Goal: Task Accomplishment & Management: Manage account settings

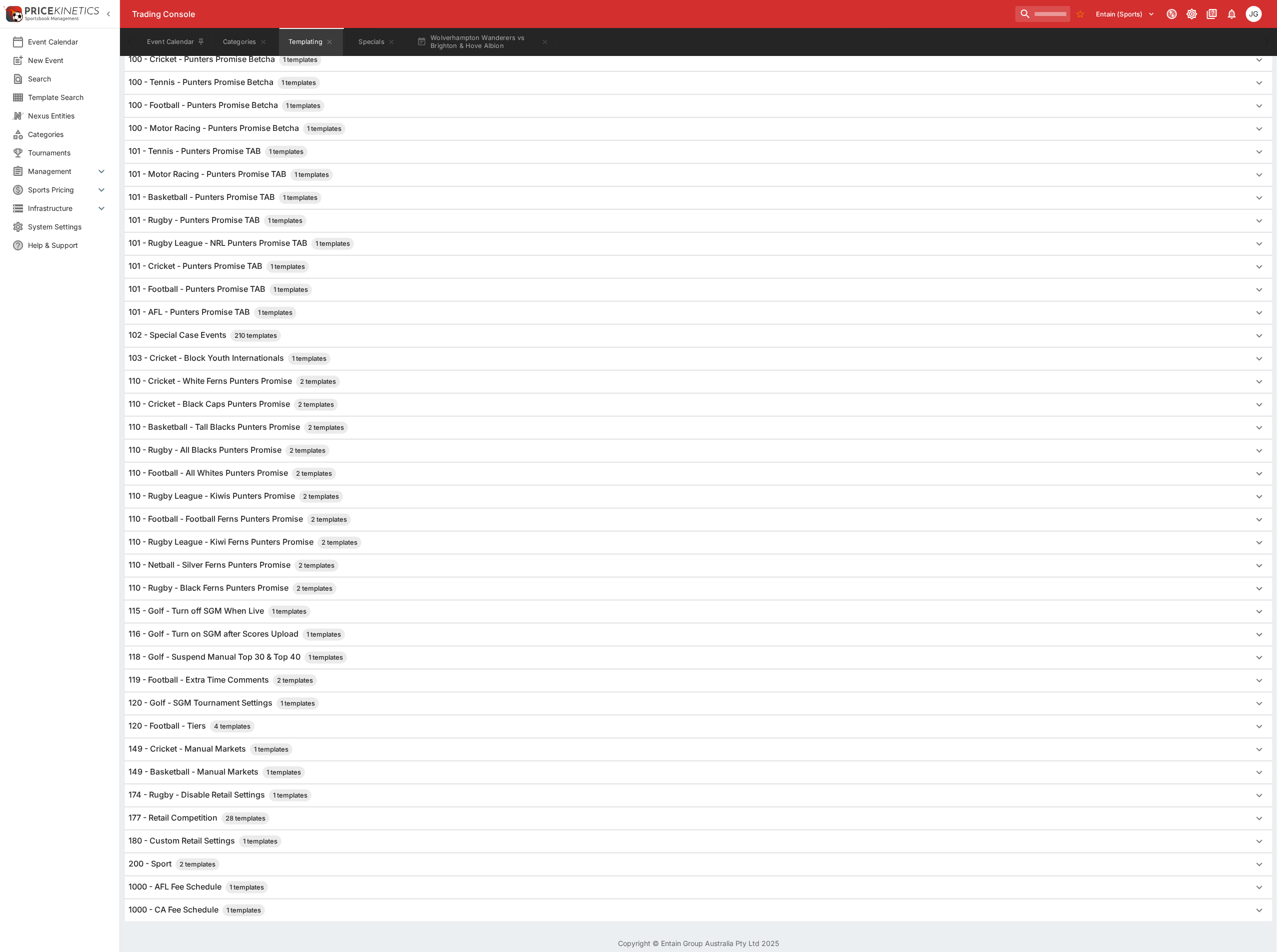
scroll to position [322, 0]
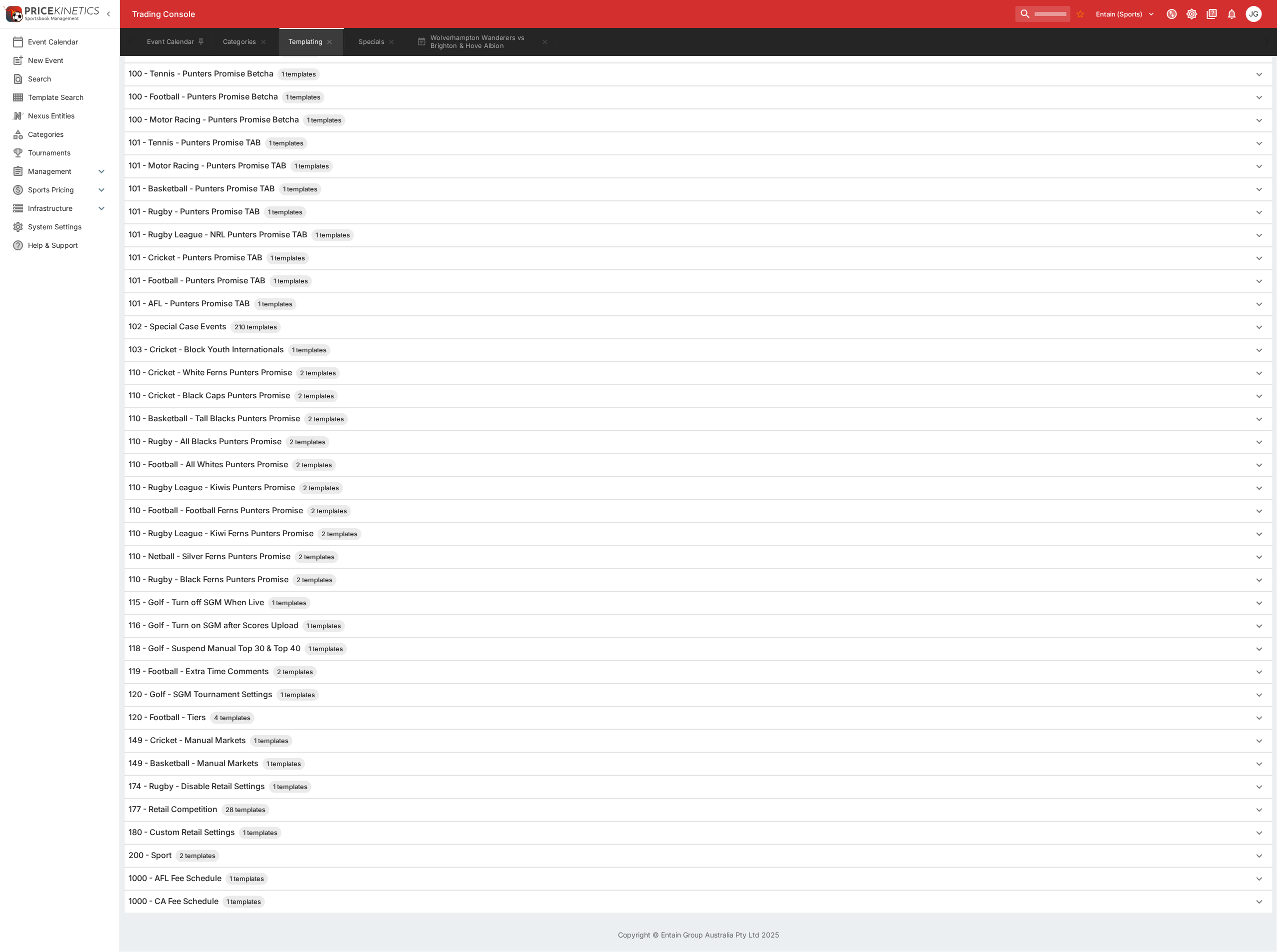
click at [184, 712] on h6 "120 - Football - Tiers 4 templates" at bounding box center [191, 718] width 126 height 12
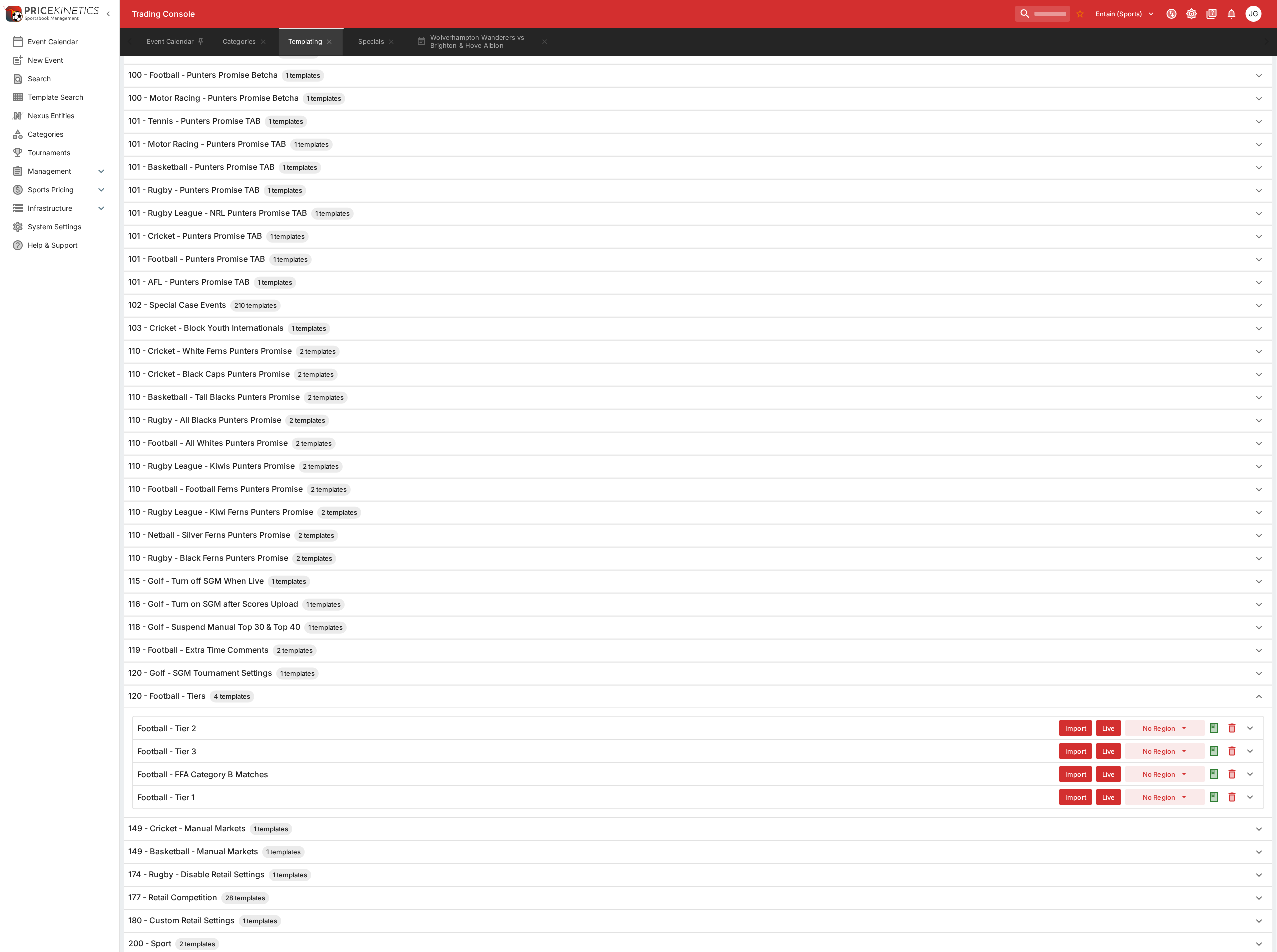
click at [200, 803] on div "Football - Tier 1" at bounding box center [598, 798] width 922 height 10
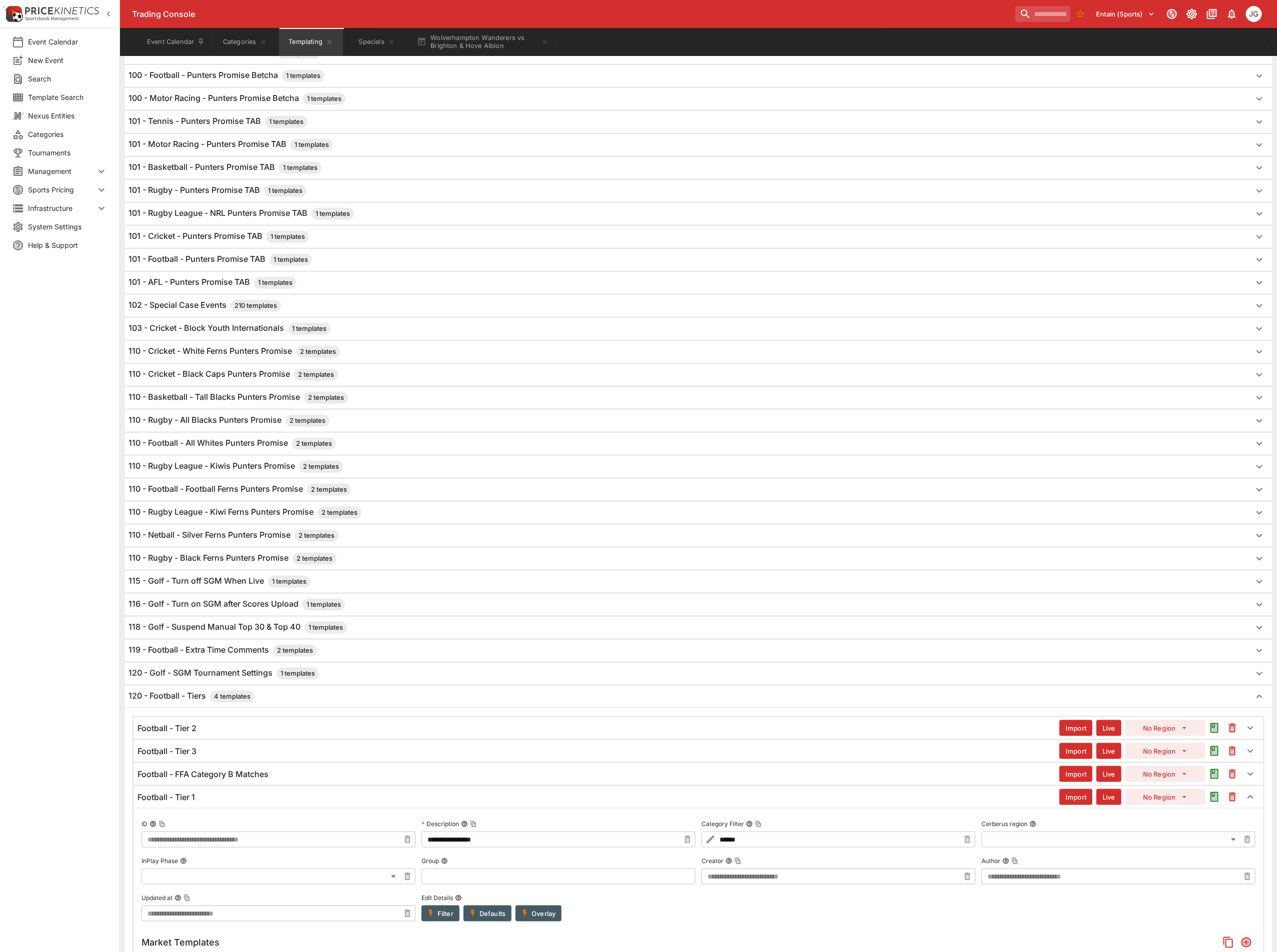
type input "**********"
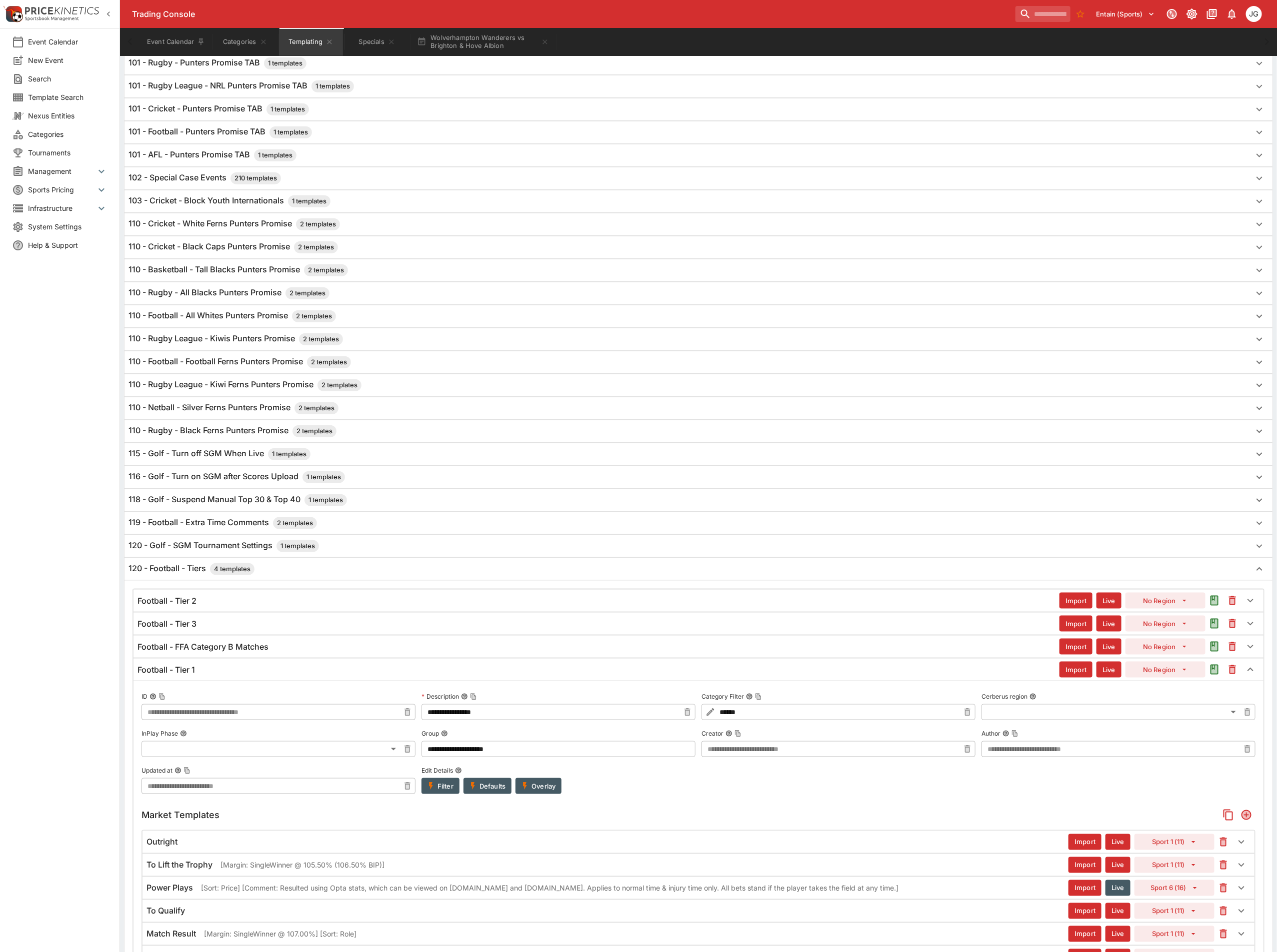
scroll to position [772, 0]
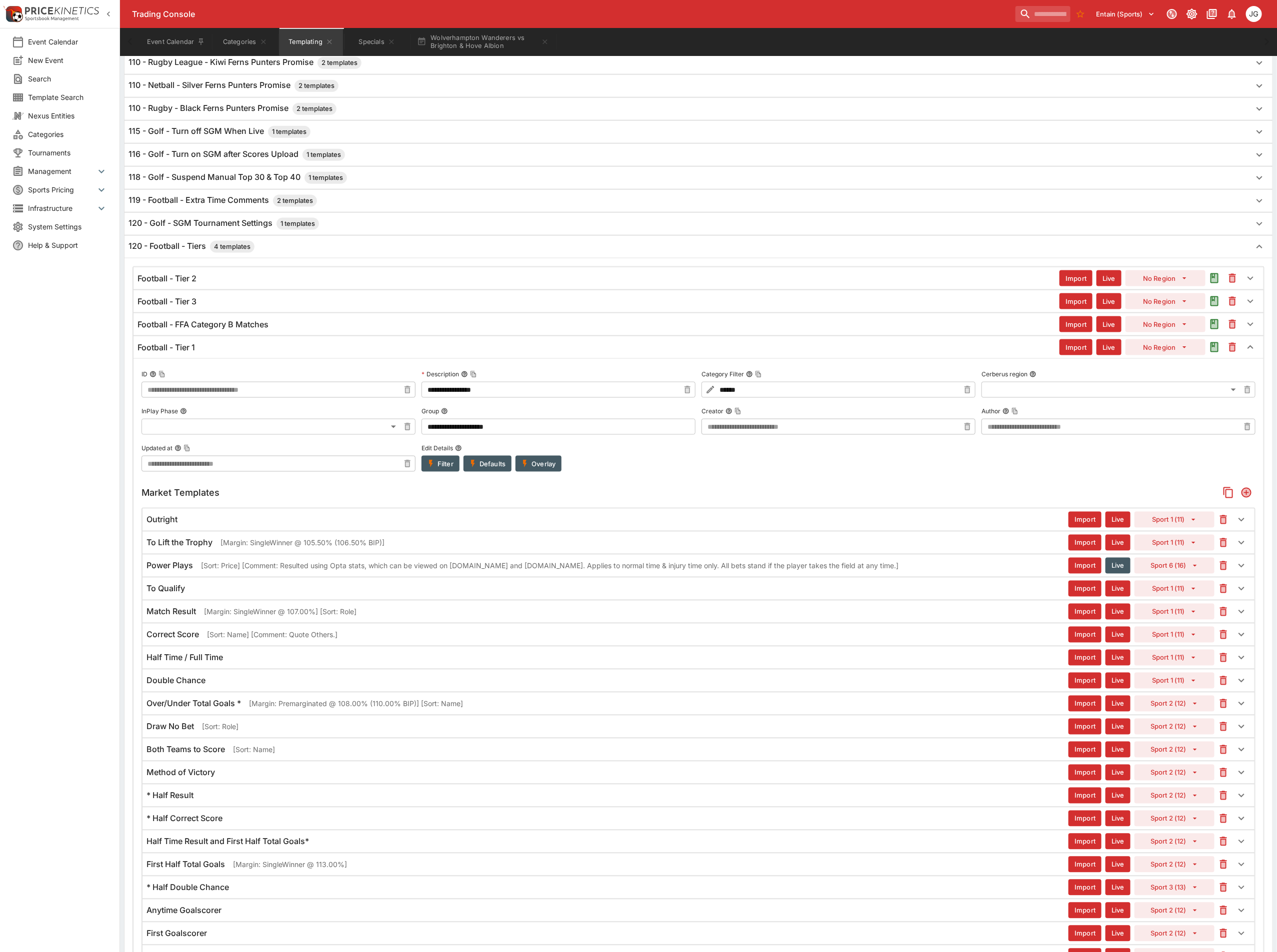
click at [266, 801] on div "* Half Result" at bounding box center [607, 796] width 922 height 10
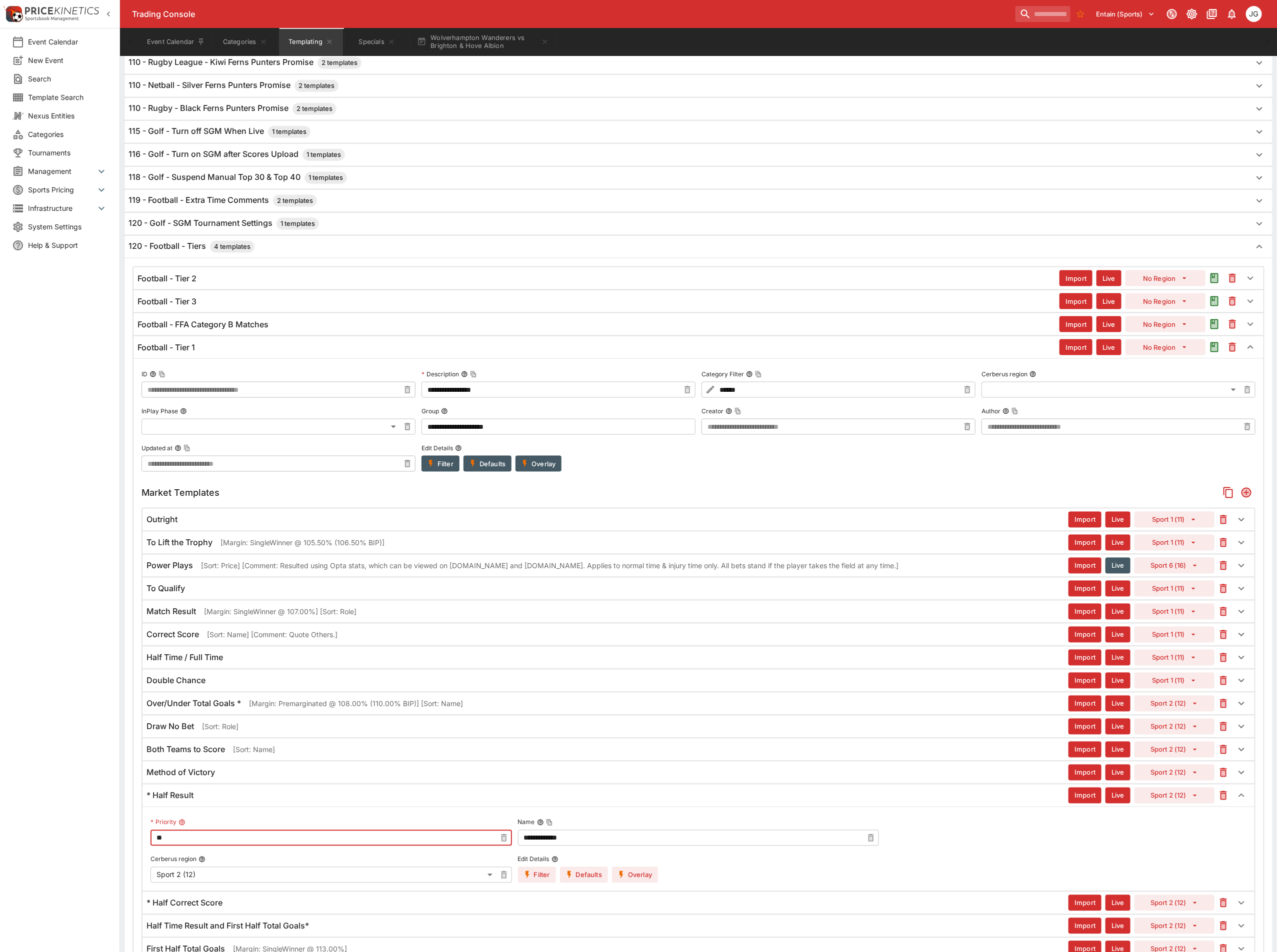
drag, startPoint x: 217, startPoint y: 860, endPoint x: 52, endPoint y: 843, distance: 165.9
type input "**"
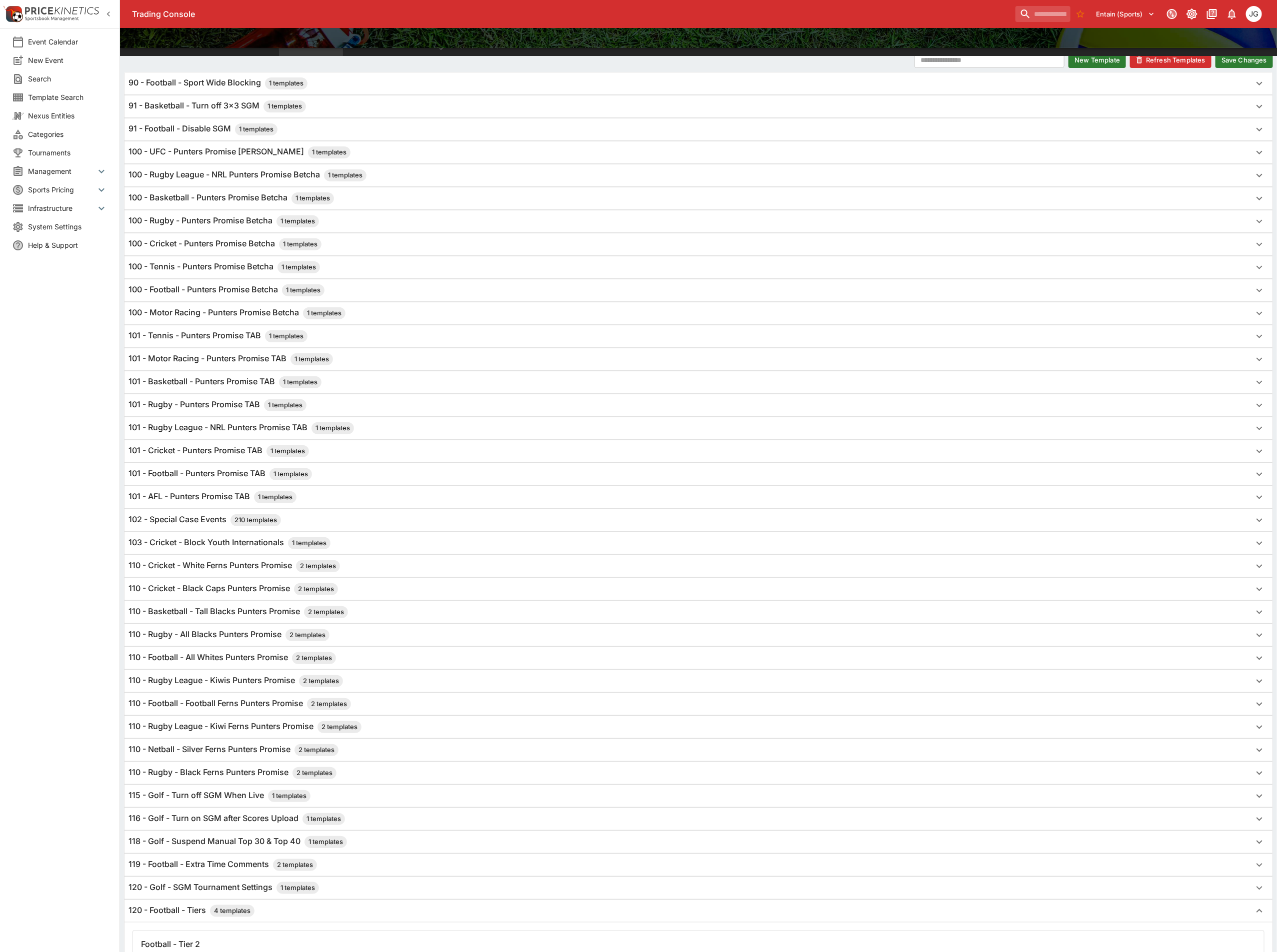
scroll to position [0, 0]
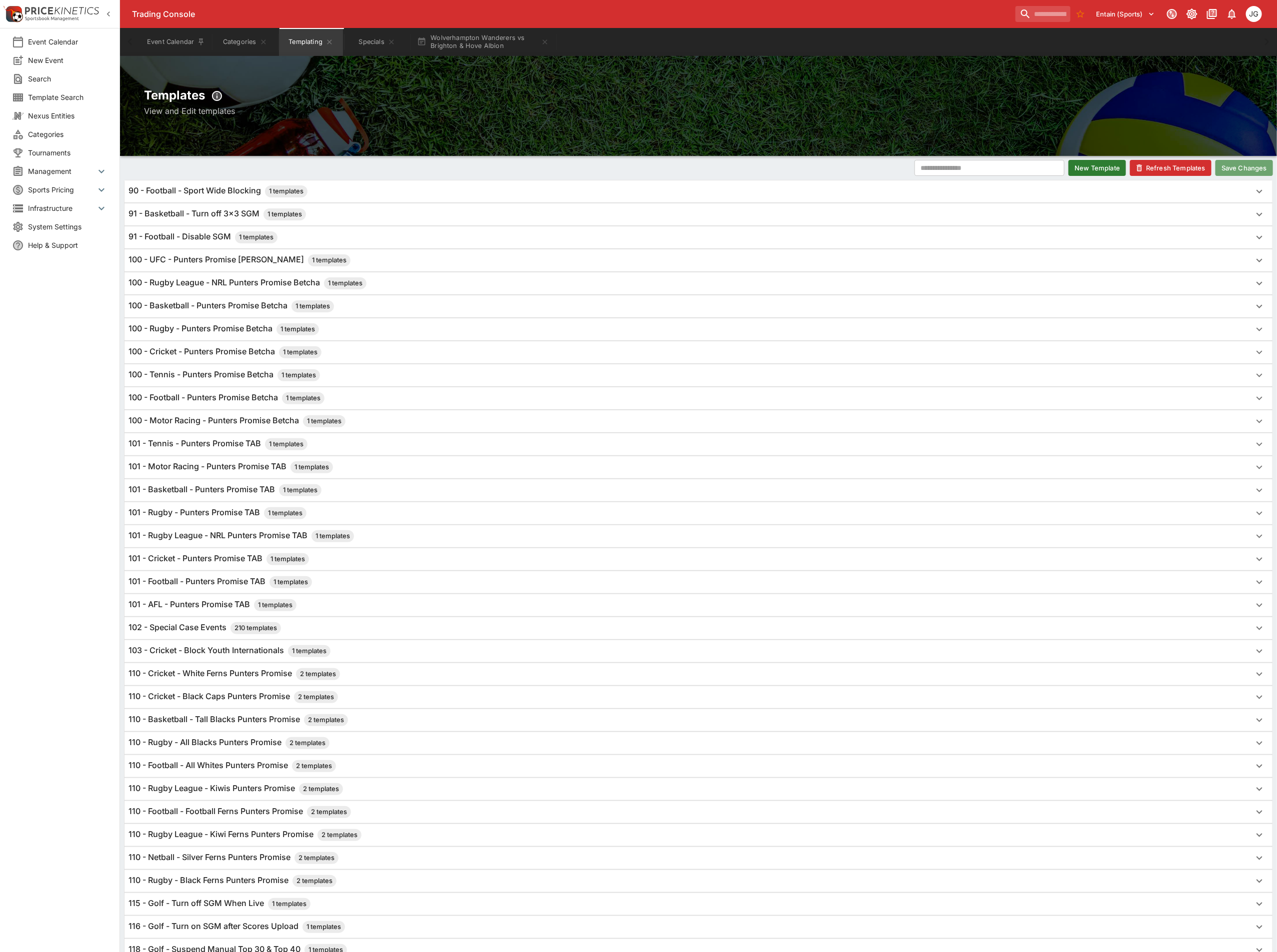
click at [1241, 169] on button "Save Changes" at bounding box center [1244, 167] width 58 height 16
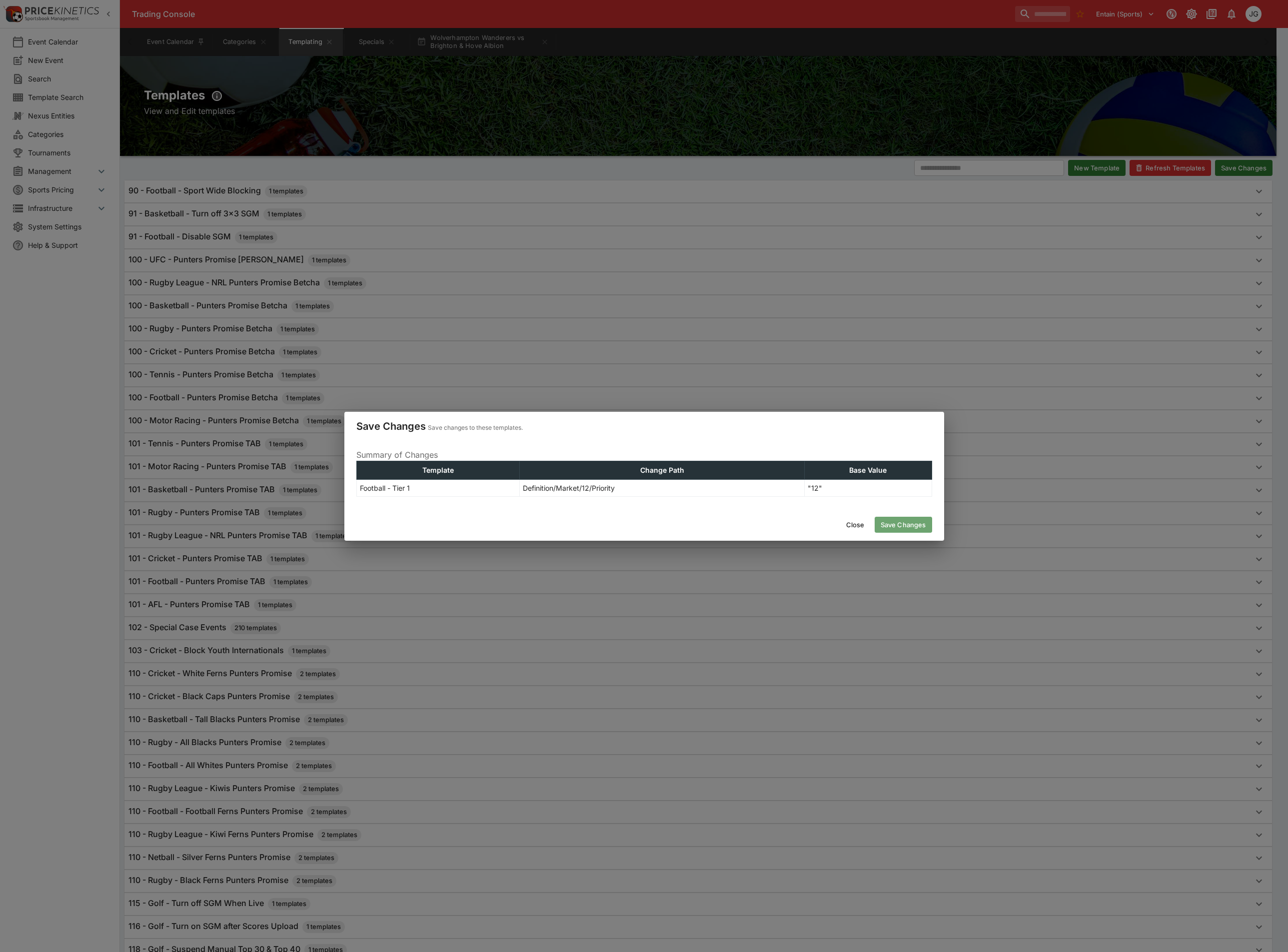
click at [908, 528] on button "Save Changes" at bounding box center [903, 524] width 58 height 16
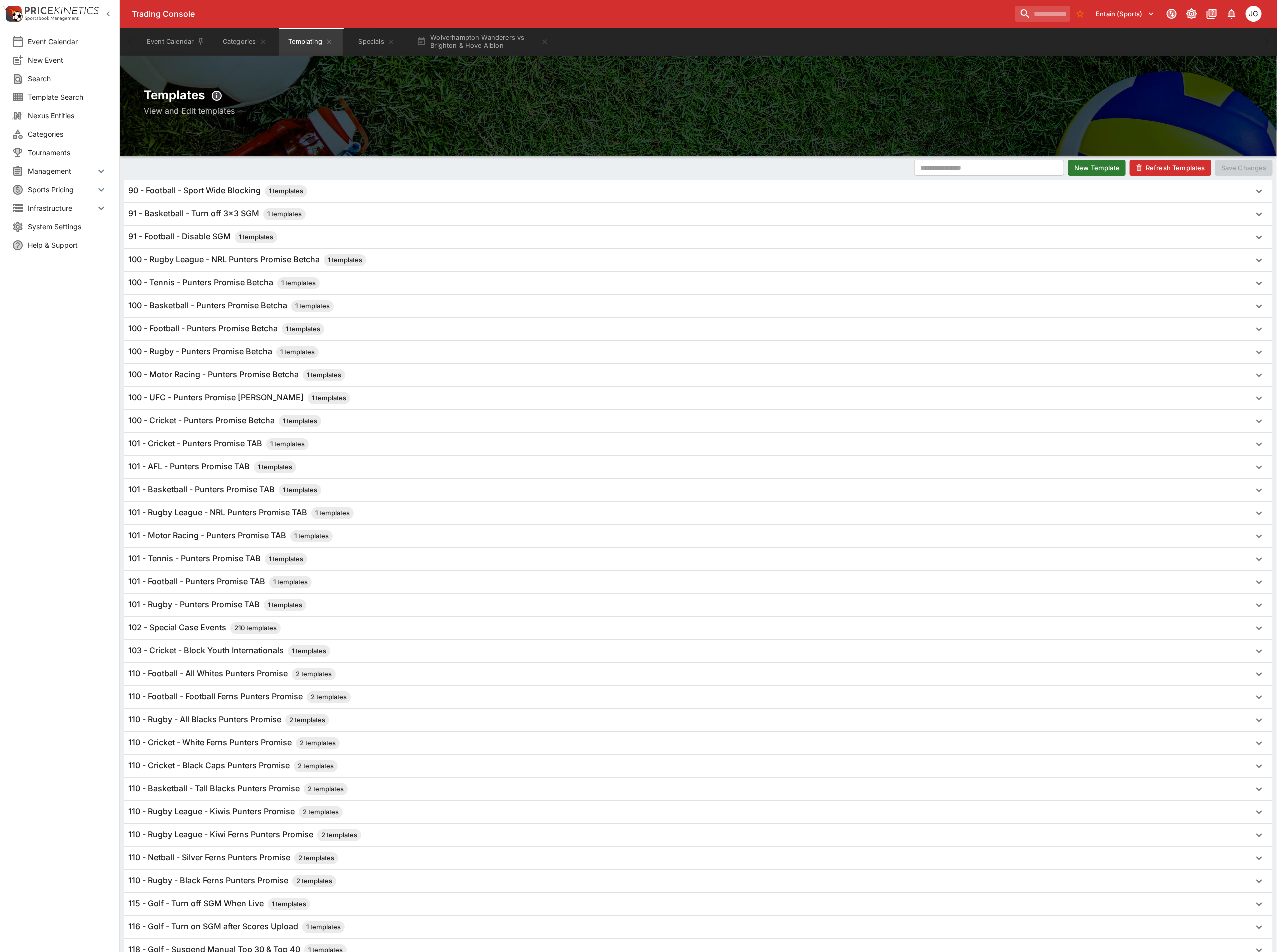
click at [1191, 171] on button "Refresh Templates" at bounding box center [1171, 167] width 82 height 16
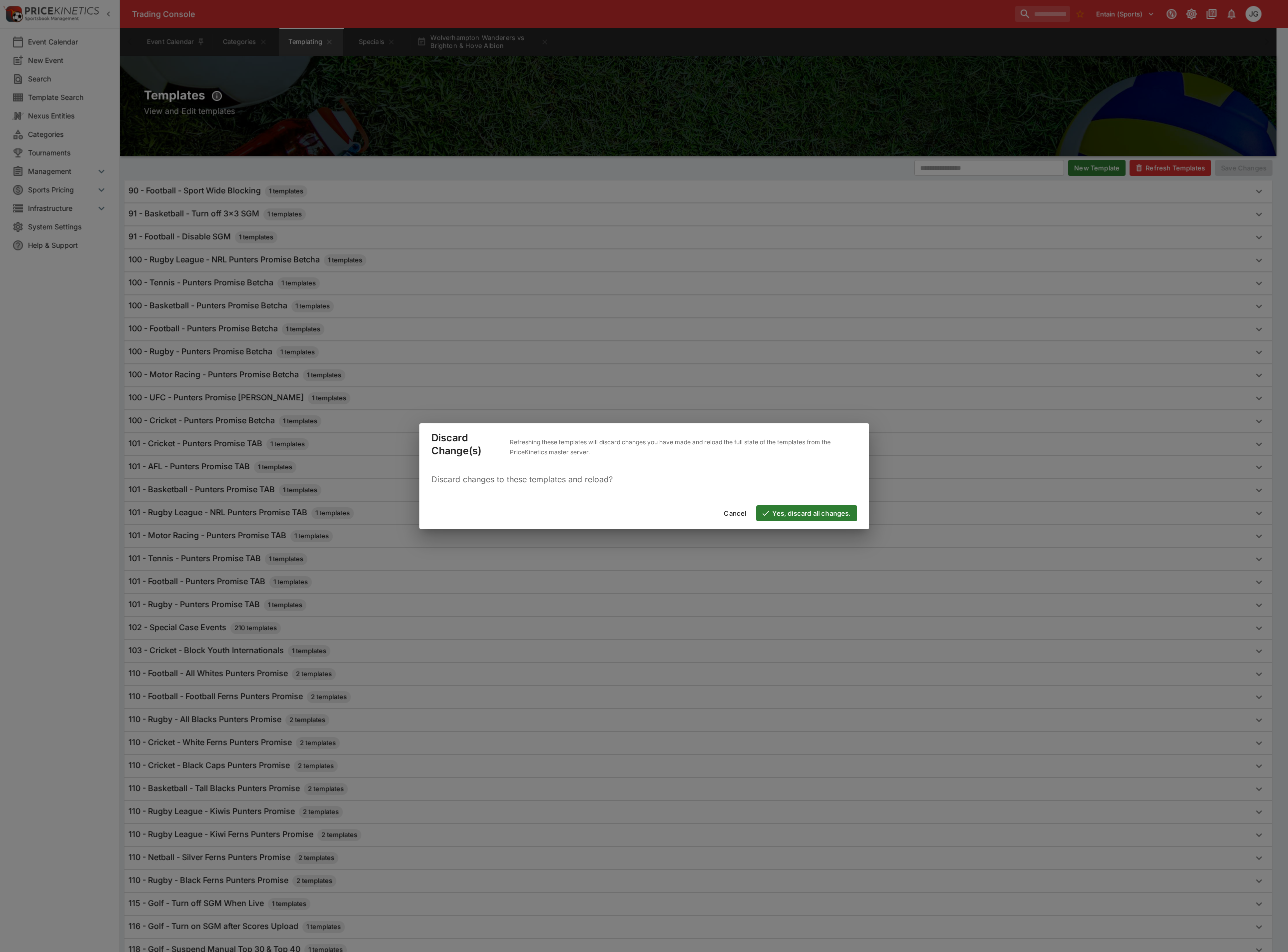
click at [835, 514] on button "Yes, discard all changes." at bounding box center [807, 513] width 100 height 16
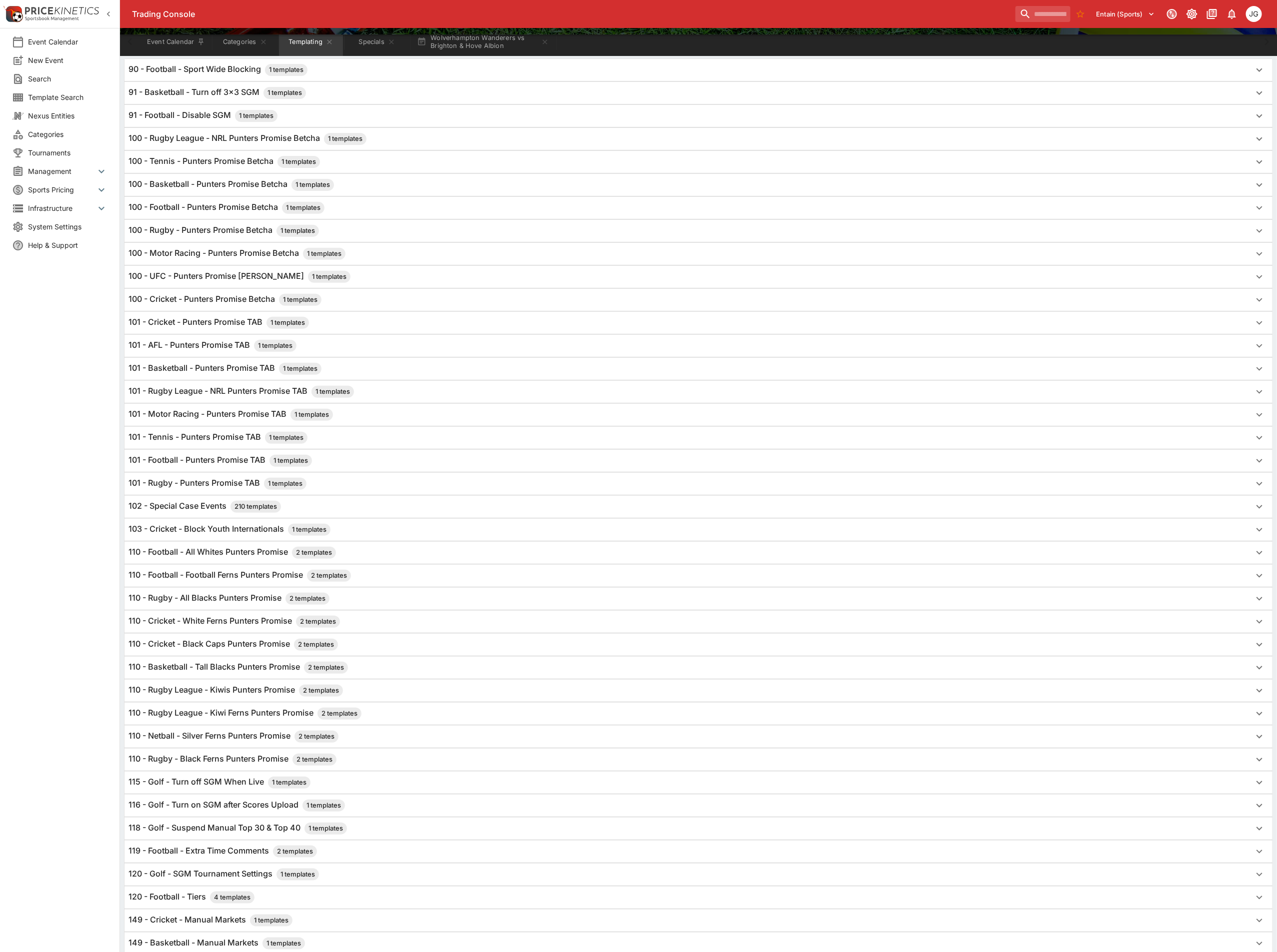
scroll to position [322, 0]
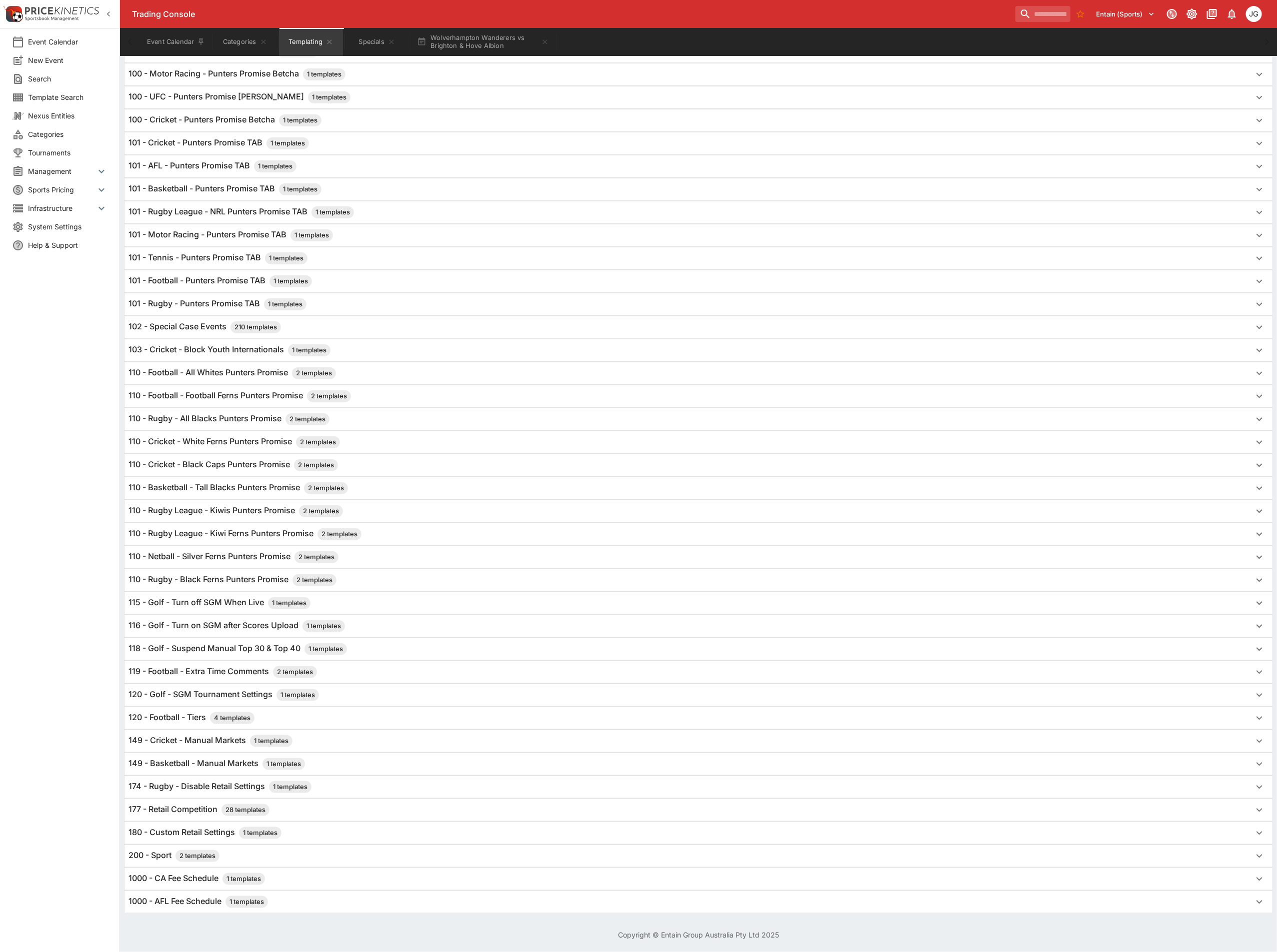
click at [177, 717] on h6 "120 - Football - Tiers 4 templates" at bounding box center [191, 718] width 126 height 12
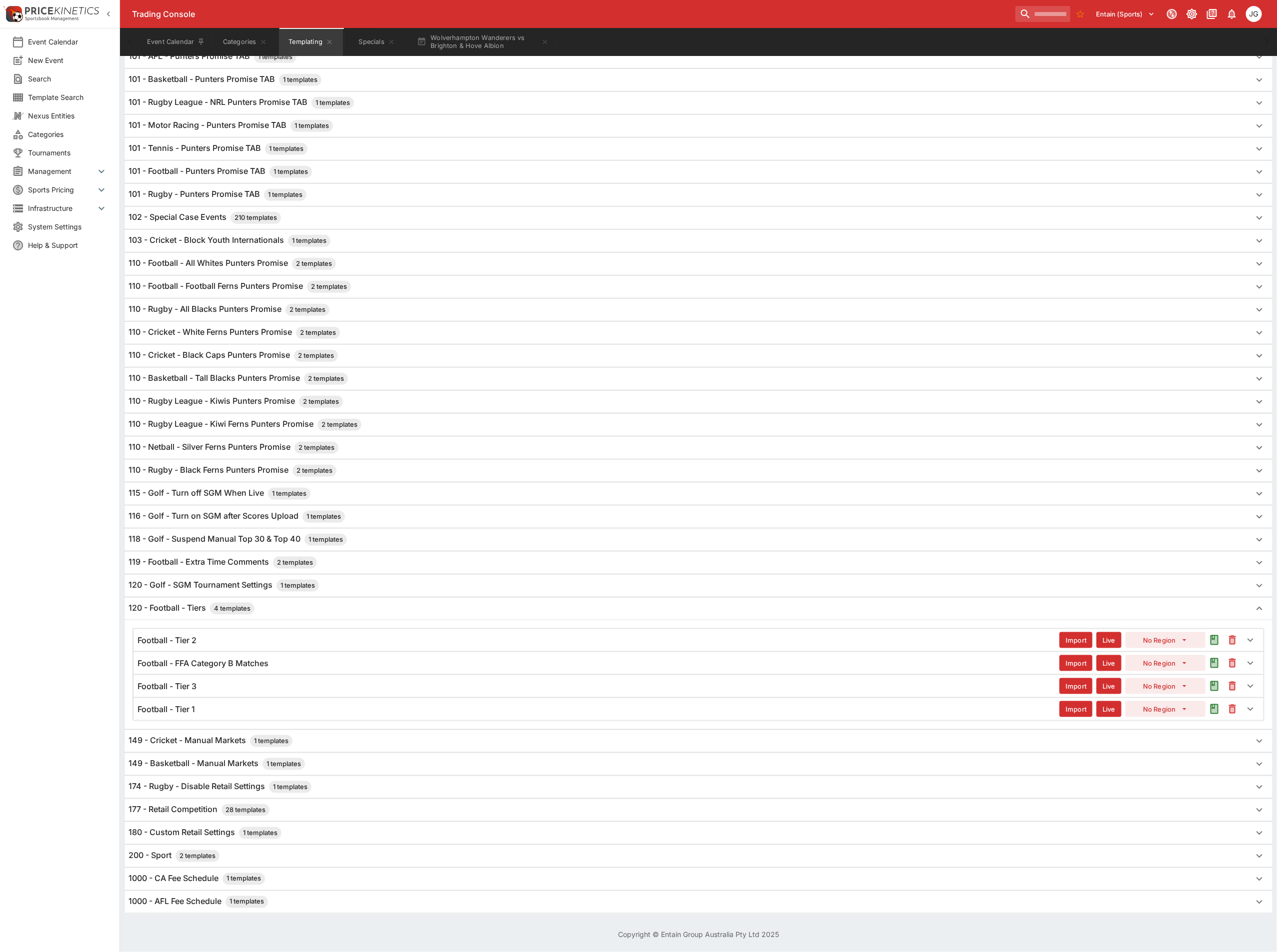
scroll to position [435, 0]
click at [187, 698] on div "Football - Tier 1 Import Live No Region" at bounding box center [698, 708] width 1130 height 22
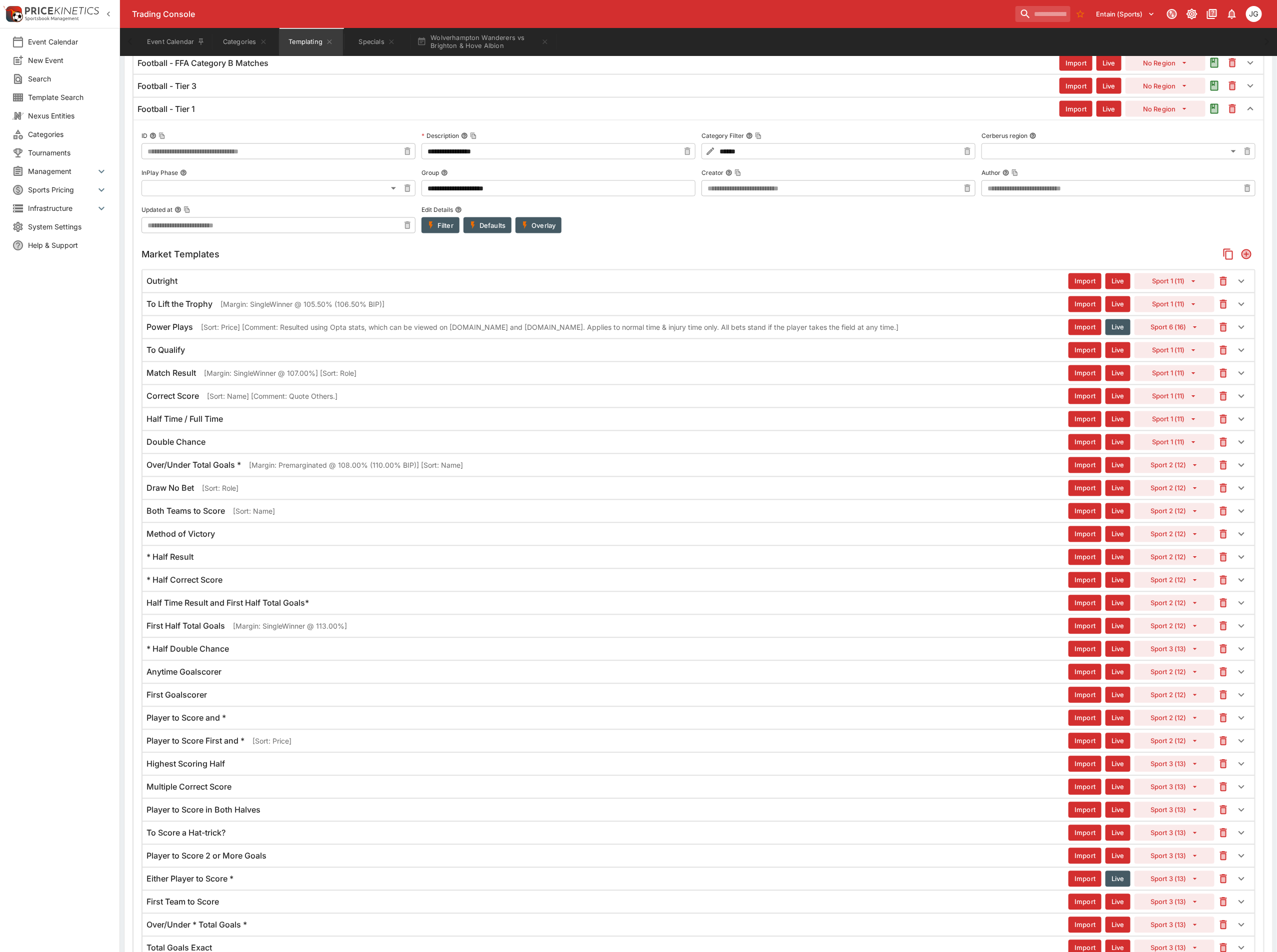
scroll to position [1034, 0]
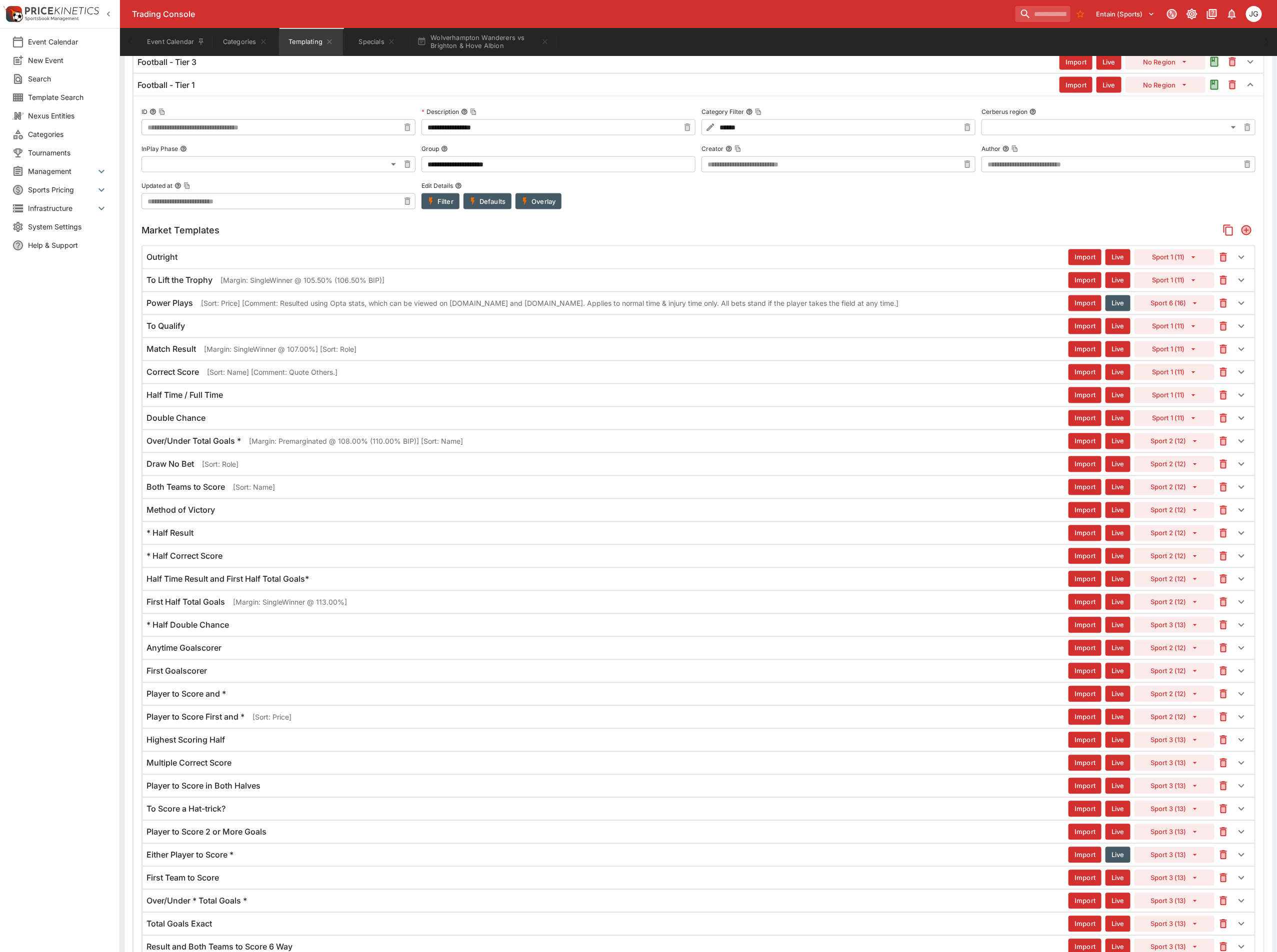
click at [250, 561] on div "* Half Correct Score" at bounding box center [607, 556] width 922 height 10
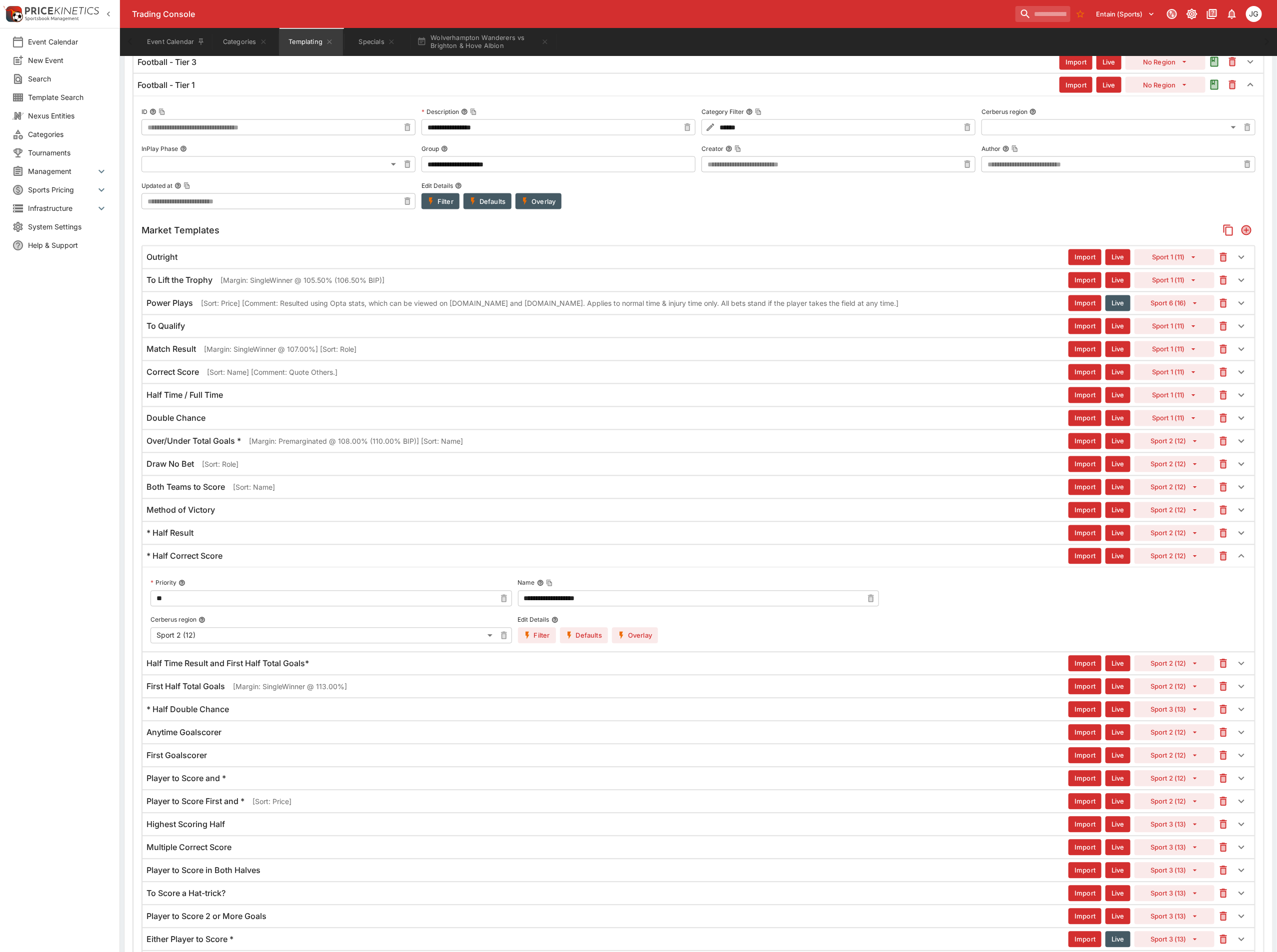
click at [635, 644] on button "Overlay" at bounding box center [634, 635] width 46 height 16
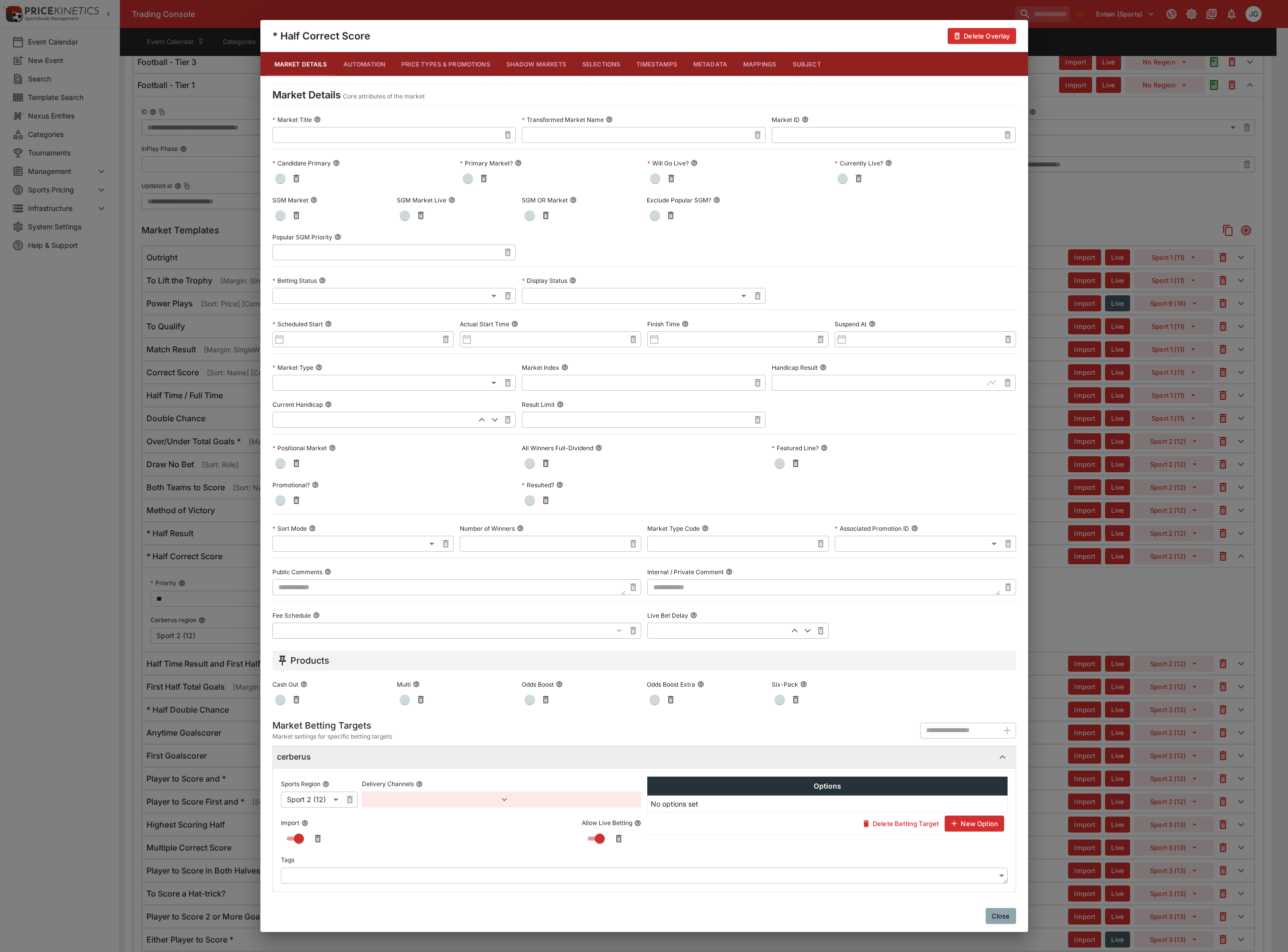
click at [277, 211] on span "button" at bounding box center [280, 215] width 10 height 10
click at [1149, 620] on div "* Half Correct Score Delete Overlay Market Details Automation Price Types & Pro…" at bounding box center [644, 476] width 1288 height 952
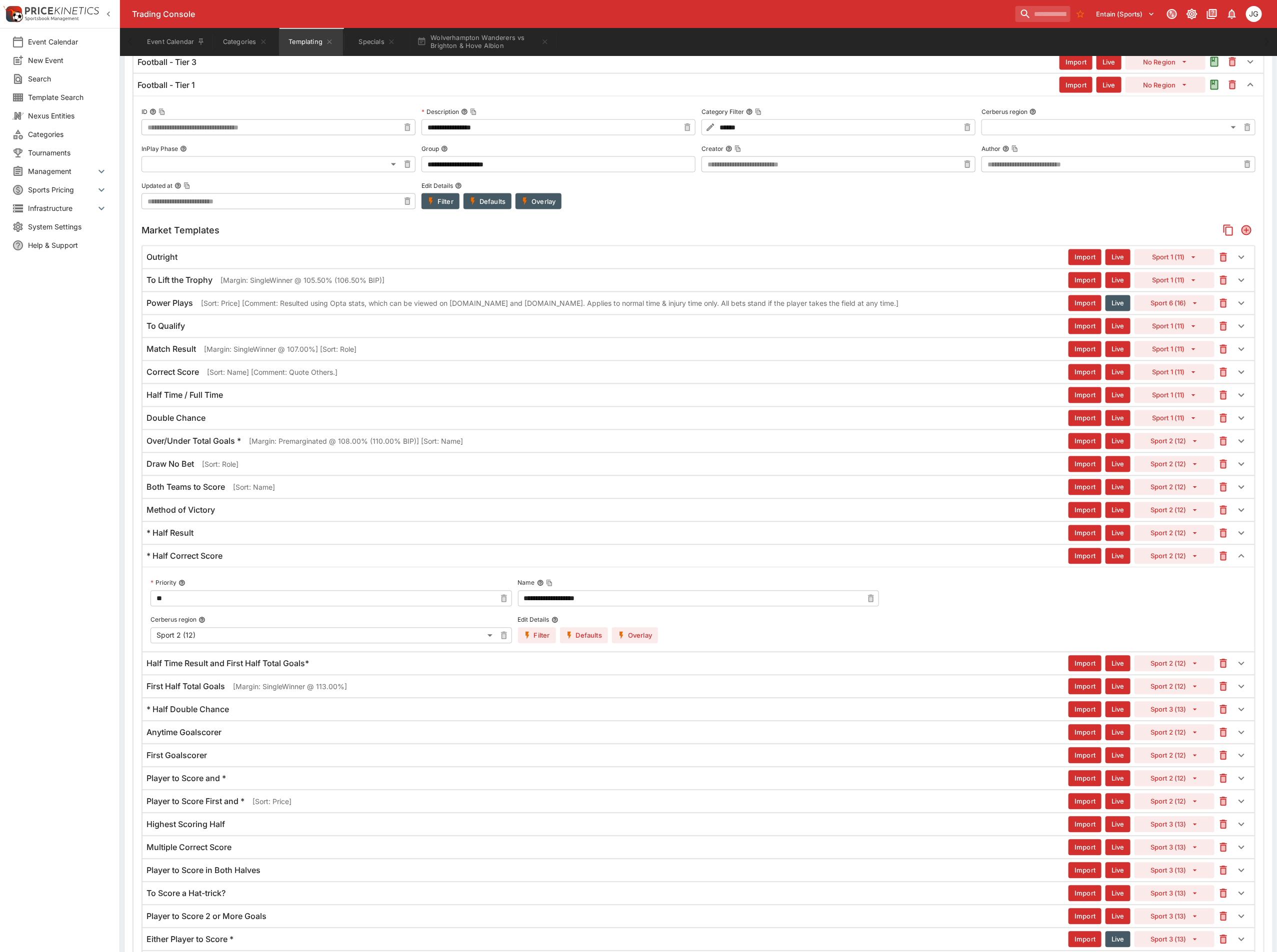
click at [540, 561] on div "* Half Correct Score" at bounding box center [607, 556] width 922 height 10
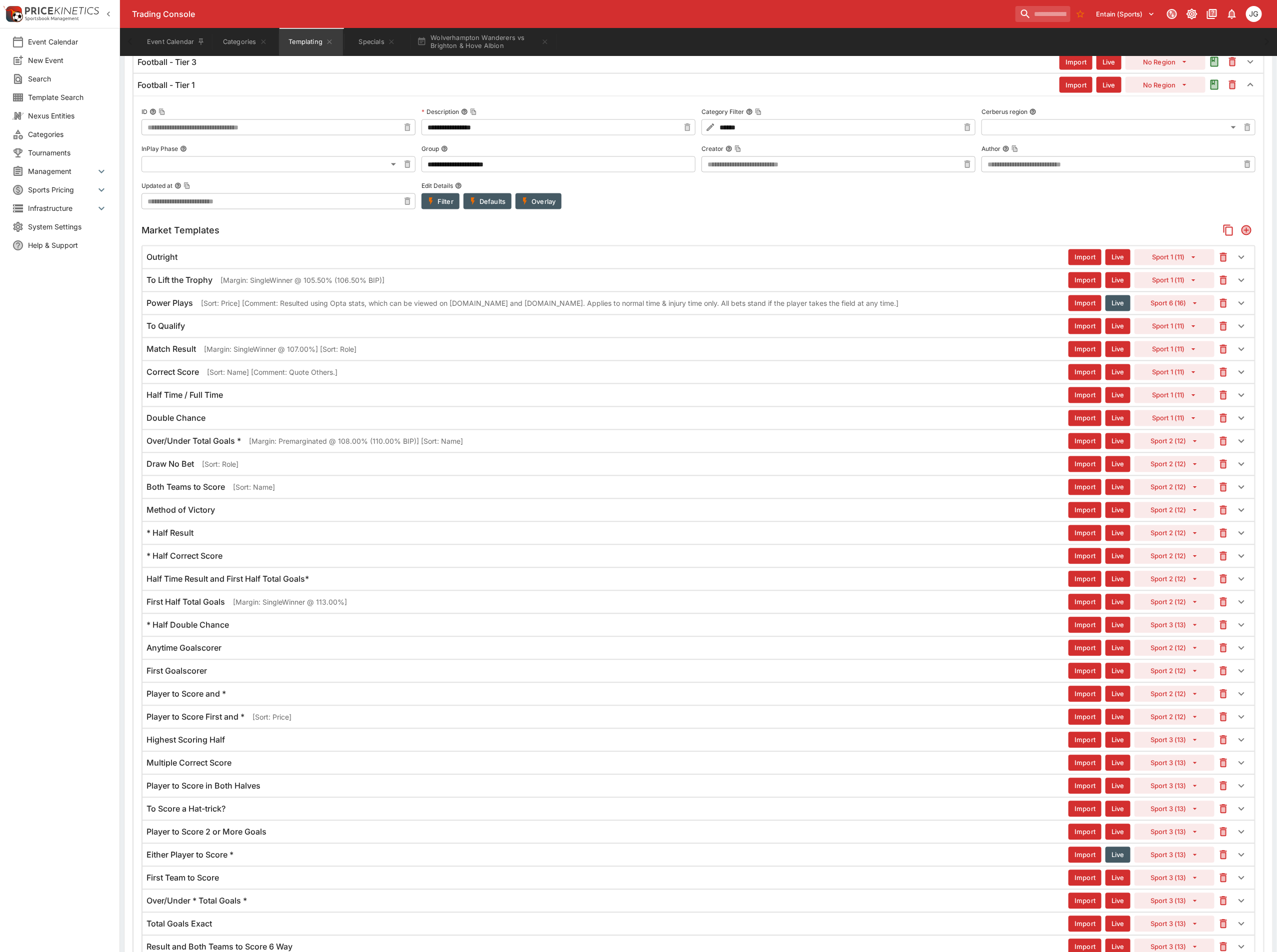
click at [226, 561] on div "* Half Correct Score" at bounding box center [607, 556] width 922 height 10
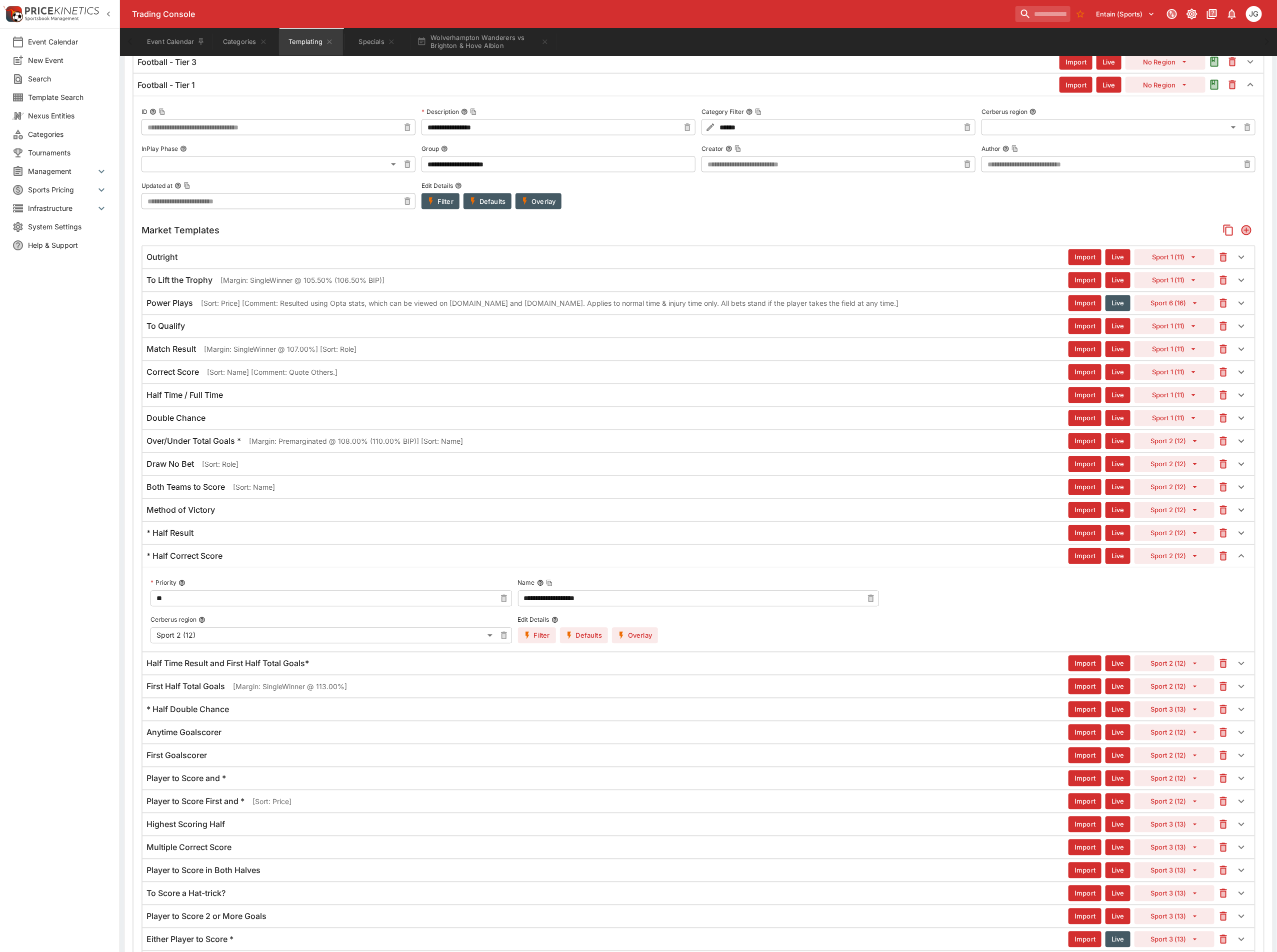
click at [226, 561] on div "* Half Correct Score" at bounding box center [607, 556] width 922 height 10
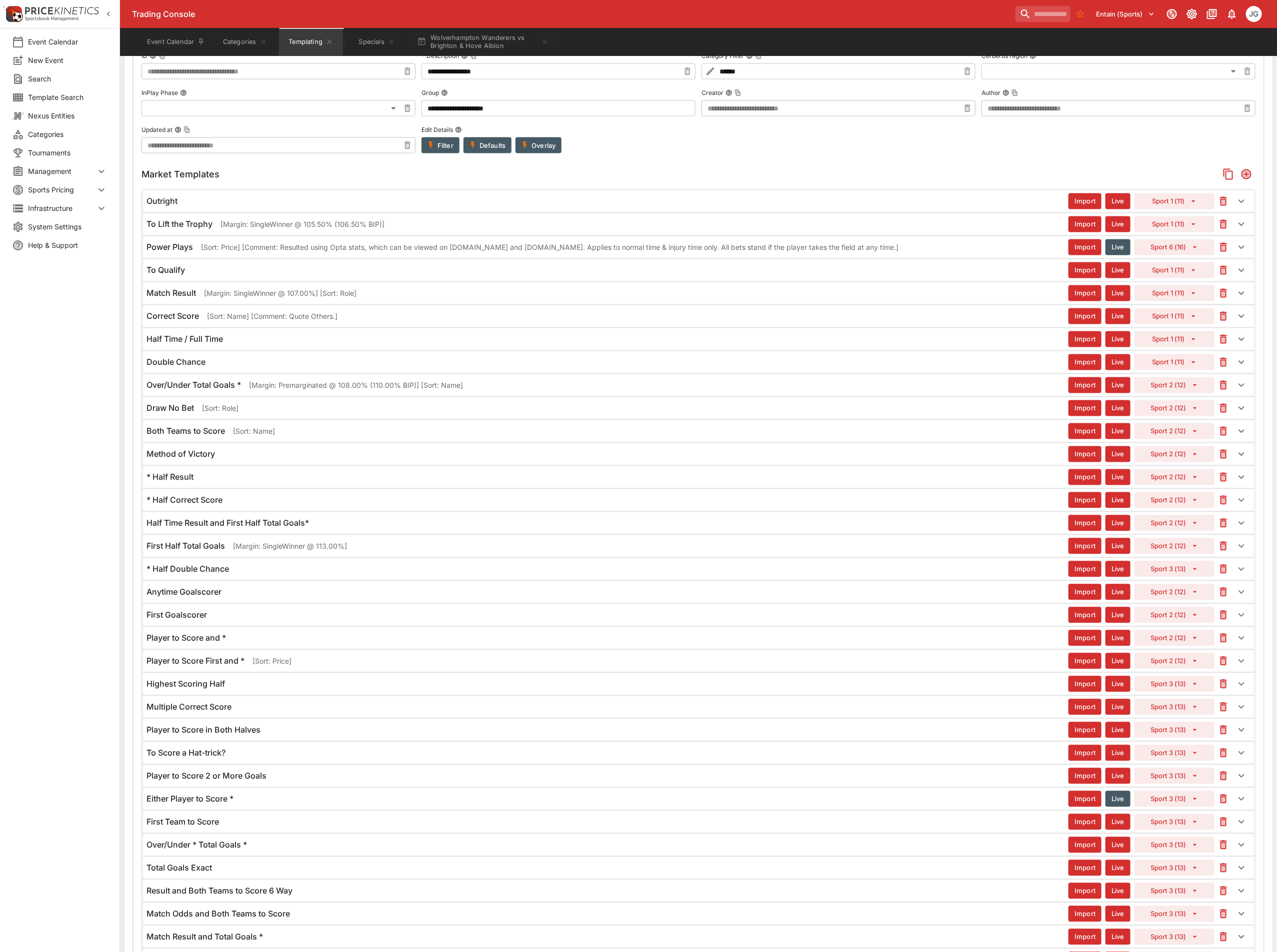
scroll to position [1184, 0]
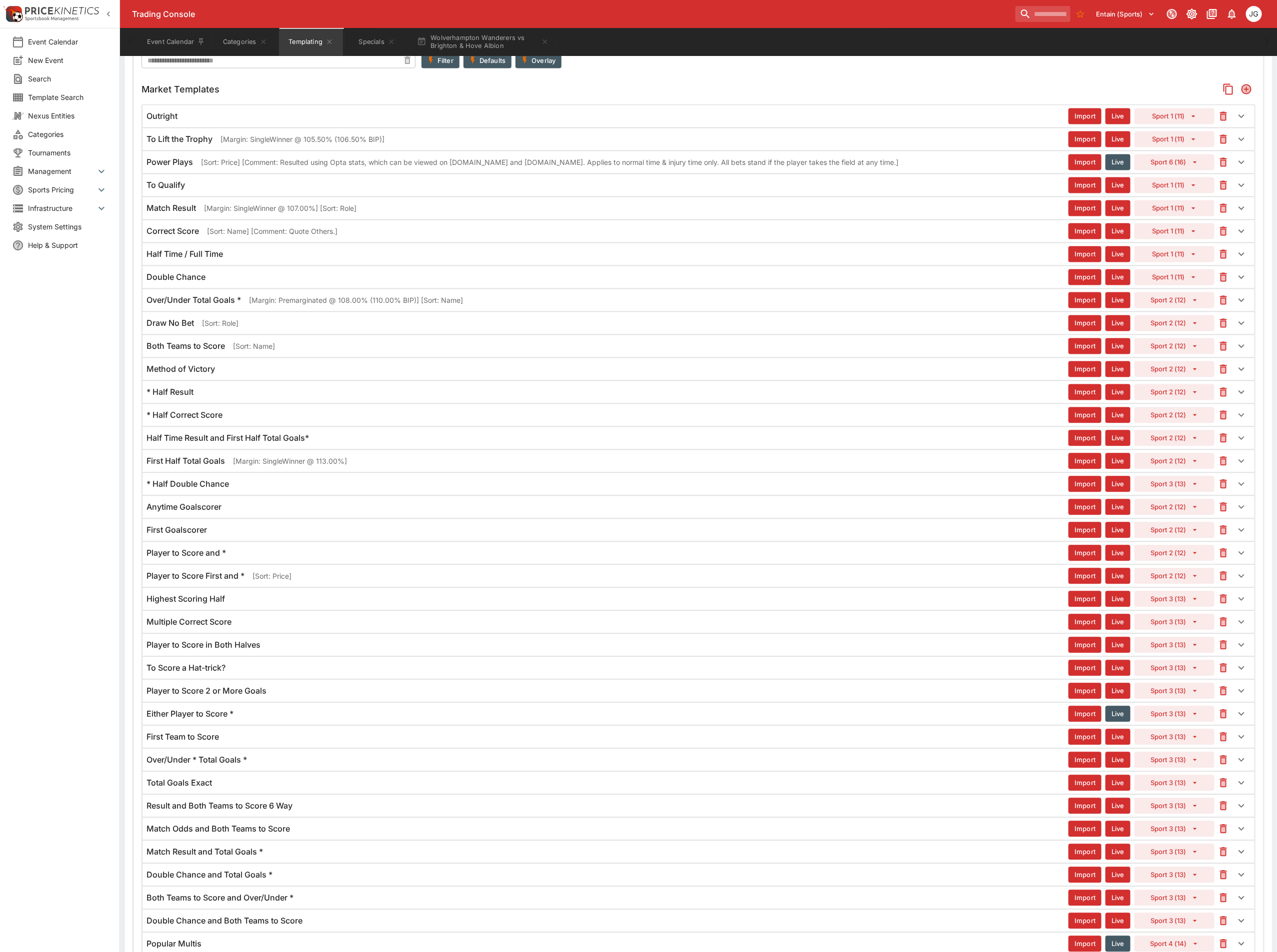
click at [247, 765] on h6 "Over/Under * Total Goals *" at bounding box center [196, 760] width 100 height 10
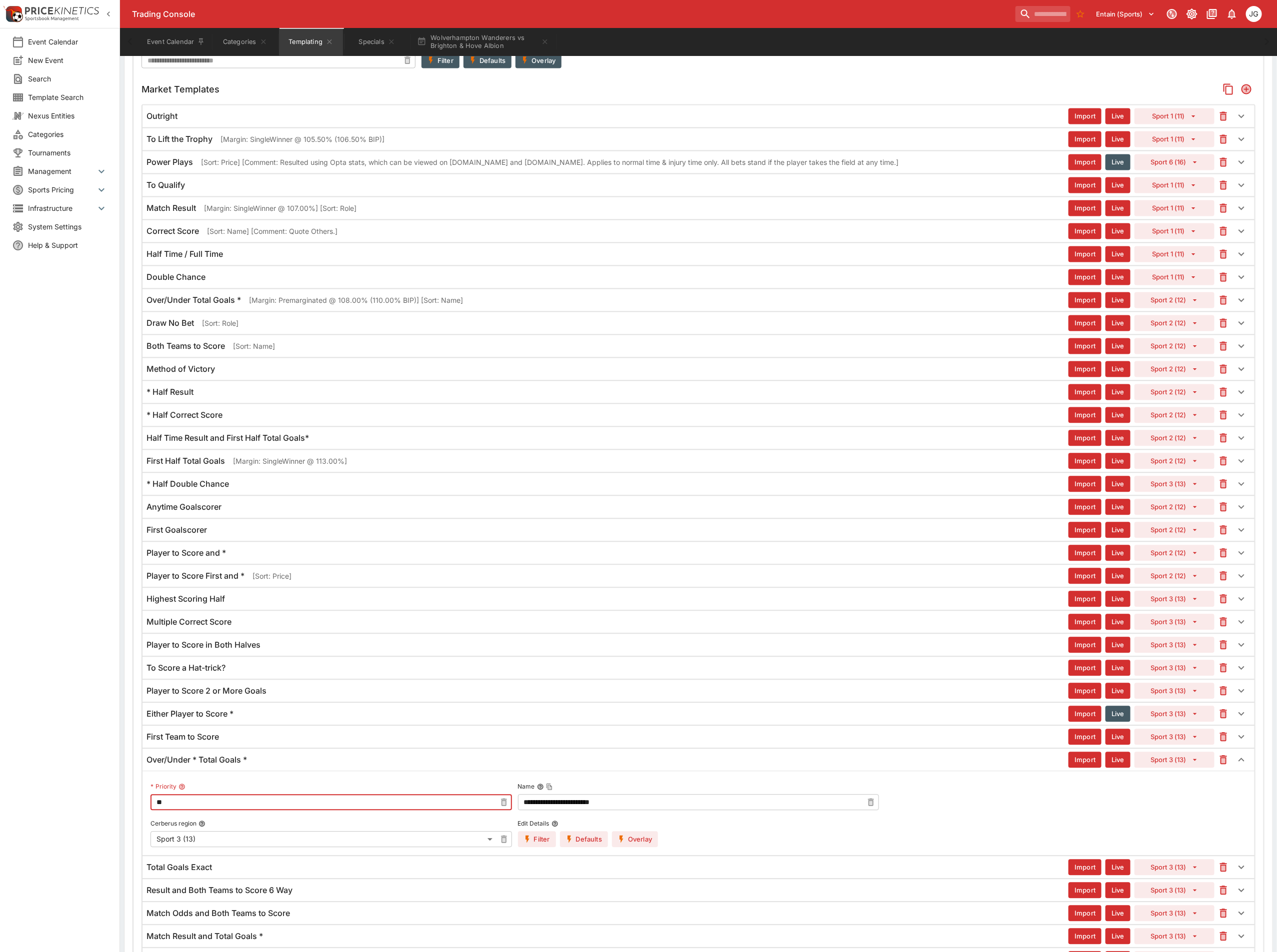
drag, startPoint x: 215, startPoint y: 841, endPoint x: -1, endPoint y: 832, distance: 216.2
click at [0, 832] on html "Trading Console Entain (Sports) 1 JG Event Calendar New Event Search Template S…" at bounding box center [638, 896] width 1277 height 4160
type input "**"
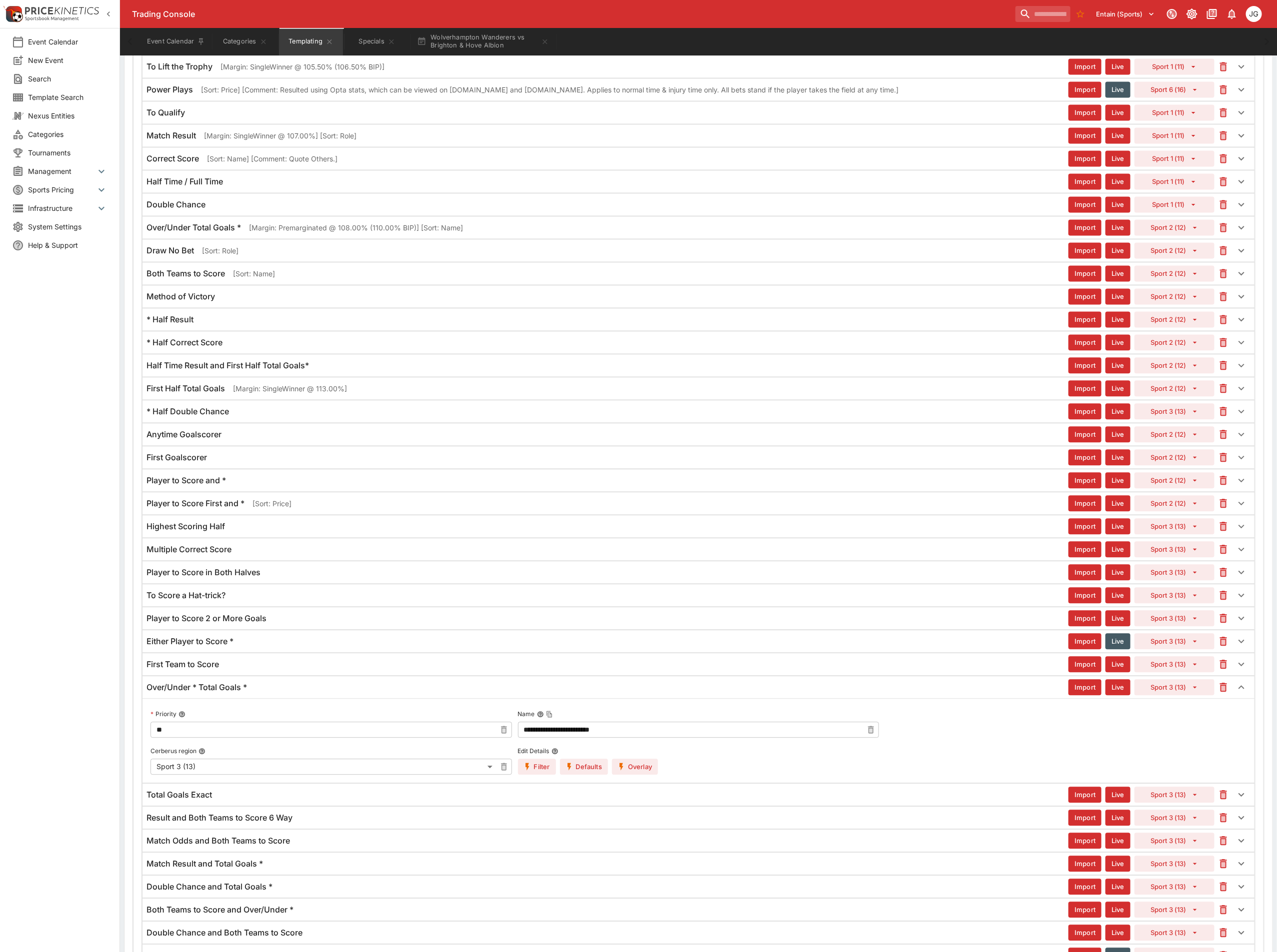
scroll to position [1259, 0]
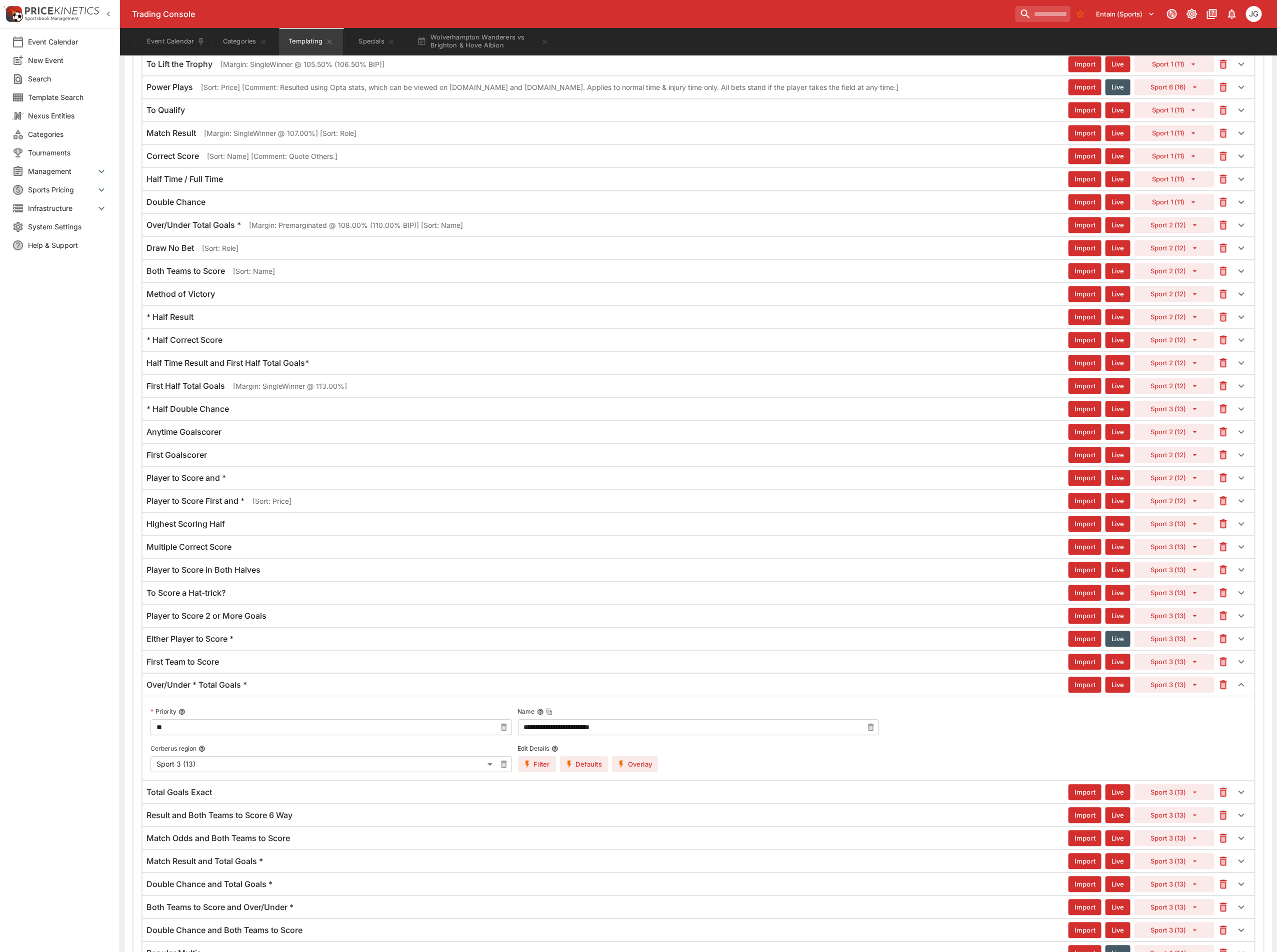
click at [641, 773] on button "Overlay" at bounding box center [634, 764] width 46 height 16
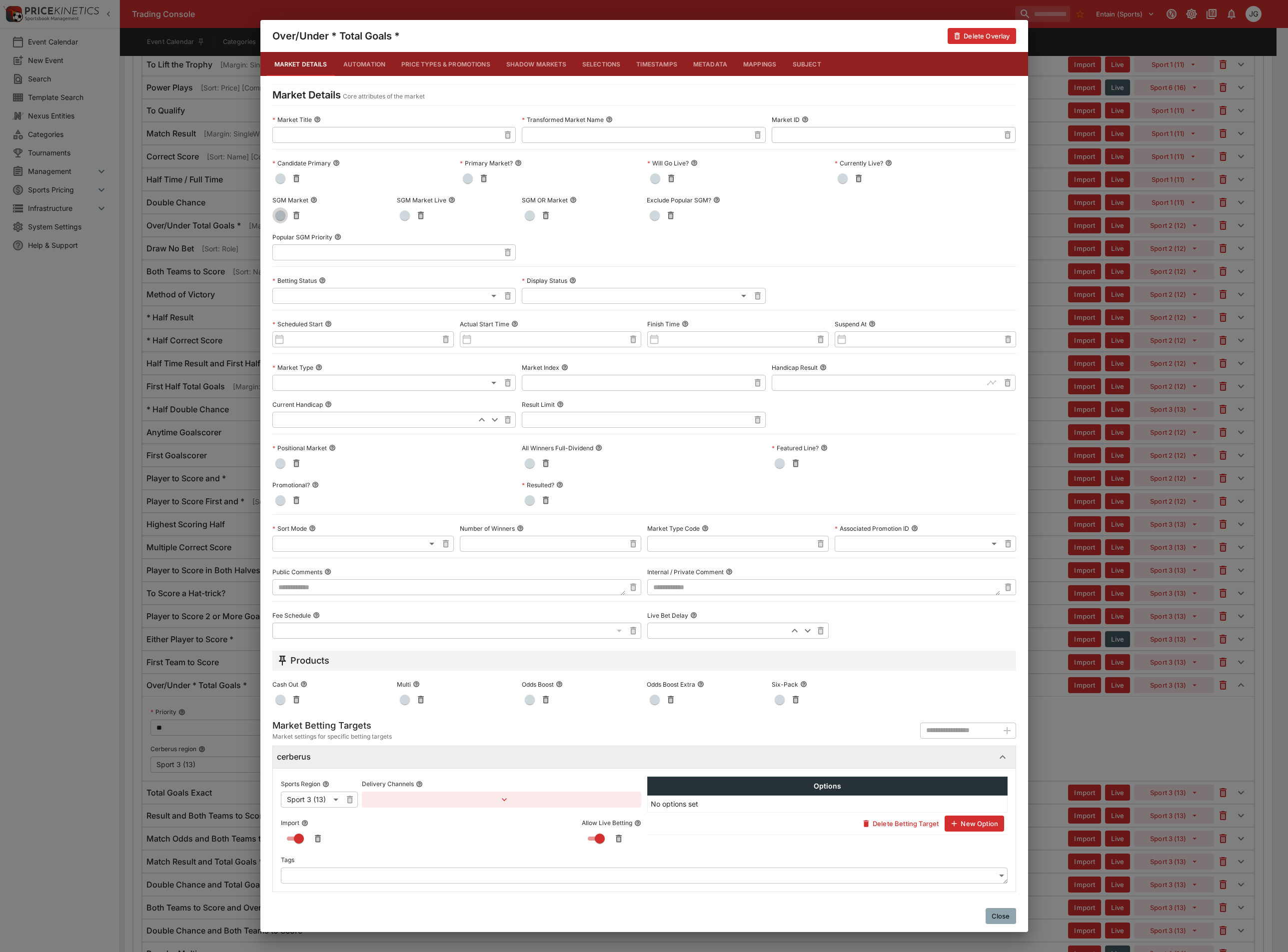
click at [279, 212] on span "button" at bounding box center [280, 215] width 10 height 10
click at [310, 537] on body "Trading Console Entain (Sports) 1 JG Event Calendar New Event Search Template S…" at bounding box center [644, 821] width 1288 height 4160
click at [310, 580] on li "Name" at bounding box center [363, 579] width 181 height 16
type input "**********"
click at [421, 62] on button "Price Types & Promotions" at bounding box center [446, 64] width 105 height 24
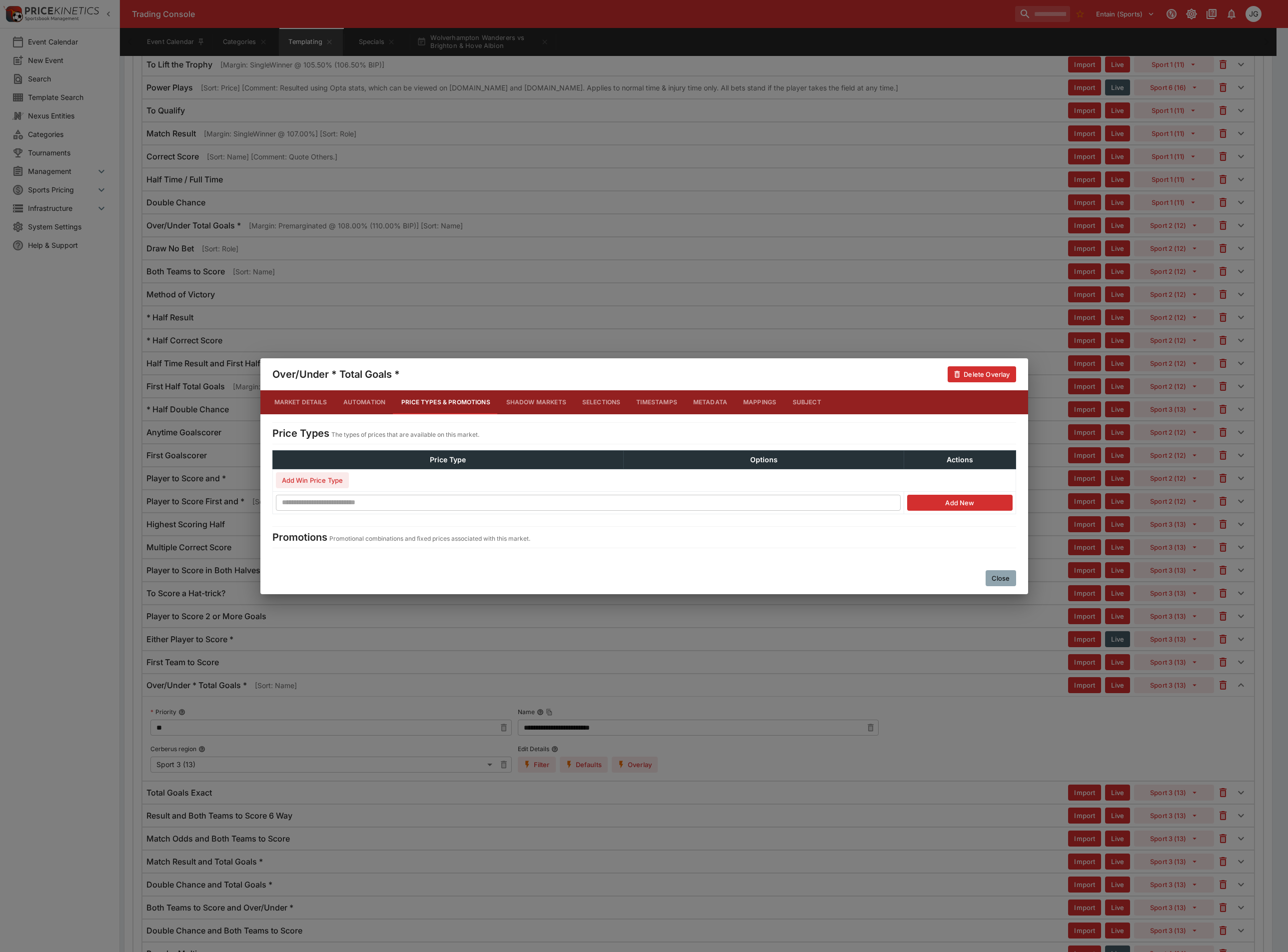
click at [320, 483] on button "Add Win Price Type" at bounding box center [313, 480] width 73 height 16
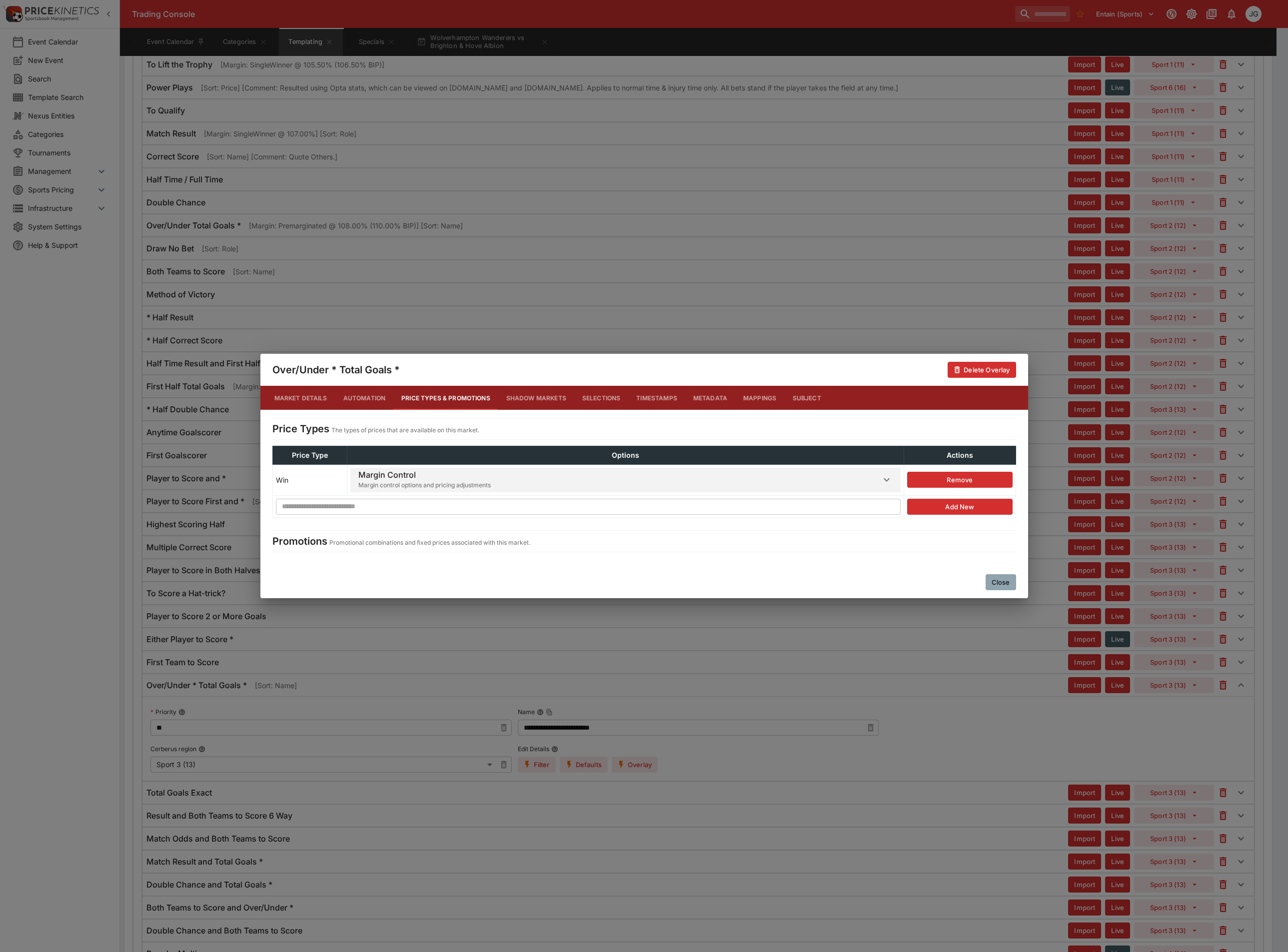
click at [441, 480] on span "Margin control options and pricing adjustments" at bounding box center [424, 485] width 133 height 10
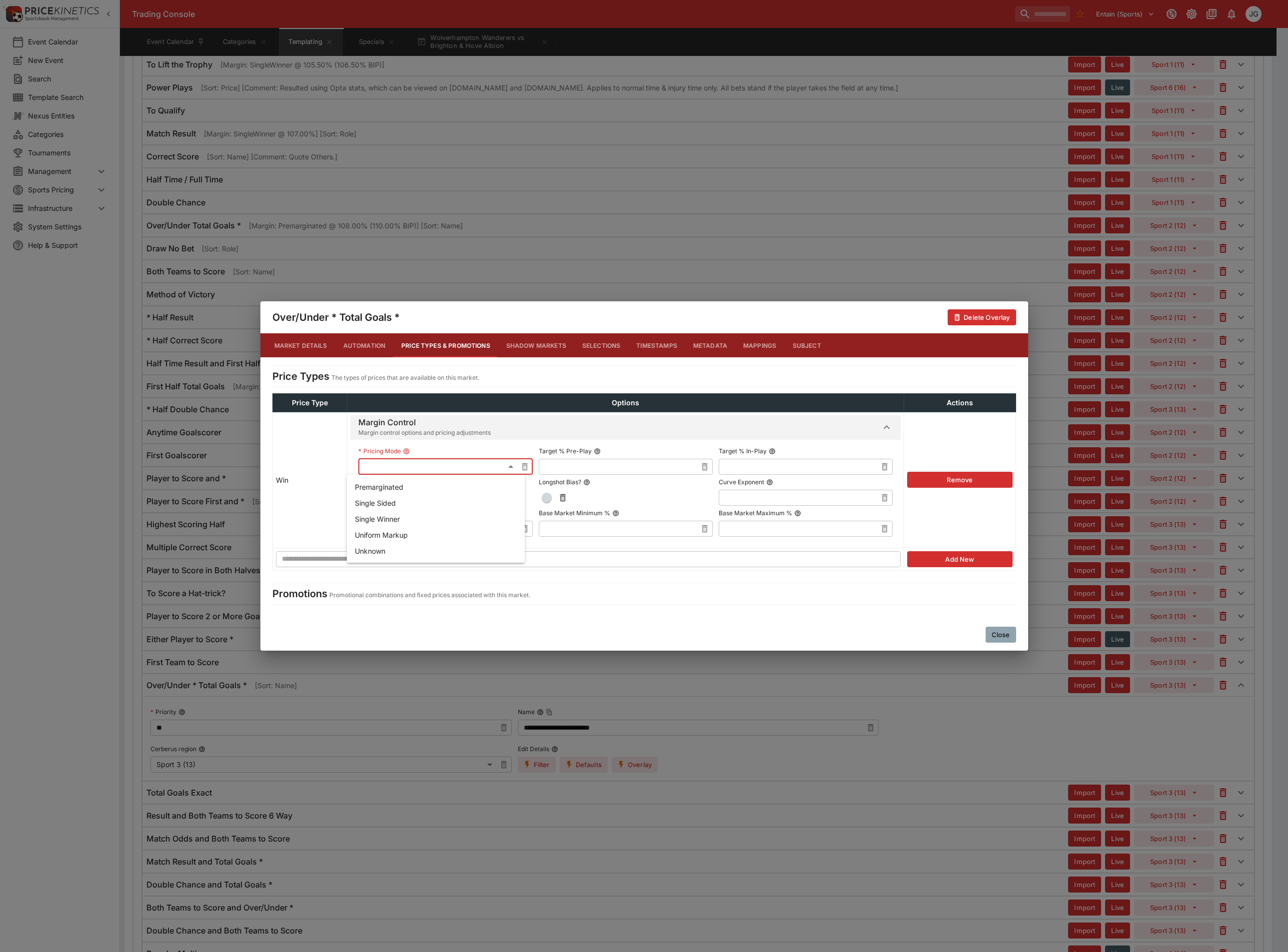
click at [470, 469] on body "Trading Console Entain (Sports) 1 JG Event Calendar New Event Search Template S…" at bounding box center [644, 821] width 1288 height 4160
click at [430, 486] on li "Premarginated" at bounding box center [436, 486] width 178 height 16
type input "**********"
click at [559, 468] on input "text" at bounding box center [618, 466] width 158 height 16
click at [828, 466] on input "text" at bounding box center [798, 466] width 158 height 16
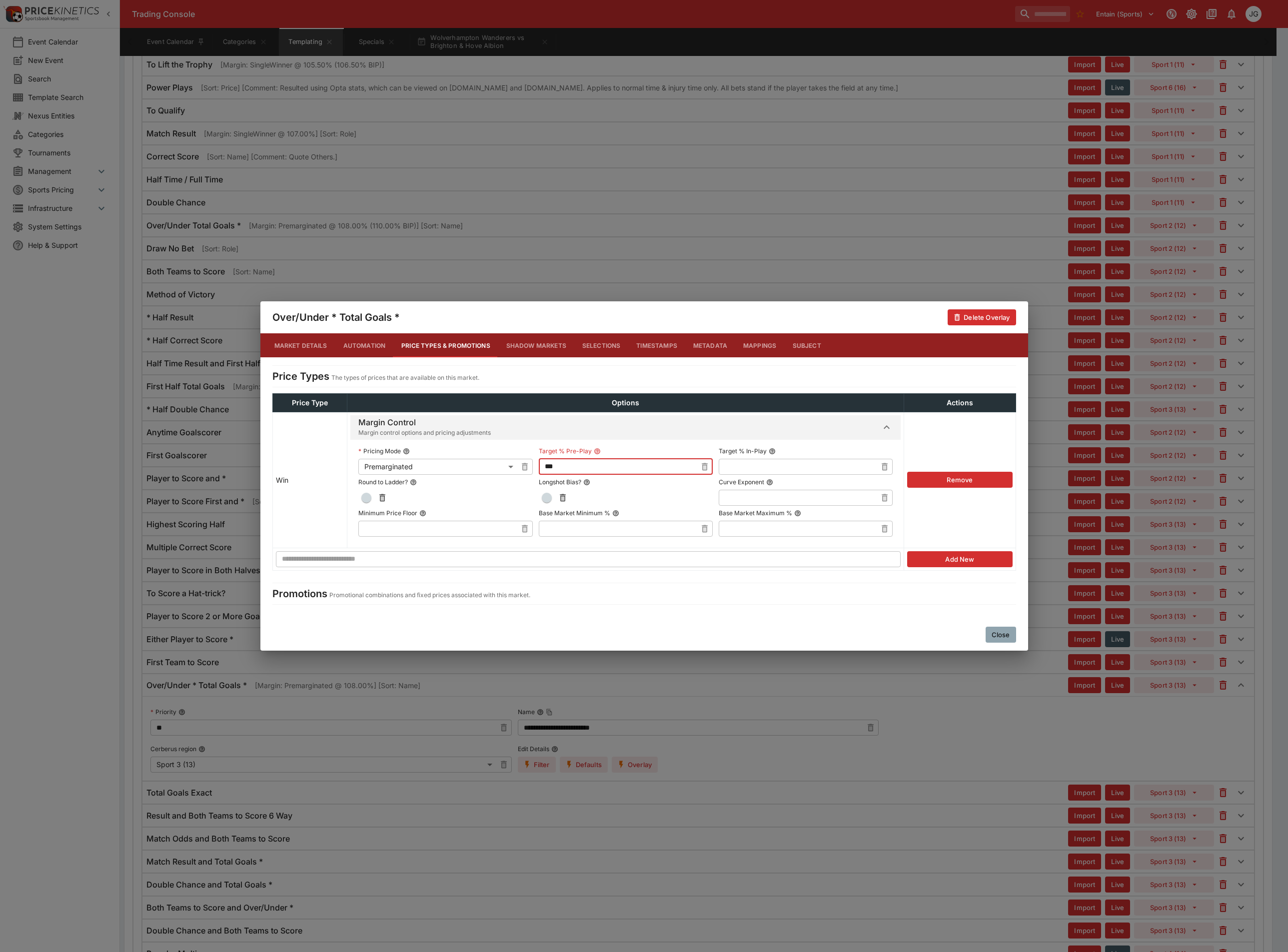
type input "******"
click at [542, 500] on span "button" at bounding box center [547, 497] width 10 height 10
type input "******"
click at [744, 498] on input "text" at bounding box center [798, 497] width 158 height 16
click at [753, 525] on input "text" at bounding box center [798, 528] width 158 height 16
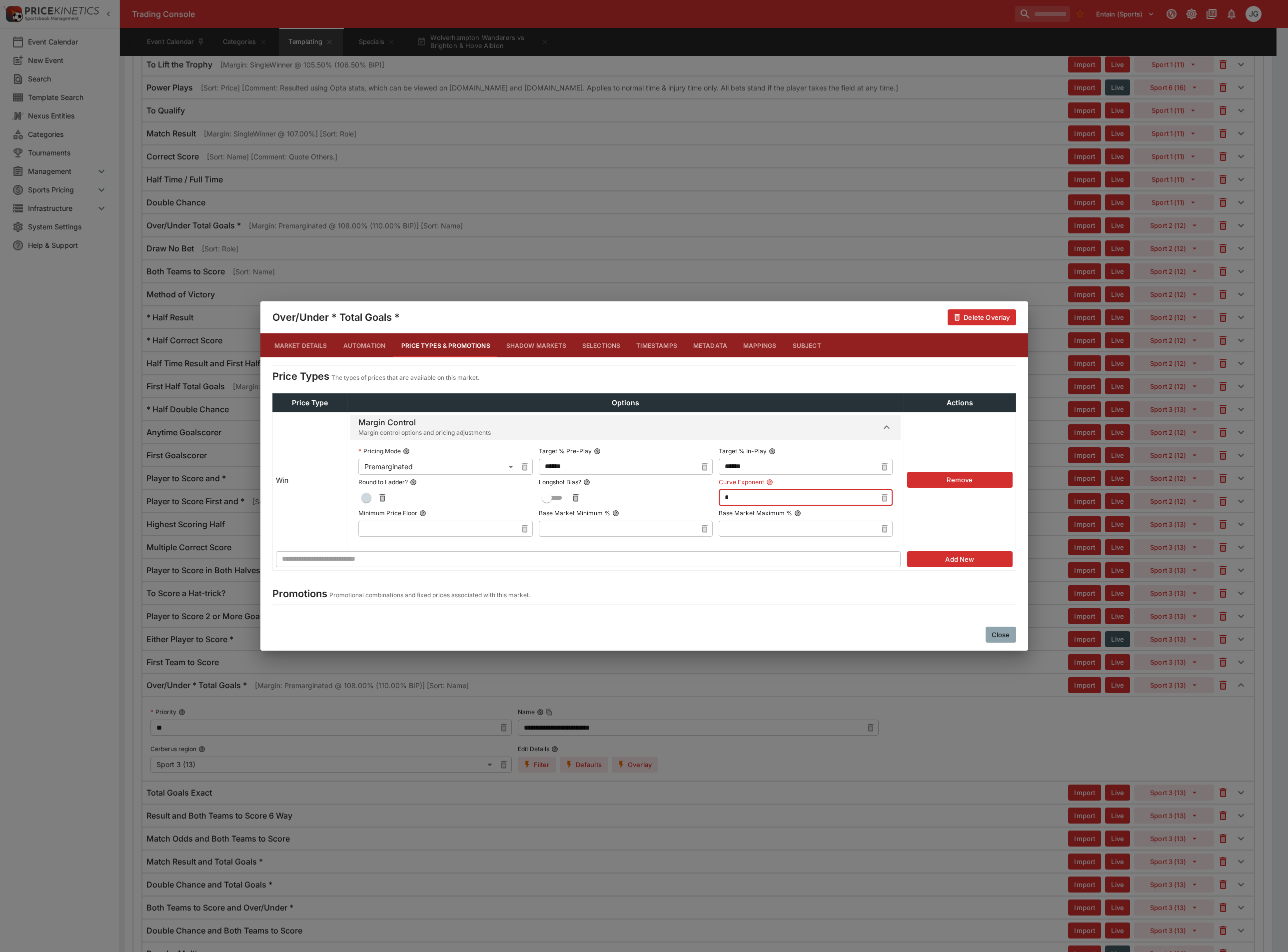
type input "****"
click at [580, 532] on input "text" at bounding box center [618, 528] width 158 height 16
type input "******"
click at [804, 620] on div "Close" at bounding box center [644, 634] width 768 height 32
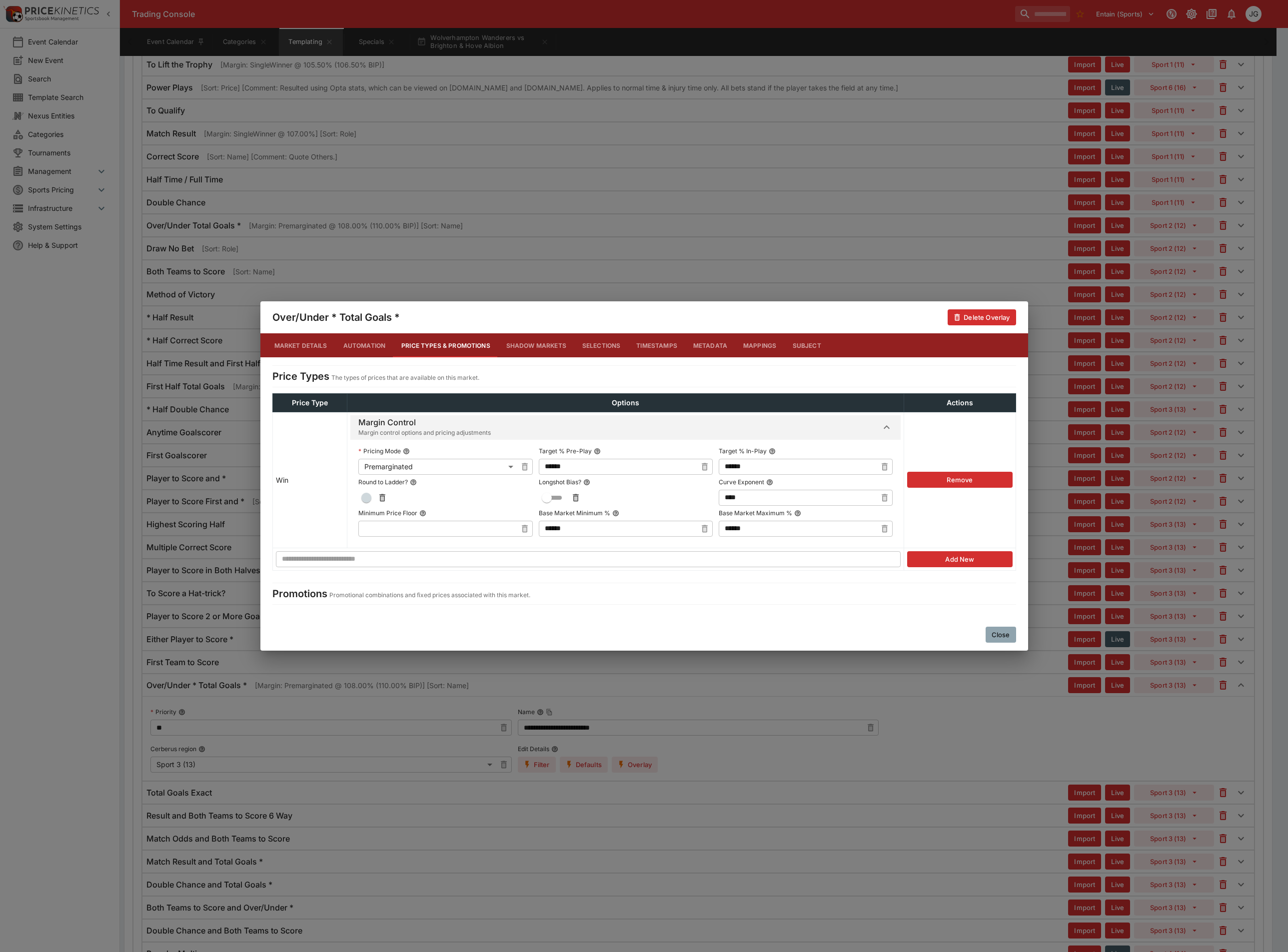
click at [997, 636] on button "Close" at bounding box center [1001, 634] width 31 height 16
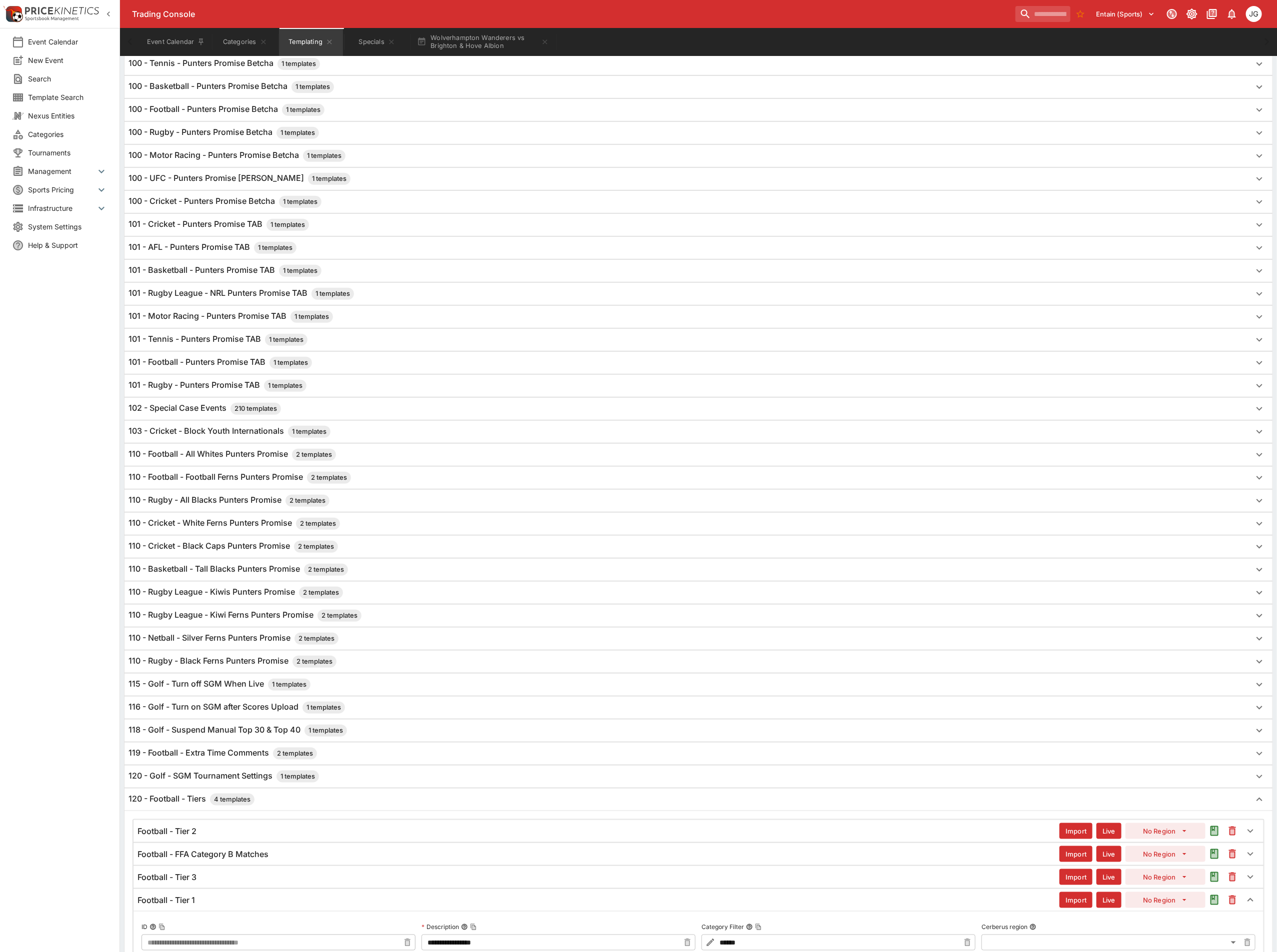
scroll to position [0, 0]
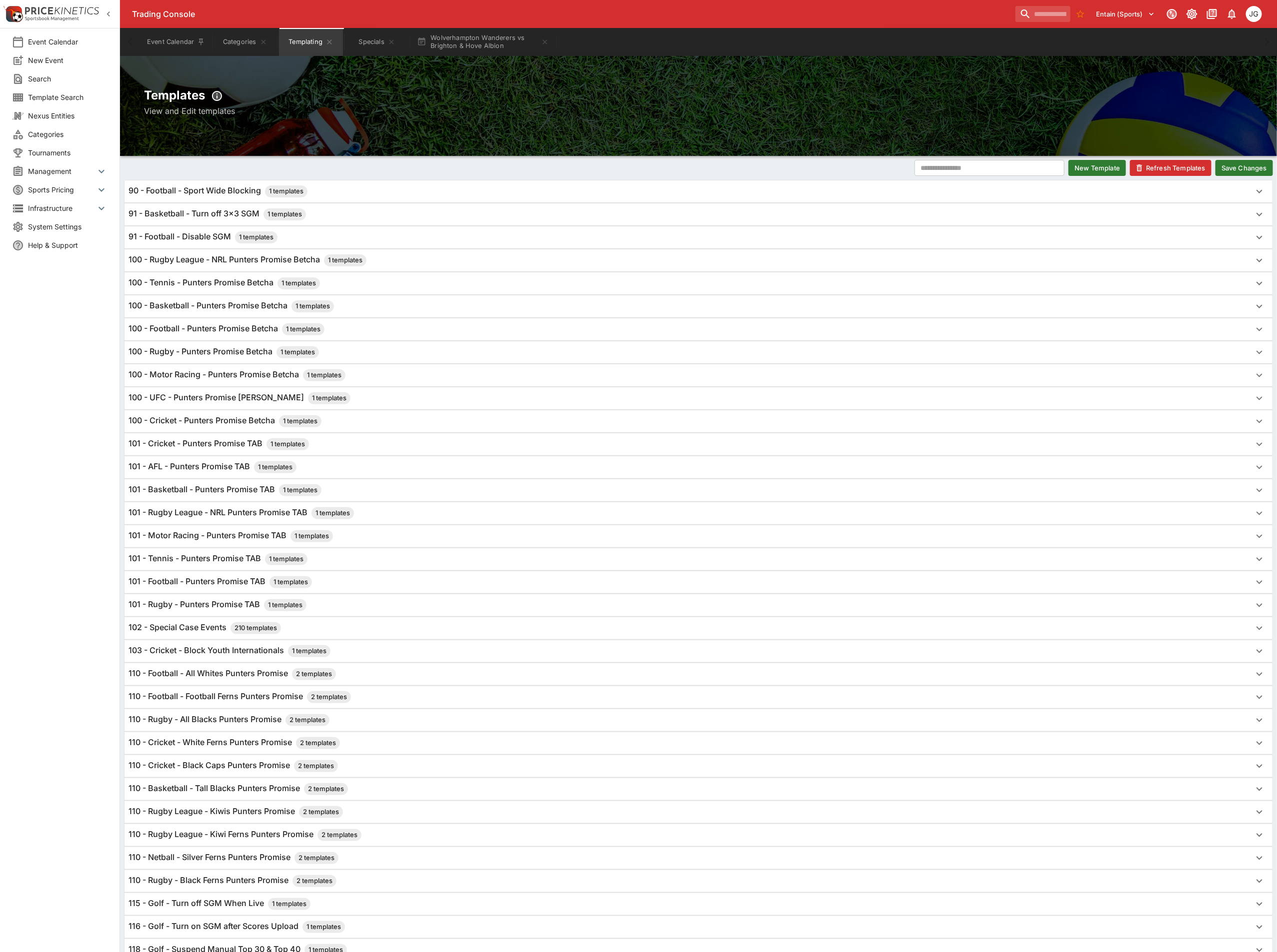
click at [1234, 170] on button "Save Changes" at bounding box center [1244, 167] width 58 height 16
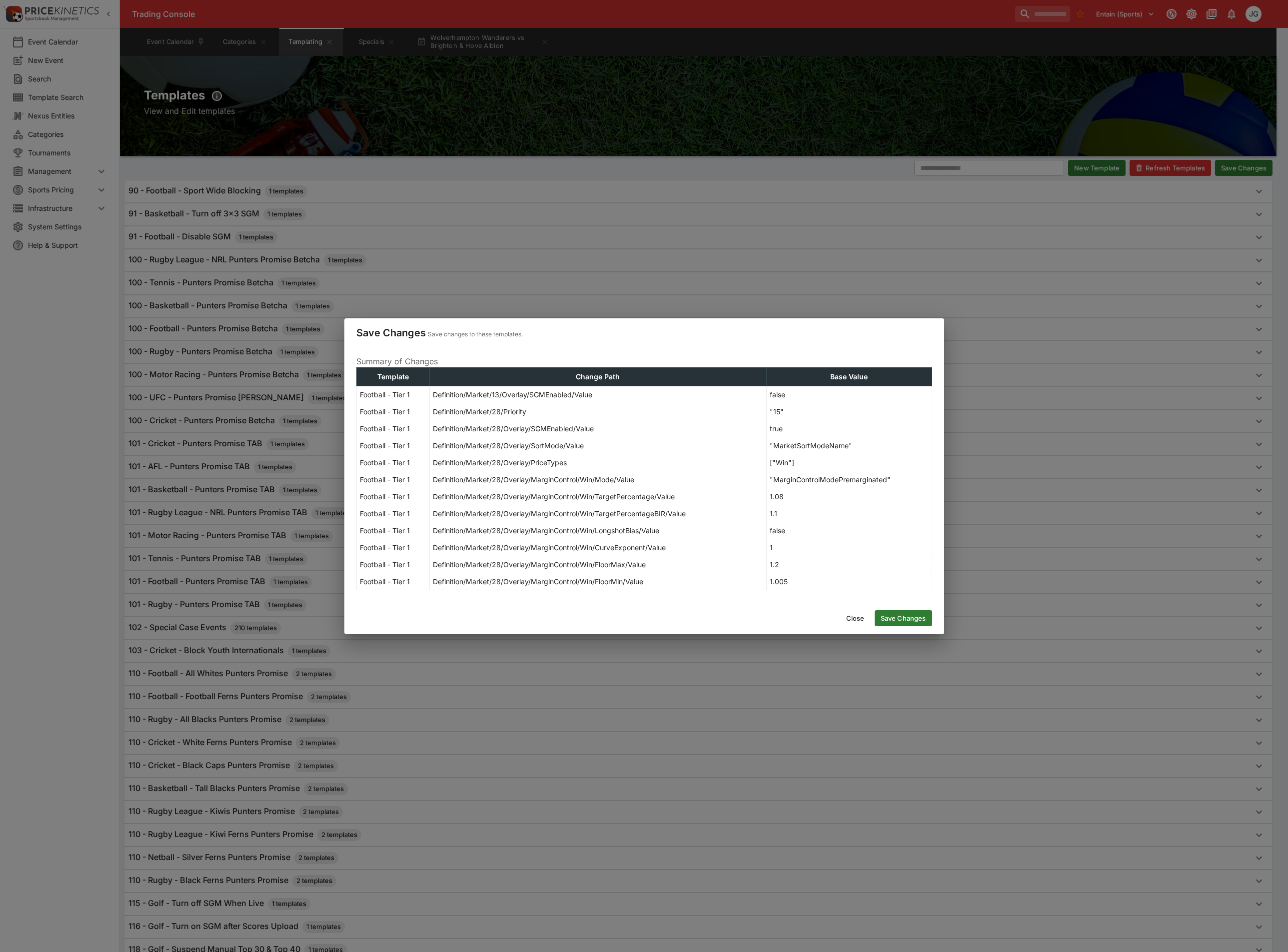
click at [908, 618] on button "Save Changes" at bounding box center [903, 618] width 58 height 16
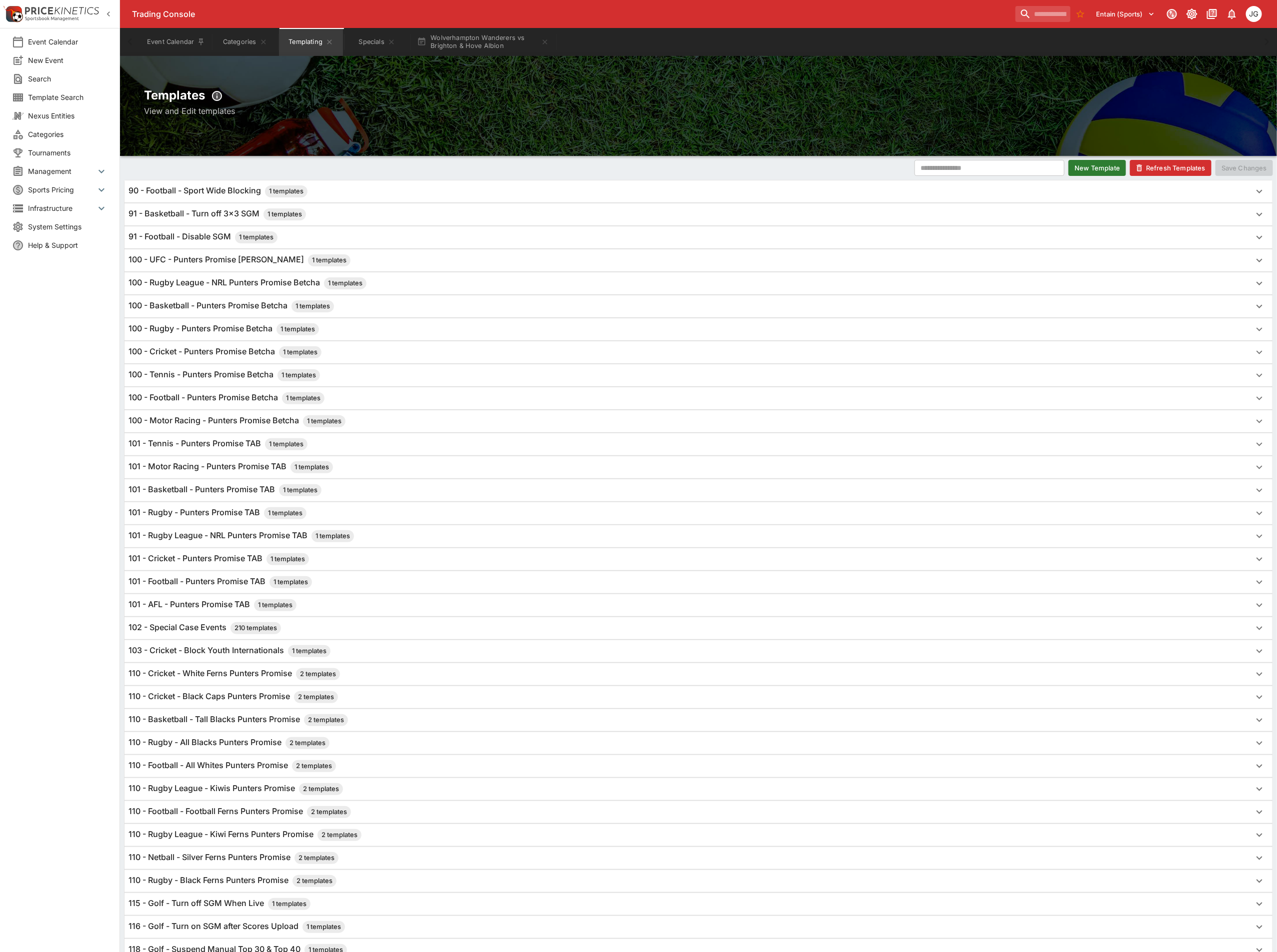
click at [1187, 166] on button "Refresh Templates" at bounding box center [1171, 167] width 82 height 16
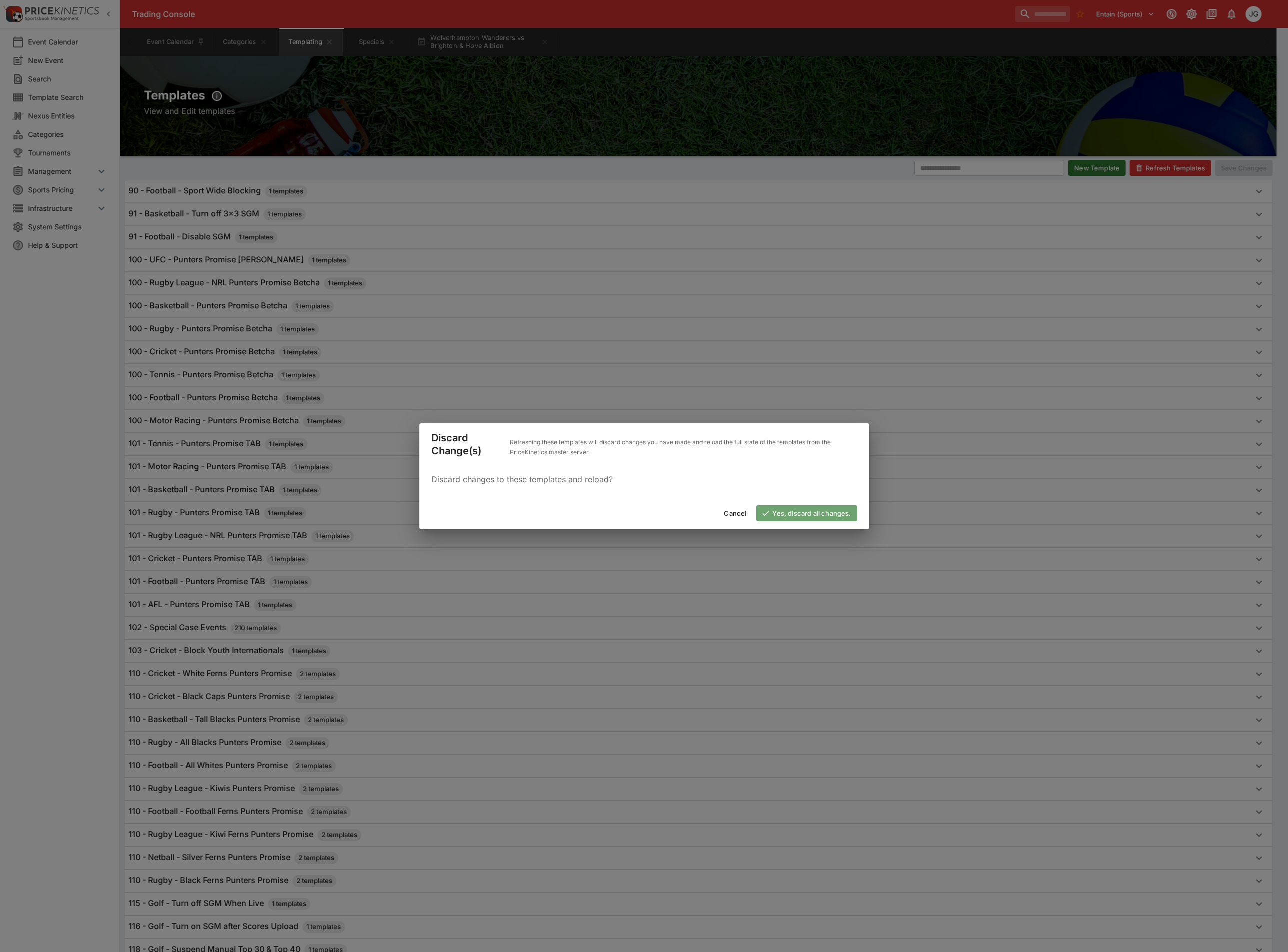
click at [813, 516] on button "Yes, discard all changes." at bounding box center [807, 513] width 100 height 16
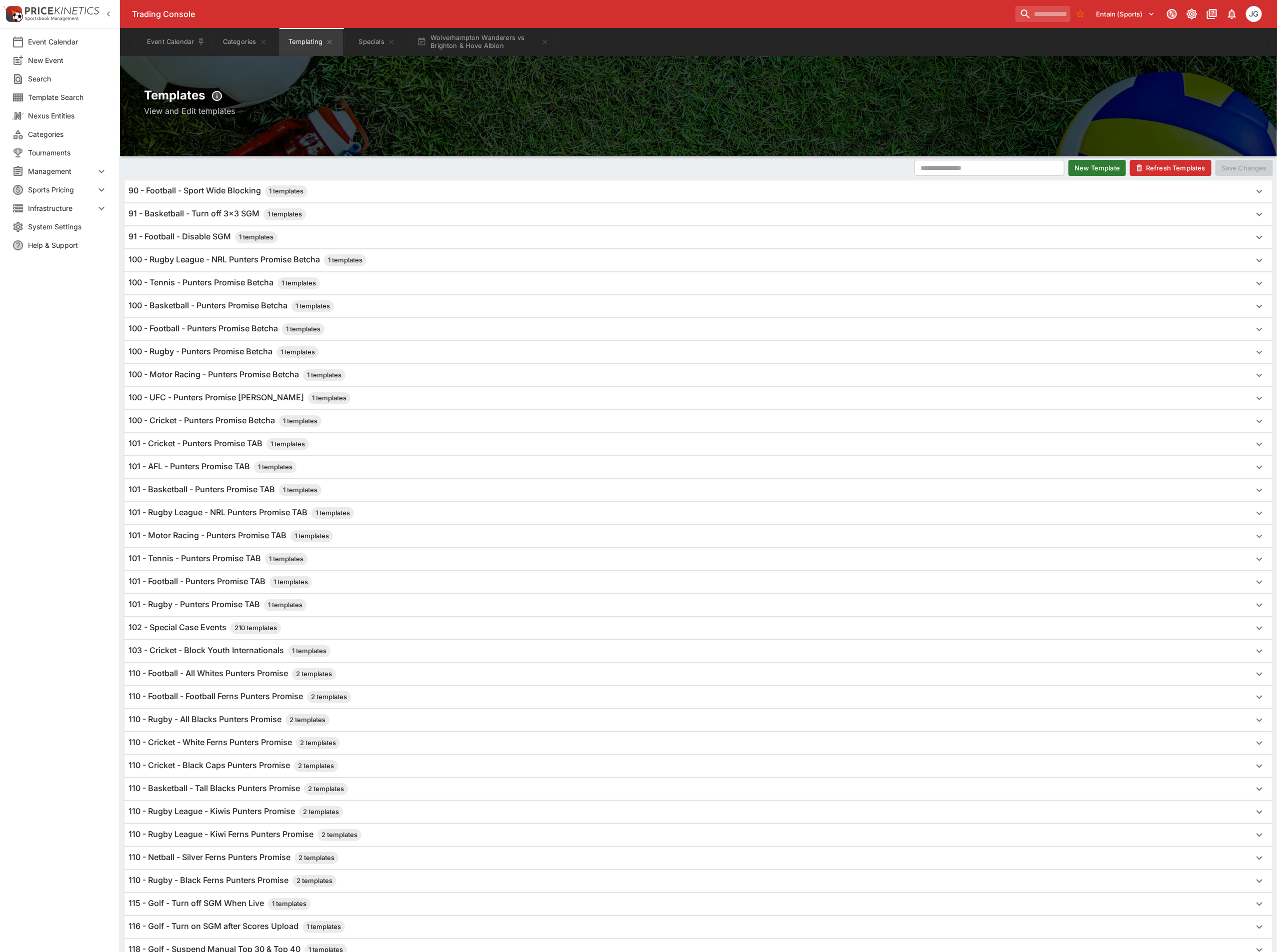
click at [1182, 166] on button "Refresh Templates" at bounding box center [1171, 167] width 82 height 16
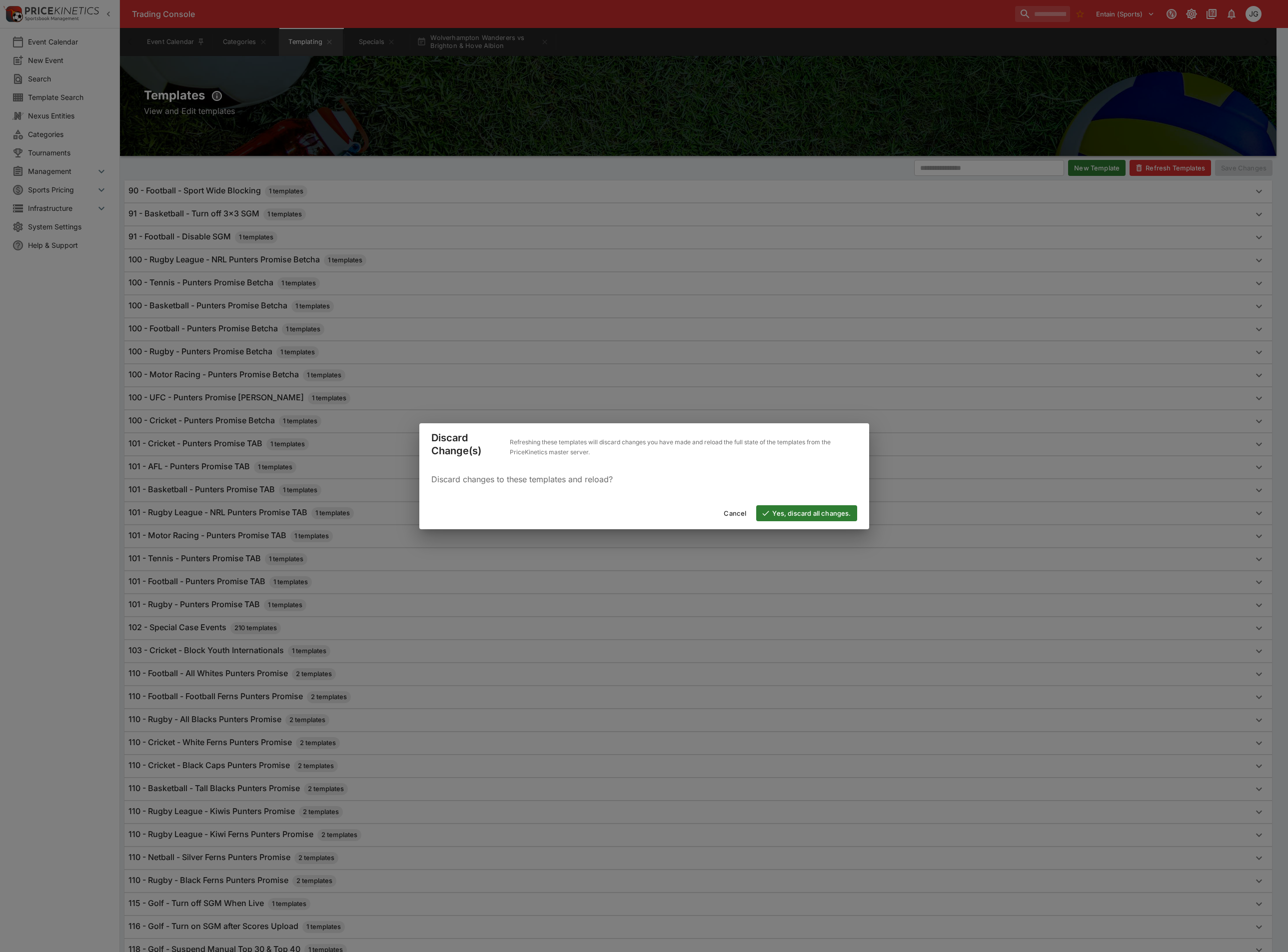
click at [796, 512] on button "Yes, discard all changes." at bounding box center [807, 513] width 100 height 16
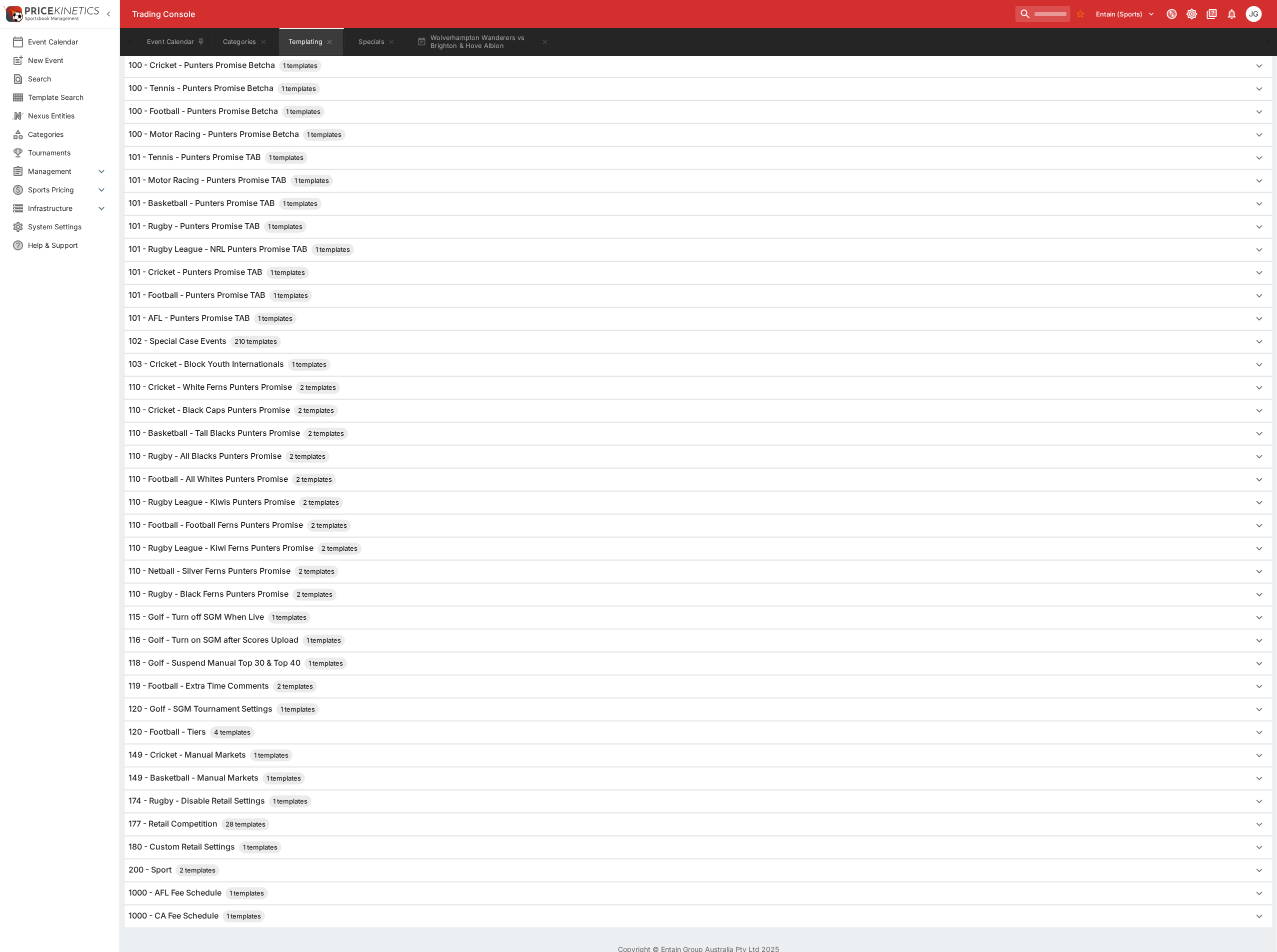
scroll to position [322, 0]
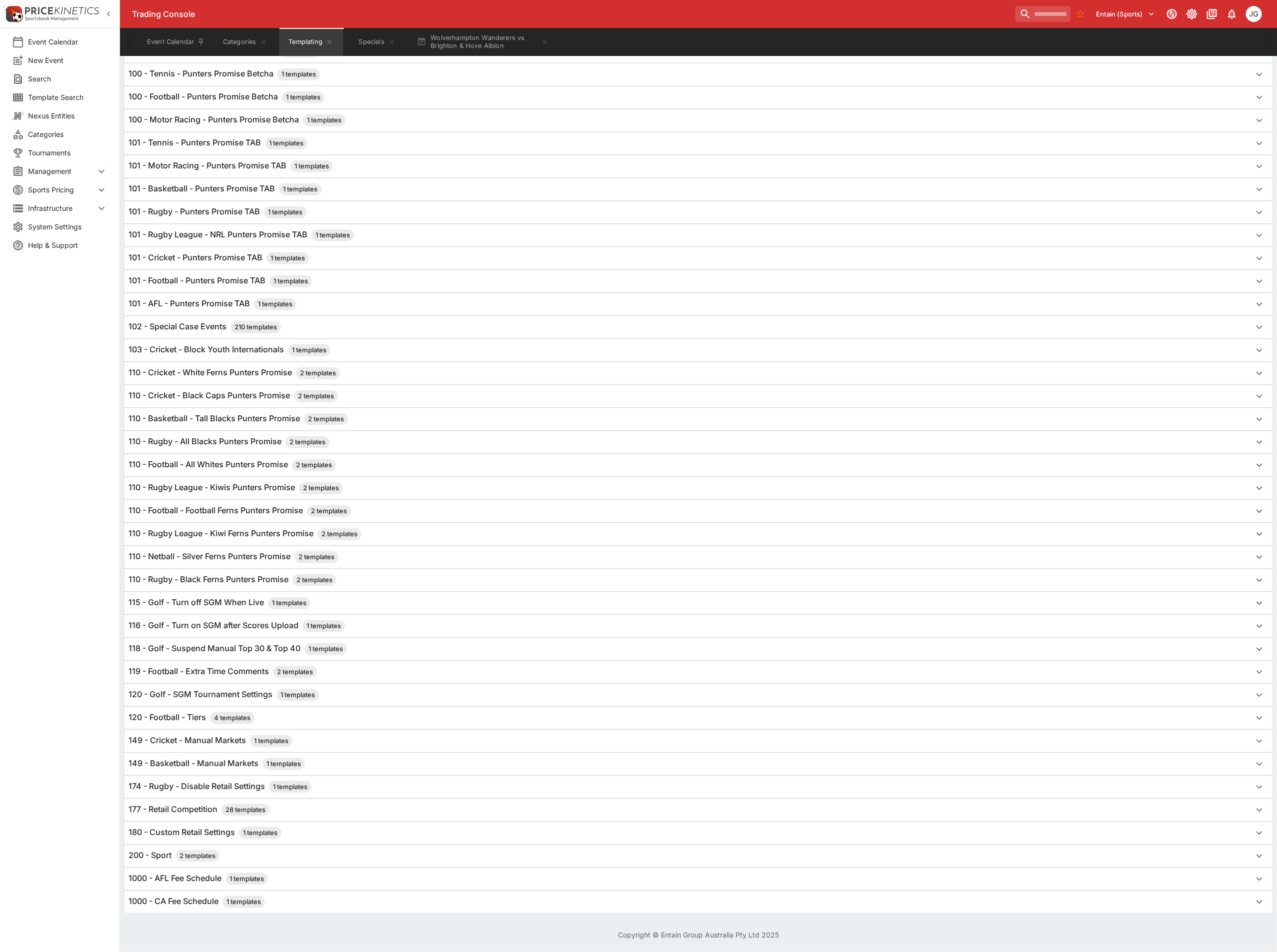
click at [192, 714] on h6 "120 - Football - Tiers 4 templates" at bounding box center [191, 718] width 126 height 12
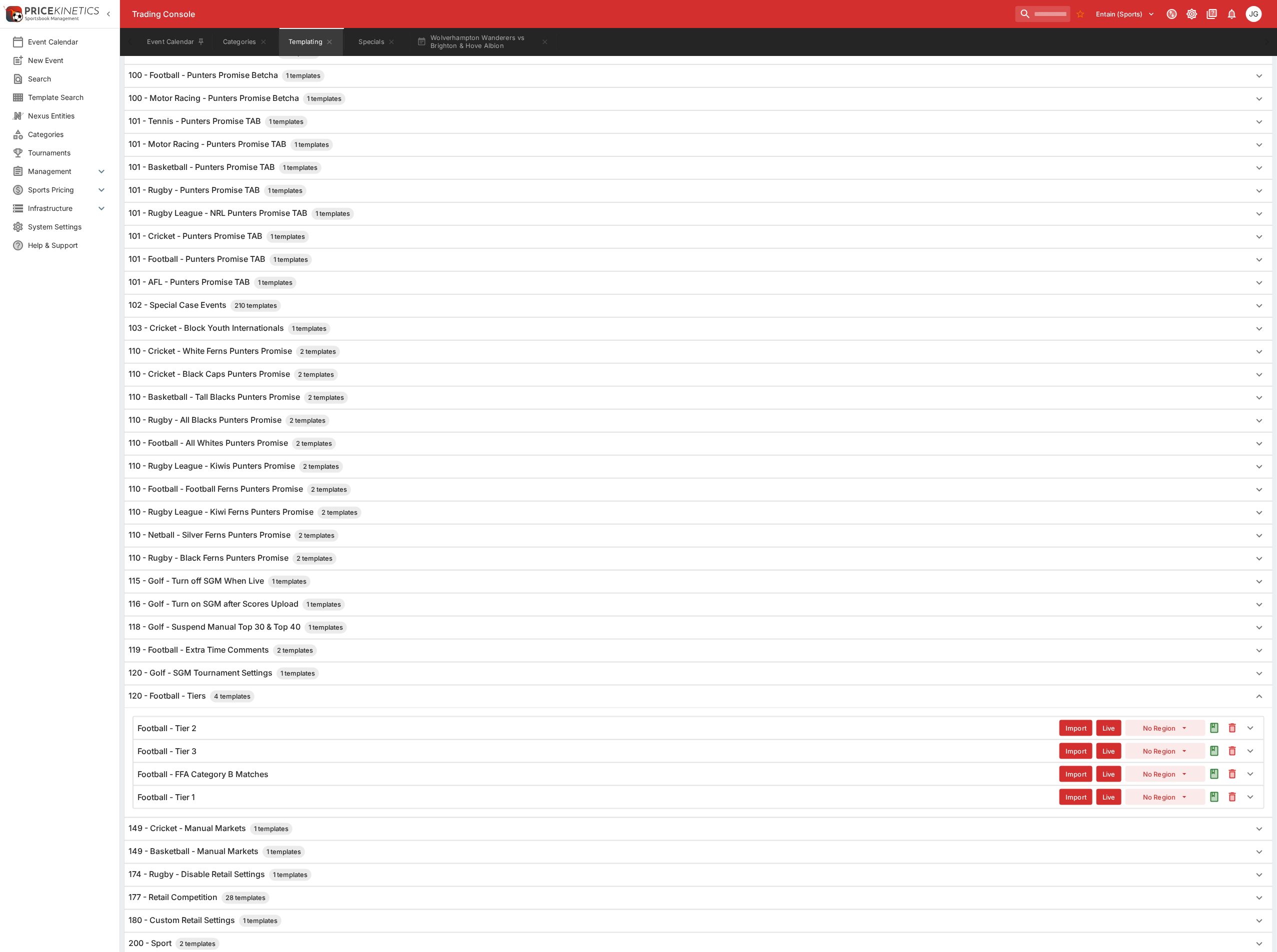
click at [199, 803] on div "Football - Tier 1" at bounding box center [598, 798] width 922 height 10
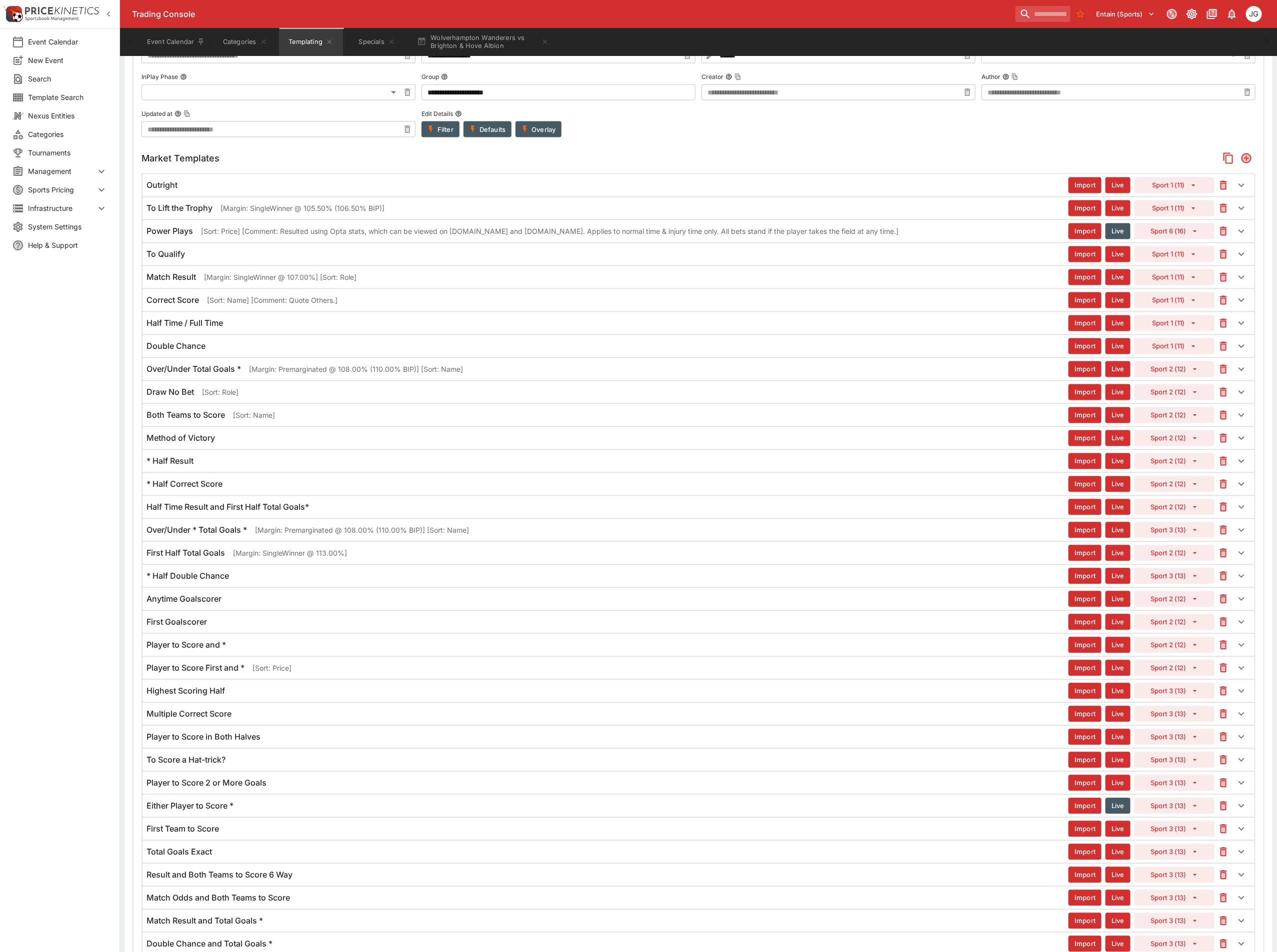
scroll to position [1072, 0]
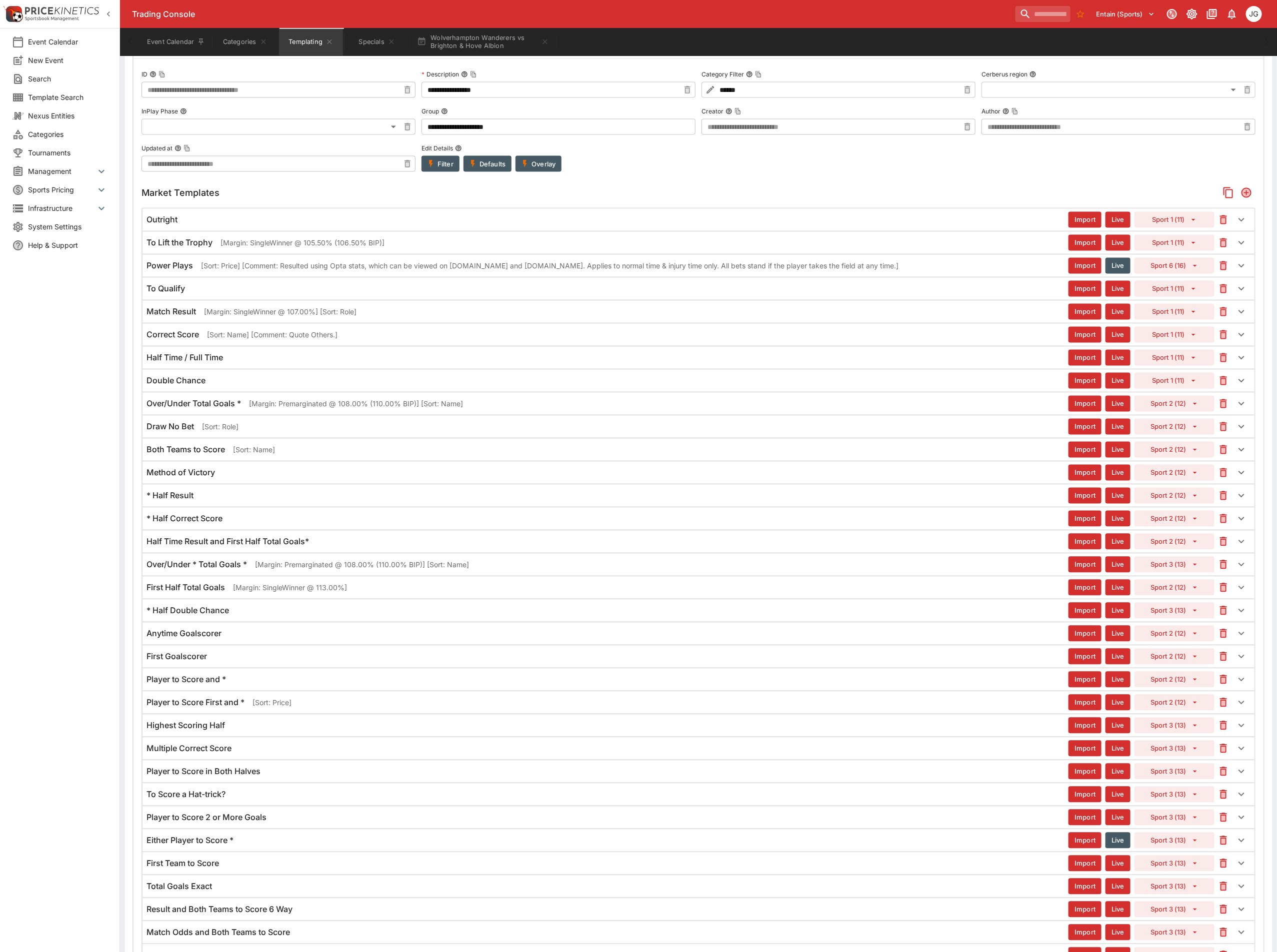
click at [238, 295] on div "To Qualify" at bounding box center [607, 289] width 922 height 10
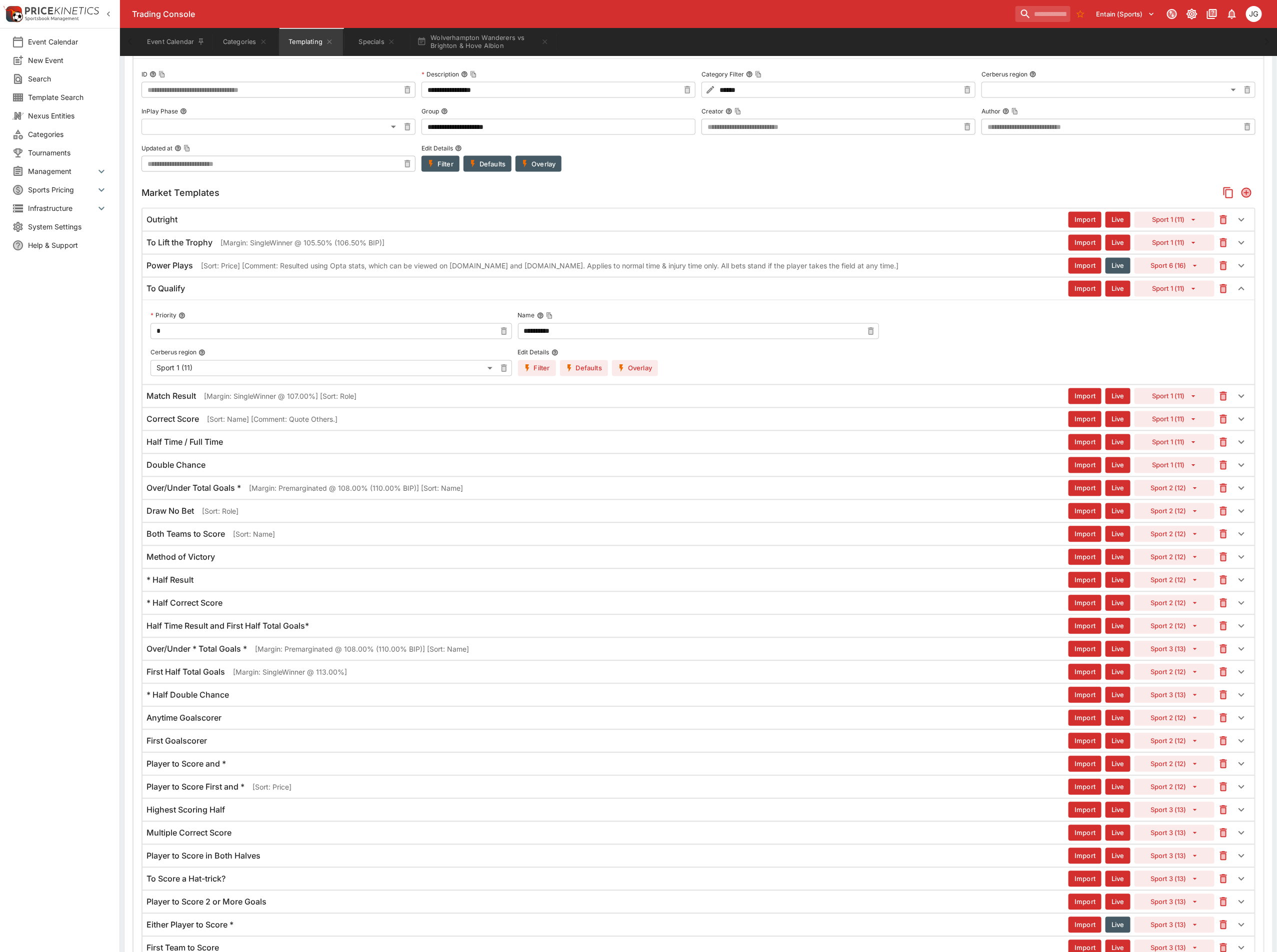
click at [238, 295] on div "To Qualify" at bounding box center [607, 289] width 922 height 10
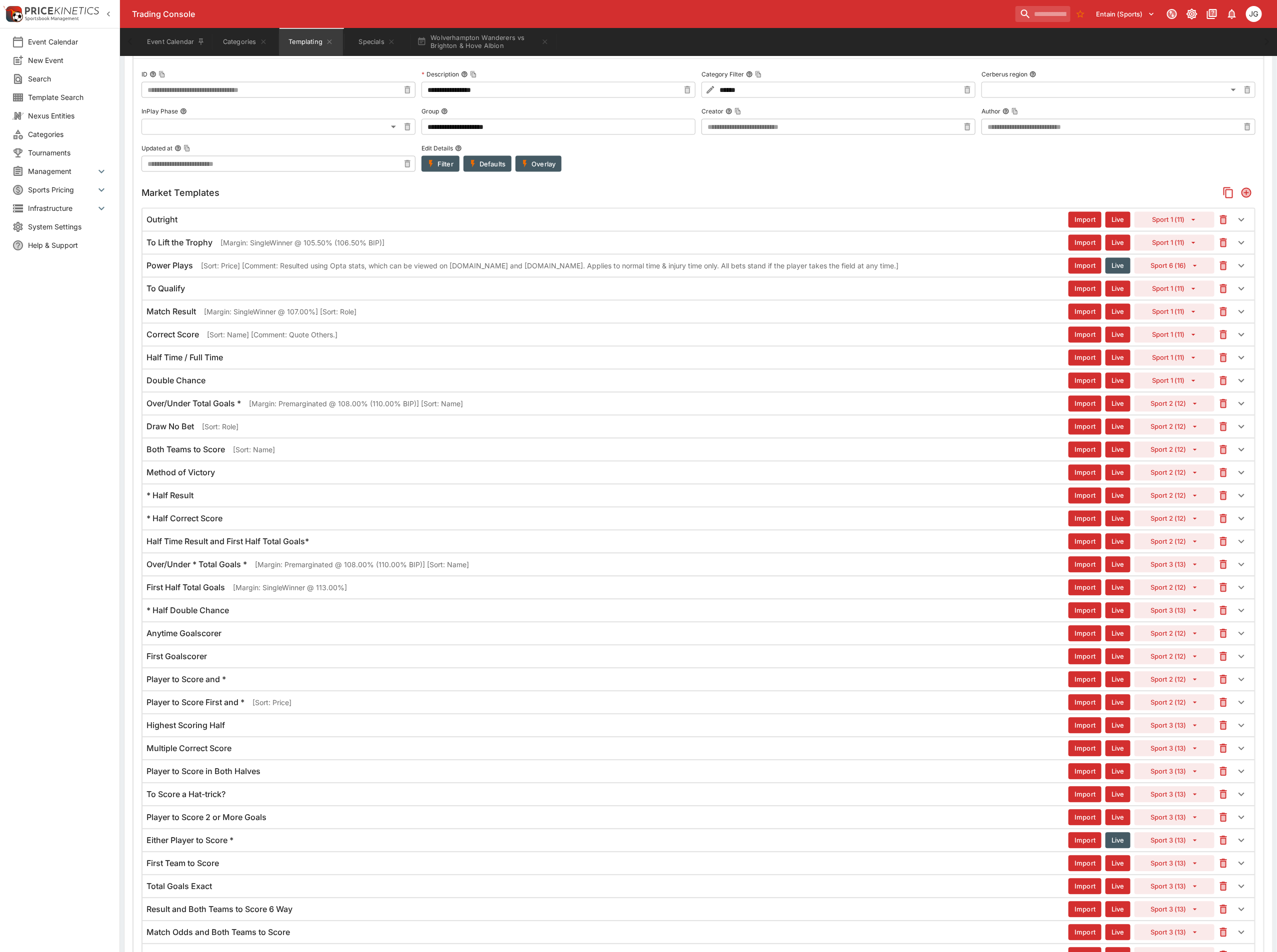
click at [227, 478] on div "Method of Victory" at bounding box center [607, 473] width 922 height 10
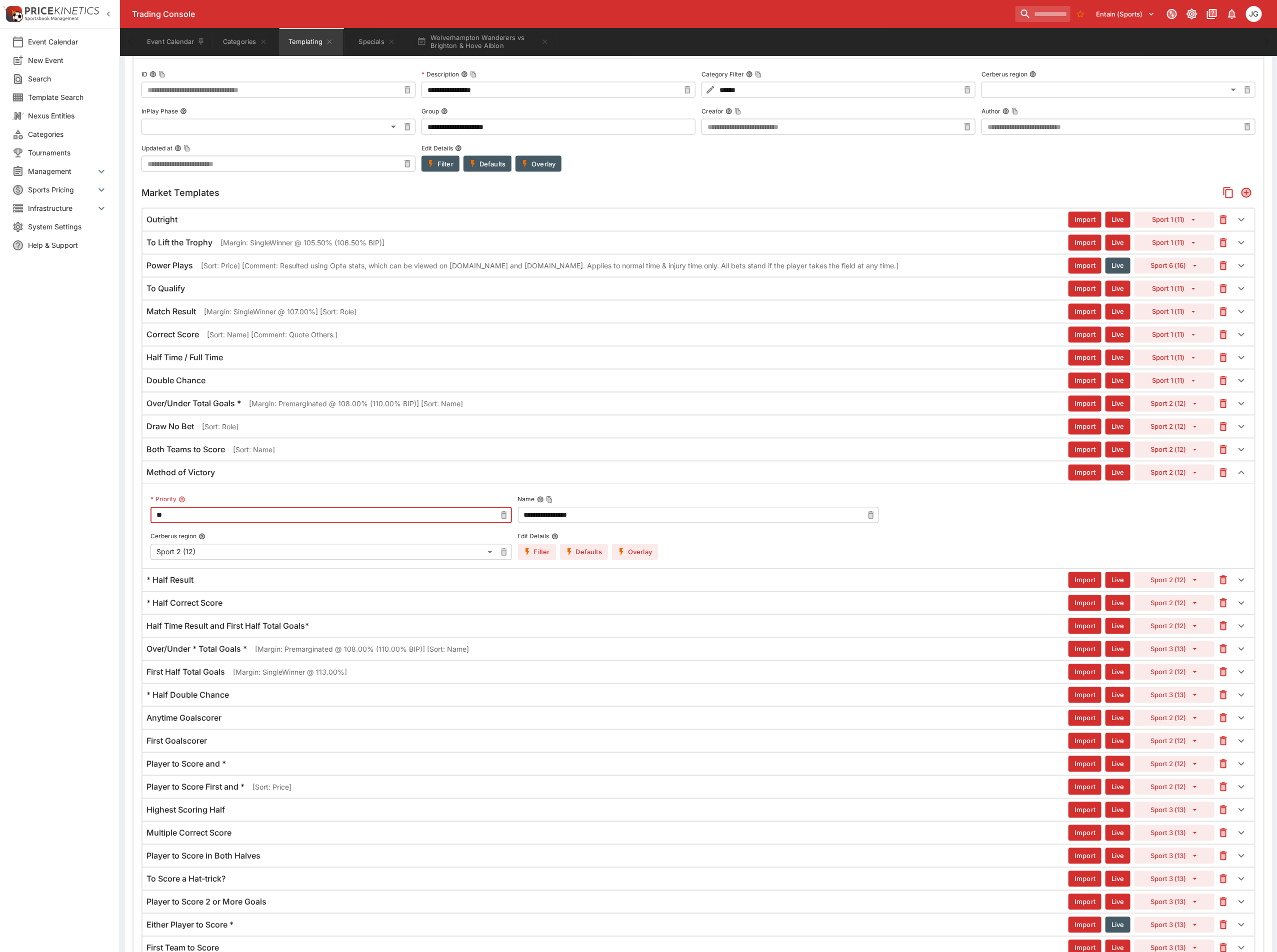
drag, startPoint x: 217, startPoint y: 545, endPoint x: 36, endPoint y: 524, distance: 182.2
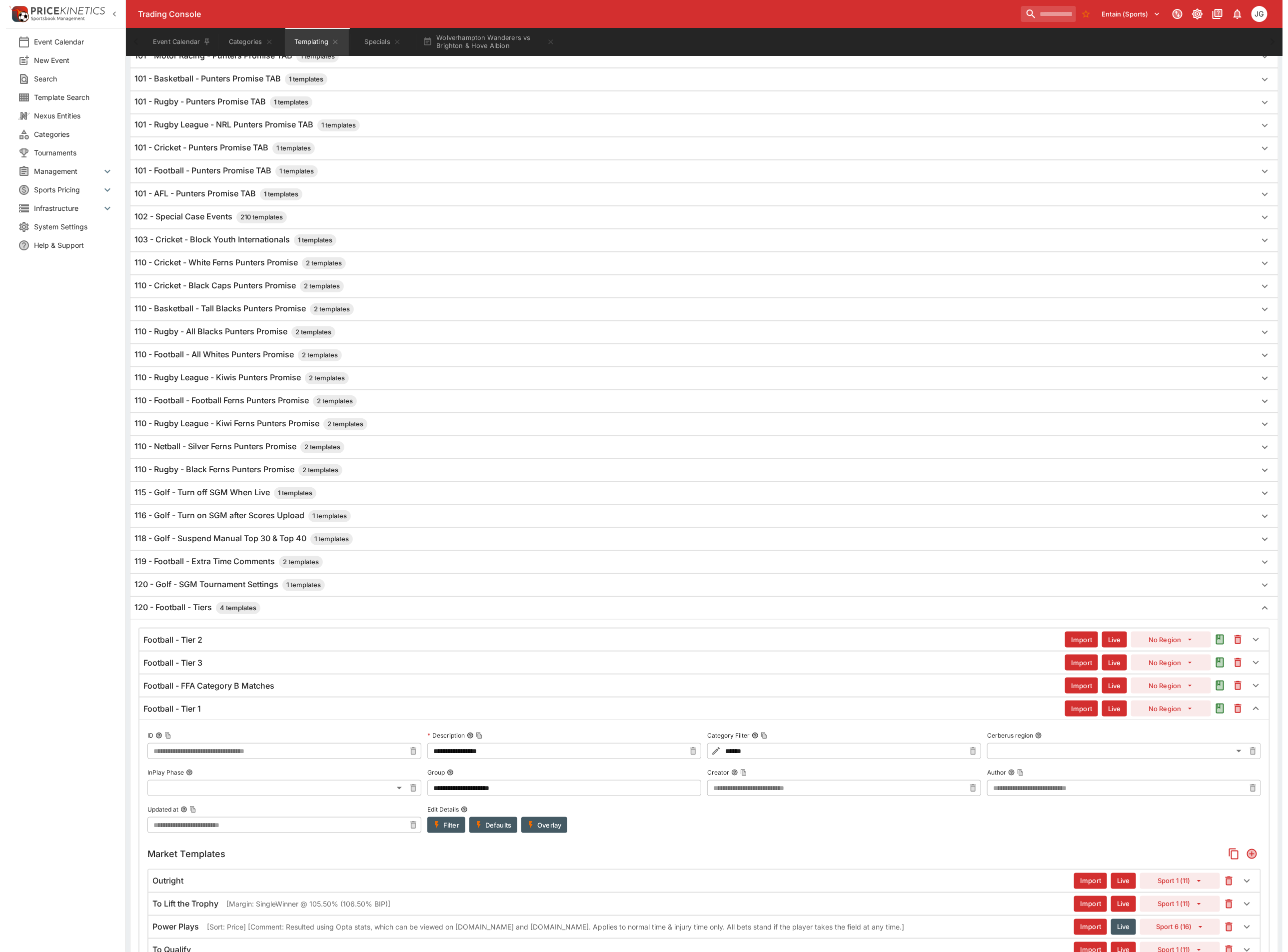
scroll to position [97, 0]
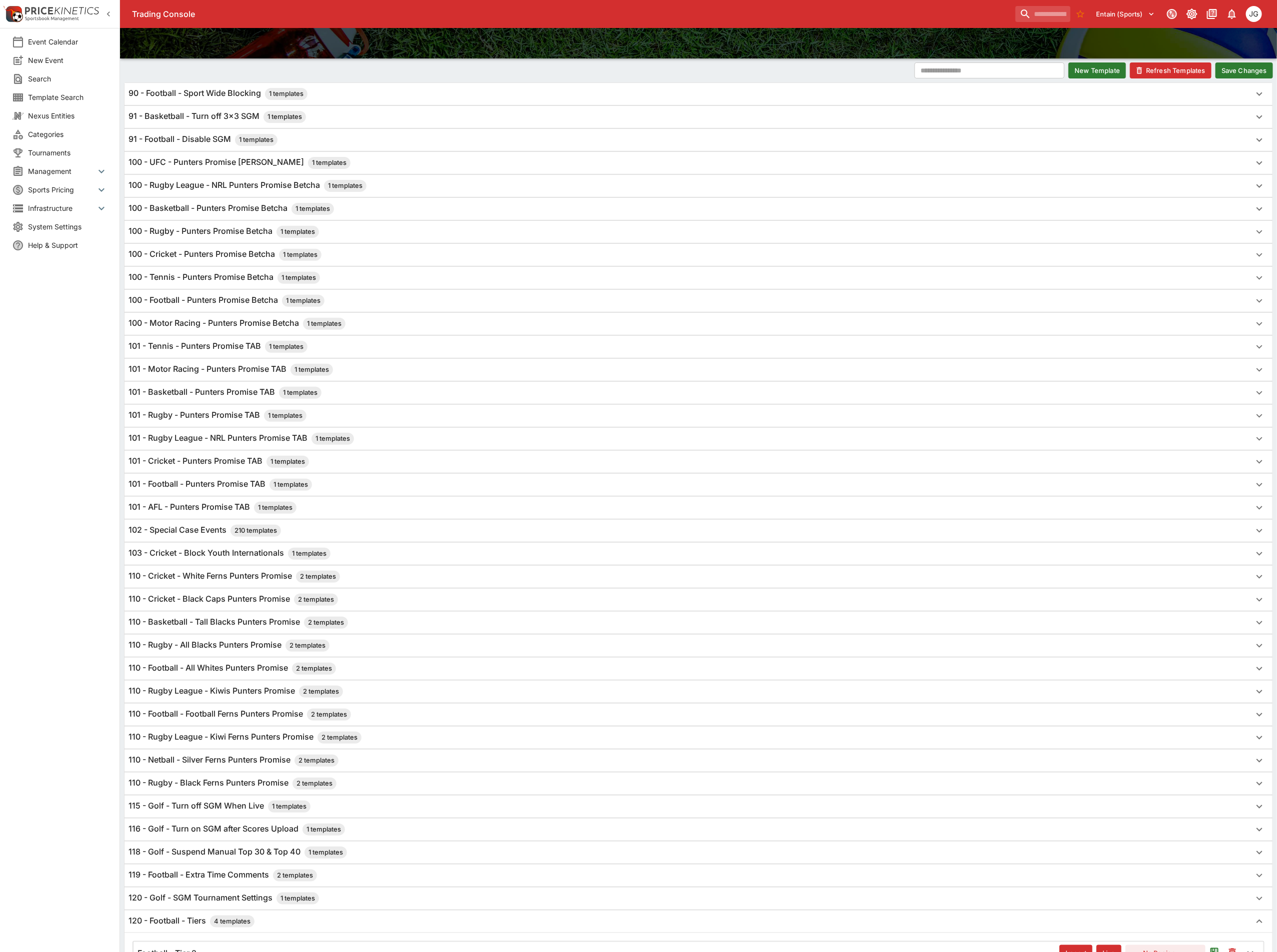
type input "*"
click at [1255, 70] on button "Save Changes" at bounding box center [1244, 70] width 58 height 16
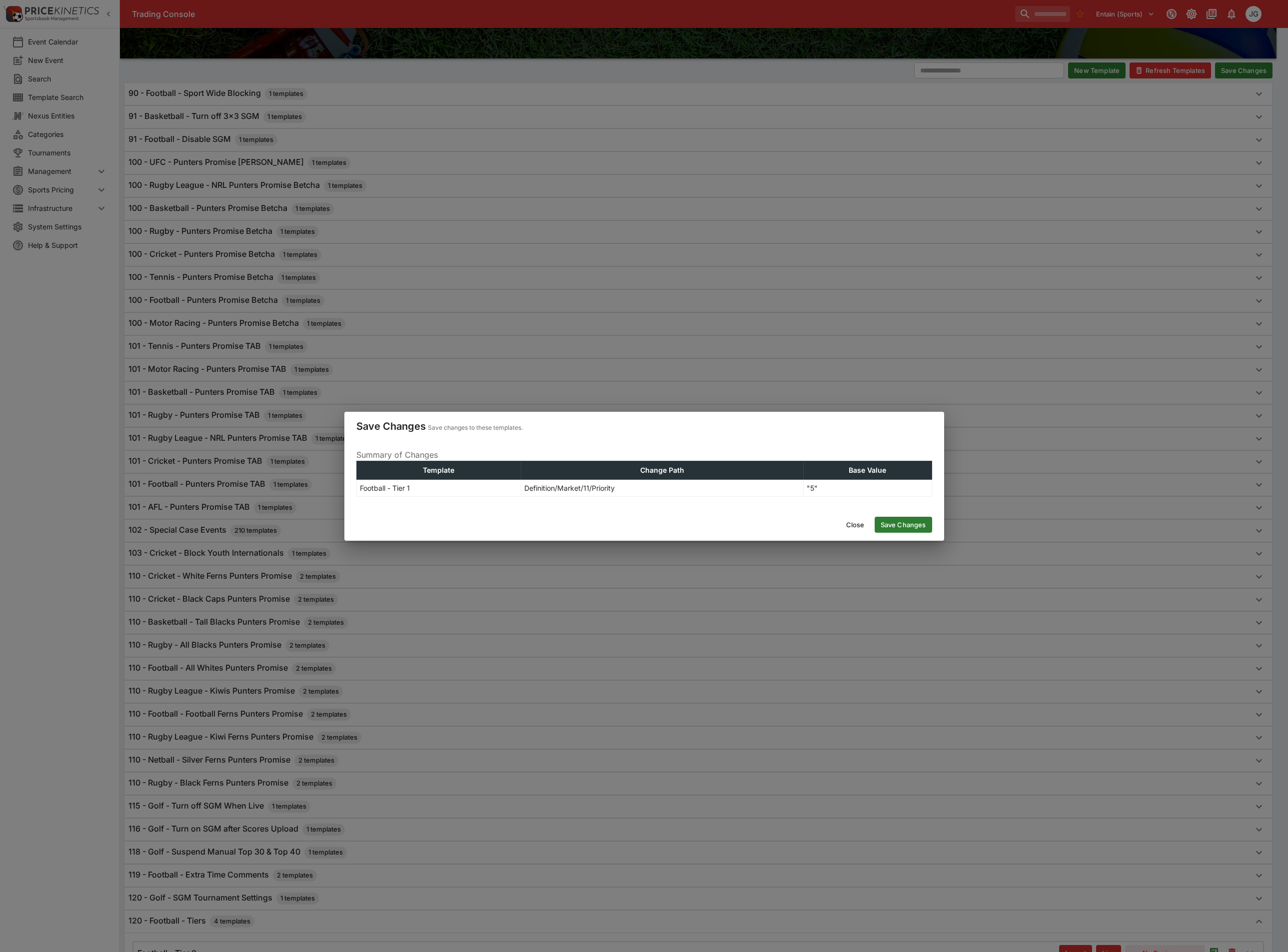
click at [915, 522] on button "Save Changes" at bounding box center [903, 524] width 58 height 16
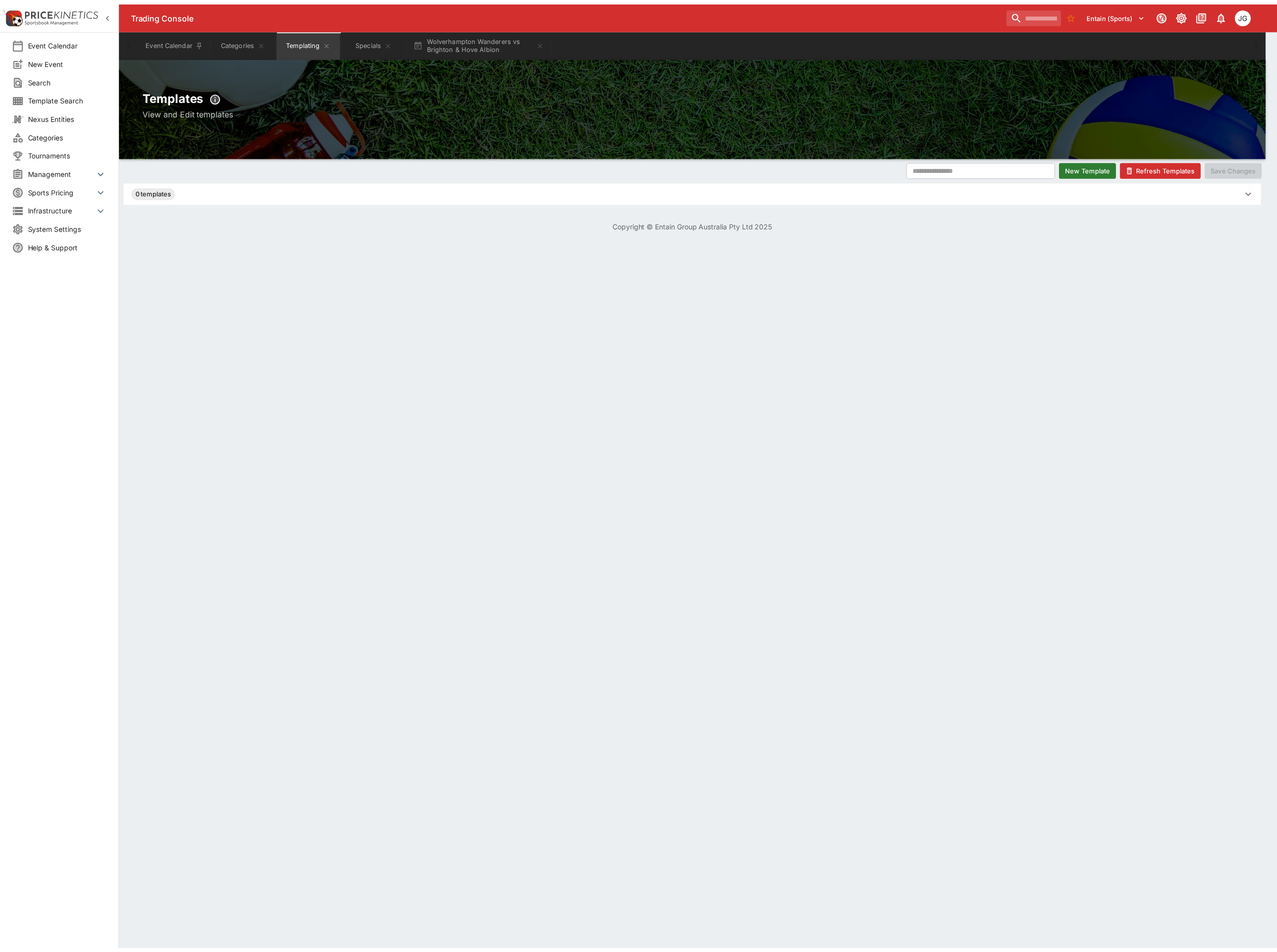
scroll to position [0, 0]
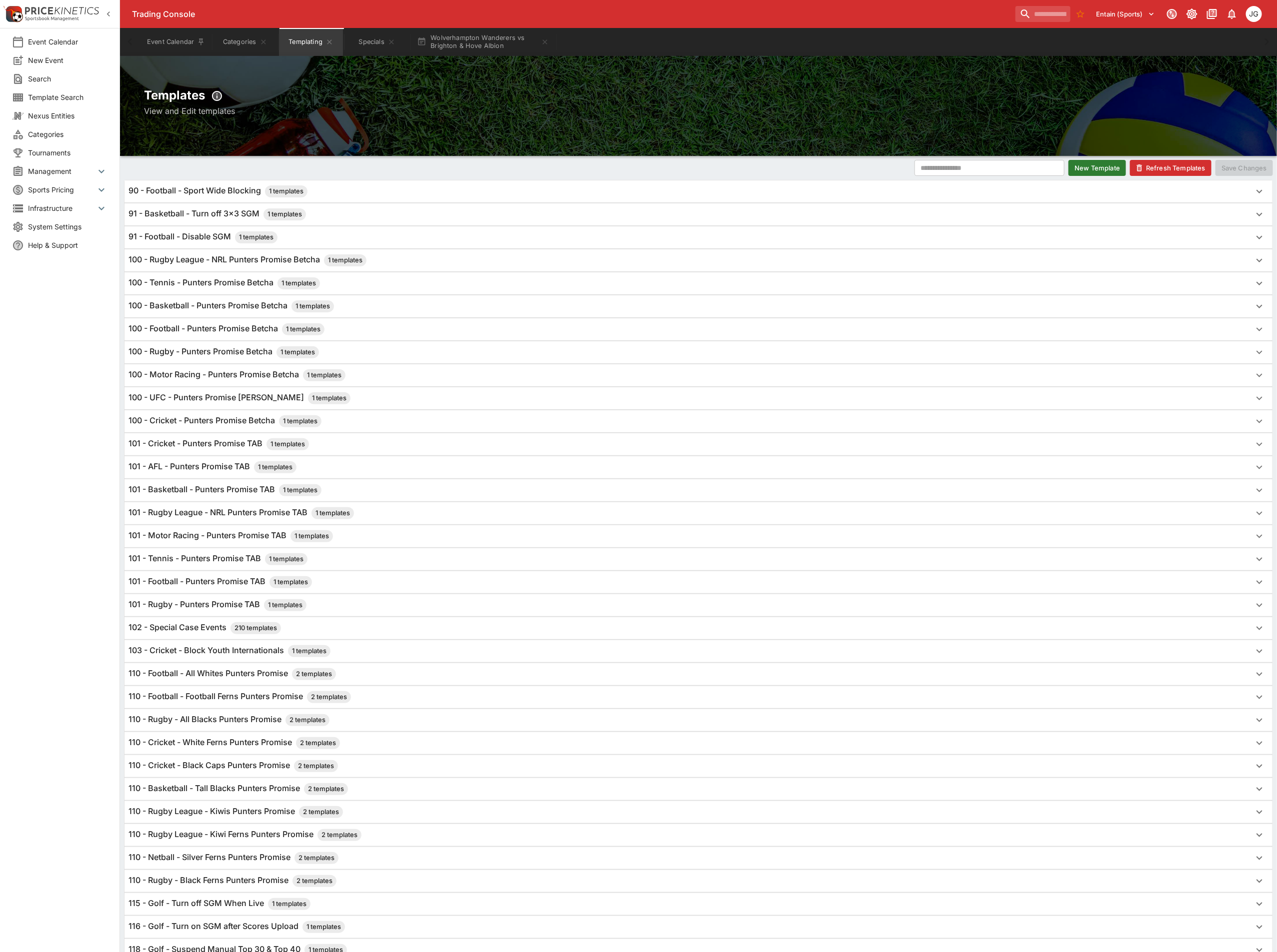
click at [1176, 165] on button "Refresh Templates" at bounding box center [1171, 167] width 82 height 16
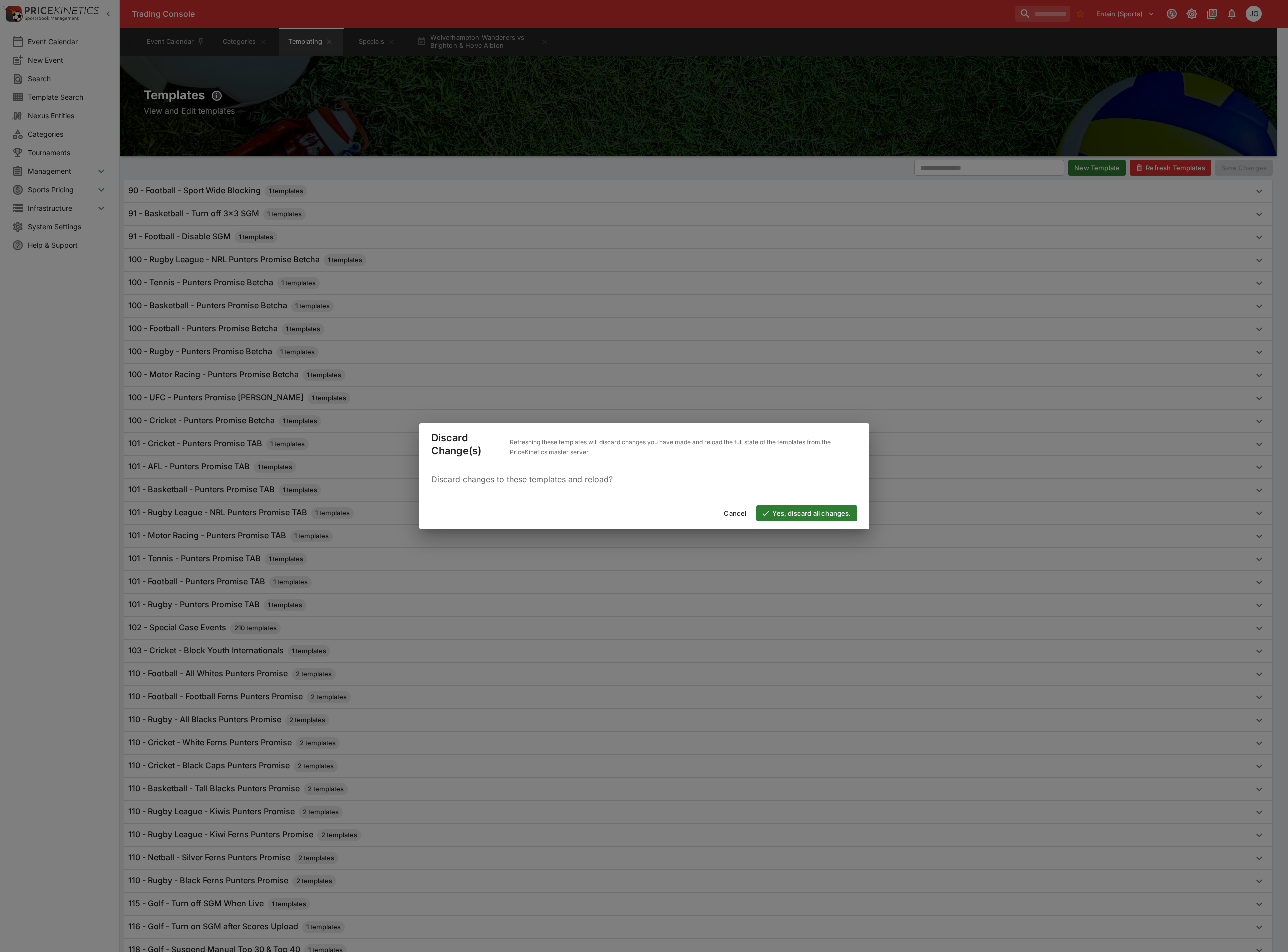
click at [810, 519] on button "Yes, discard all changes." at bounding box center [807, 513] width 100 height 16
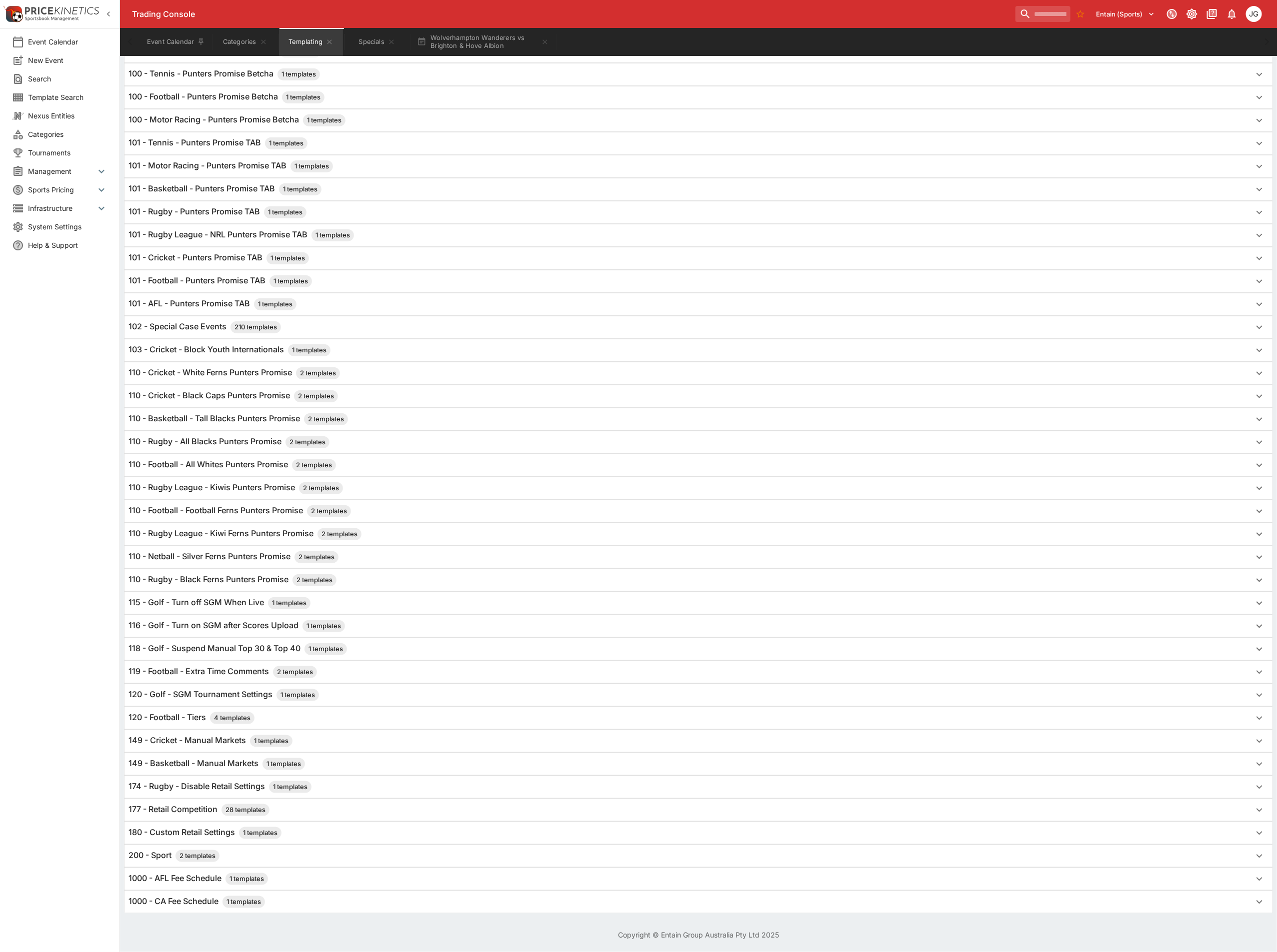
scroll to position [322, 0]
click at [181, 717] on h6 "120 - Football - Tiers 4 templates" at bounding box center [191, 718] width 126 height 12
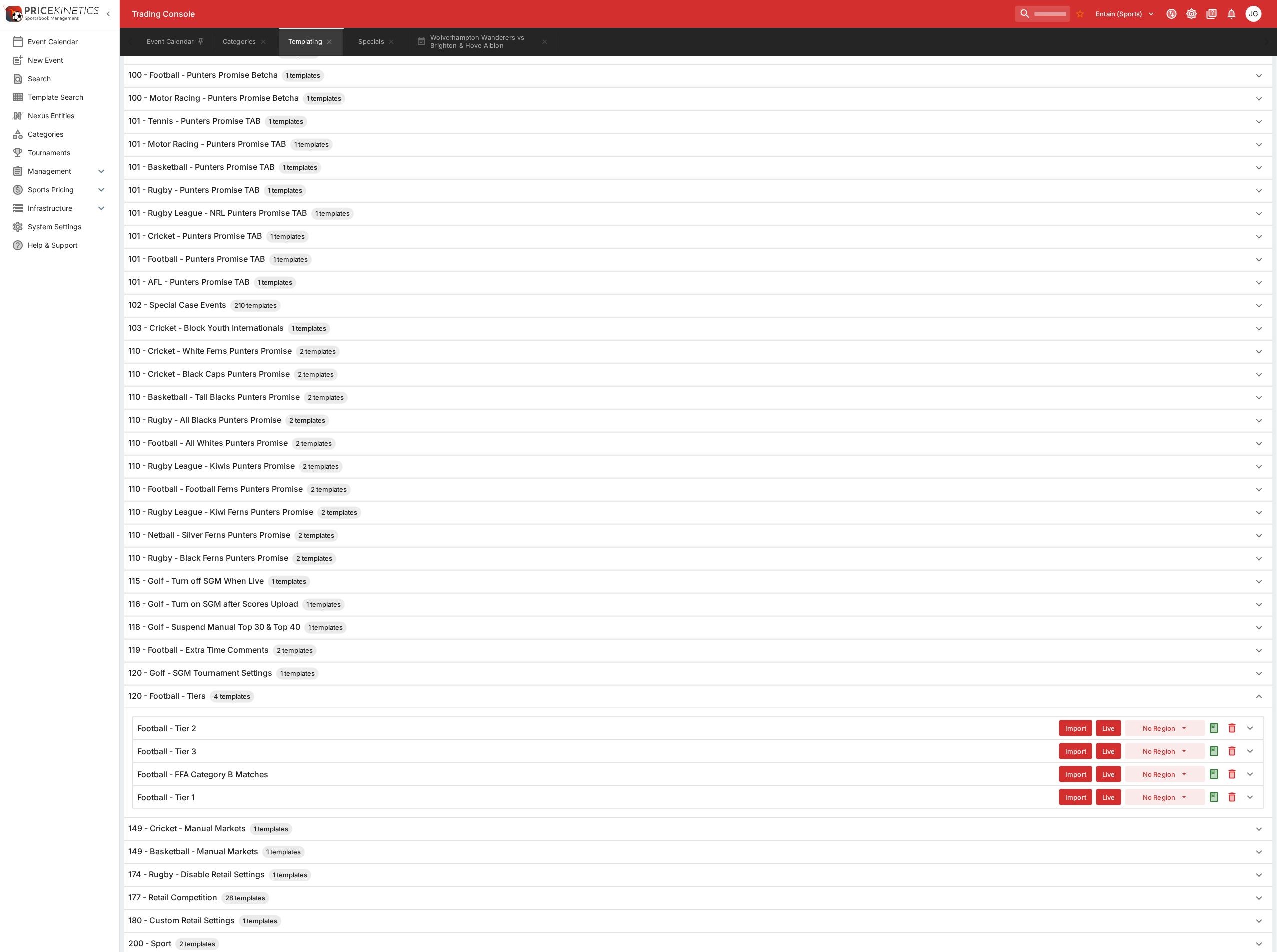
click at [187, 803] on h6 "Football - Tier 1" at bounding box center [166, 798] width 58 height 10
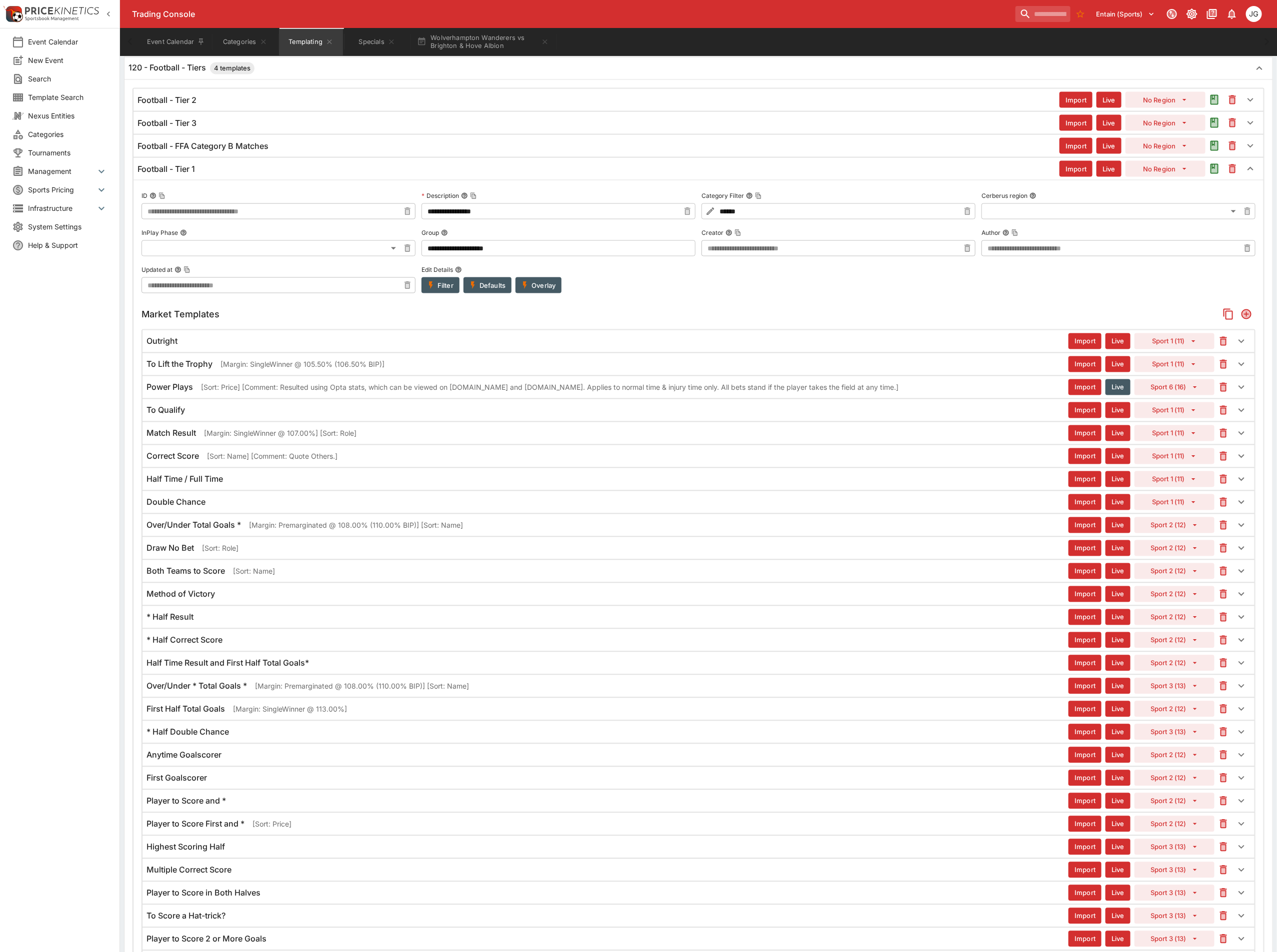
scroll to position [922, 0]
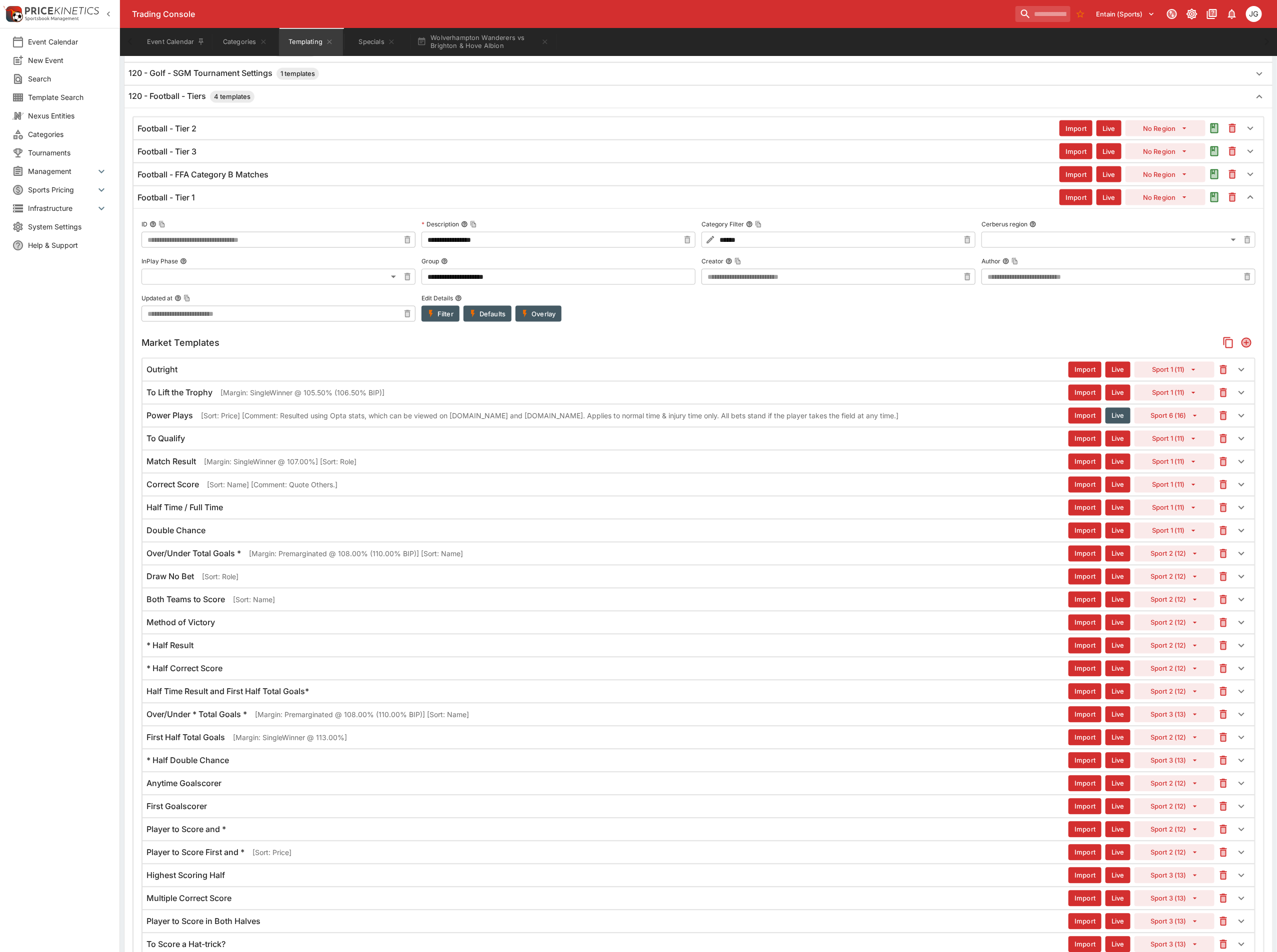
click at [219, 628] on div "Method of Victory" at bounding box center [607, 623] width 922 height 10
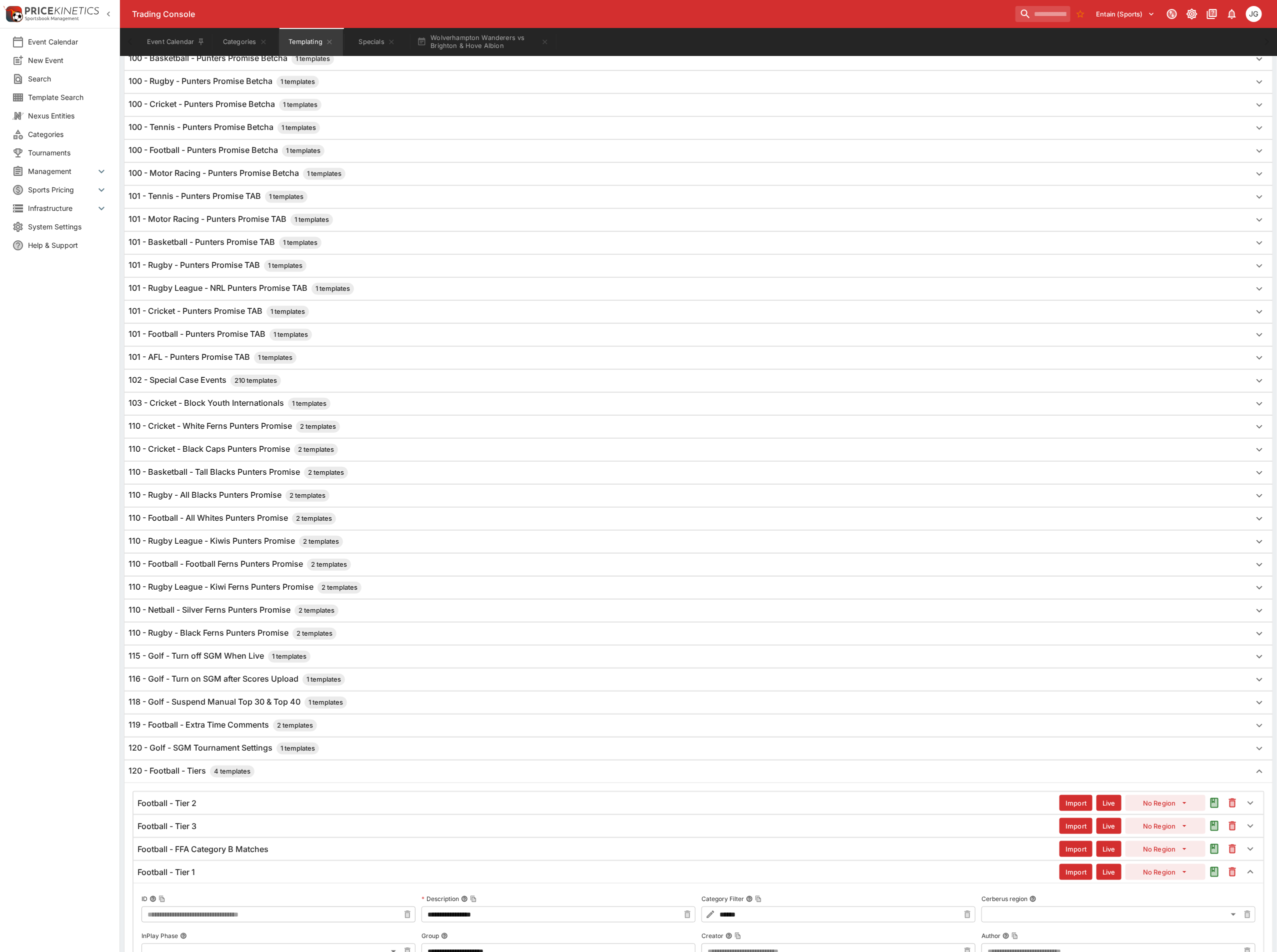
scroll to position [0, 0]
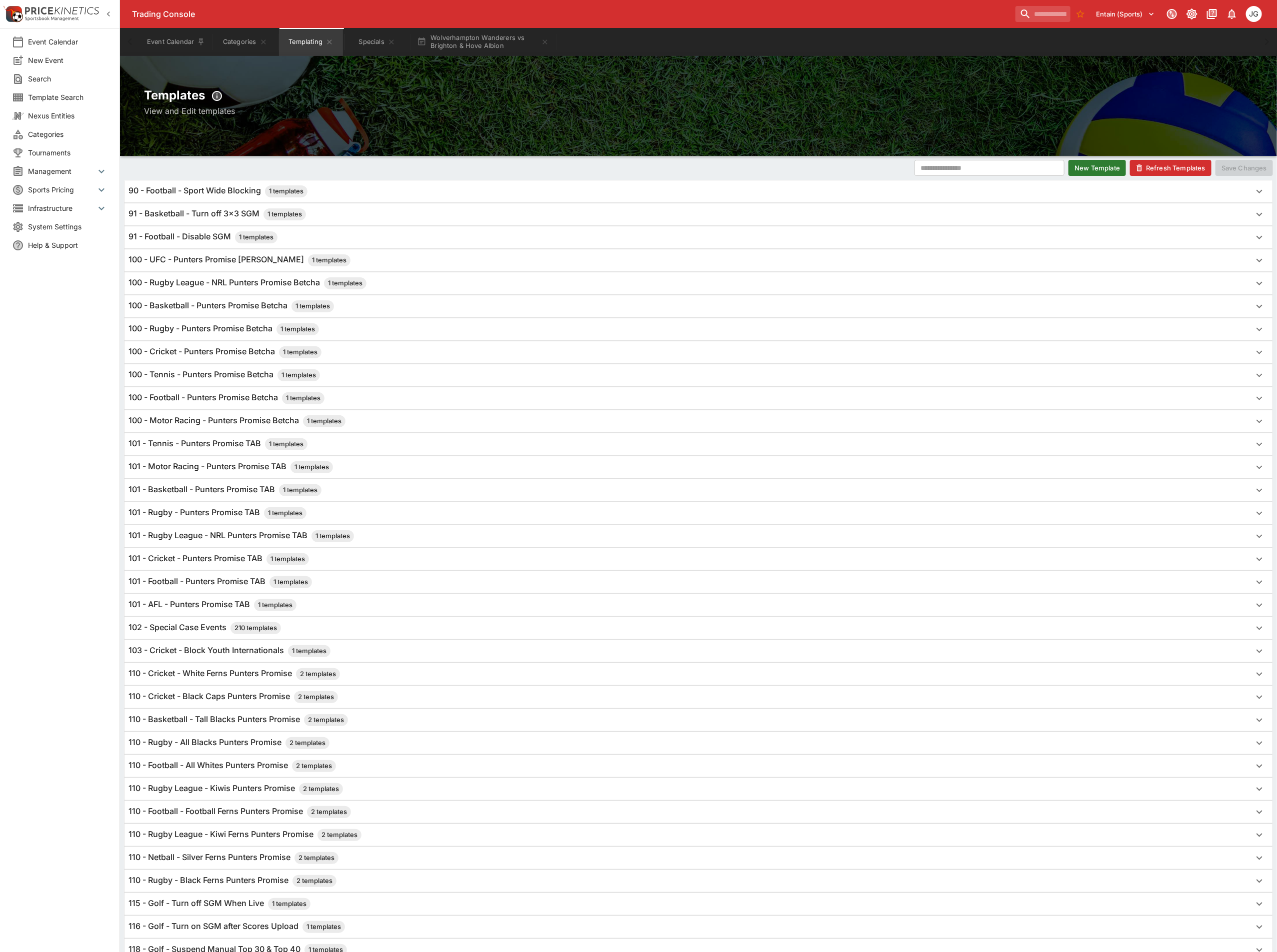
click at [1183, 164] on button "Refresh Templates" at bounding box center [1171, 167] width 82 height 16
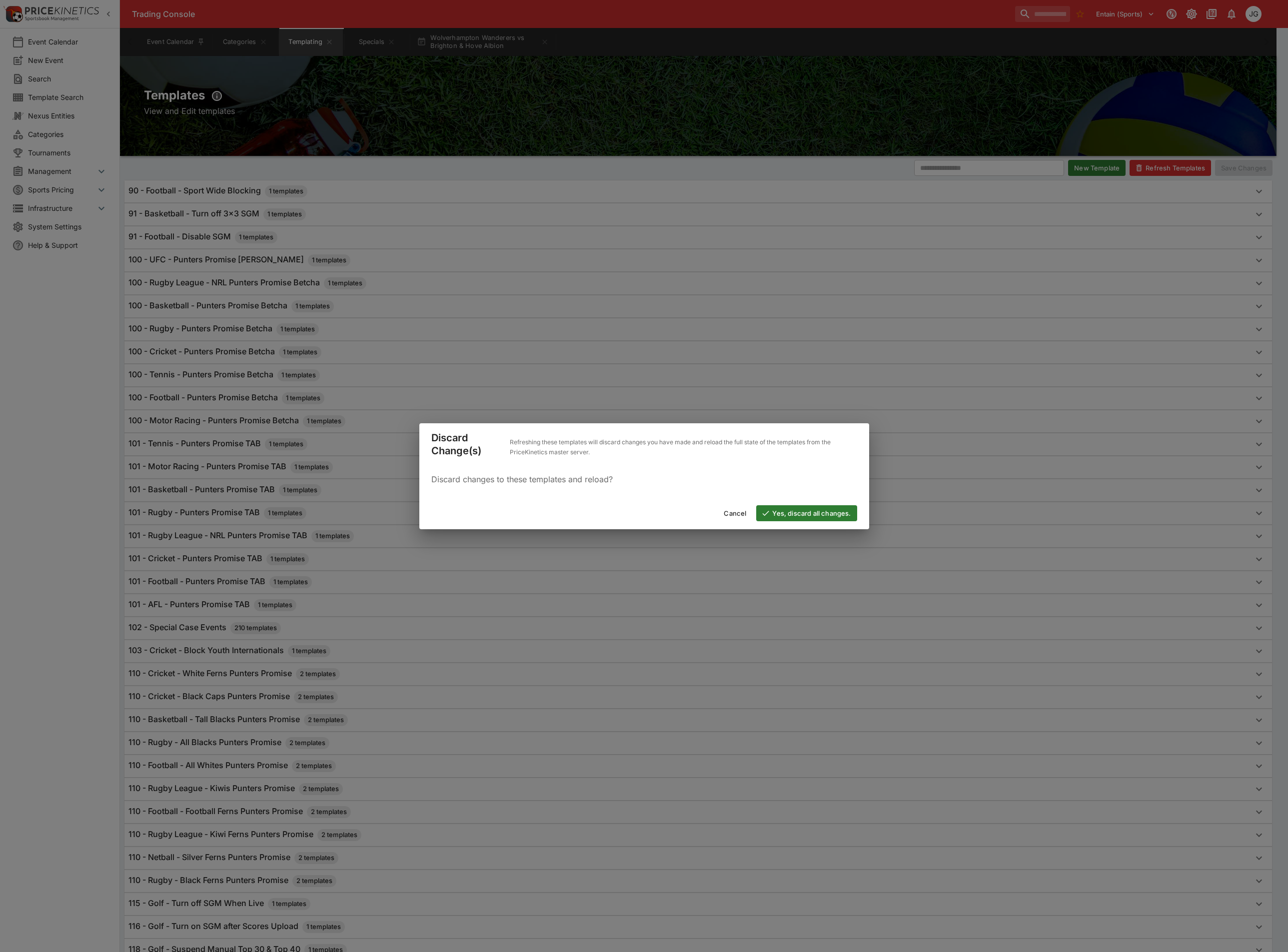
click at [789, 515] on button "Yes, discard all changes." at bounding box center [807, 513] width 100 height 16
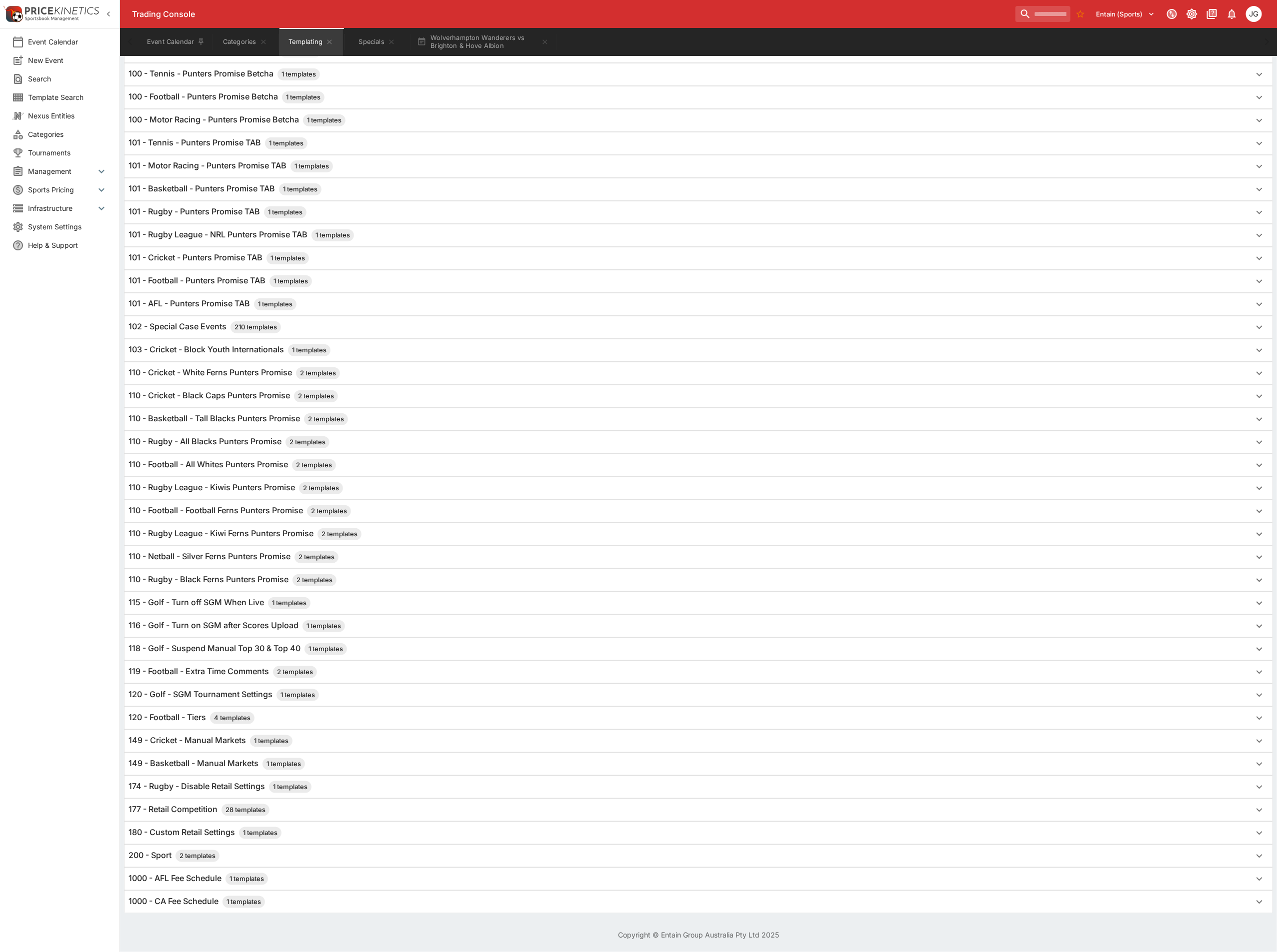
scroll to position [322, 0]
click at [162, 720] on h6 "120 - Football - Tiers 4 templates" at bounding box center [191, 718] width 126 height 12
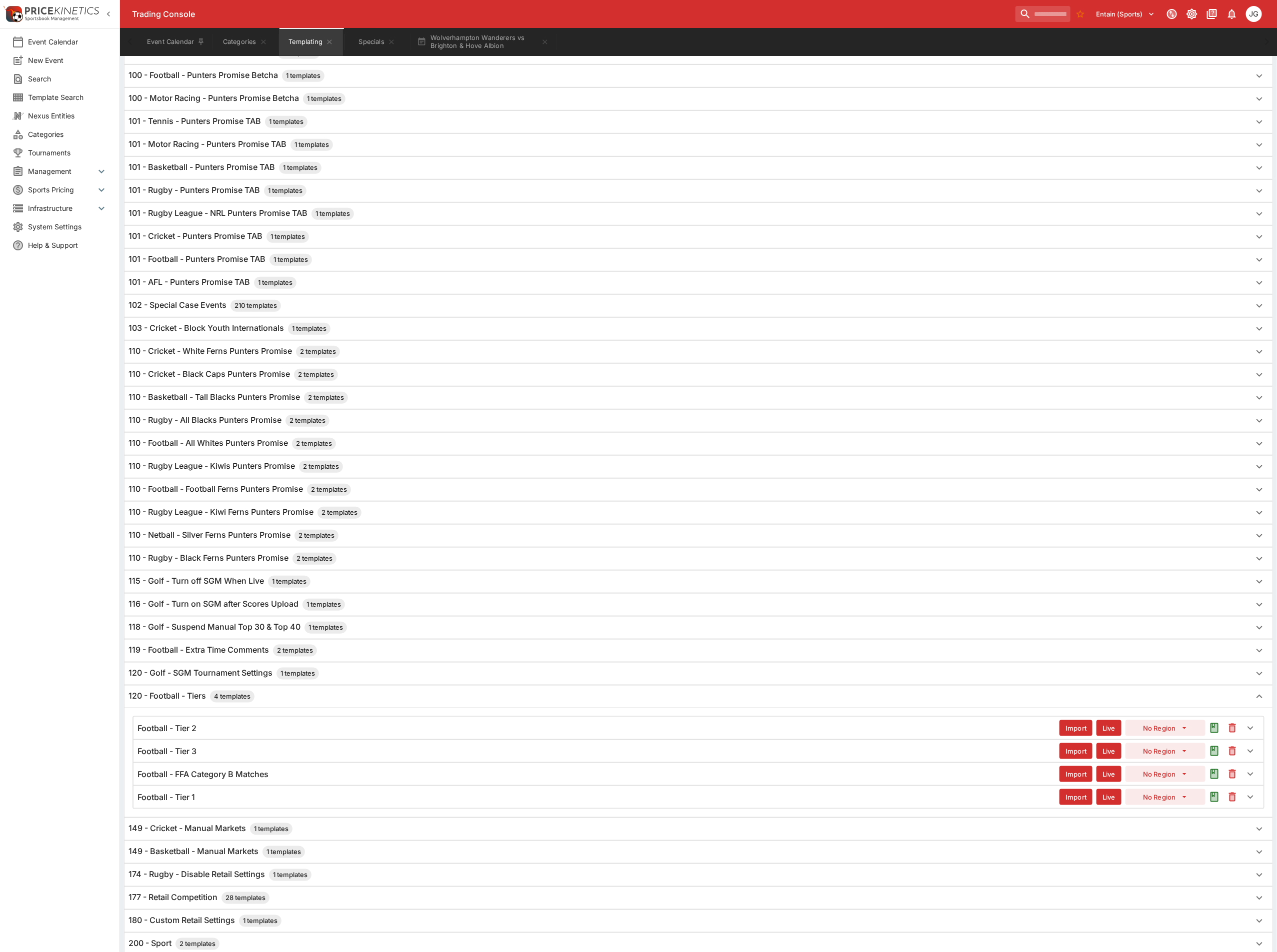
click at [180, 803] on h6 "Football - Tier 1" at bounding box center [166, 798] width 58 height 10
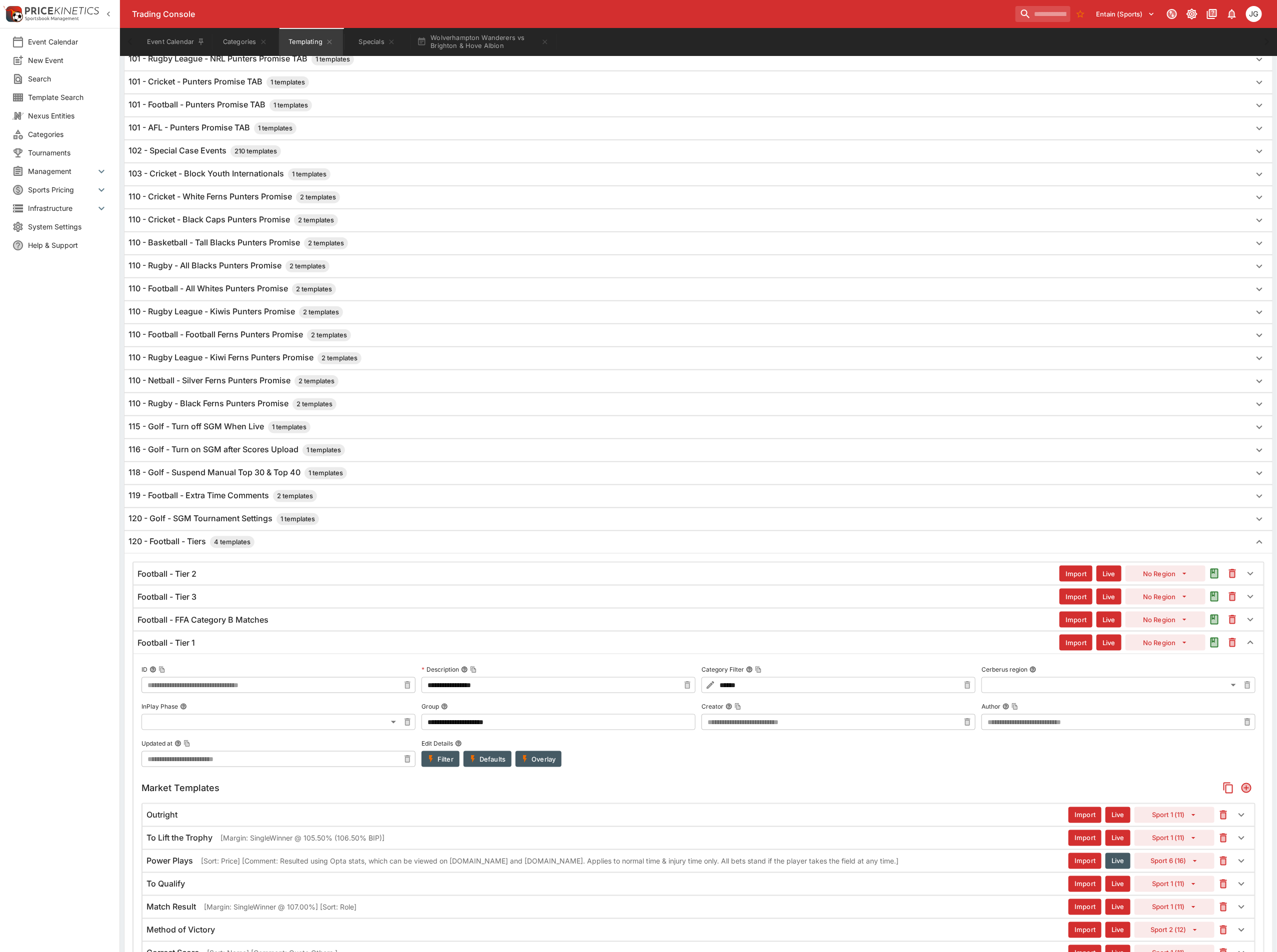
scroll to position [772, 0]
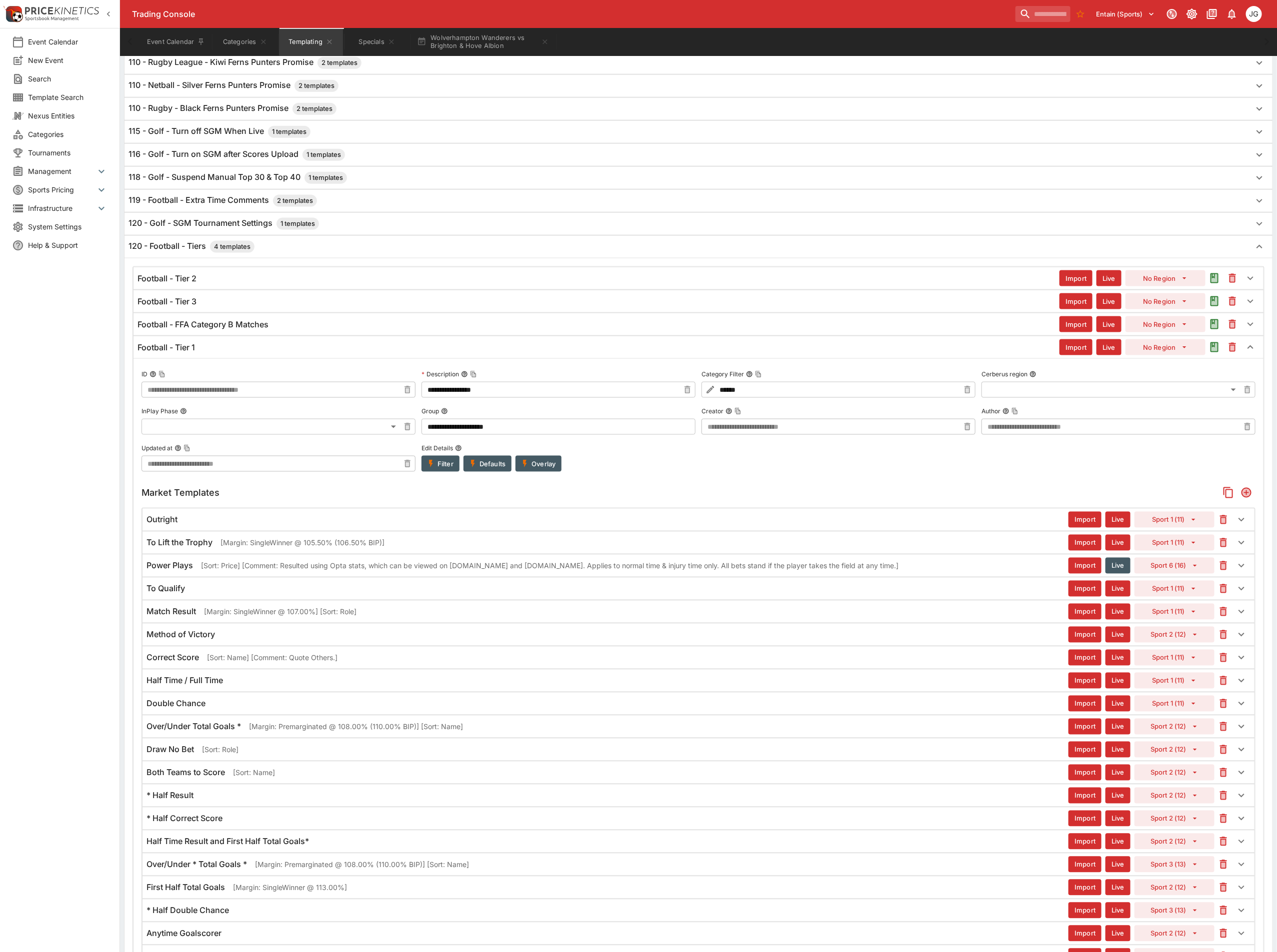
click at [215, 617] on p "[Margin: SingleWinner @ 107.00%] [Sort: Role]" at bounding box center [280, 612] width 152 height 10
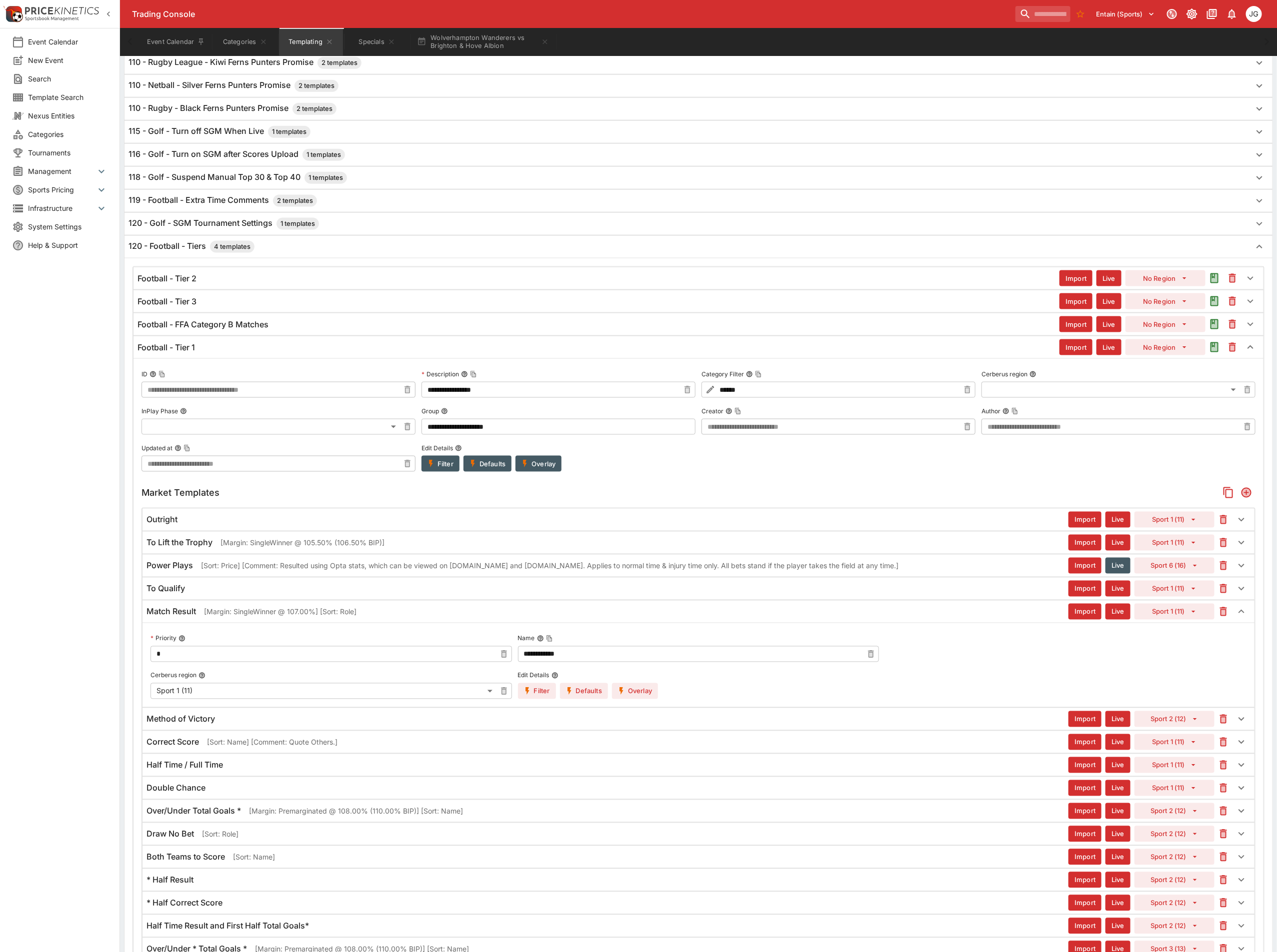
click at [215, 617] on p "[Margin: SingleWinner @ 107.00%] [Sort: Role]" at bounding box center [280, 612] width 152 height 10
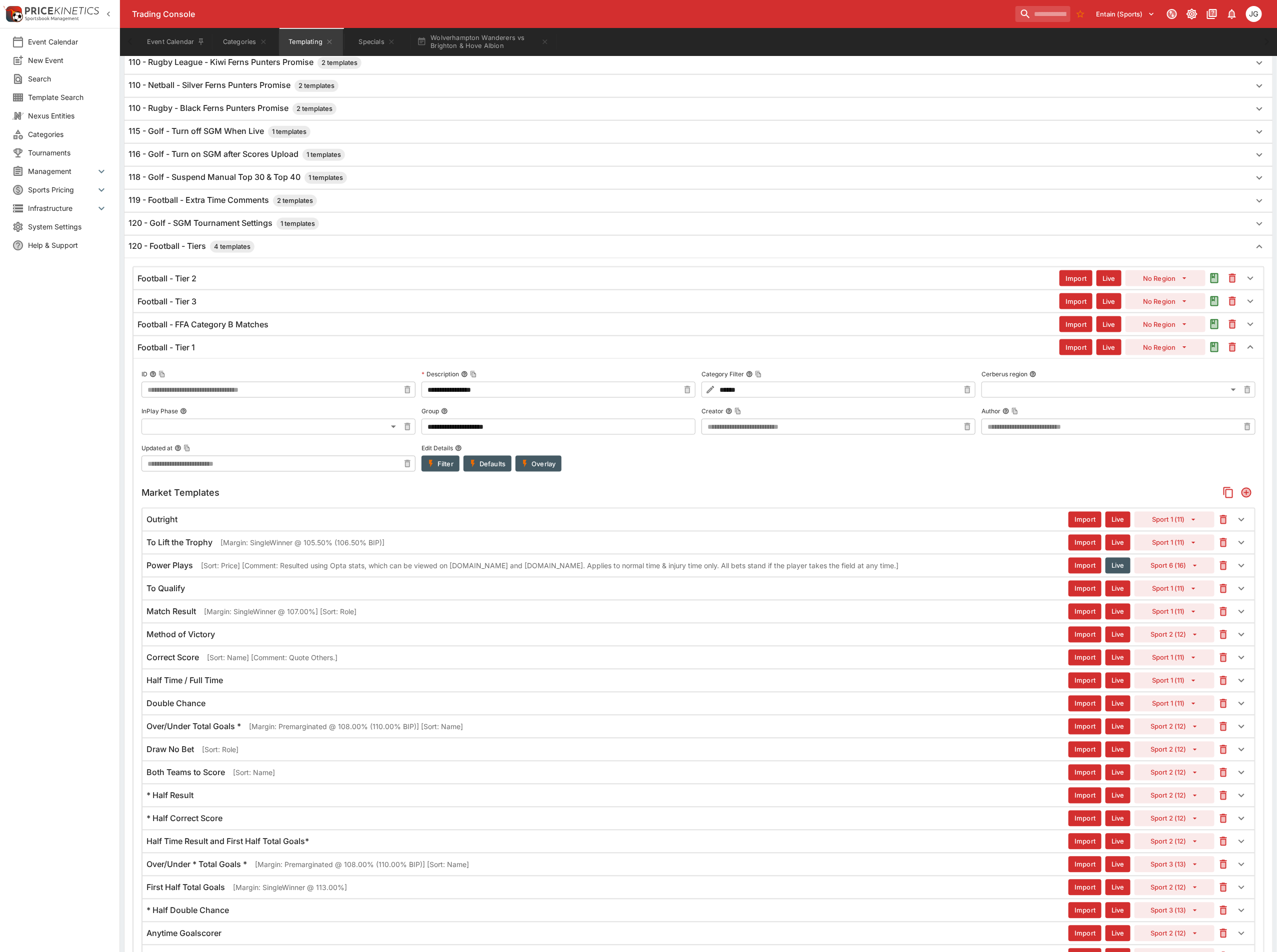
click at [214, 640] on h6 "Method of Victory" at bounding box center [180, 635] width 68 height 10
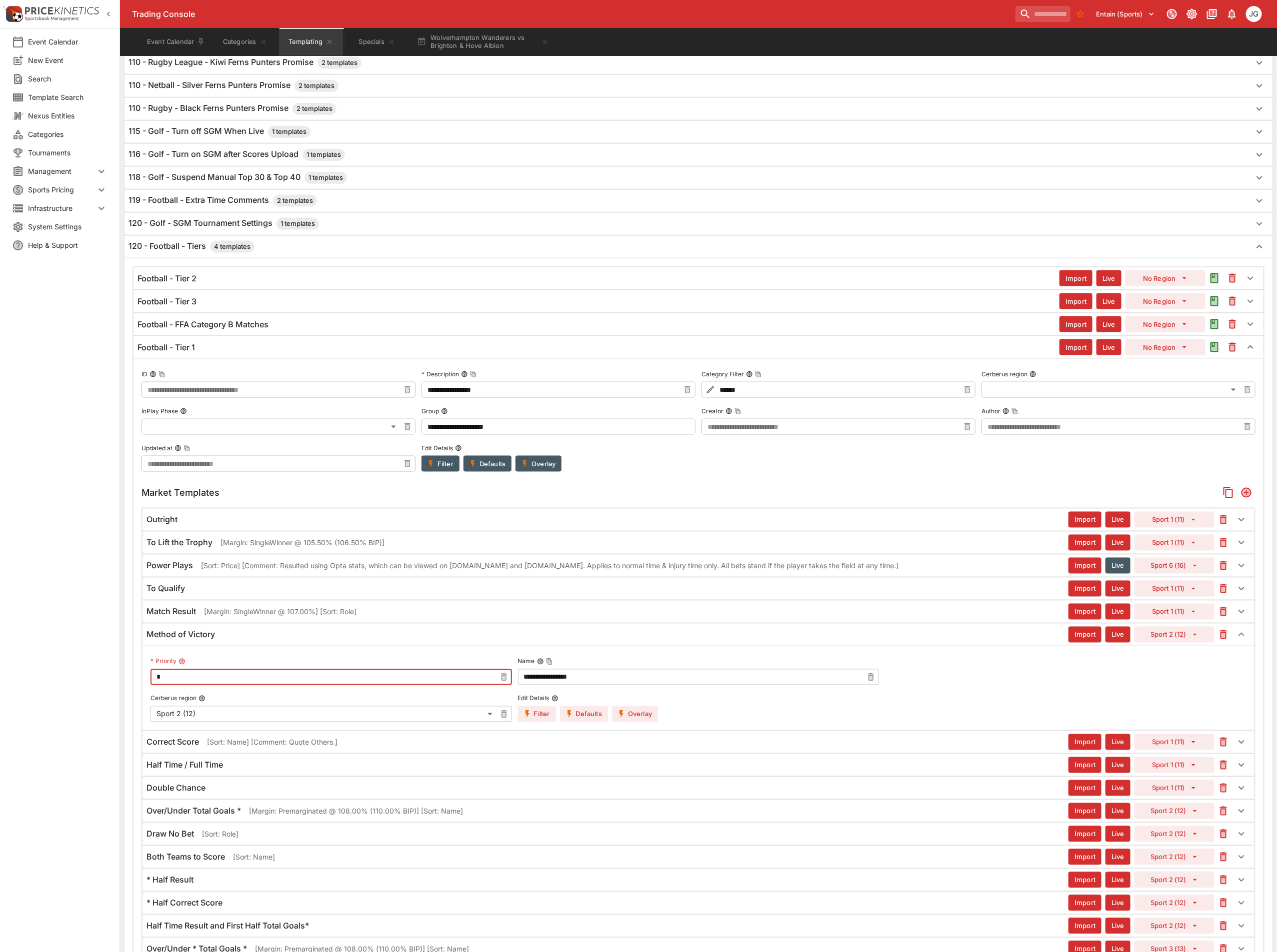
drag, startPoint x: 196, startPoint y: 696, endPoint x: 89, endPoint y: 679, distance: 108.3
type input "*"
click at [168, 617] on h6 "Match Result" at bounding box center [171, 612] width 49 height 10
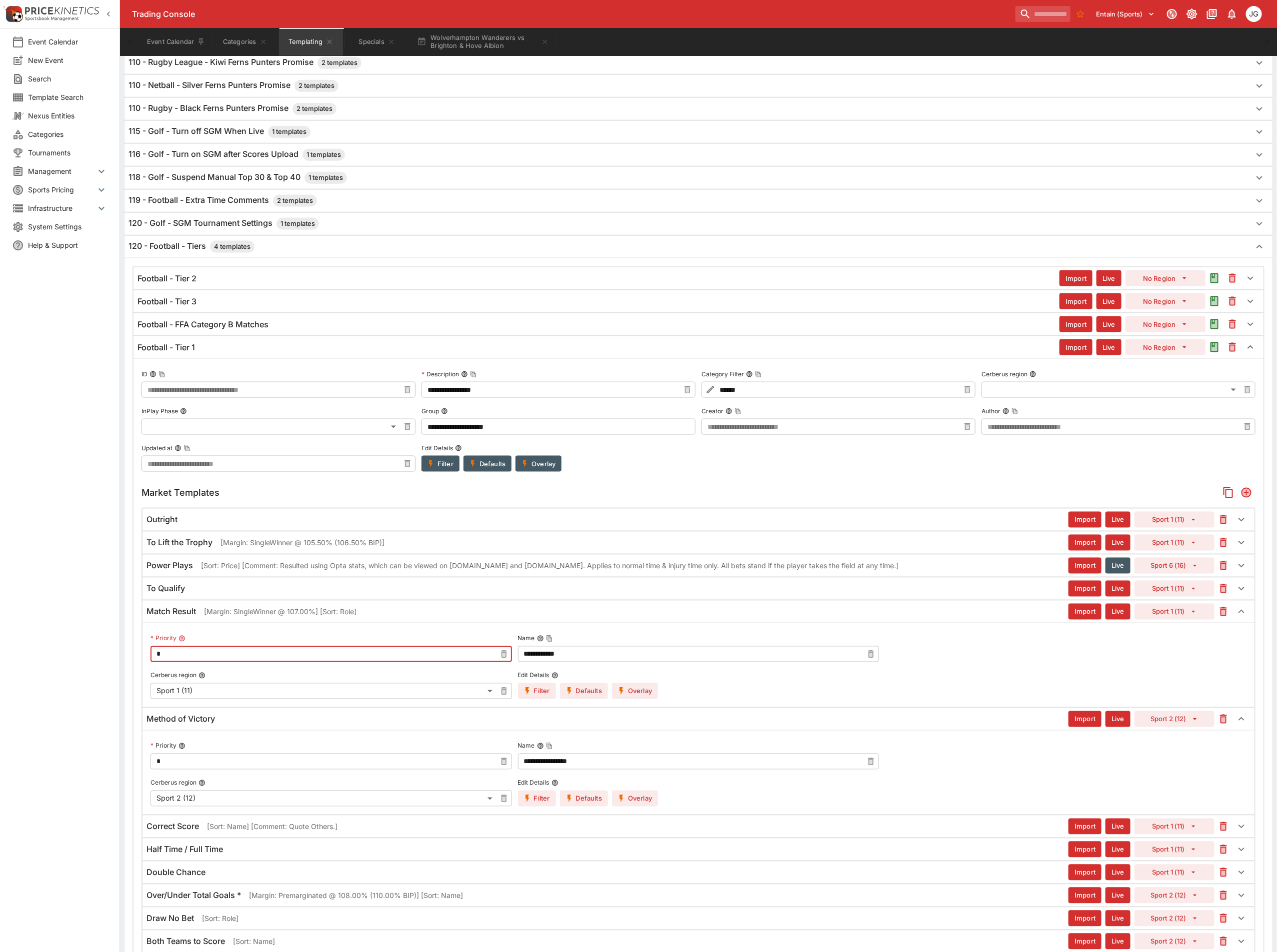
drag, startPoint x: 206, startPoint y: 677, endPoint x: 64, endPoint y: 666, distance: 142.4
type input "*"
click at [223, 617] on p "[Margin: SingleWinner @ 107.00%] [Sort: Role]" at bounding box center [280, 612] width 152 height 10
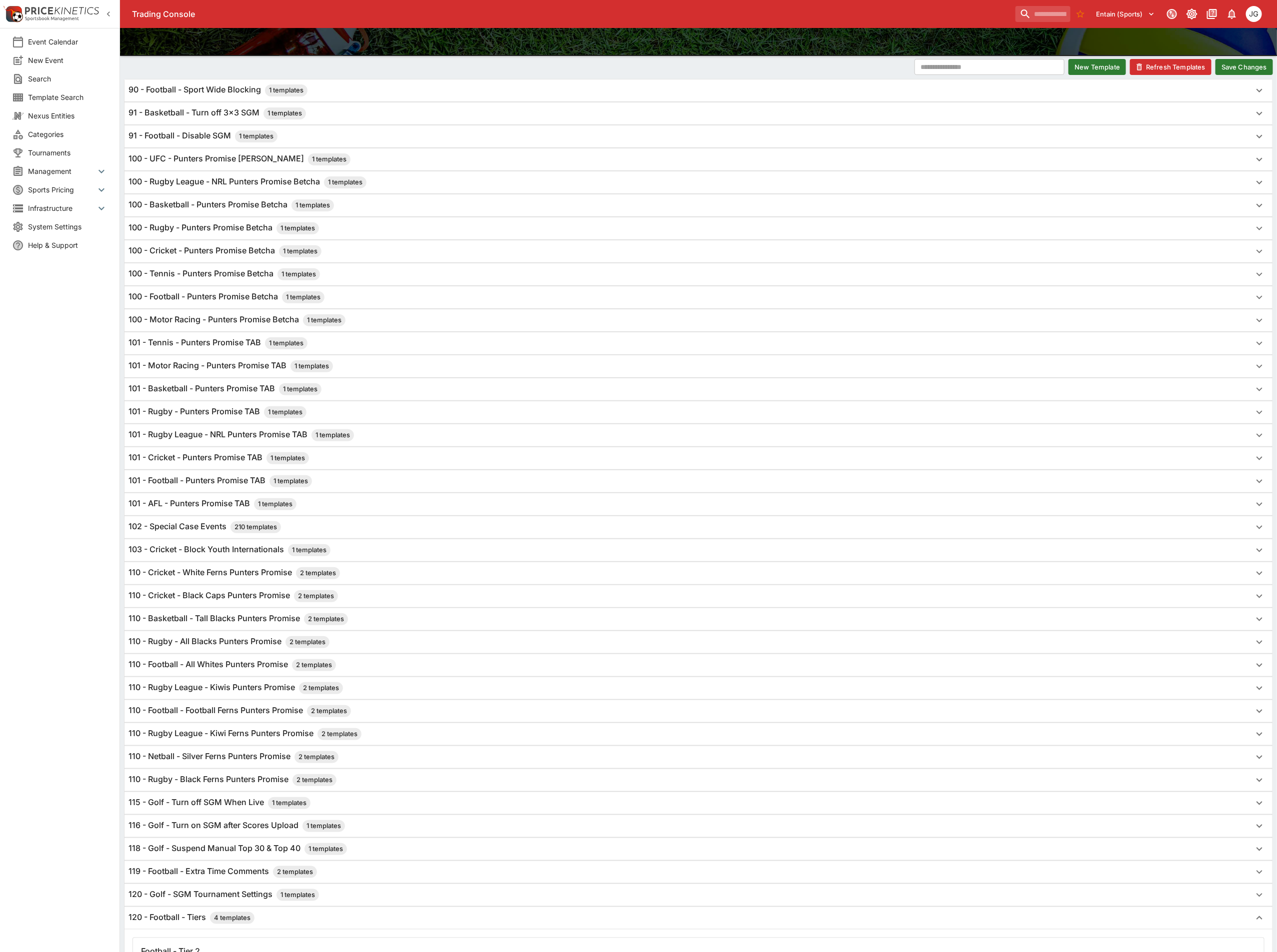
scroll to position [0, 0]
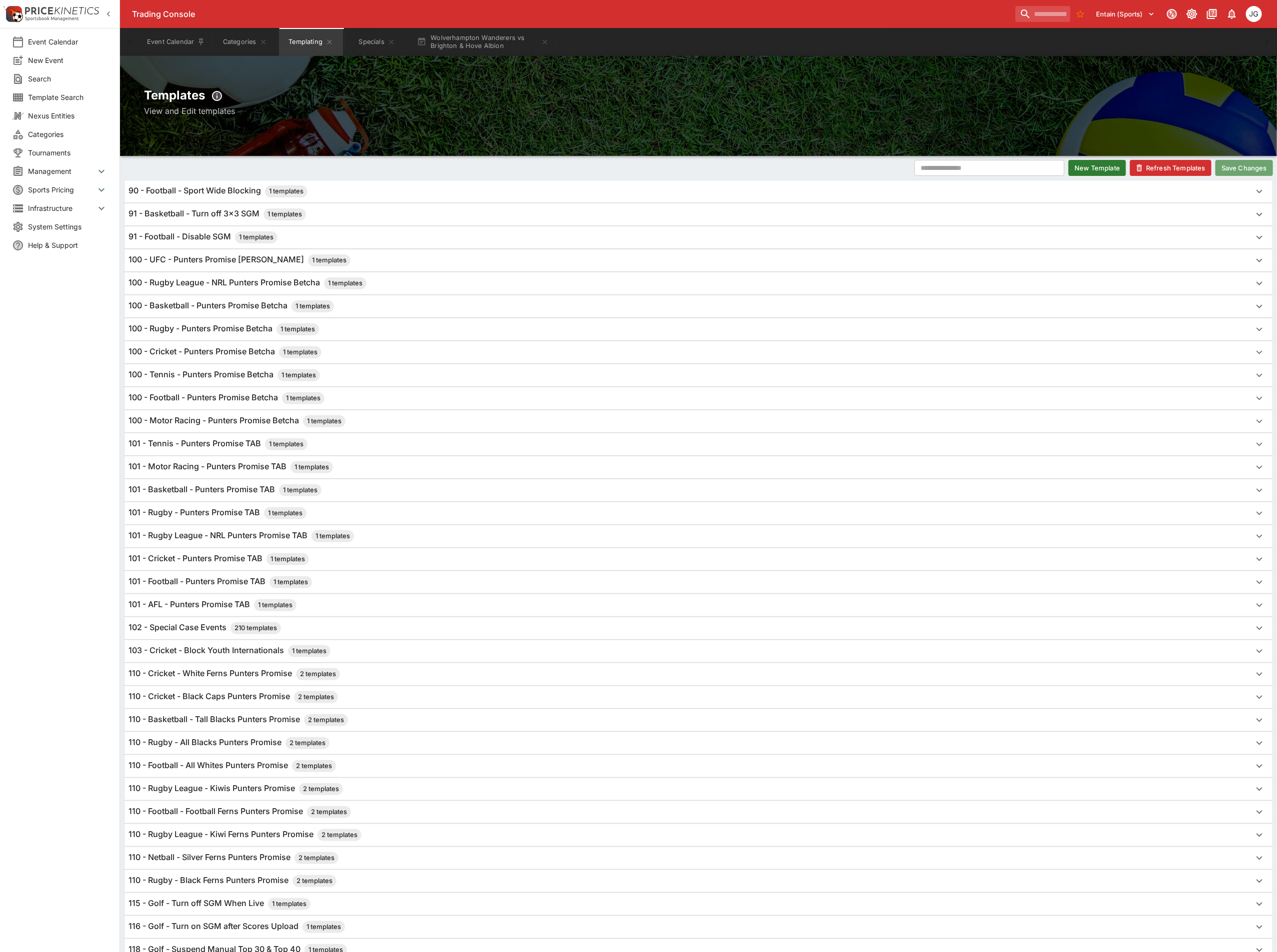
click at [1241, 166] on button "Save Changes" at bounding box center [1244, 167] width 58 height 16
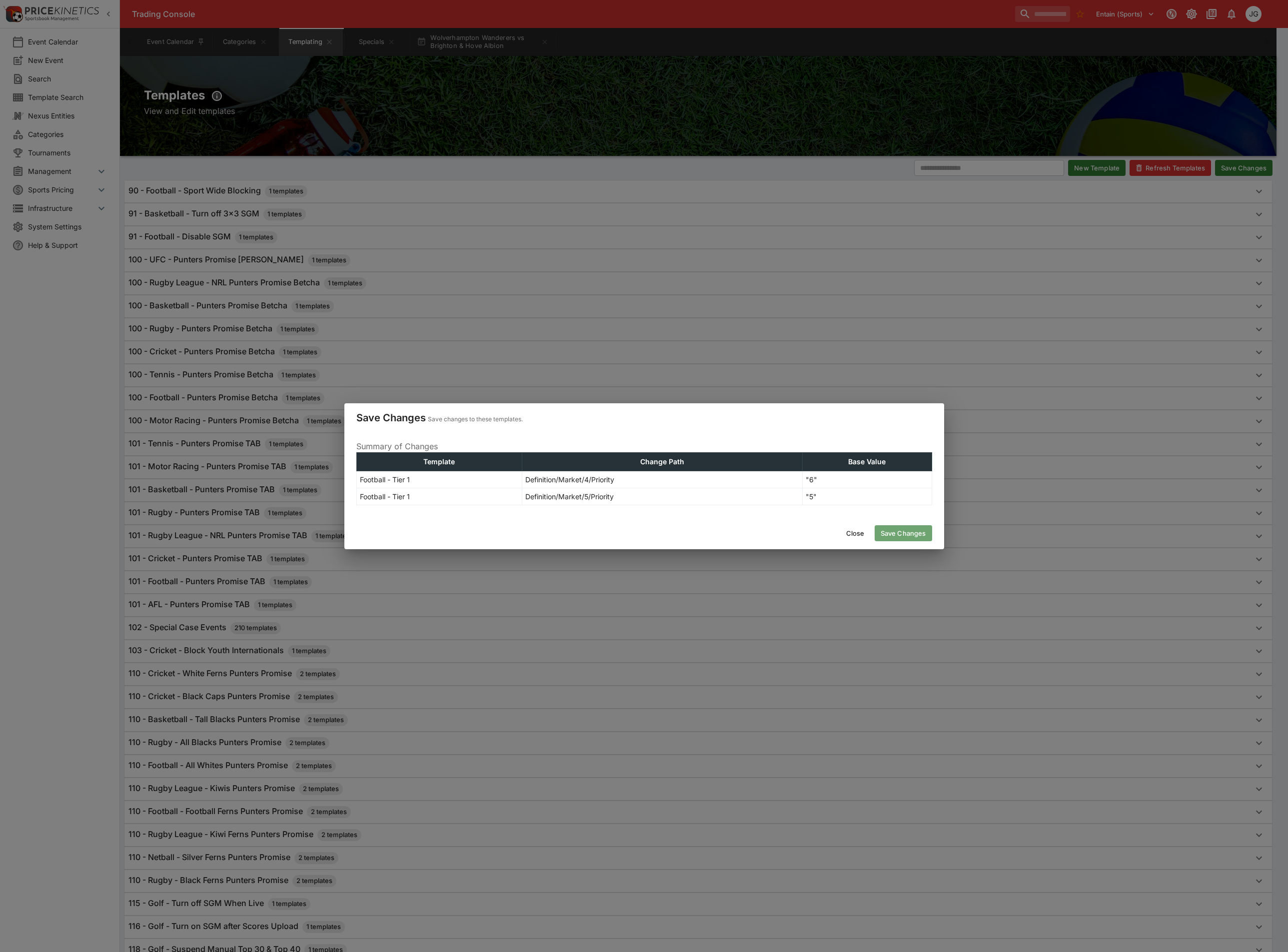
click at [909, 530] on button "Save Changes" at bounding box center [903, 533] width 58 height 16
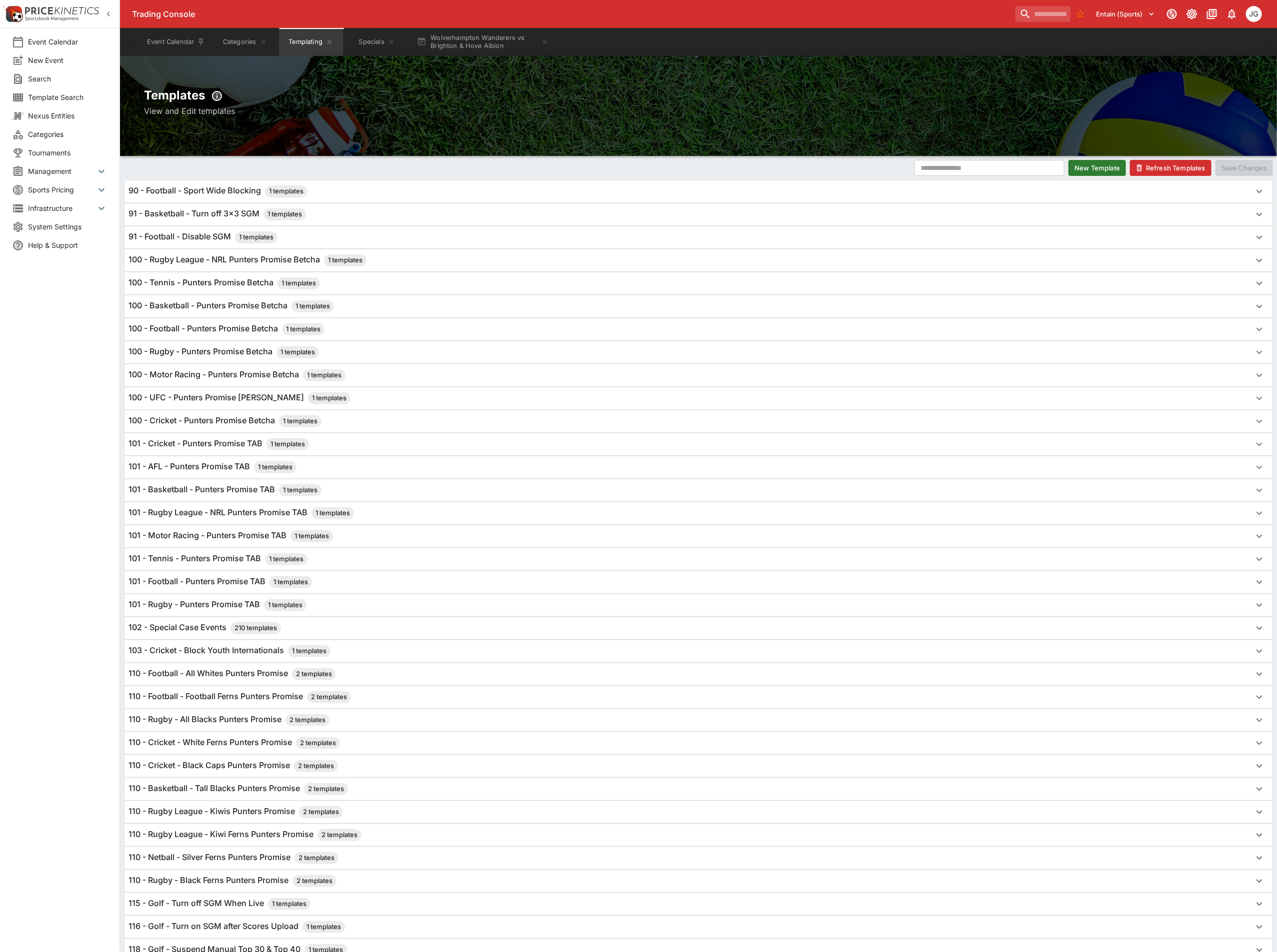
click at [1163, 169] on button "Refresh Templates" at bounding box center [1171, 167] width 82 height 16
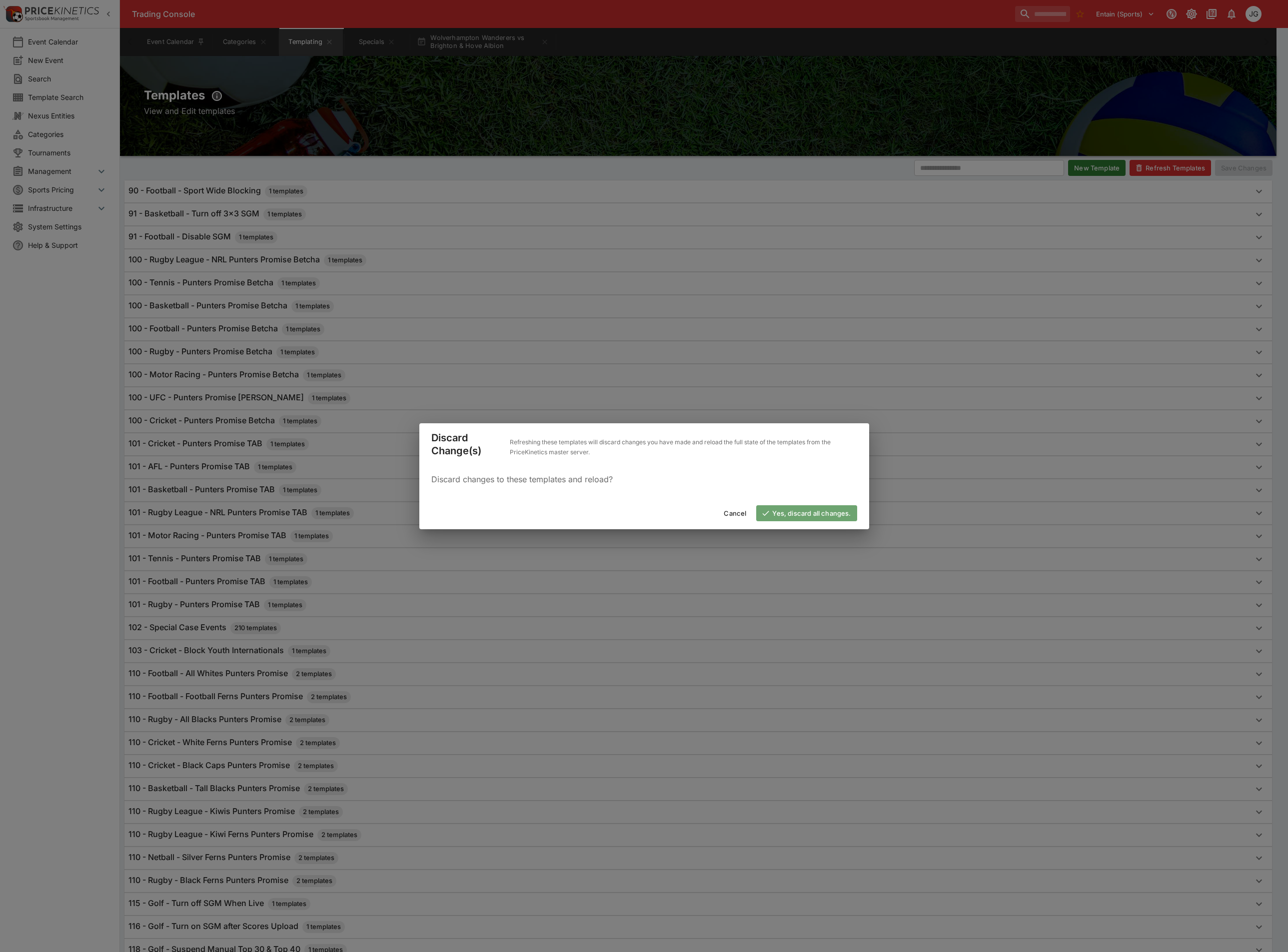
click at [828, 510] on button "Yes, discard all changes." at bounding box center [807, 513] width 100 height 16
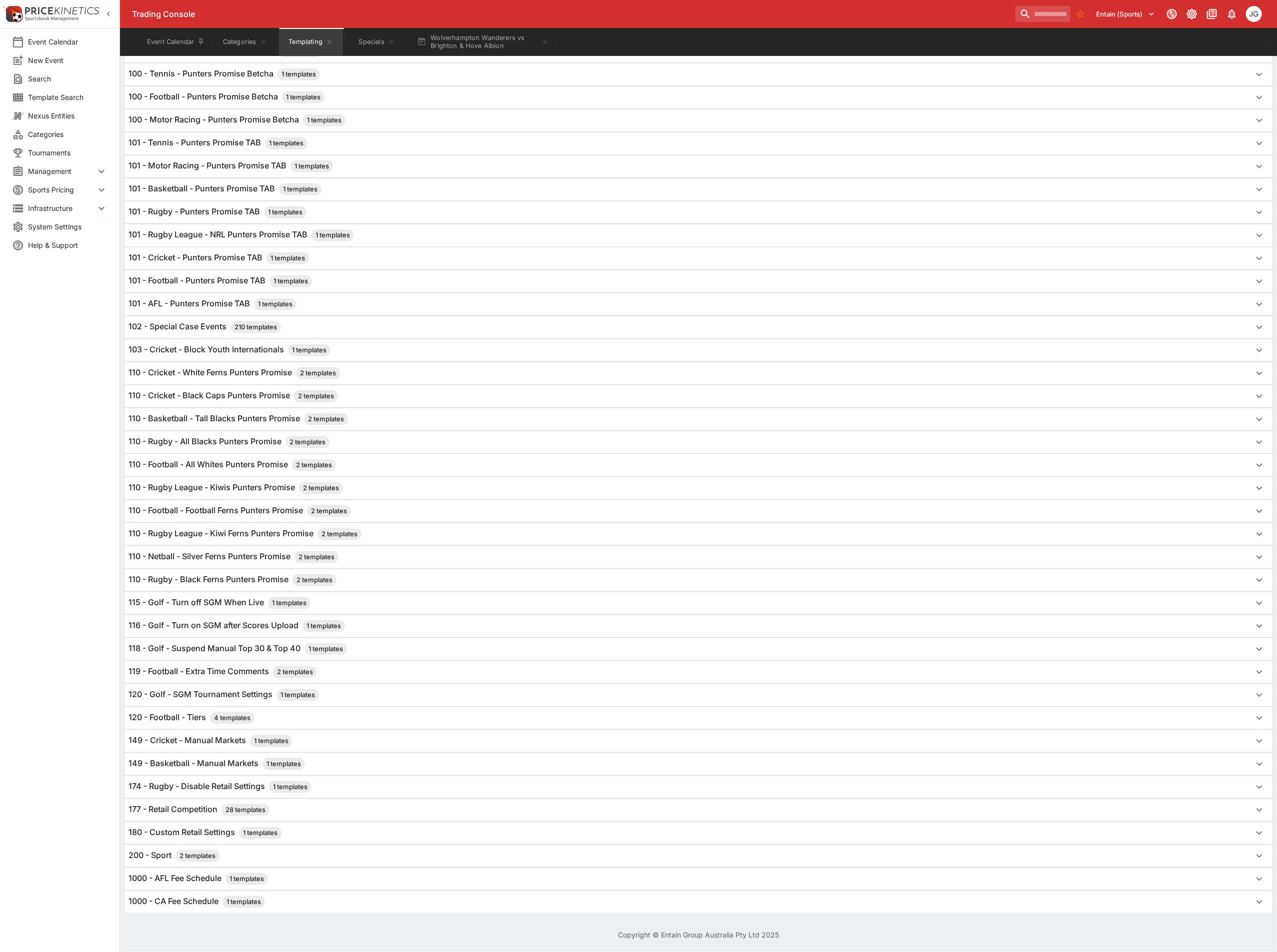
scroll to position [322, 0]
click at [181, 707] on div "120 - Football - Tiers 4 templates" at bounding box center [698, 717] width 1148 height 22
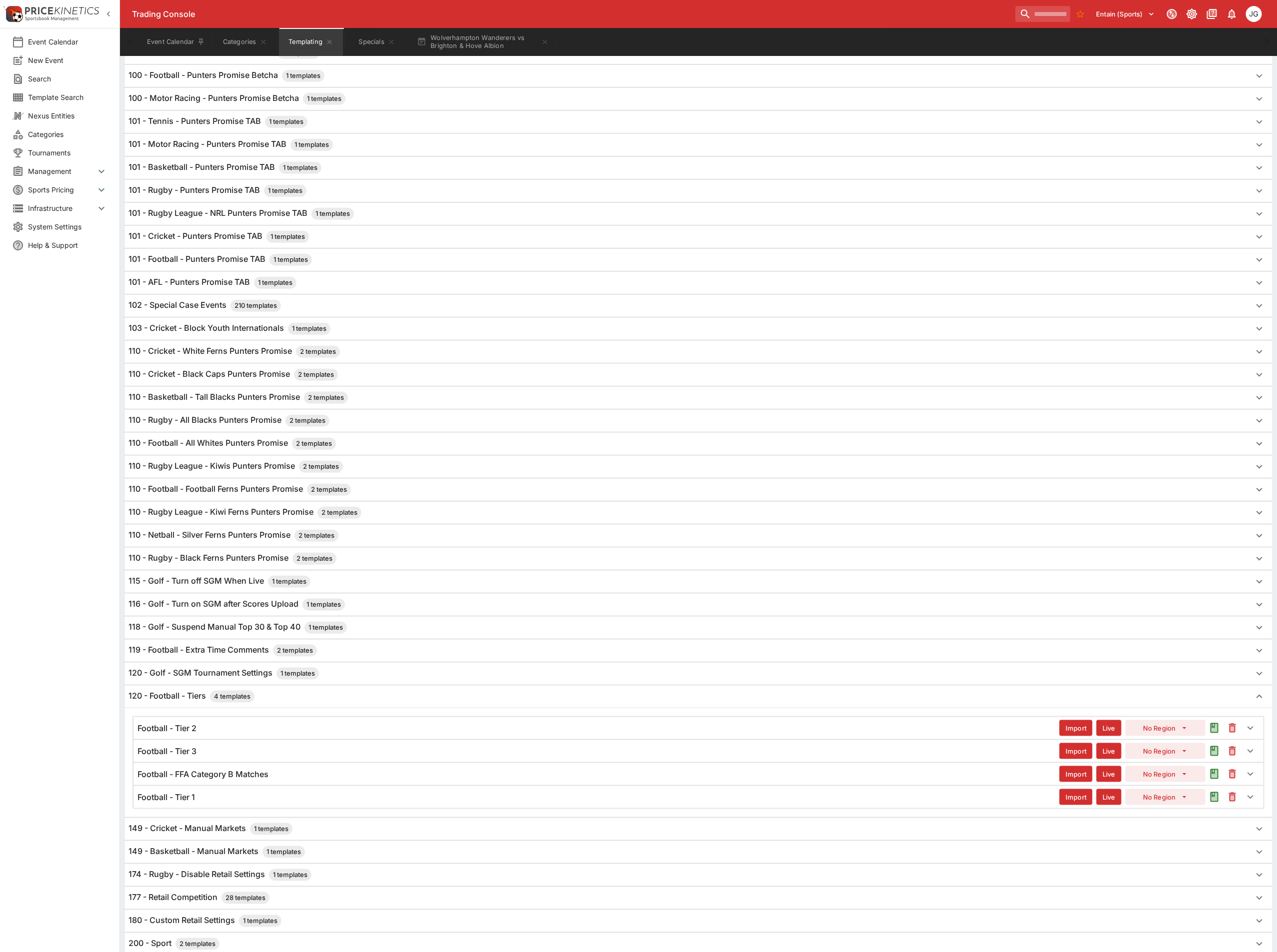
click at [195, 803] on h6 "Football - Tier 1" at bounding box center [166, 798] width 58 height 10
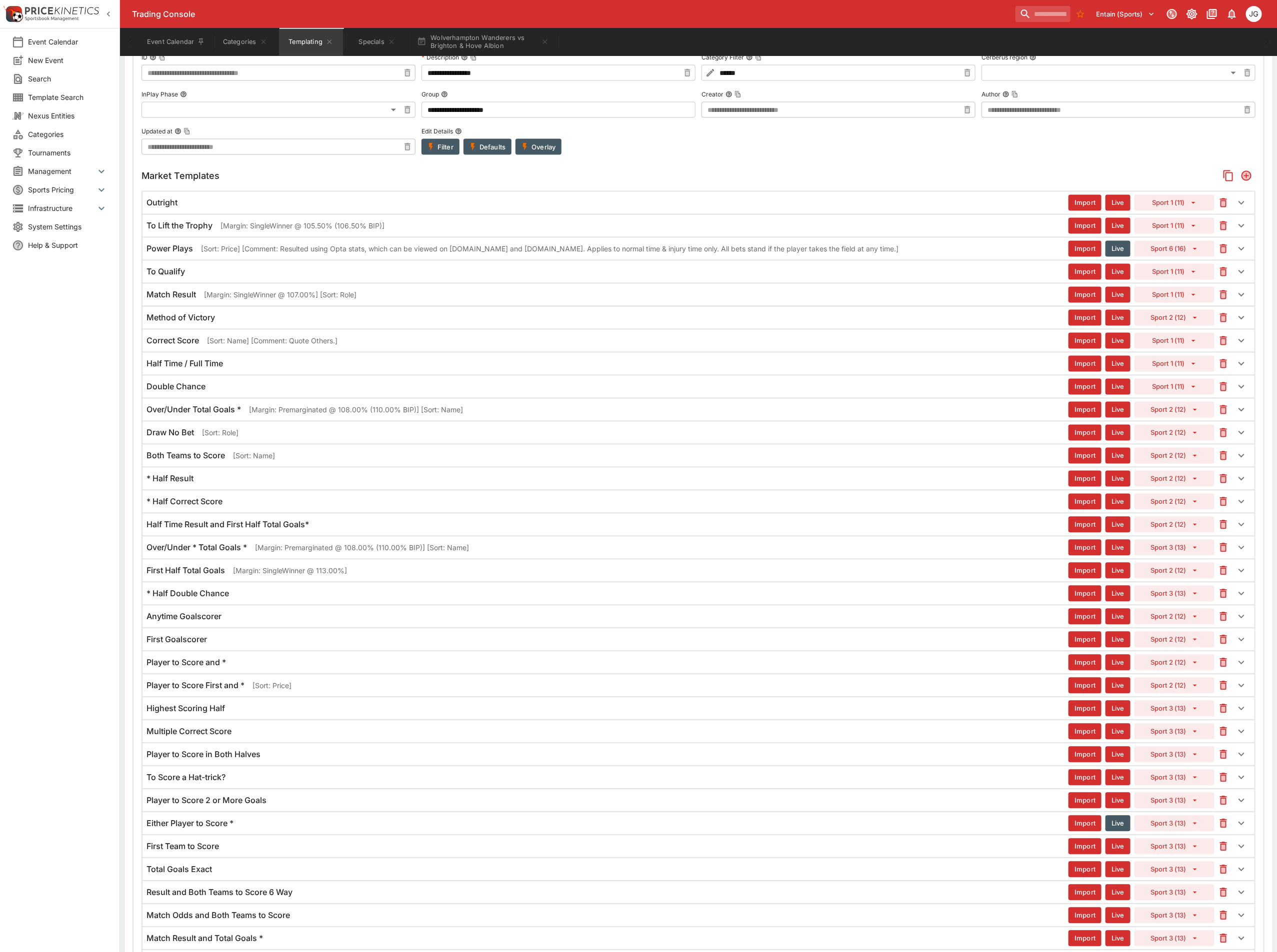
scroll to position [1072, 0]
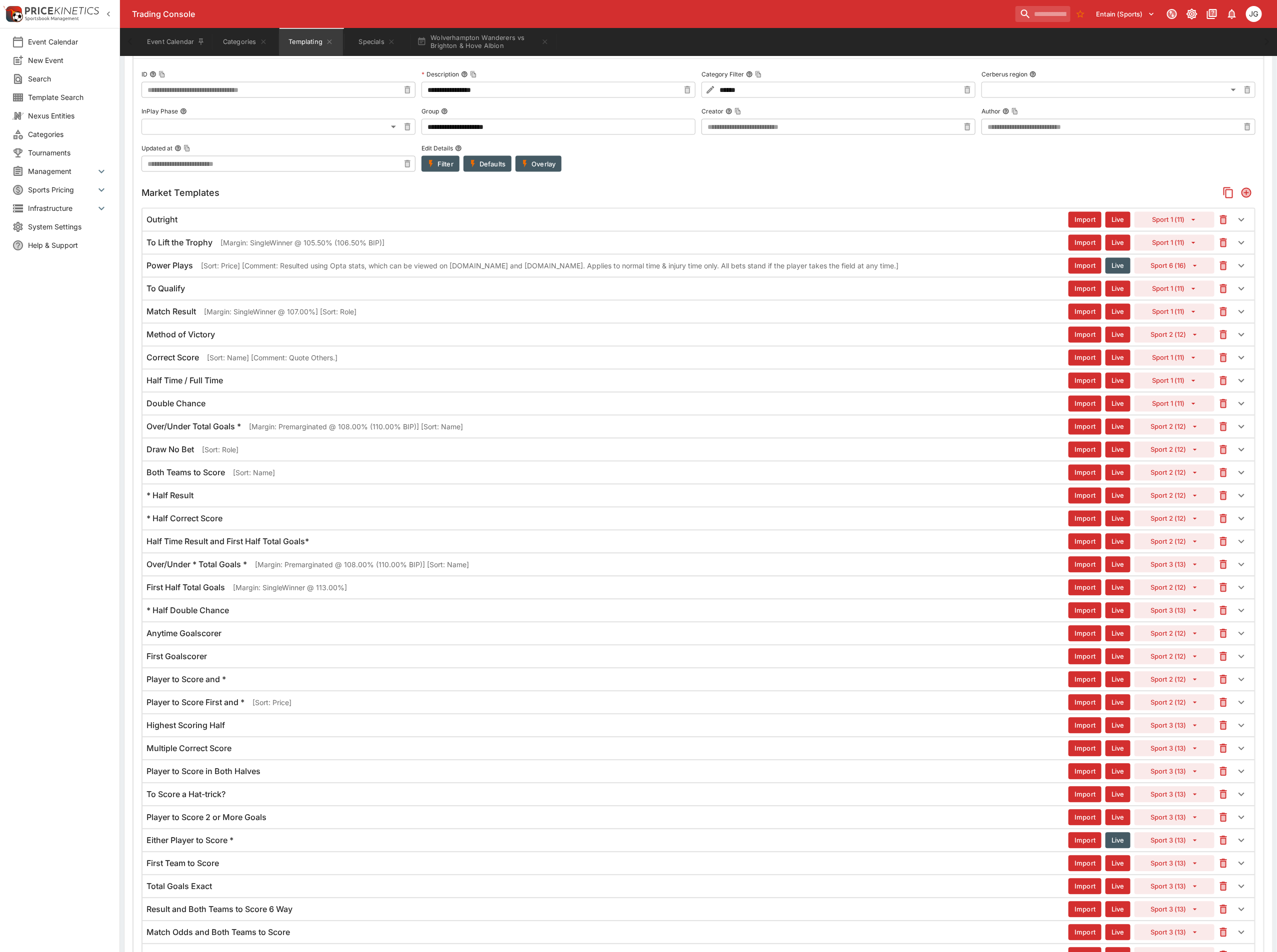
click at [301, 547] on h6 "Half Time Result and First Half Total Goals*" at bounding box center [227, 542] width 163 height 10
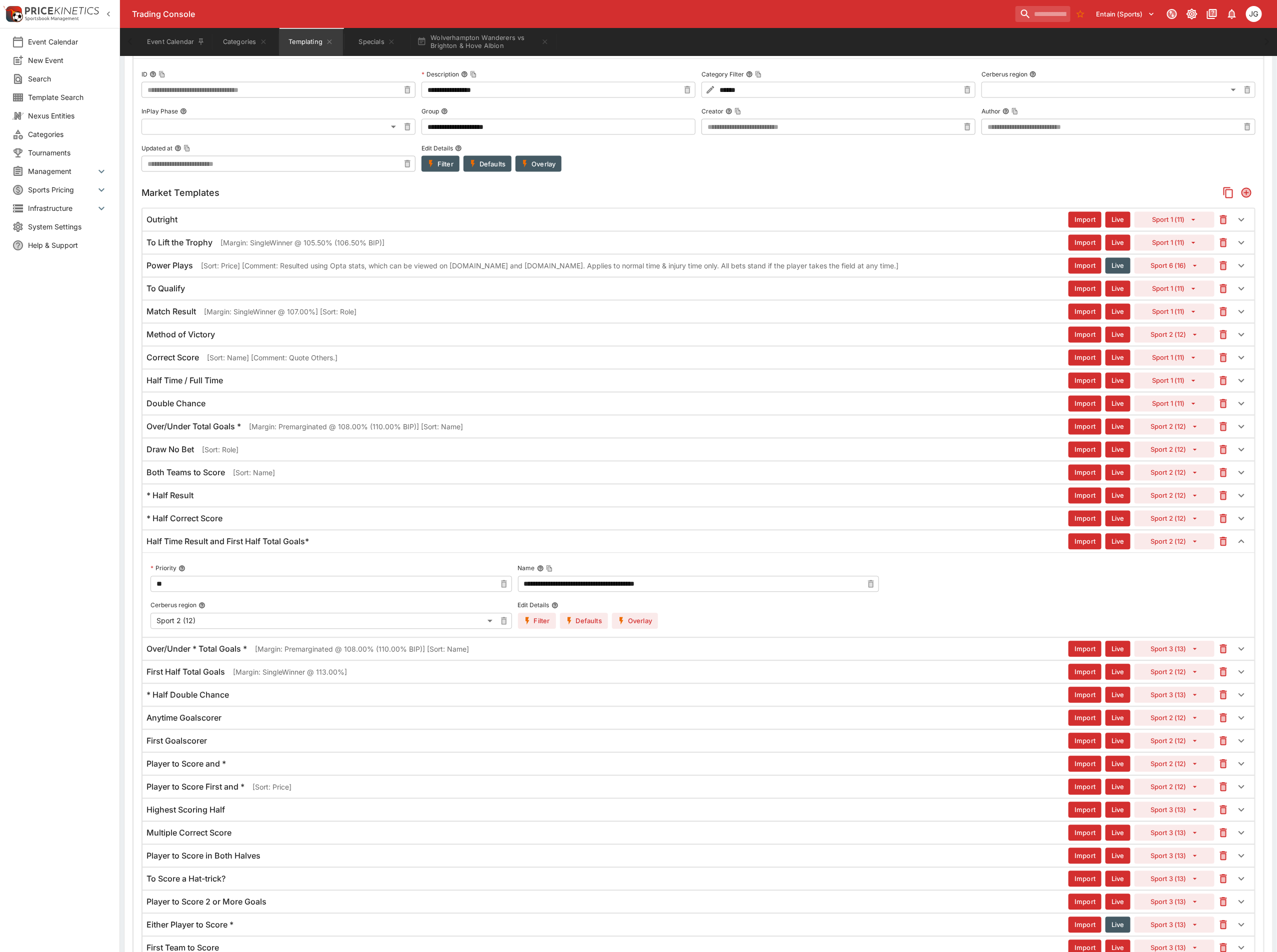
click at [267, 654] on p "[Margin: Premarginated @ 108.00% (110.00% BIP)] [Sort: Name]" at bounding box center [361, 649] width 214 height 10
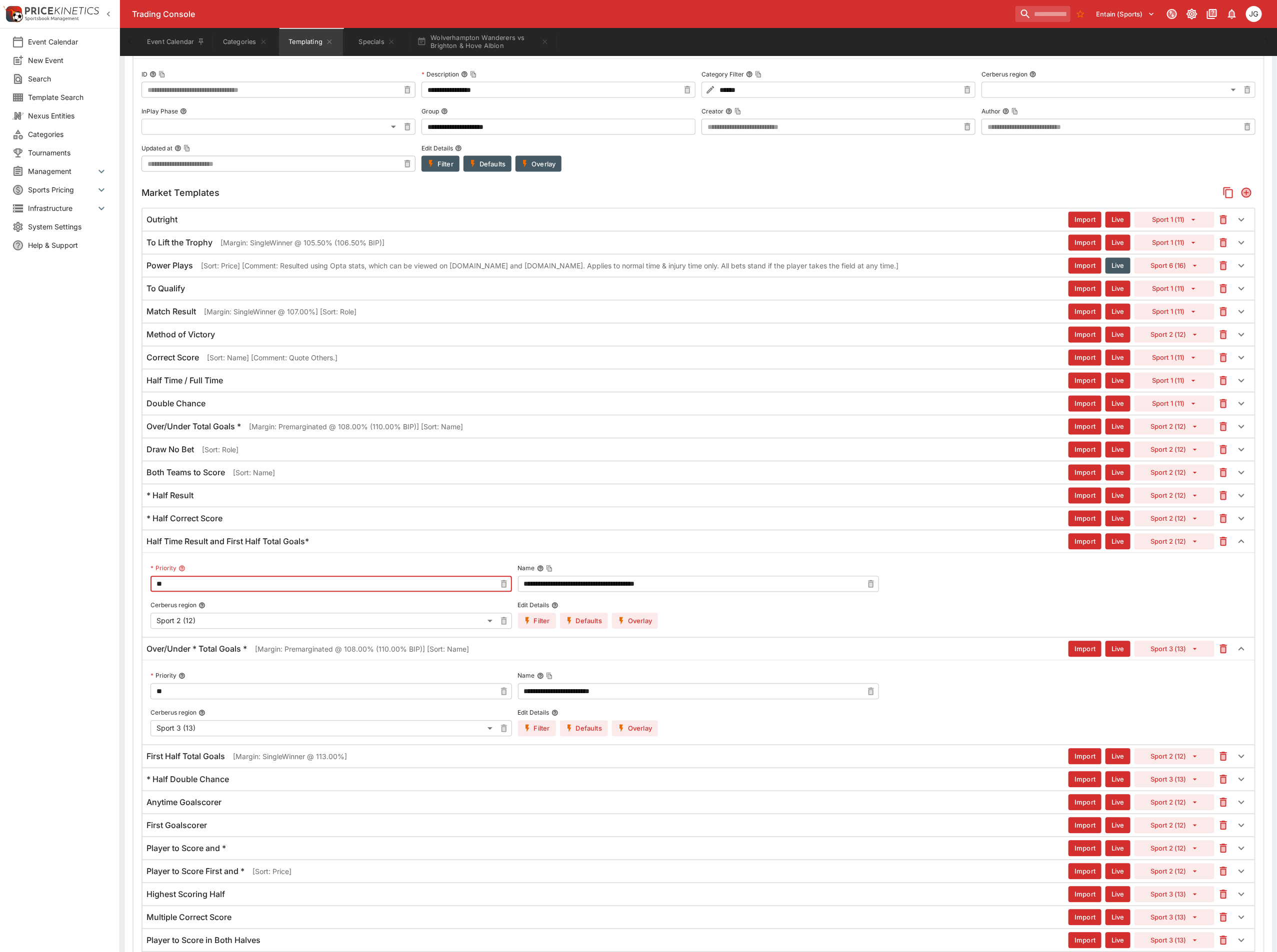
click at [217, 592] on input "**" at bounding box center [323, 584] width 346 height 16
type input "**"
click at [207, 699] on input "**" at bounding box center [323, 691] width 346 height 16
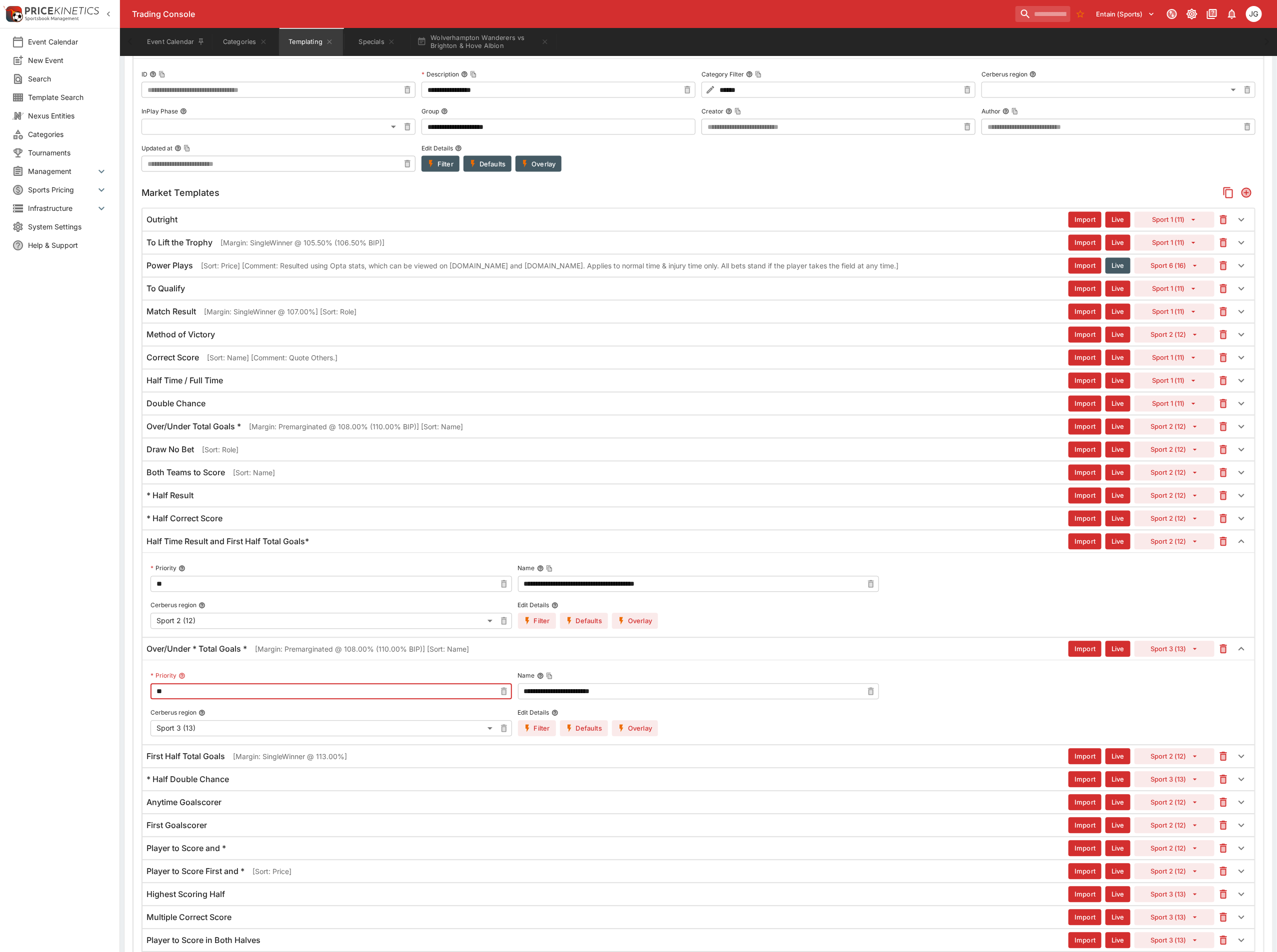
type input "**"
click at [619, 626] on icon "button" at bounding box center [622, 621] width 9 height 9
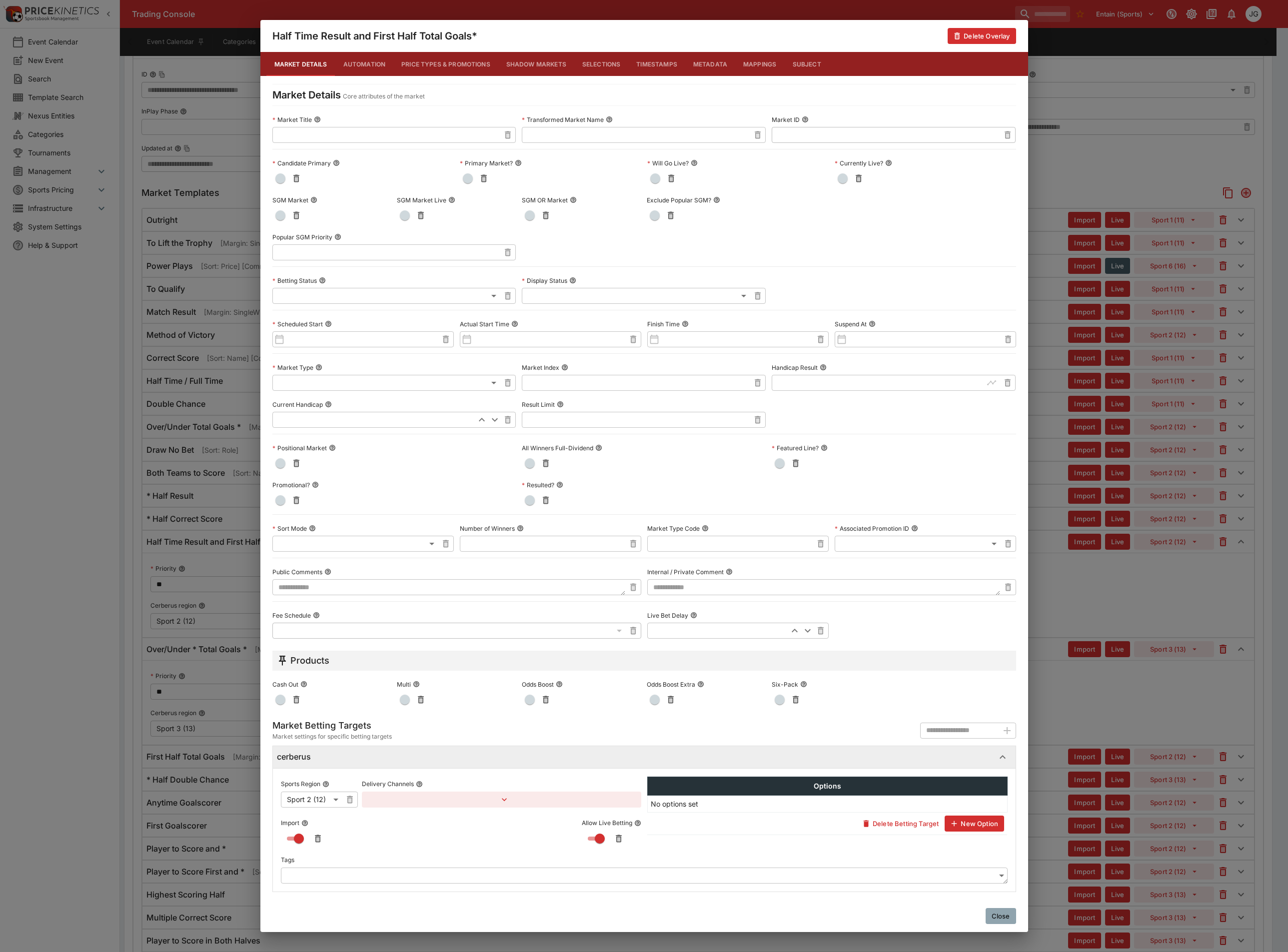
click at [280, 214] on span "button" at bounding box center [280, 215] width 10 height 10
click at [1112, 749] on div "Half Time Result and First Half Total Goals* Delete Overlay Market Details Auto…" at bounding box center [644, 476] width 1288 height 952
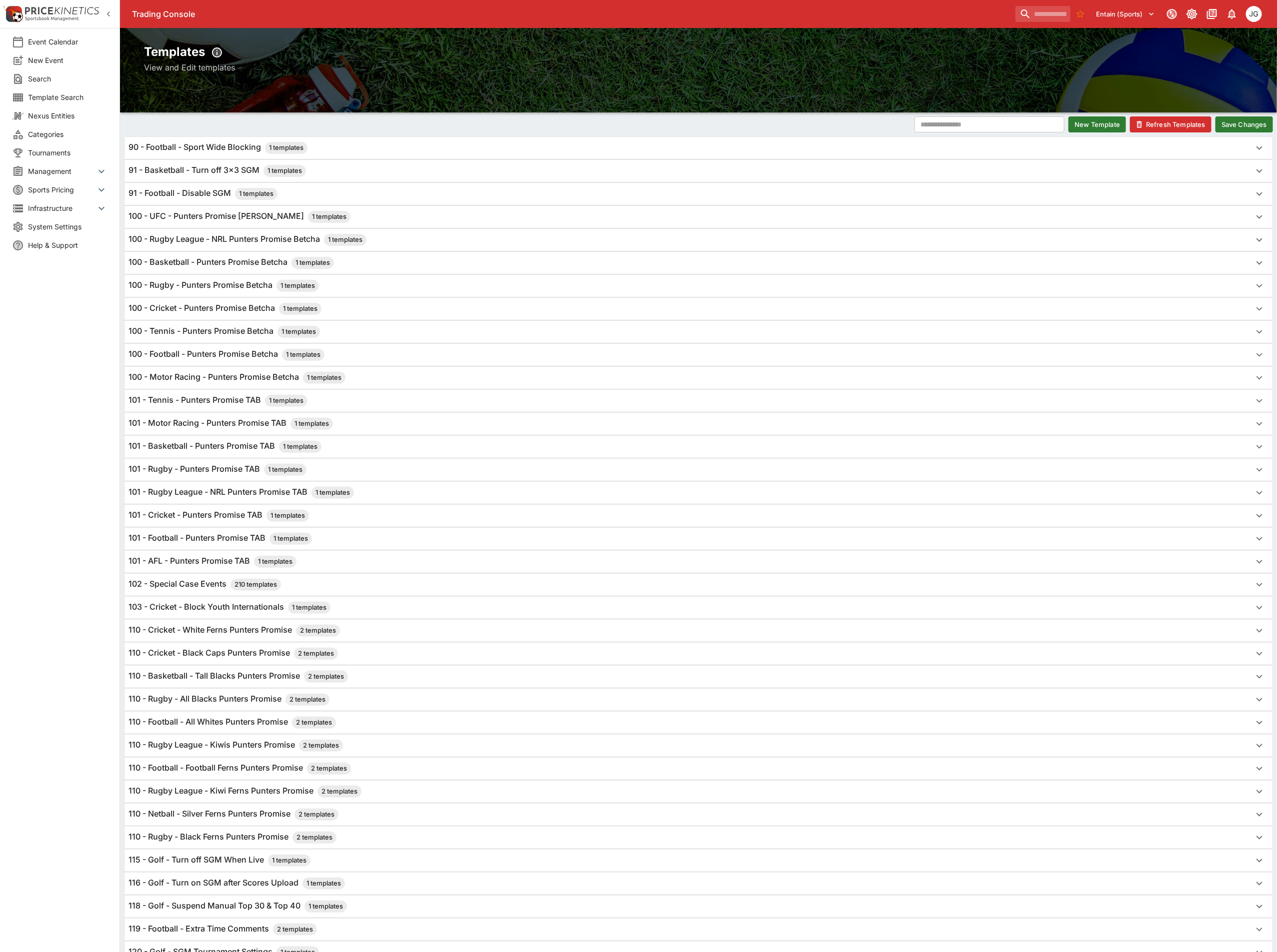
scroll to position [0, 0]
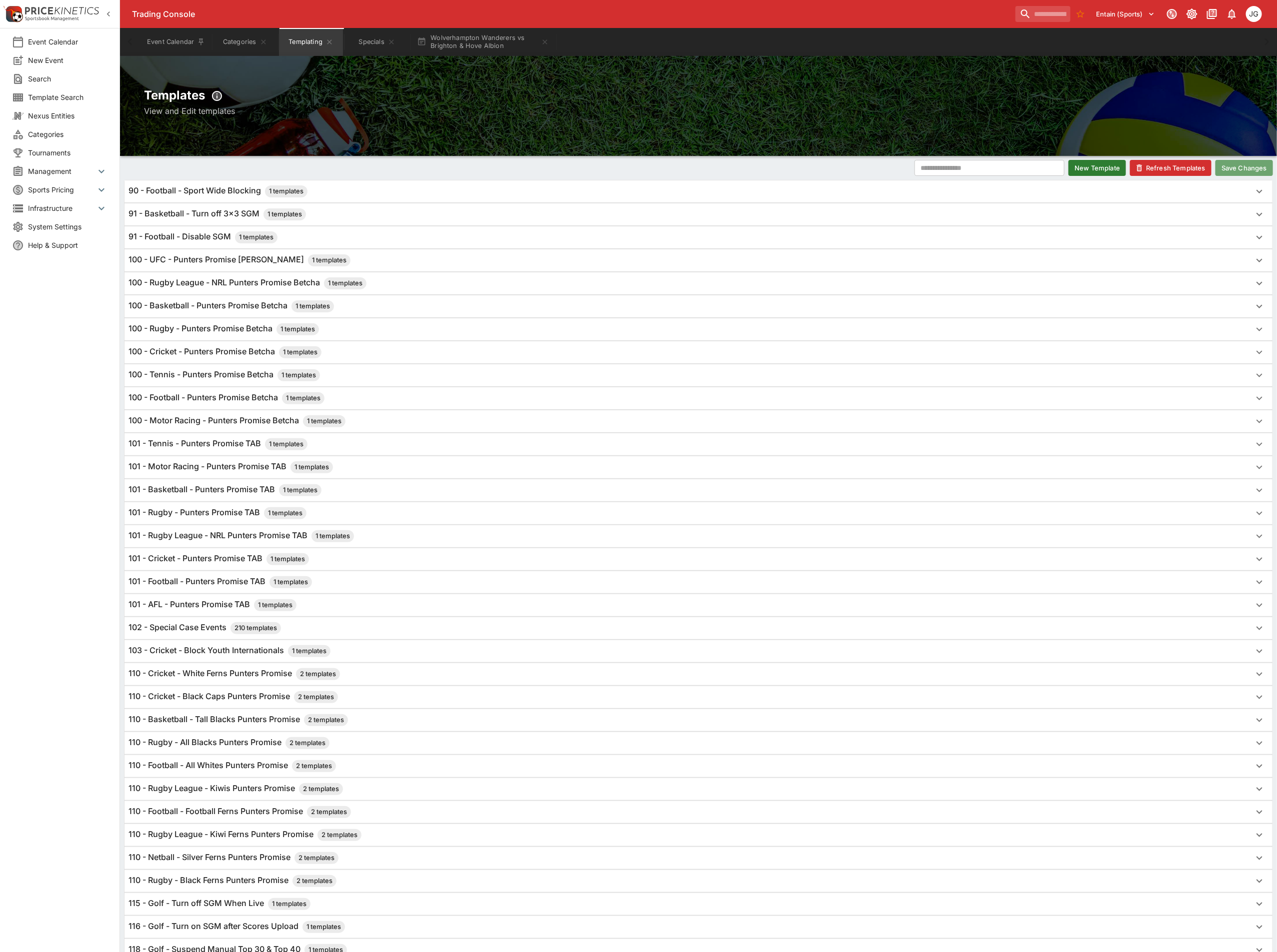
click at [1238, 172] on button "Save Changes" at bounding box center [1244, 167] width 58 height 16
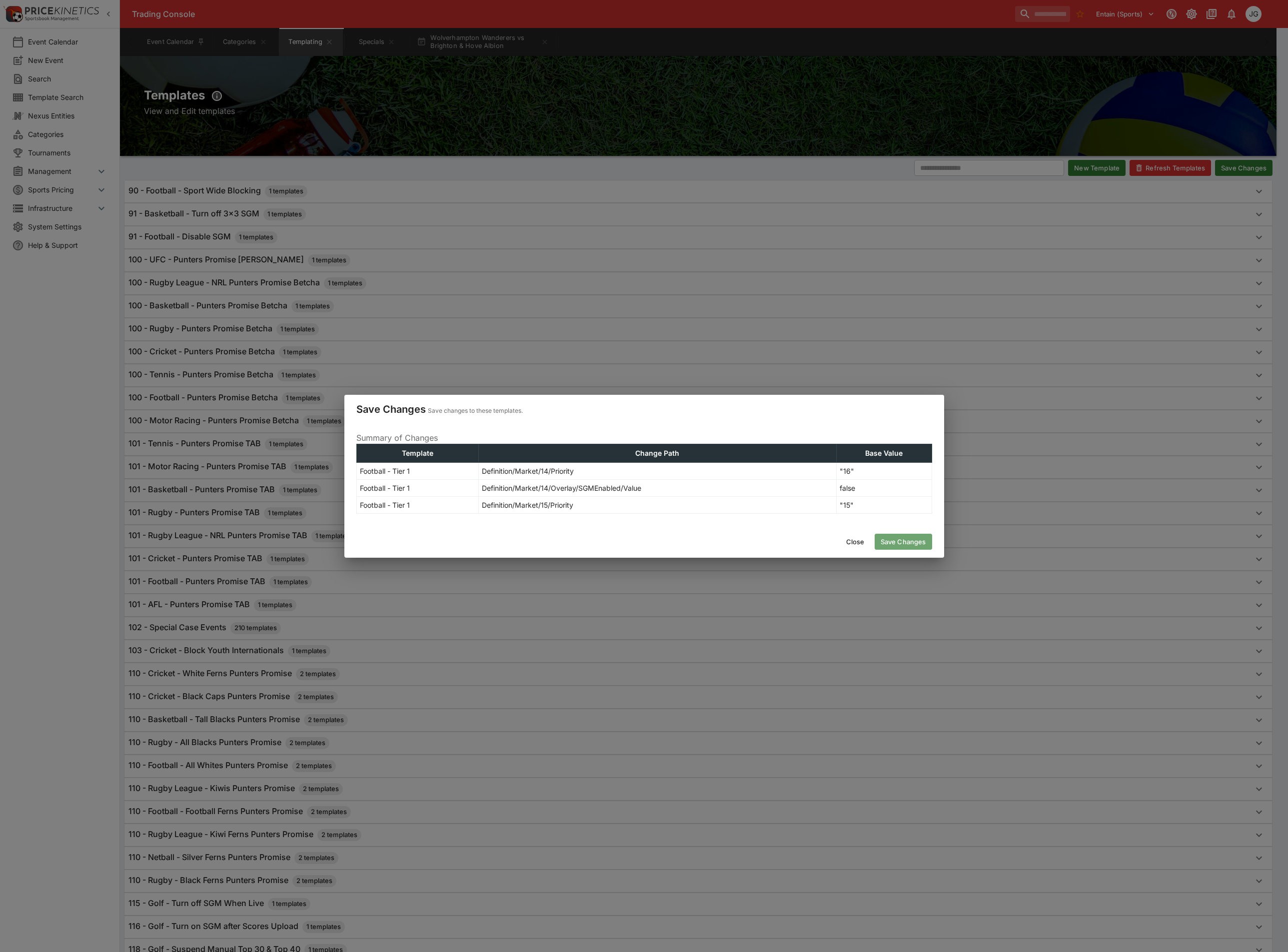
click at [908, 538] on button "Save Changes" at bounding box center [903, 541] width 58 height 16
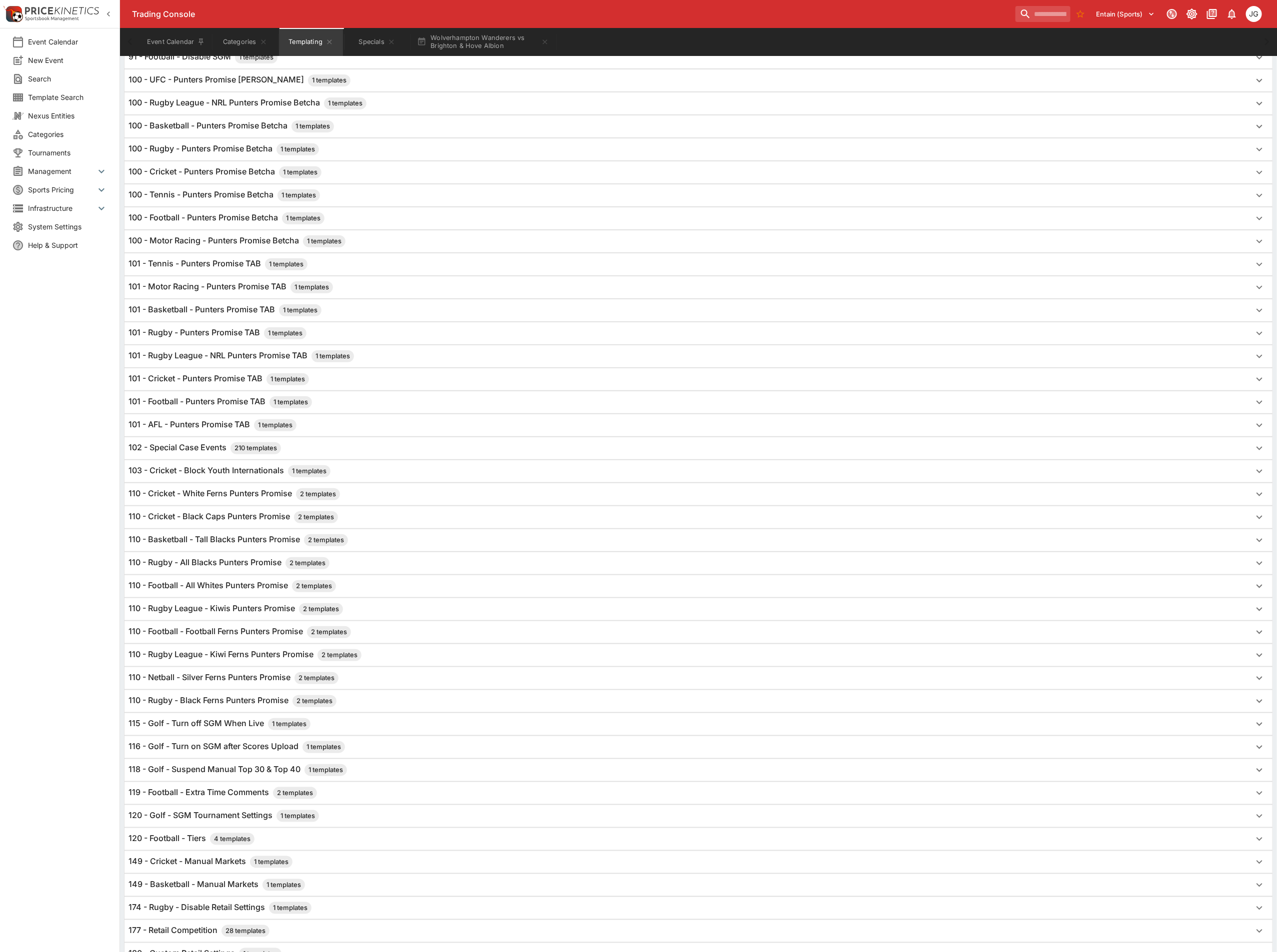
scroll to position [322, 0]
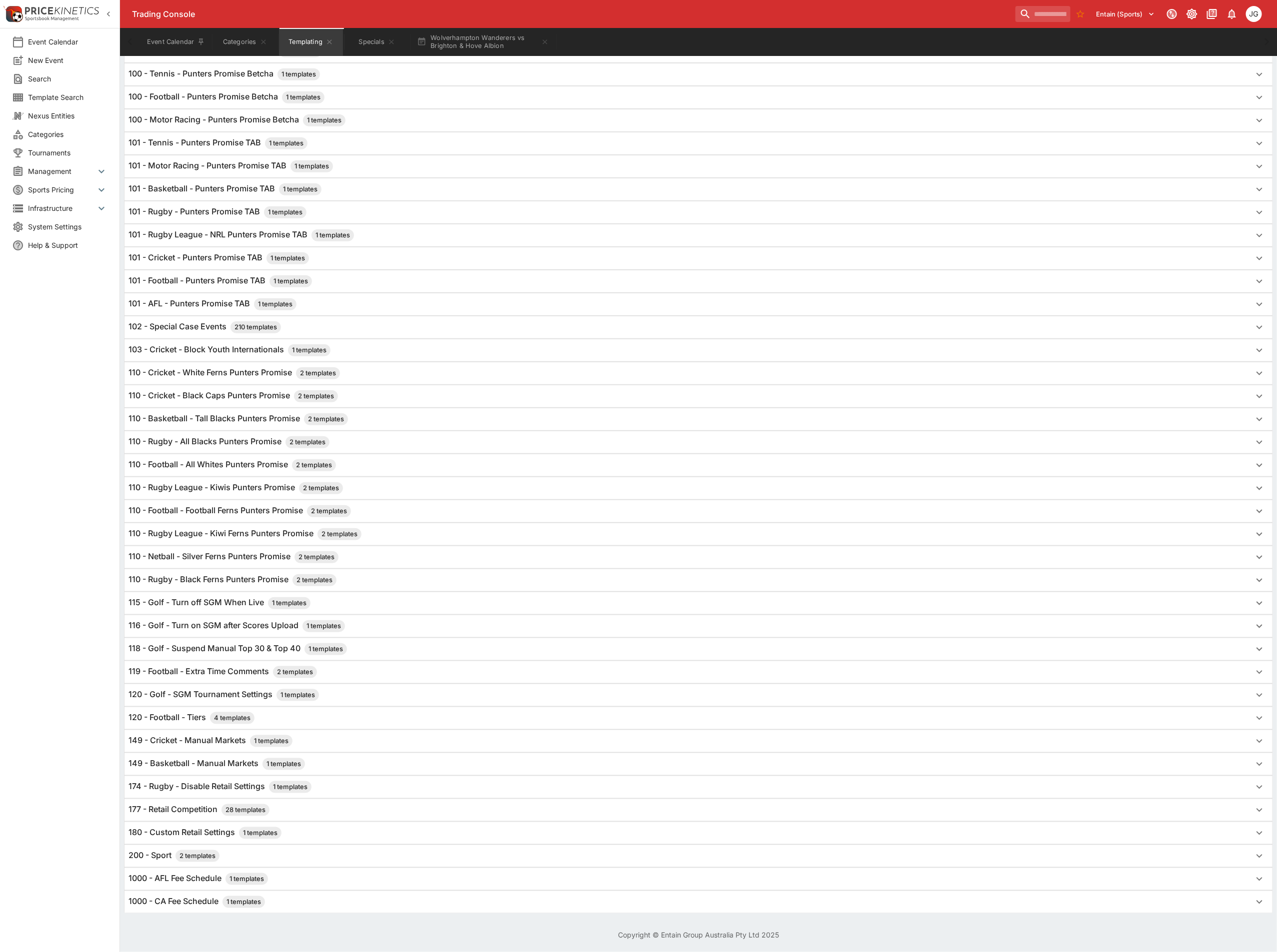
click at [181, 714] on h6 "120 - Football - Tiers 4 templates" at bounding box center [191, 718] width 126 height 12
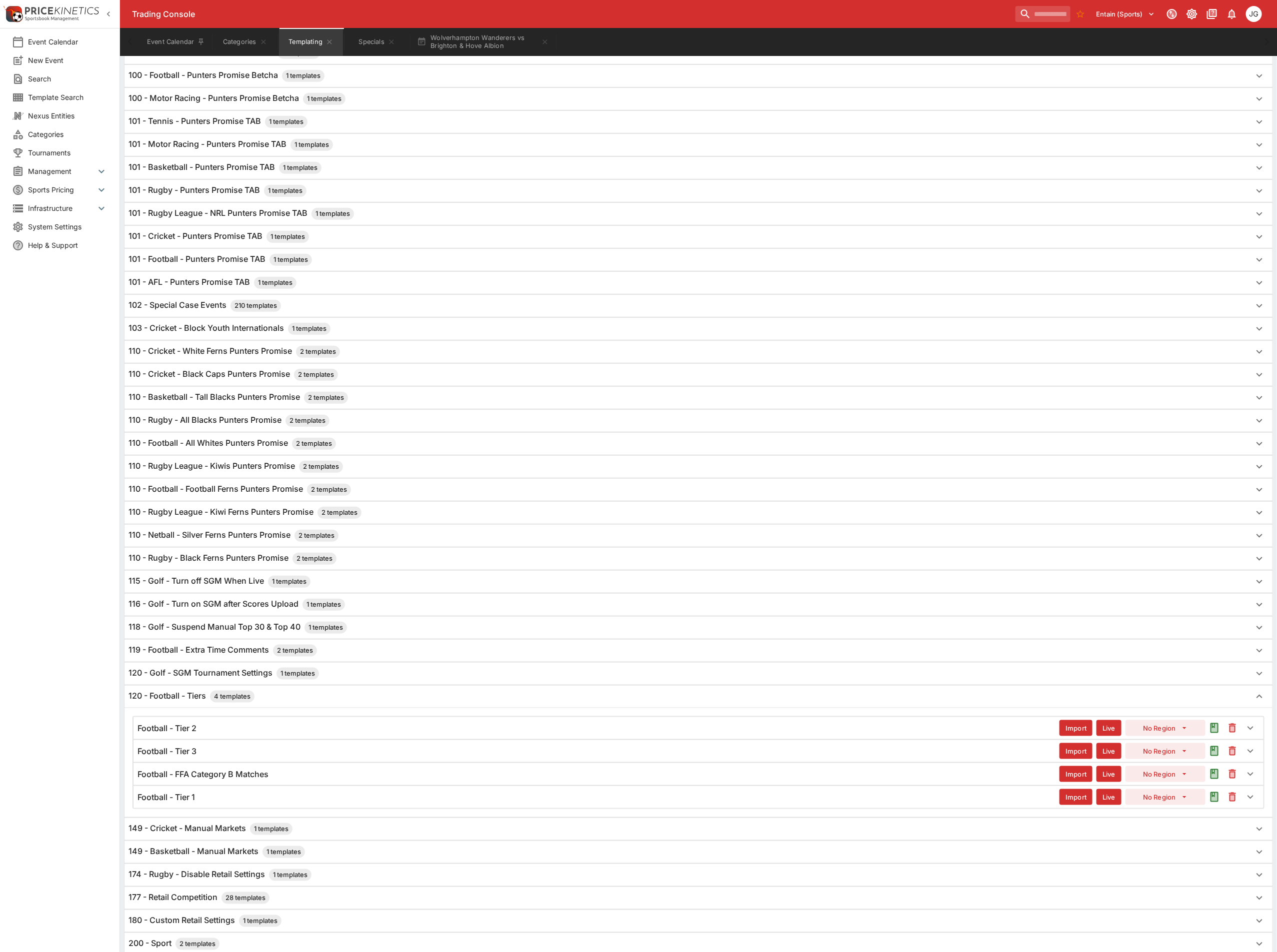
click at [181, 803] on h6 "Football - Tier 1" at bounding box center [166, 798] width 58 height 10
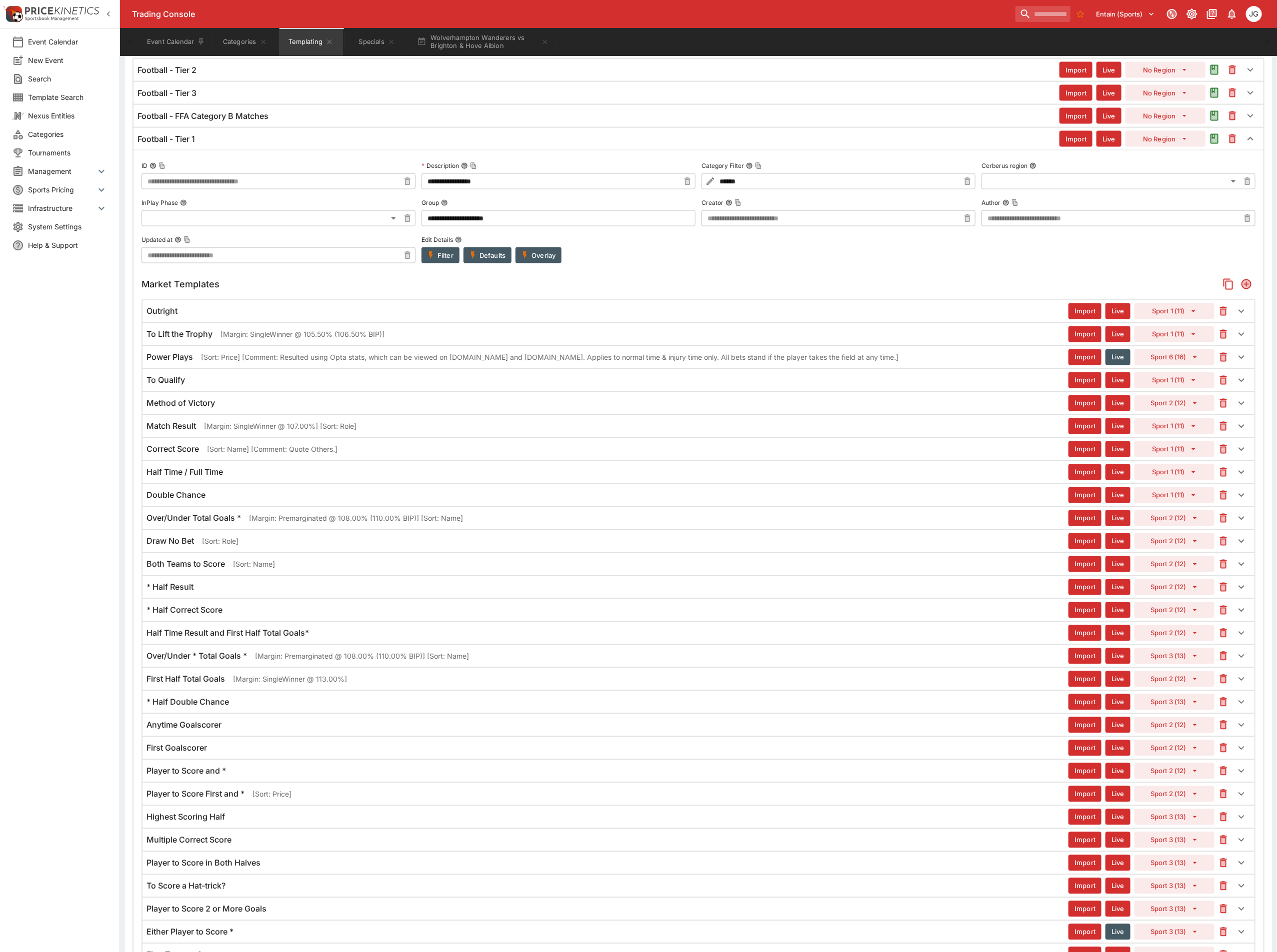
scroll to position [997, 0]
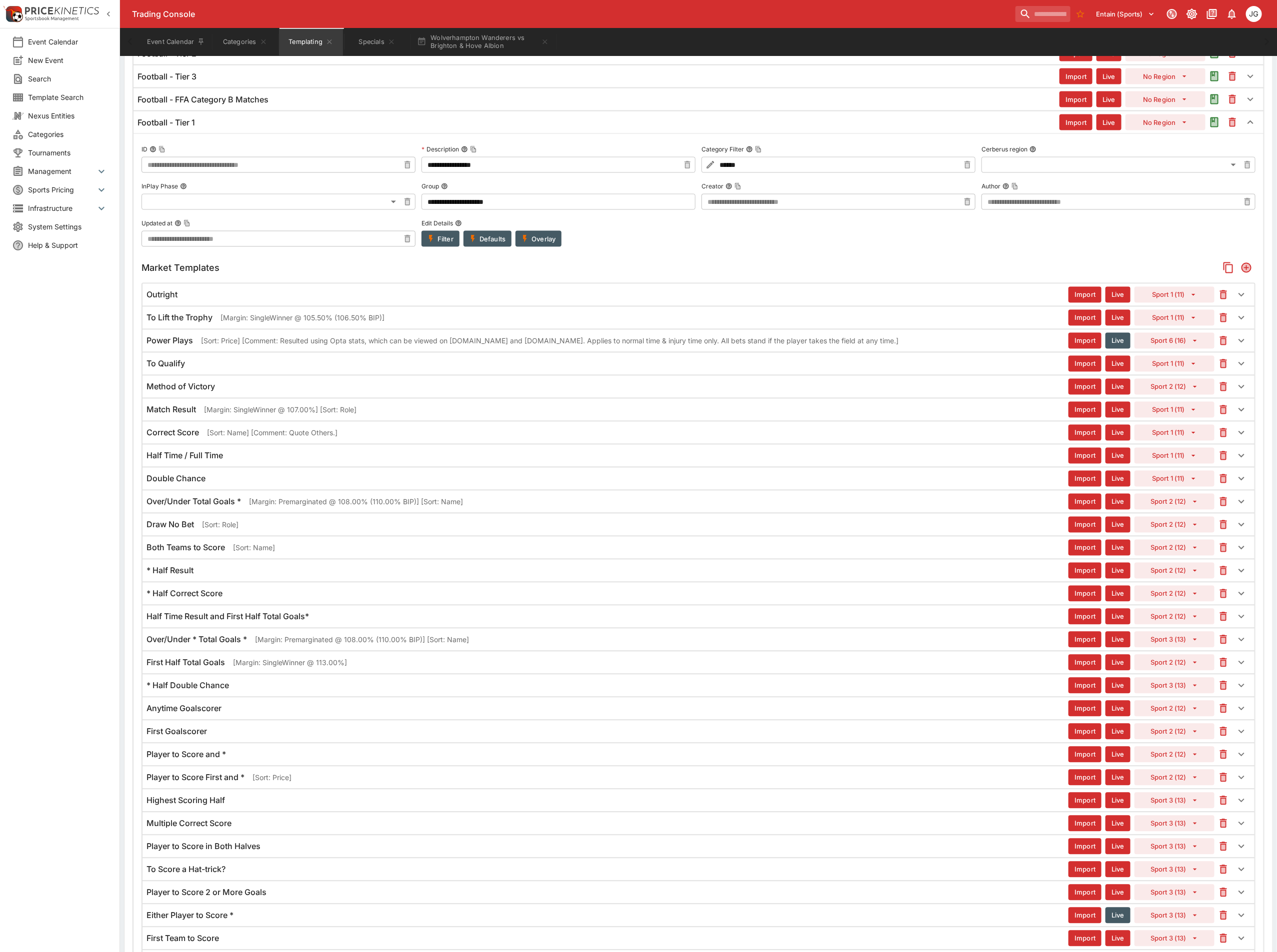
click at [288, 576] on div "* Half Result" at bounding box center [607, 571] width 922 height 10
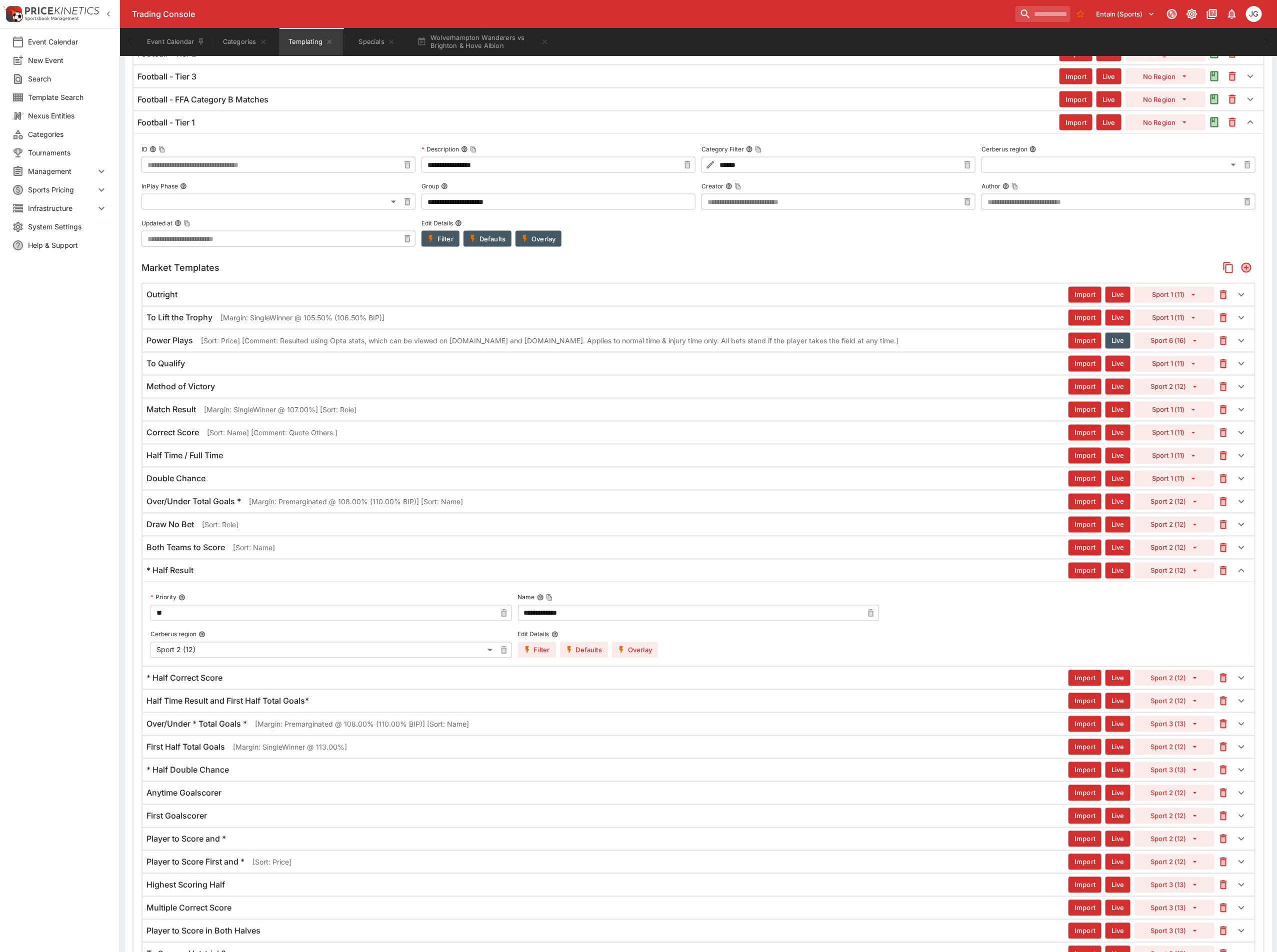
click at [626, 654] on icon "button" at bounding box center [622, 650] width 9 height 9
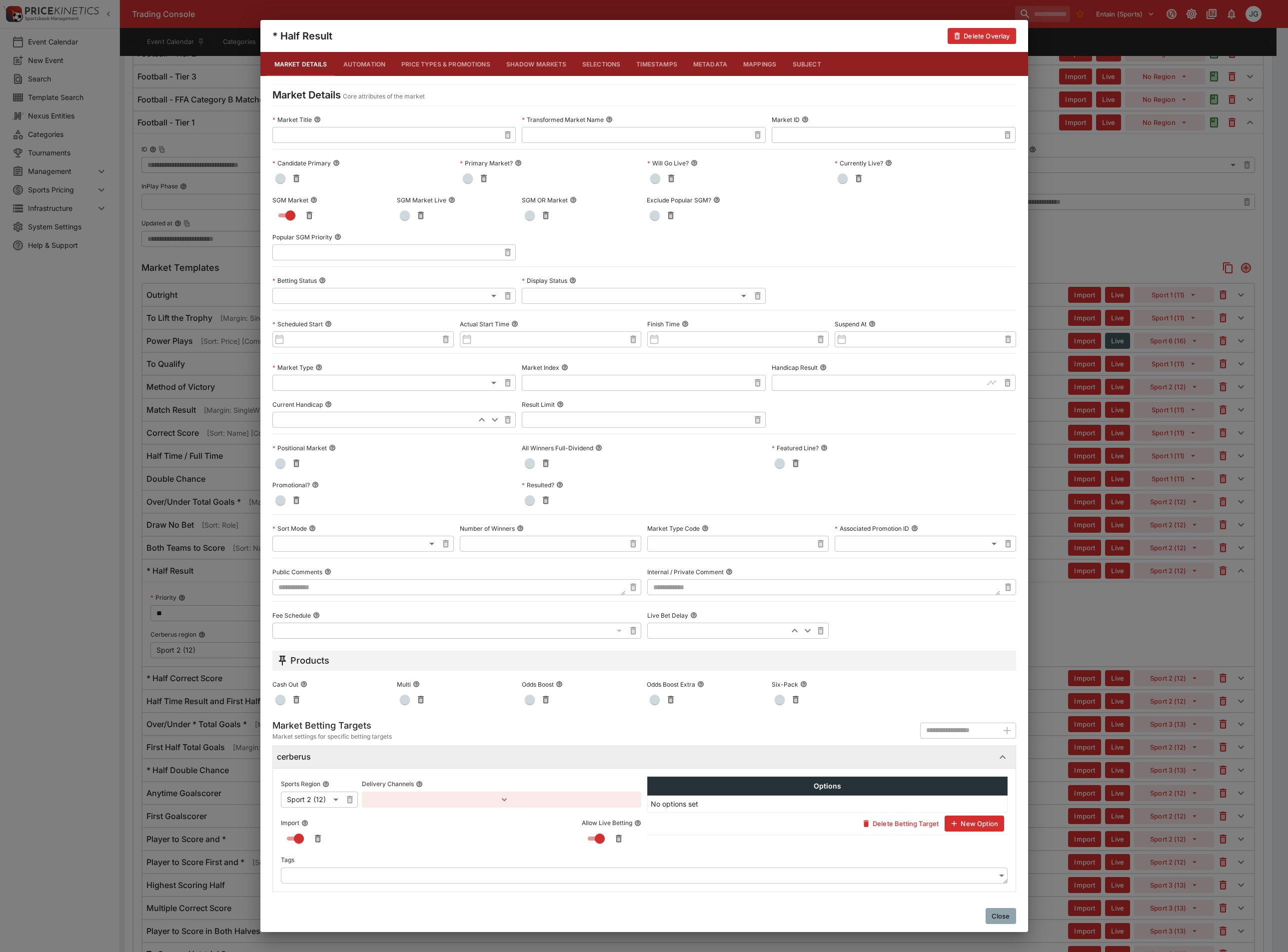
click at [1058, 659] on div "* Half Result Delete Overlay Market Details Automation Price Types & Promotions…" at bounding box center [644, 476] width 1288 height 952
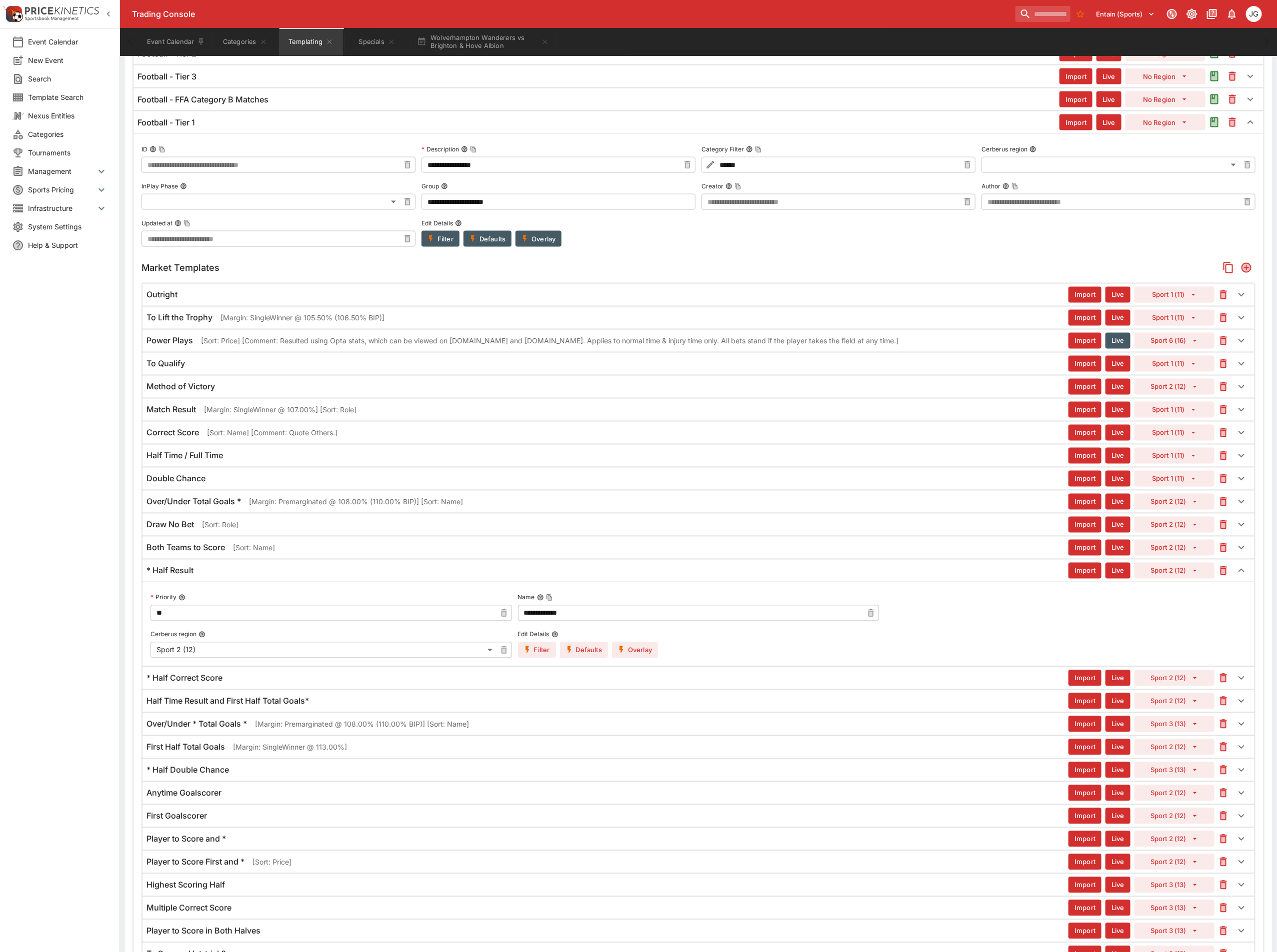
click at [366, 684] on div "* Half Correct Score" at bounding box center [607, 678] width 922 height 10
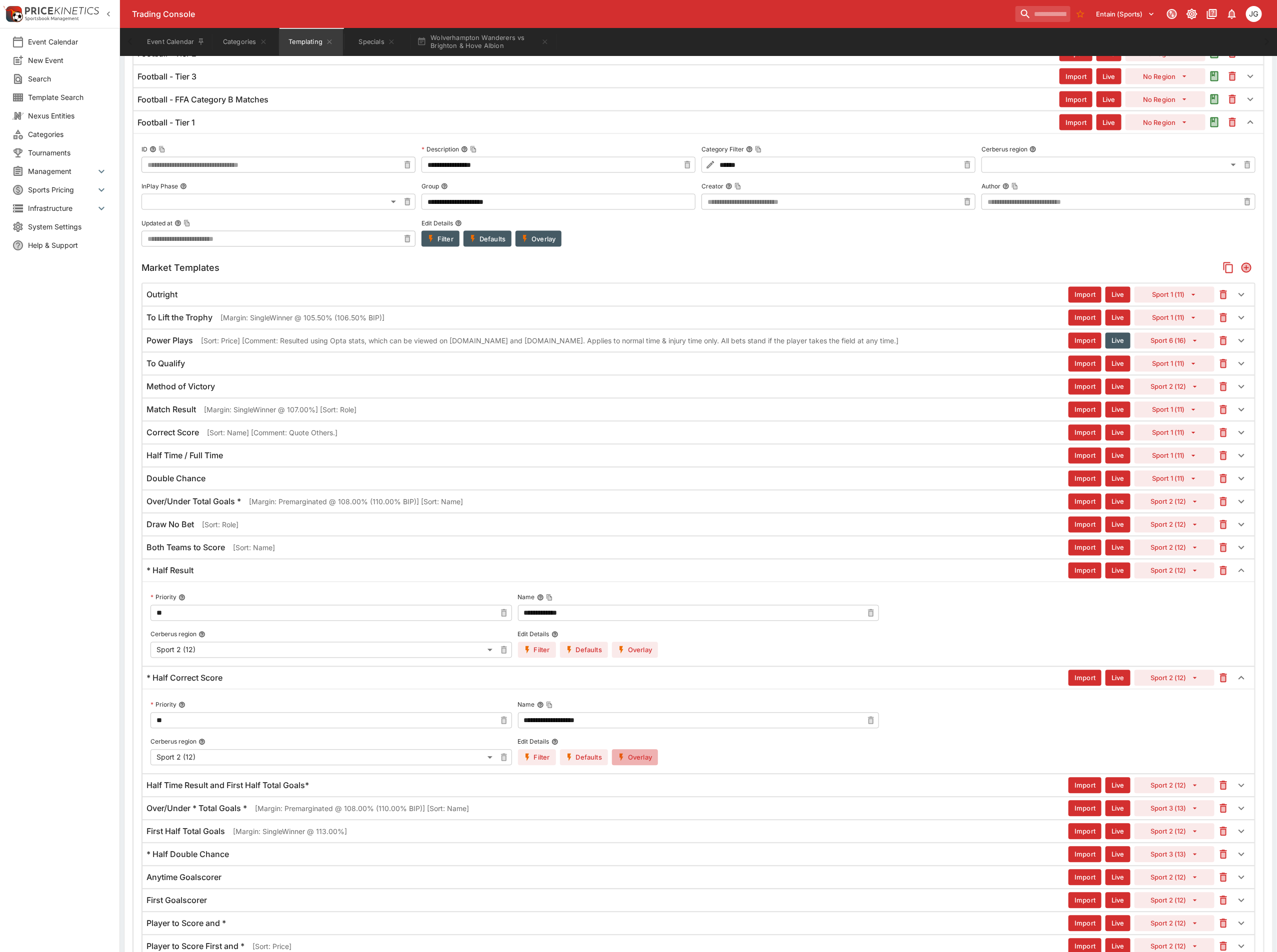
click at [641, 765] on button "Overlay" at bounding box center [634, 757] width 46 height 16
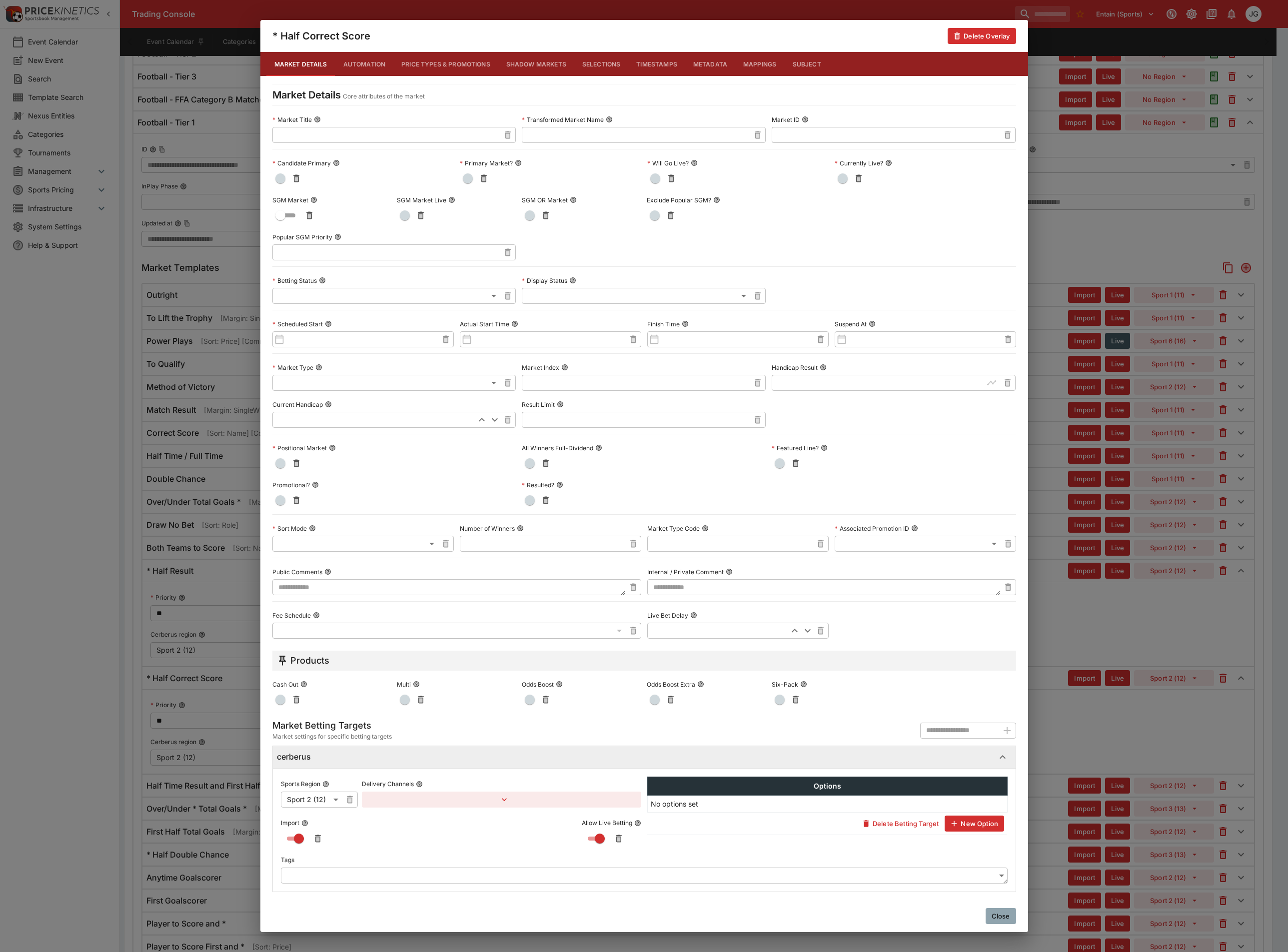
click at [1060, 748] on div "* Half Correct Score Delete Overlay Market Details Automation Price Types & Pro…" at bounding box center [644, 476] width 1288 height 952
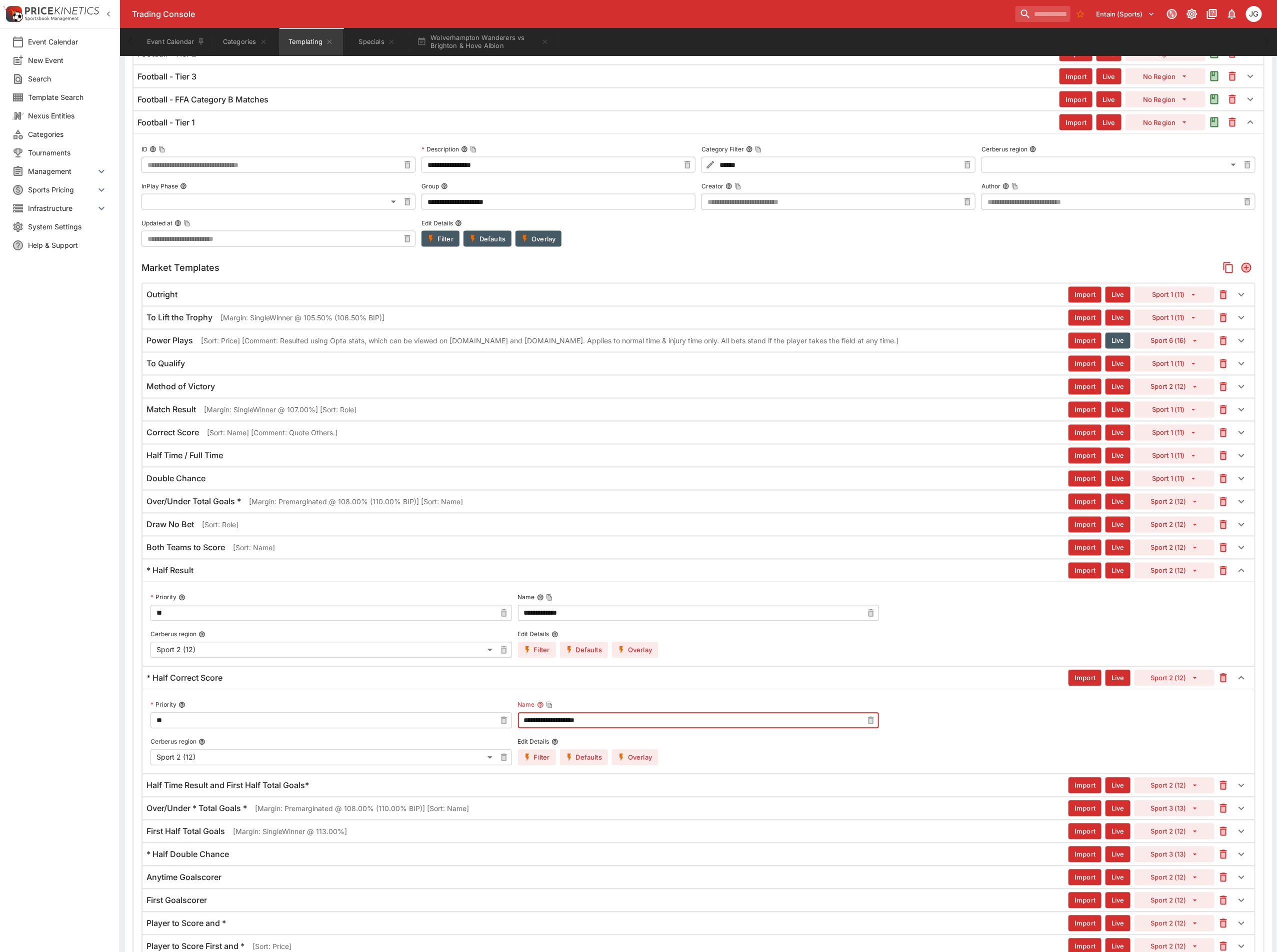
drag, startPoint x: 604, startPoint y: 745, endPoint x: 423, endPoint y: 736, distance: 181.2
click at [423, 736] on div "**********" at bounding box center [698, 732] width 1096 height 68
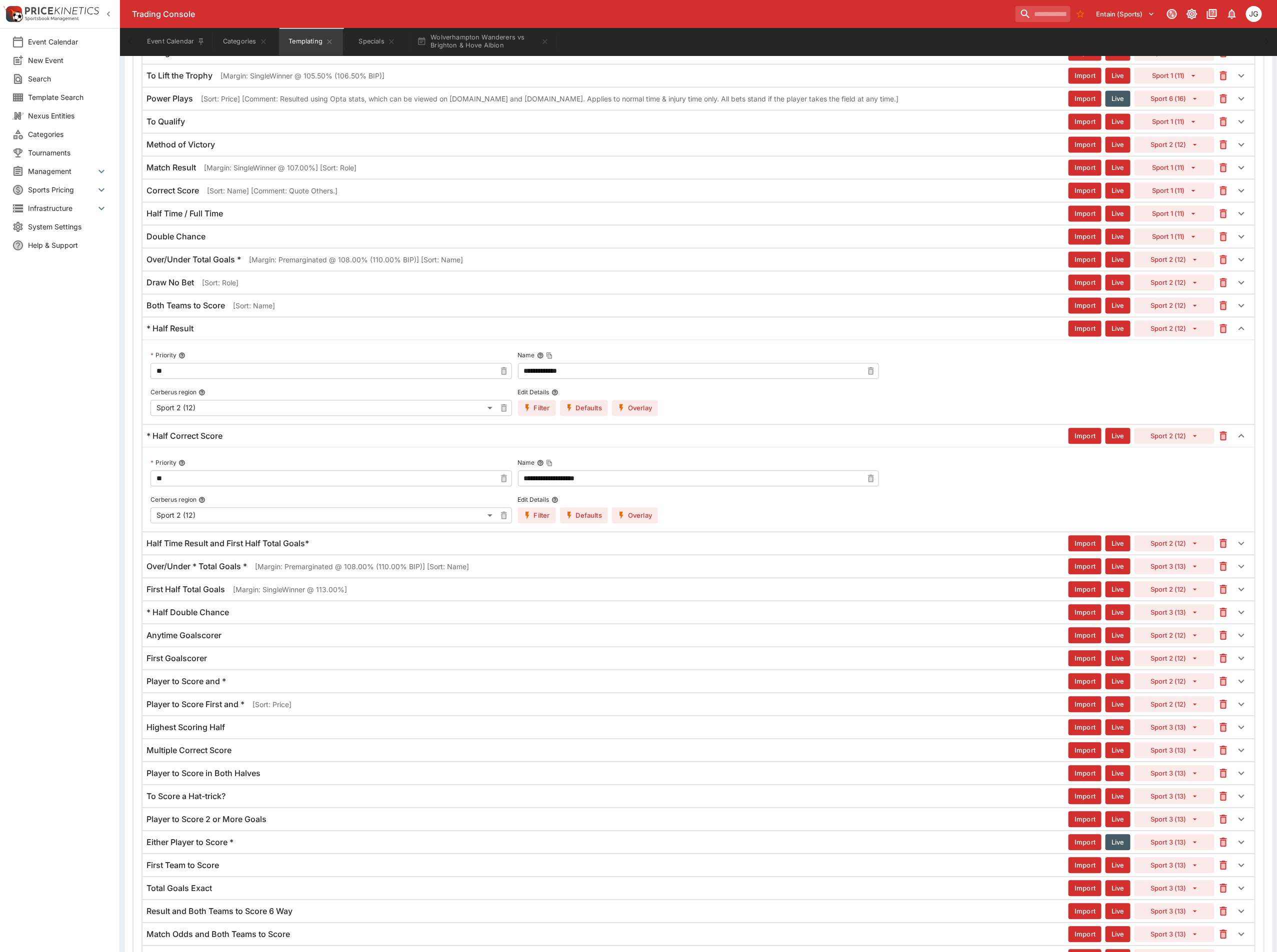
scroll to position [1222, 0]
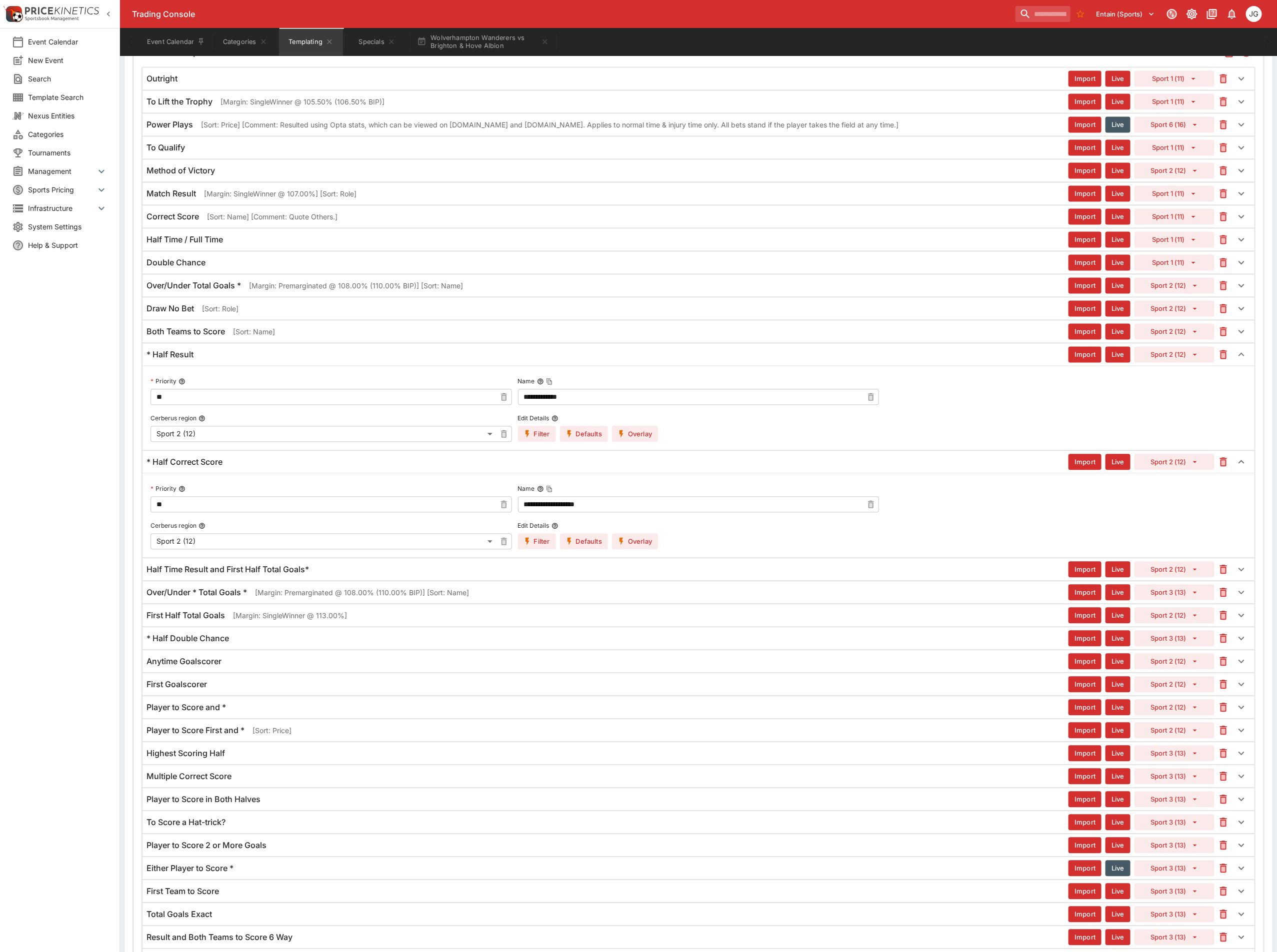
click at [337, 361] on div "* Half Result" at bounding box center [607, 355] width 922 height 10
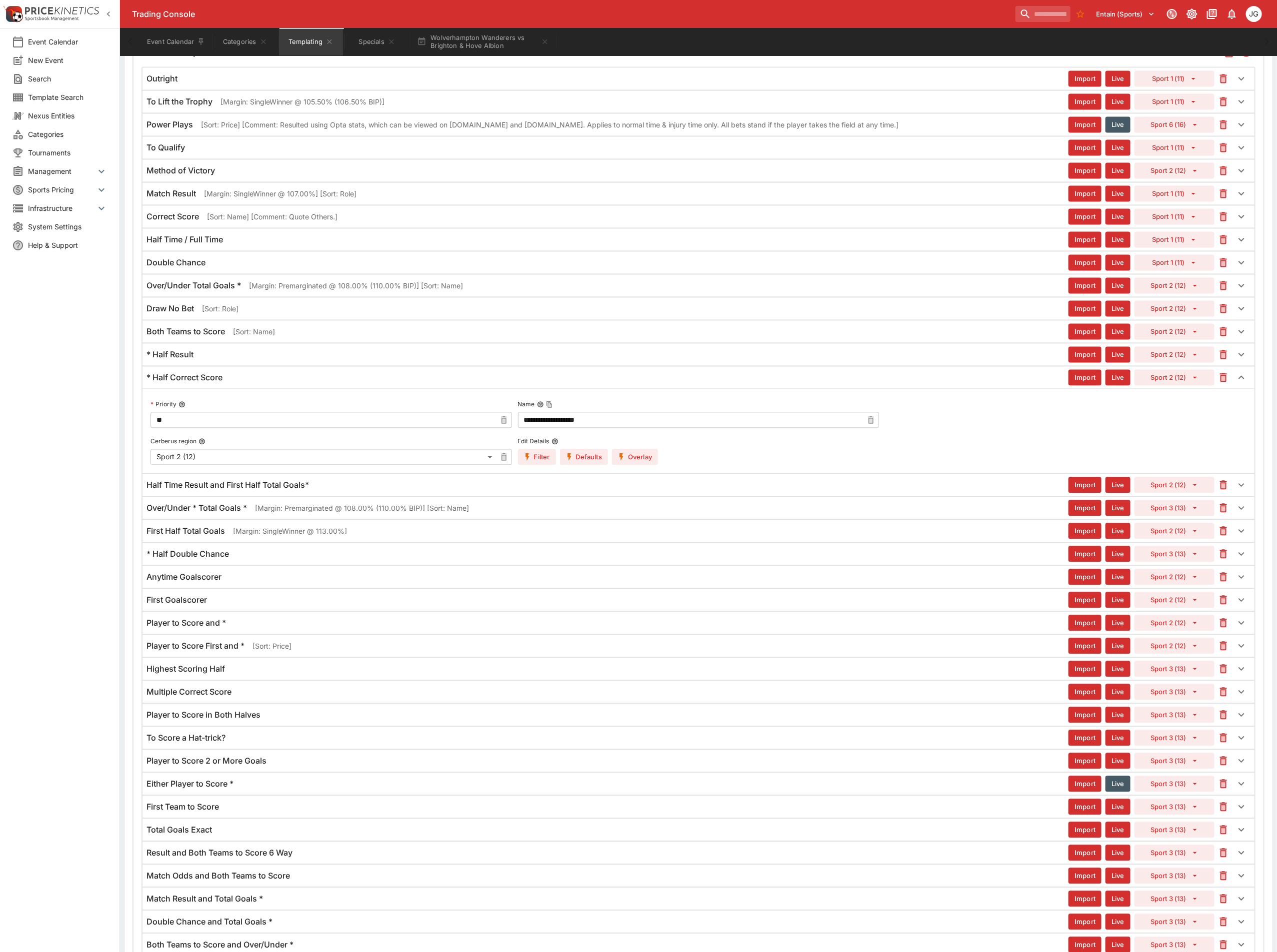
click at [288, 491] on h6 "Half Time Result and First Half Total Goals*" at bounding box center [227, 486] width 163 height 10
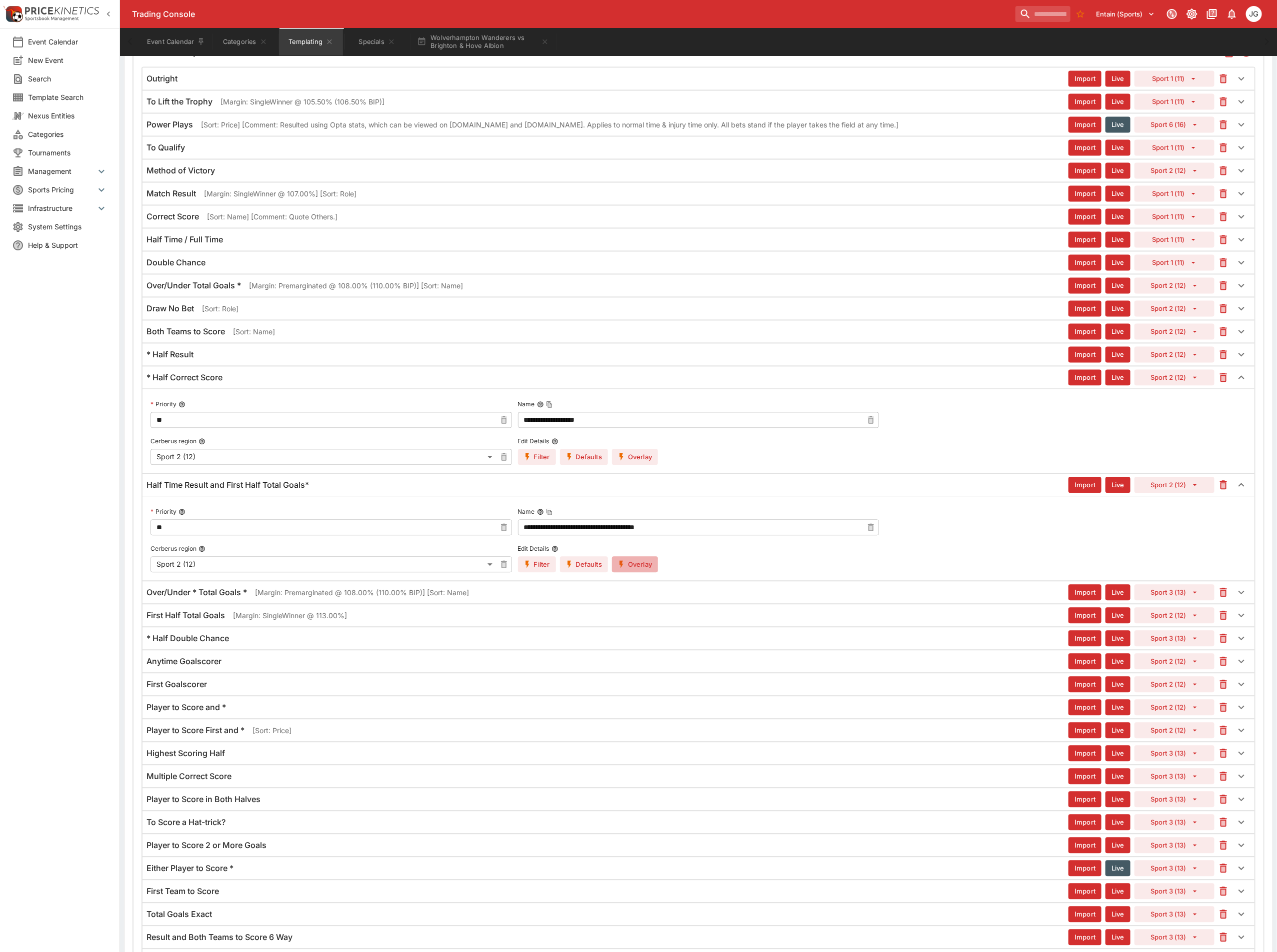
click at [637, 573] on button "Overlay" at bounding box center [634, 564] width 46 height 16
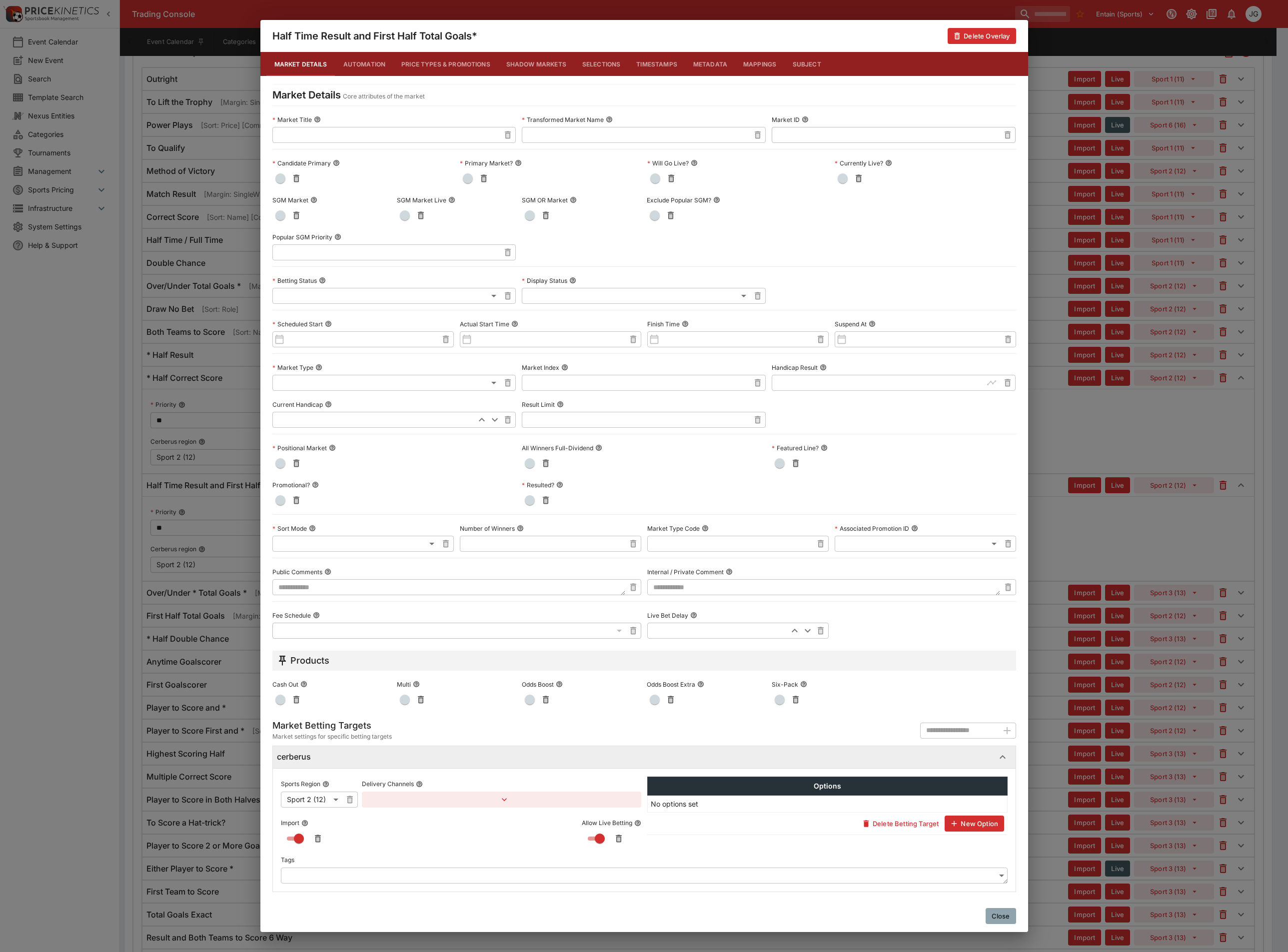
click at [1068, 565] on div "Half Time Result and First Half Total Goals* Delete Overlay Market Details Auto…" at bounding box center [644, 476] width 1288 height 952
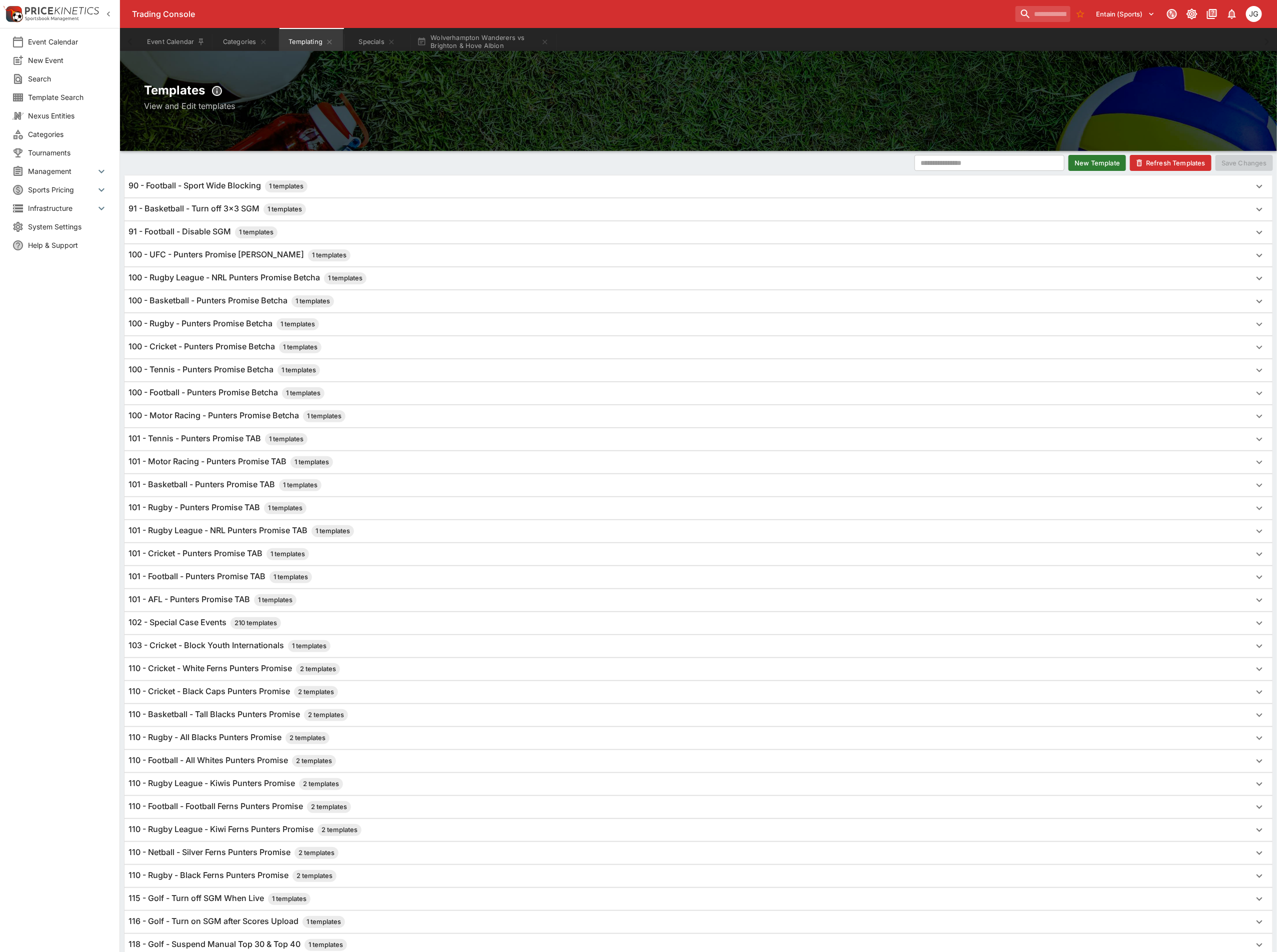
scroll to position [0, 0]
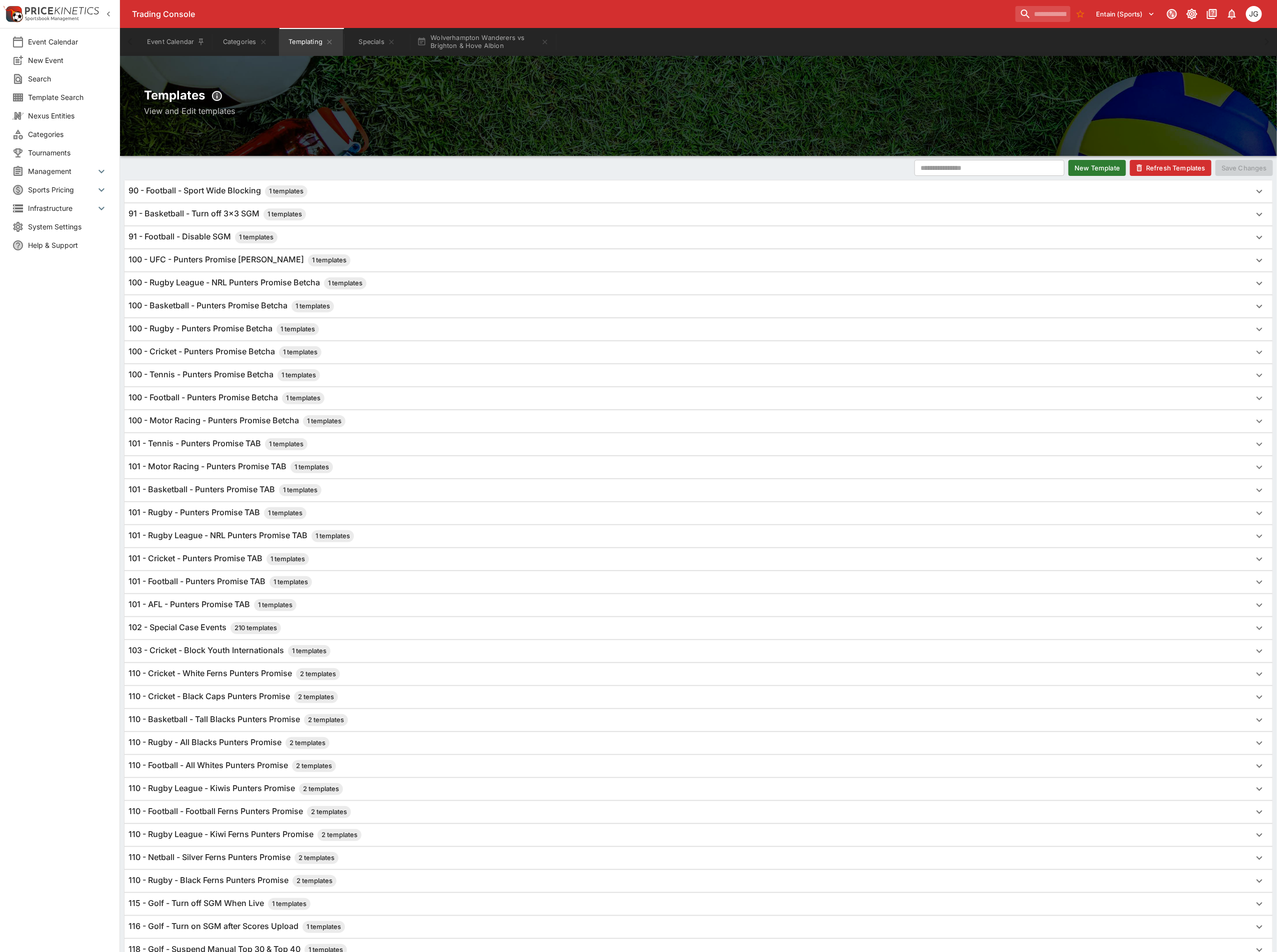
click at [1179, 162] on button "Refresh Templates" at bounding box center [1171, 167] width 82 height 16
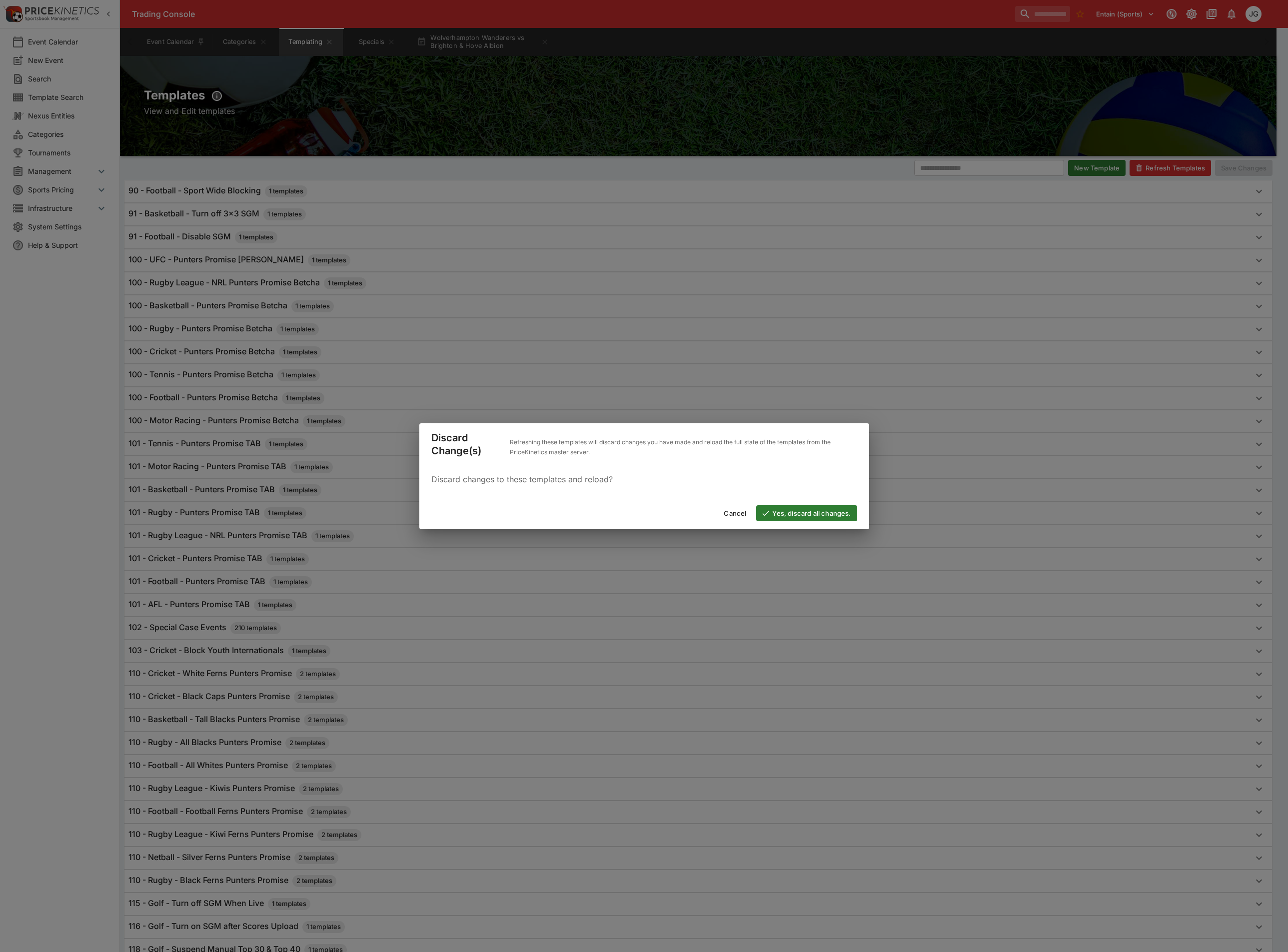
click at [828, 507] on button "Yes, discard all changes." at bounding box center [807, 513] width 100 height 16
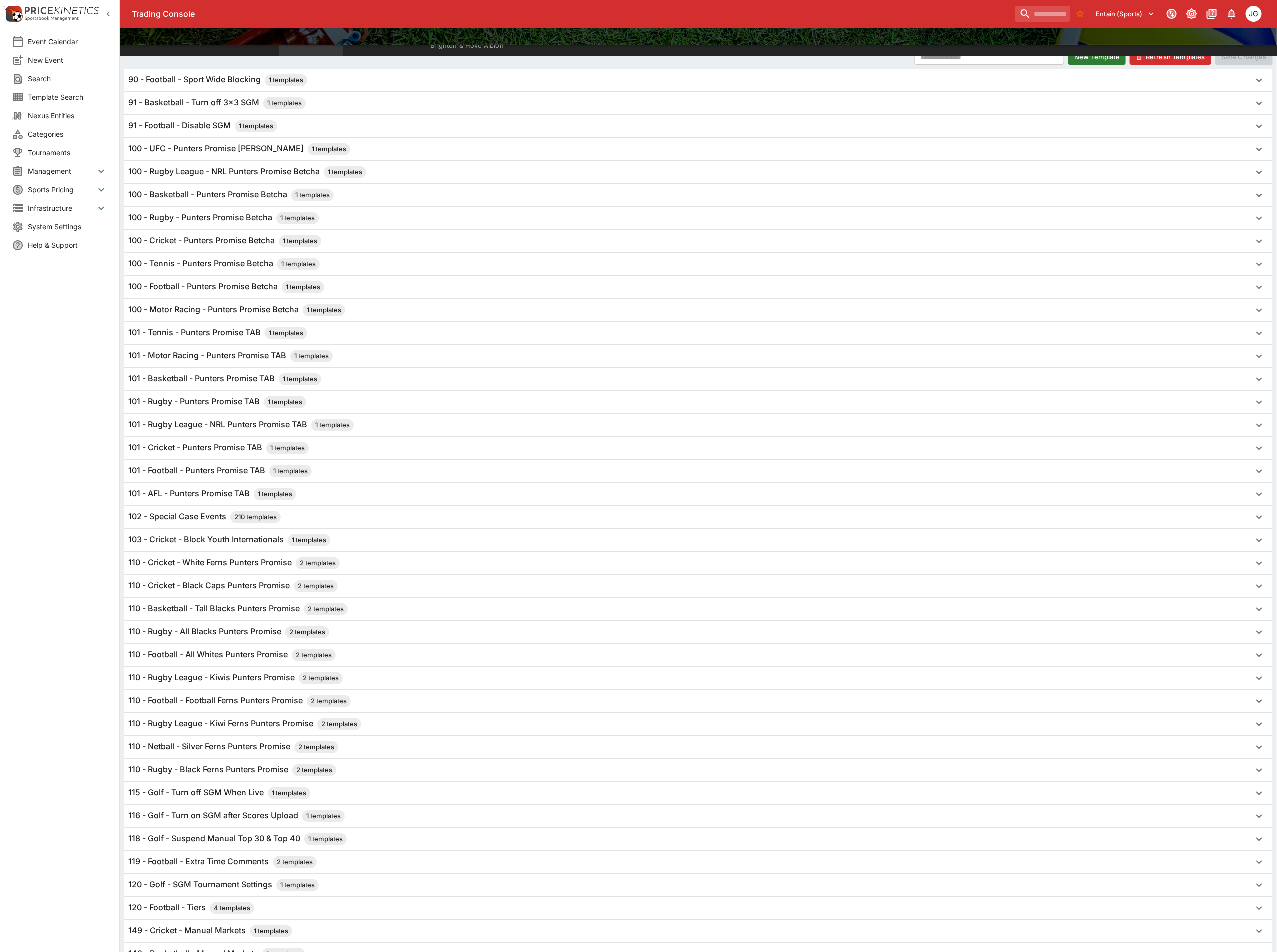
scroll to position [322, 0]
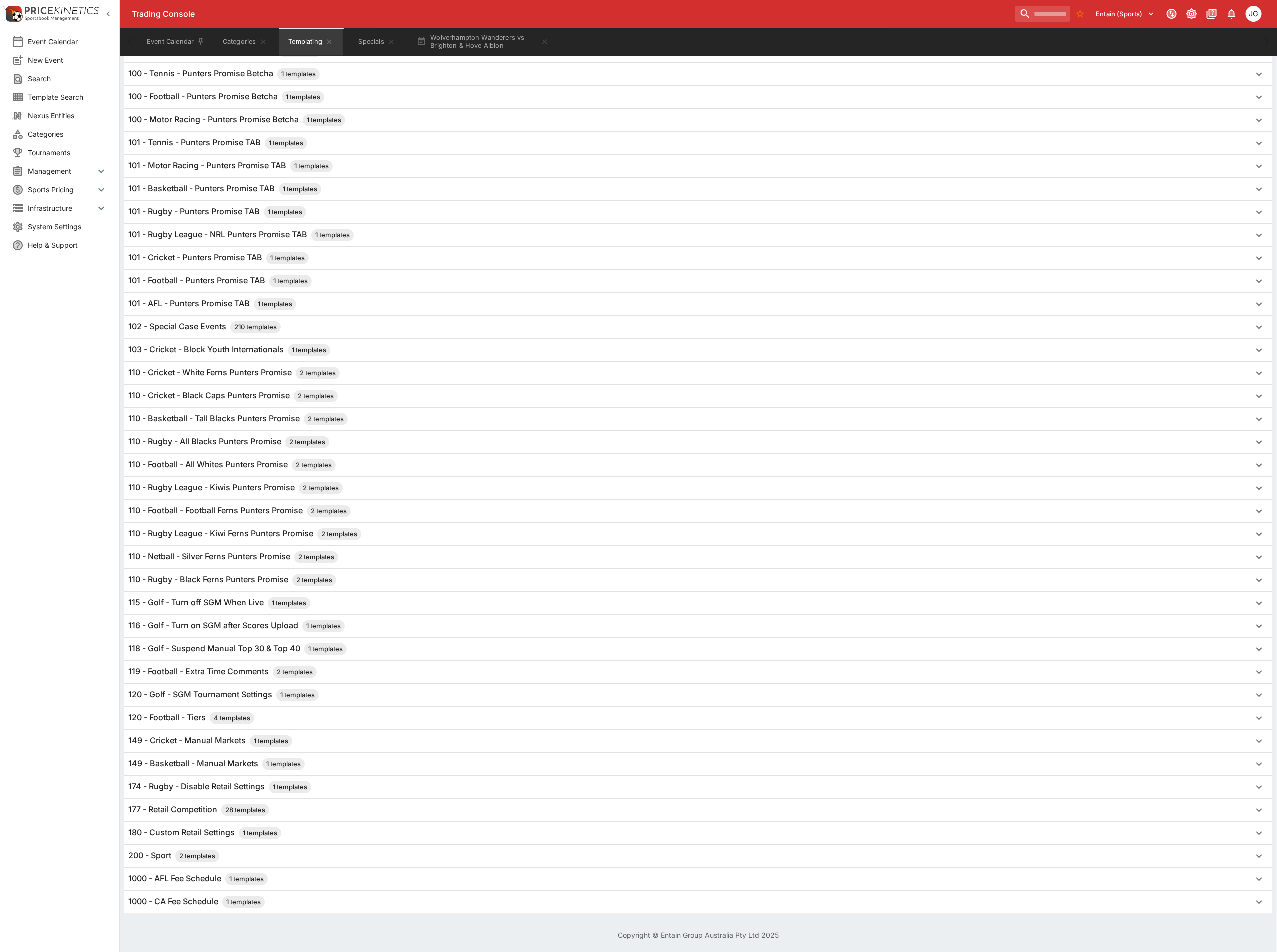
click at [160, 712] on h6 "120 - Football - Tiers 4 templates" at bounding box center [191, 718] width 126 height 12
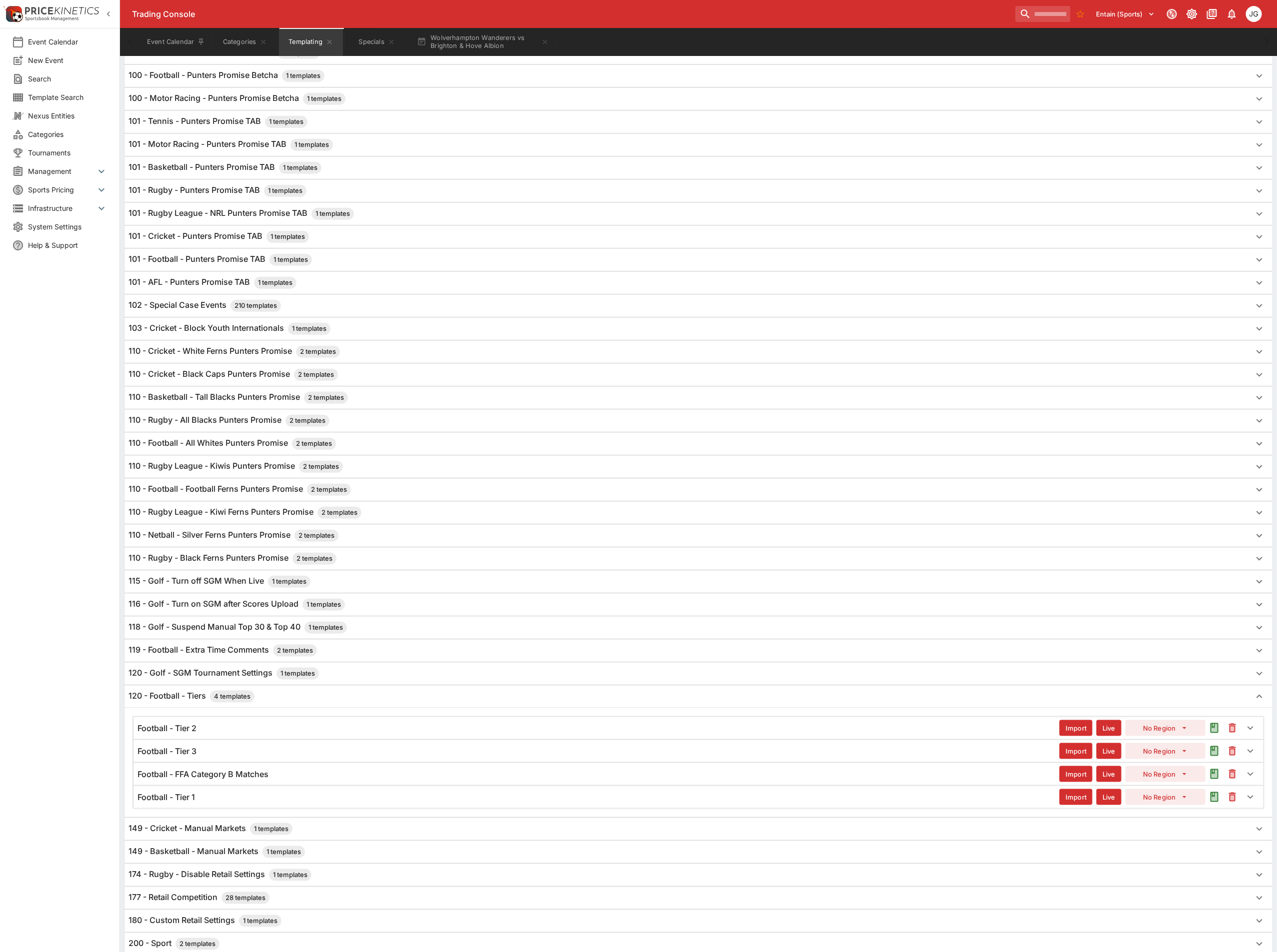
click at [199, 803] on div "Football - Tier 1" at bounding box center [598, 798] width 922 height 10
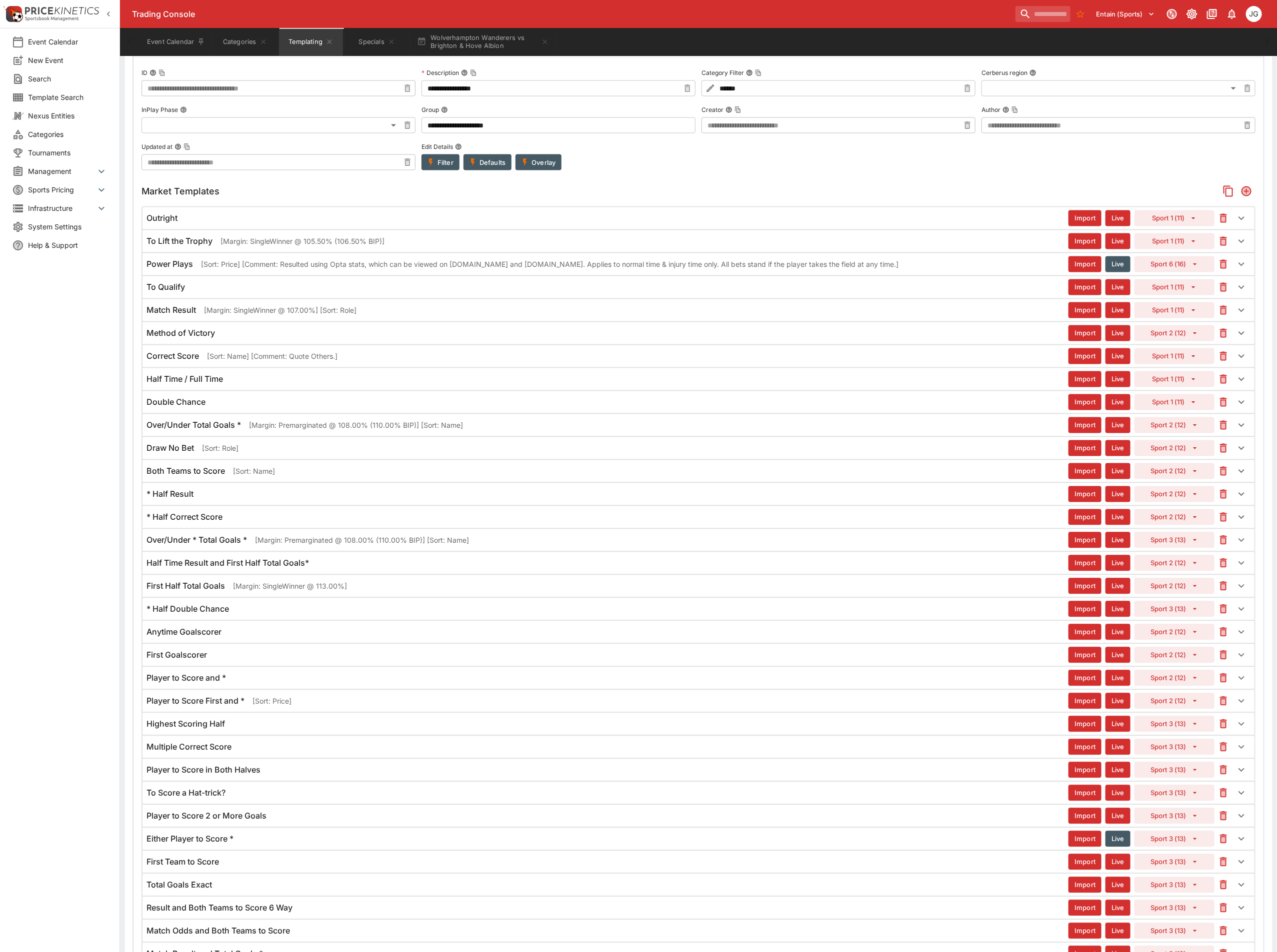
scroll to position [1072, 0]
click at [297, 547] on p "[Margin: Premarginated @ 108.00% (110.00% BIP)] [Sort: Name]" at bounding box center [361, 542] width 214 height 10
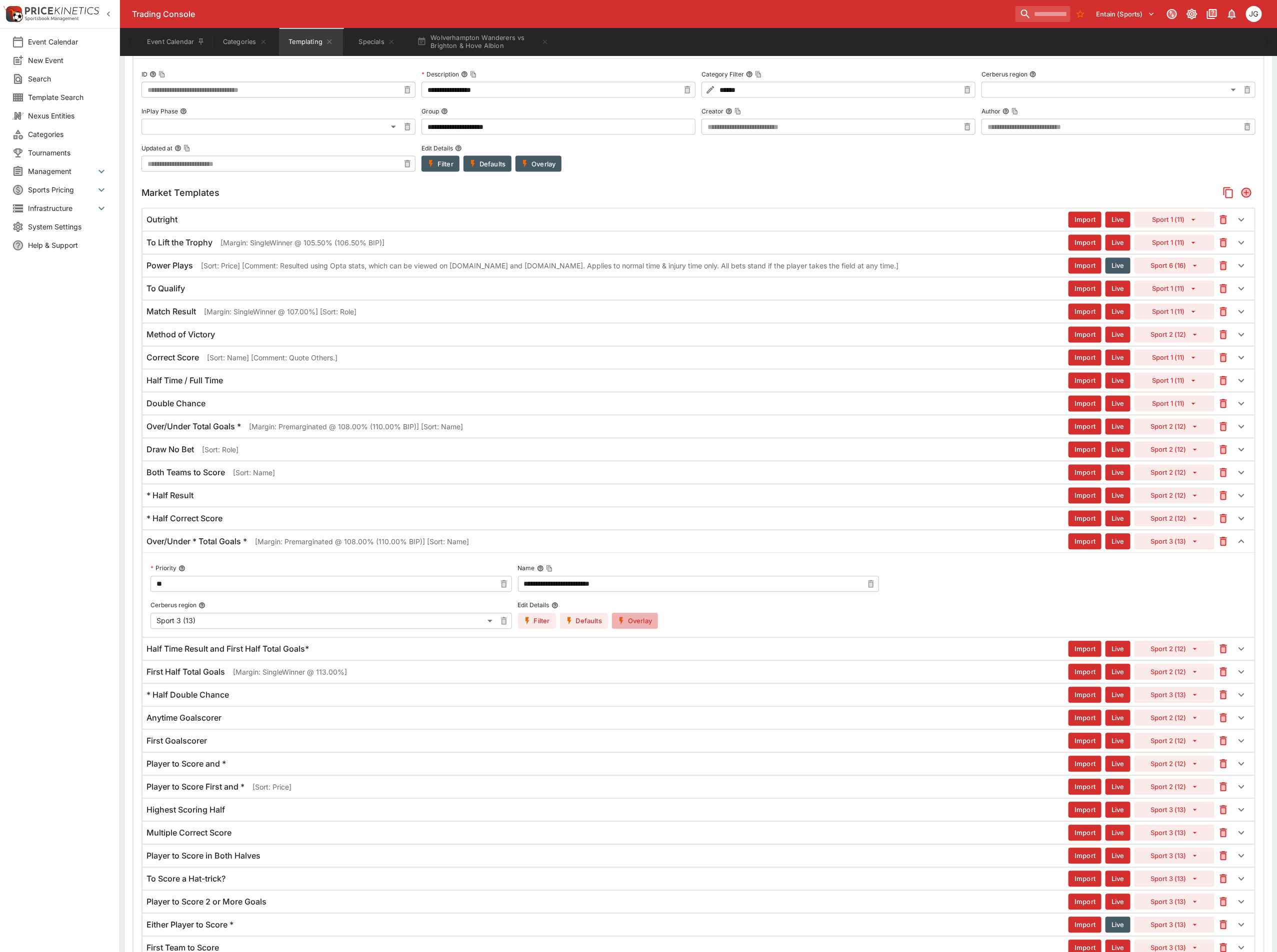
click at [630, 629] on button "Overlay" at bounding box center [634, 621] width 46 height 16
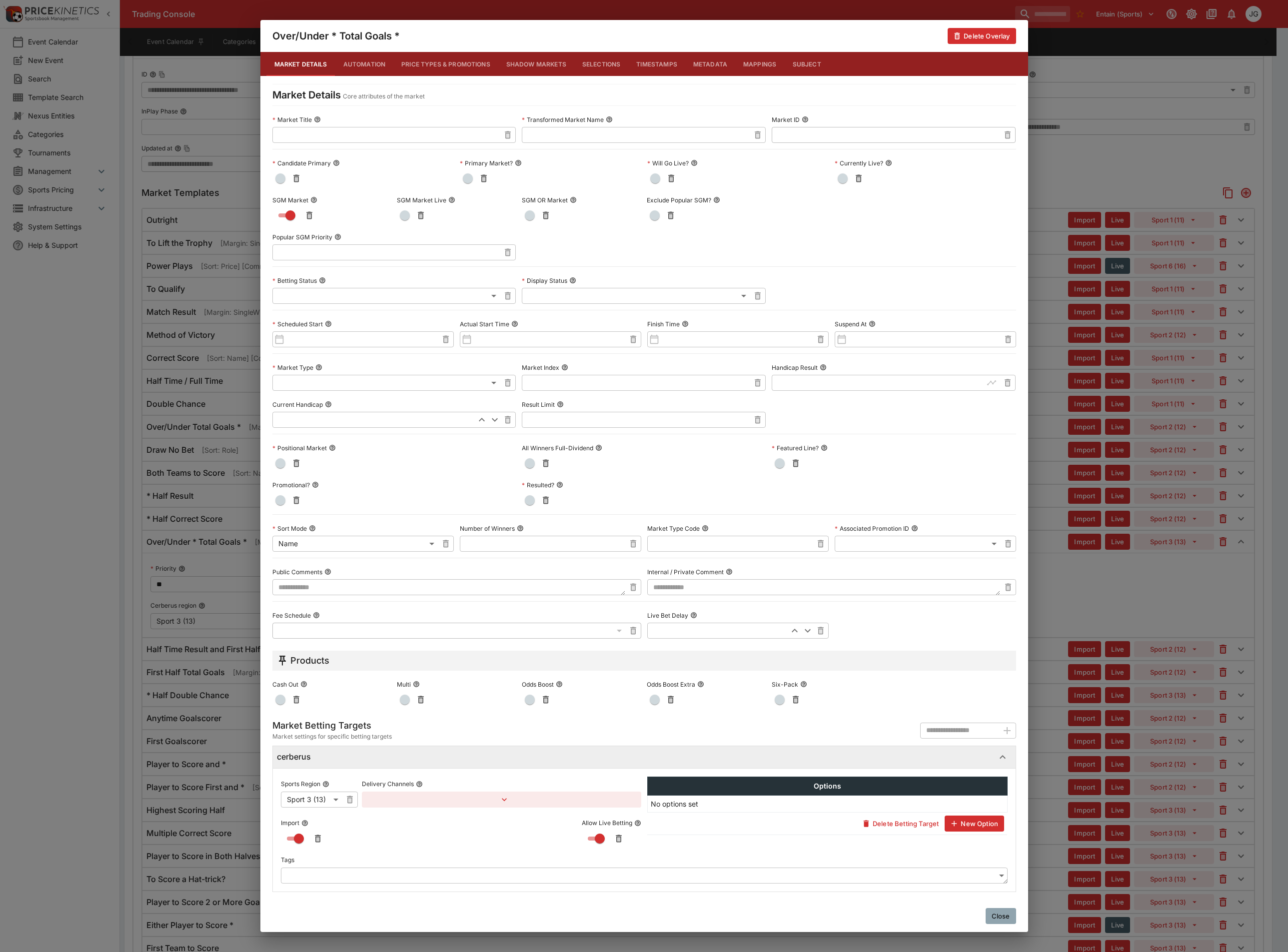
click at [1089, 637] on div "**********" at bounding box center [644, 476] width 1288 height 952
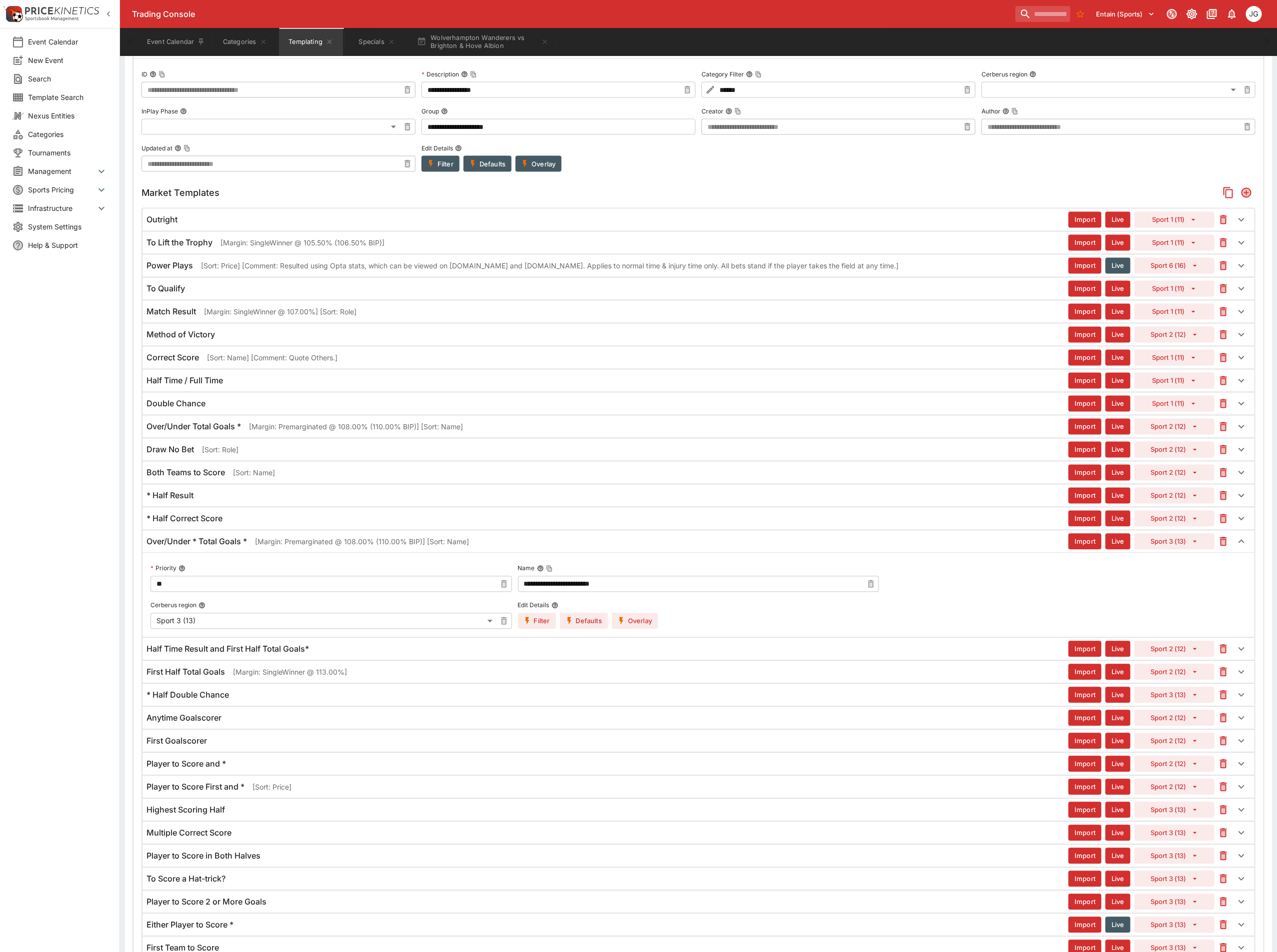
click at [265, 654] on h6 "Half Time Result and First Half Total Goals*" at bounding box center [227, 649] width 163 height 10
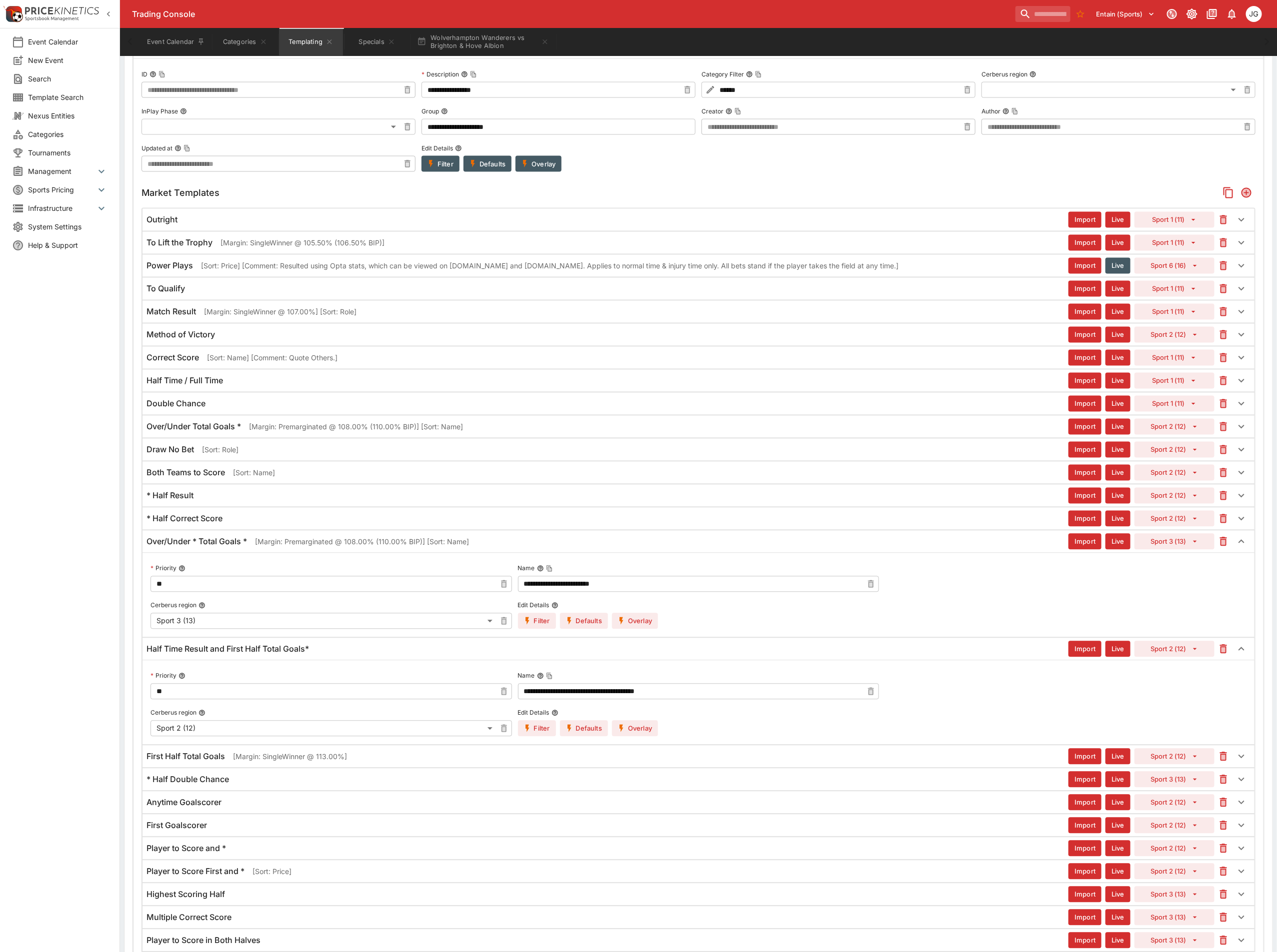
click at [632, 737] on button "Overlay" at bounding box center [634, 728] width 46 height 16
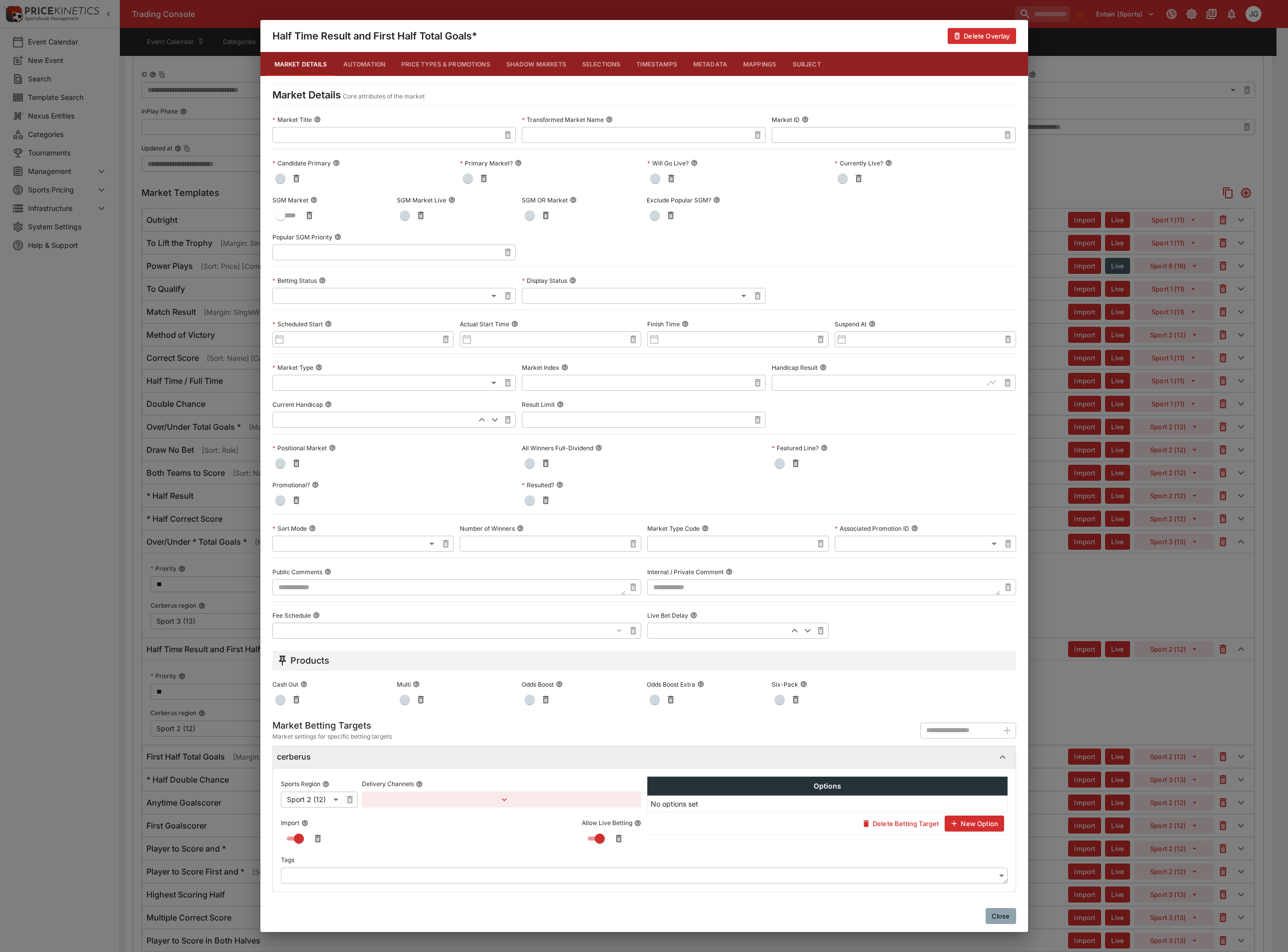
click at [1068, 714] on div "Half Time Result and First Half Total Goals* Delete Overlay Market Details Auto…" at bounding box center [644, 476] width 1288 height 952
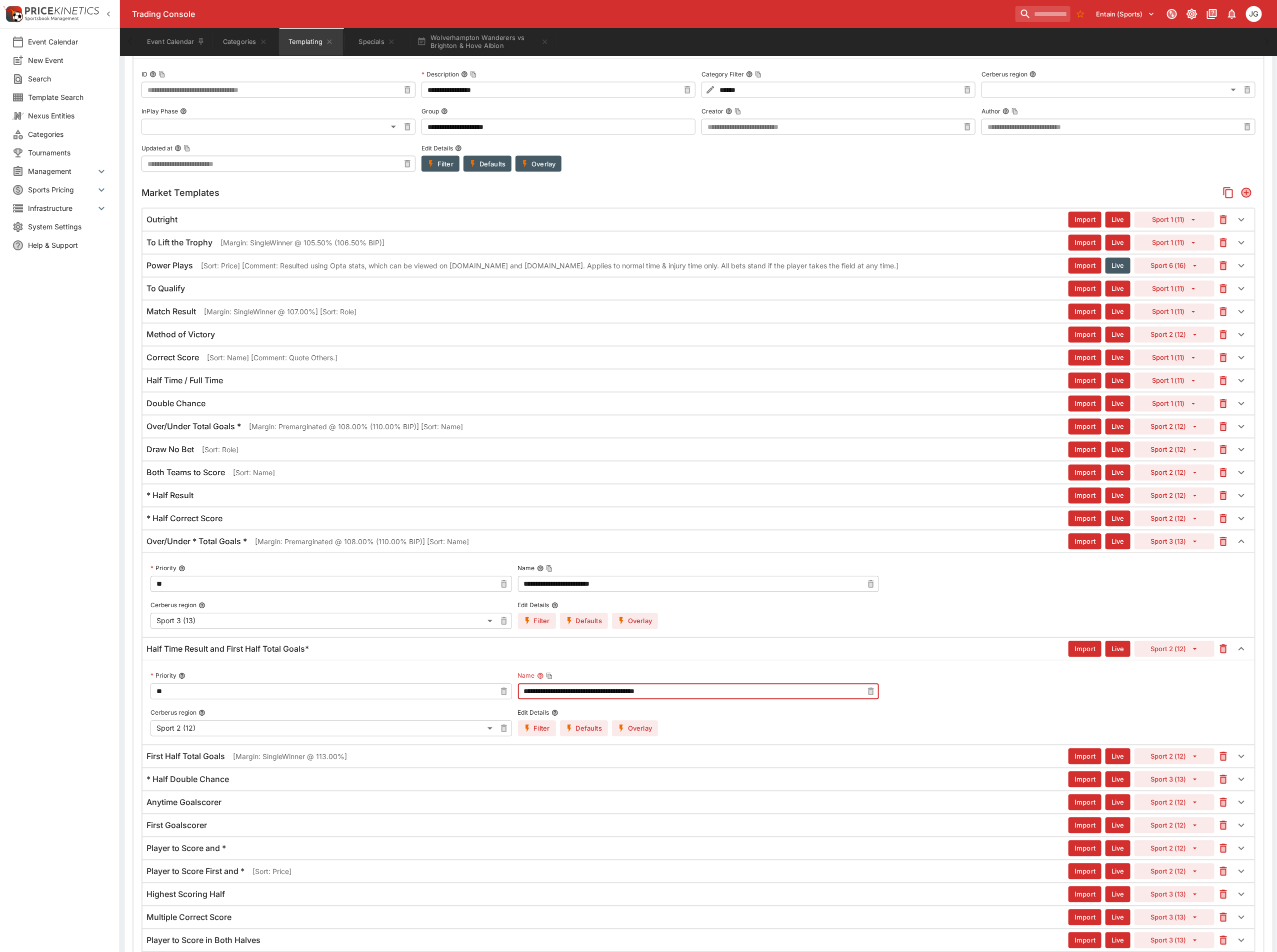
drag, startPoint x: 705, startPoint y: 723, endPoint x: 351, endPoint y: 696, distance: 355.0
click at [352, 696] on div "**********" at bounding box center [698, 702] width 1096 height 68
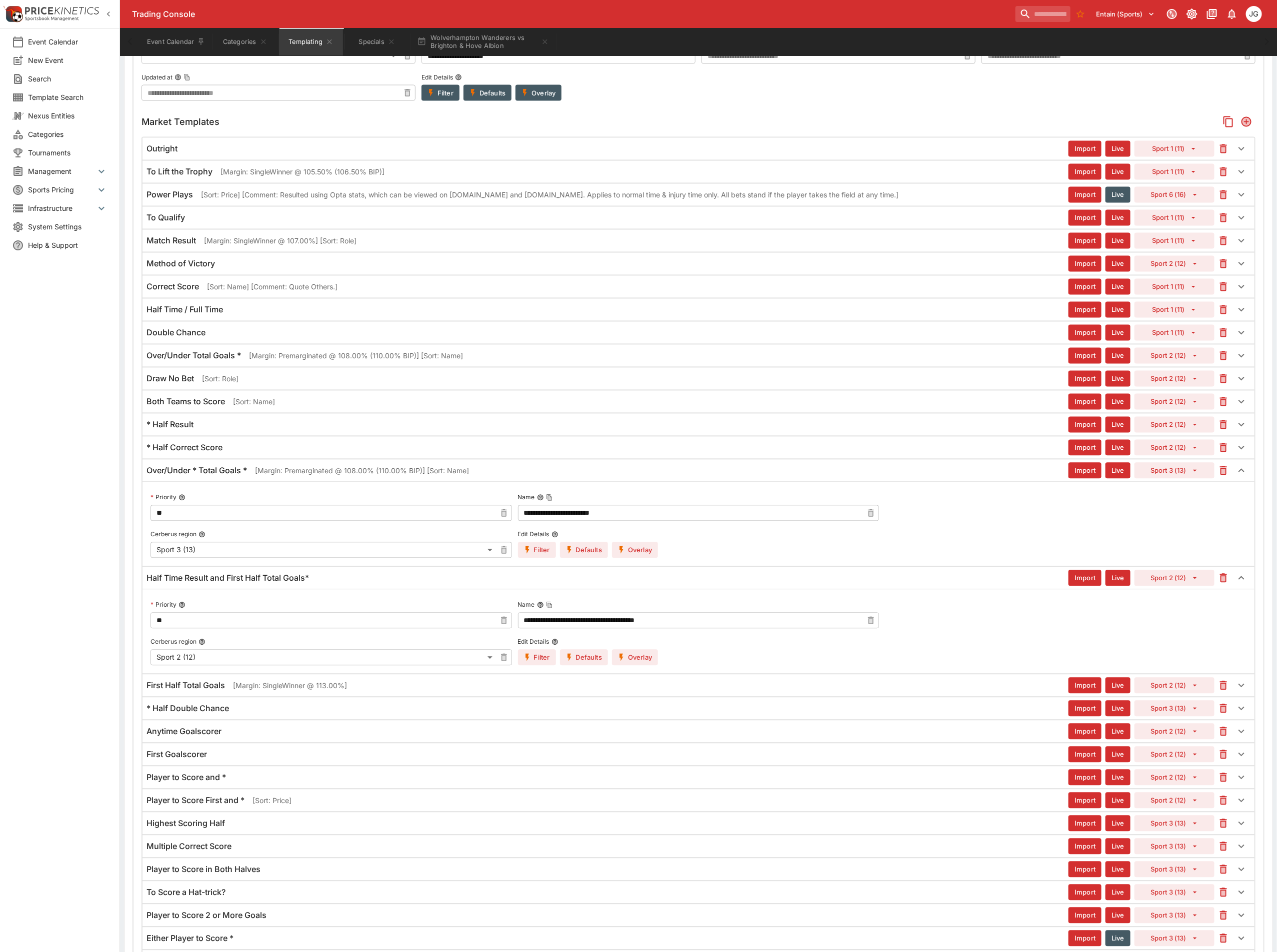
scroll to position [1222, 0]
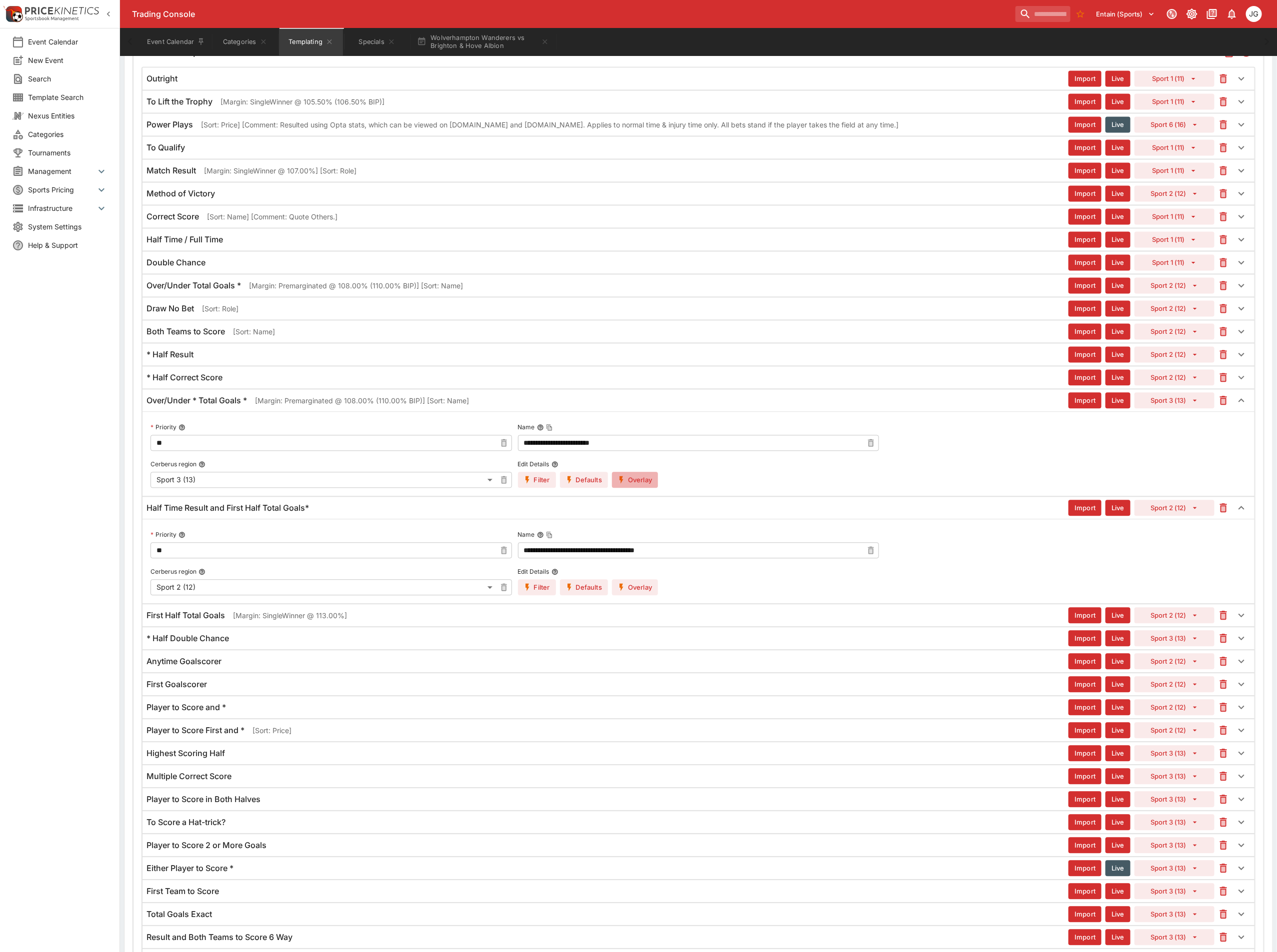
click at [624, 485] on icon "button" at bounding box center [622, 480] width 9 height 9
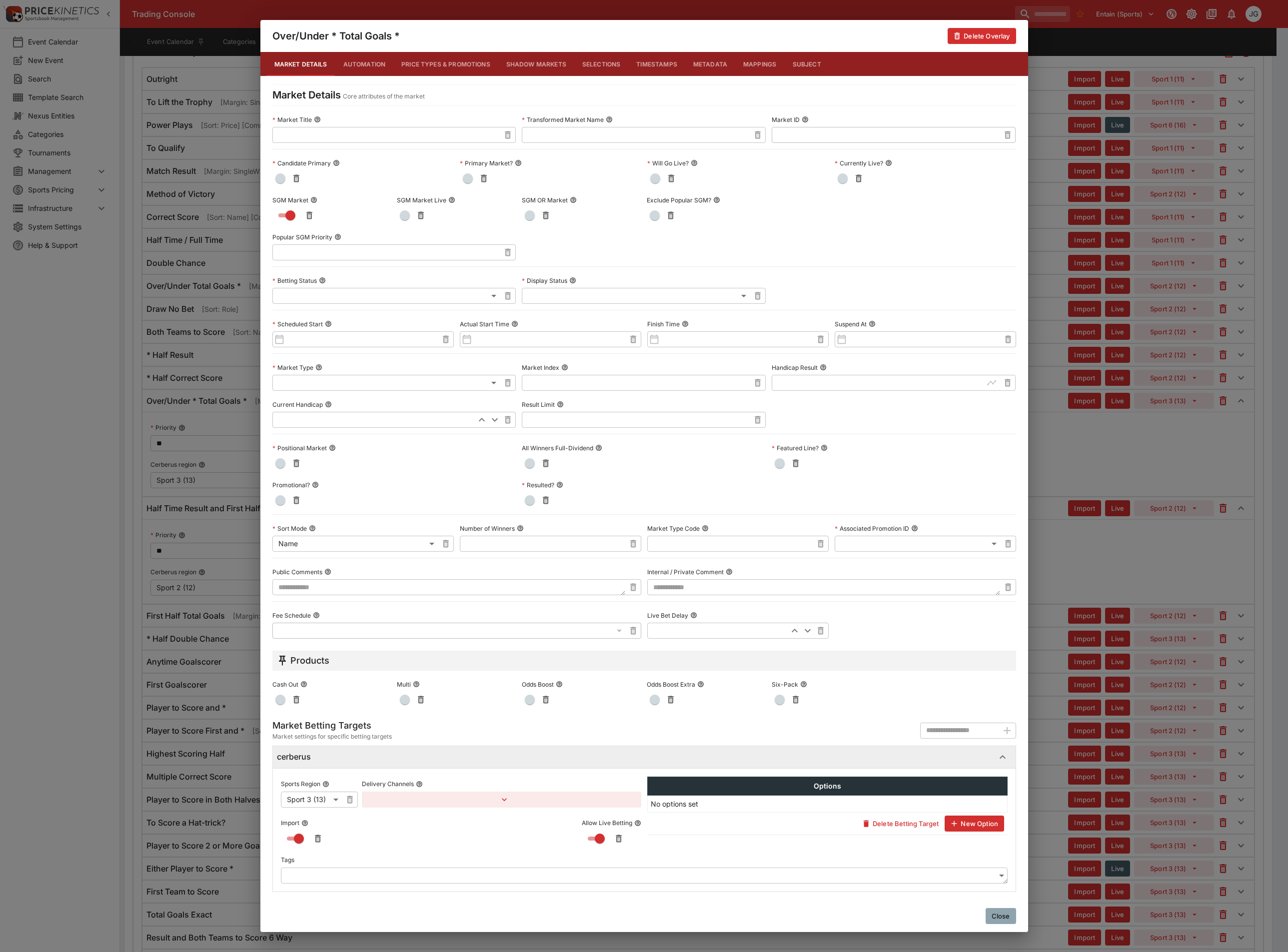
click at [1114, 571] on div "**********" at bounding box center [644, 476] width 1288 height 952
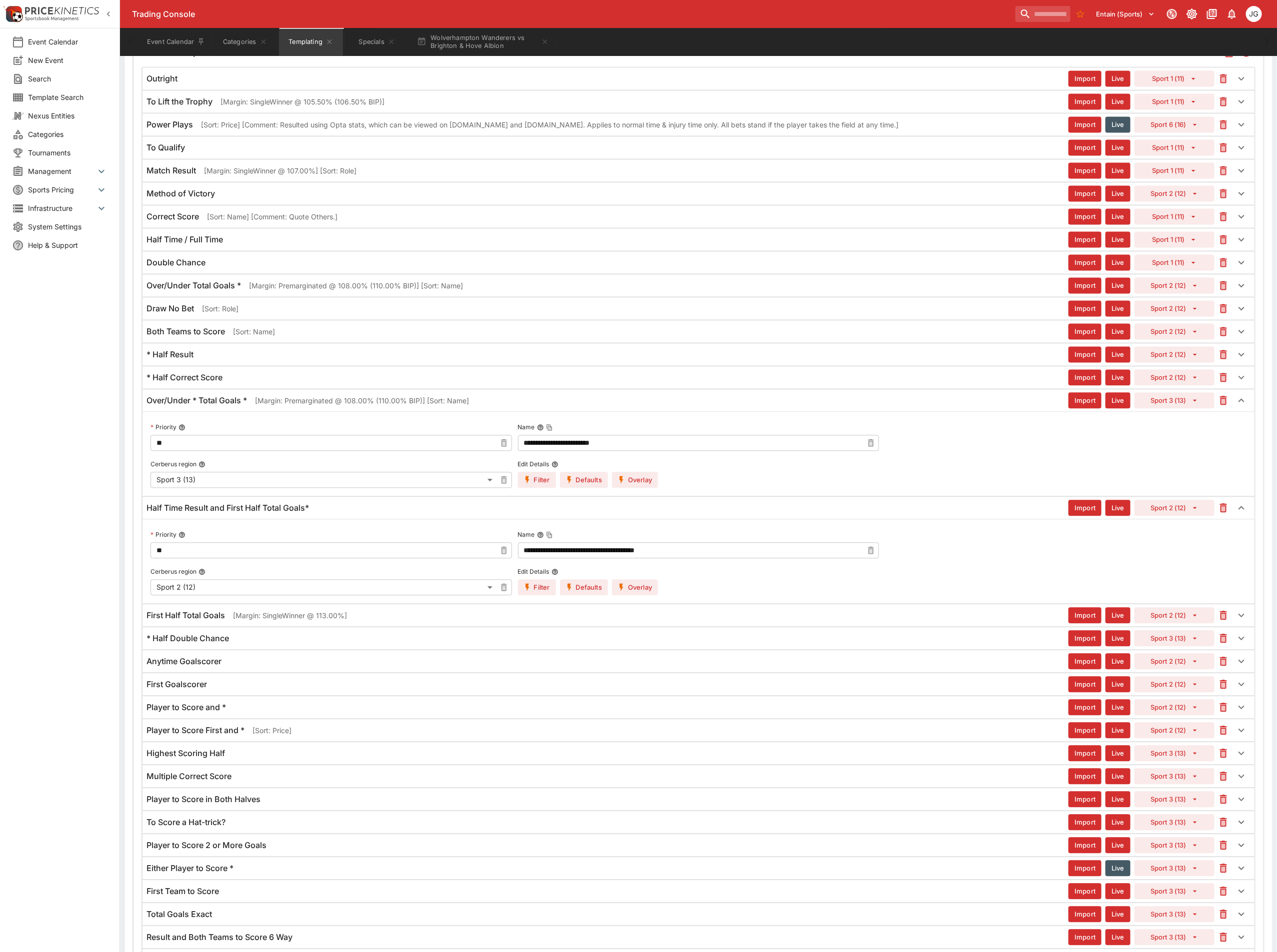
click at [653, 488] on button "Overlay" at bounding box center [634, 480] width 46 height 16
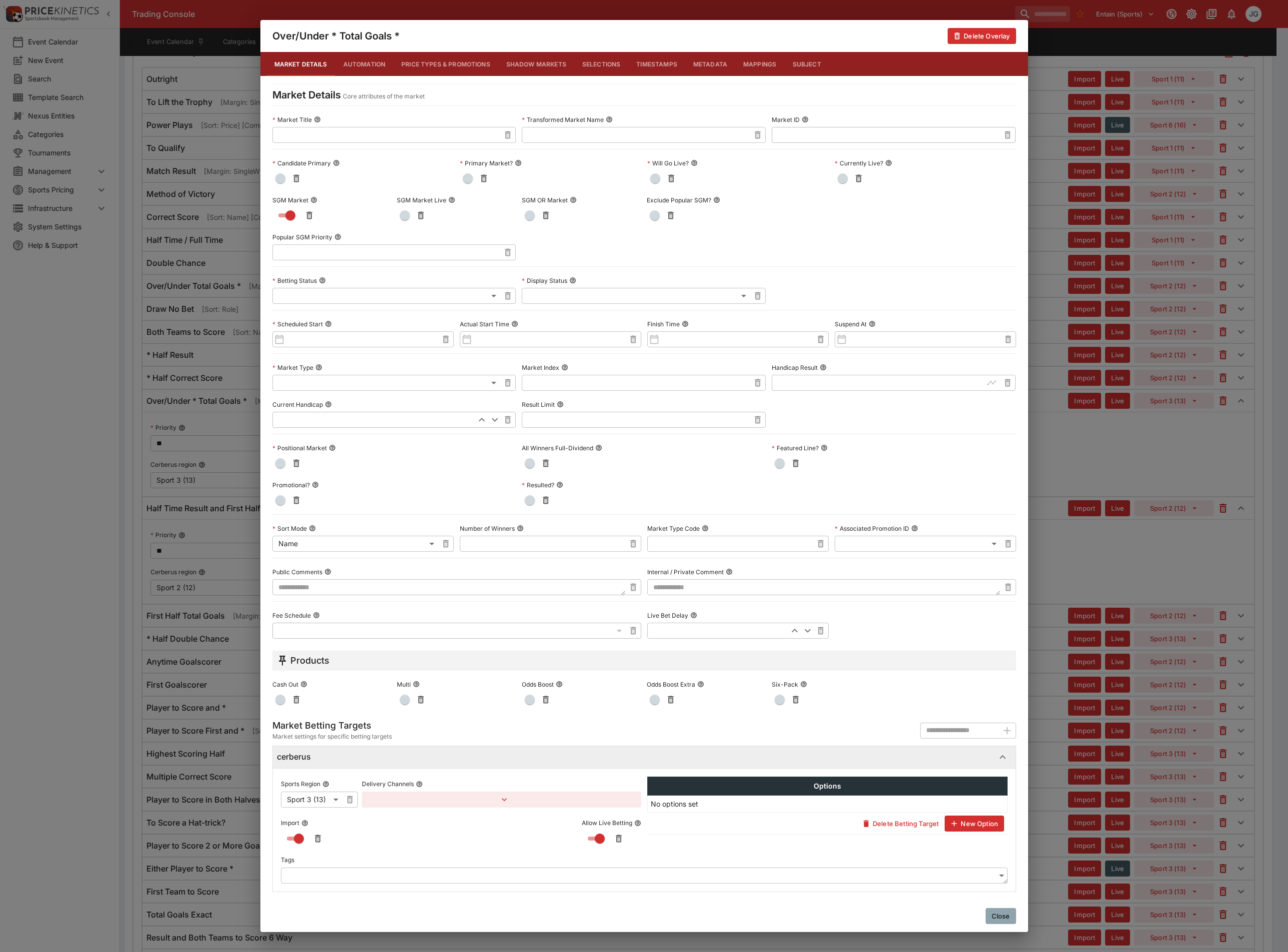
click at [1066, 578] on div "**********" at bounding box center [644, 476] width 1288 height 952
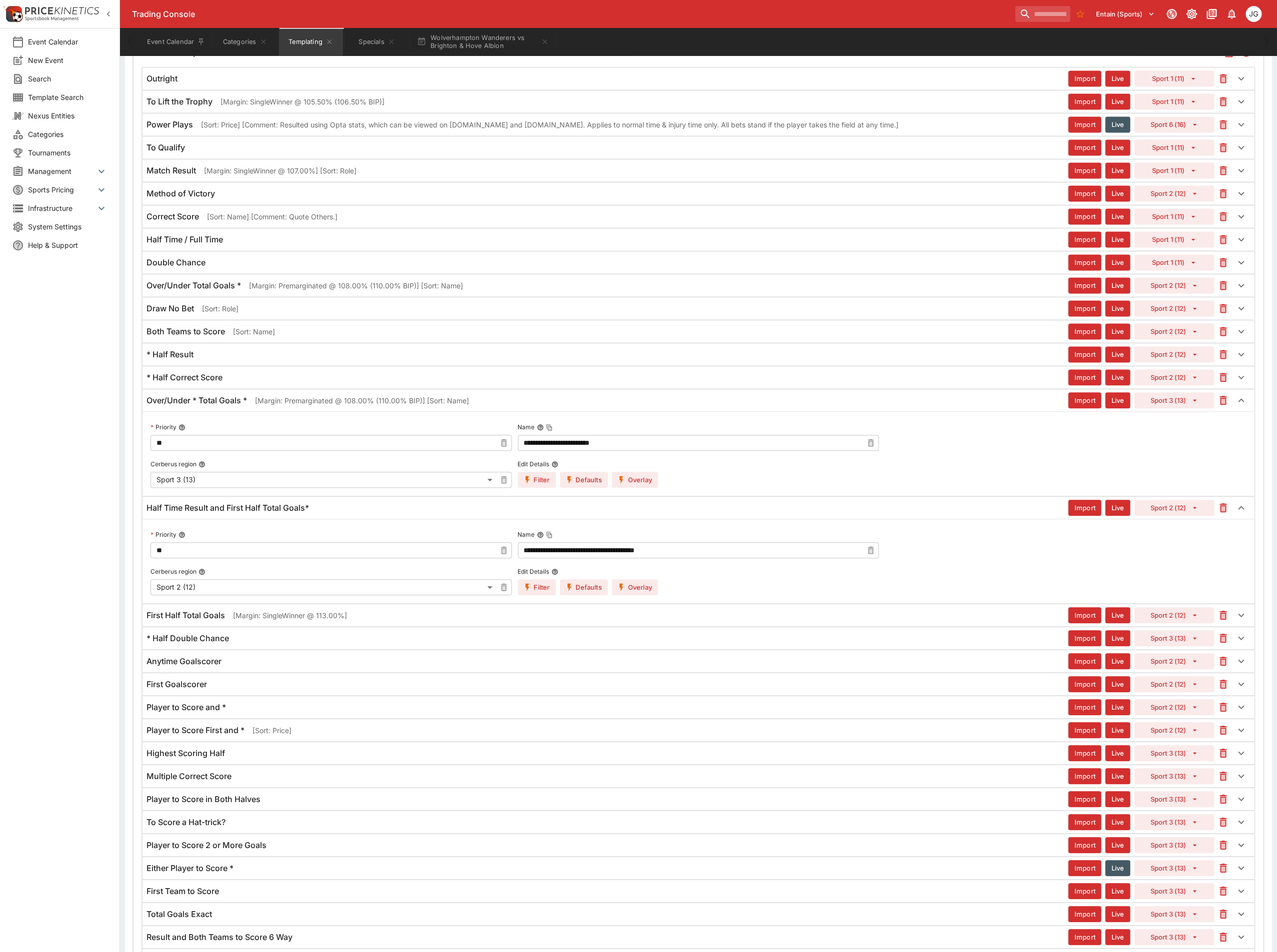
click at [643, 596] on button "Overlay" at bounding box center [634, 587] width 46 height 16
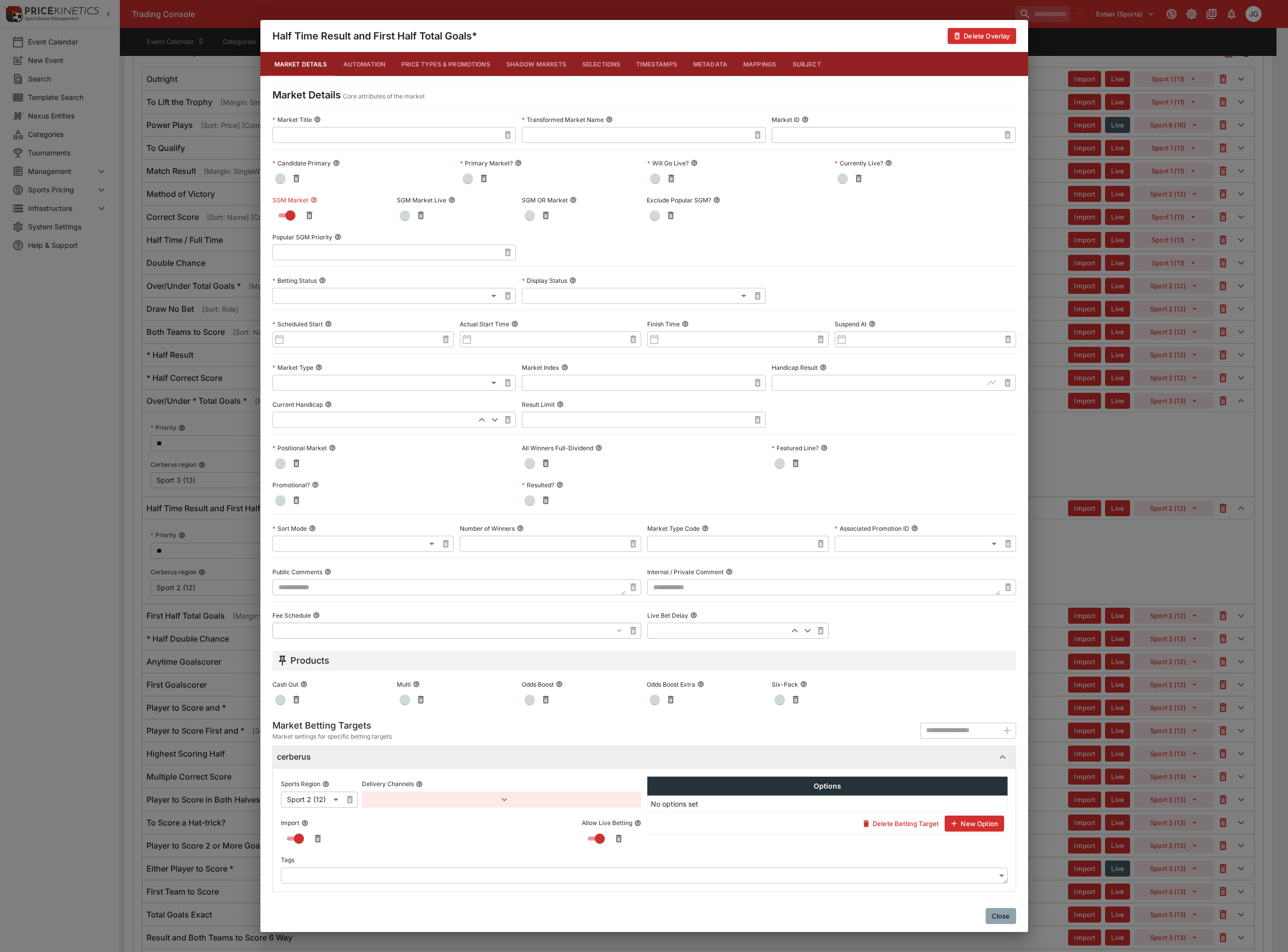
click at [1108, 594] on div "Half Time Result and First Half Total Goals* Delete Overlay Market Details Auto…" at bounding box center [644, 476] width 1288 height 952
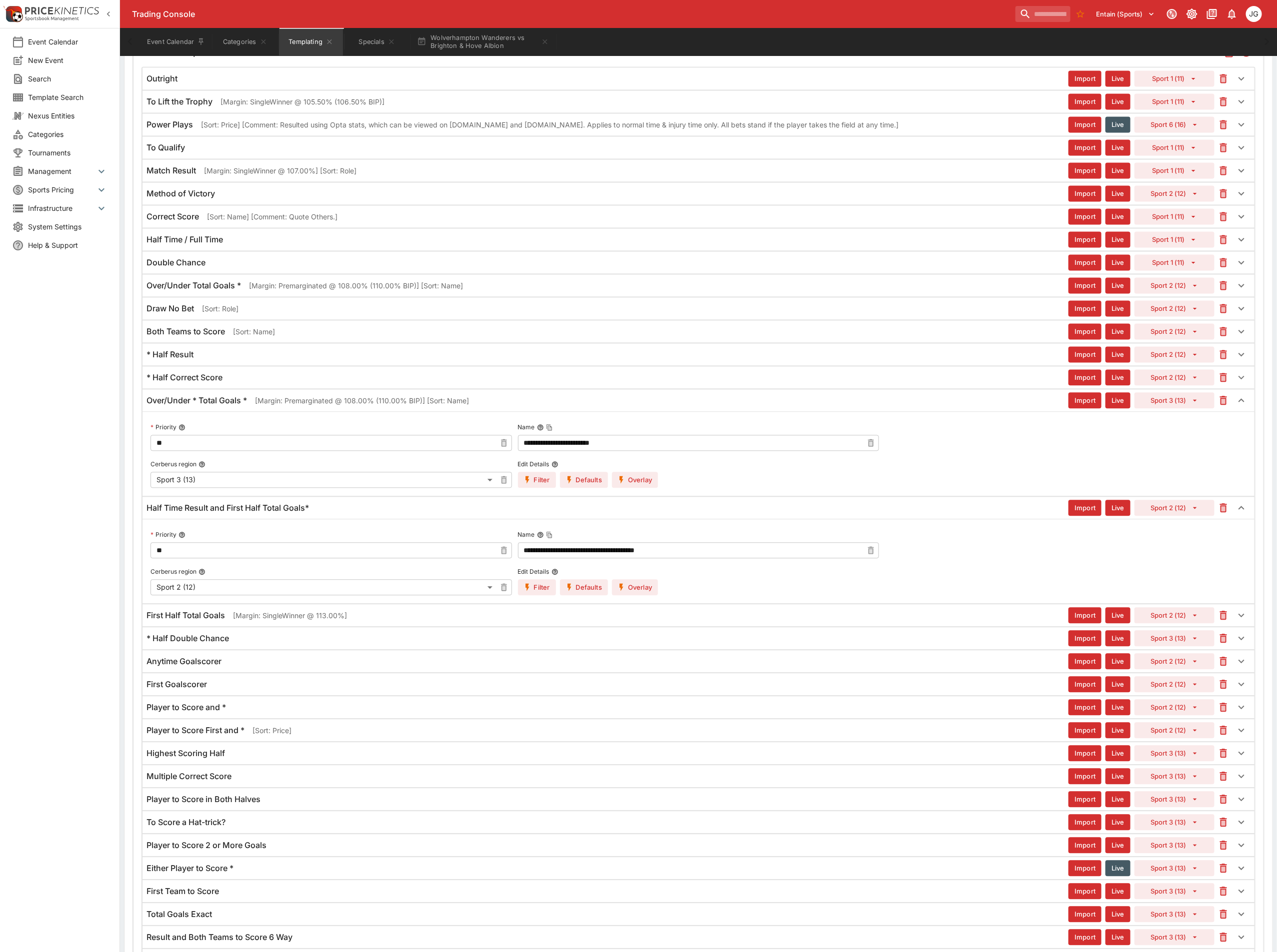
click at [275, 361] on div "* Half Result" at bounding box center [607, 355] width 922 height 10
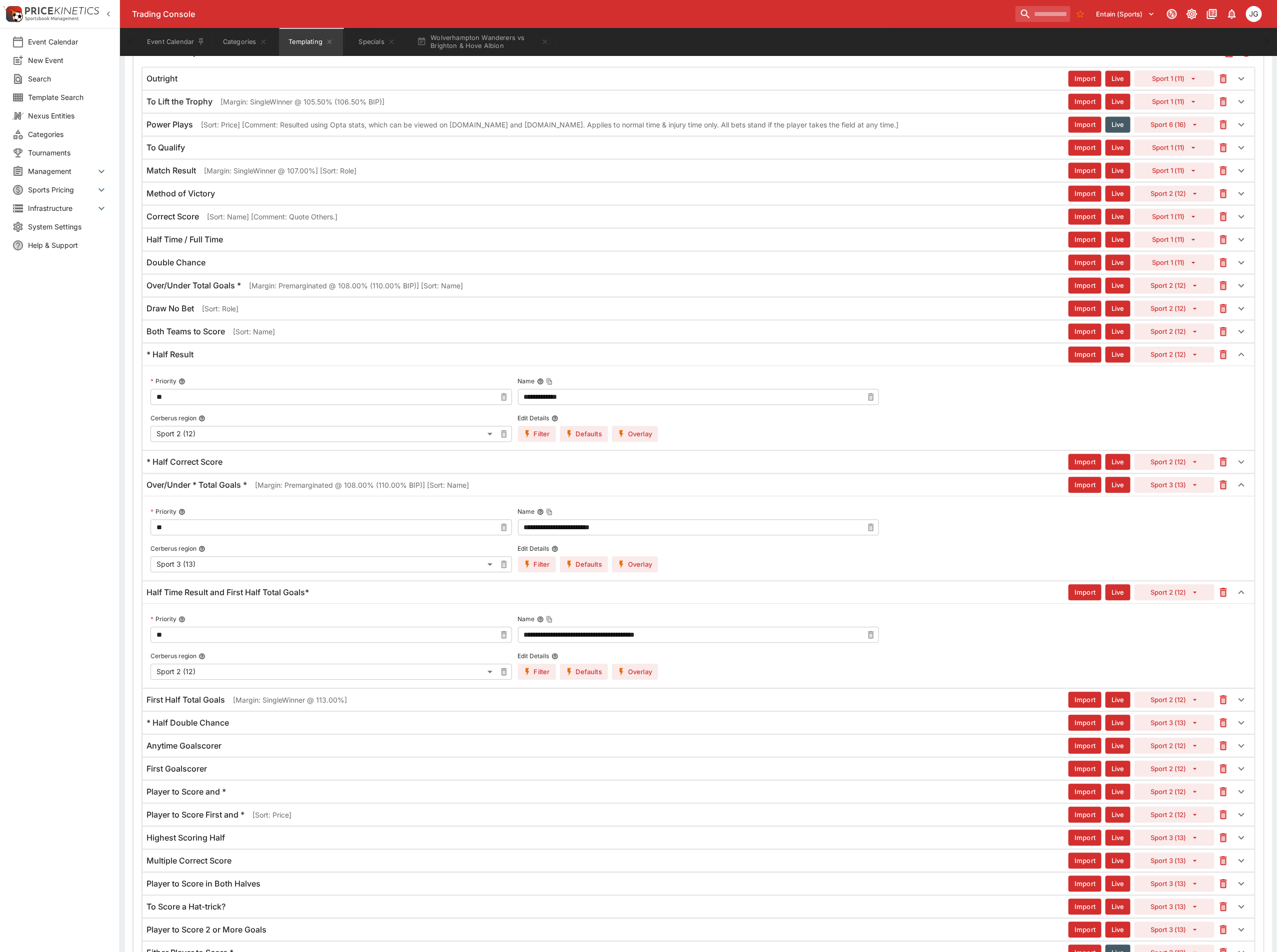
click at [643, 442] on button "Overlay" at bounding box center [634, 434] width 46 height 16
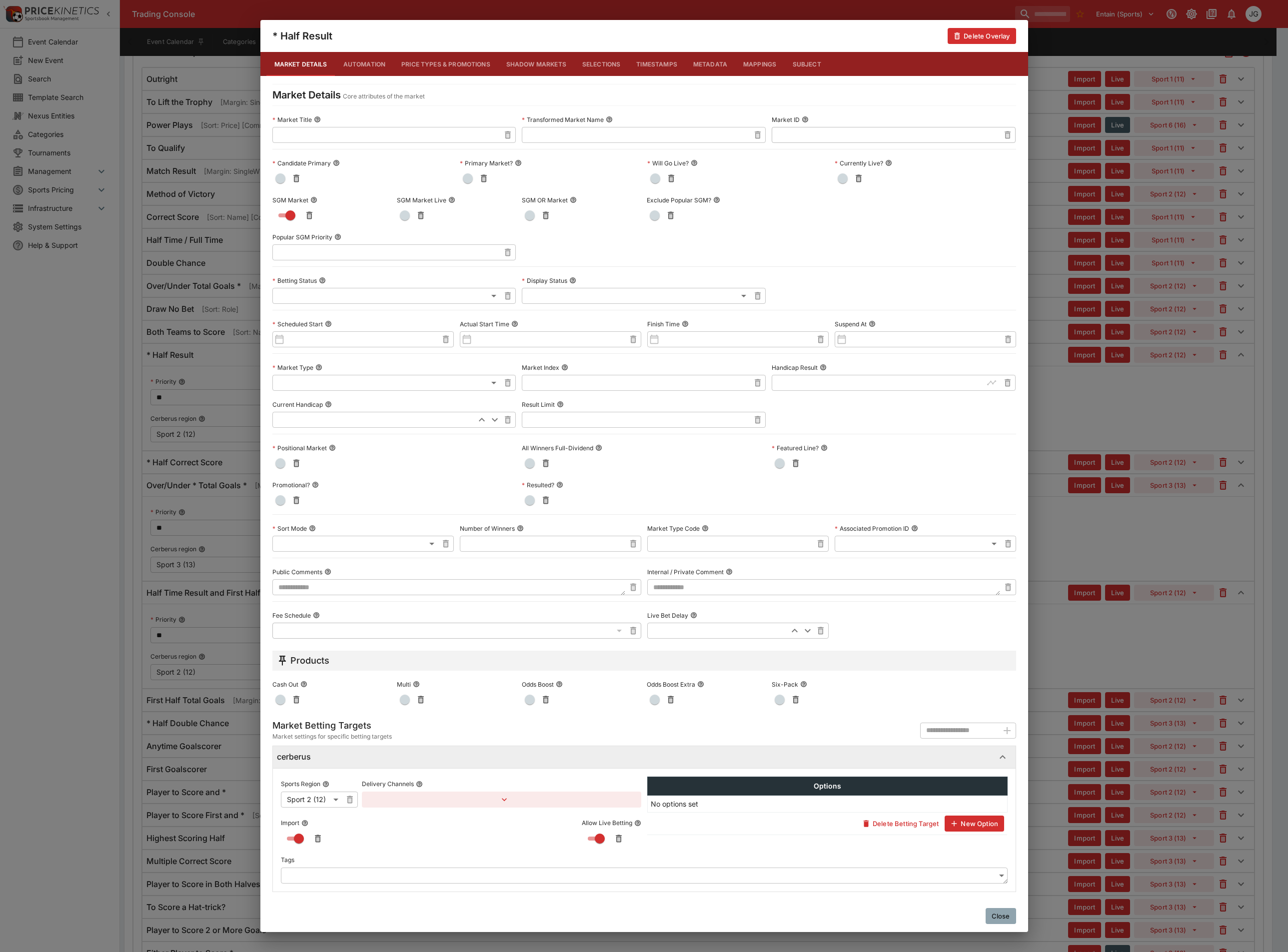
click at [1113, 657] on div "* Half Result Delete Overlay Market Details Automation Price Types & Promotions…" at bounding box center [644, 476] width 1288 height 952
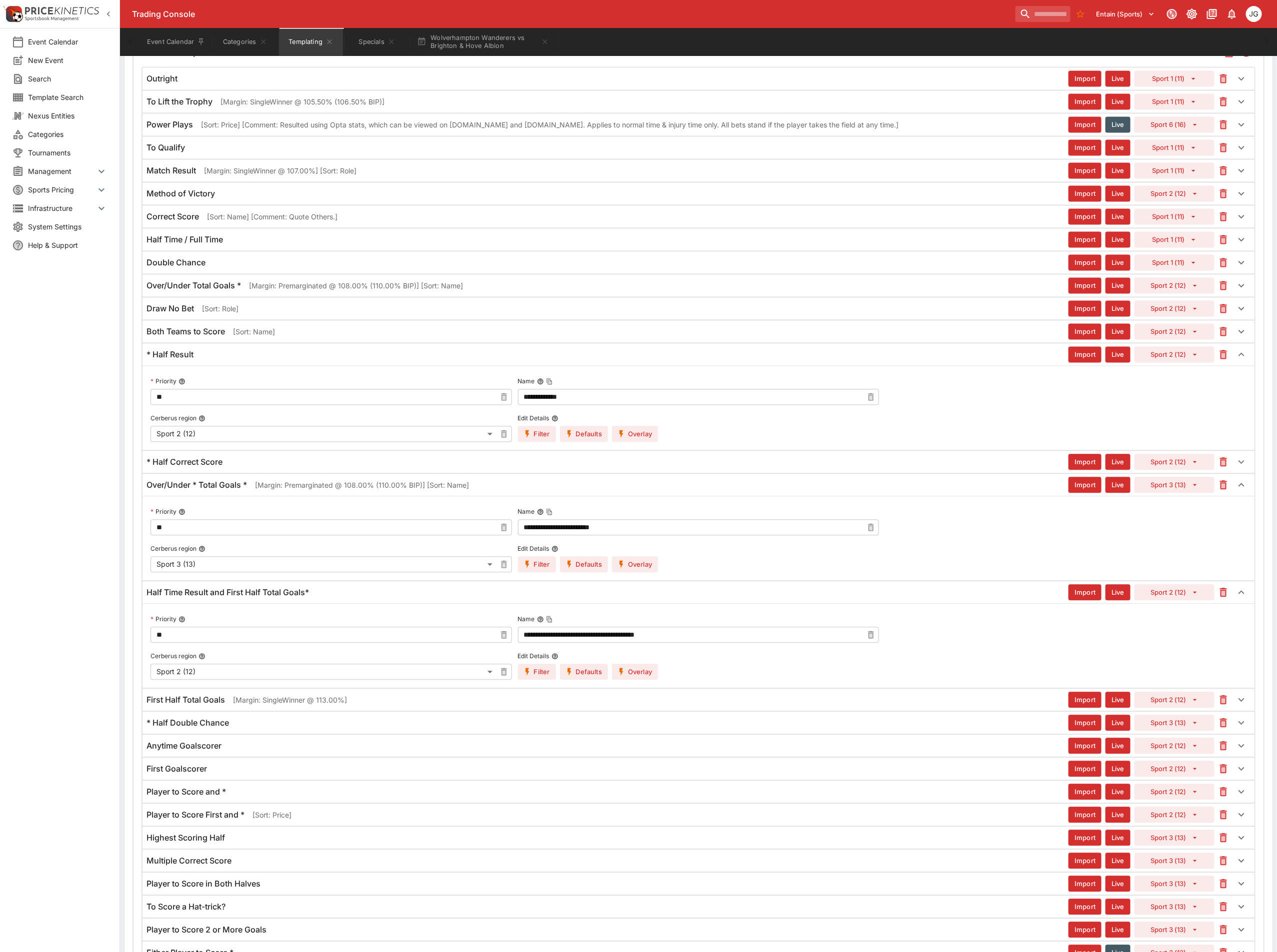
click at [430, 468] on div "* Half Correct Score" at bounding box center [607, 463] width 922 height 10
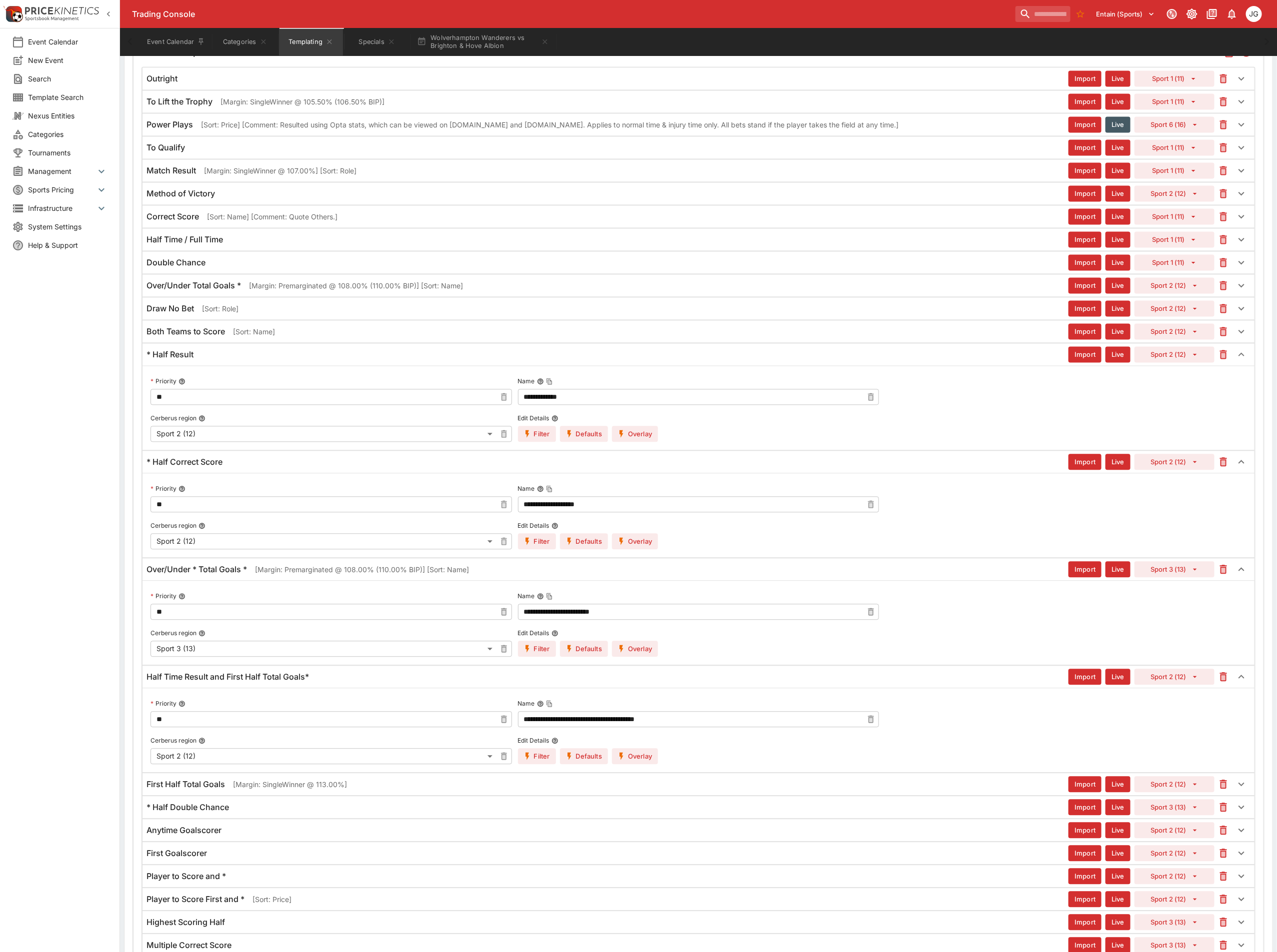
click at [640, 549] on button "Overlay" at bounding box center [634, 541] width 46 height 16
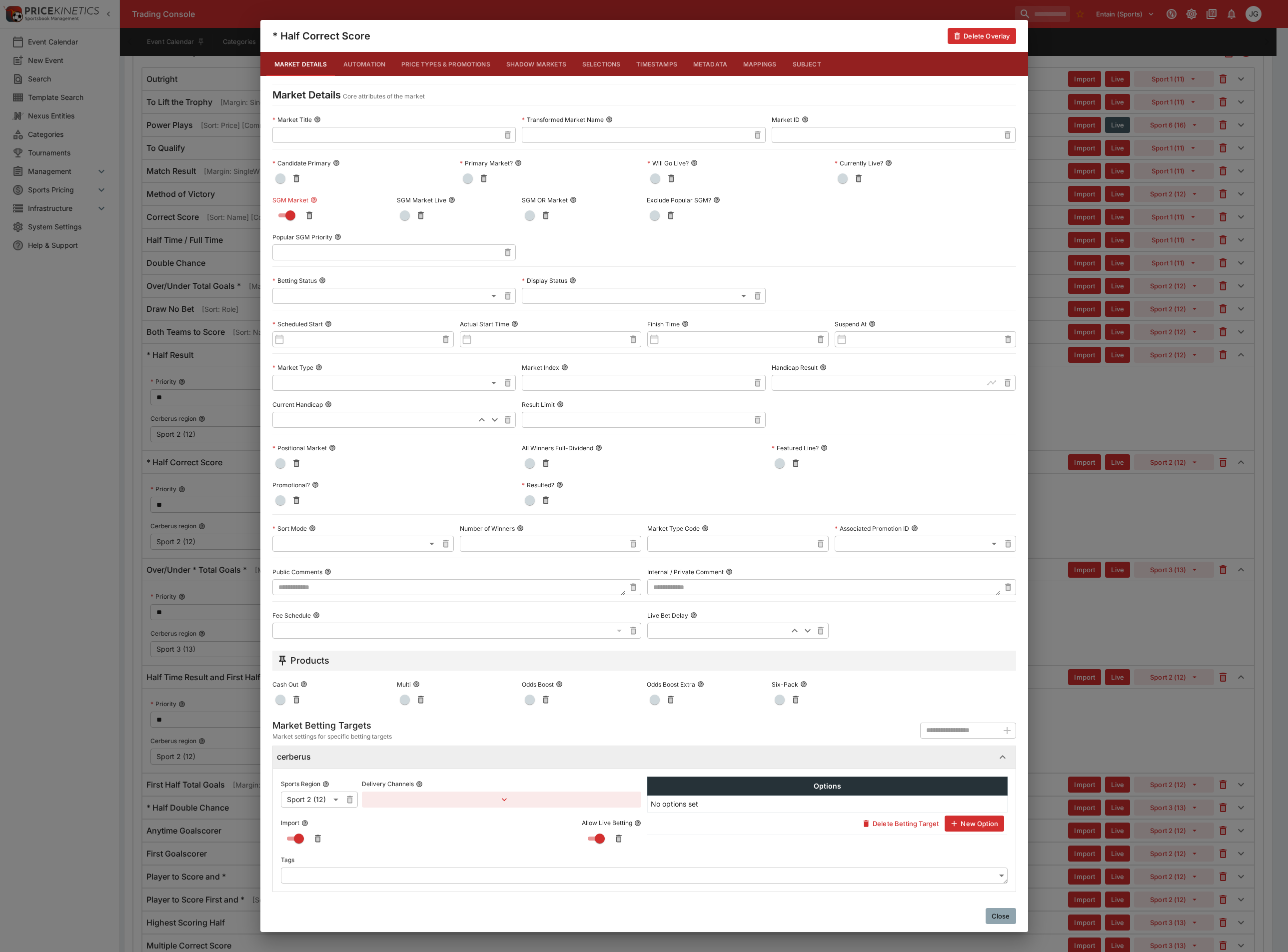
click at [1116, 661] on div "* Half Correct Score Delete Overlay Market Details Automation Price Types & Pro…" at bounding box center [644, 476] width 1288 height 952
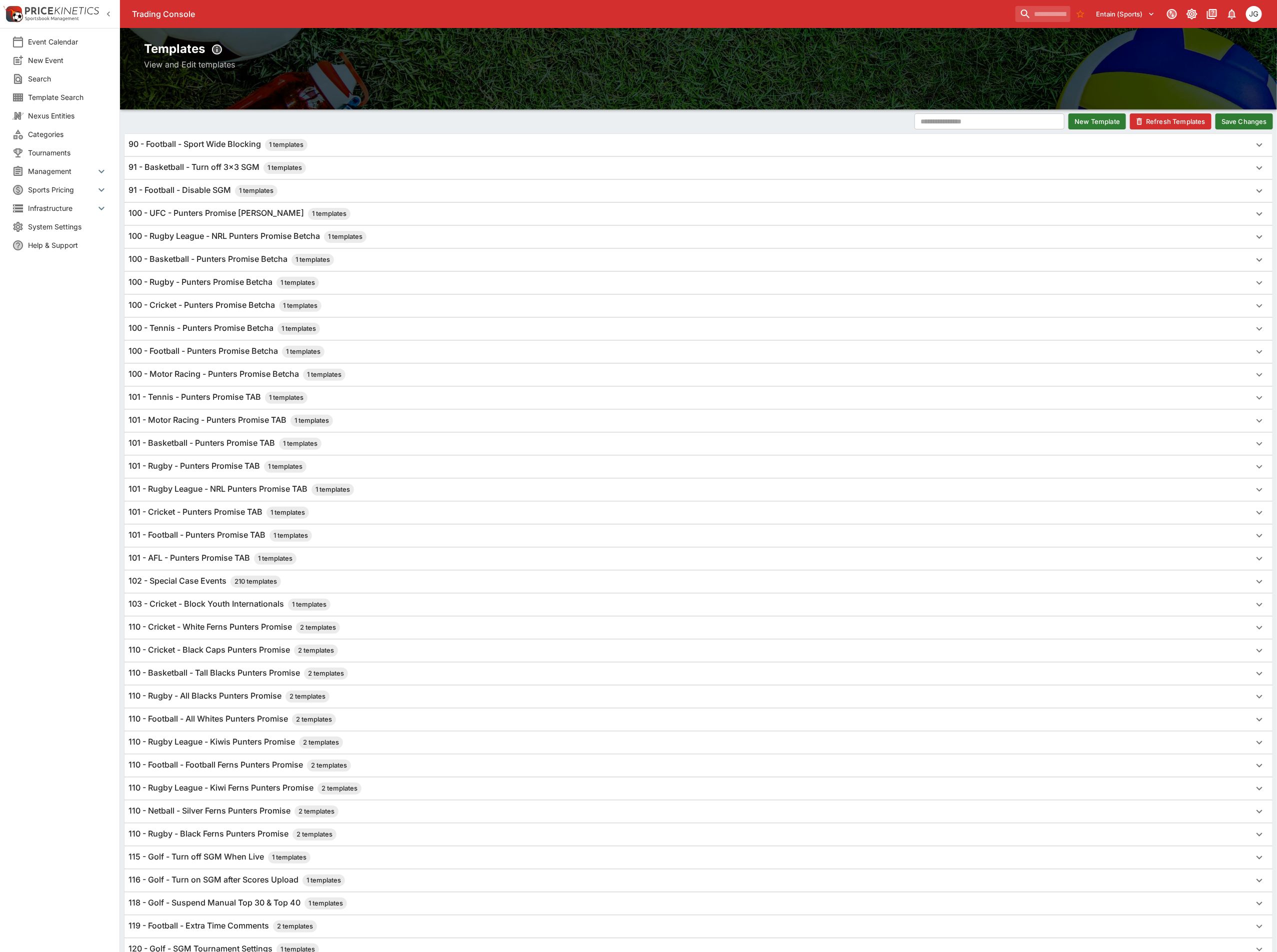
scroll to position [0, 0]
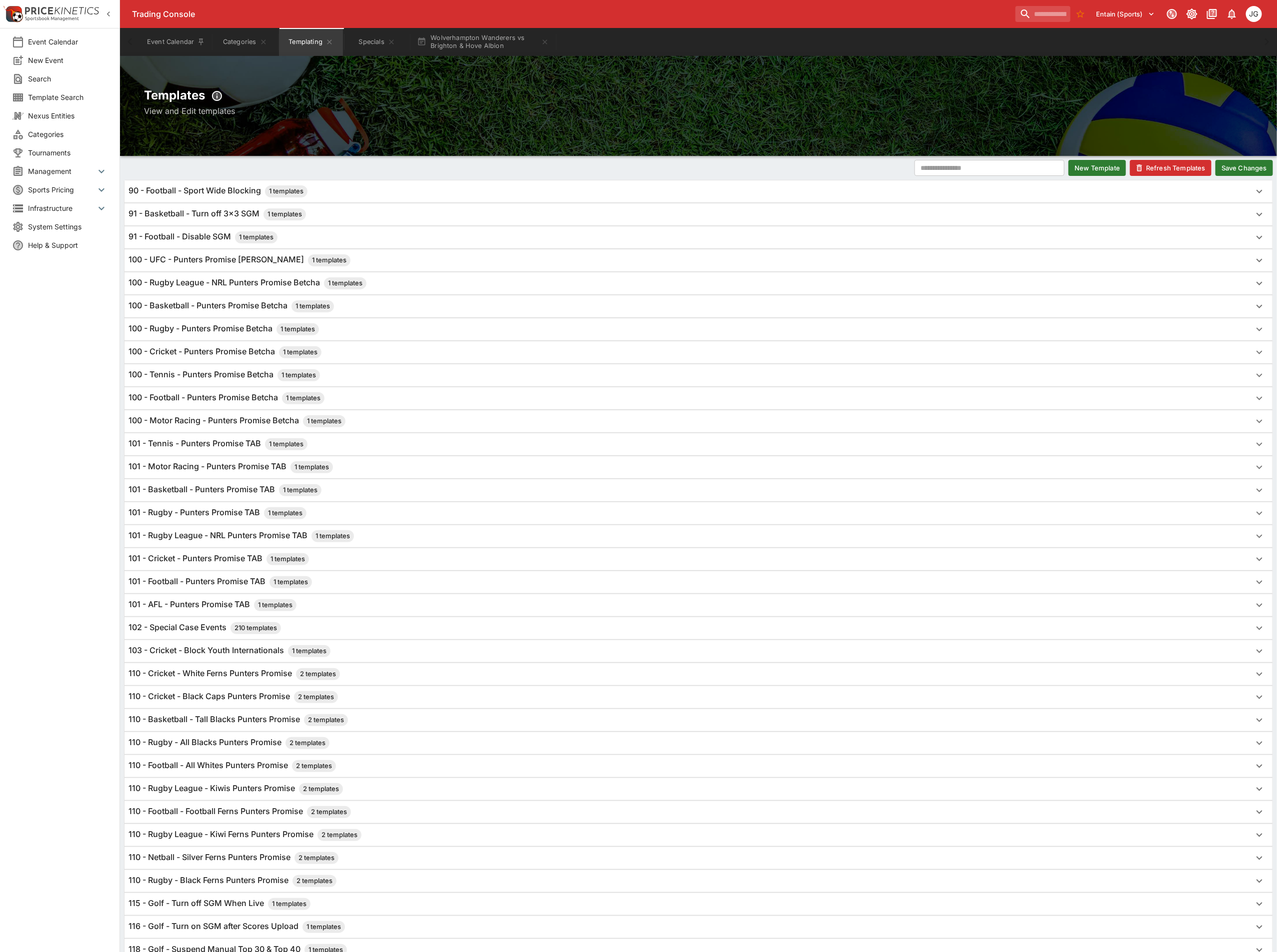
click at [1243, 163] on button "Save Changes" at bounding box center [1244, 167] width 58 height 16
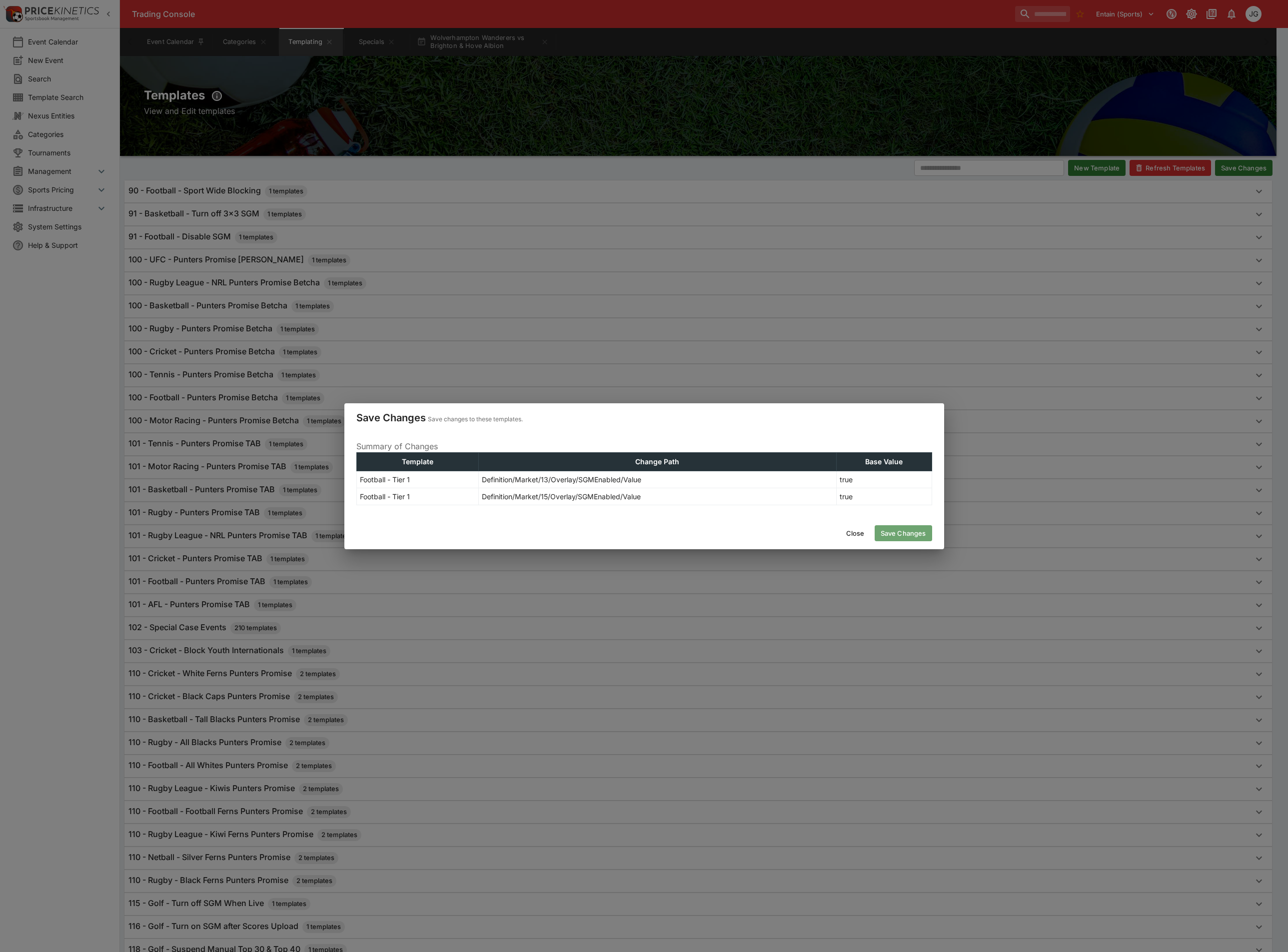
click at [906, 531] on button "Save Changes" at bounding box center [903, 533] width 58 height 16
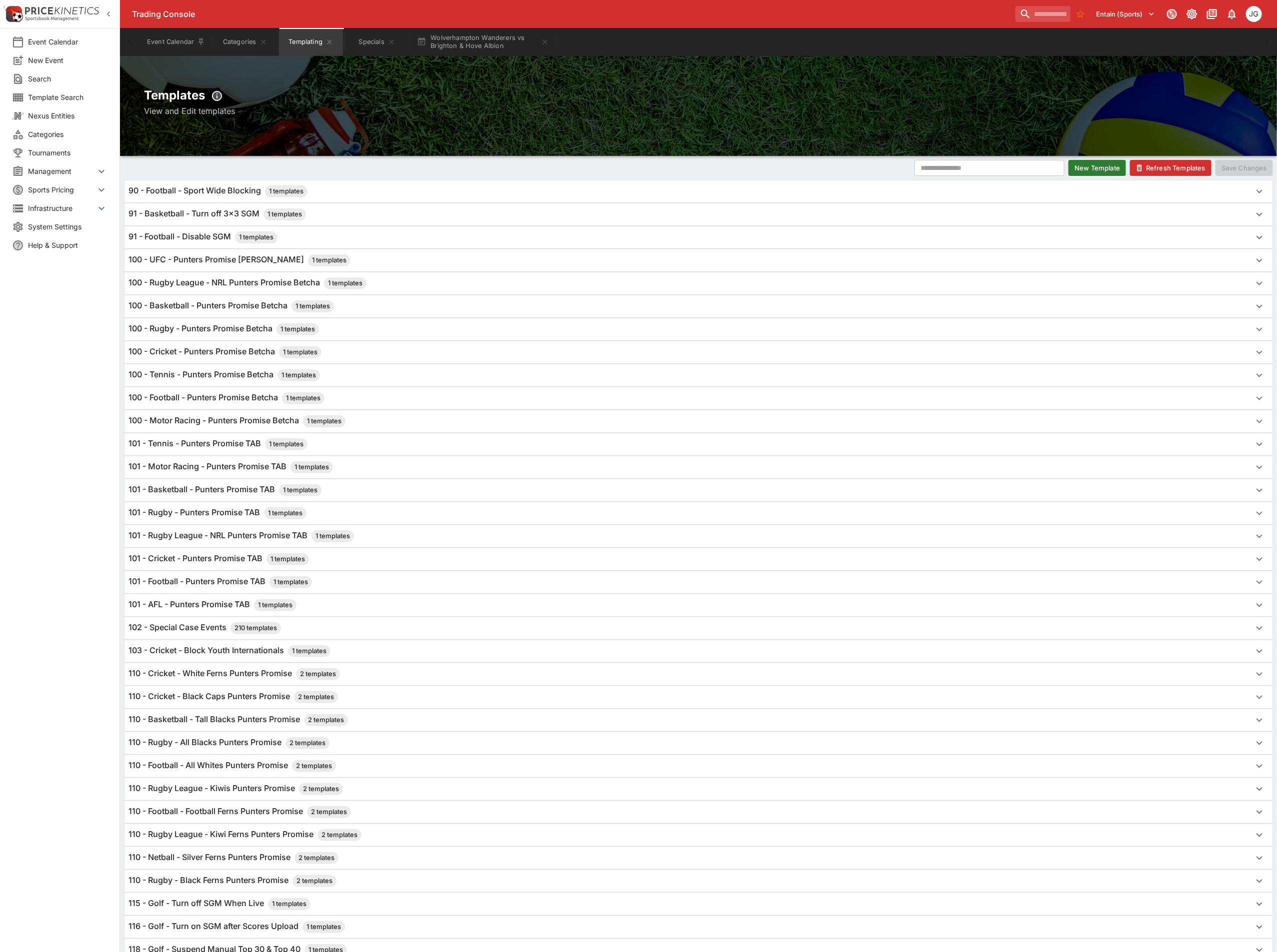
click at [1187, 169] on button "Refresh Templates" at bounding box center [1171, 167] width 82 height 16
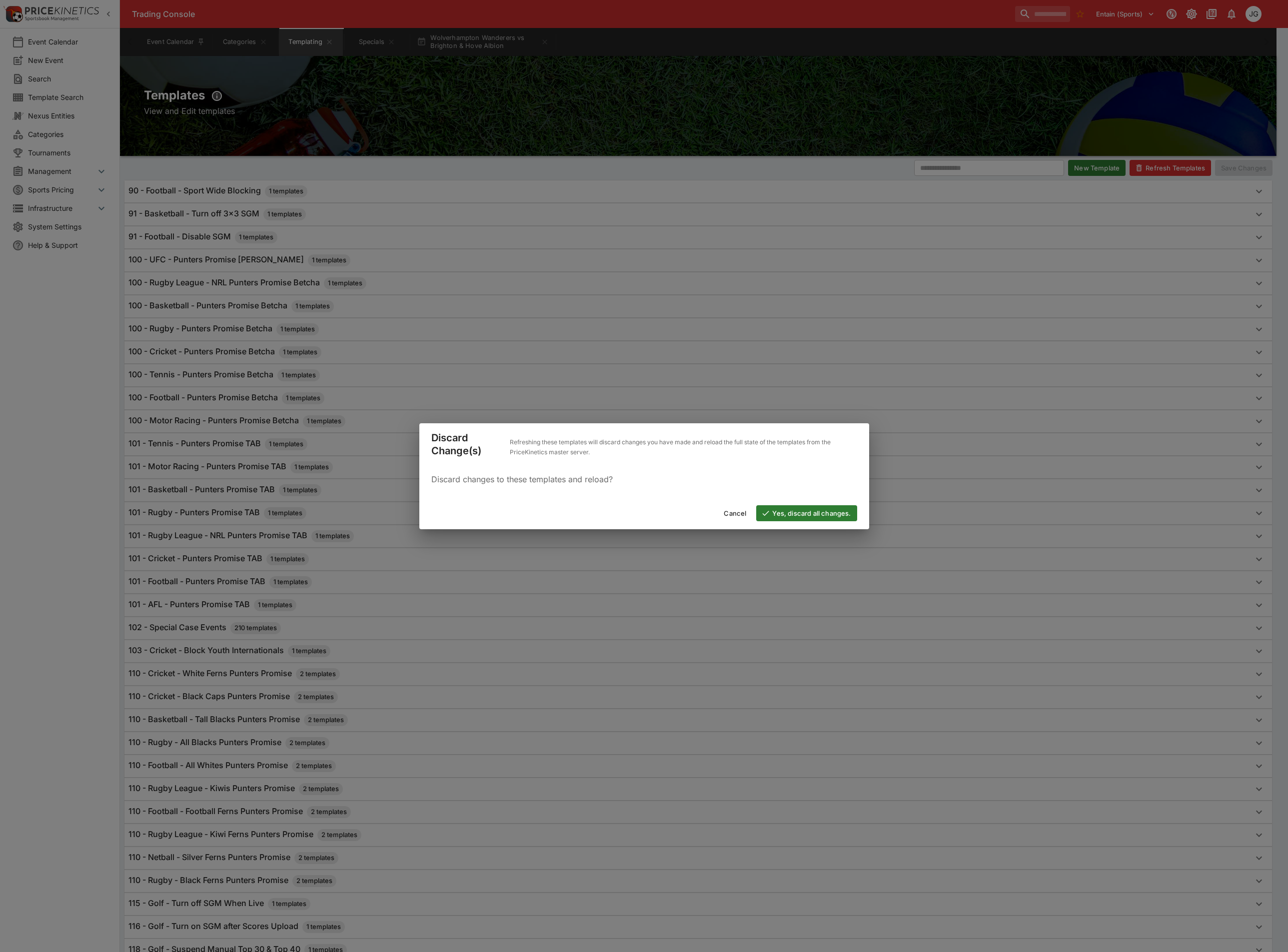
click at [799, 516] on button "Yes, discard all changes." at bounding box center [807, 513] width 100 height 16
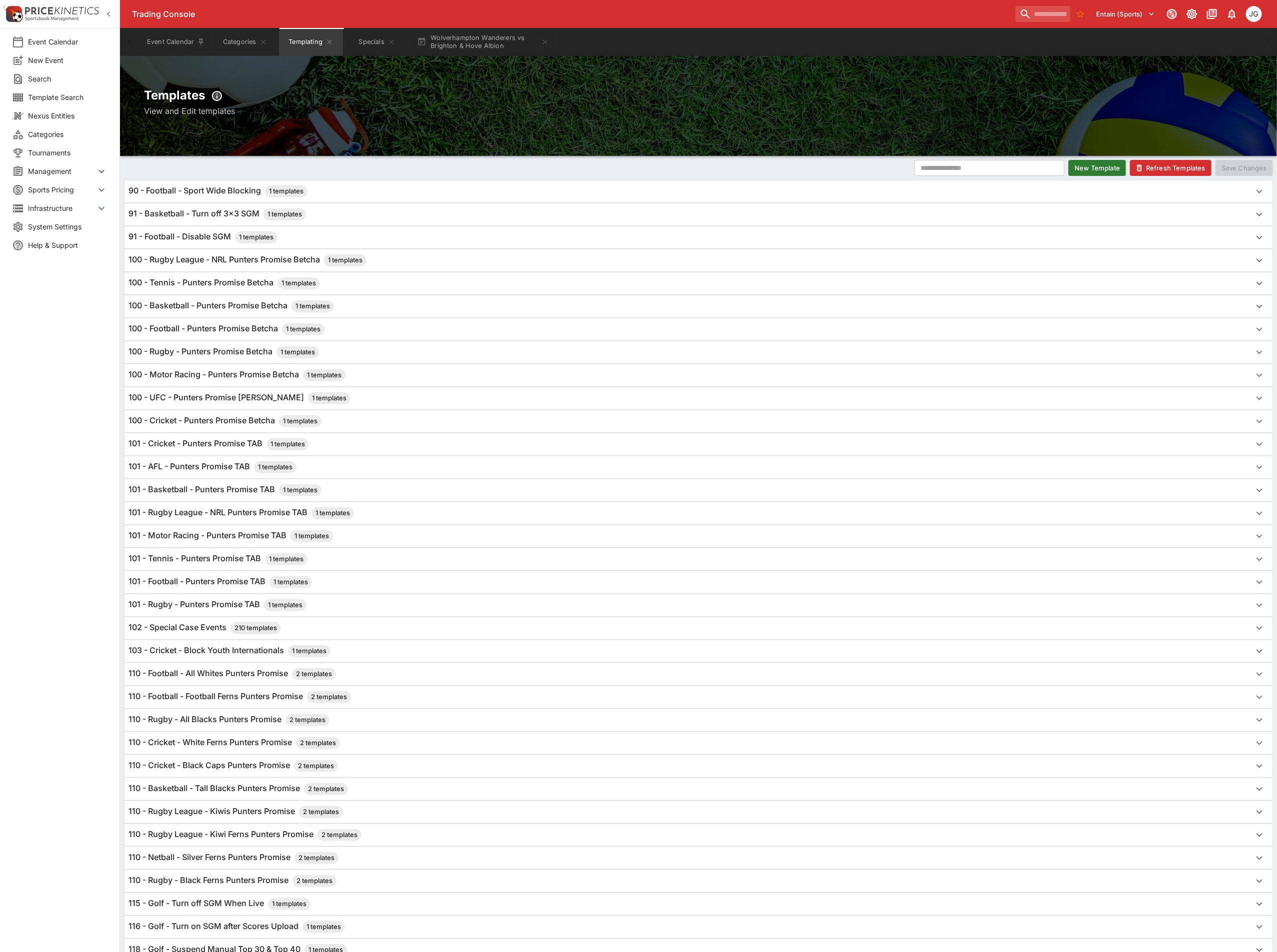
click at [211, 187] on h6 "90 - Football - Sport Wide Blocking 1 templates" at bounding box center [217, 191] width 179 height 12
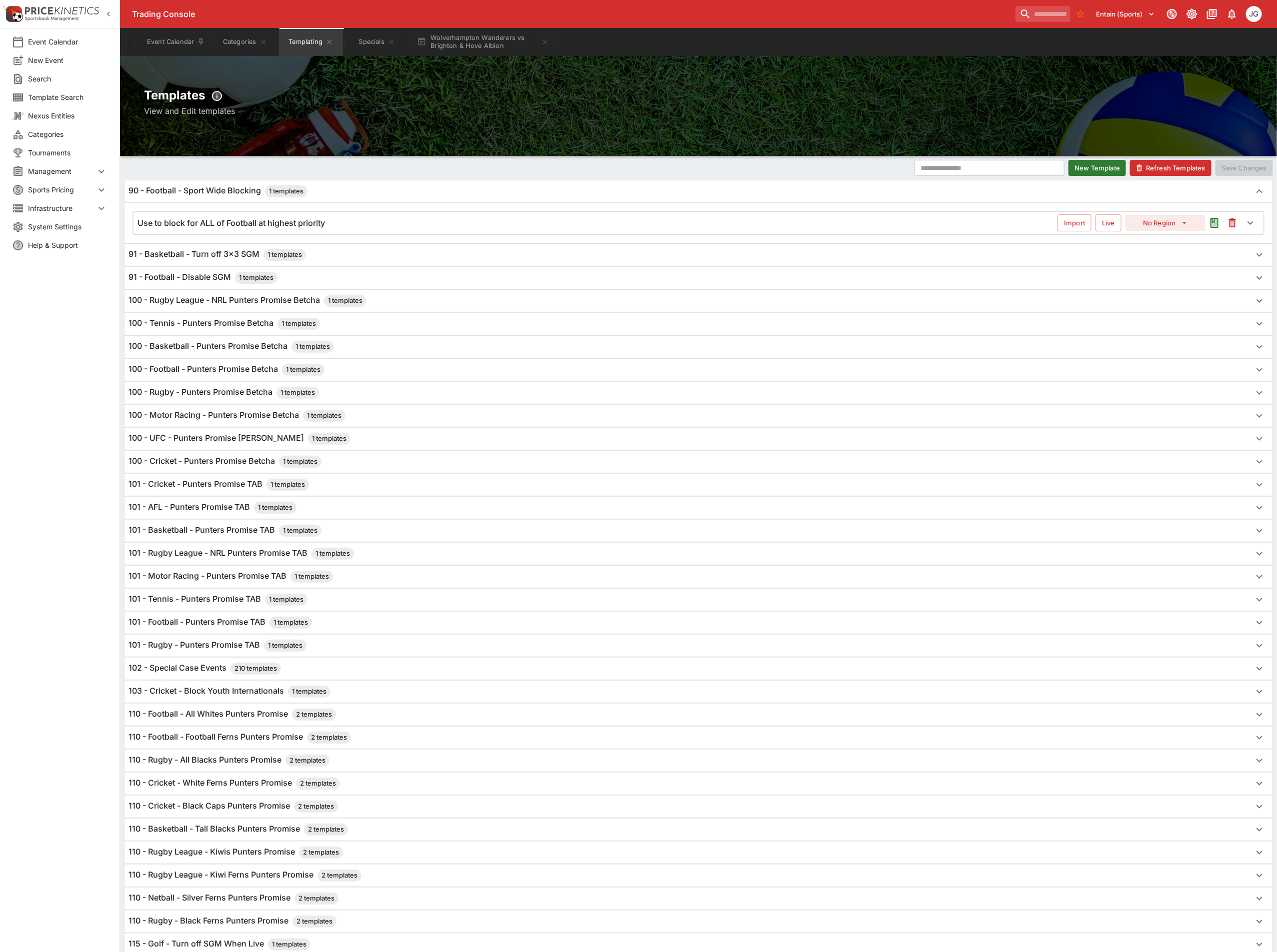
click at [225, 220] on h6 "Use to block for ALL of Football at highest priority" at bounding box center [231, 223] width 187 height 10
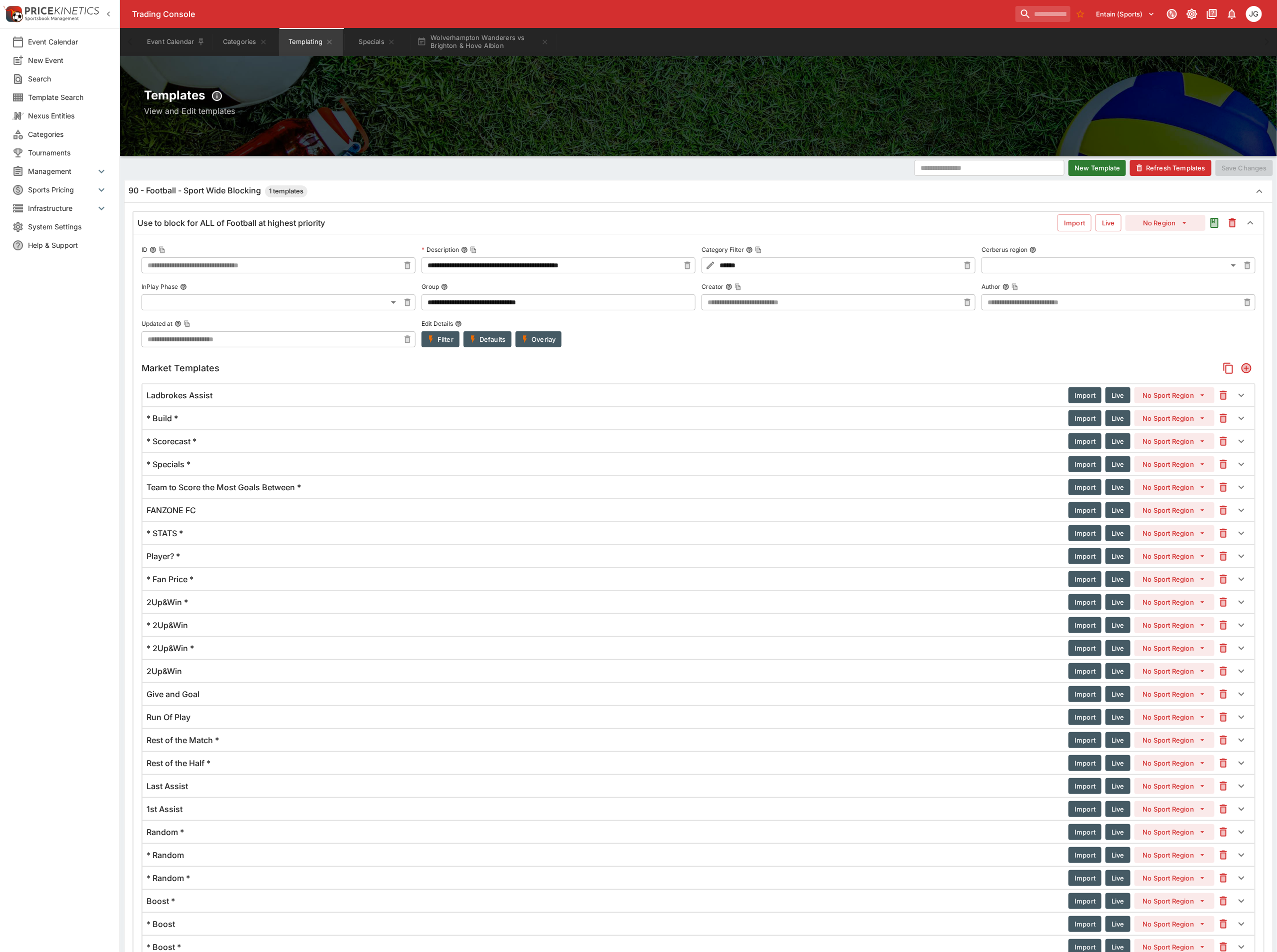
click at [357, 226] on div "Use to block for ALL of Football at highest priority" at bounding box center [597, 223] width 920 height 10
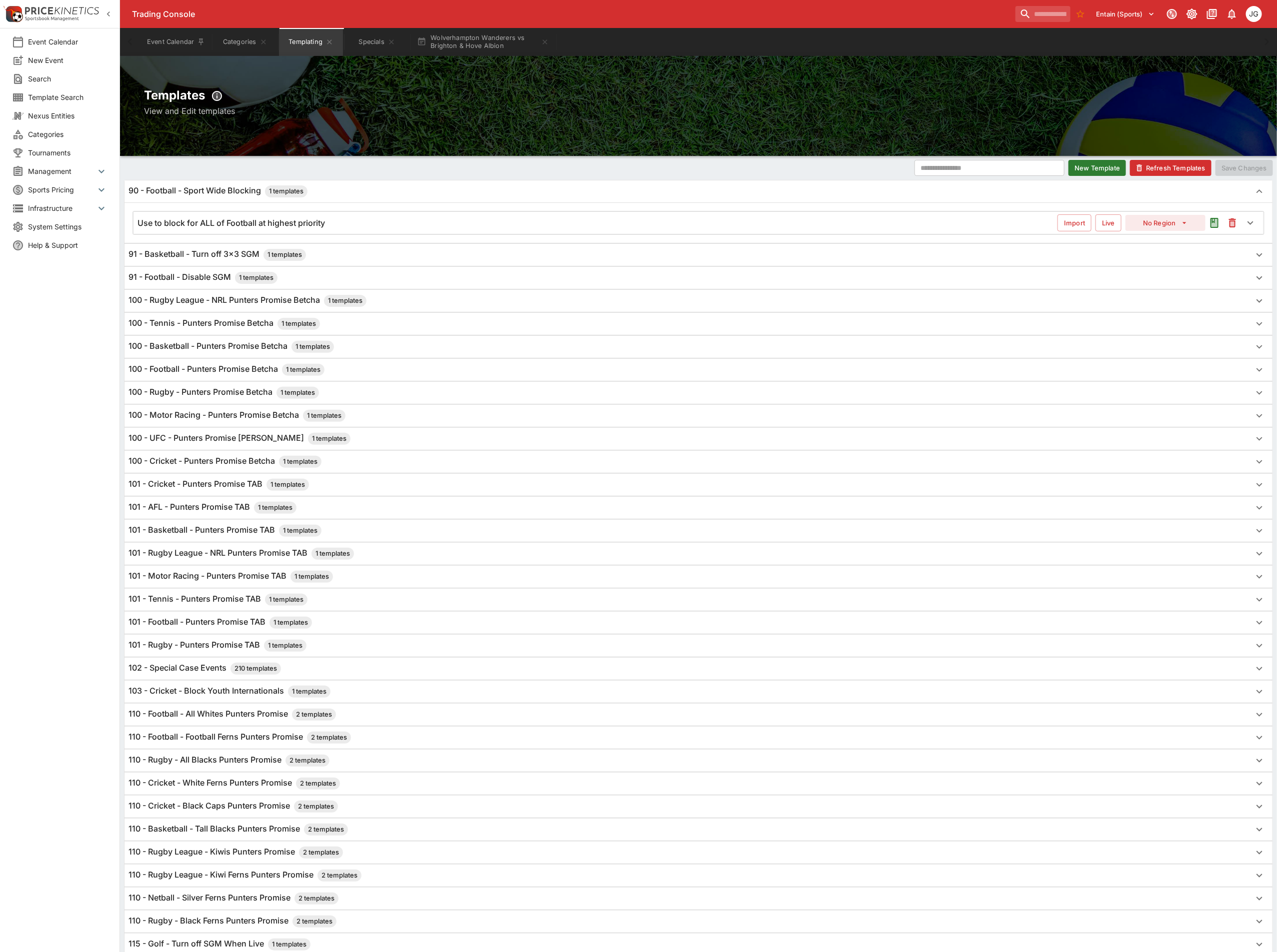
click at [329, 284] on div "91 - Football - Disable SGM 1 templates" at bounding box center [689, 278] width 1122 height 12
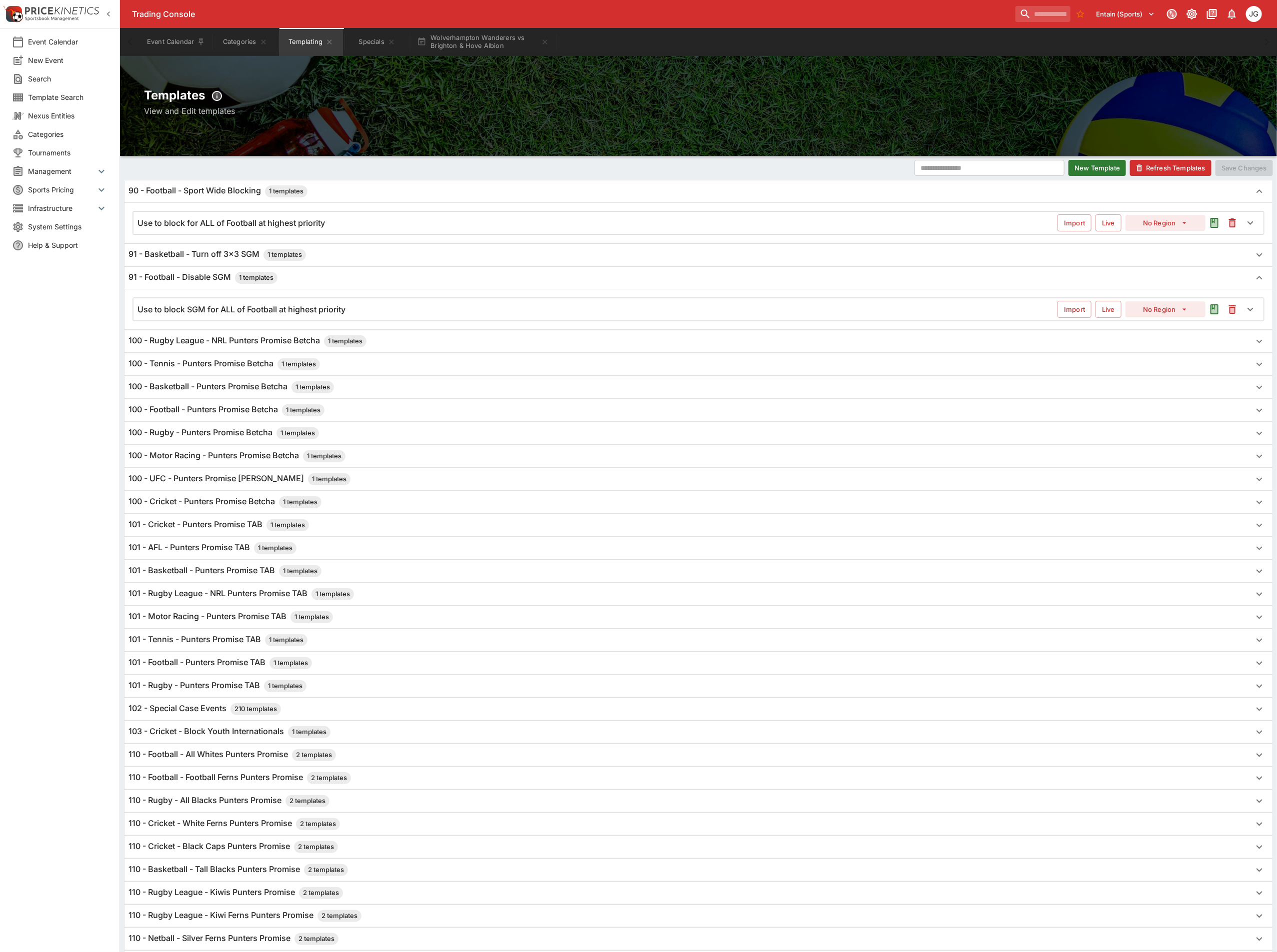
click at [331, 315] on h6 "Use to block SGM for ALL of Football at highest priority" at bounding box center [241, 310] width 208 height 10
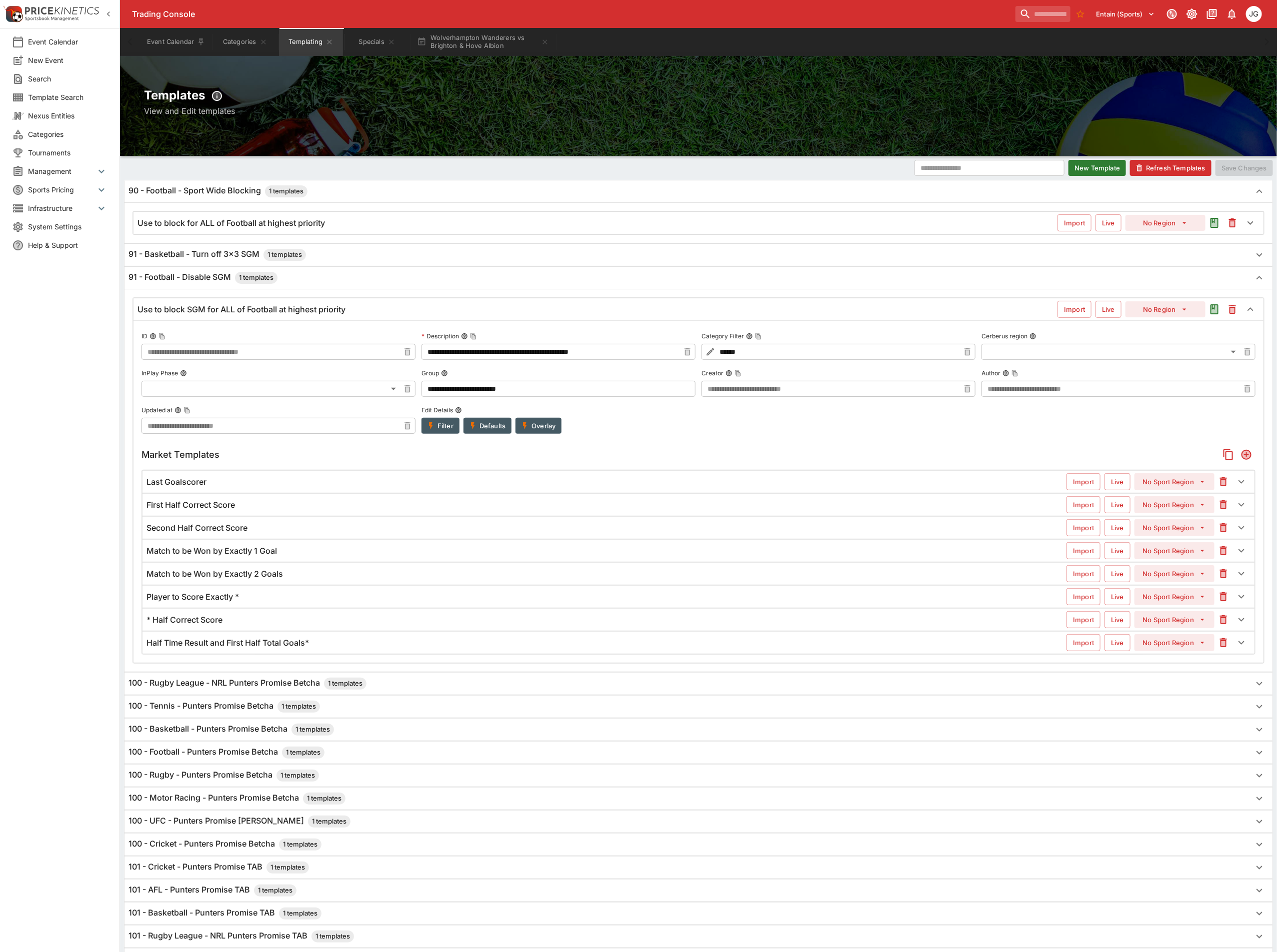
click at [317, 284] on div "91 - Football - Disable SGM 1 templates" at bounding box center [689, 278] width 1122 height 12
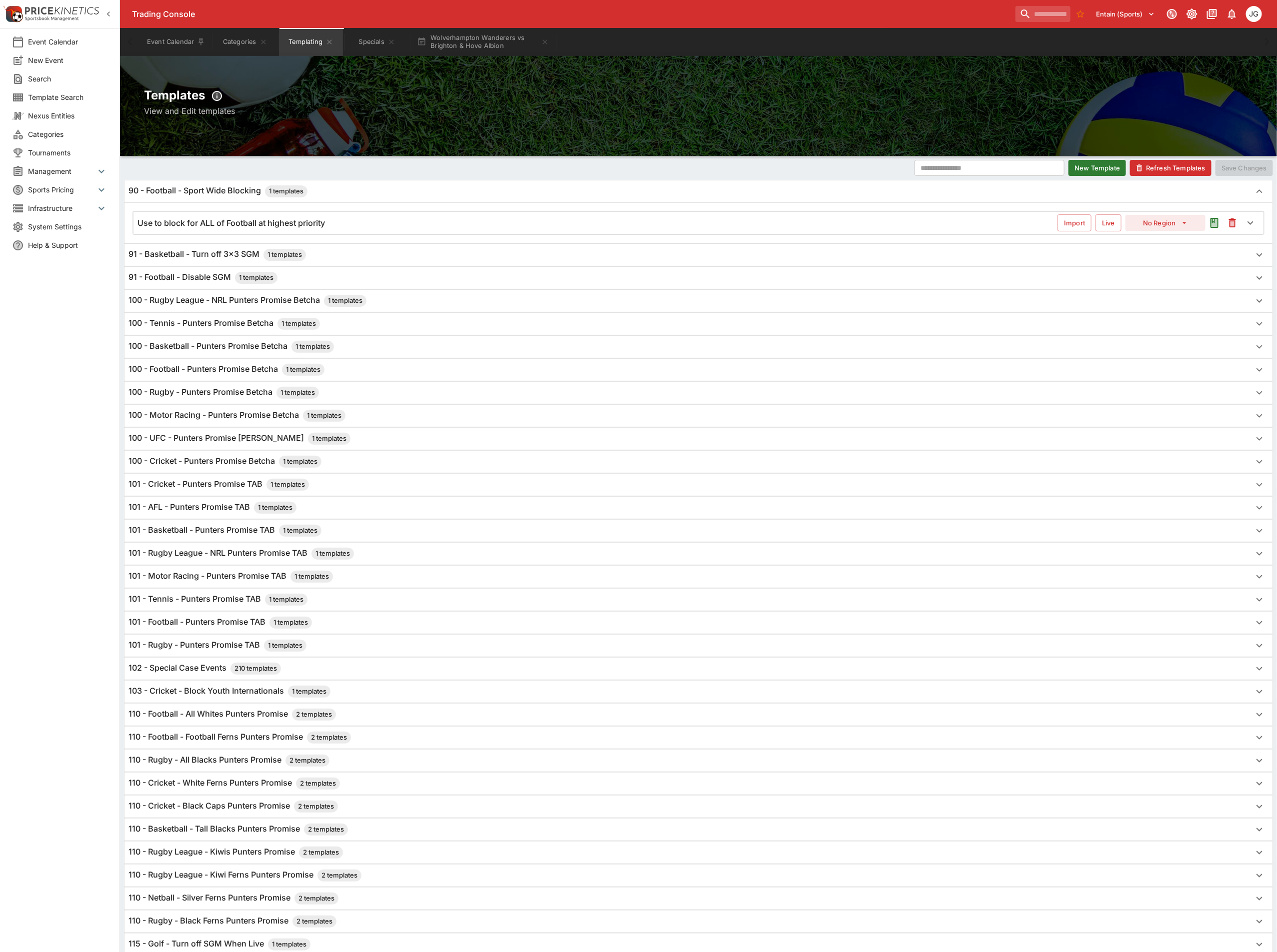
click at [336, 196] on div "90 - Football - Sport Wide Blocking 1 templates" at bounding box center [689, 191] width 1122 height 12
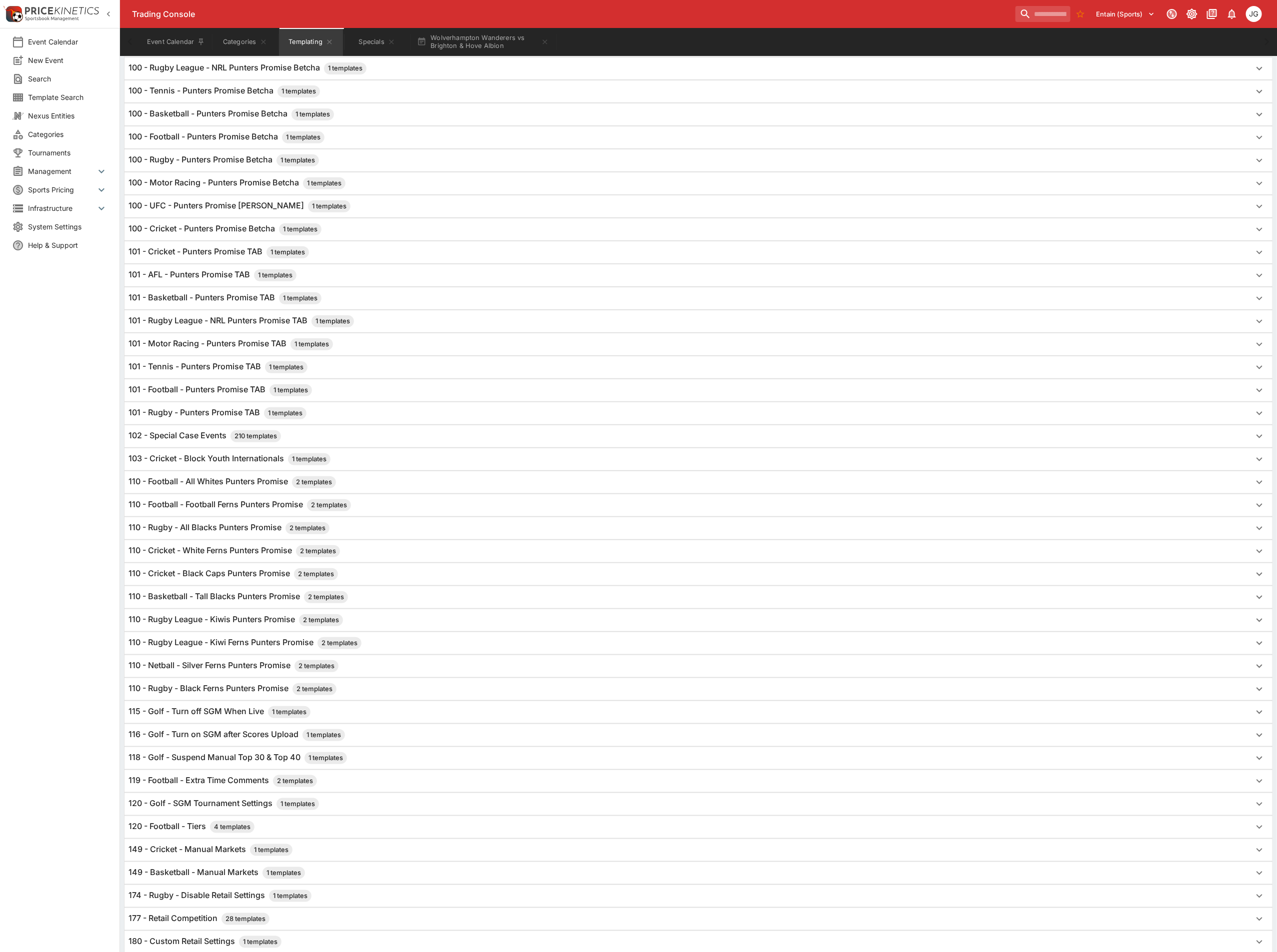
scroll to position [322, 0]
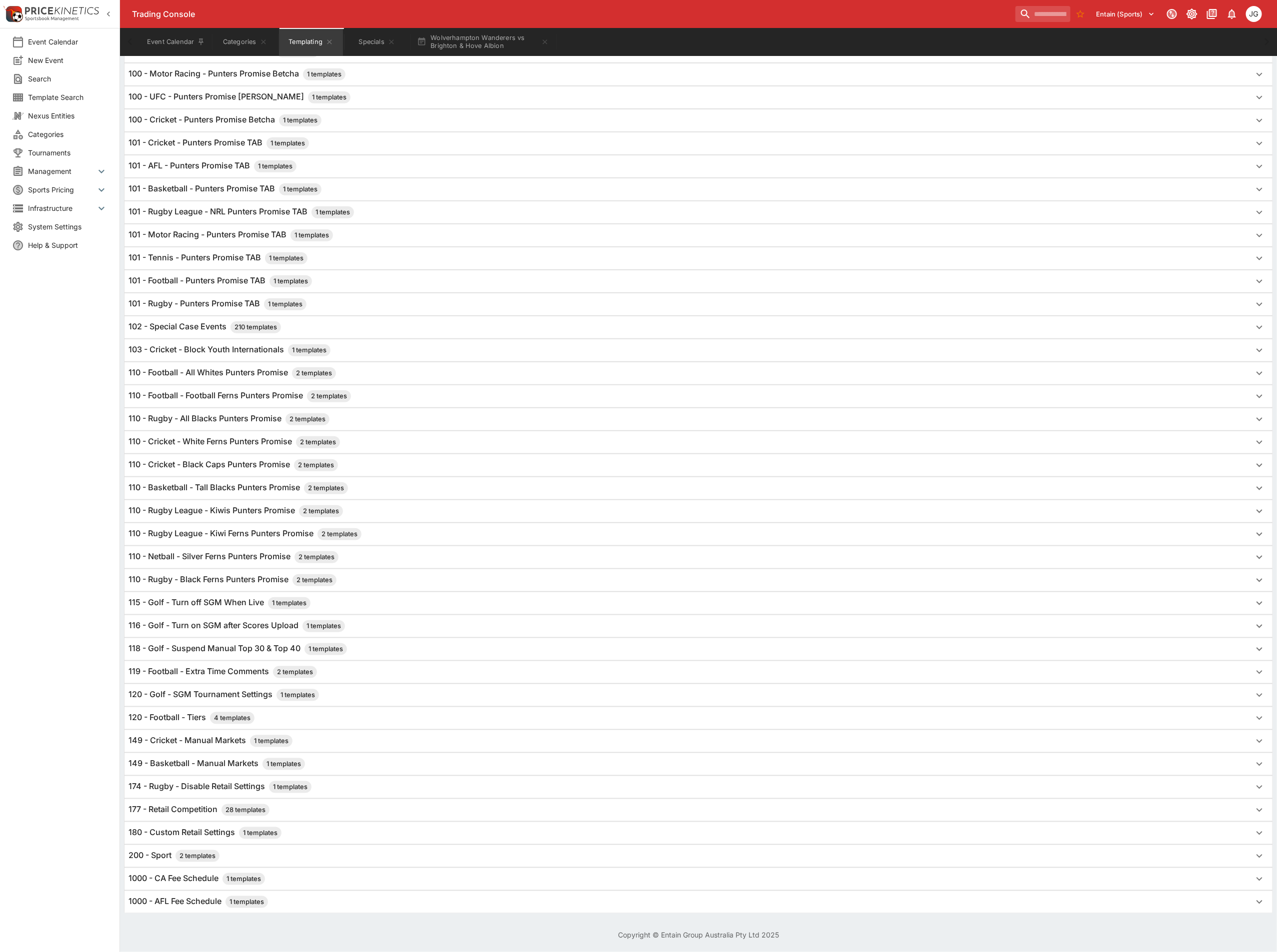
click at [175, 714] on h6 "120 - Football - Tiers 4 templates" at bounding box center [191, 718] width 126 height 12
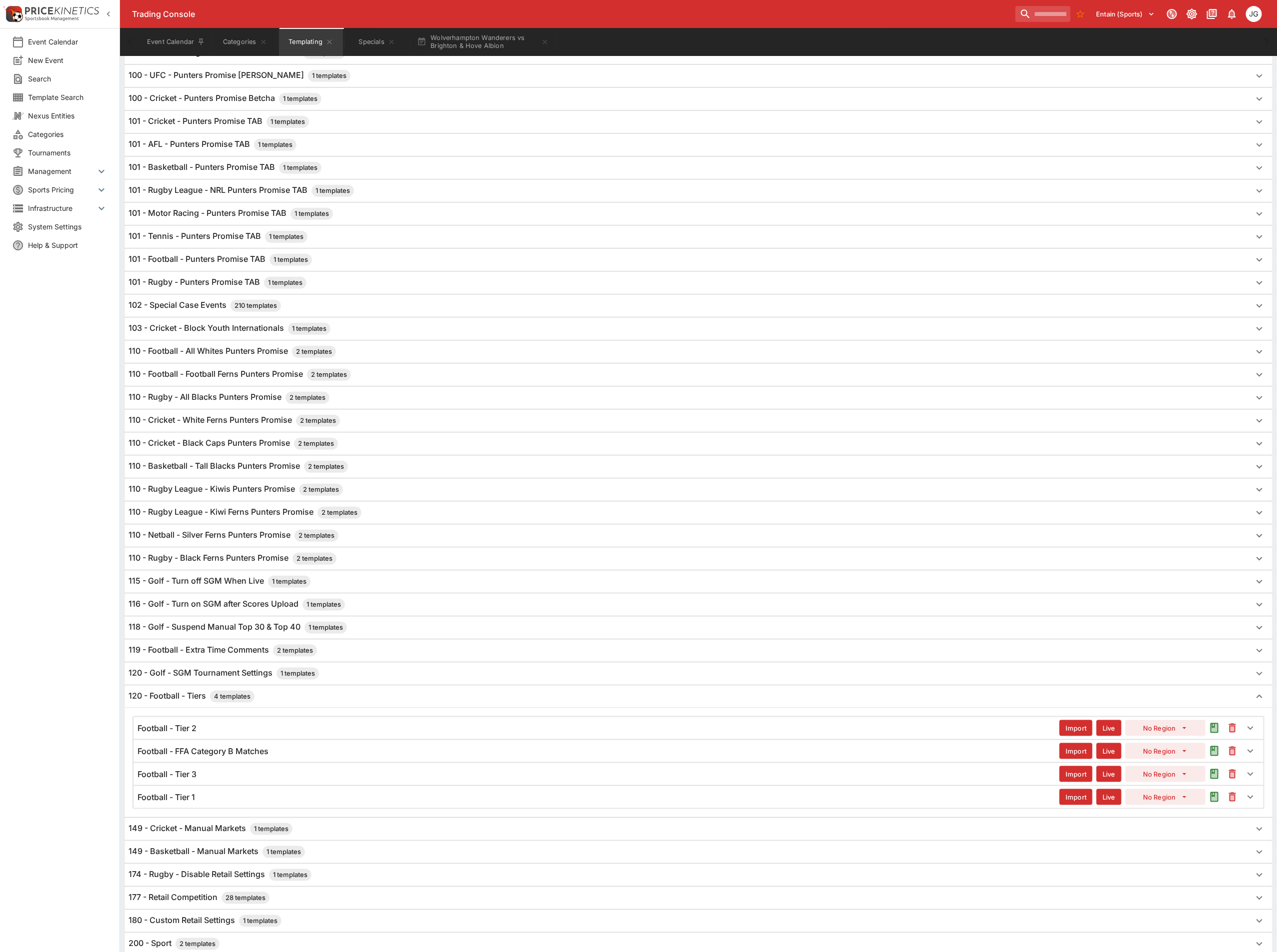
click at [210, 808] on div "Football - Tier 1 Import Live No Region" at bounding box center [698, 797] width 1130 height 22
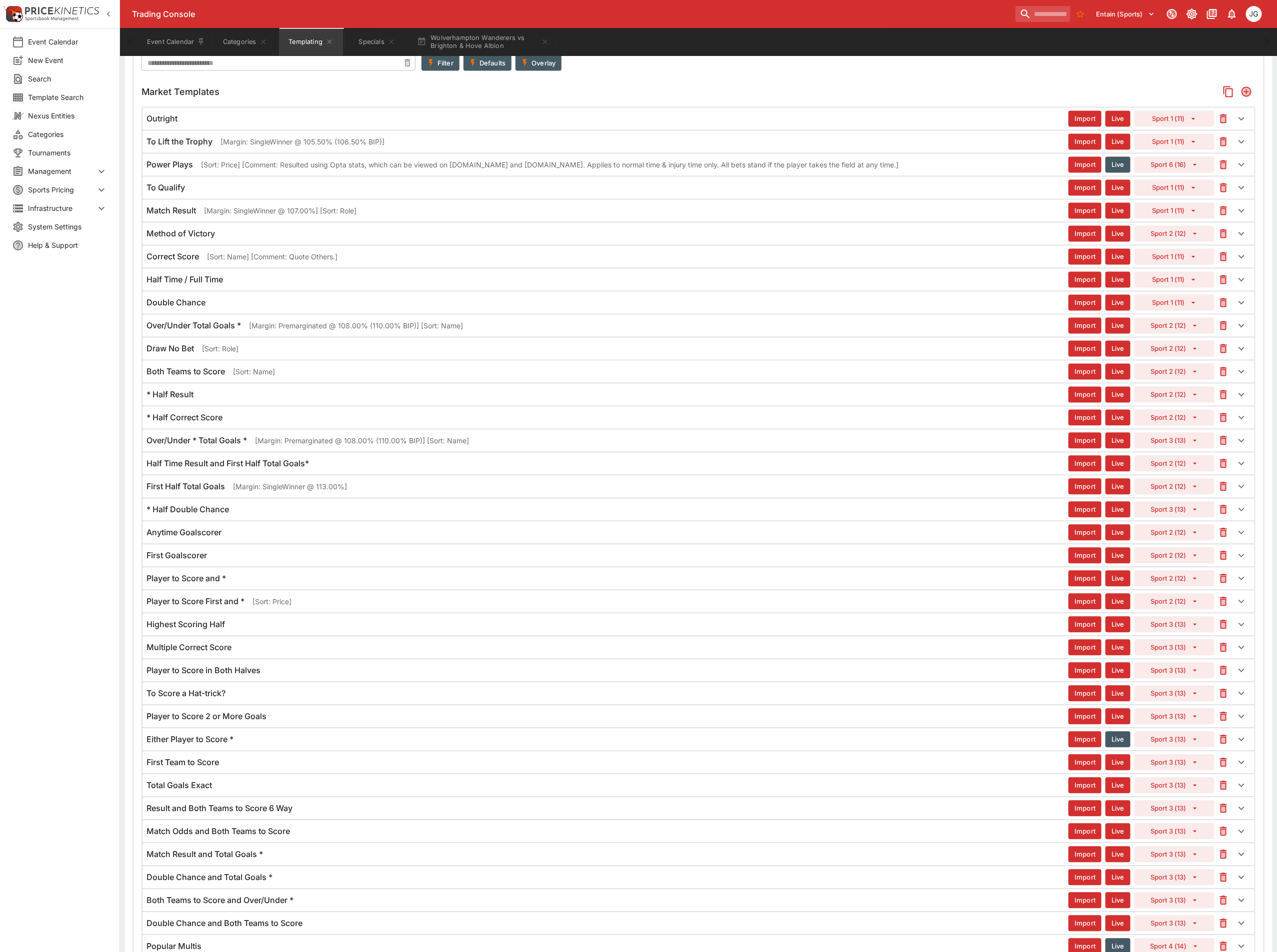
scroll to position [1147, 0]
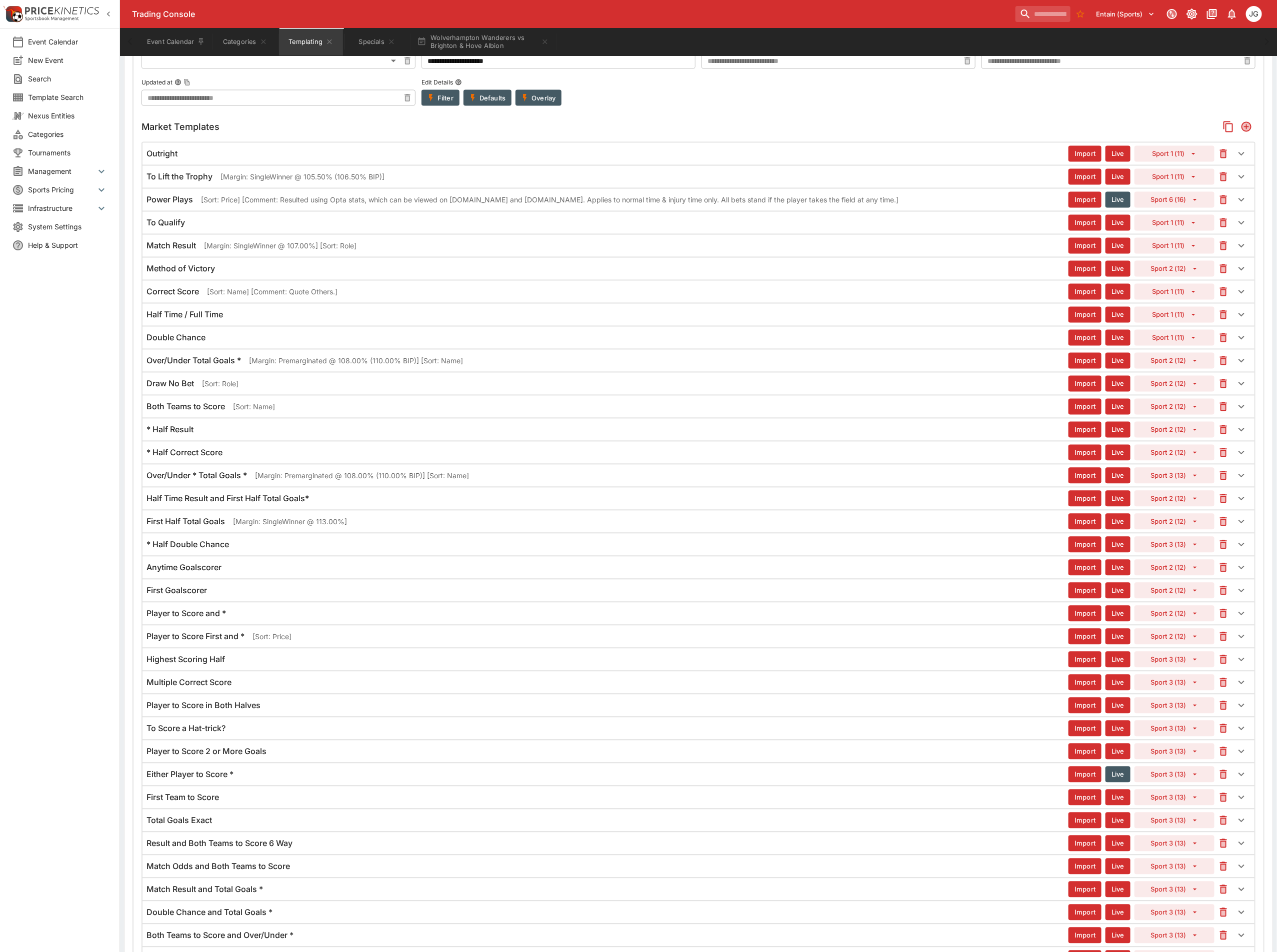
click at [261, 527] on p "[Margin: SingleWinner @ 113.00%]" at bounding box center [290, 522] width 114 height 10
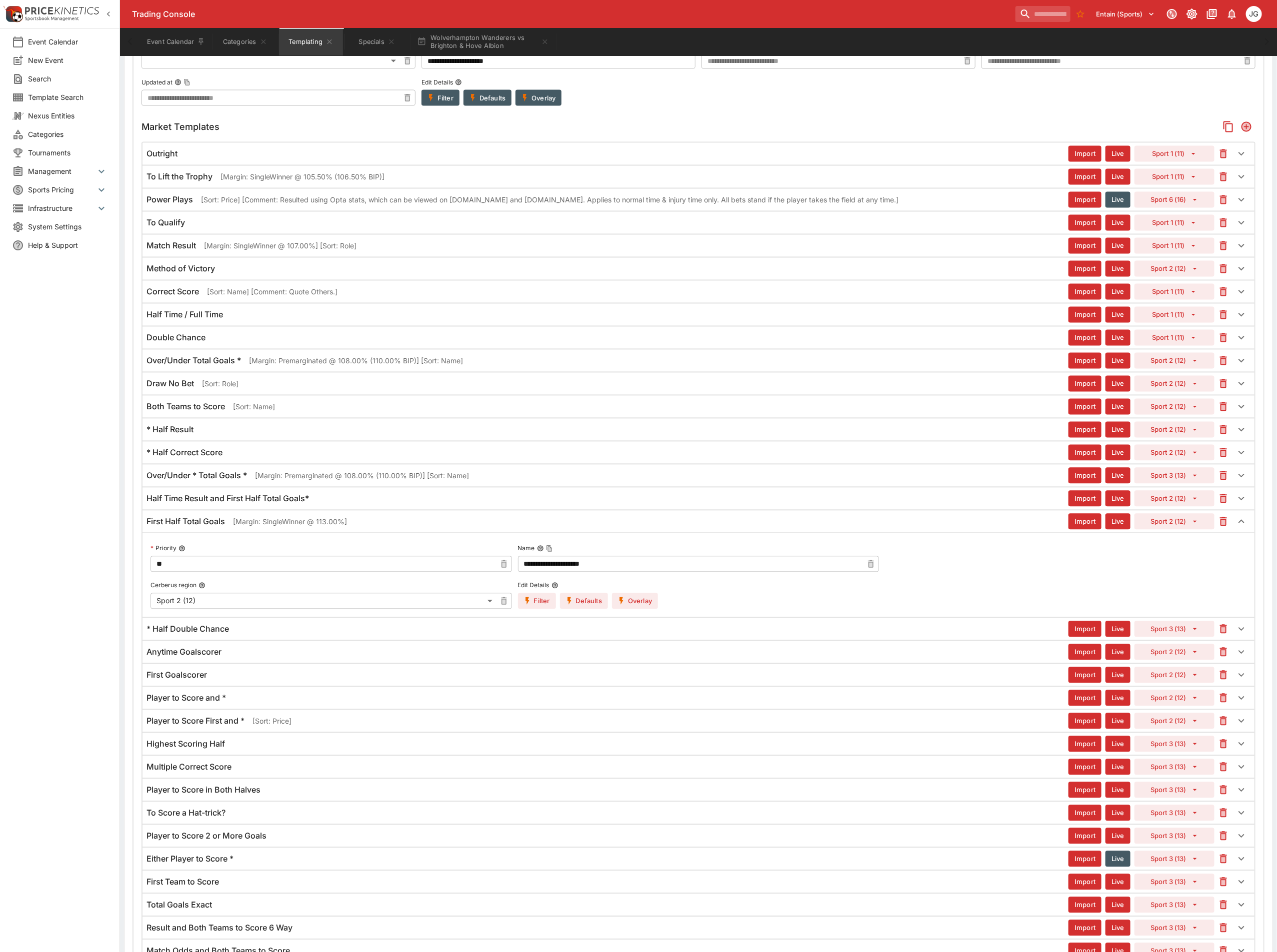
click at [631, 609] on button "Overlay" at bounding box center [634, 600] width 46 height 16
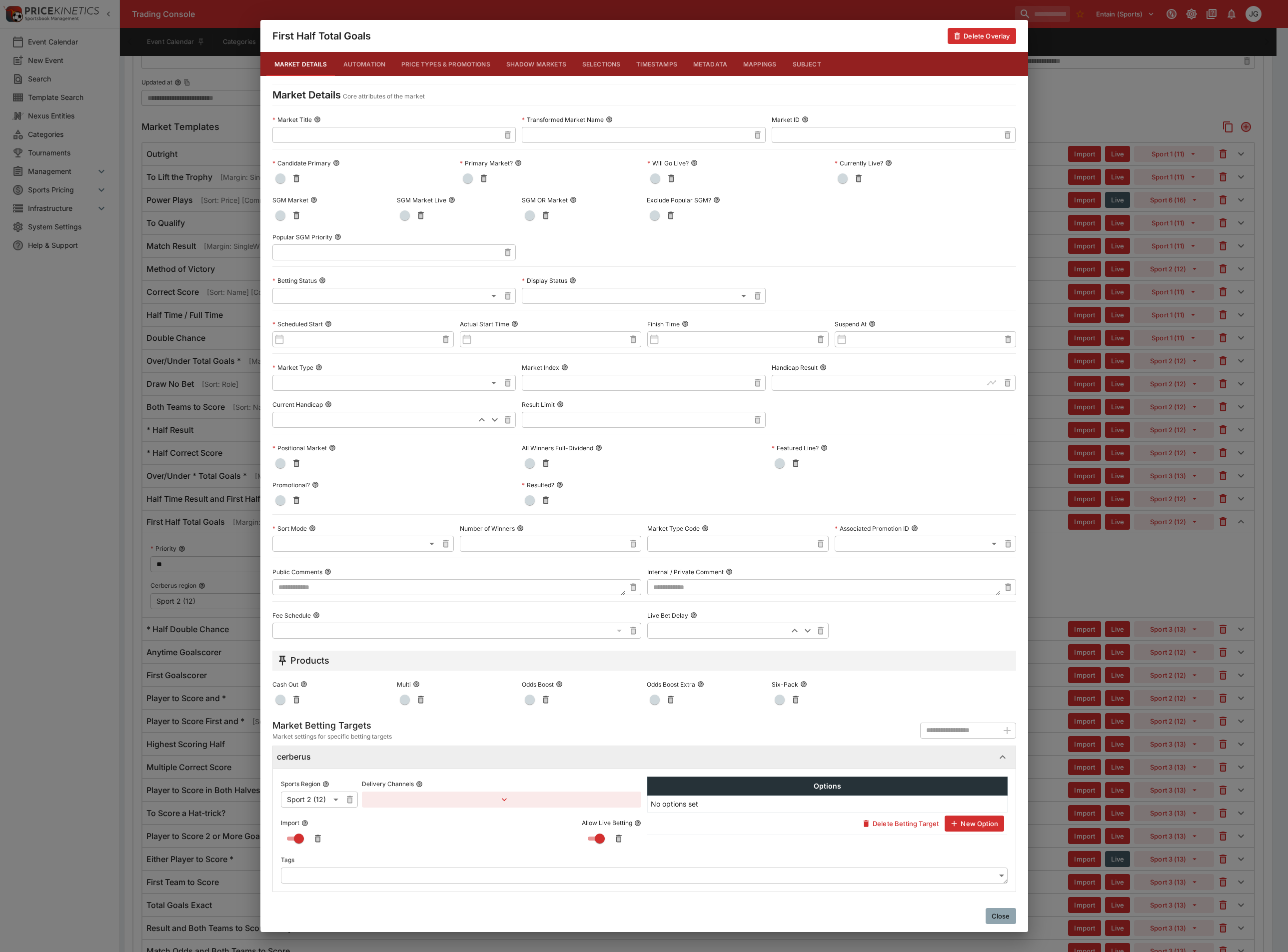
click at [283, 211] on span "button" at bounding box center [280, 215] width 10 height 10
click at [1125, 619] on div "First Half Total Goals Delete Overlay Market Details Automation Price Types & P…" at bounding box center [644, 476] width 1288 height 952
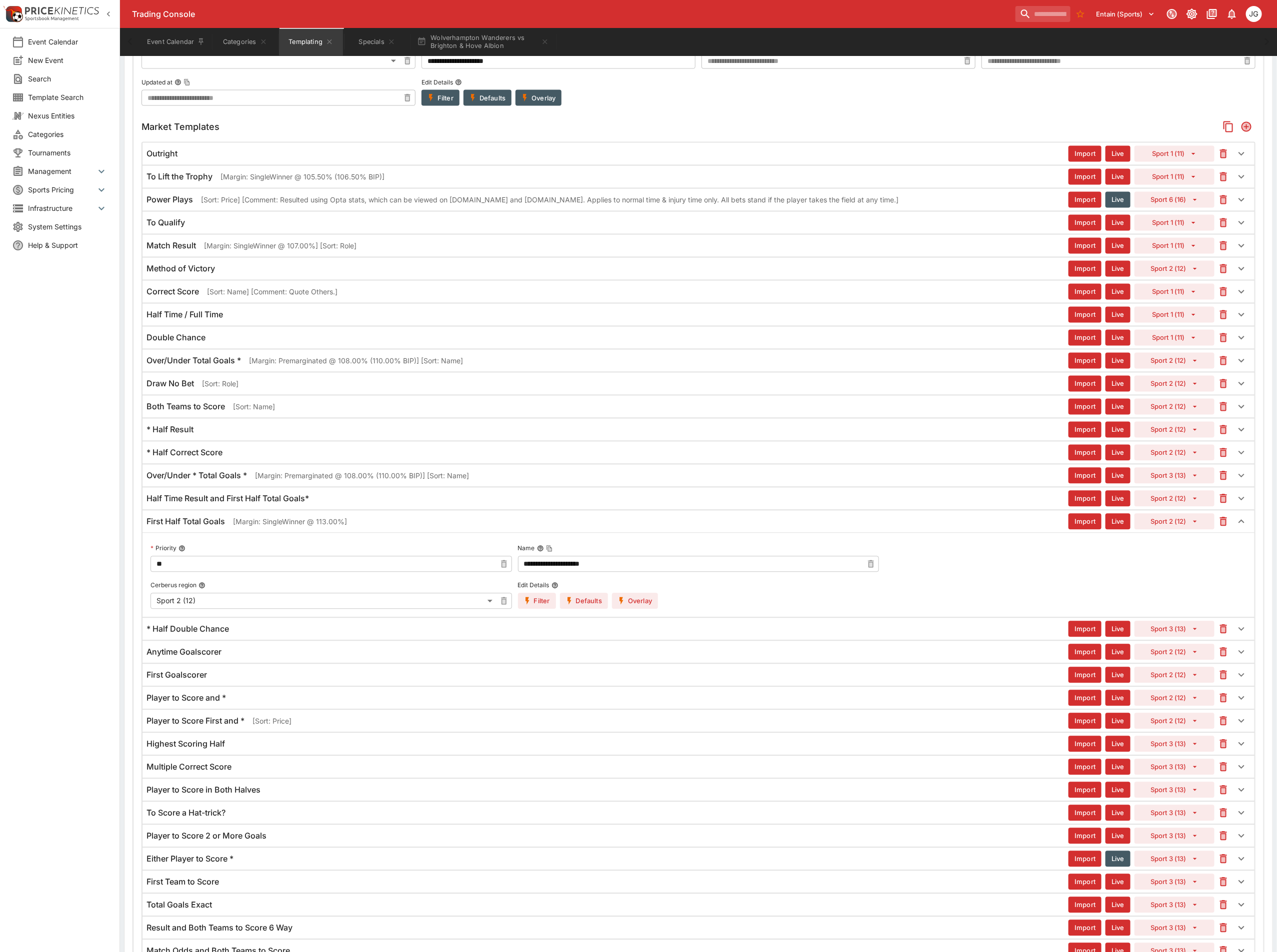
click at [184, 635] on h6 "* Half Double Chance" at bounding box center [187, 630] width 82 height 10
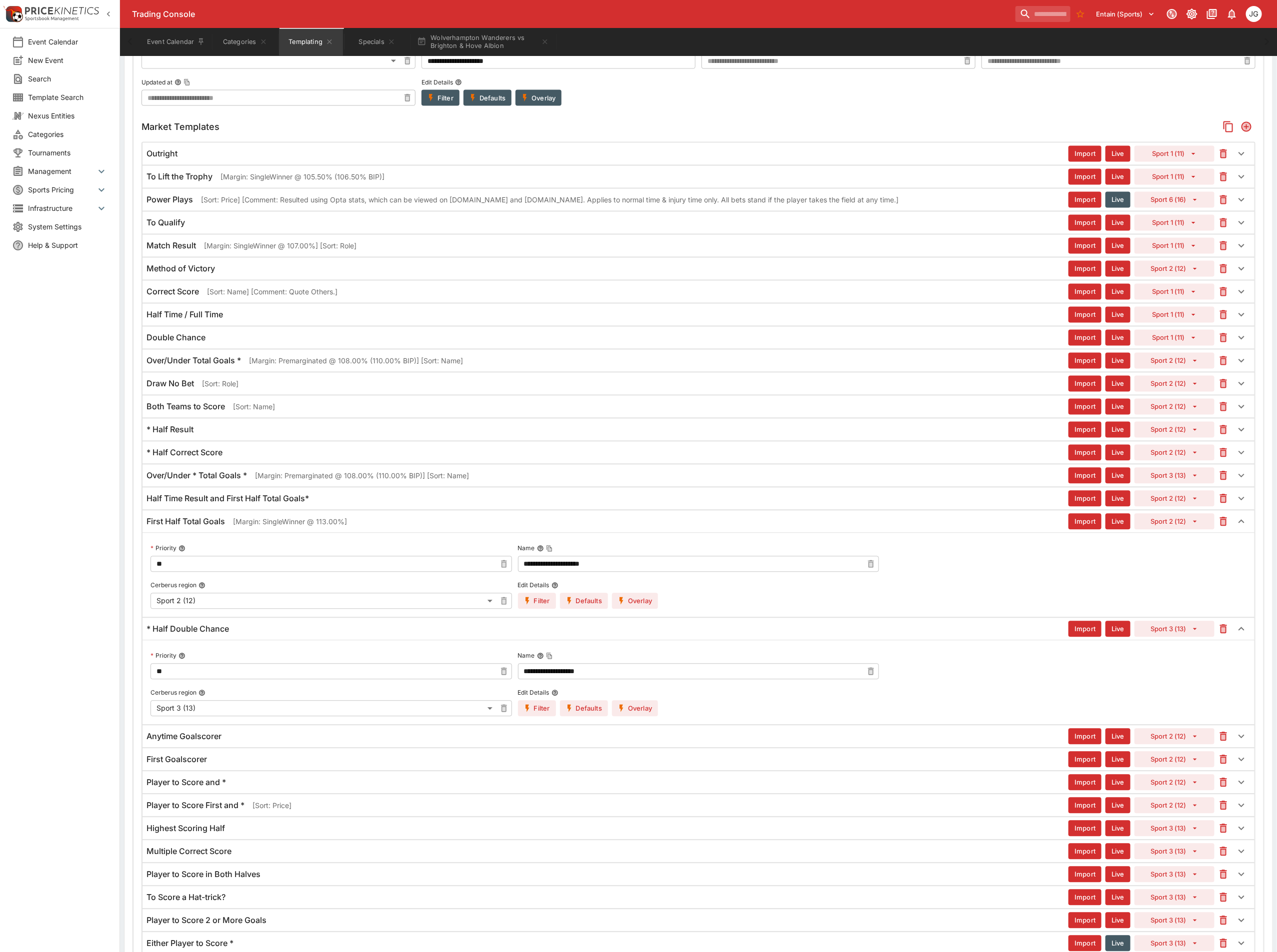
click at [643, 717] on button "Overlay" at bounding box center [634, 708] width 46 height 16
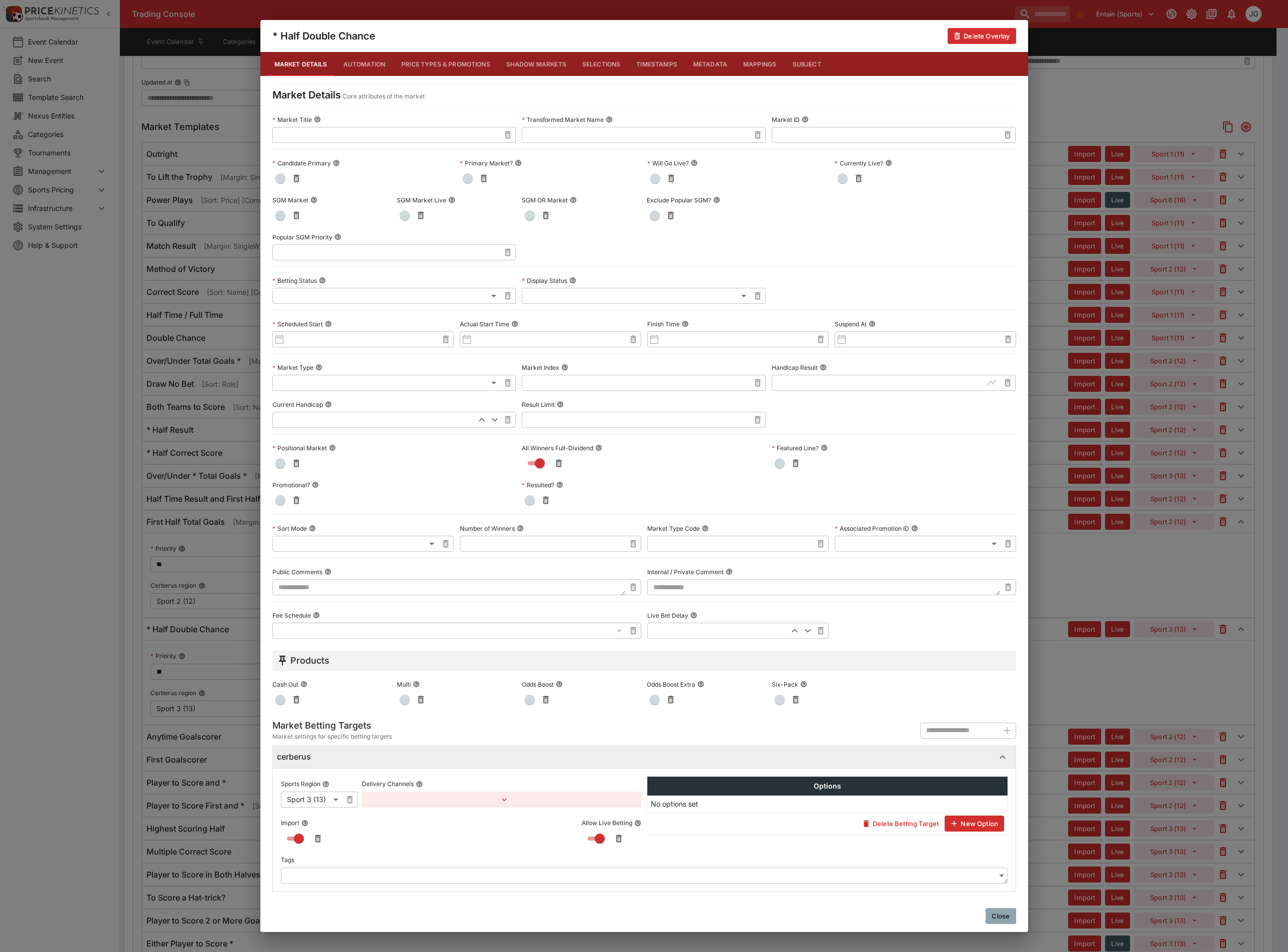
click at [1089, 603] on div "* Half Double Chance Delete Overlay Market Details Automation Price Types & Pro…" at bounding box center [644, 476] width 1288 height 952
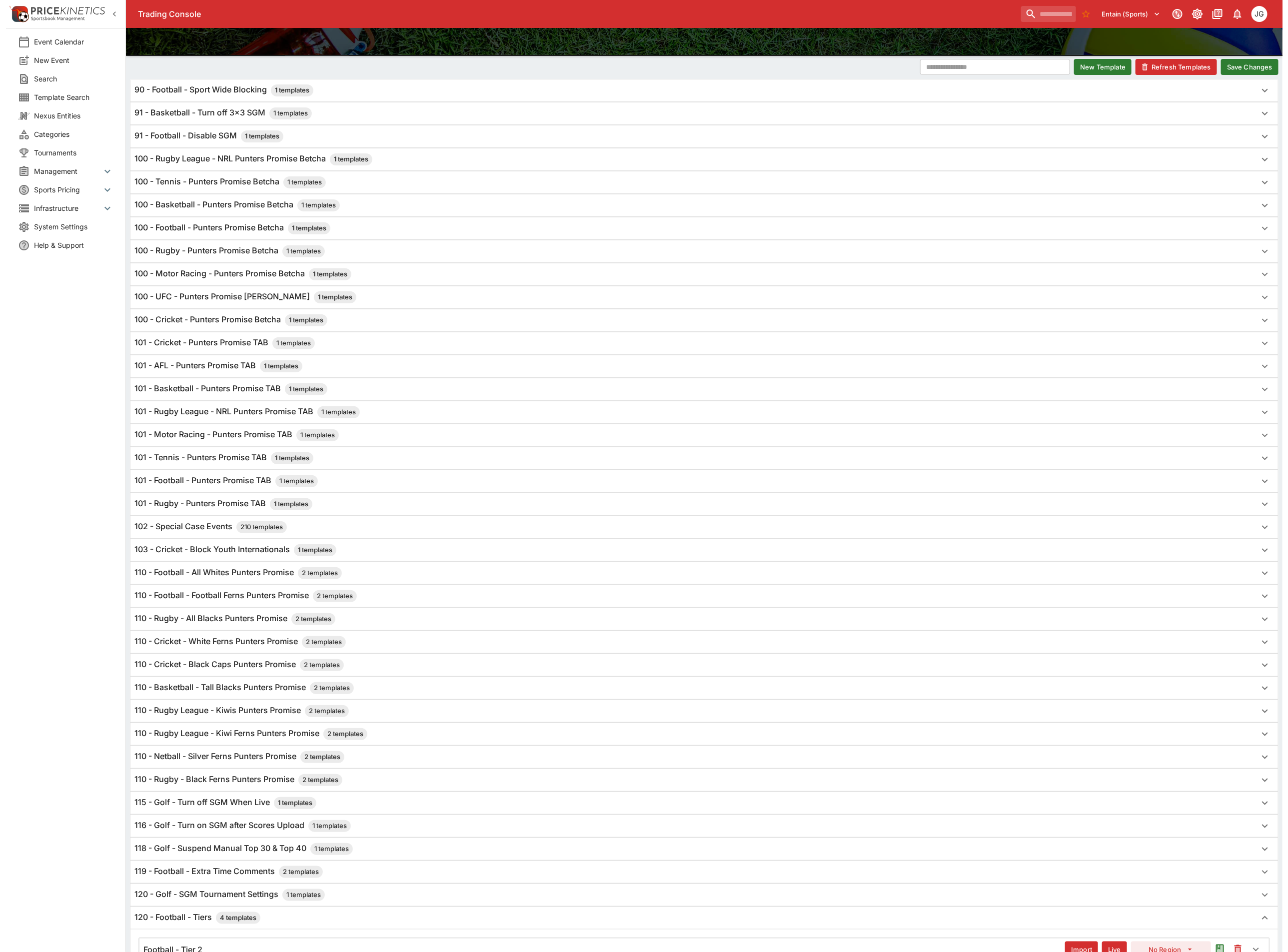
scroll to position [97, 0]
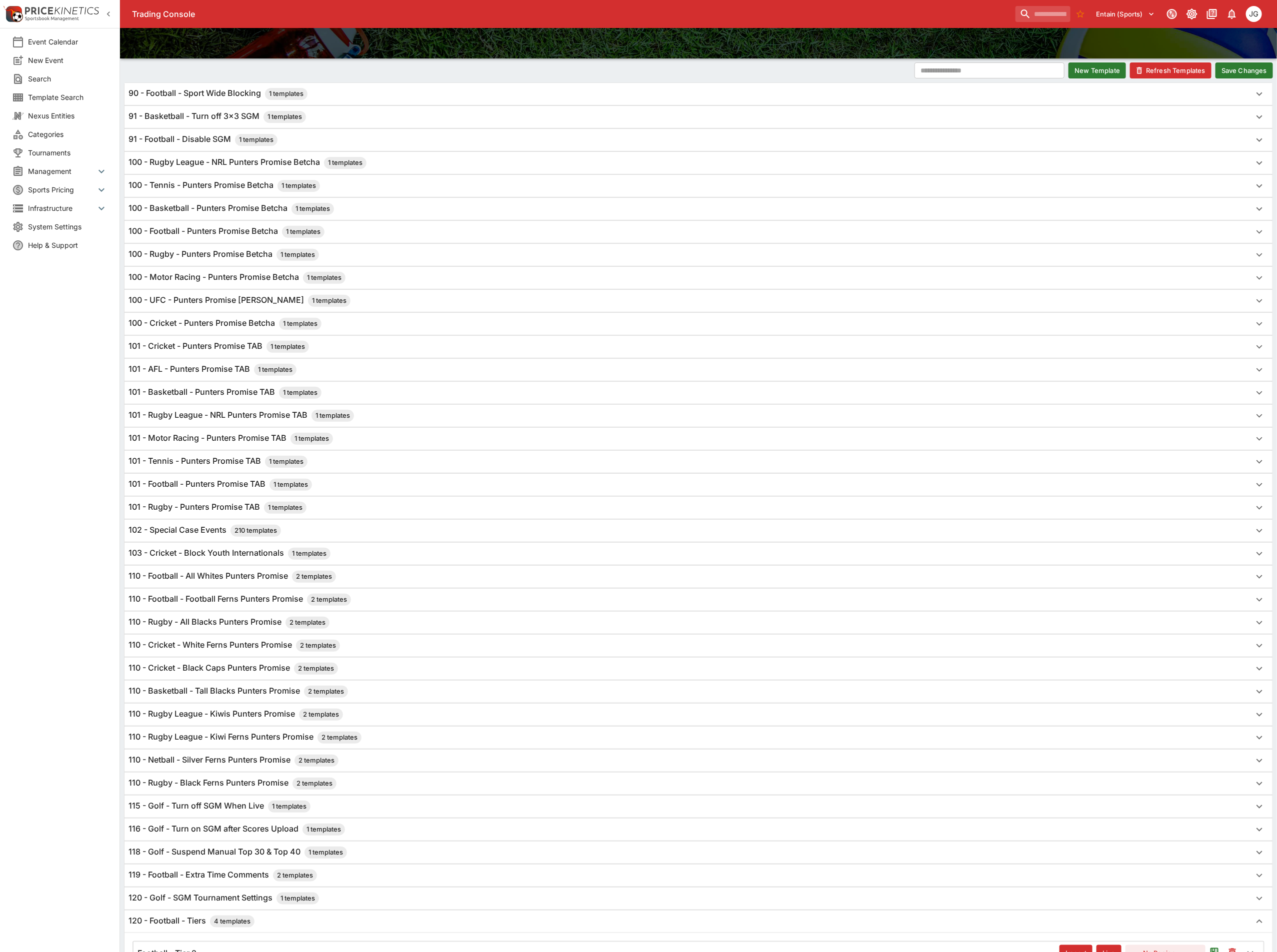
click at [1246, 74] on button "Save Changes" at bounding box center [1244, 70] width 58 height 16
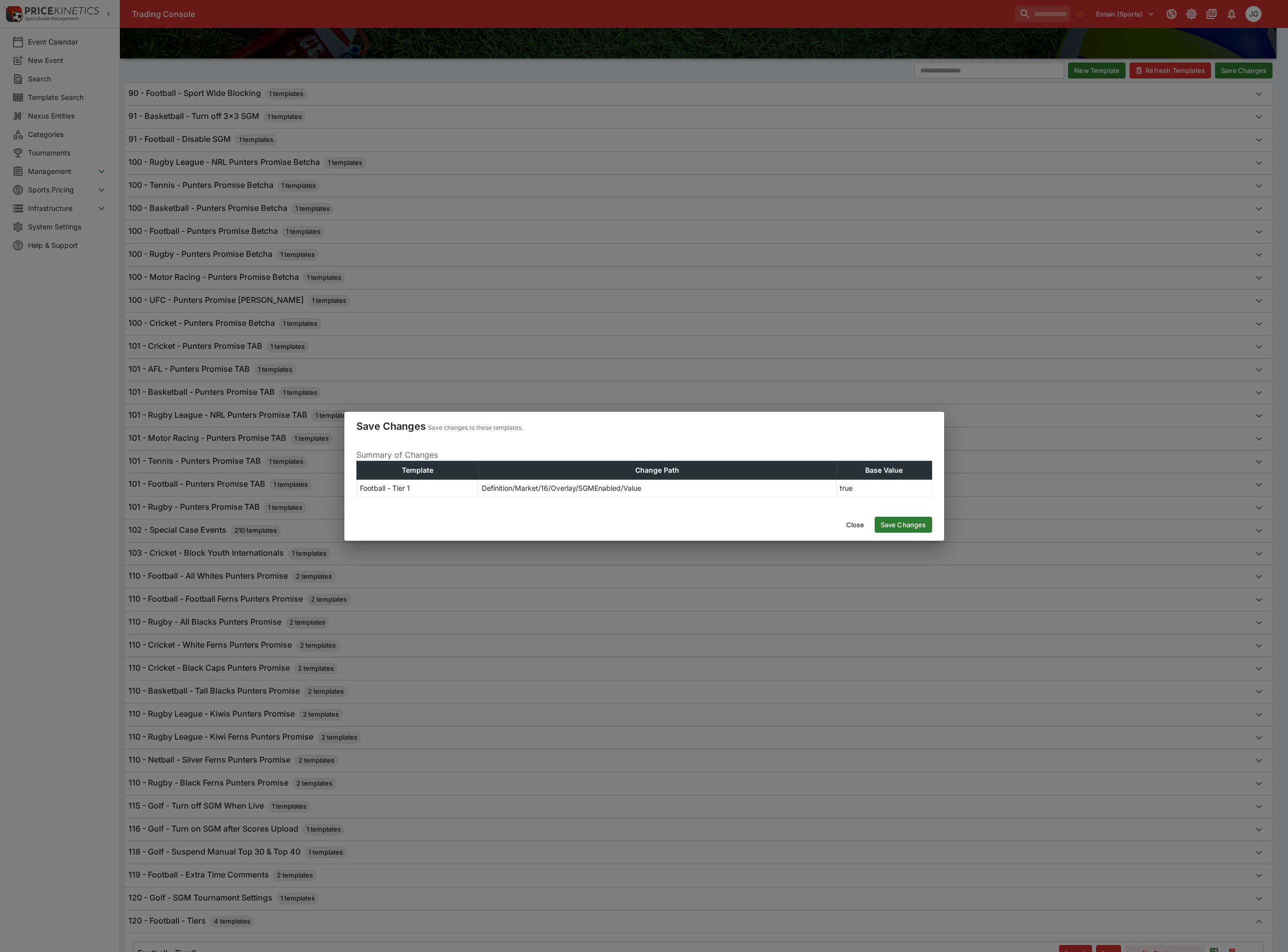
click at [909, 519] on button "Save Changes" at bounding box center [903, 524] width 58 height 16
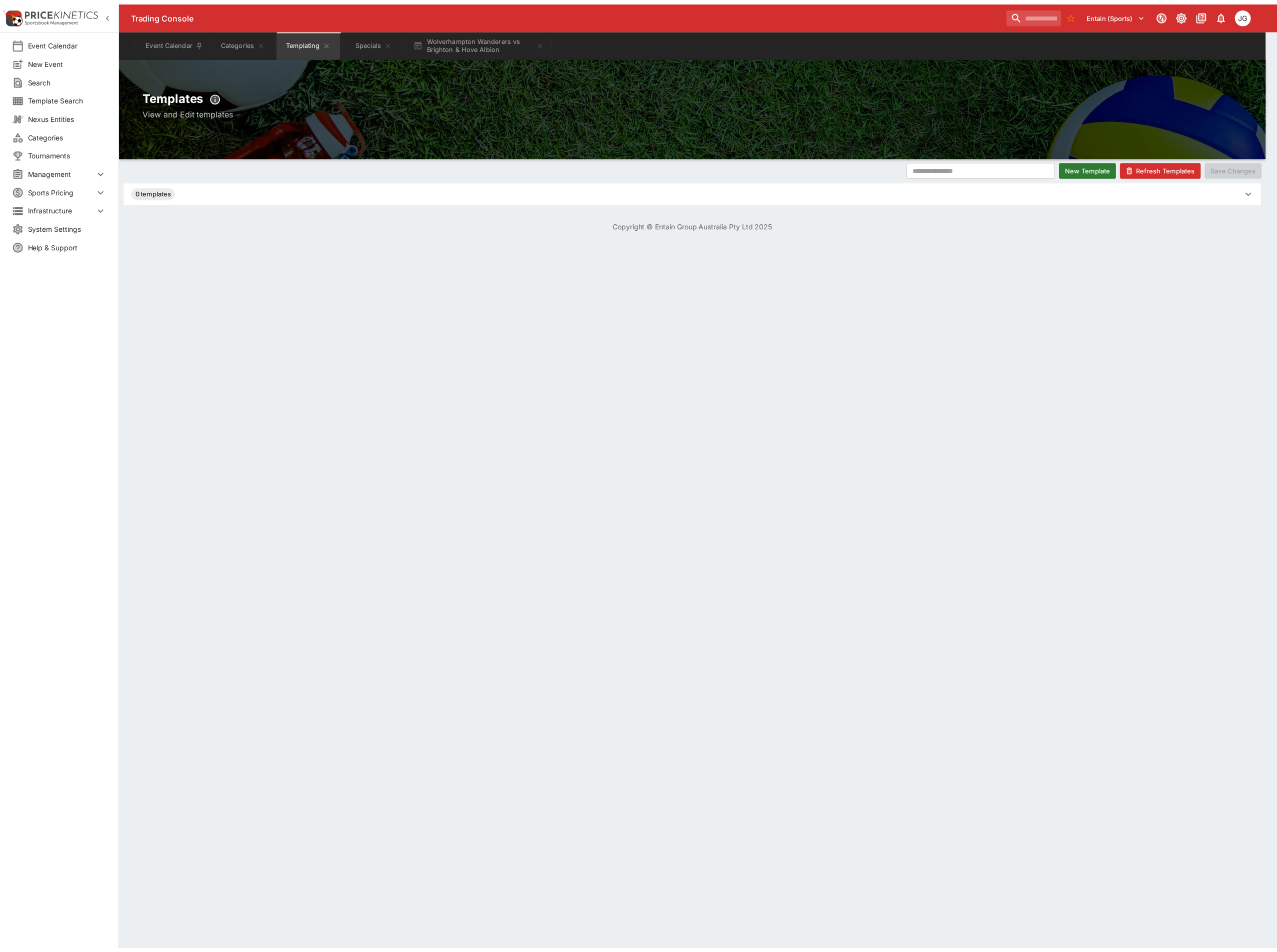
scroll to position [0, 0]
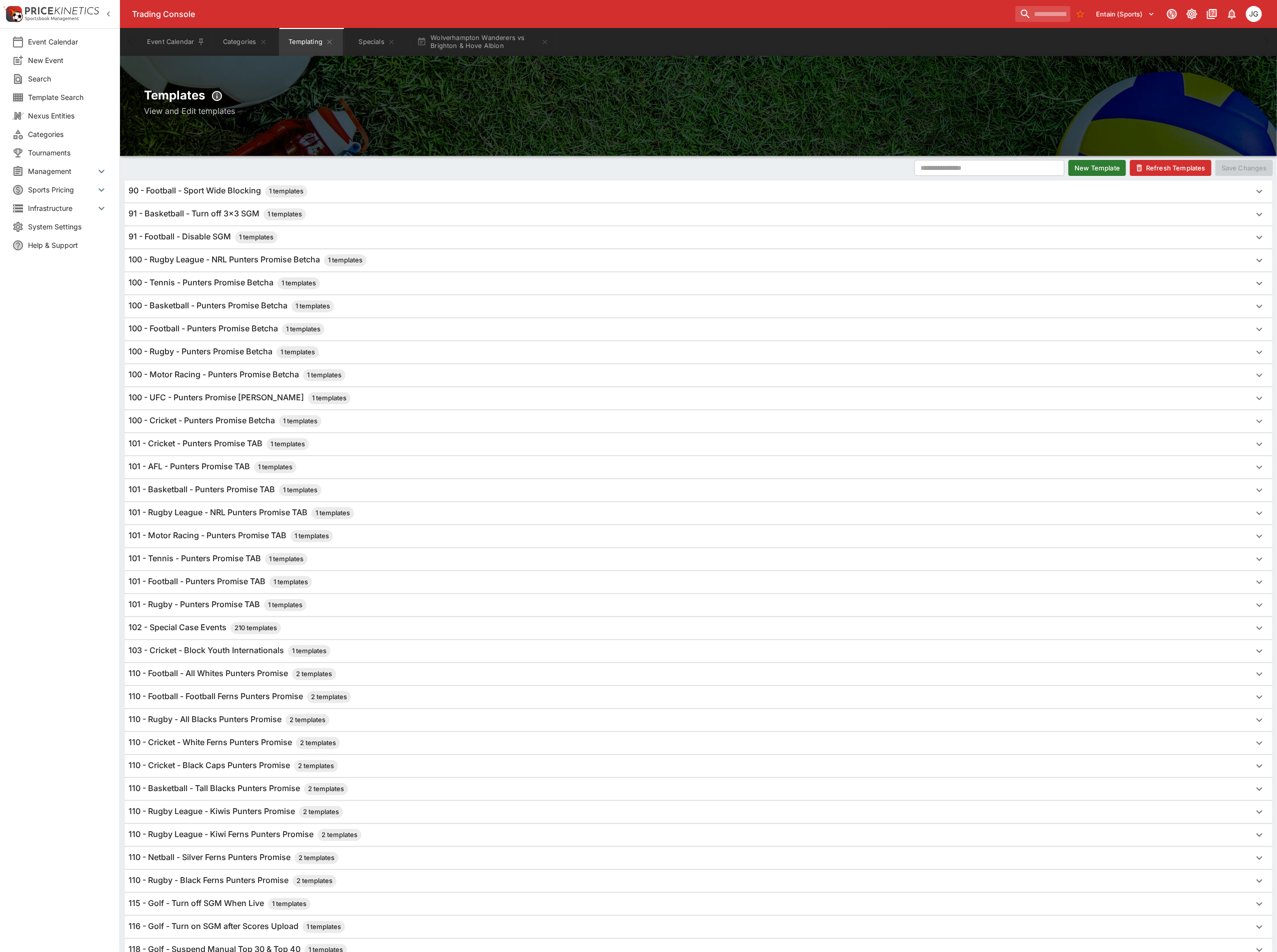
click at [1152, 161] on button "Refresh Templates" at bounding box center [1171, 167] width 82 height 16
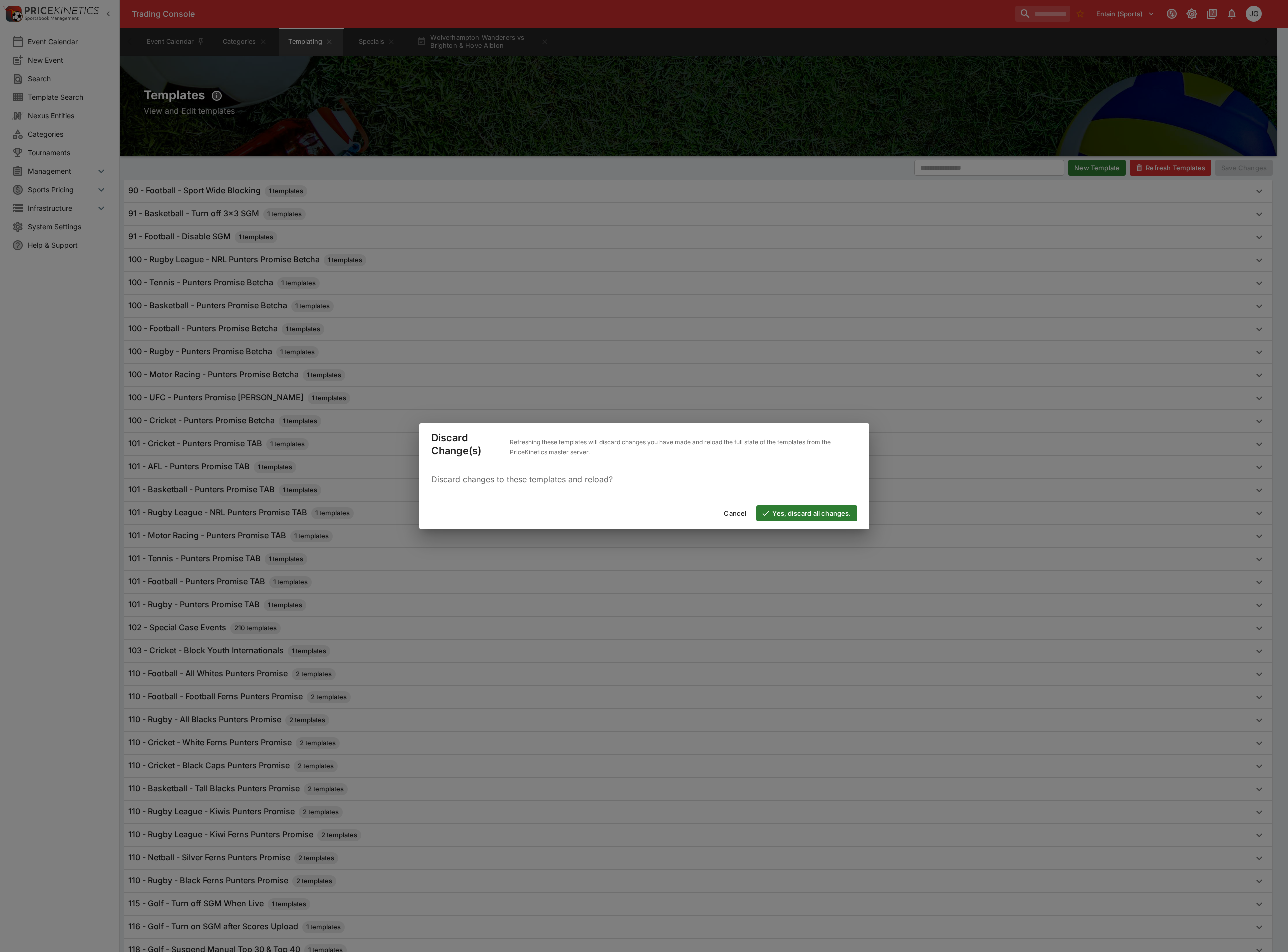
click at [825, 513] on button "Yes, discard all changes." at bounding box center [807, 513] width 100 height 16
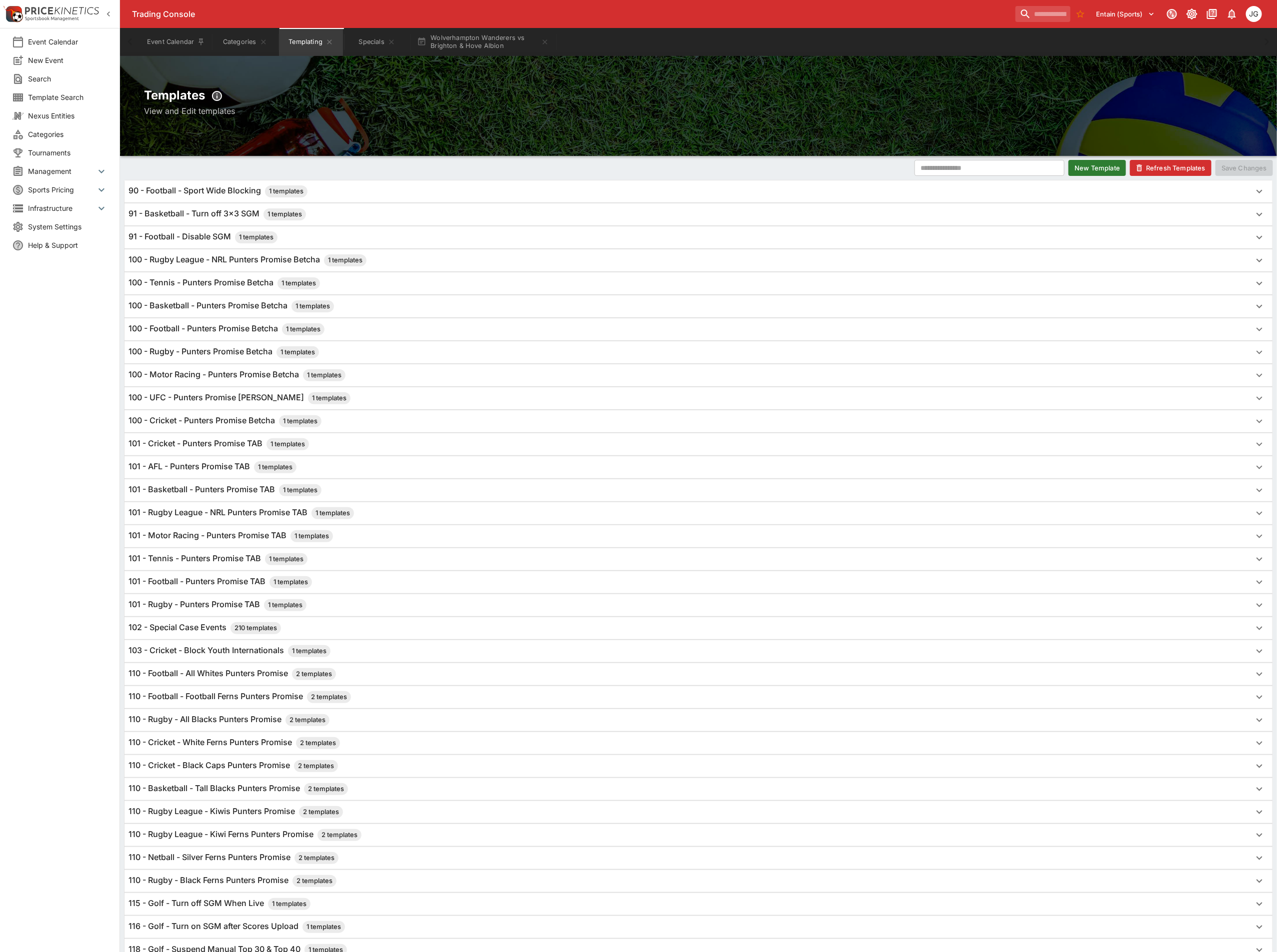
scroll to position [322, 0]
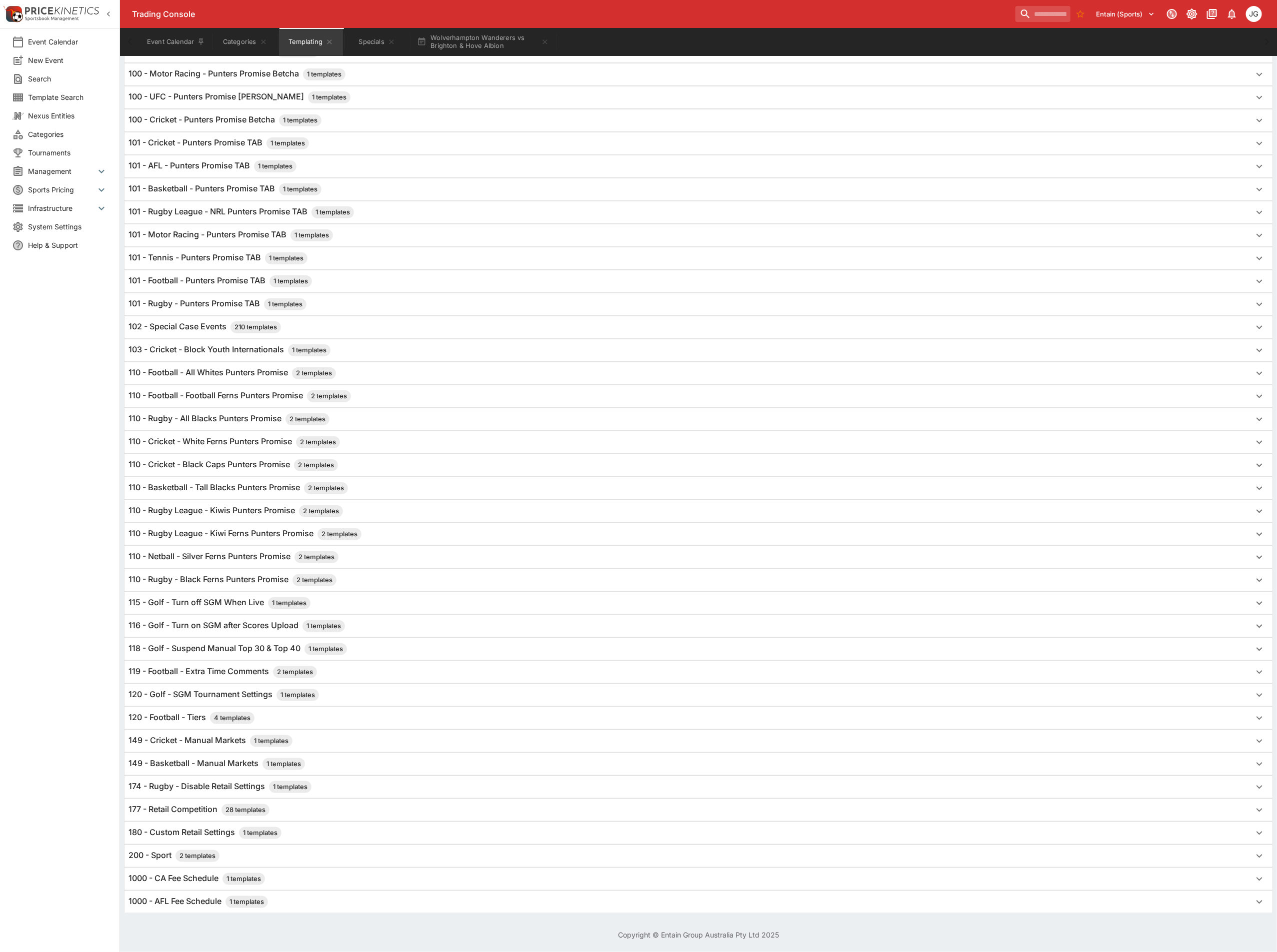
click at [180, 718] on h6 "120 - Football - Tiers 4 templates" at bounding box center [191, 718] width 126 height 12
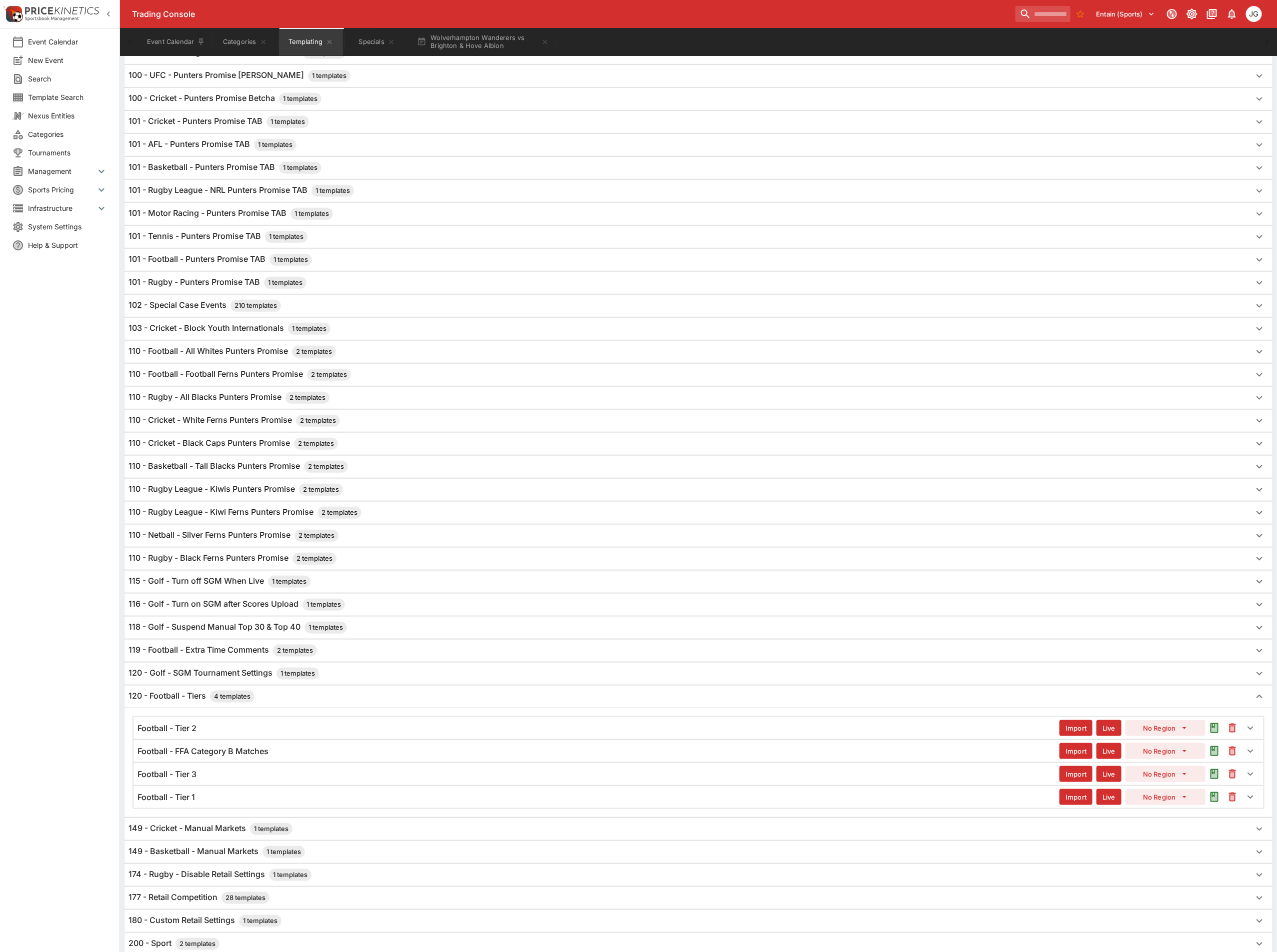
click at [193, 803] on h6 "Football - Tier 1" at bounding box center [166, 798] width 58 height 10
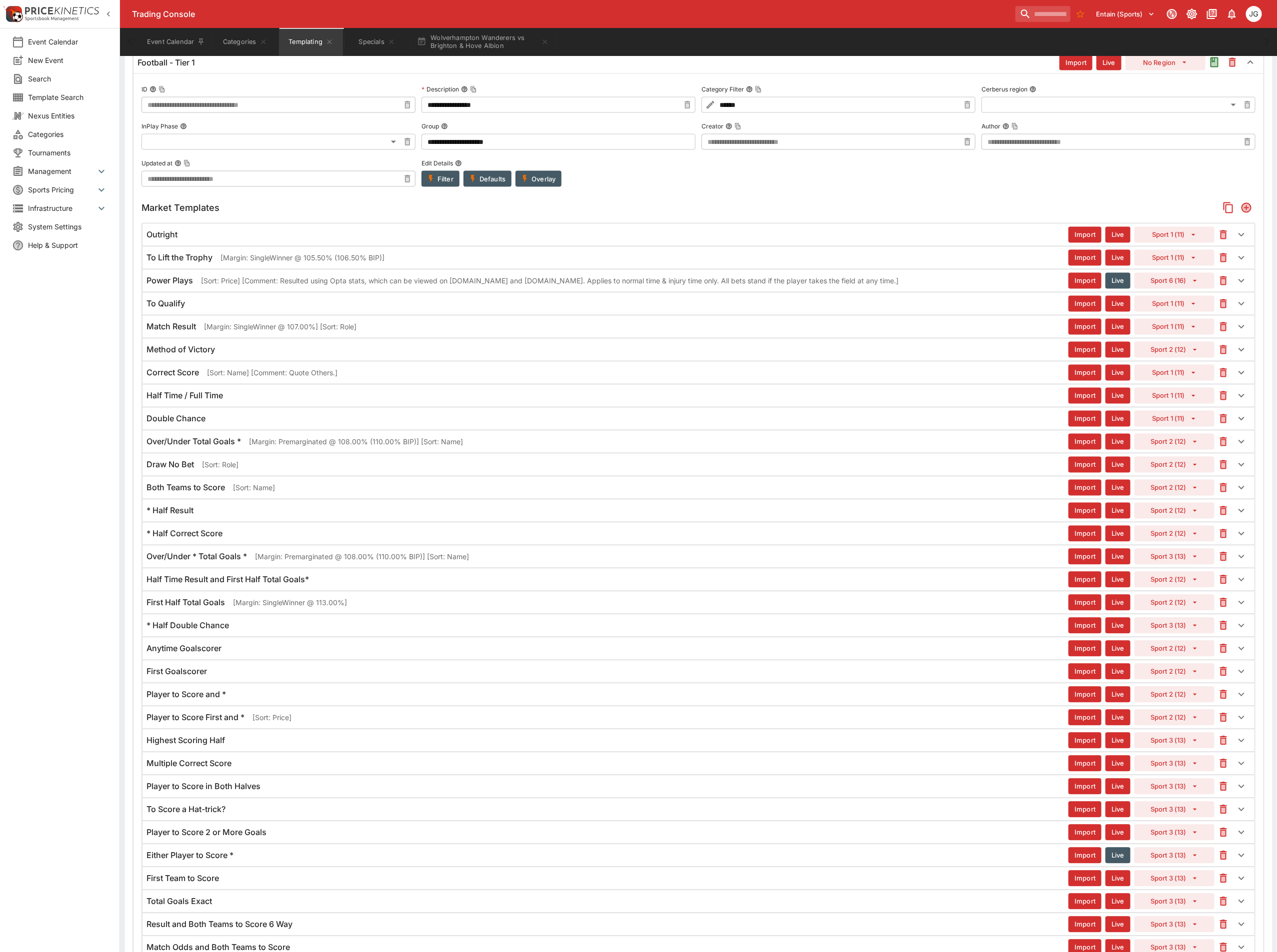
scroll to position [1072, 0]
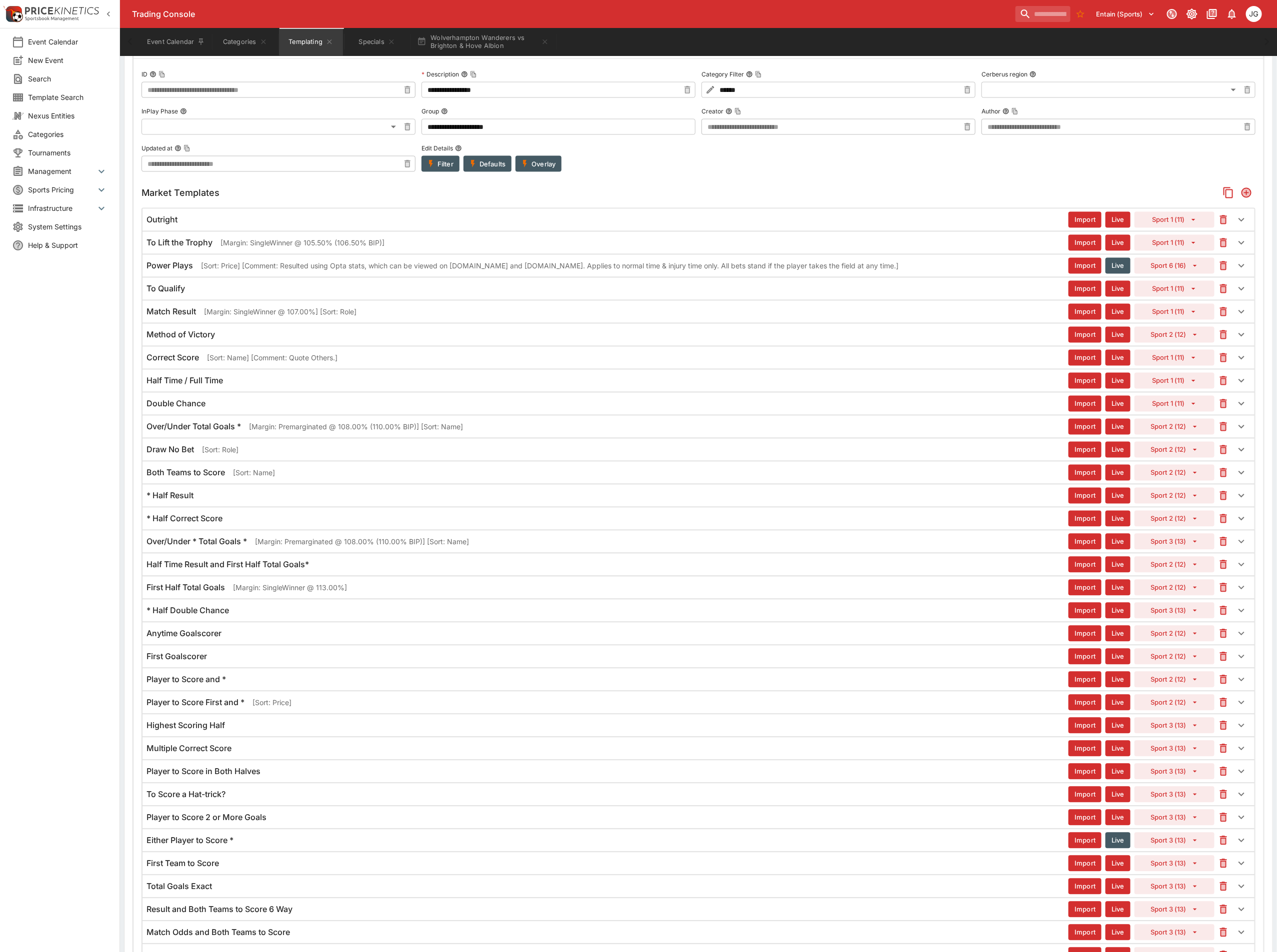
click at [228, 621] on div "* Half Double Chance Import Live Sport 3 (13)" at bounding box center [698, 610] width 1112 height 22
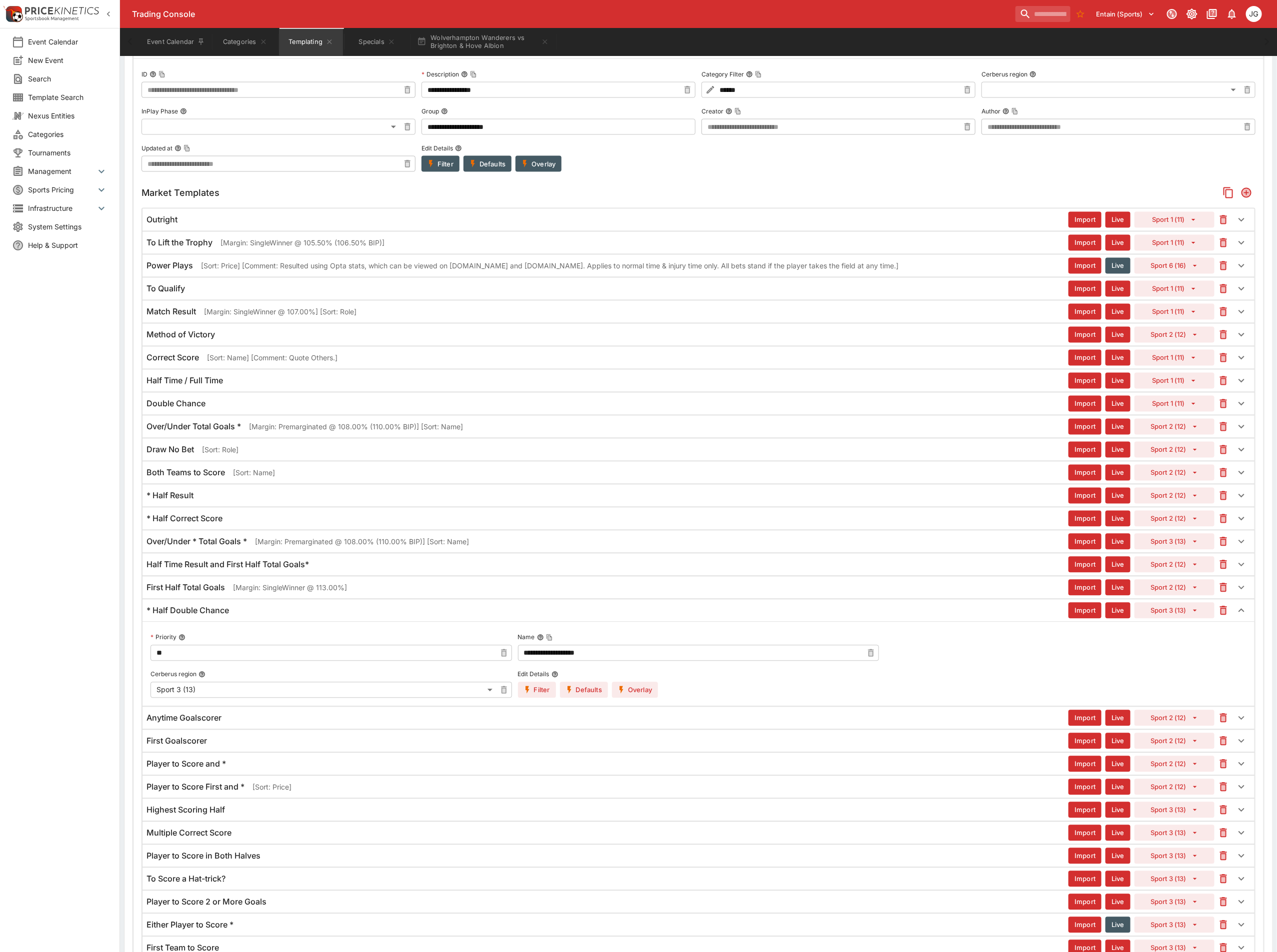
click at [446, 616] on div "* Half Double Chance" at bounding box center [607, 611] width 922 height 10
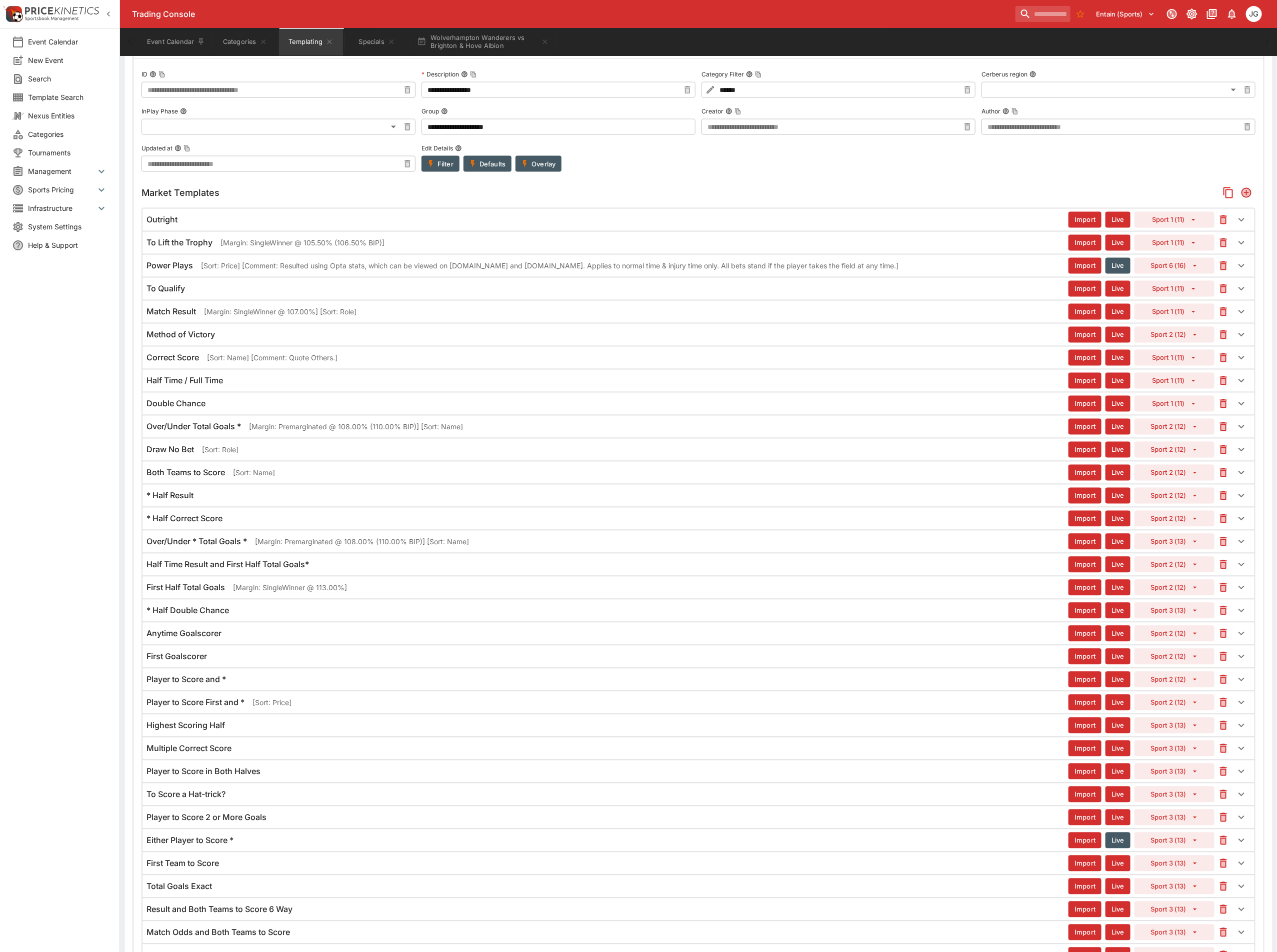
click at [414, 645] on div "Anytime Goalscorer Import Live Sport 2 (12)" at bounding box center [698, 633] width 1112 height 22
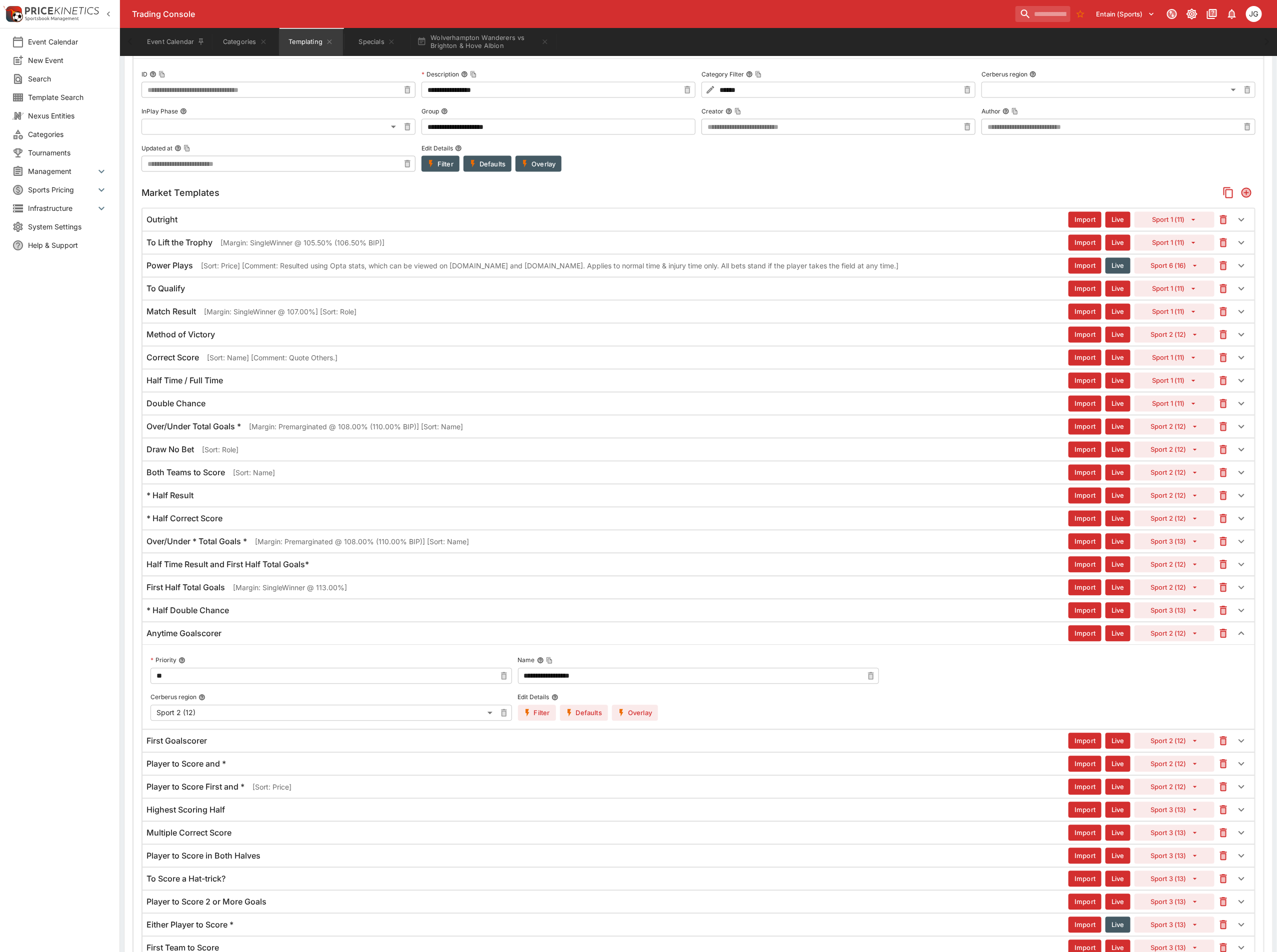
click at [645, 721] on button "Overlay" at bounding box center [634, 713] width 46 height 16
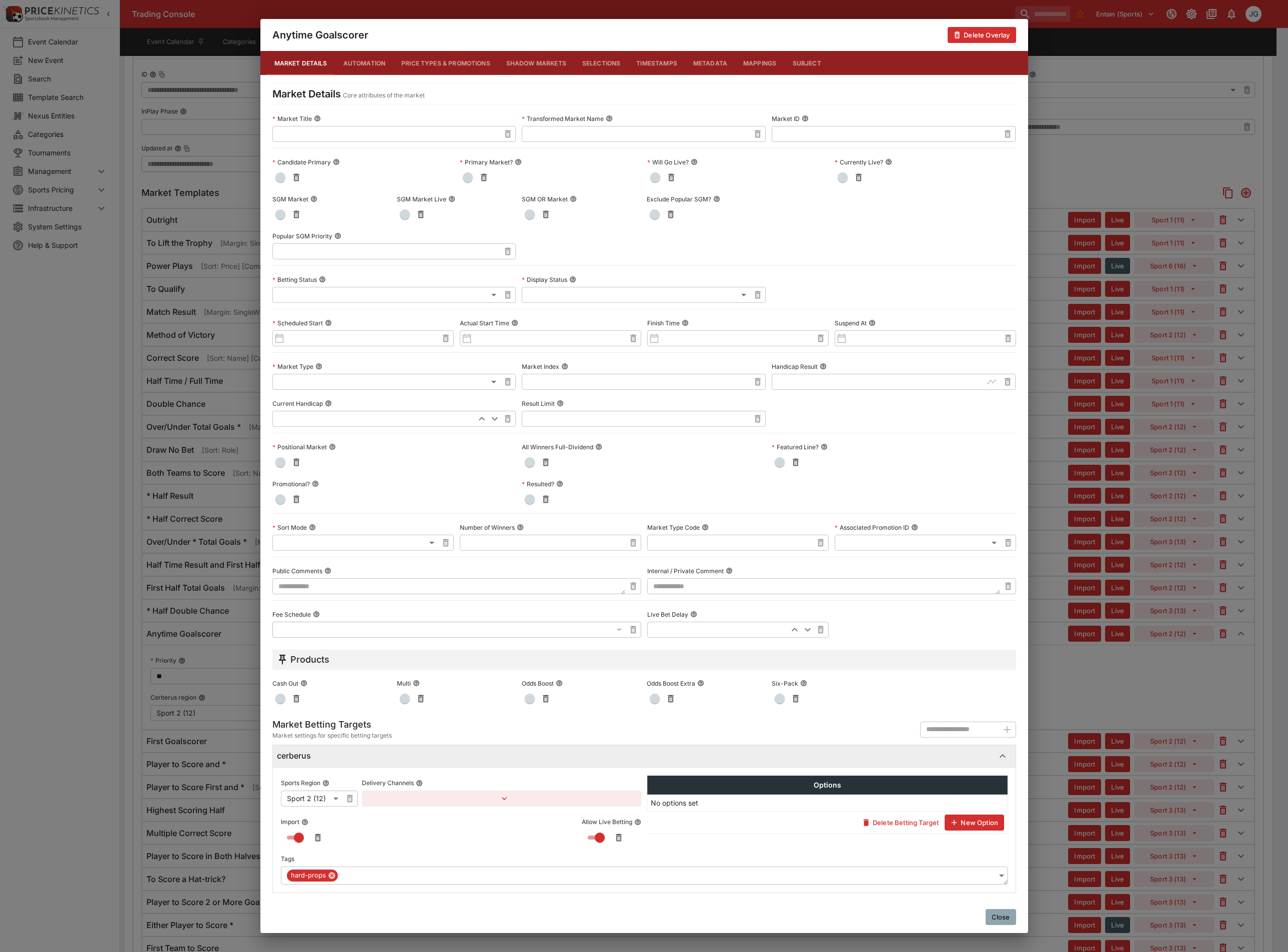
click at [330, 585] on textarea at bounding box center [448, 585] width 353 height 16
paste textarea "**********"
type textarea "**********"
click at [322, 606] on li "Price" at bounding box center [363, 611] width 181 height 16
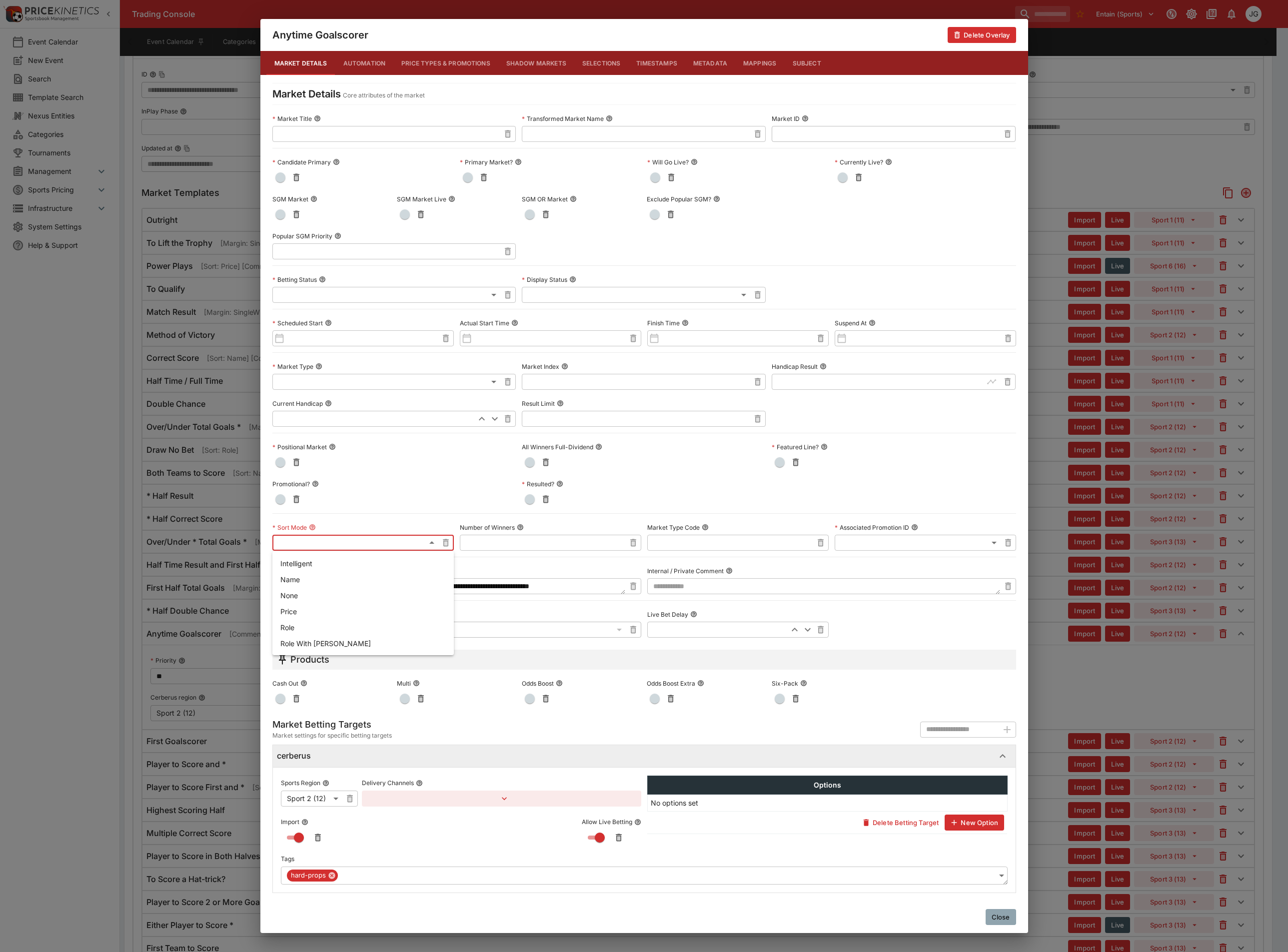
type input "**********"
click at [284, 215] on span "button" at bounding box center [280, 214] width 10 height 10
click at [1124, 717] on div "**********" at bounding box center [644, 476] width 1288 height 952
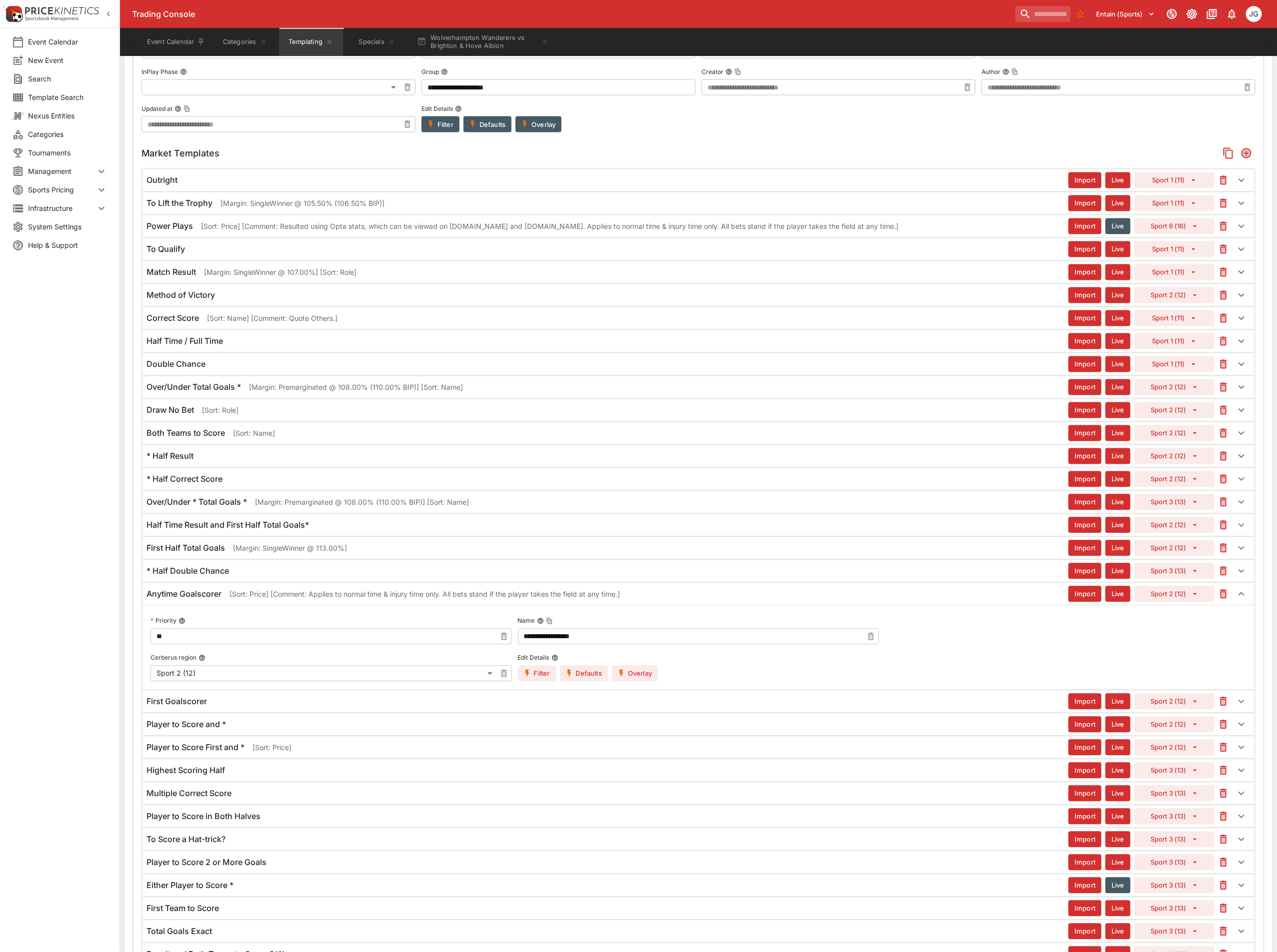
scroll to position [1147, 0]
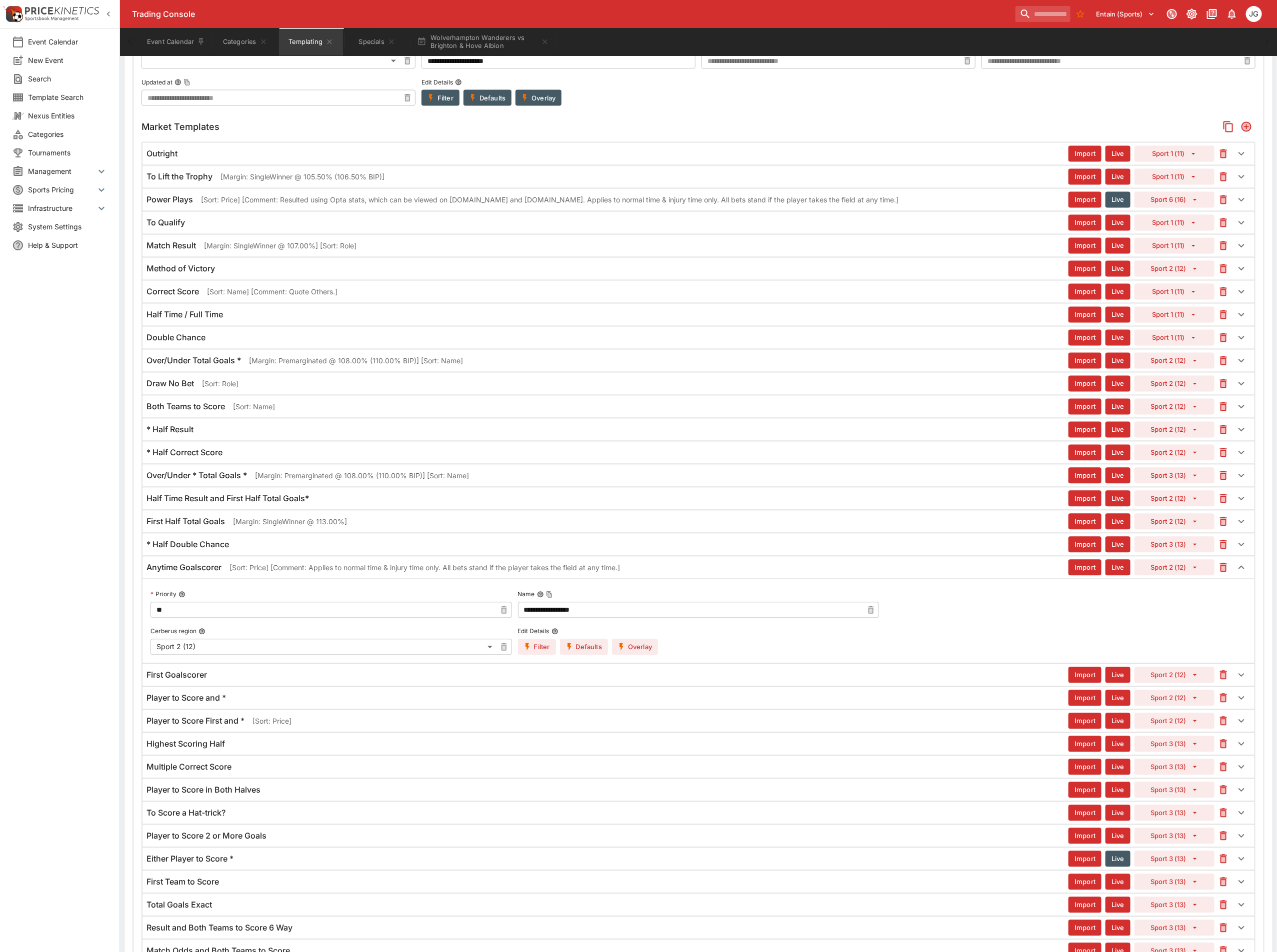
click at [217, 681] on div "First Goalscorer" at bounding box center [607, 675] width 922 height 10
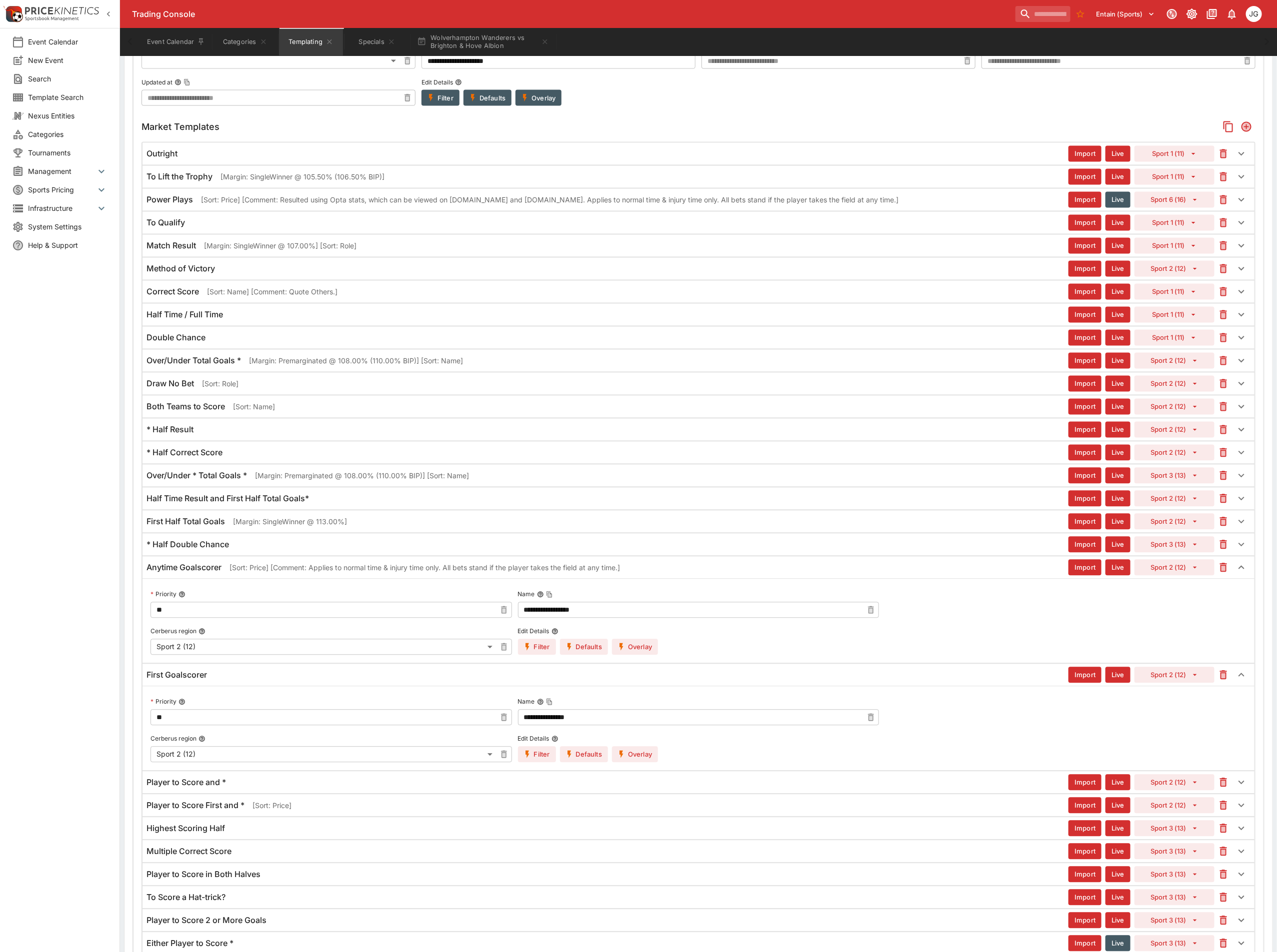
click at [628, 762] on button "Overlay" at bounding box center [634, 754] width 46 height 16
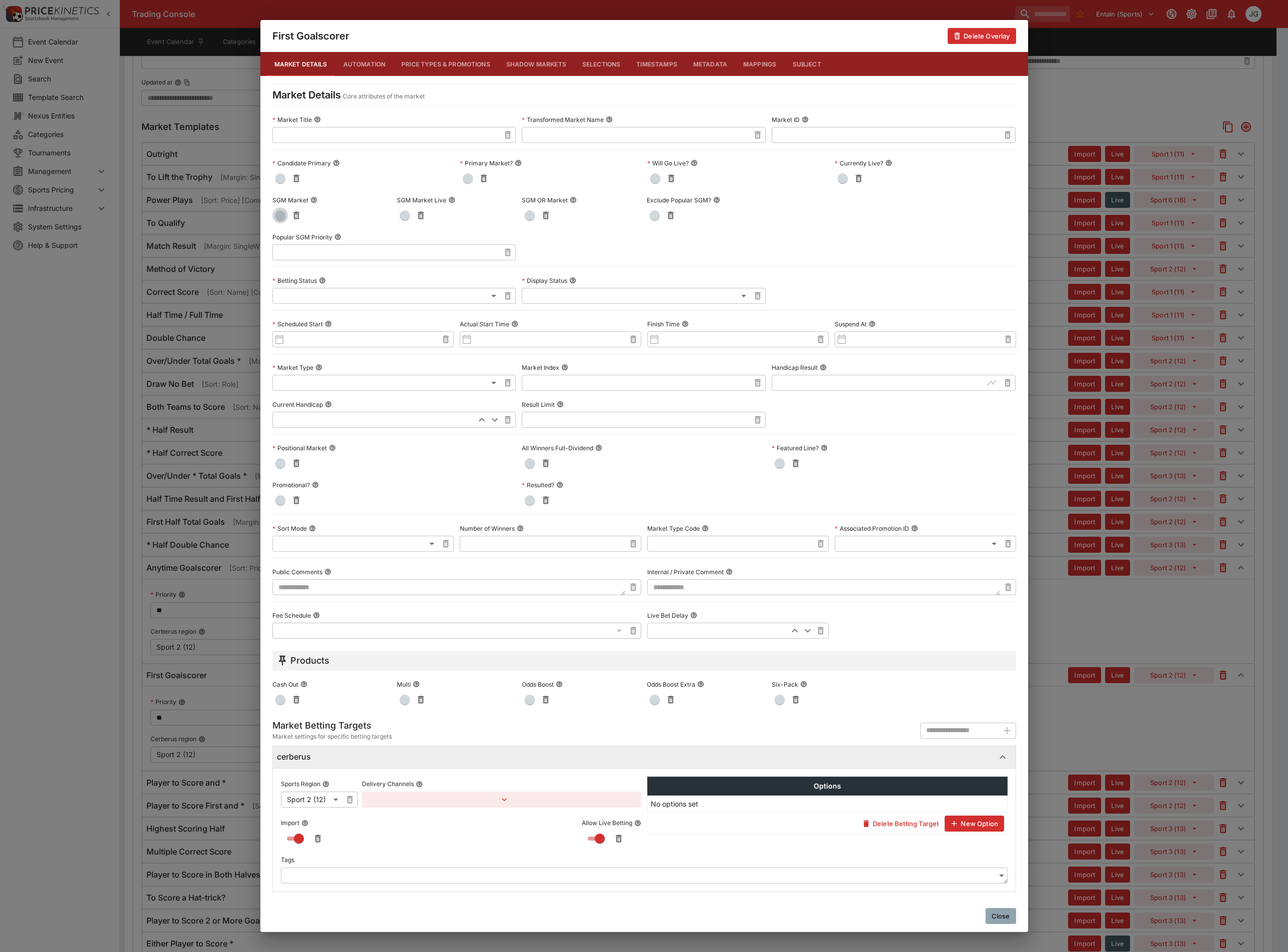
click at [280, 218] on span "button" at bounding box center [280, 215] width 10 height 10
click at [307, 609] on li "Price" at bounding box center [363, 612] width 181 height 16
type input "**********"
click at [395, 585] on textarea at bounding box center [448, 587] width 353 height 16
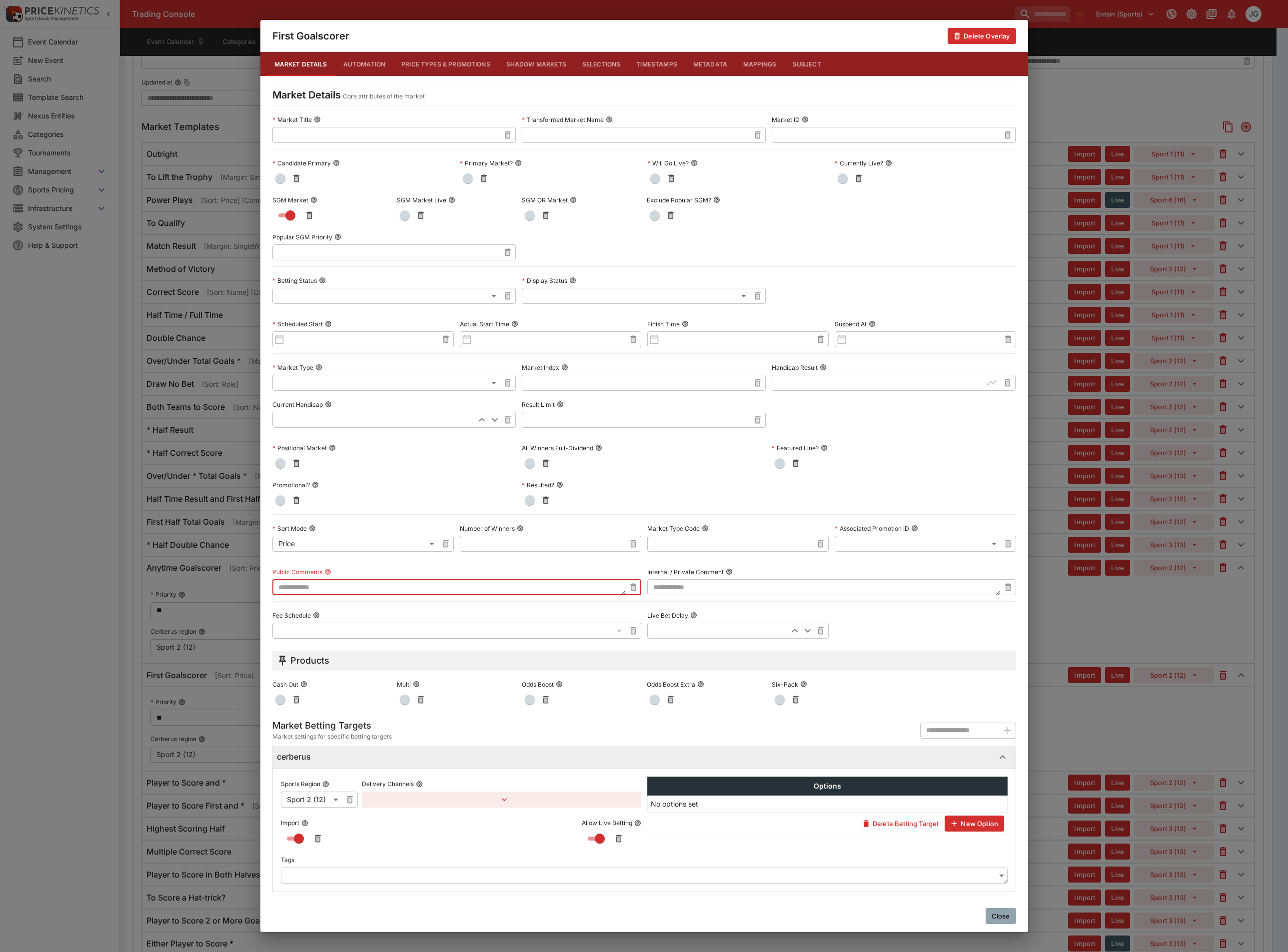
paste textarea "**********"
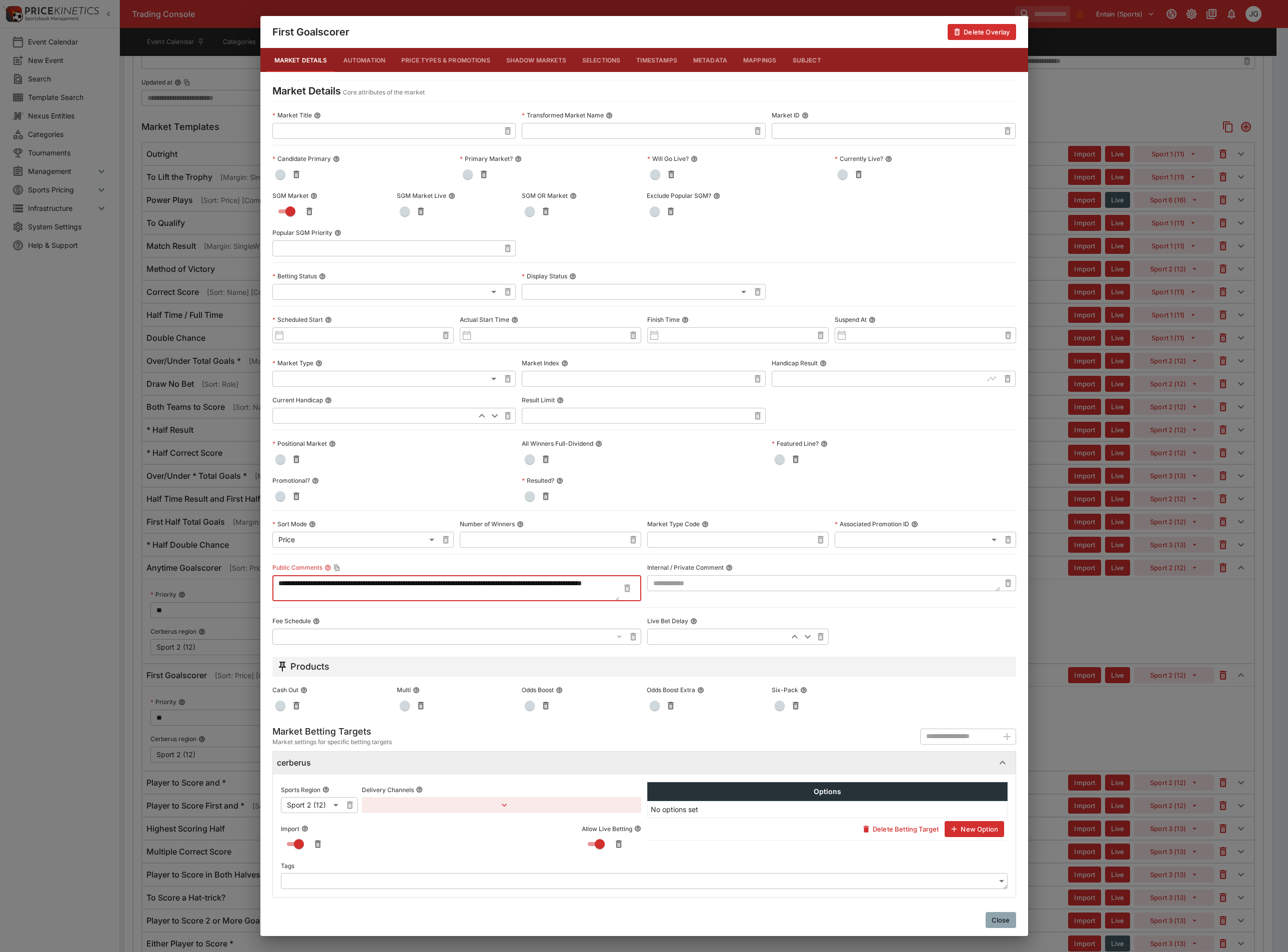
type textarea "**********"
click at [1113, 744] on div "**********" at bounding box center [644, 476] width 1288 height 952
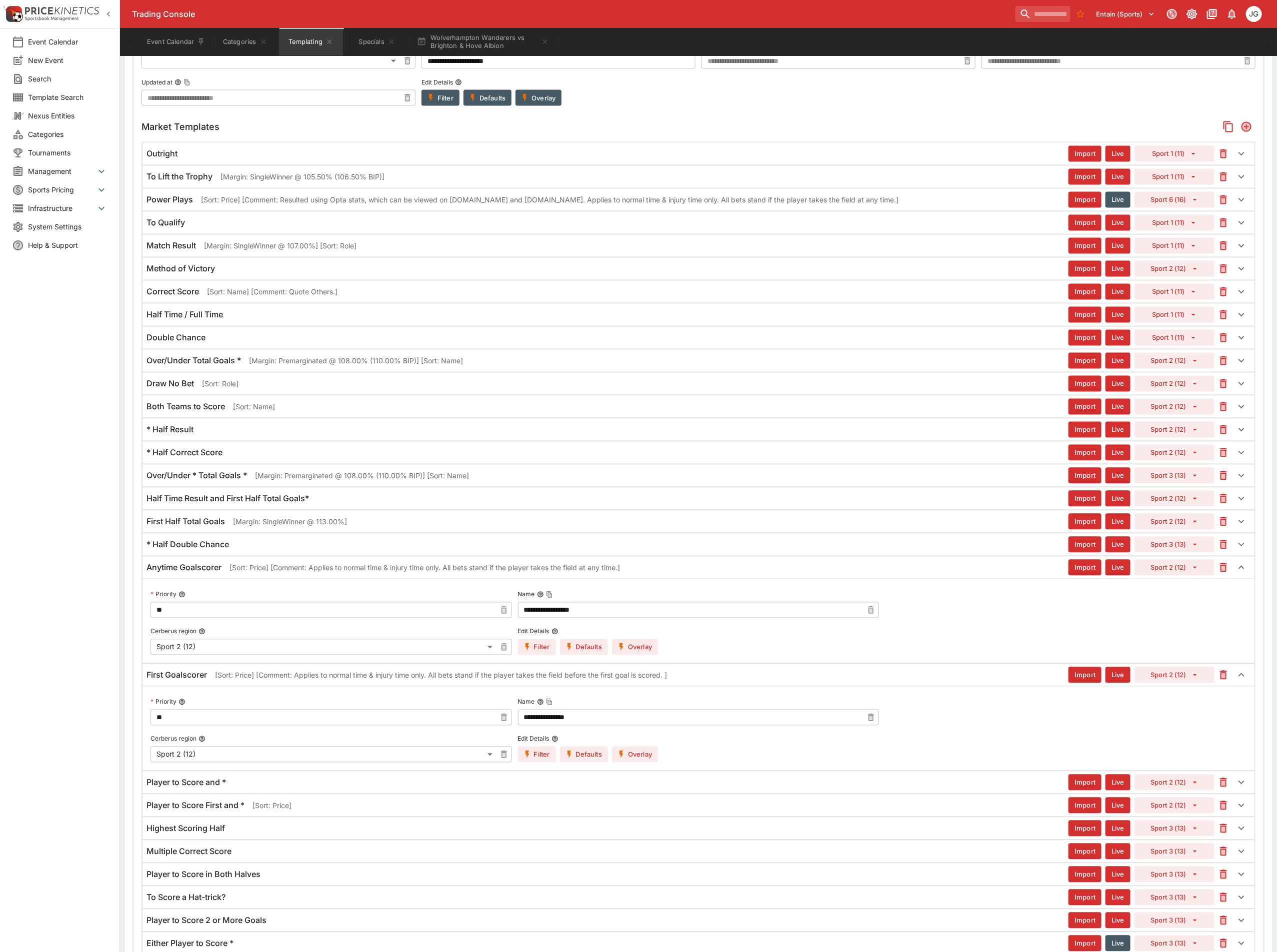
click at [279, 788] on div "Player to Score and *" at bounding box center [607, 783] width 922 height 10
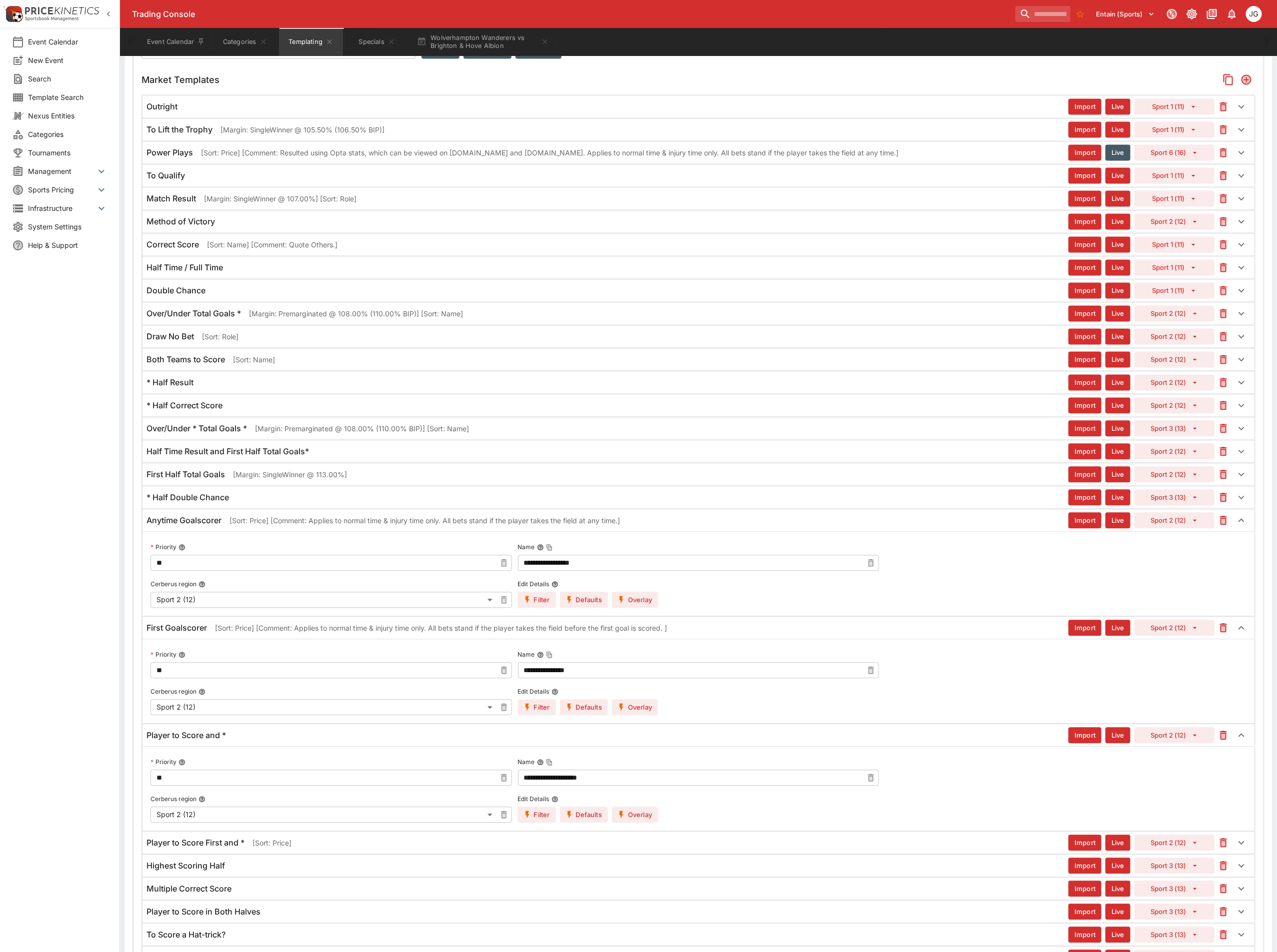
scroll to position [1297, 0]
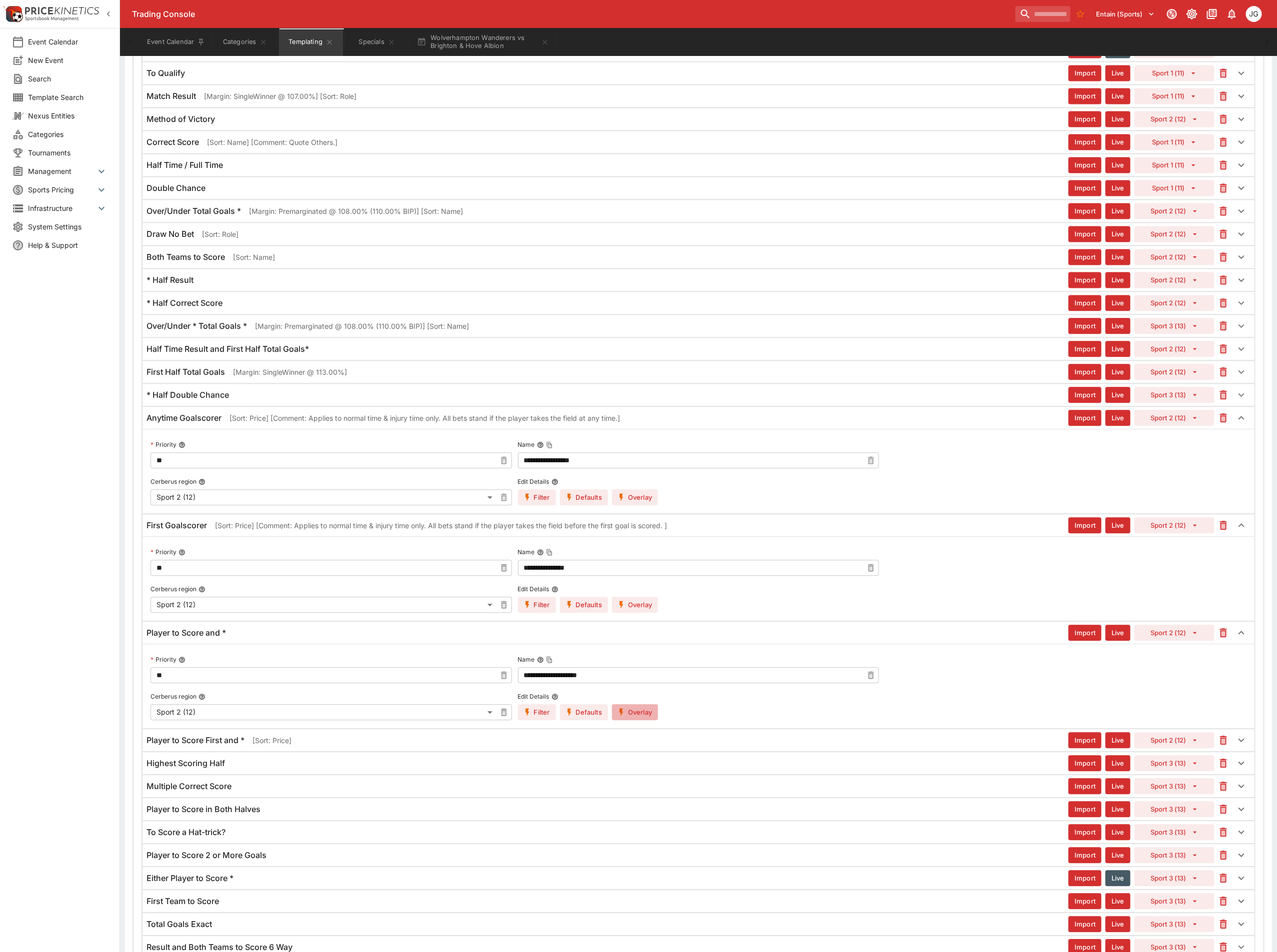
click at [643, 720] on button "Overlay" at bounding box center [634, 711] width 46 height 16
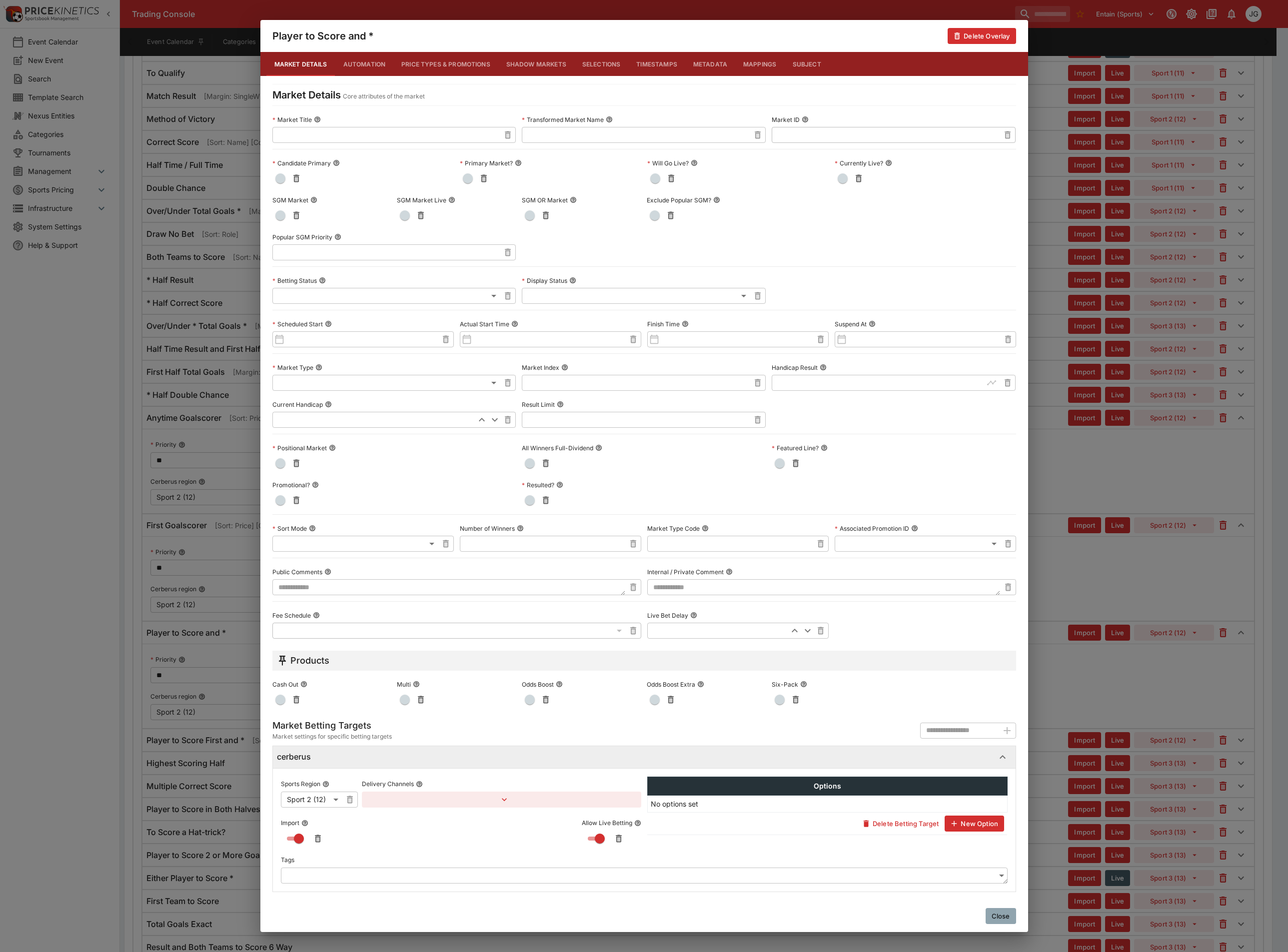
click at [345, 546] on body "Trading Console Entain (Sports) 1 JG Event Calendar New Event Search Template S…" at bounding box center [644, 867] width 1288 height 4329
click at [312, 610] on li "Price" at bounding box center [363, 612] width 181 height 16
type input "**********"
click at [499, 586] on textarea at bounding box center [448, 587] width 353 height 16
paste textarea "**********"
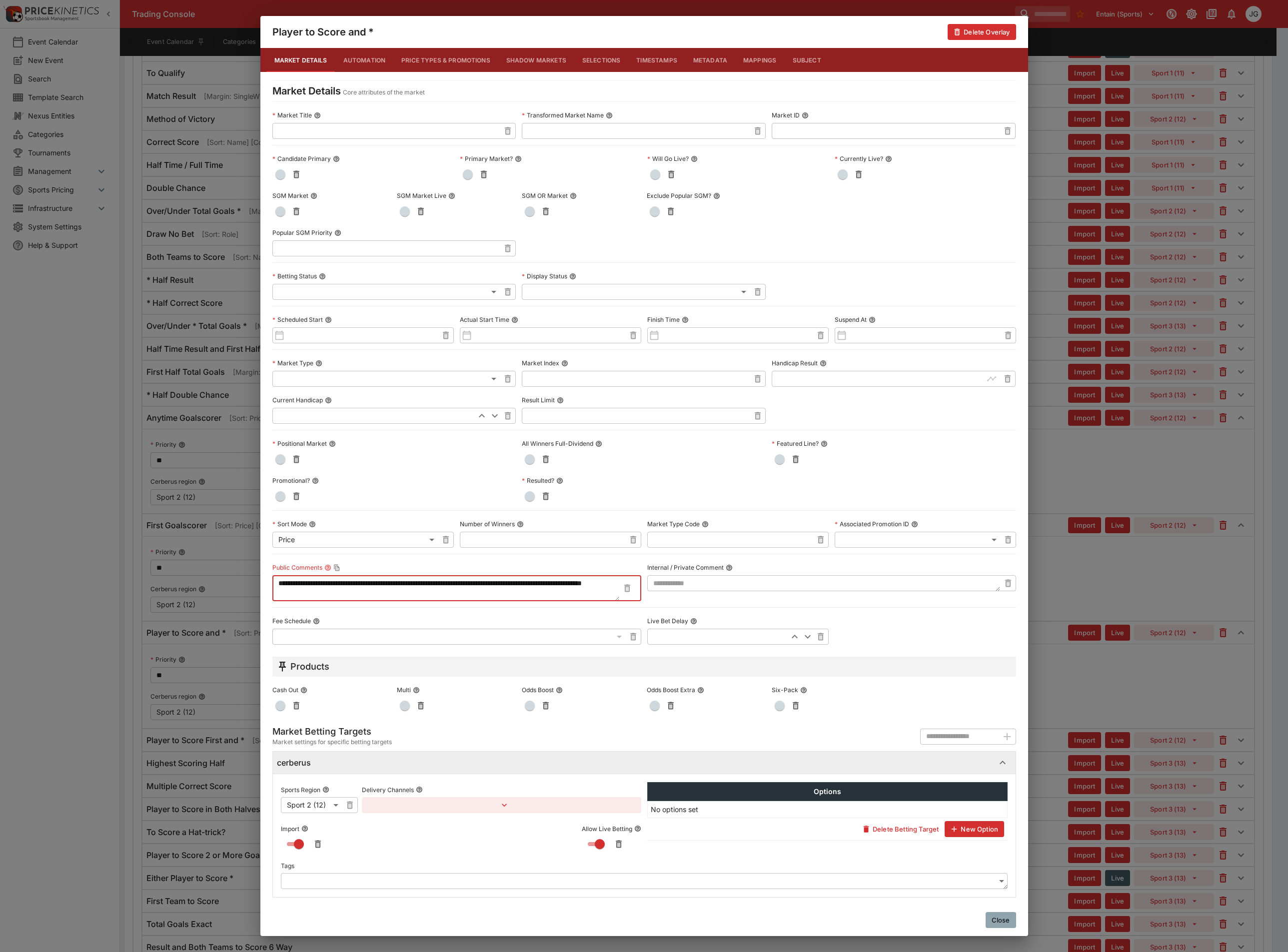
type textarea "**********"
drag, startPoint x: 278, startPoint y: 213, endPoint x: 319, endPoint y: 244, distance: 51.4
click at [278, 214] on span "button" at bounding box center [280, 211] width 10 height 10
click at [1159, 630] on div "**********" at bounding box center [644, 476] width 1288 height 952
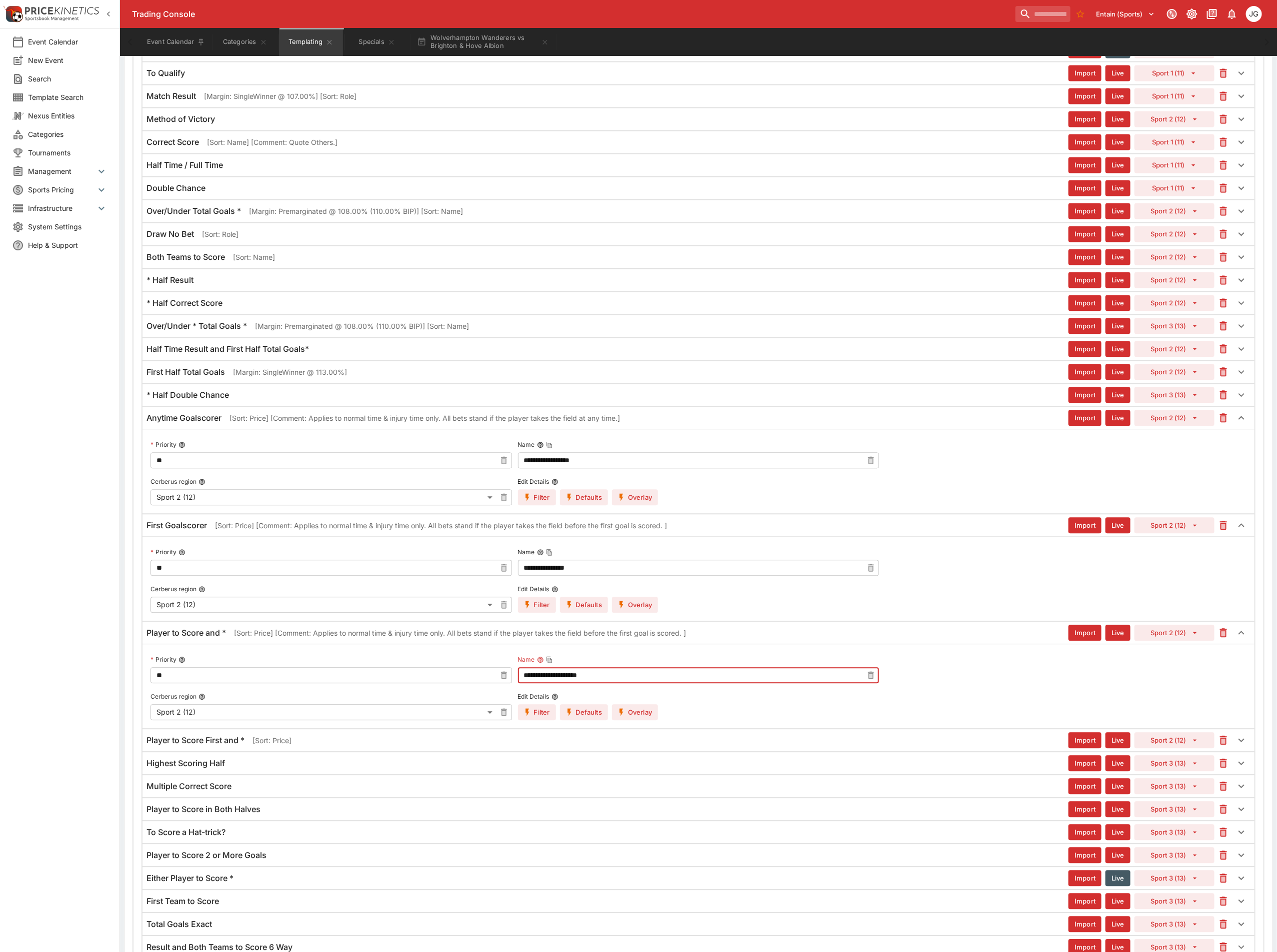
drag, startPoint x: 605, startPoint y: 703, endPoint x: 488, endPoint y: 684, distance: 118.5
click at [489, 684] on div "**********" at bounding box center [698, 686] width 1096 height 68
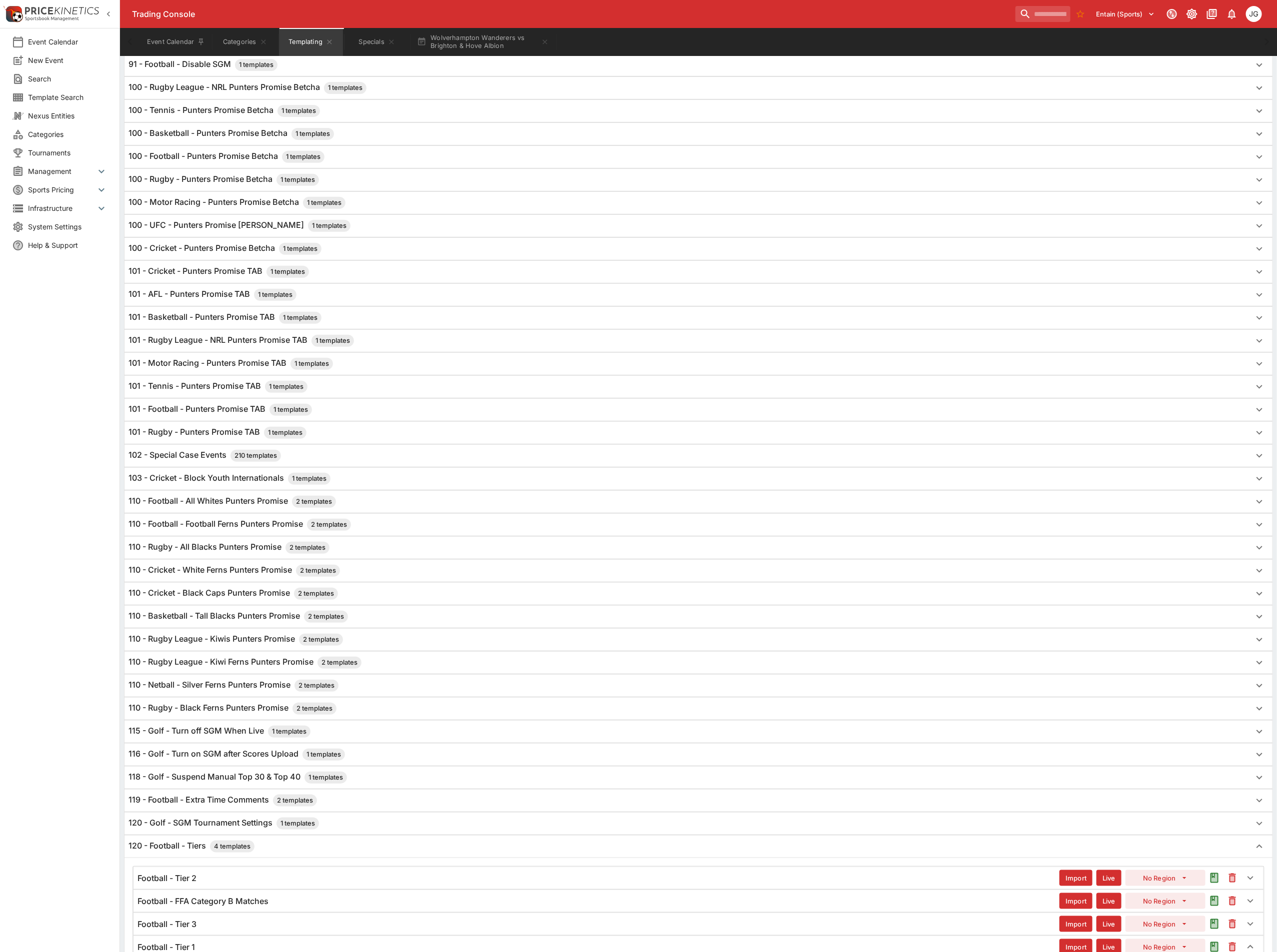
scroll to position [0, 0]
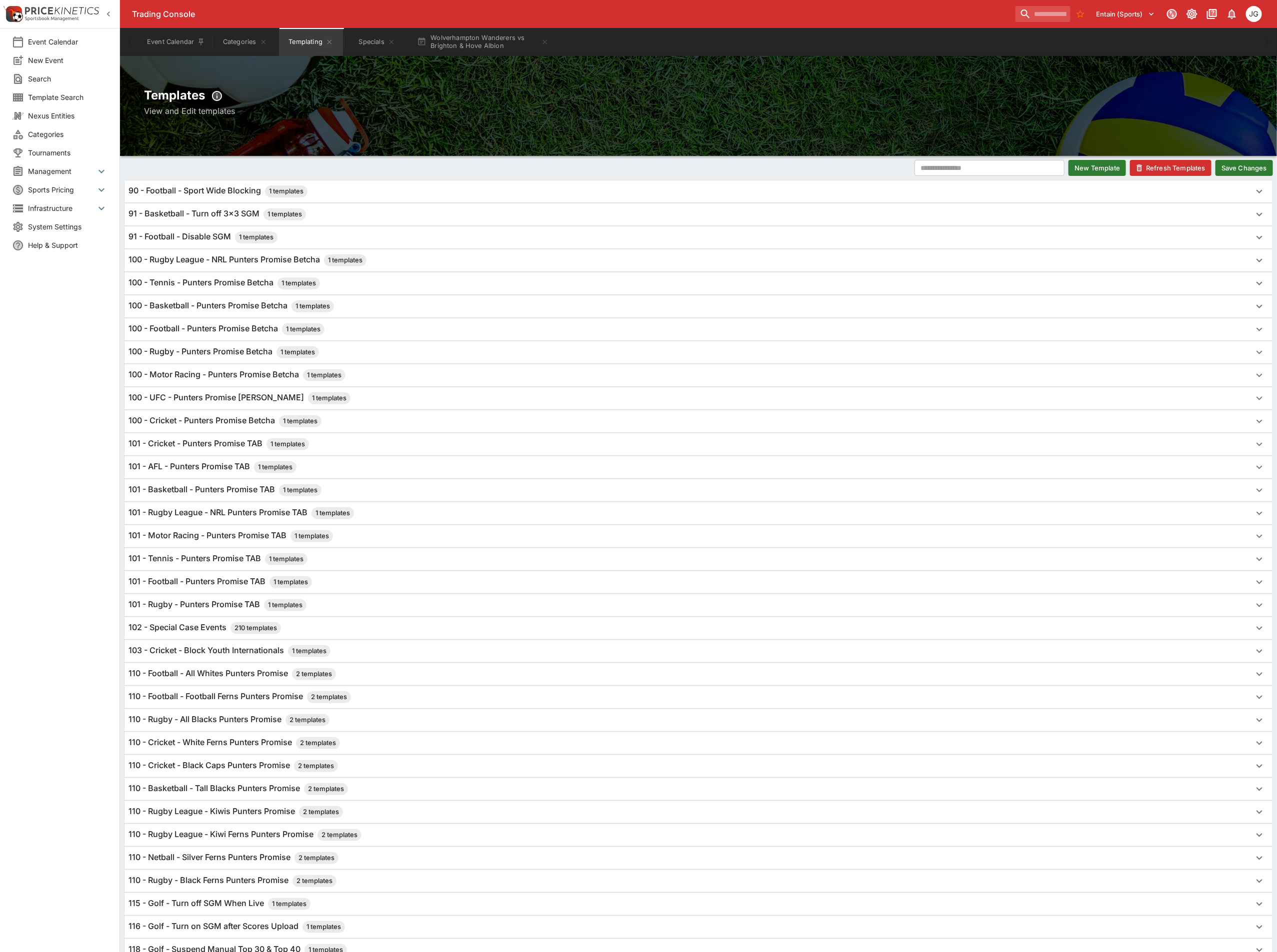
click at [222, 197] on h6 "90 - Football - Sport Wide Blocking 1 templates" at bounding box center [217, 191] width 179 height 12
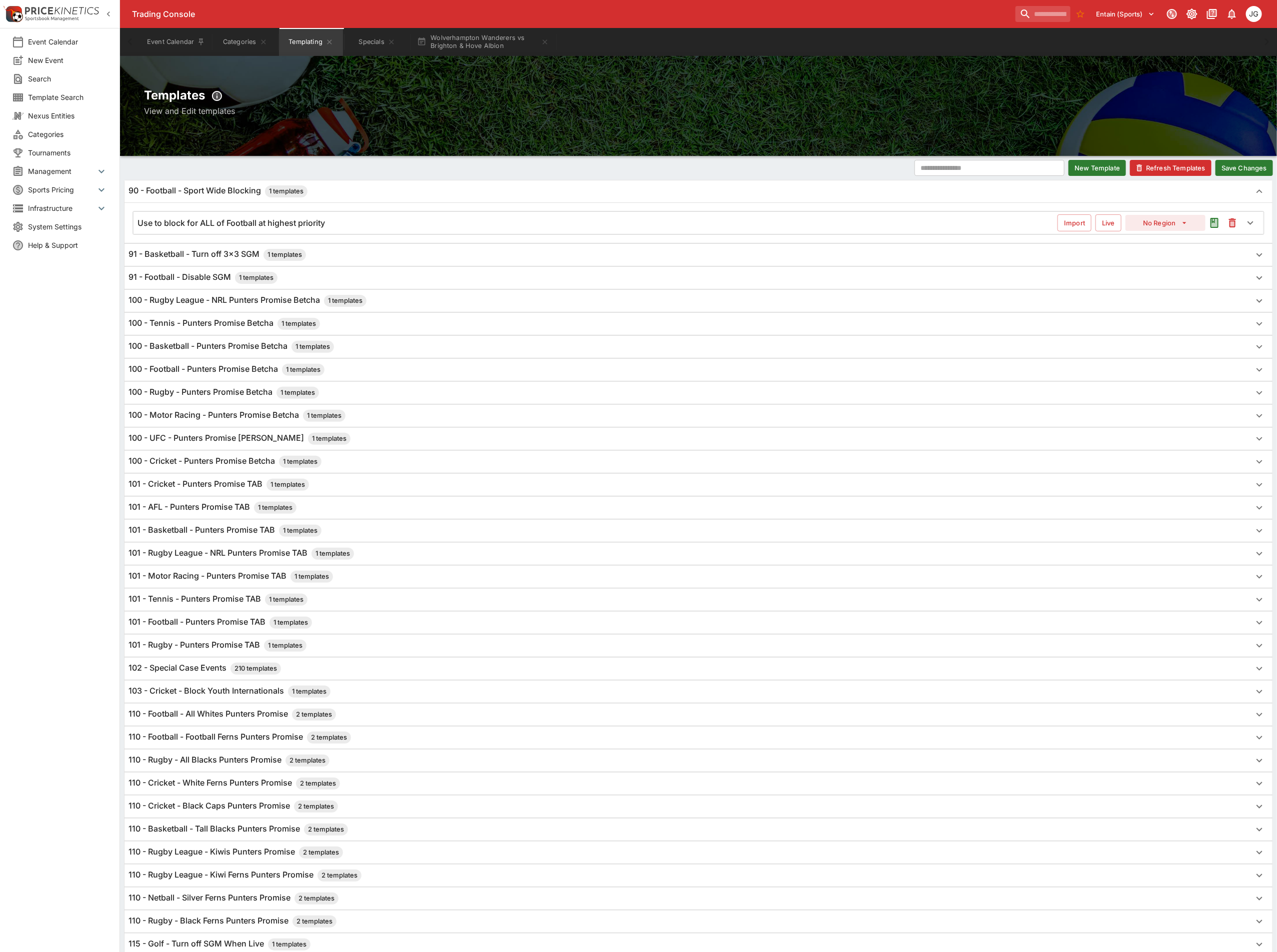
click at [211, 280] on h6 "91 - Football - Disable SGM 1 templates" at bounding box center [202, 278] width 149 height 12
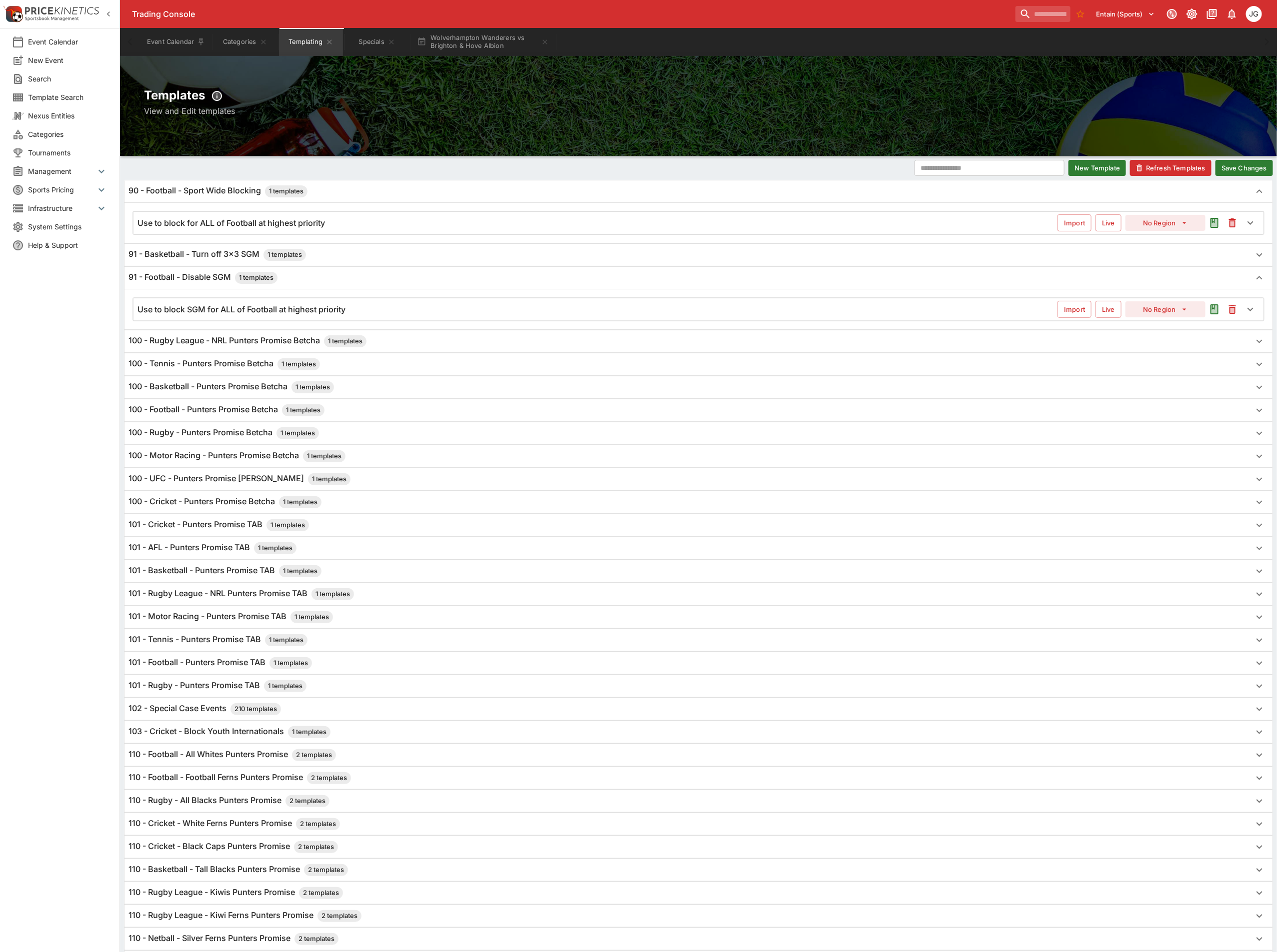
click at [221, 310] on h6 "Use to block SGM for ALL of Football at highest priority" at bounding box center [241, 310] width 208 height 10
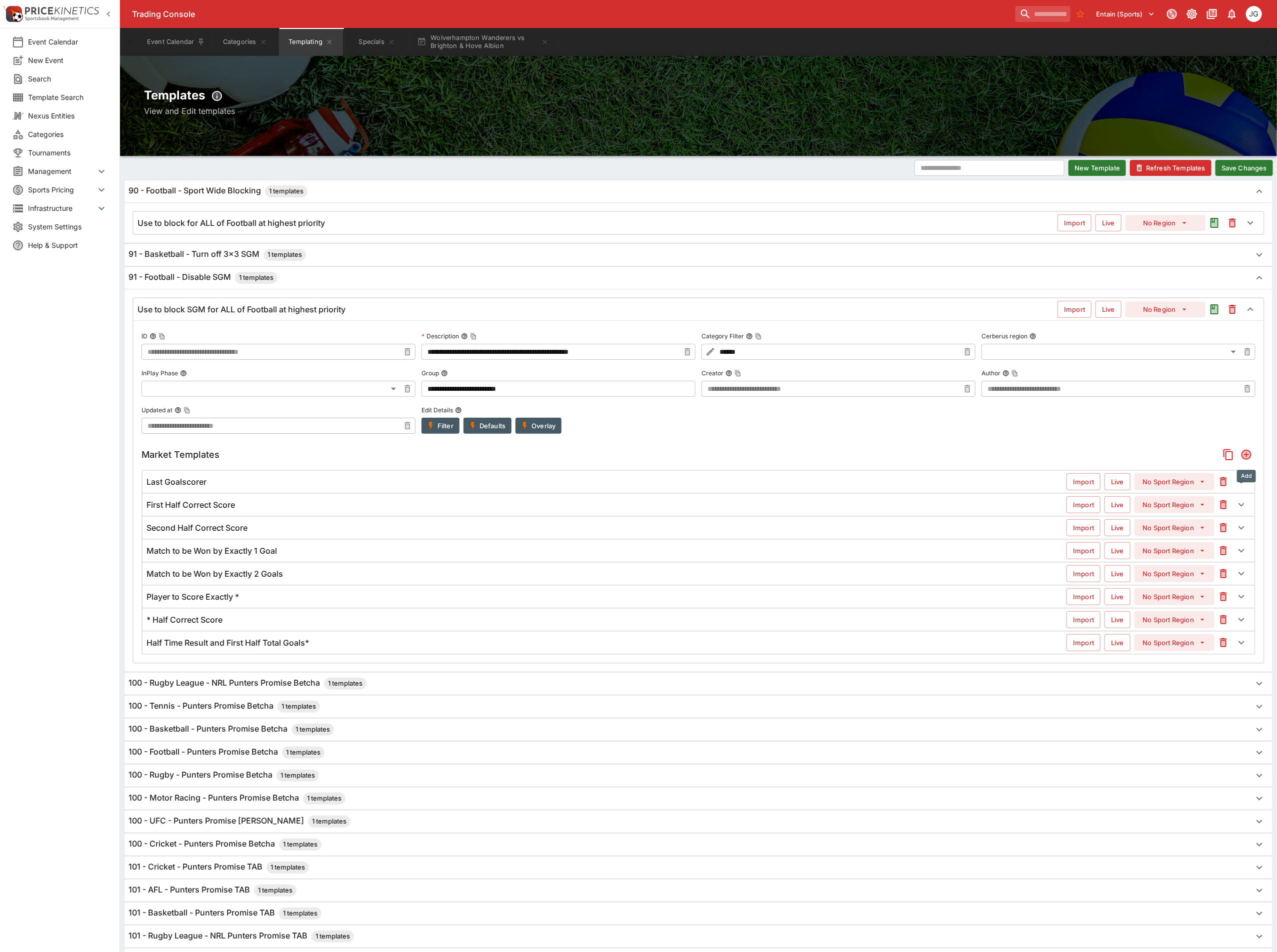
click at [1250, 454] on icon "Add" at bounding box center [1246, 455] width 12 height 12
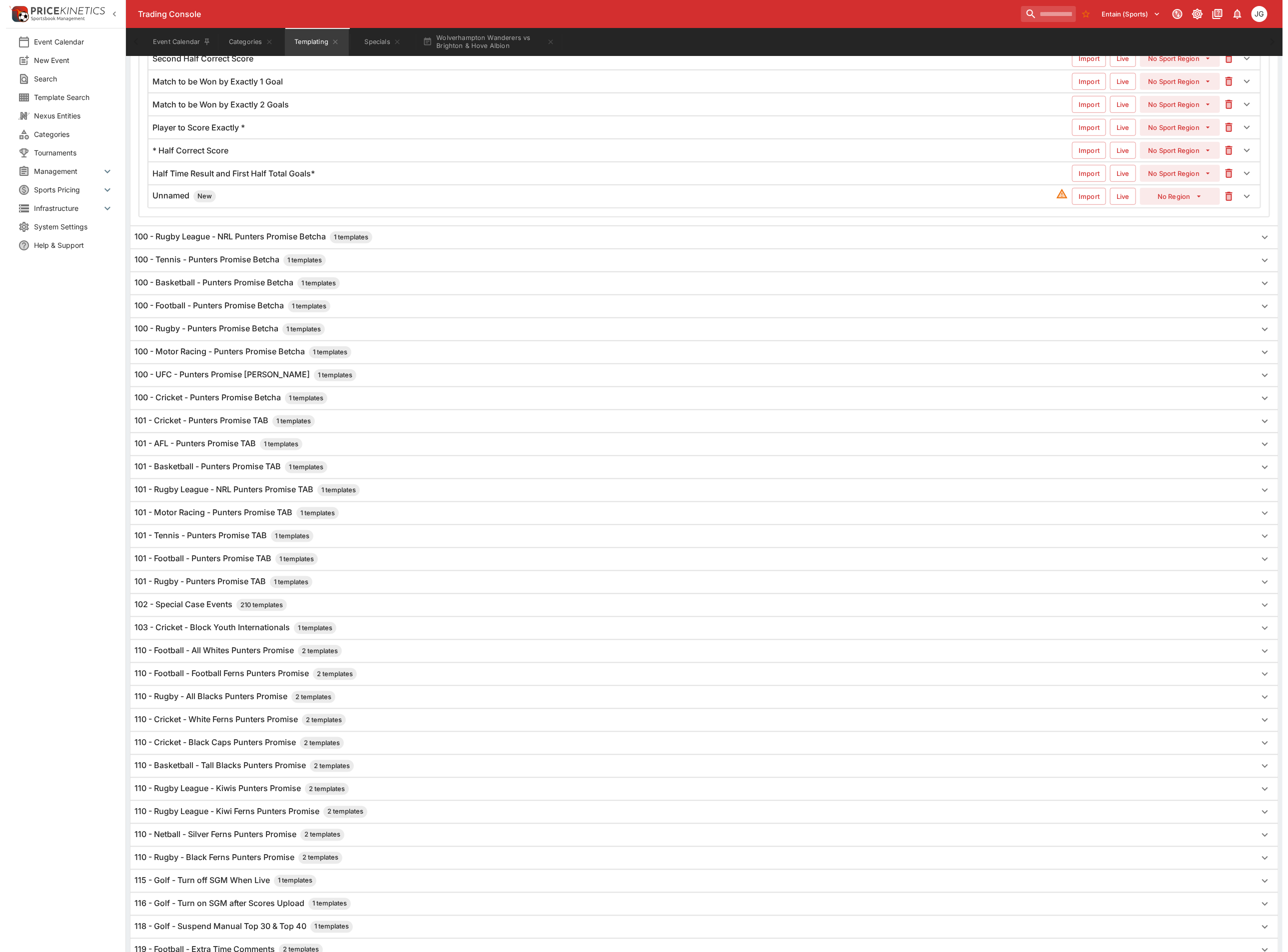
scroll to position [62, 0]
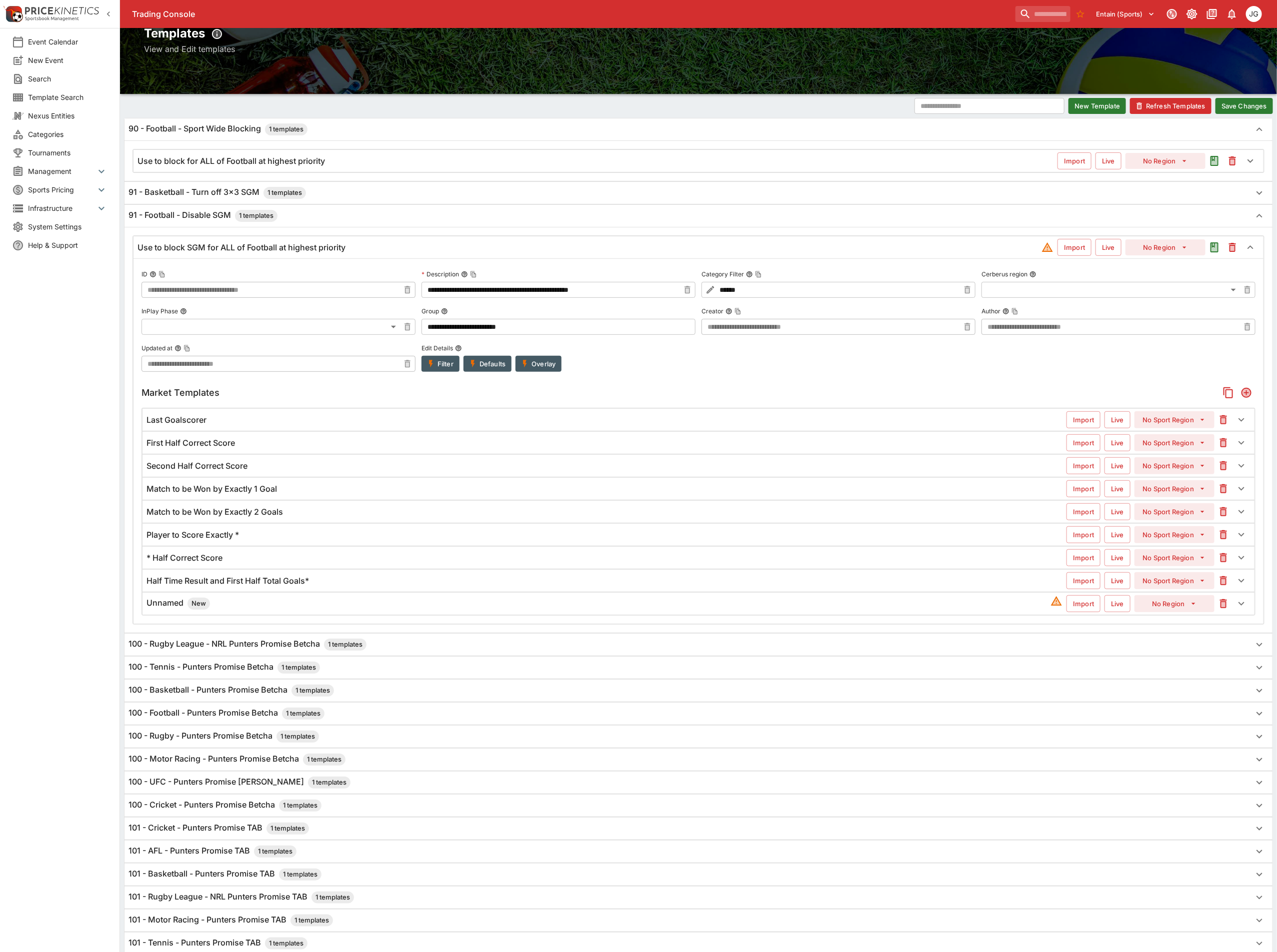
click at [218, 609] on div "Unnamed New" at bounding box center [598, 603] width 904 height 12
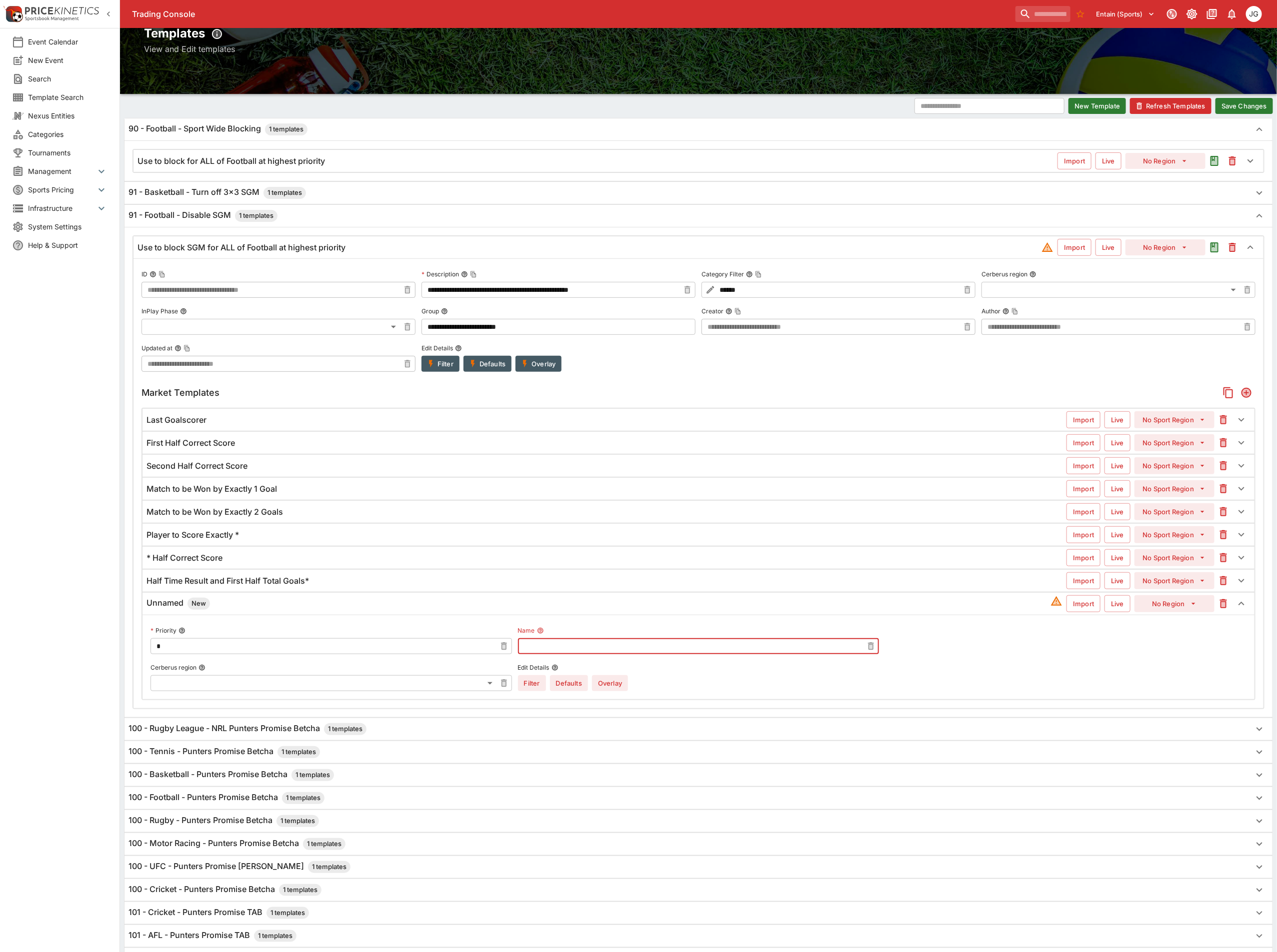
click at [582, 654] on input "text" at bounding box center [691, 645] width 346 height 16
paste input "**********"
type input "**********"
click at [616, 691] on button "Overlay" at bounding box center [610, 683] width 36 height 16
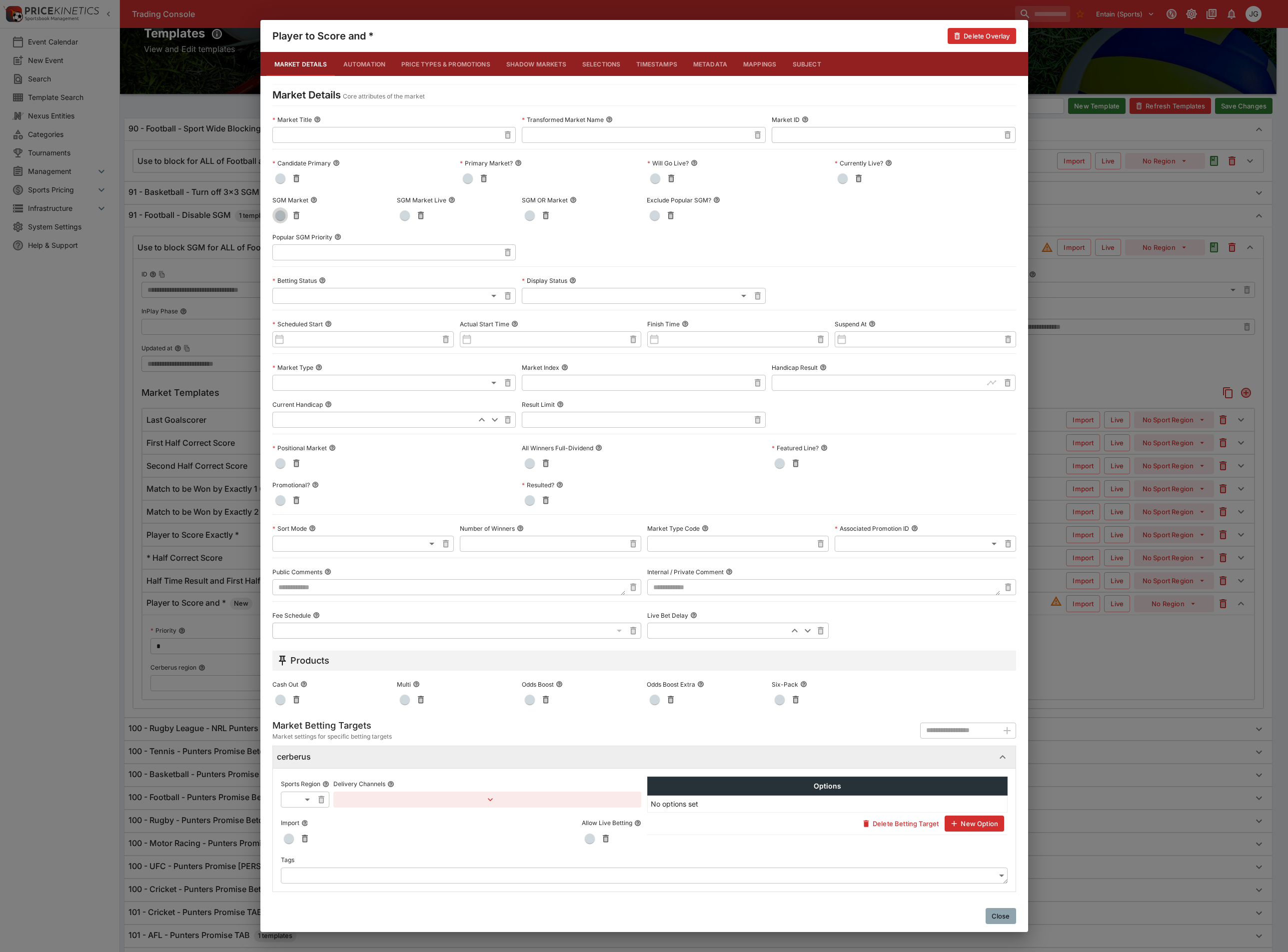
click at [283, 211] on span "button" at bounding box center [280, 215] width 10 height 10
click at [1164, 376] on div "Player to Score and * Delete Overlay Market Details Automation Price Types & Pr…" at bounding box center [644, 476] width 1288 height 952
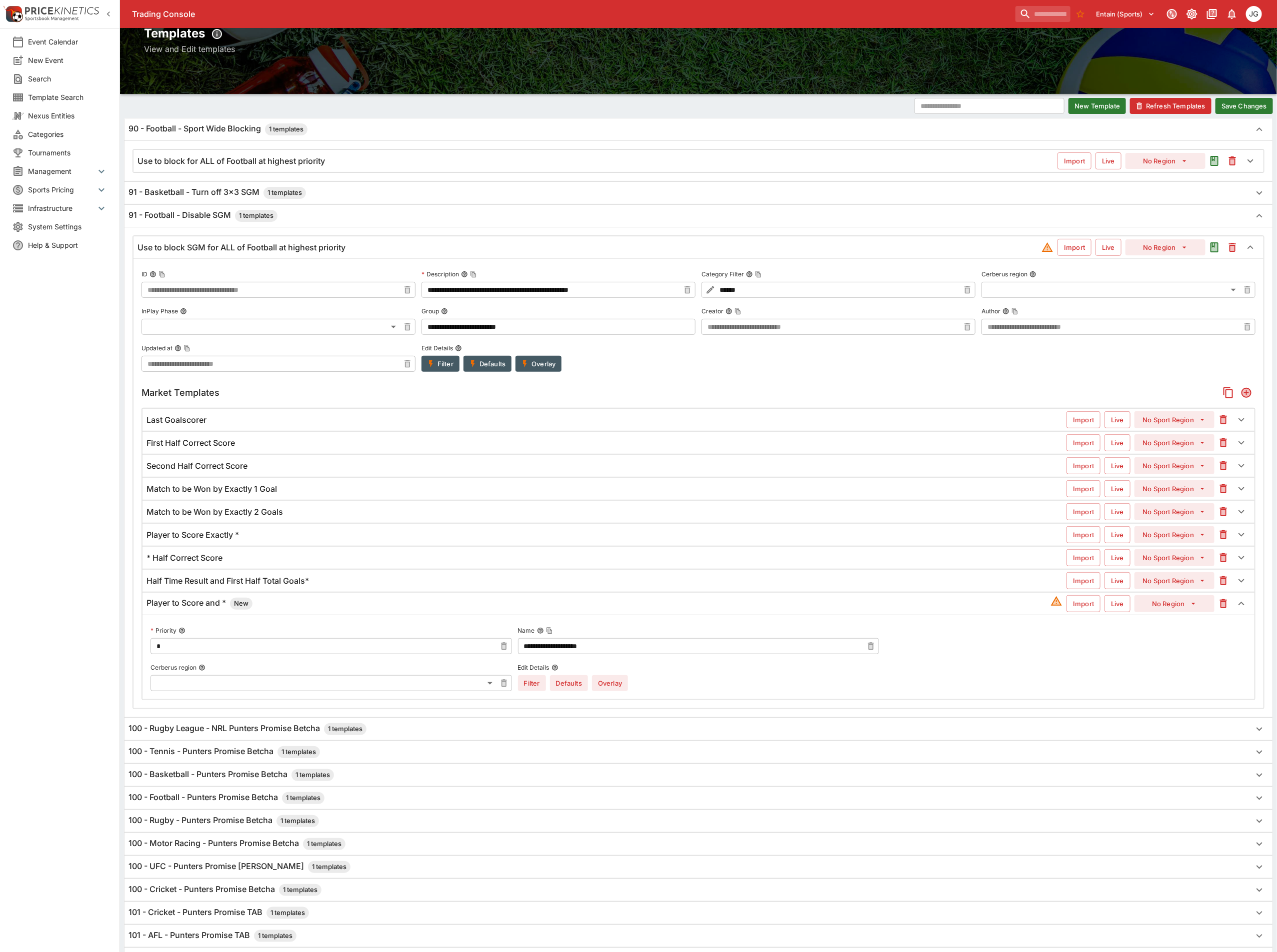
click at [1256, 110] on button "Save Changes" at bounding box center [1244, 106] width 58 height 16
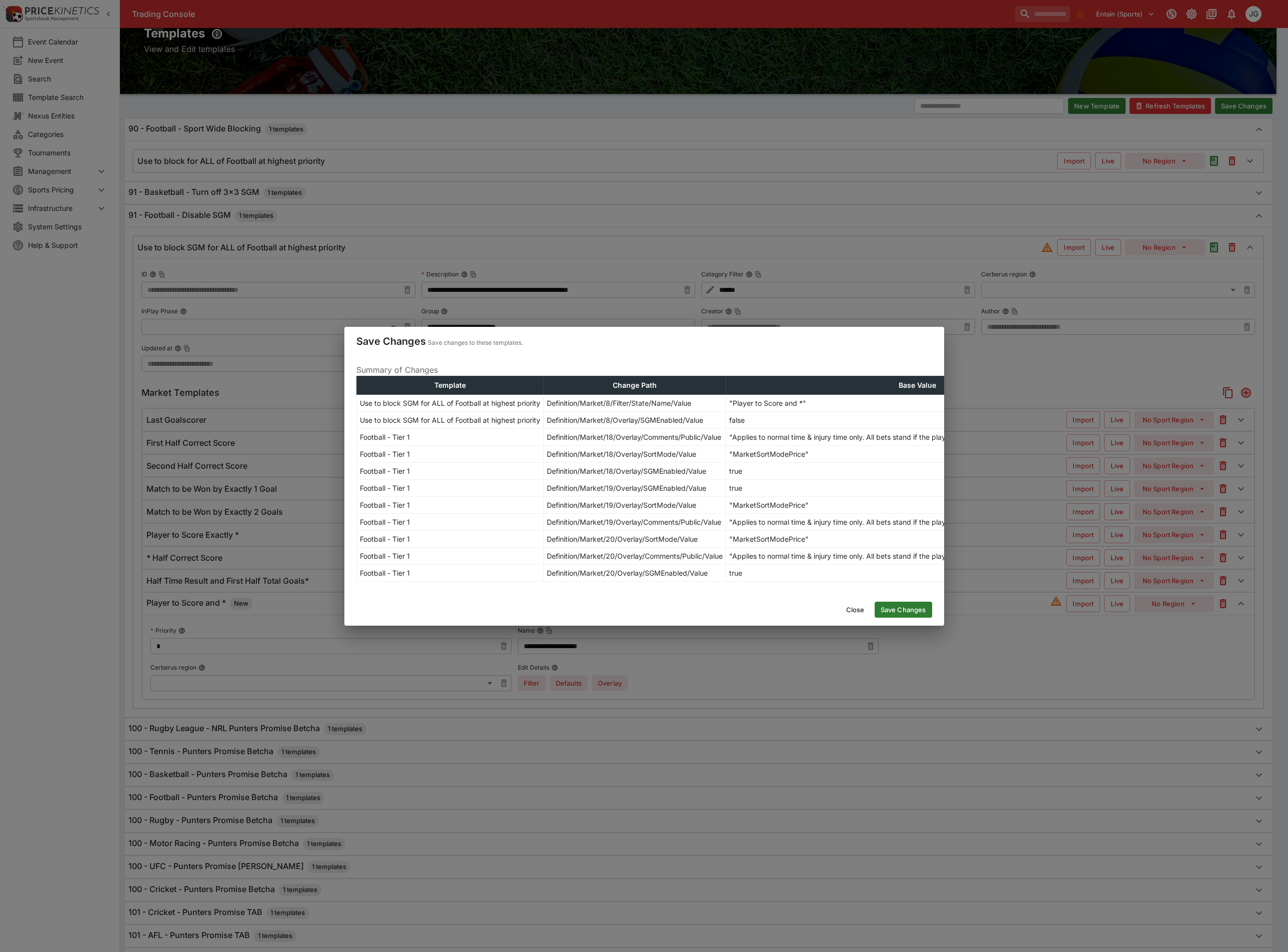
click at [898, 615] on button "Save Changes" at bounding box center [903, 609] width 58 height 16
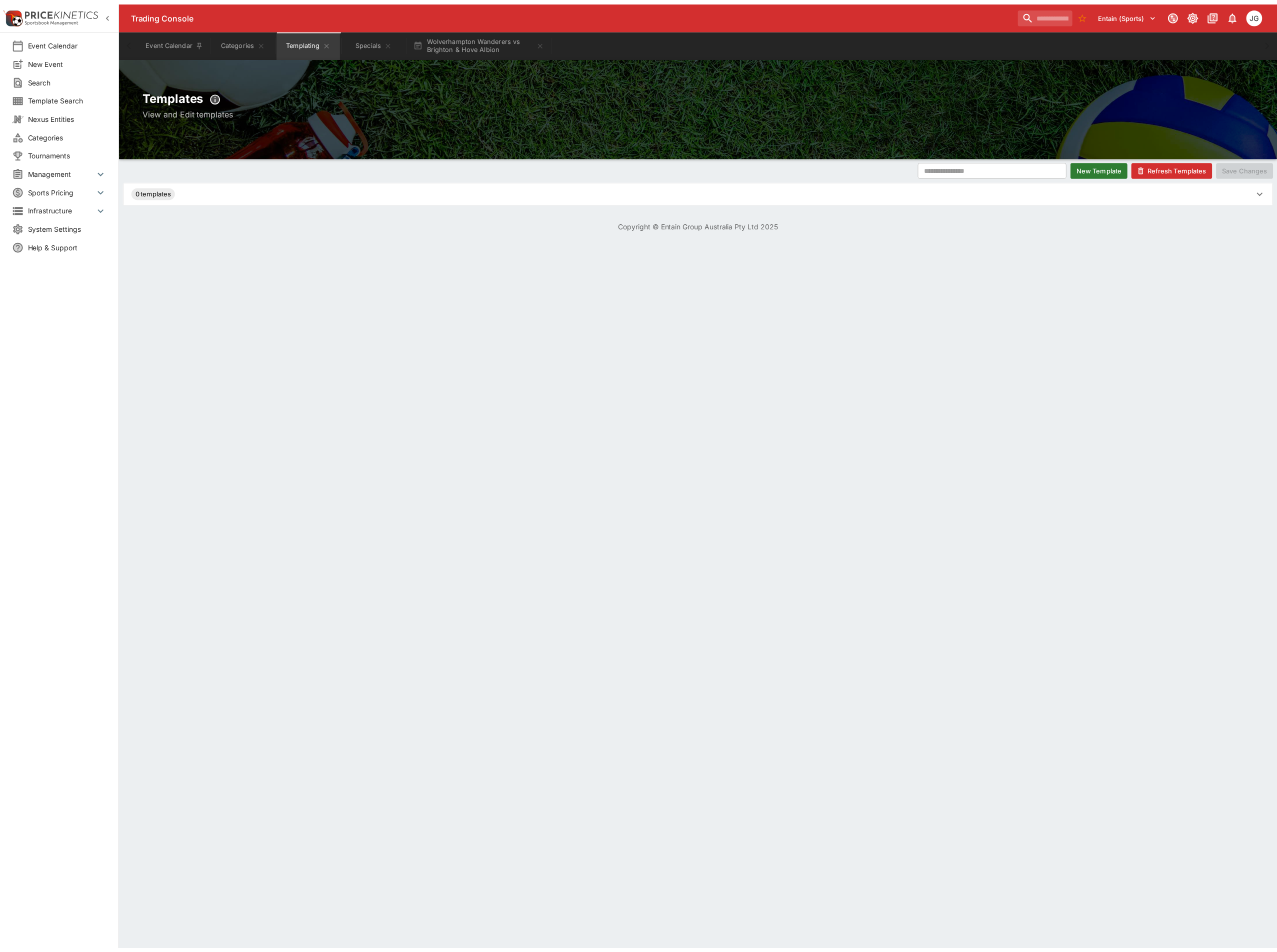
scroll to position [0, 0]
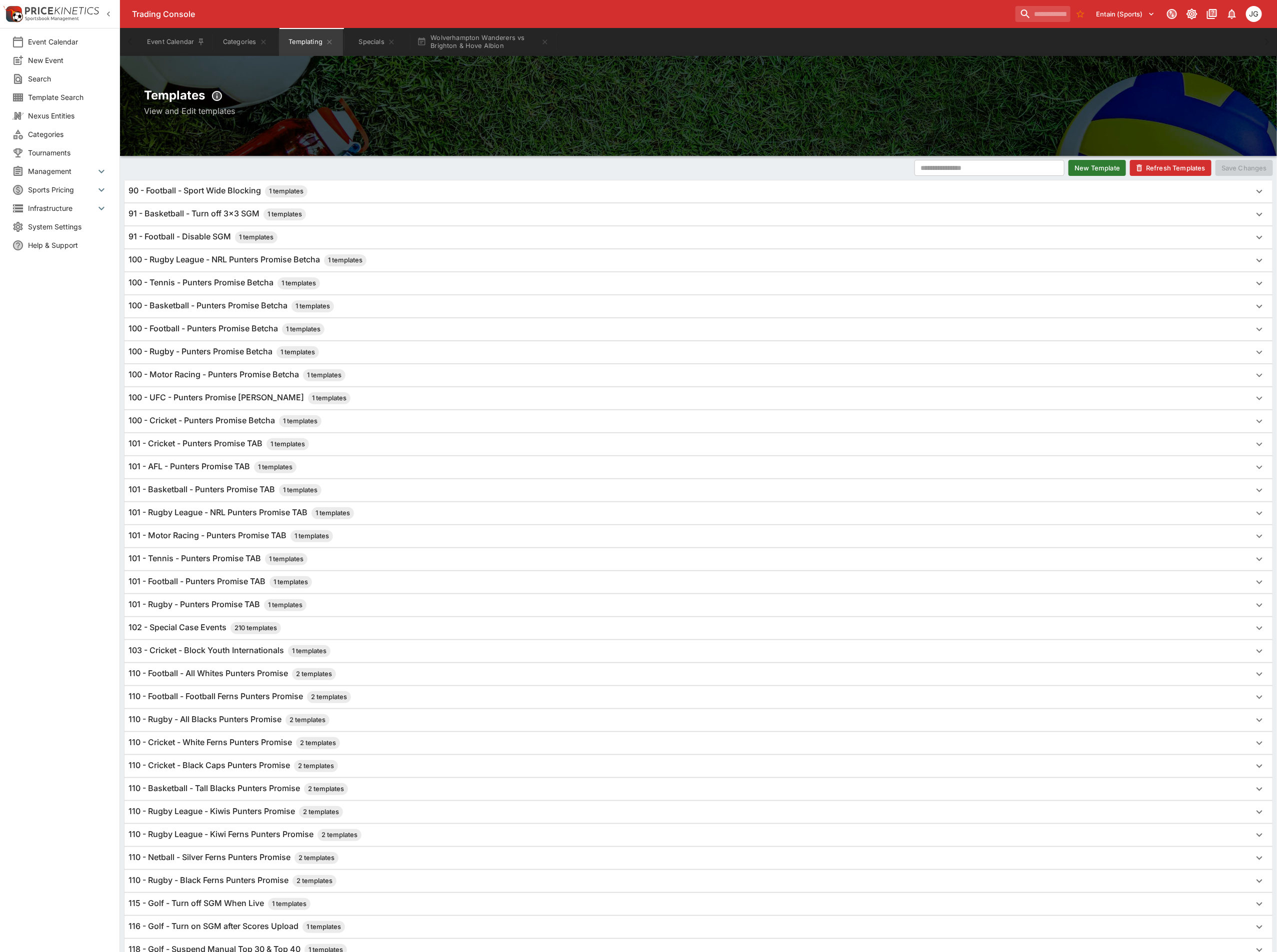
click at [1186, 166] on button "Refresh Templates" at bounding box center [1171, 167] width 82 height 16
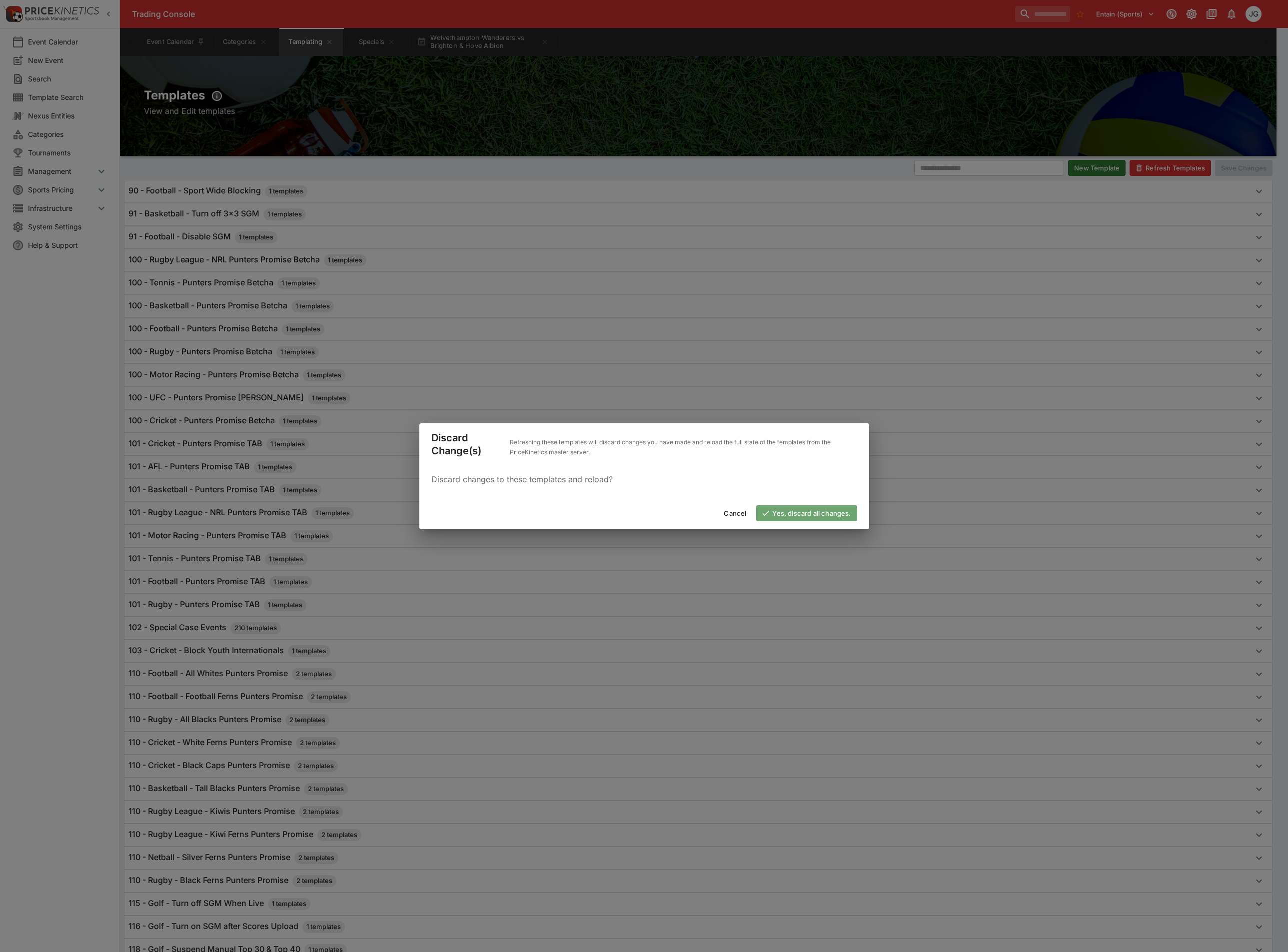
click at [832, 513] on button "Yes, discard all changes." at bounding box center [807, 513] width 100 height 16
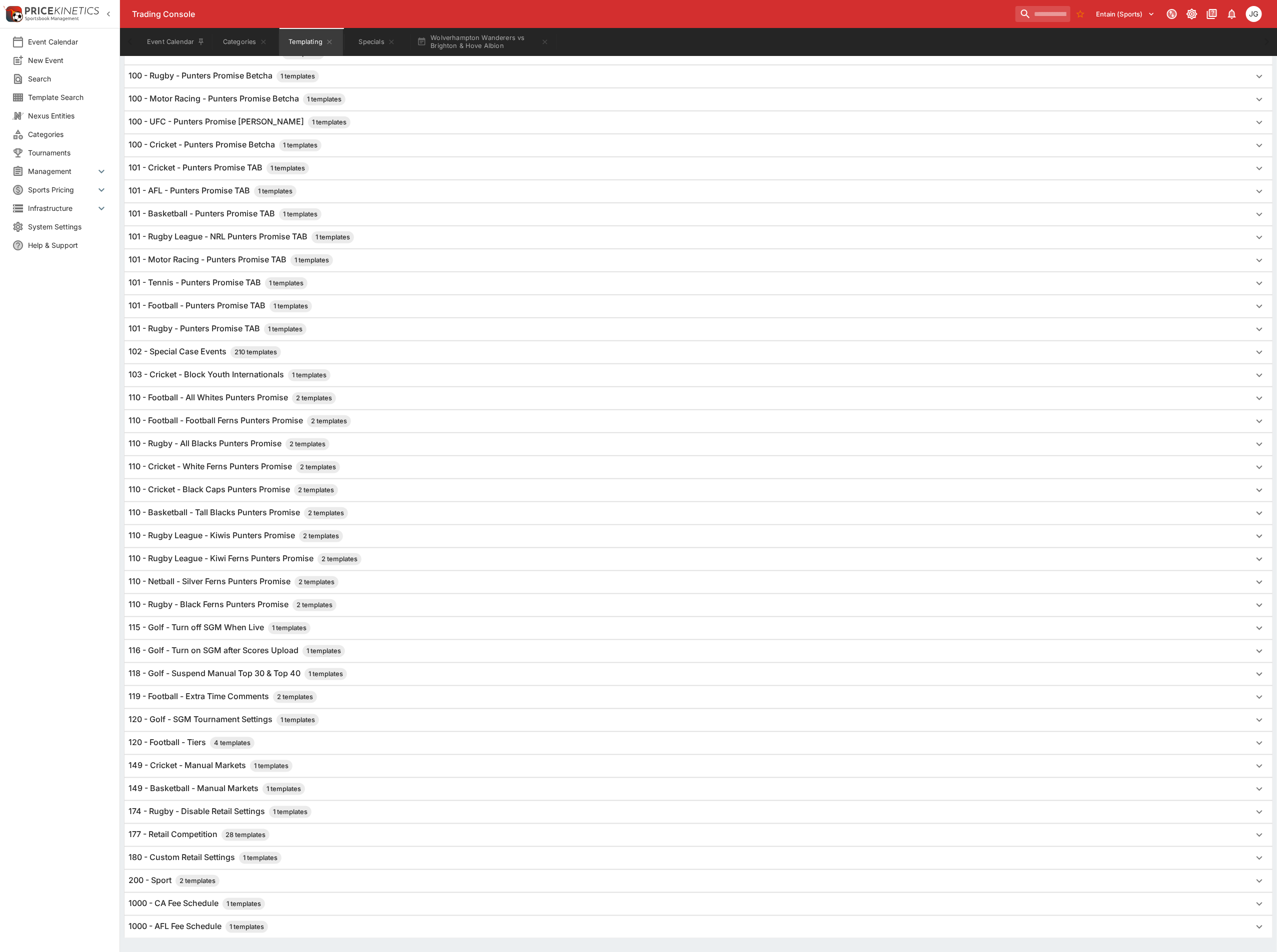
scroll to position [322, 0]
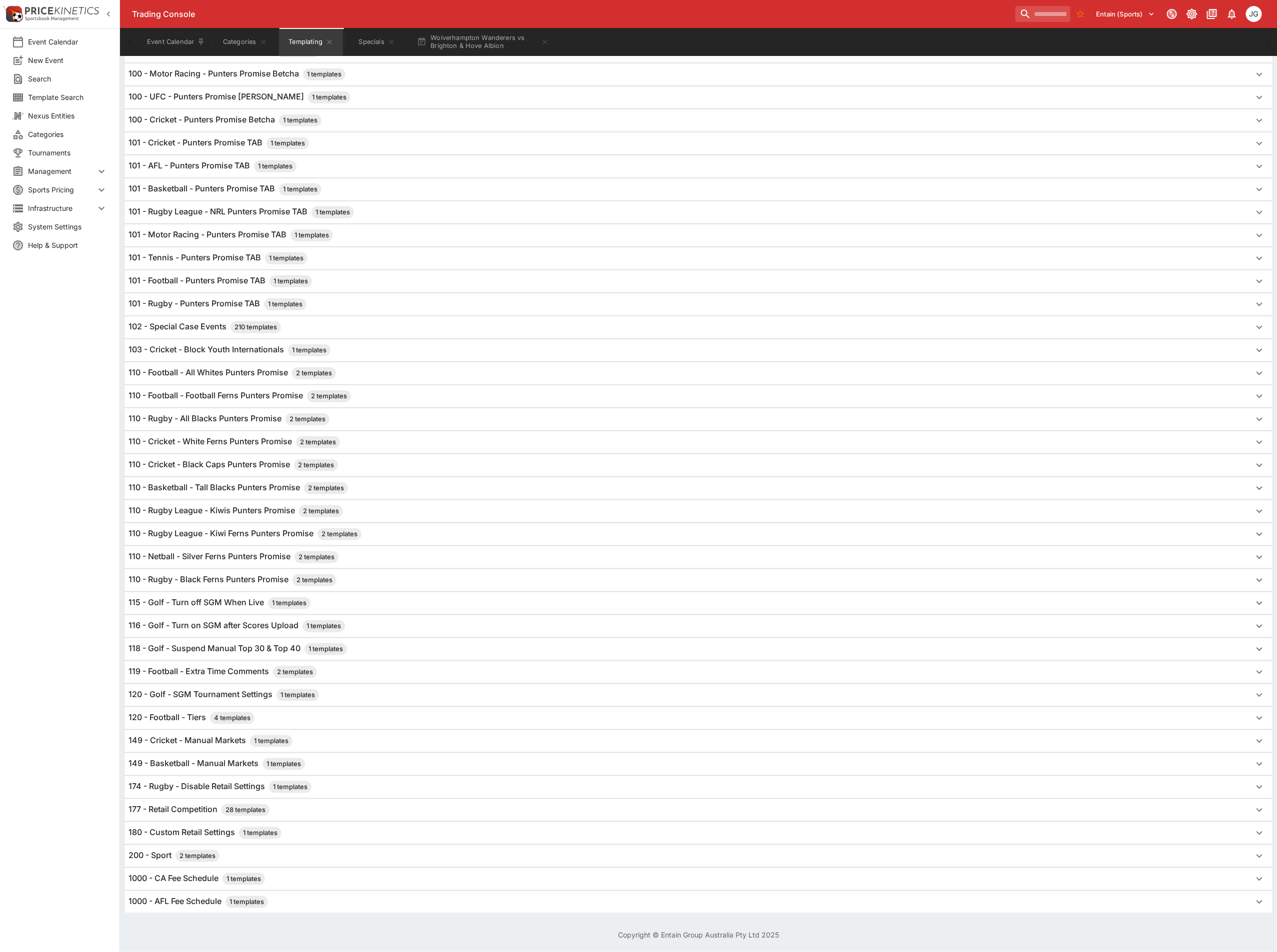
click at [168, 717] on h6 "120 - Football - Tiers 4 templates" at bounding box center [191, 718] width 126 height 12
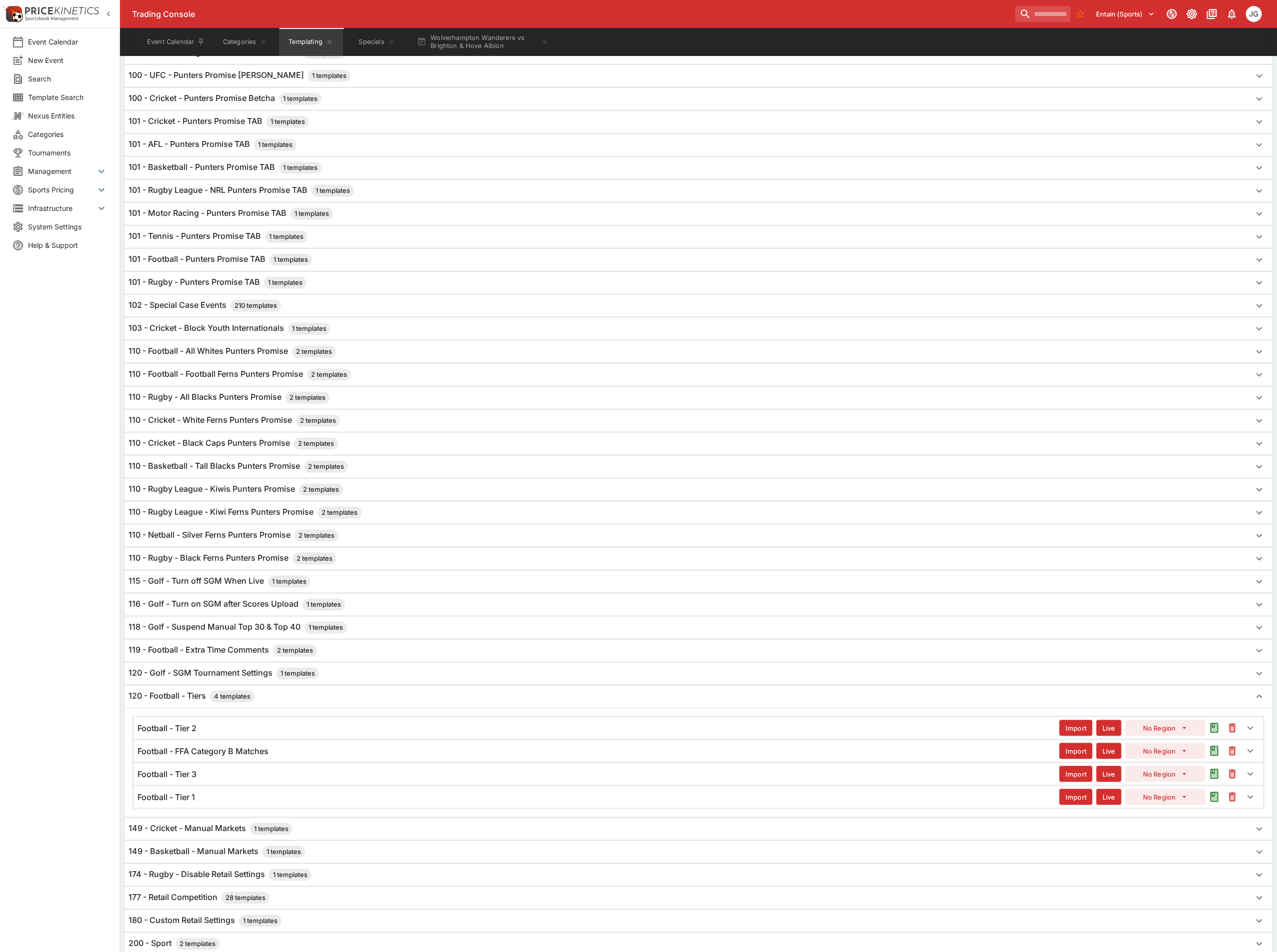
drag, startPoint x: 187, startPoint y: 819, endPoint x: 194, endPoint y: 803, distance: 17.5
click at [187, 803] on h6 "Football - Tier 1" at bounding box center [166, 798] width 58 height 10
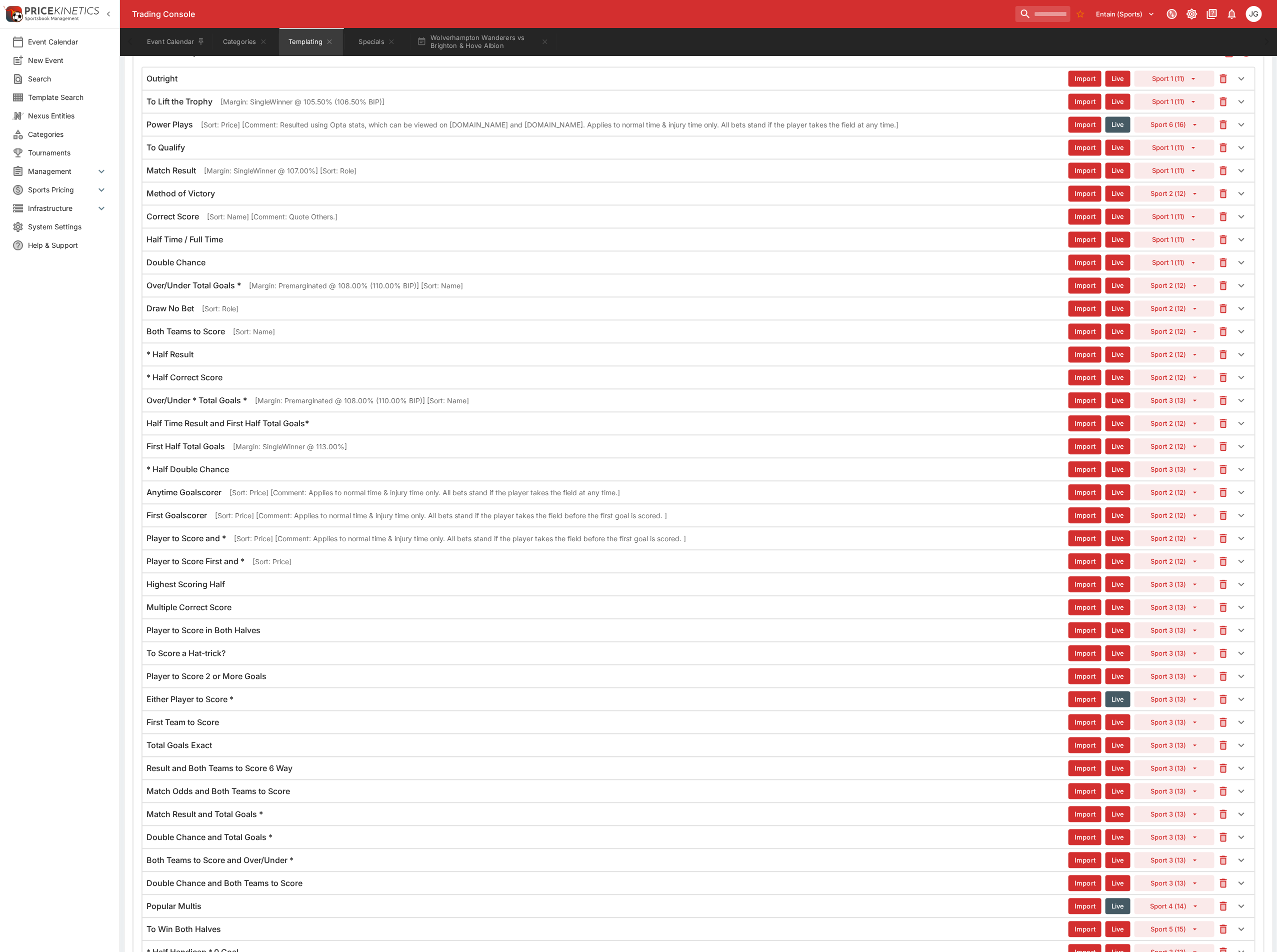
scroll to position [1297, 0]
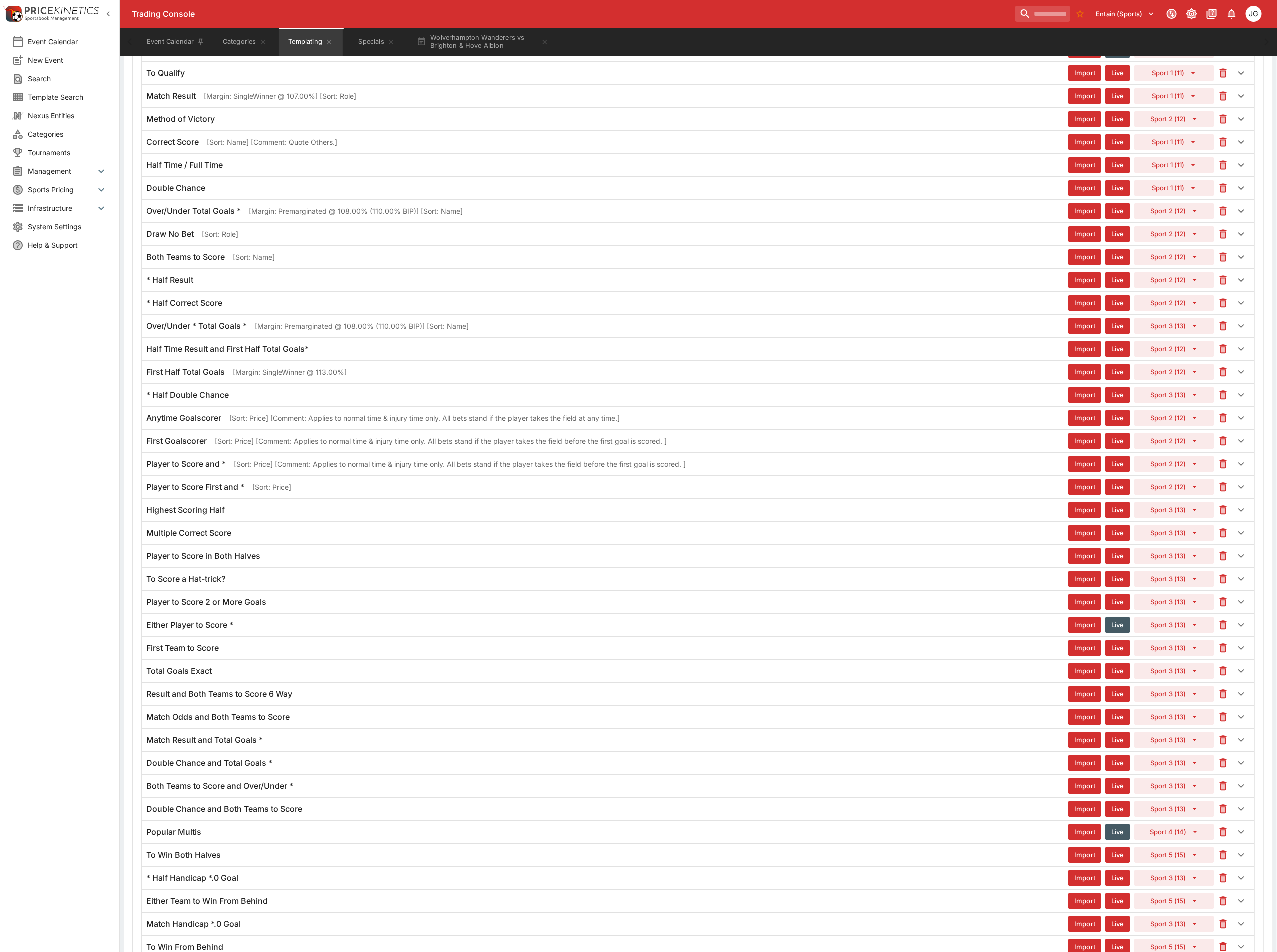
click at [231, 469] on div "Player to Score and * [Sort: Price] [Comment: Applies to normal time & injury t…" at bounding box center [607, 464] width 922 height 10
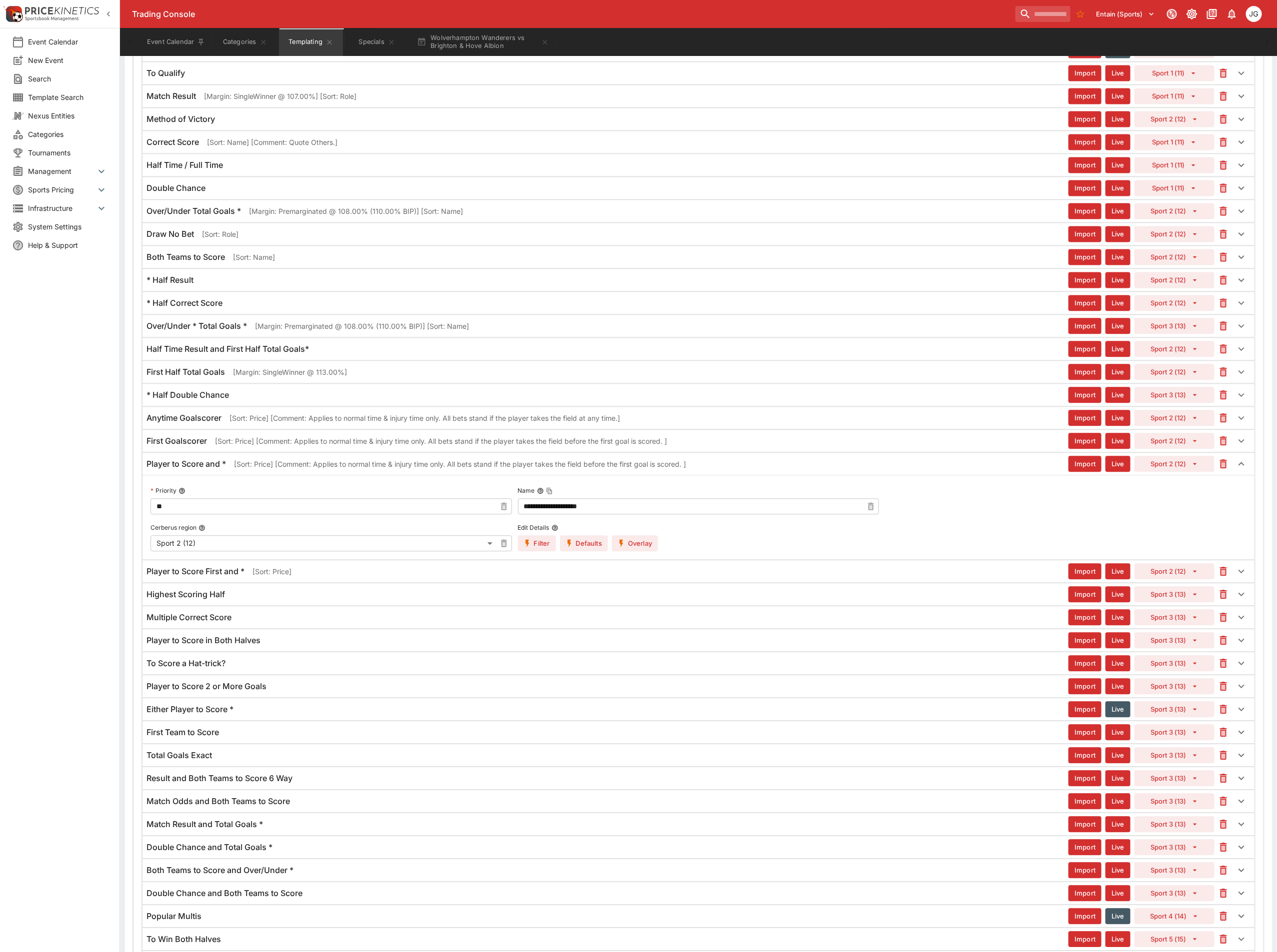
click at [231, 469] on div "Player to Score and * [Sort: Price] [Comment: Applies to normal time & injury t…" at bounding box center [607, 464] width 922 height 10
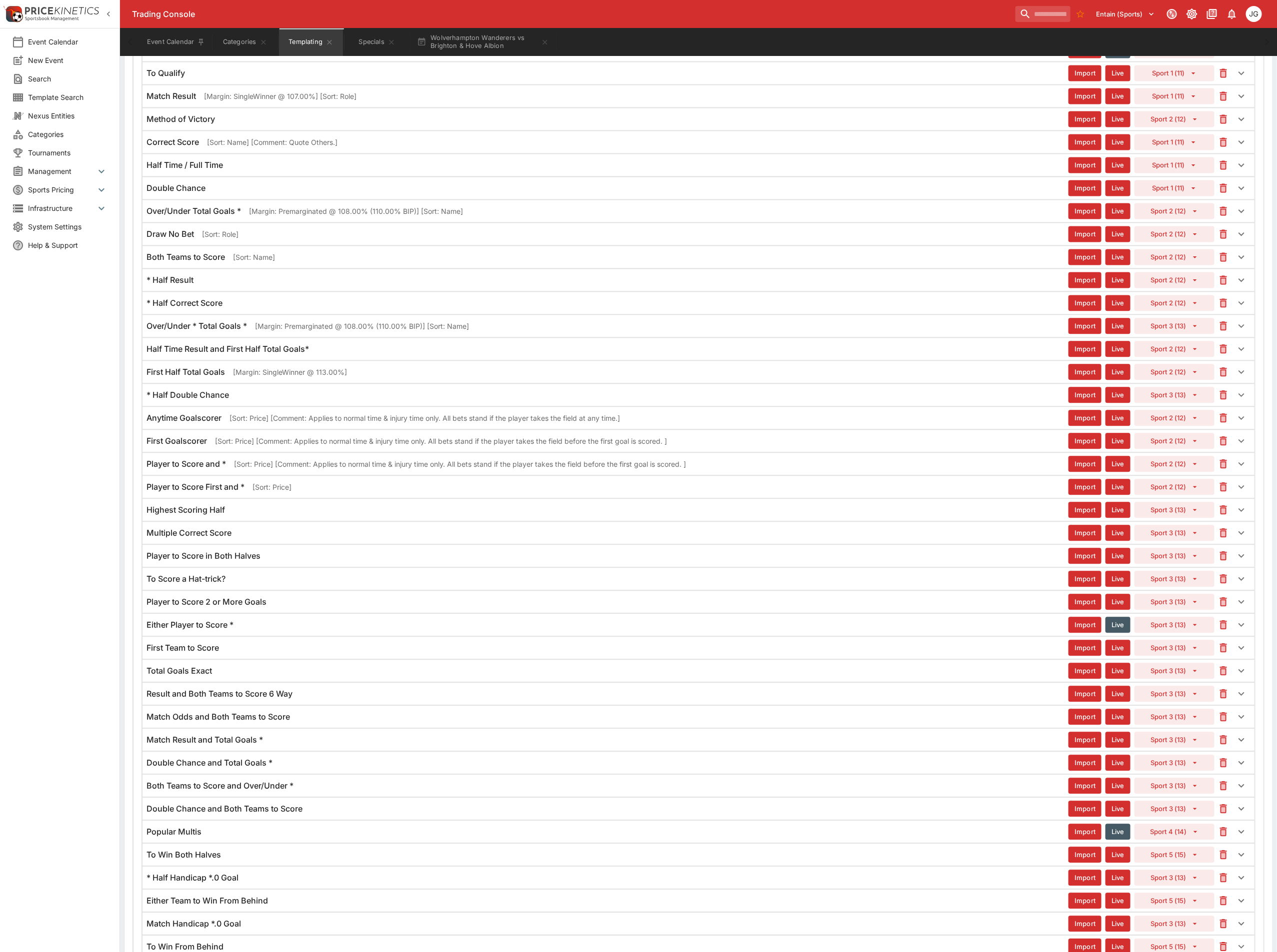
click at [253, 492] on div "Player to Score First and * [Sort: Price]" at bounding box center [607, 487] width 922 height 10
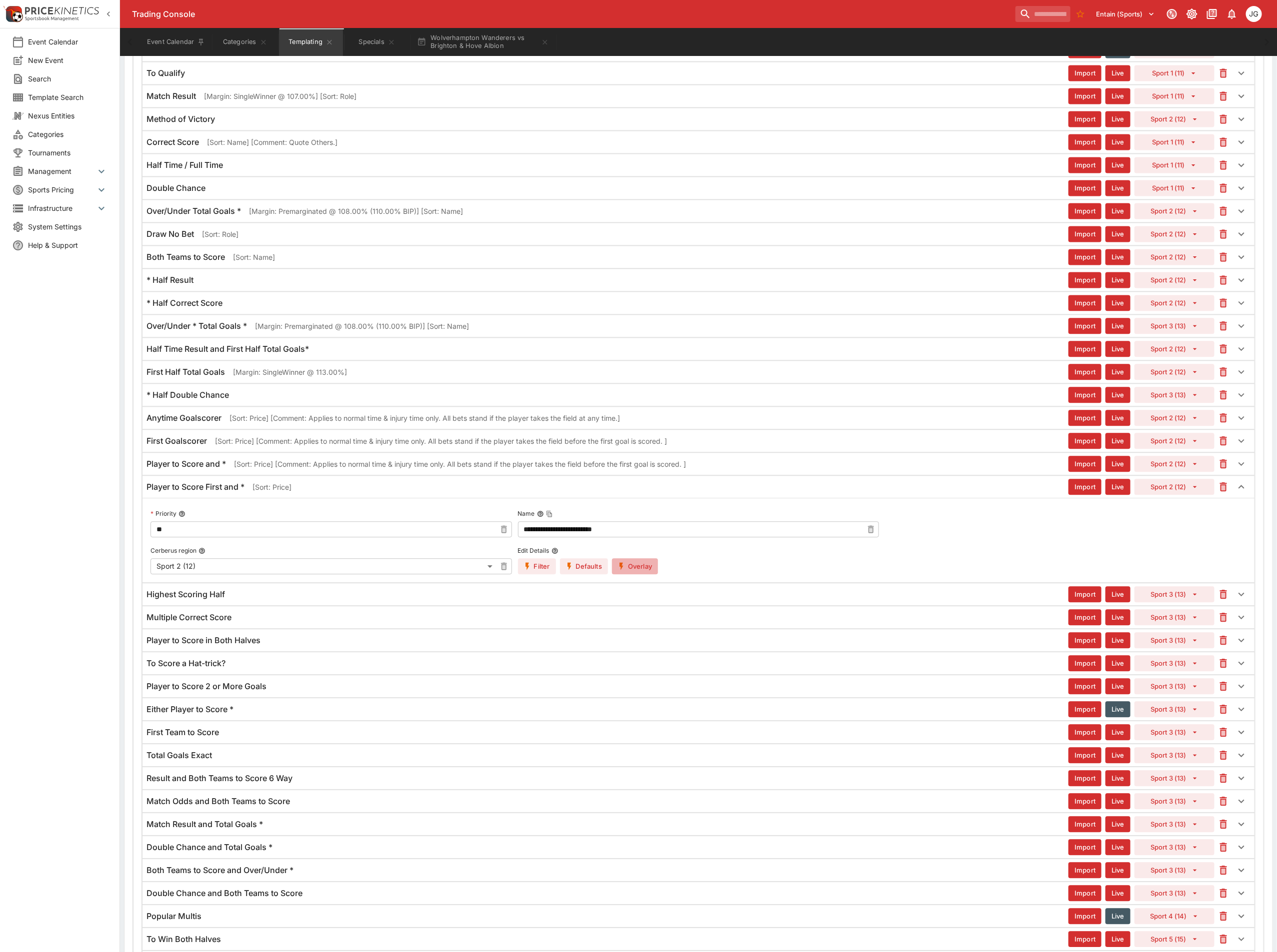
click at [638, 574] on button "Overlay" at bounding box center [634, 566] width 46 height 16
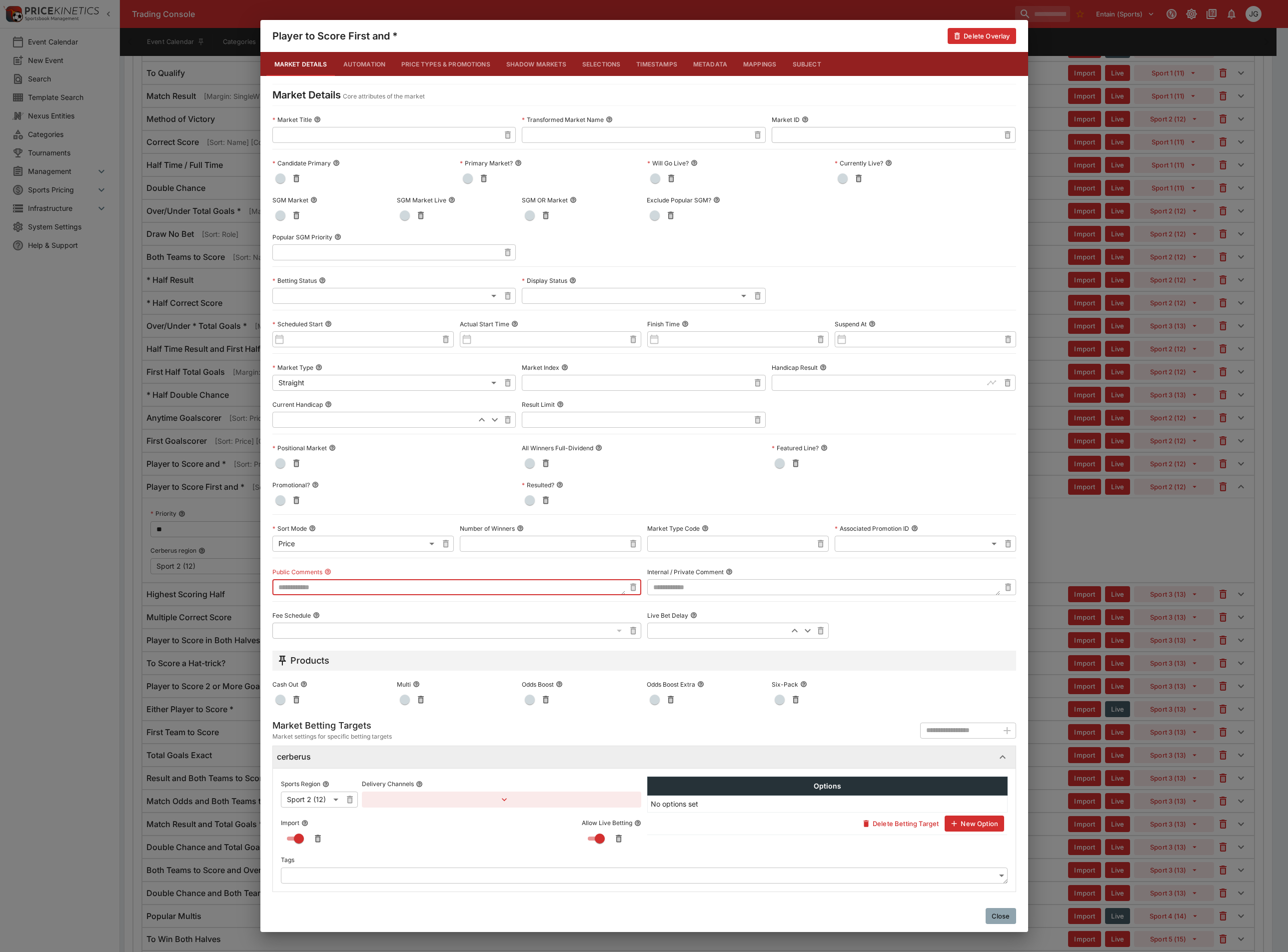
click at [472, 589] on textarea at bounding box center [448, 587] width 353 height 16
click at [1122, 587] on div "**********" at bounding box center [644, 476] width 1288 height 952
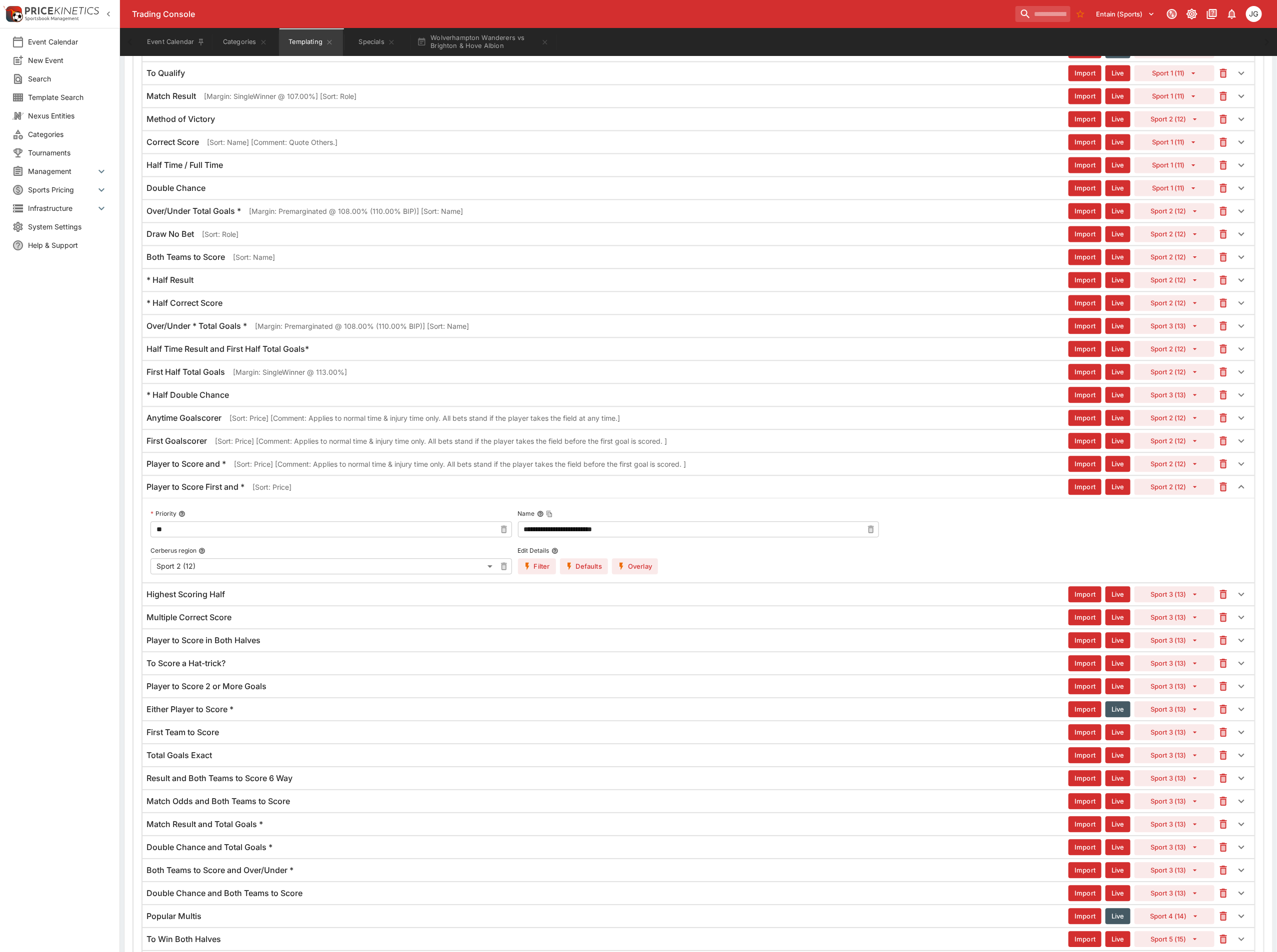
click at [594, 469] on p "[Sort: Price] [Comment: Applies to normal time & injury time only. All bets sta…" at bounding box center [460, 464] width 452 height 10
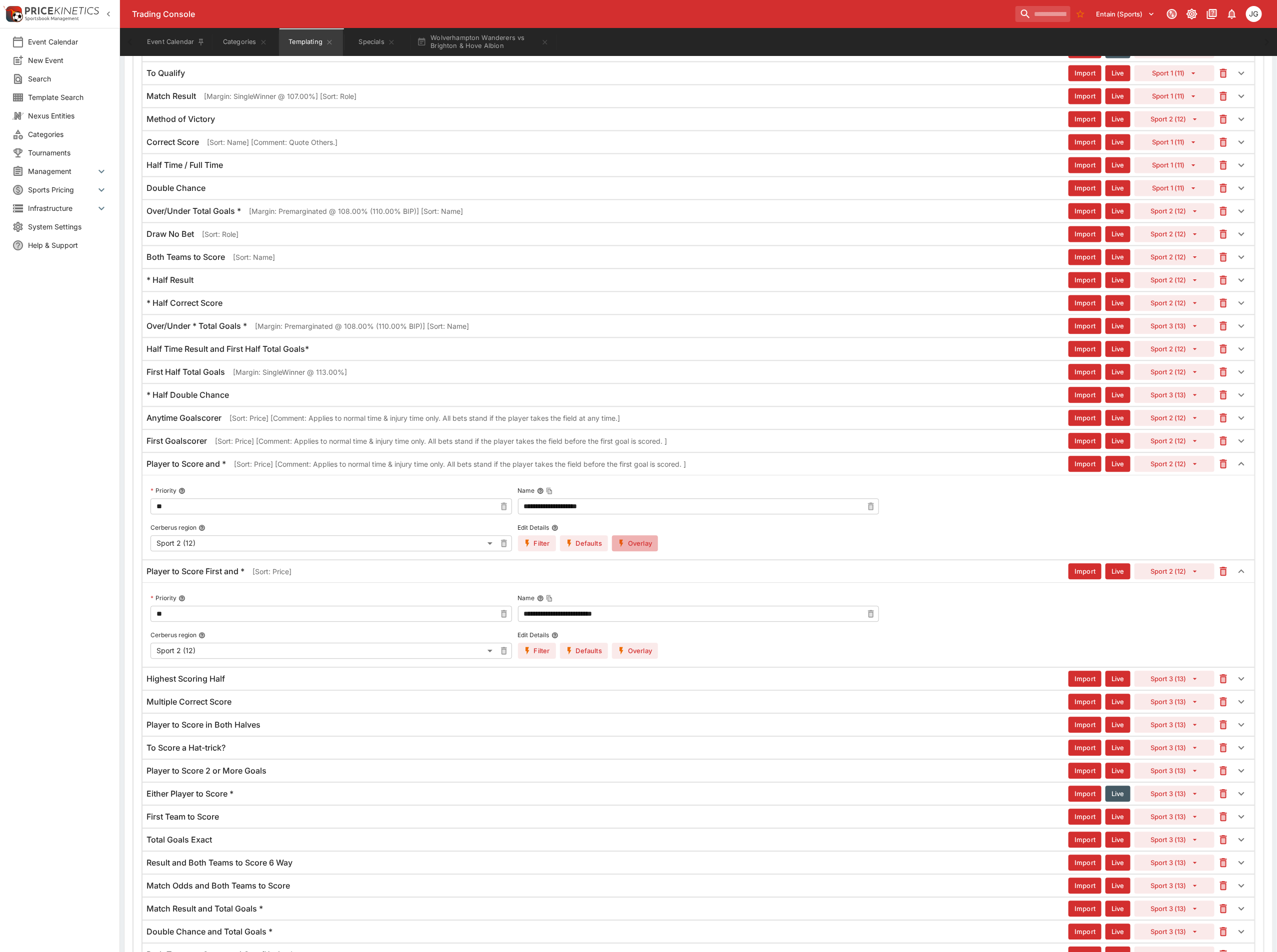
click at [639, 551] on button "Overlay" at bounding box center [634, 543] width 46 height 16
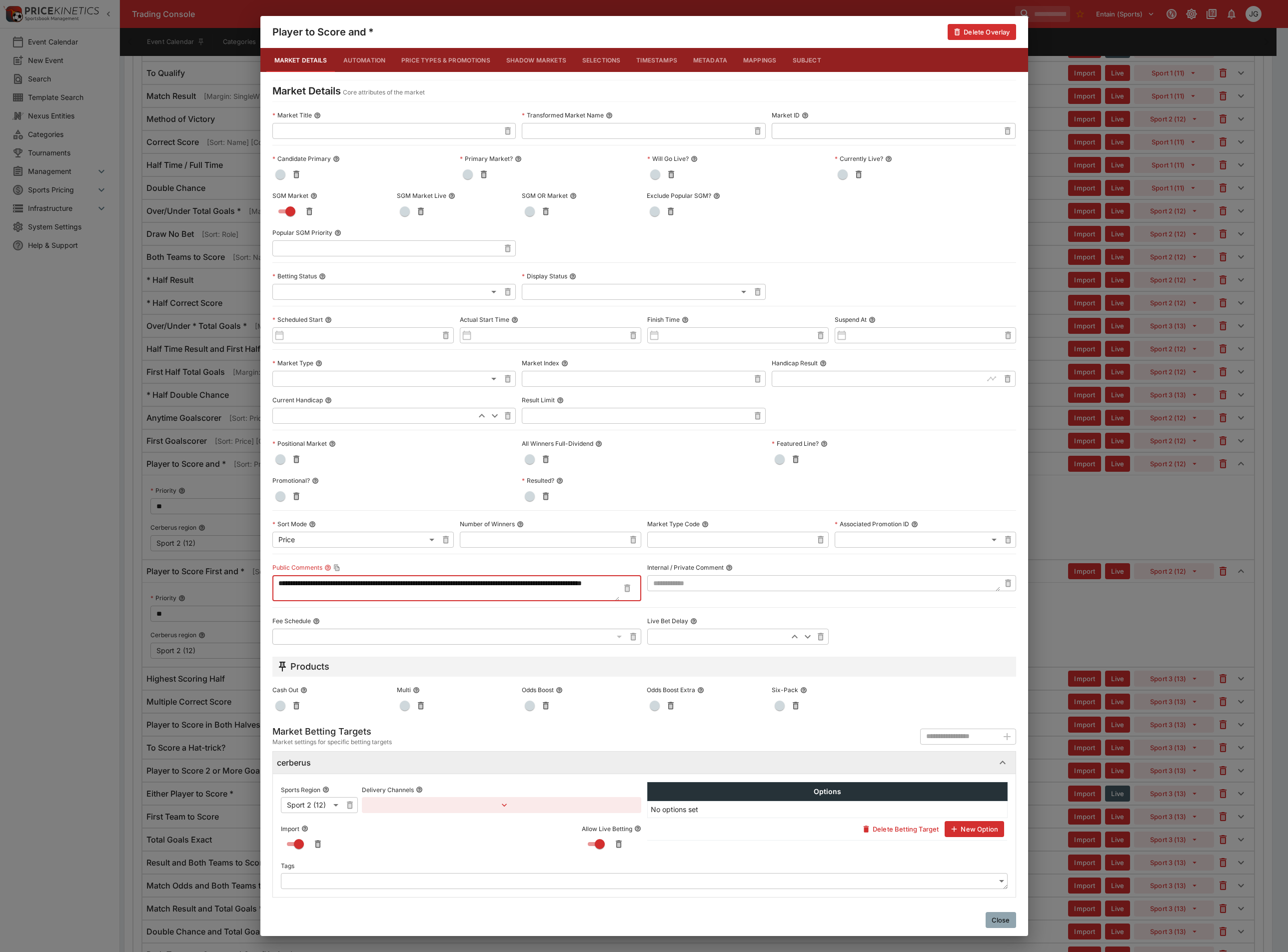
drag, startPoint x: 312, startPoint y: 593, endPoint x: 247, endPoint y: 571, distance: 68.6
click at [247, 571] on div "**********" at bounding box center [644, 476] width 1288 height 952
click at [1117, 642] on div "**********" at bounding box center [644, 476] width 1288 height 952
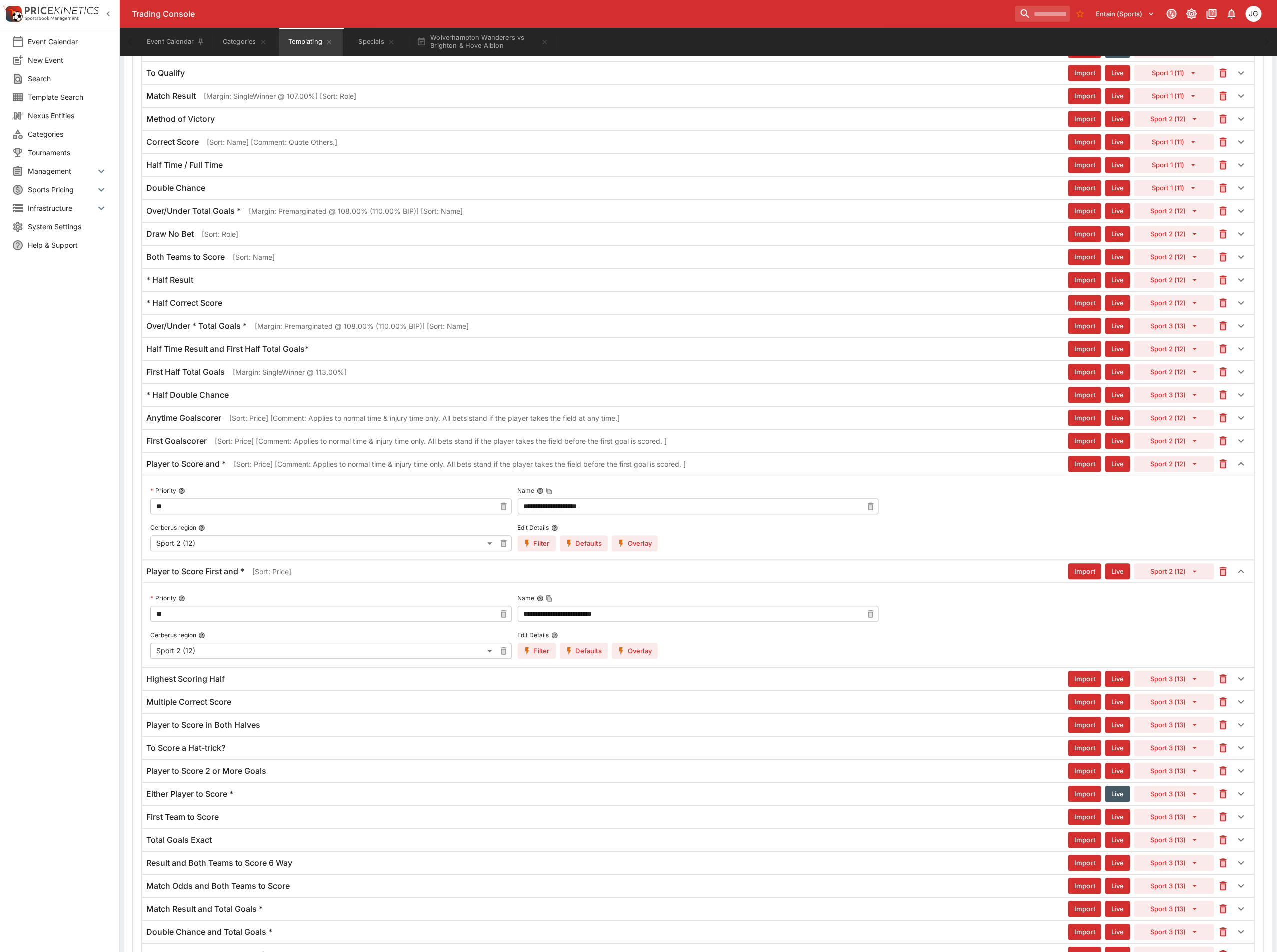
click at [639, 659] on button "Overlay" at bounding box center [634, 650] width 46 height 16
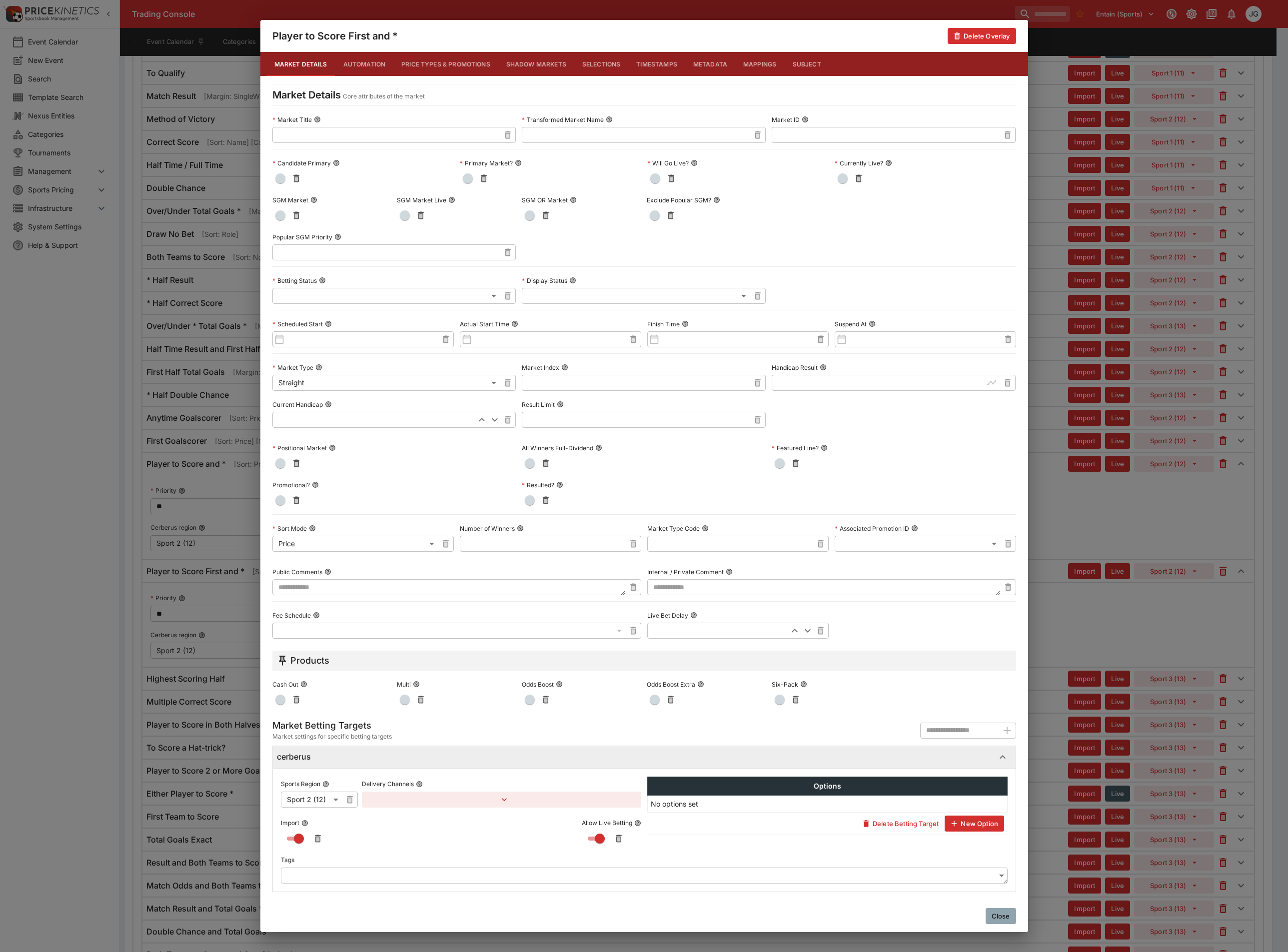
click at [355, 593] on textarea at bounding box center [448, 587] width 353 height 16
paste textarea "**********"
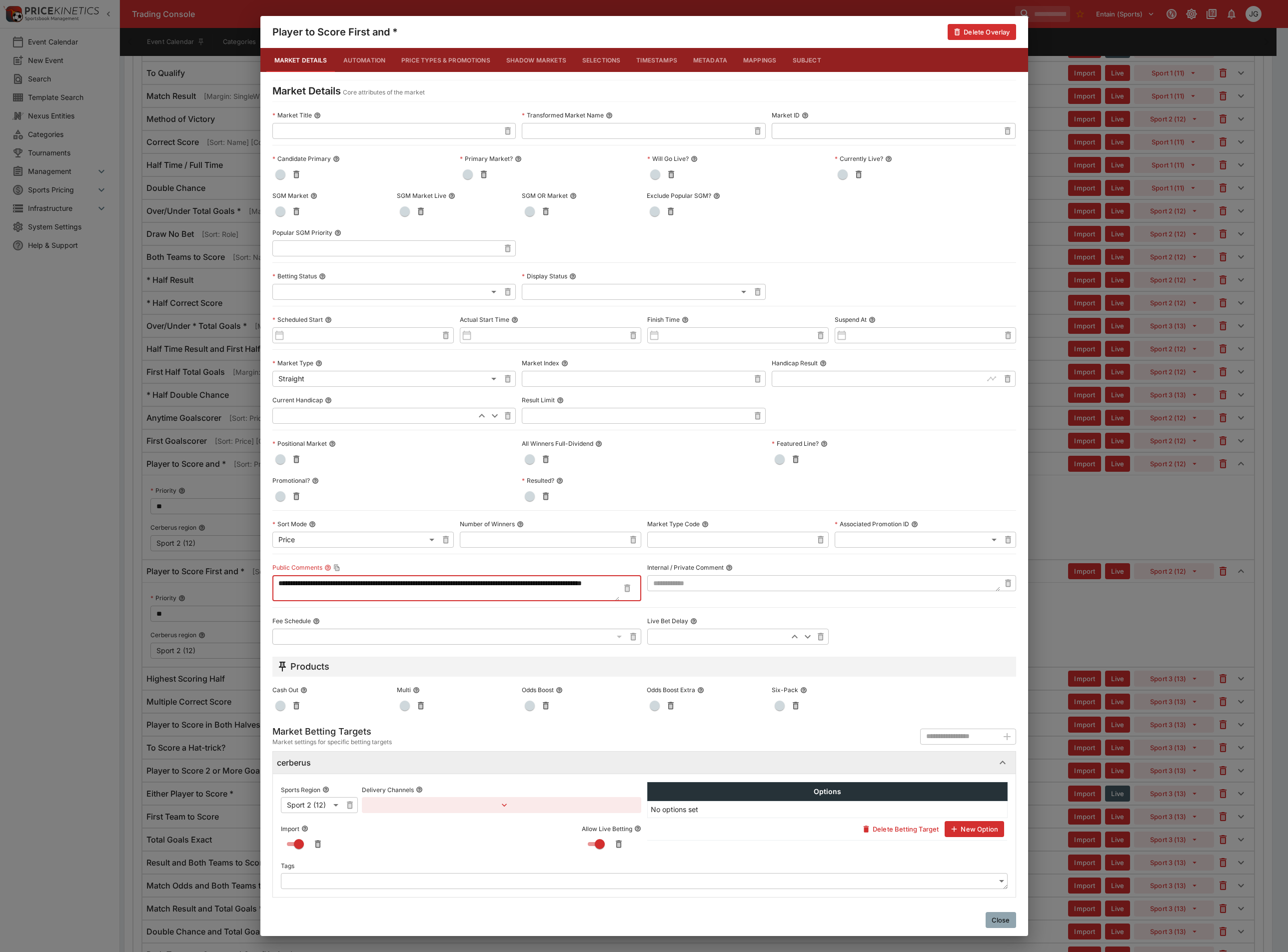
type textarea "**********"
click at [279, 207] on span "button" at bounding box center [280, 211] width 10 height 10
click at [1136, 563] on div "**********" at bounding box center [644, 476] width 1288 height 952
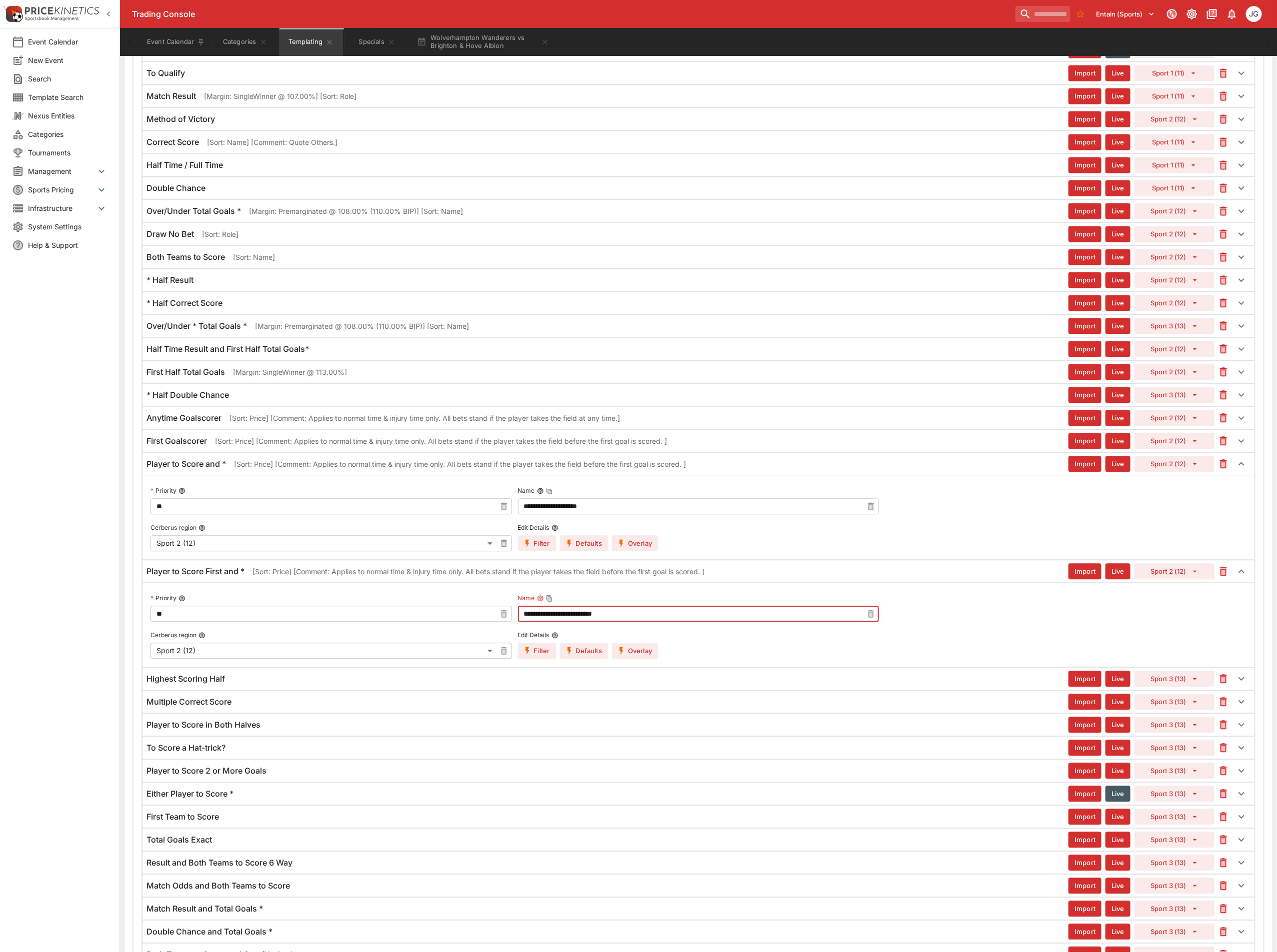
drag, startPoint x: 483, startPoint y: 639, endPoint x: 367, endPoint y: 624, distance: 117.0
click at [367, 624] on div "**********" at bounding box center [698, 624] width 1096 height 68
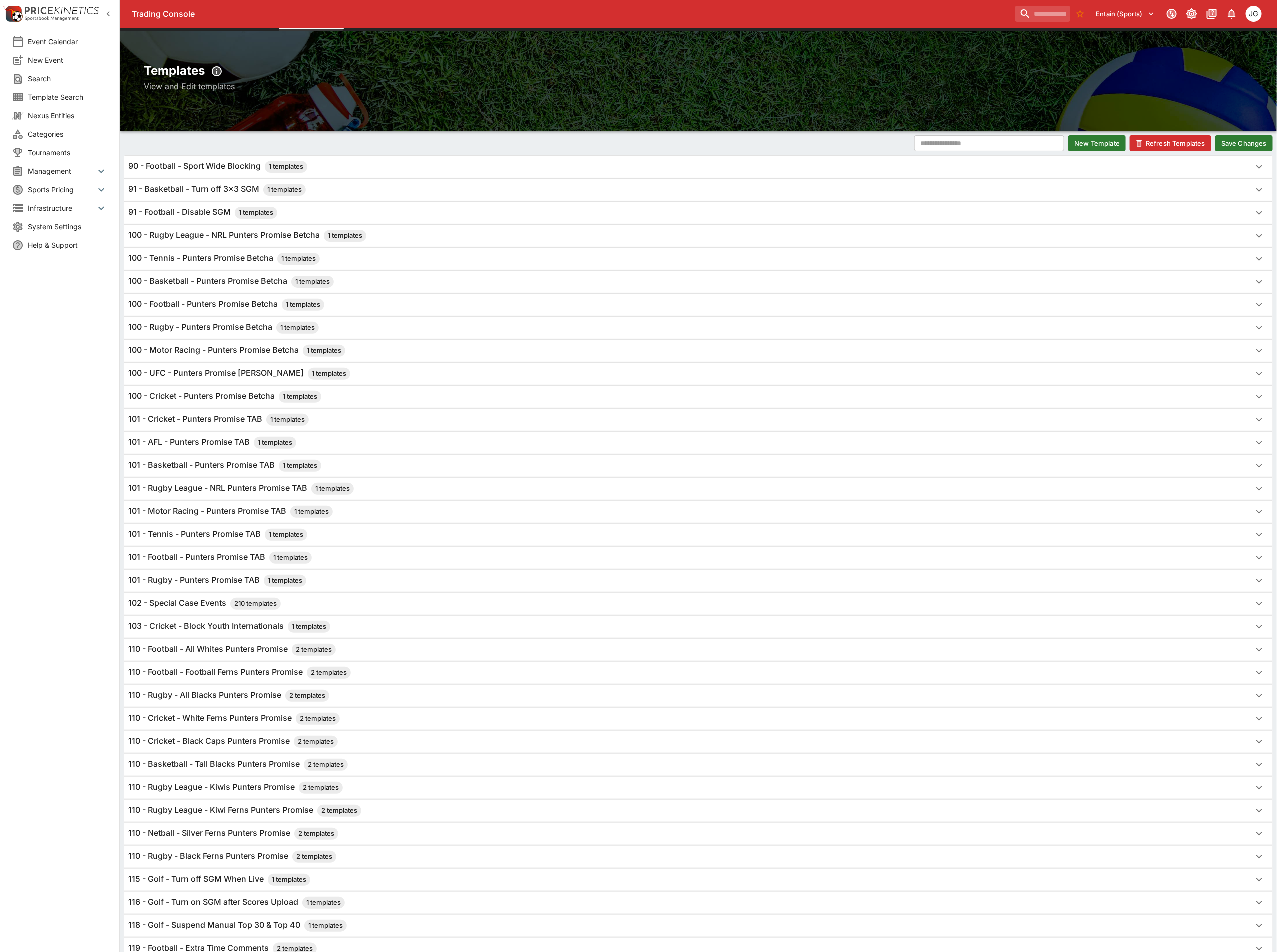
scroll to position [22, 0]
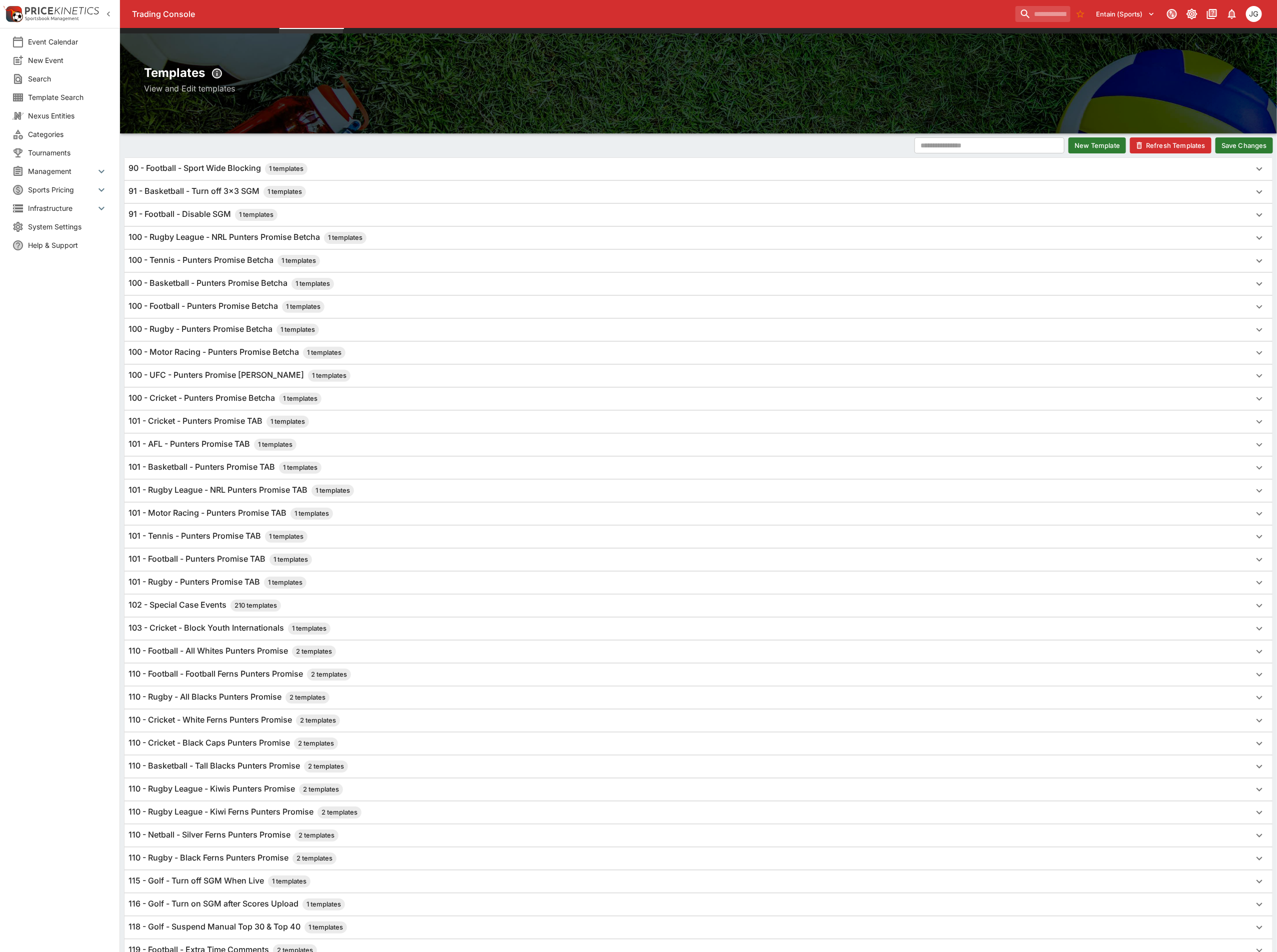
click at [192, 211] on h6 "91 - Football - Disable SGM 1 templates" at bounding box center [202, 215] width 149 height 12
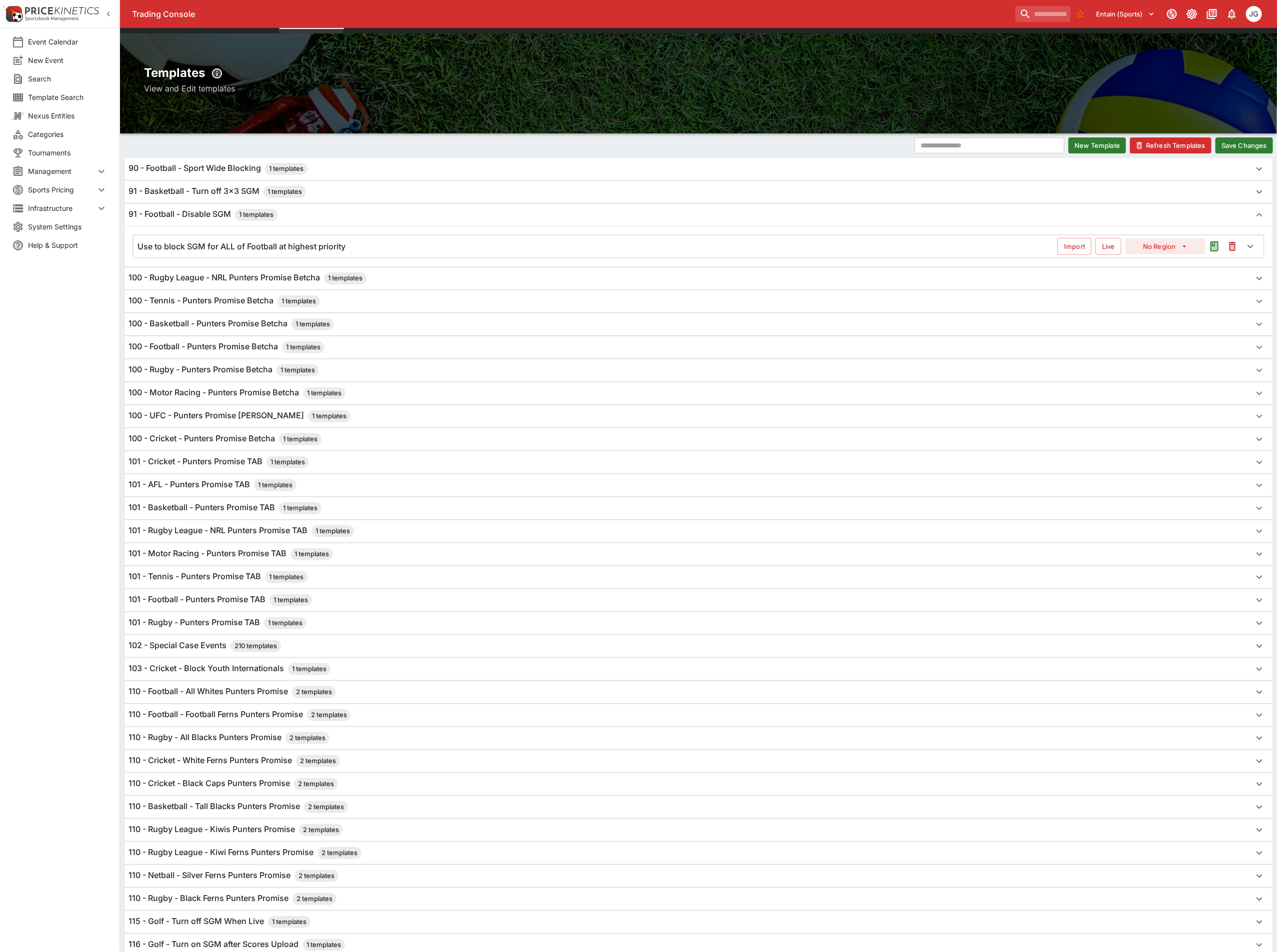
click at [311, 252] on h6 "Use to block SGM for ALL of Football at highest priority" at bounding box center [241, 247] width 208 height 10
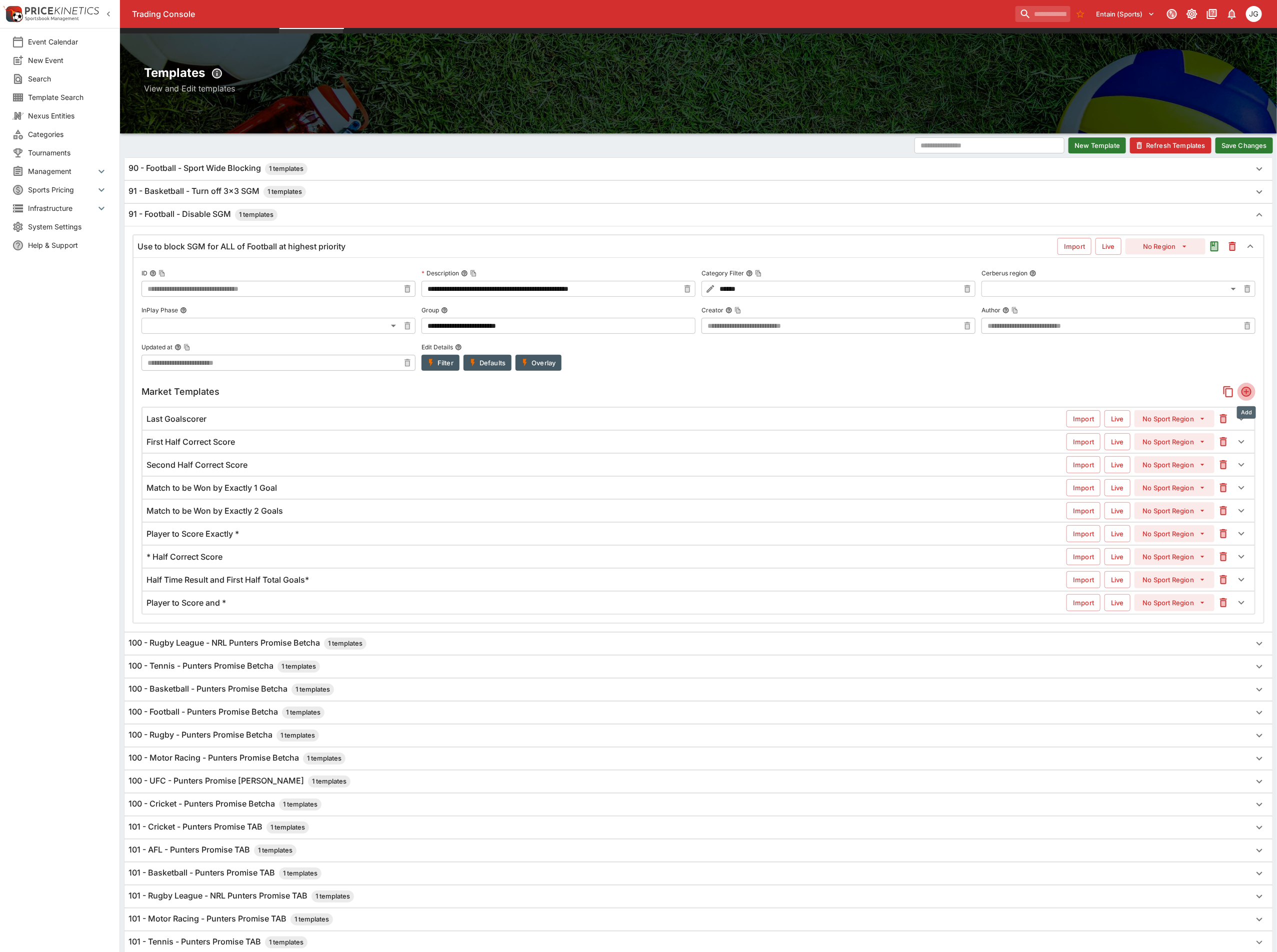
click at [1243, 397] on icon "Add" at bounding box center [1246, 391] width 10 height 10
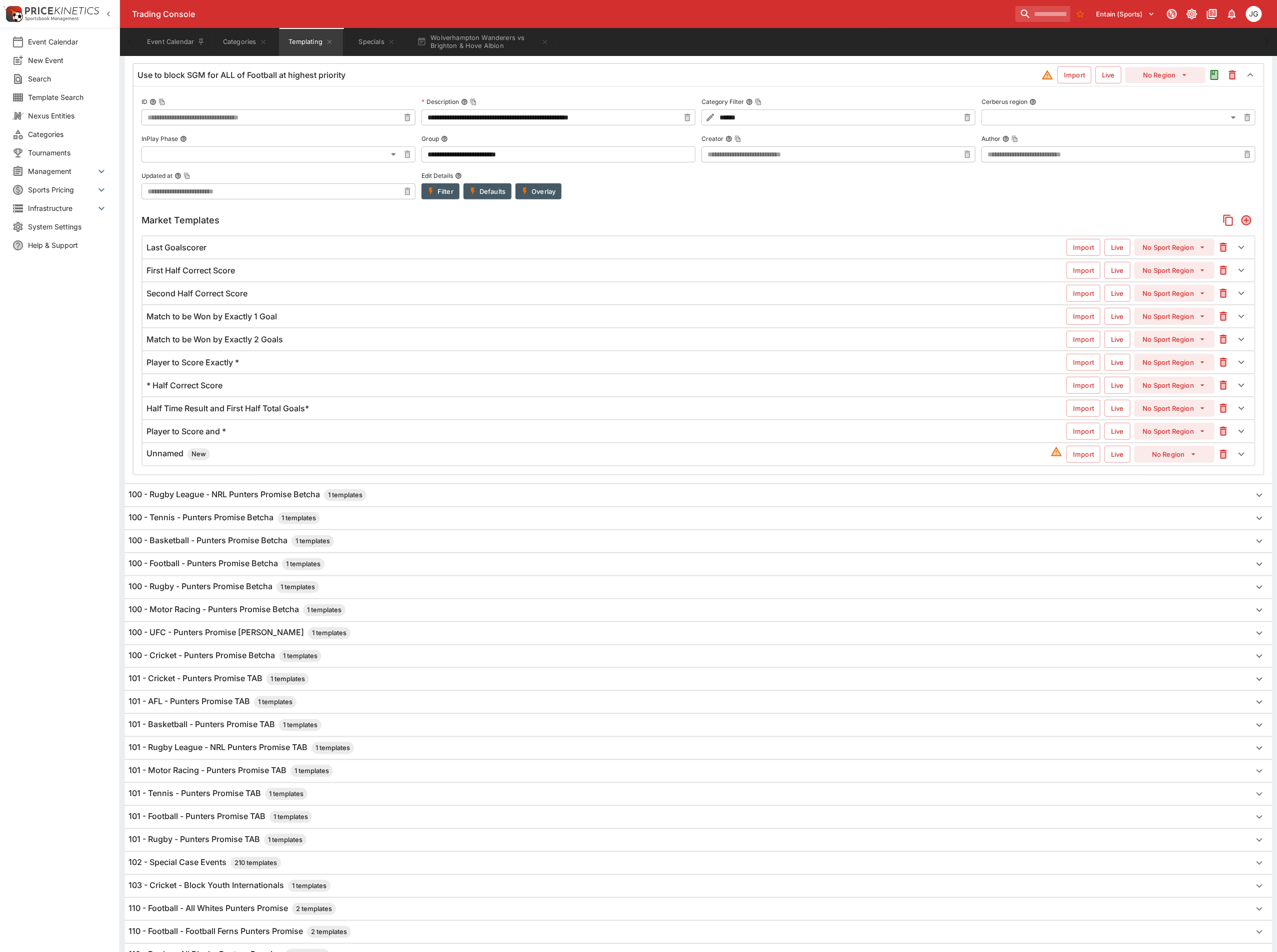
scroll to position [0, 0]
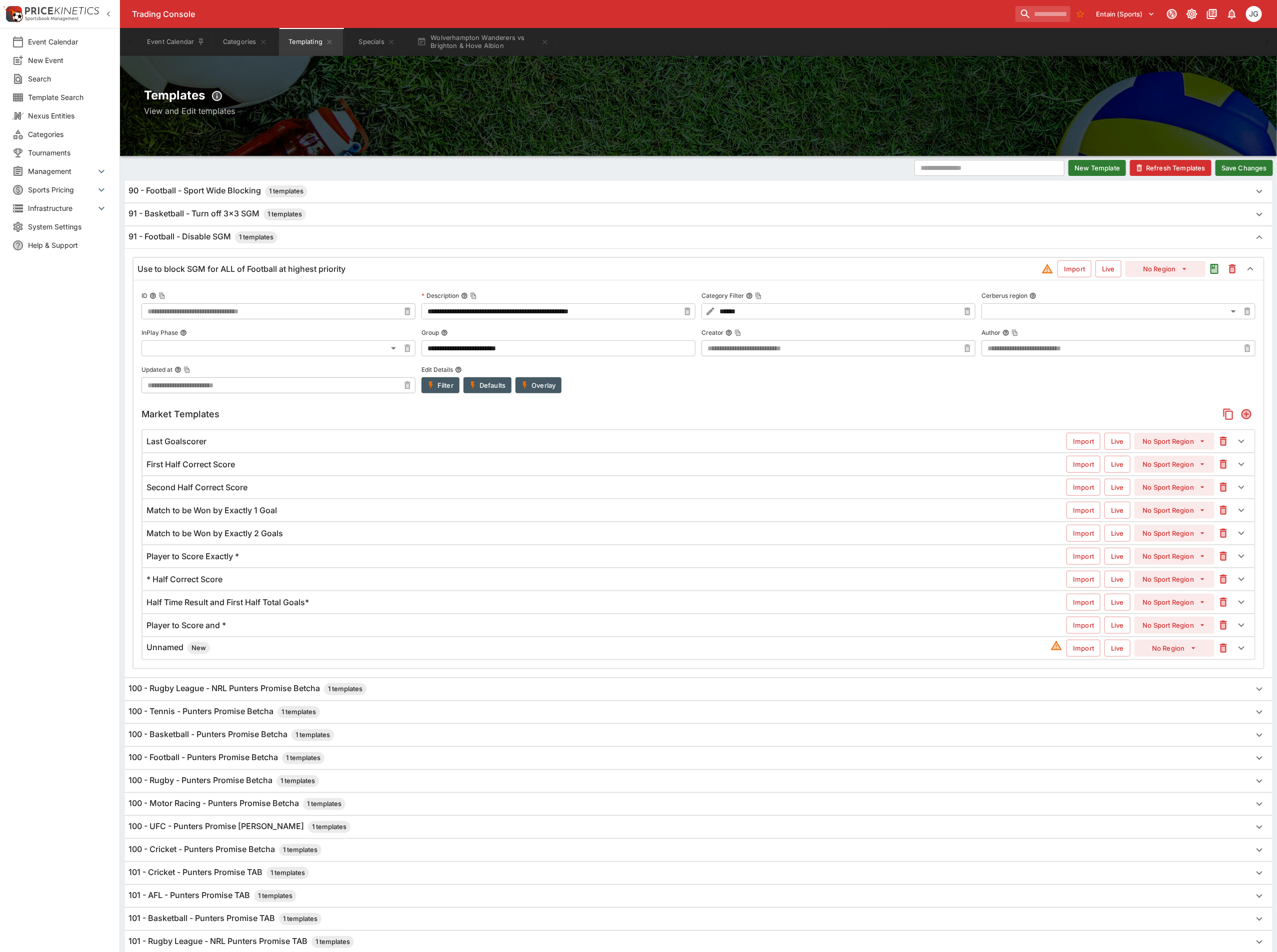
click at [228, 654] on div "Unnamed New" at bounding box center [598, 648] width 904 height 12
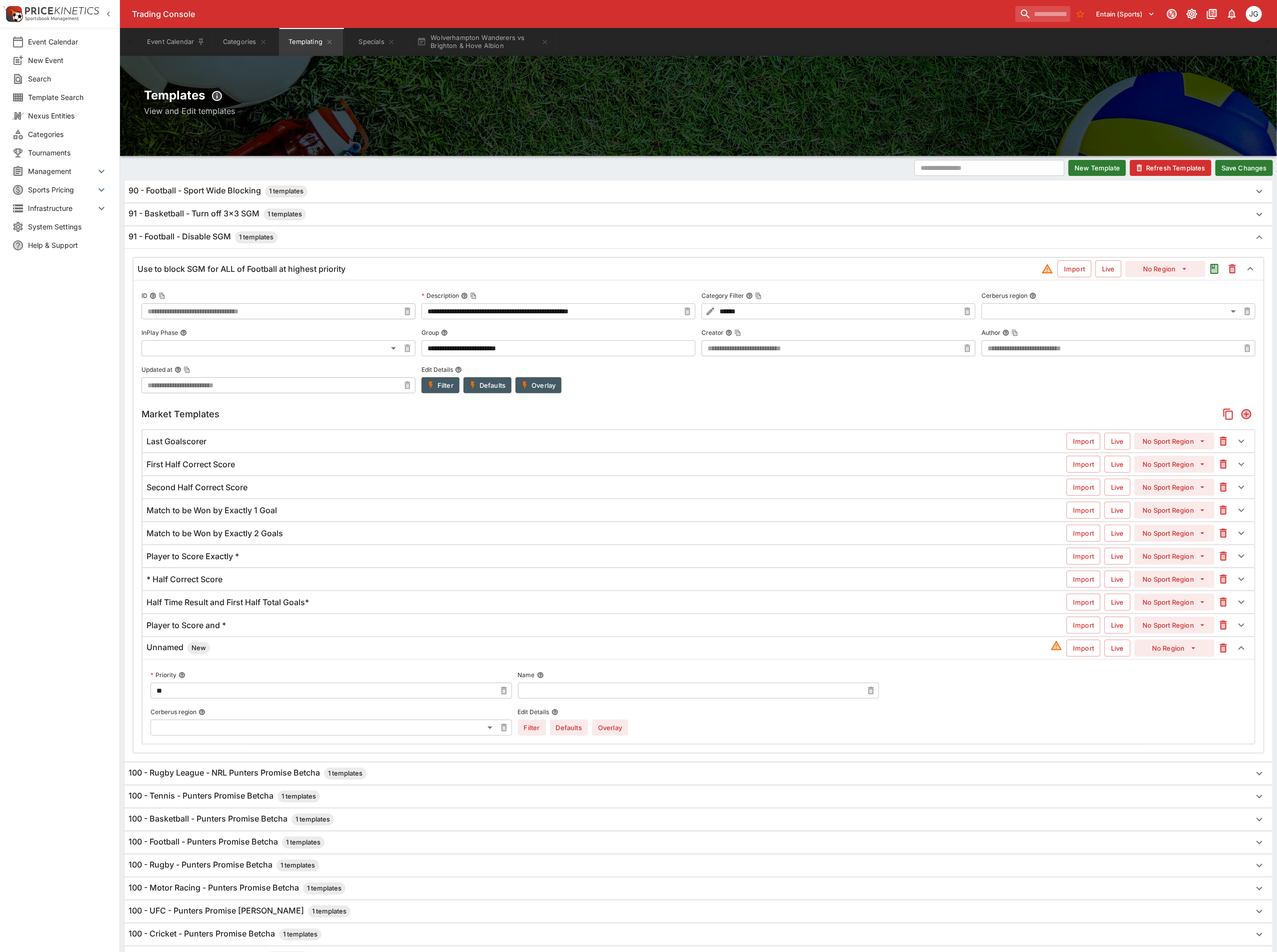
click at [619, 699] on input "text" at bounding box center [691, 690] width 346 height 16
paste input "**********"
type input "**********"
click at [616, 735] on button "Overlay" at bounding box center [610, 727] width 36 height 16
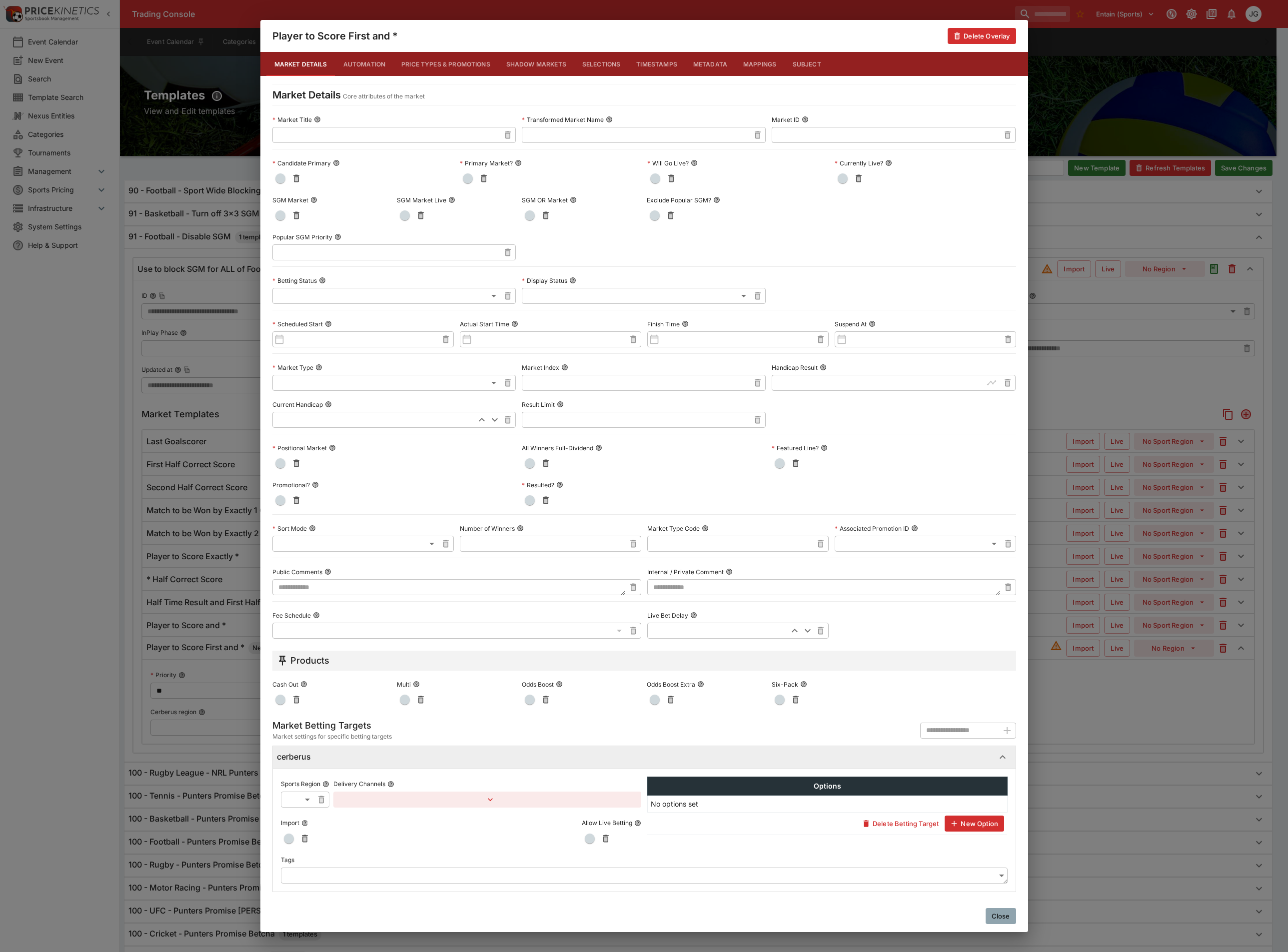
click at [283, 214] on span "button" at bounding box center [280, 215] width 10 height 10
click at [1106, 726] on div "Player to Score First and * Delete Overlay Market Details Automation Price Type…" at bounding box center [644, 476] width 1288 height 952
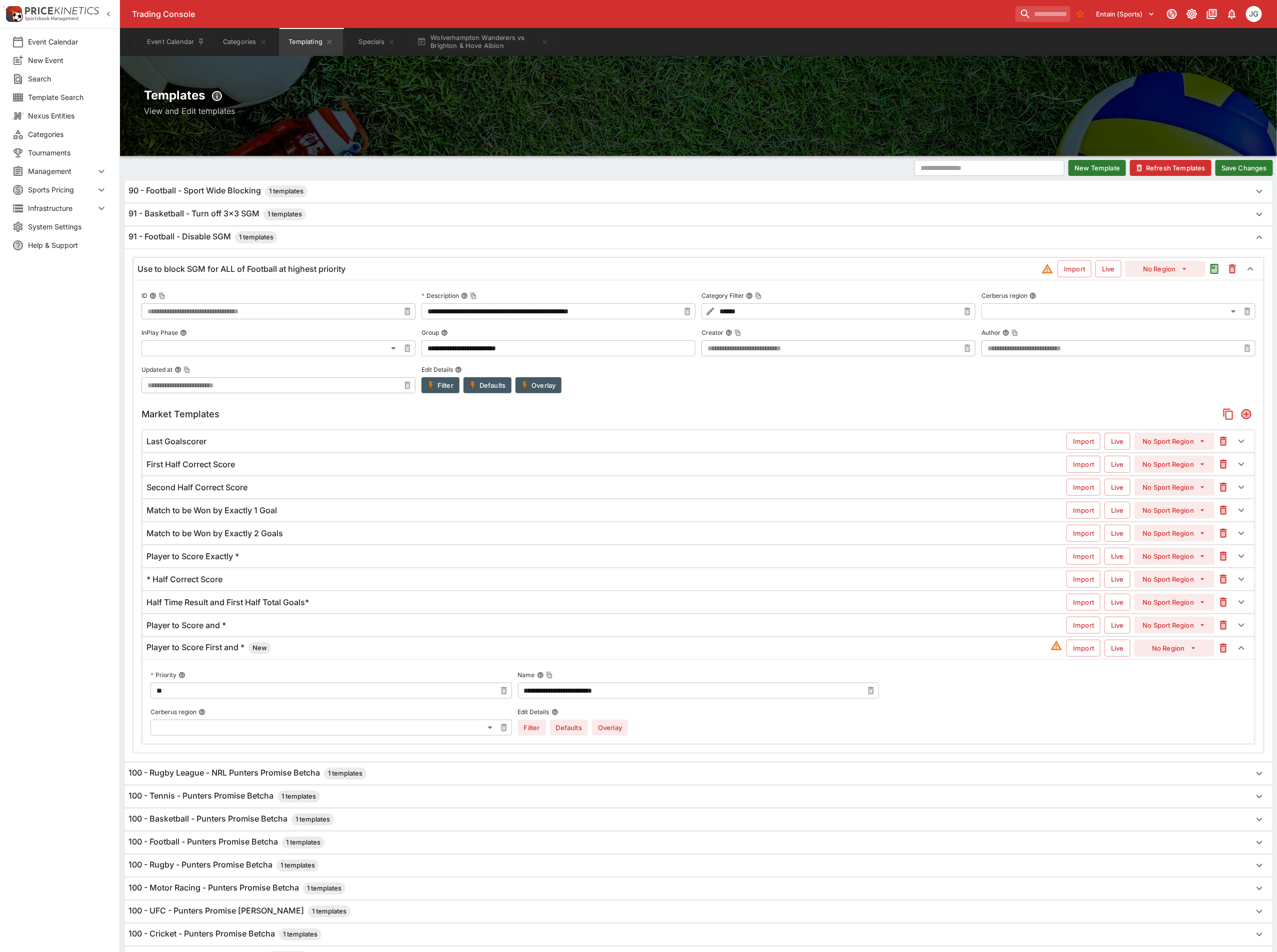
click at [1257, 173] on button "Save Changes" at bounding box center [1244, 167] width 58 height 16
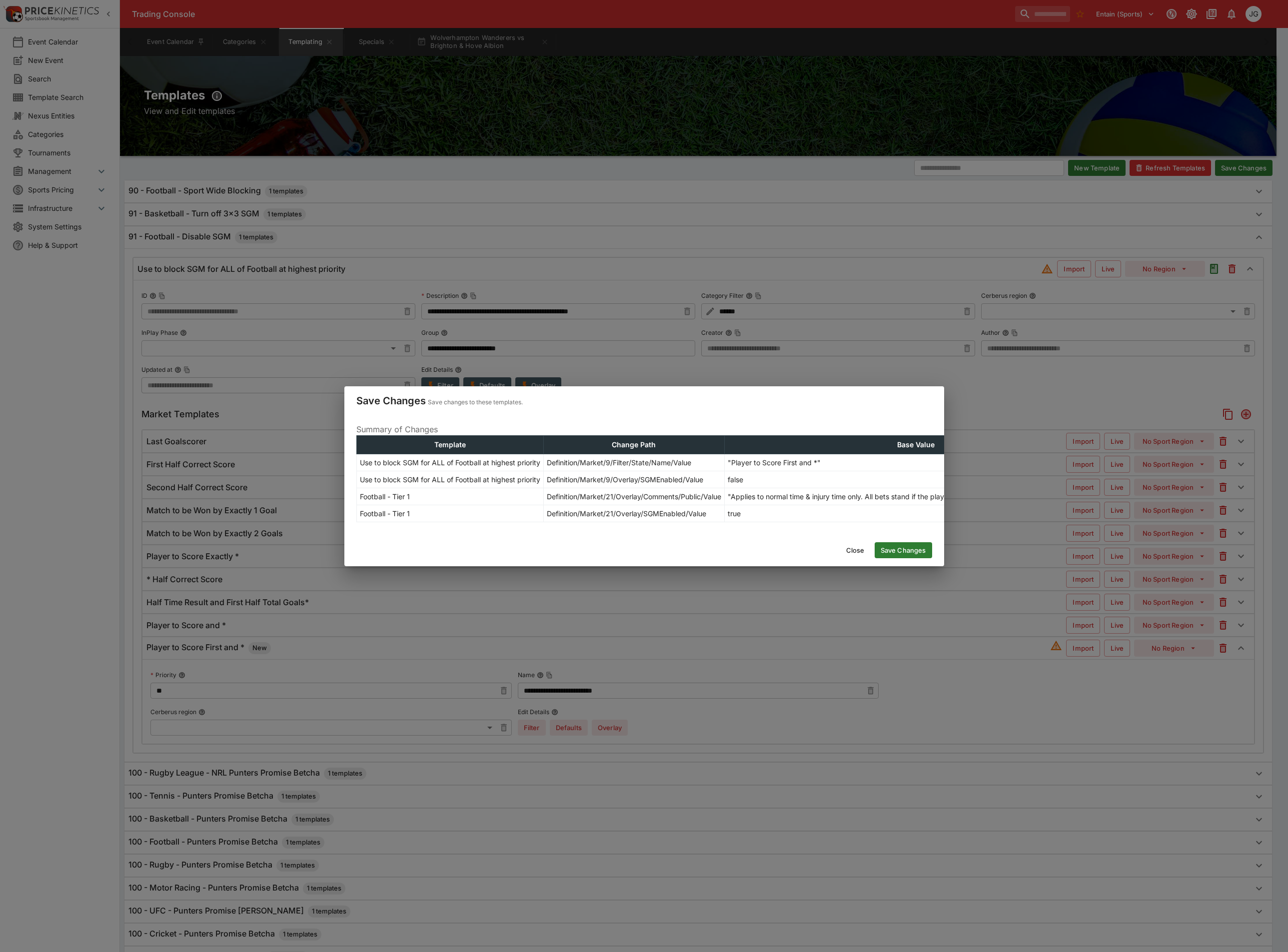
click at [890, 558] on button "Save Changes" at bounding box center [903, 549] width 58 height 16
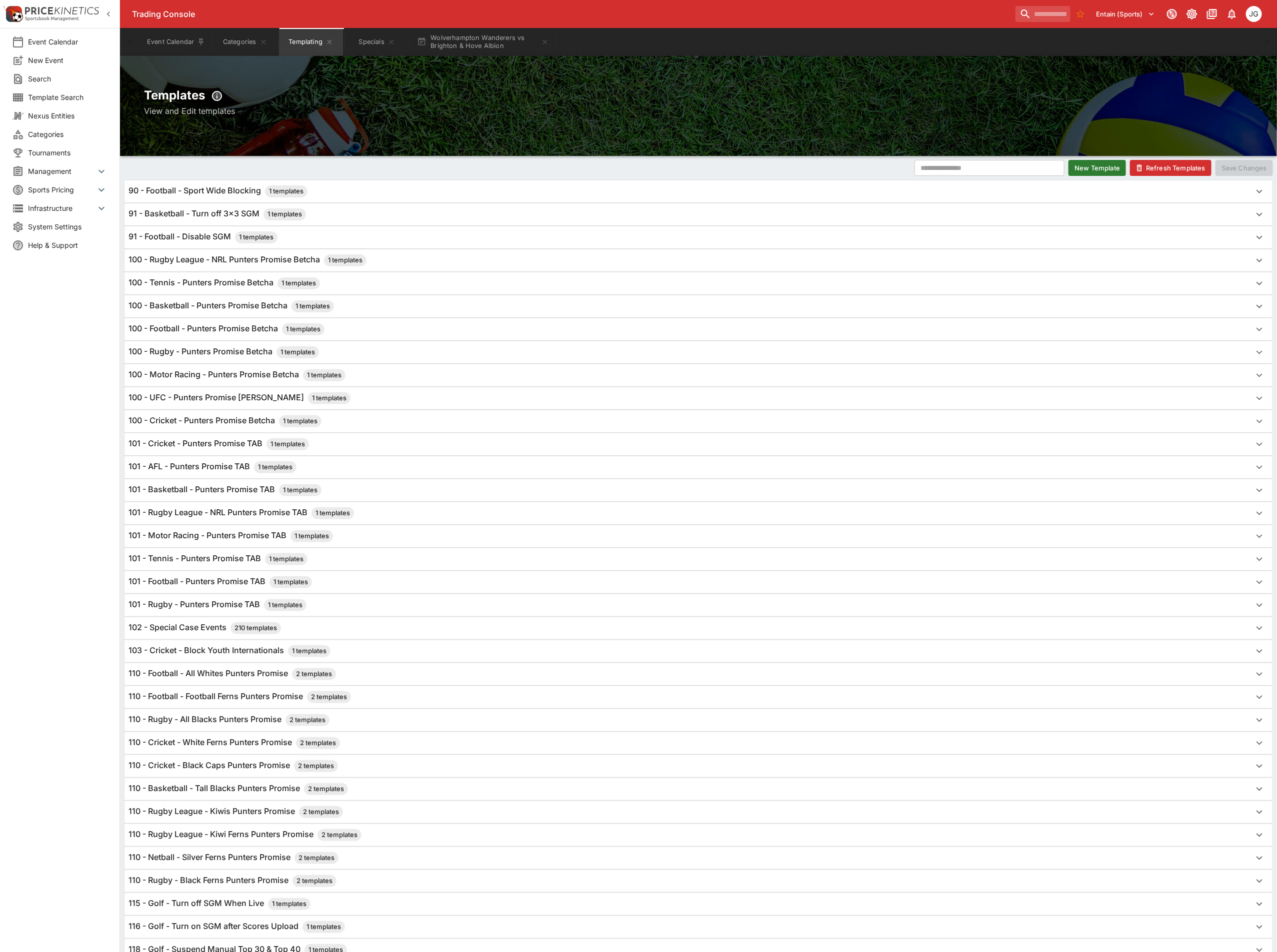
click at [1184, 165] on button "Refresh Templates" at bounding box center [1171, 167] width 82 height 16
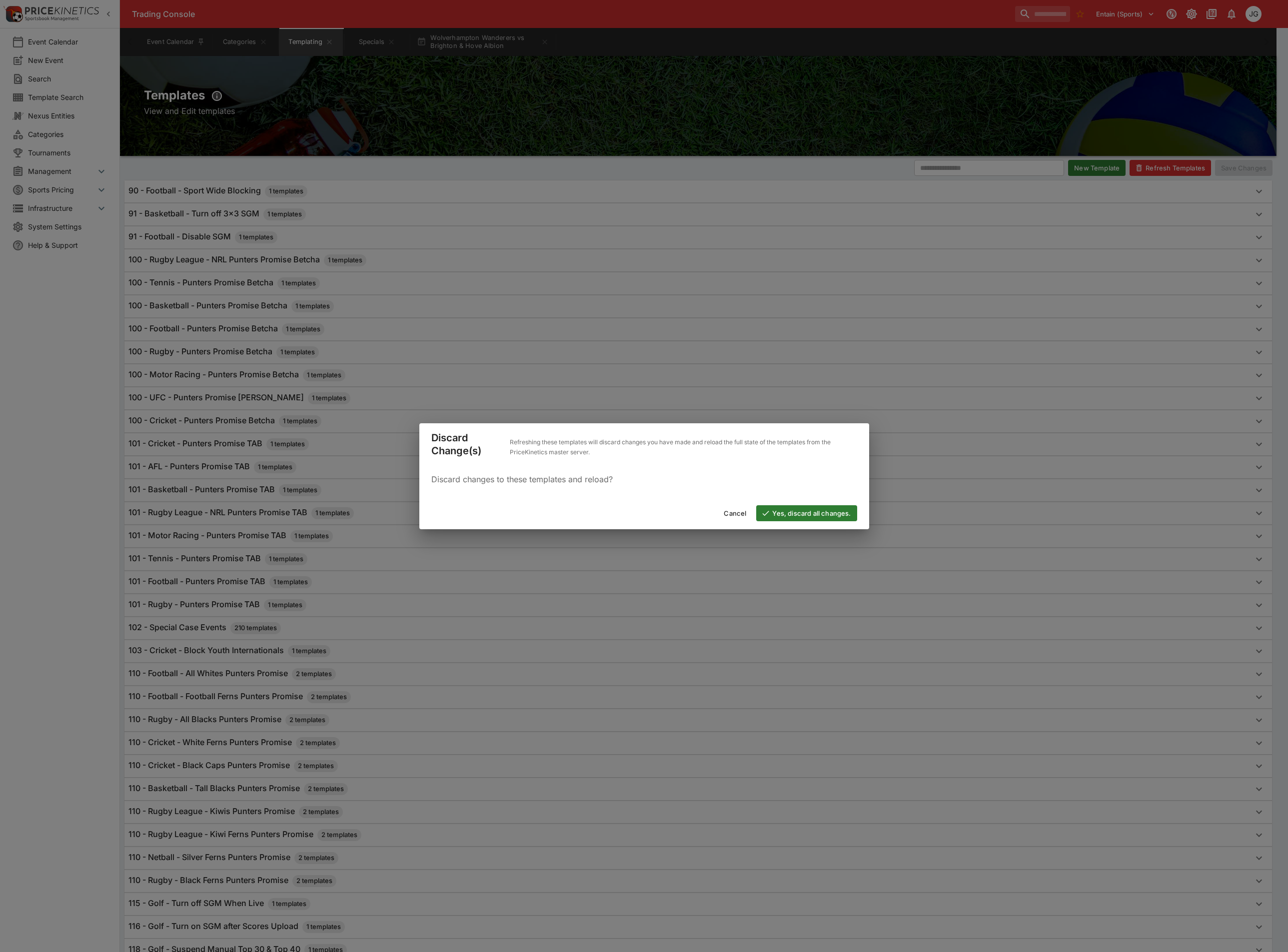
click at [792, 519] on button "Yes, discard all changes." at bounding box center [807, 513] width 100 height 16
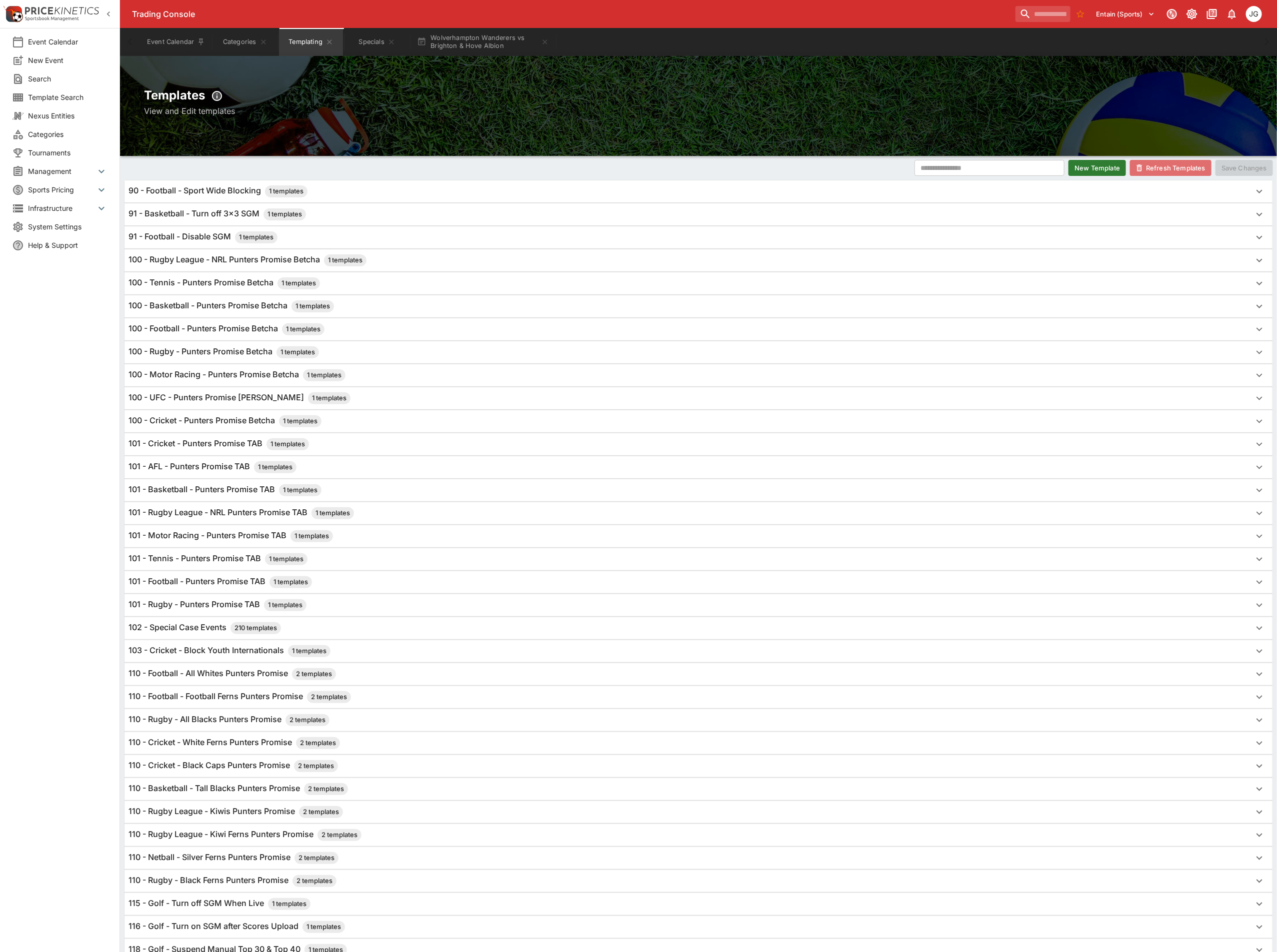
click at [1169, 172] on button "Refresh Templates" at bounding box center [1171, 167] width 82 height 16
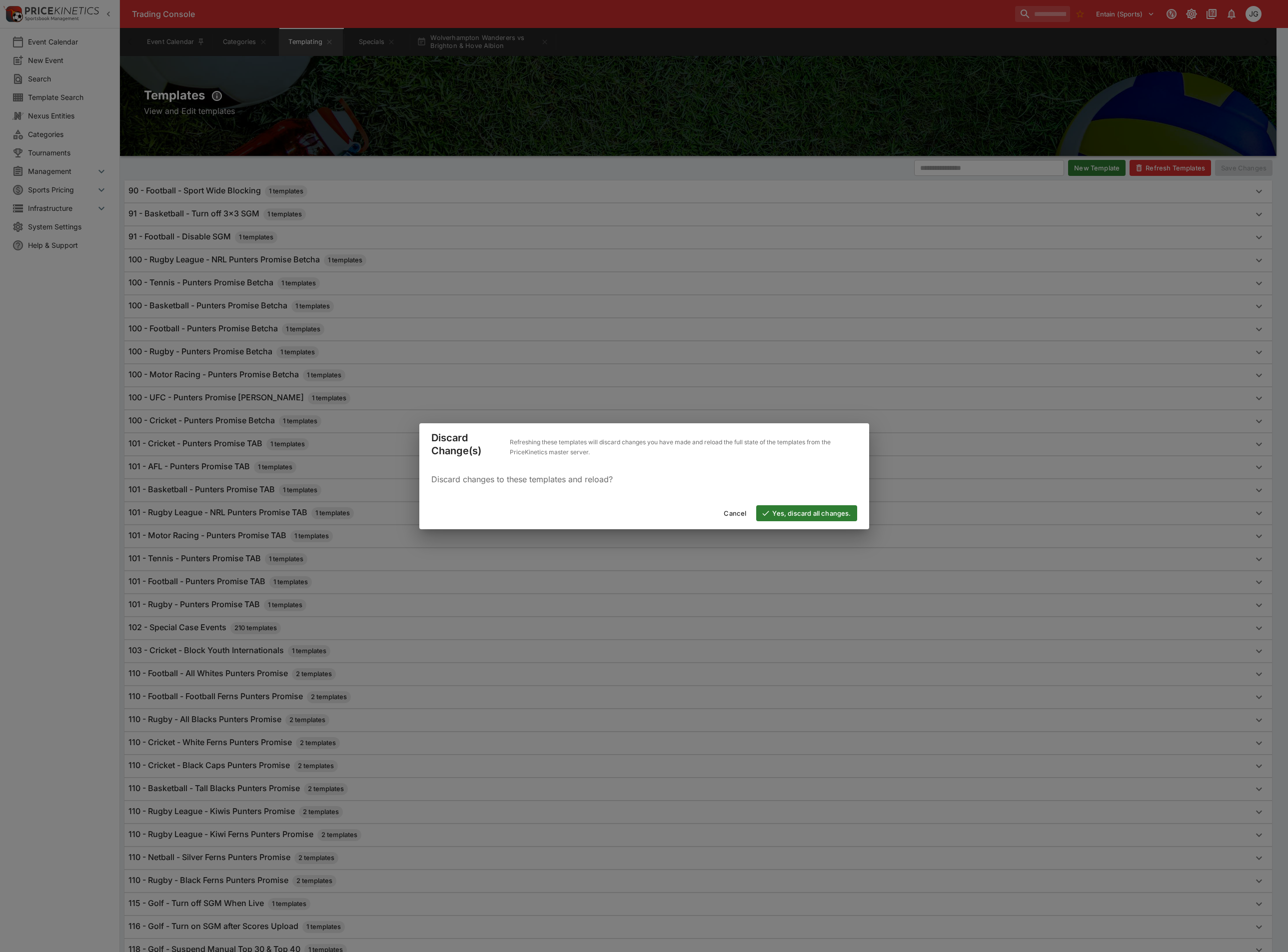
click at [822, 509] on button "Yes, discard all changes." at bounding box center [807, 513] width 100 height 16
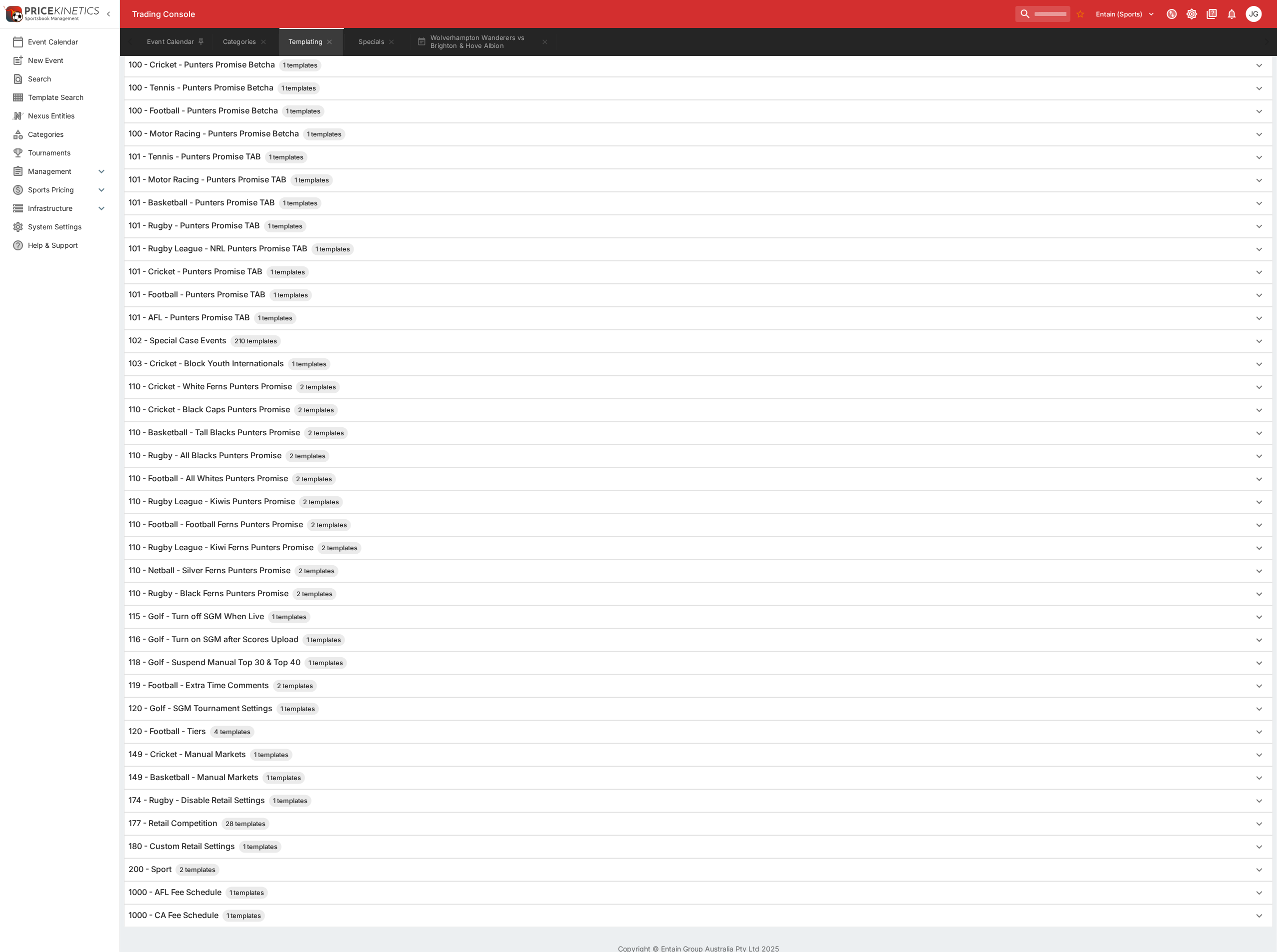
scroll to position [322, 0]
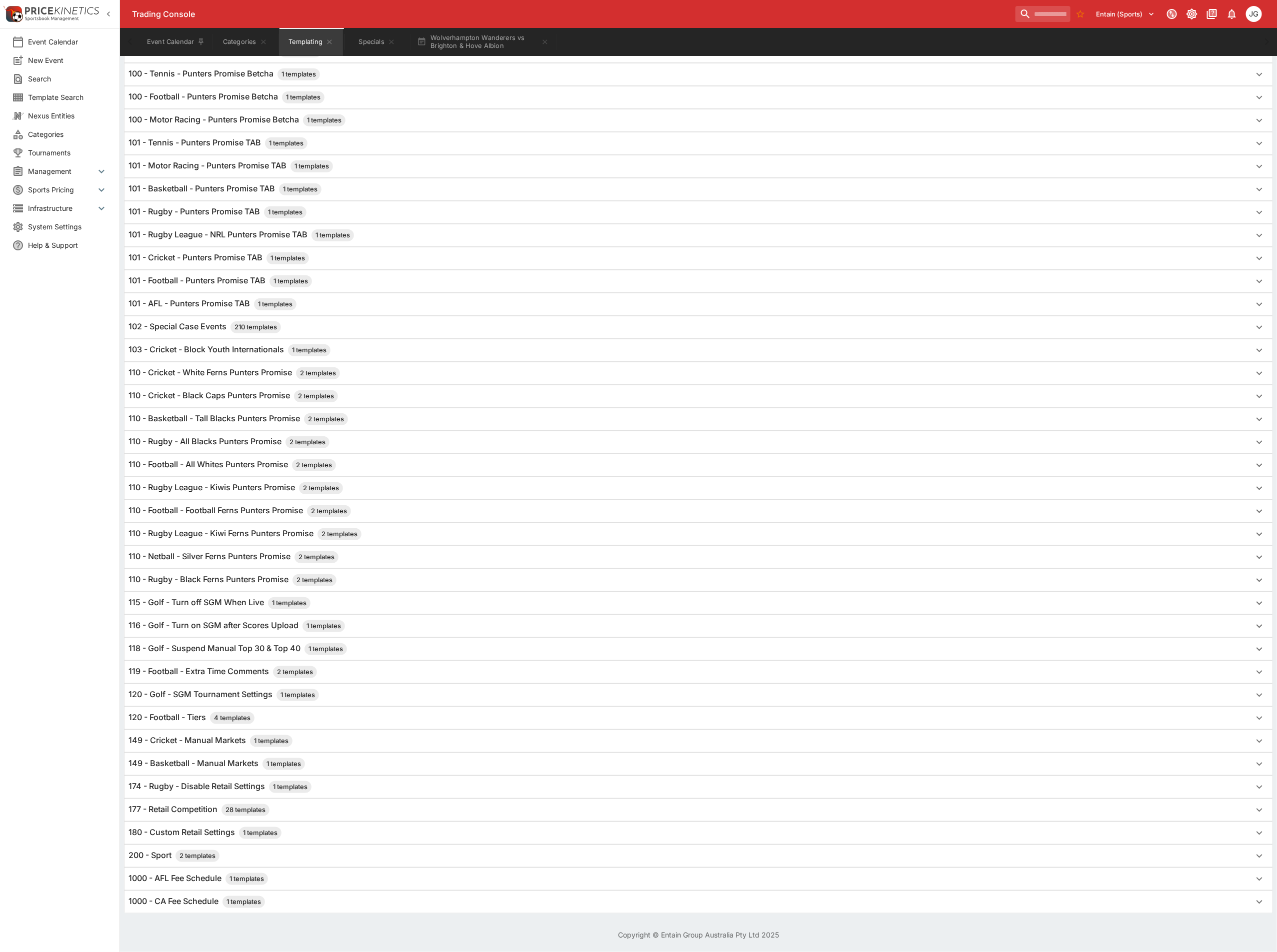
click at [174, 714] on h6 "120 - Football - Tiers 4 templates" at bounding box center [191, 718] width 126 height 12
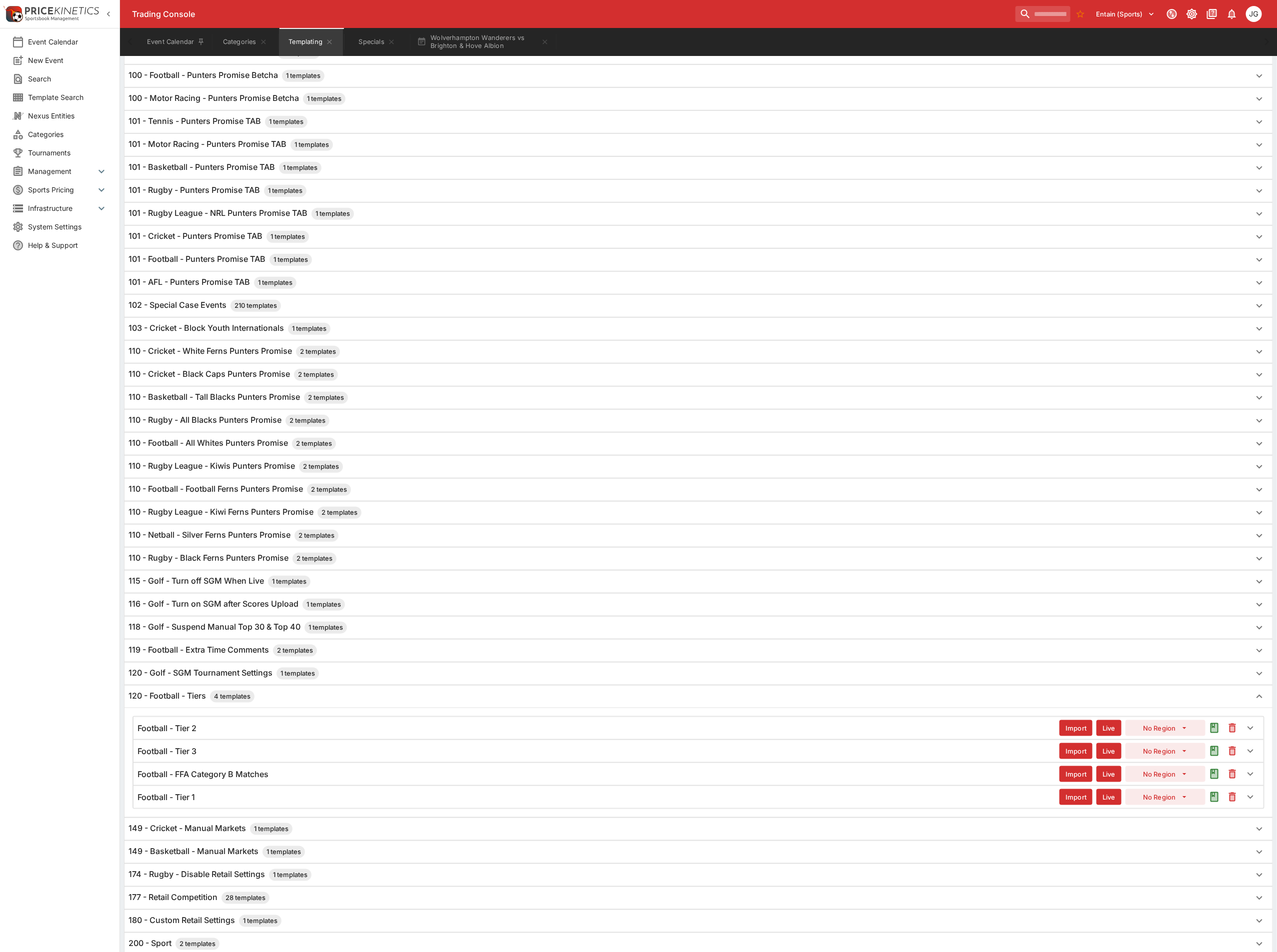
click at [201, 803] on div "Football - Tier 1" at bounding box center [598, 798] width 922 height 10
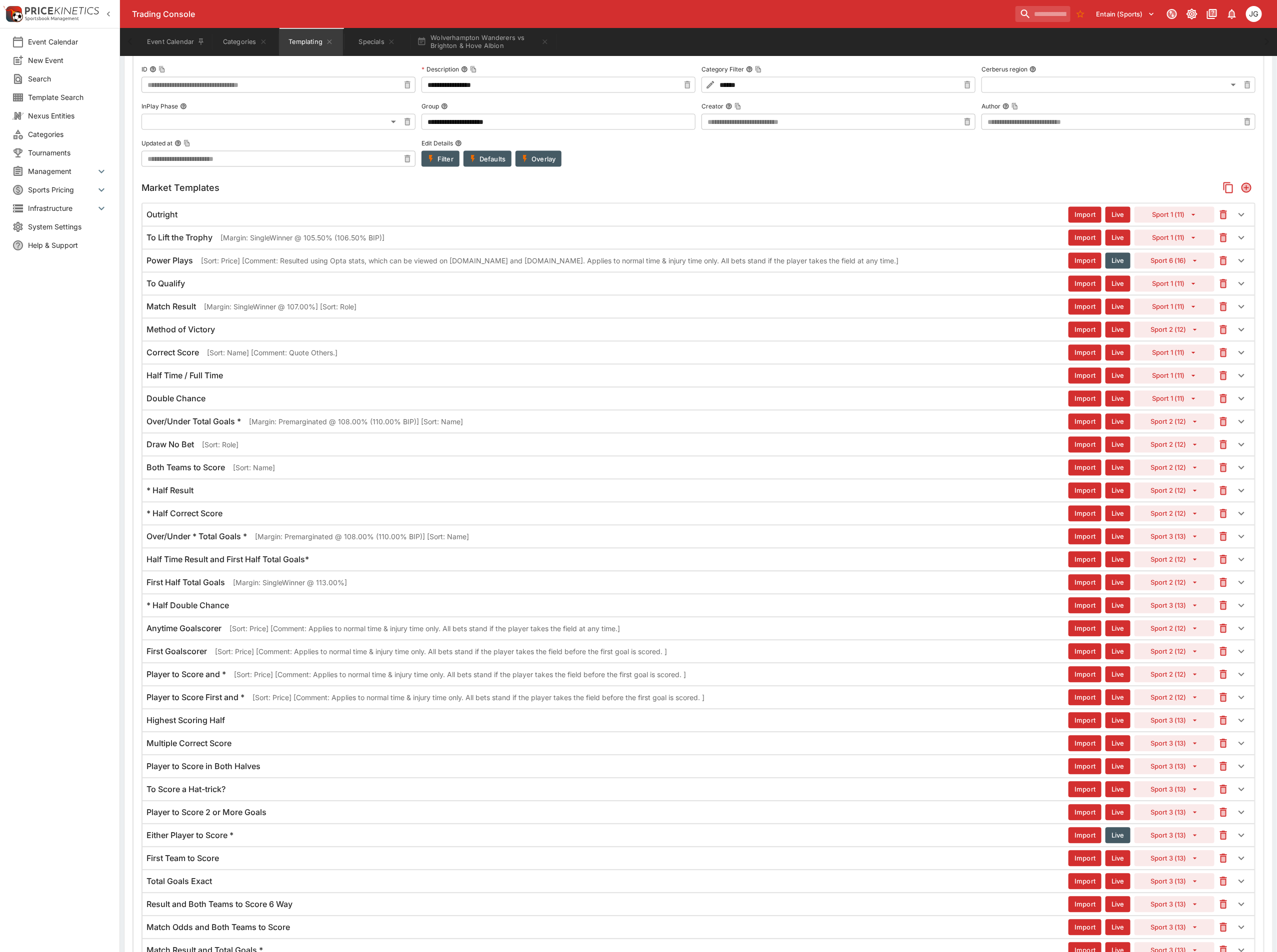
scroll to position [1147, 0]
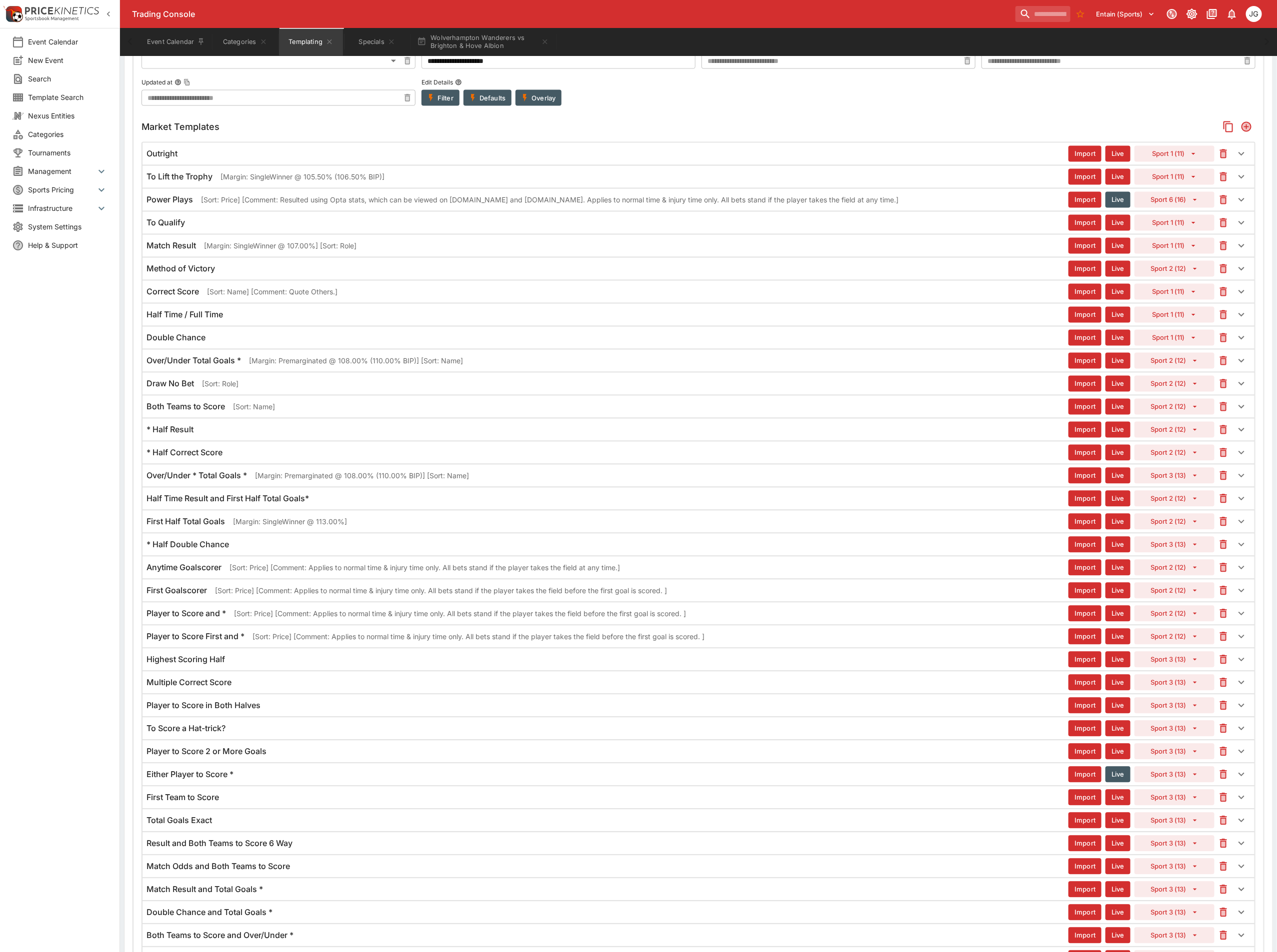
click at [233, 665] on div "Highest Scoring Half" at bounding box center [607, 660] width 922 height 10
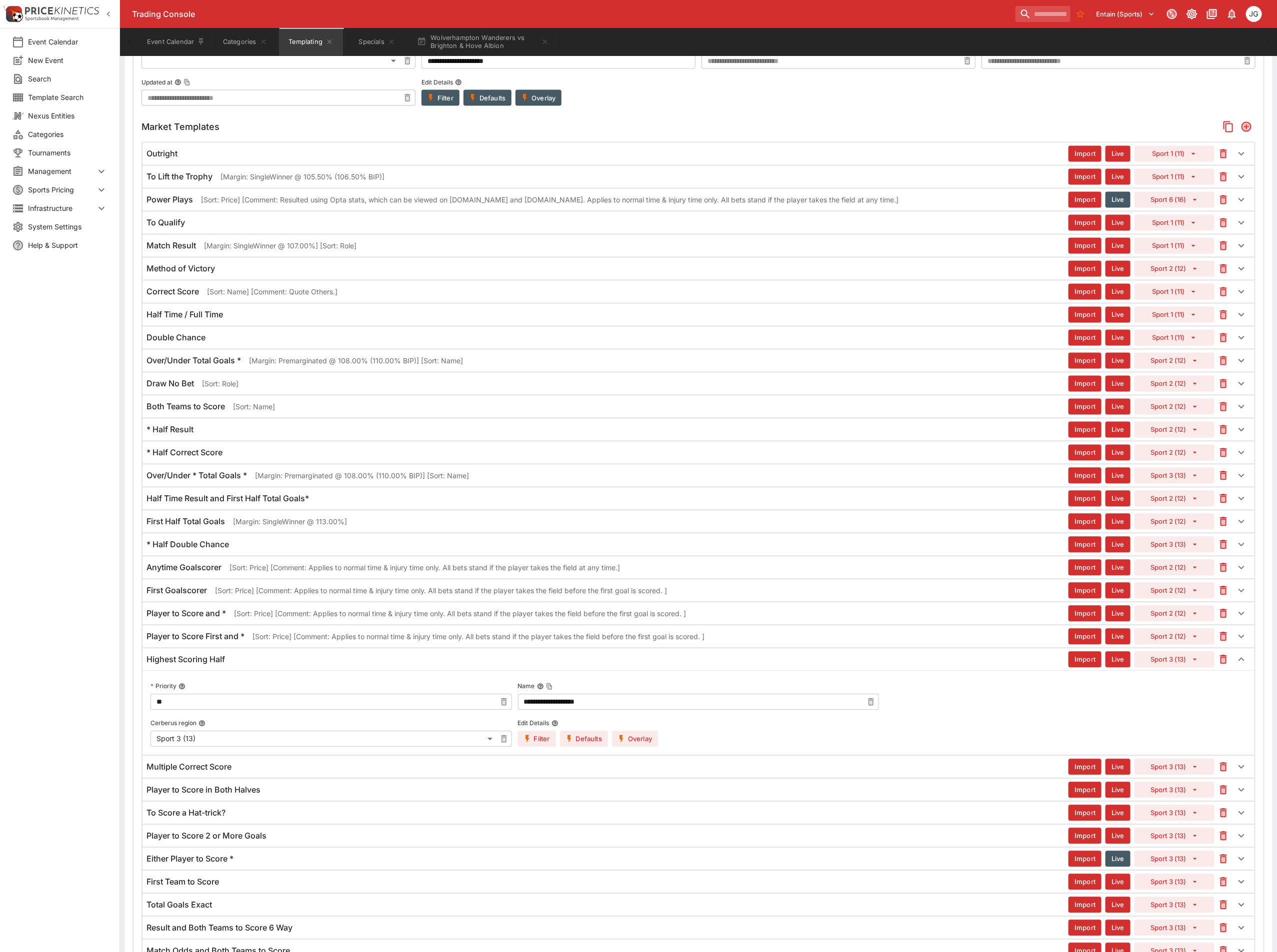
scroll to position [1297, 0]
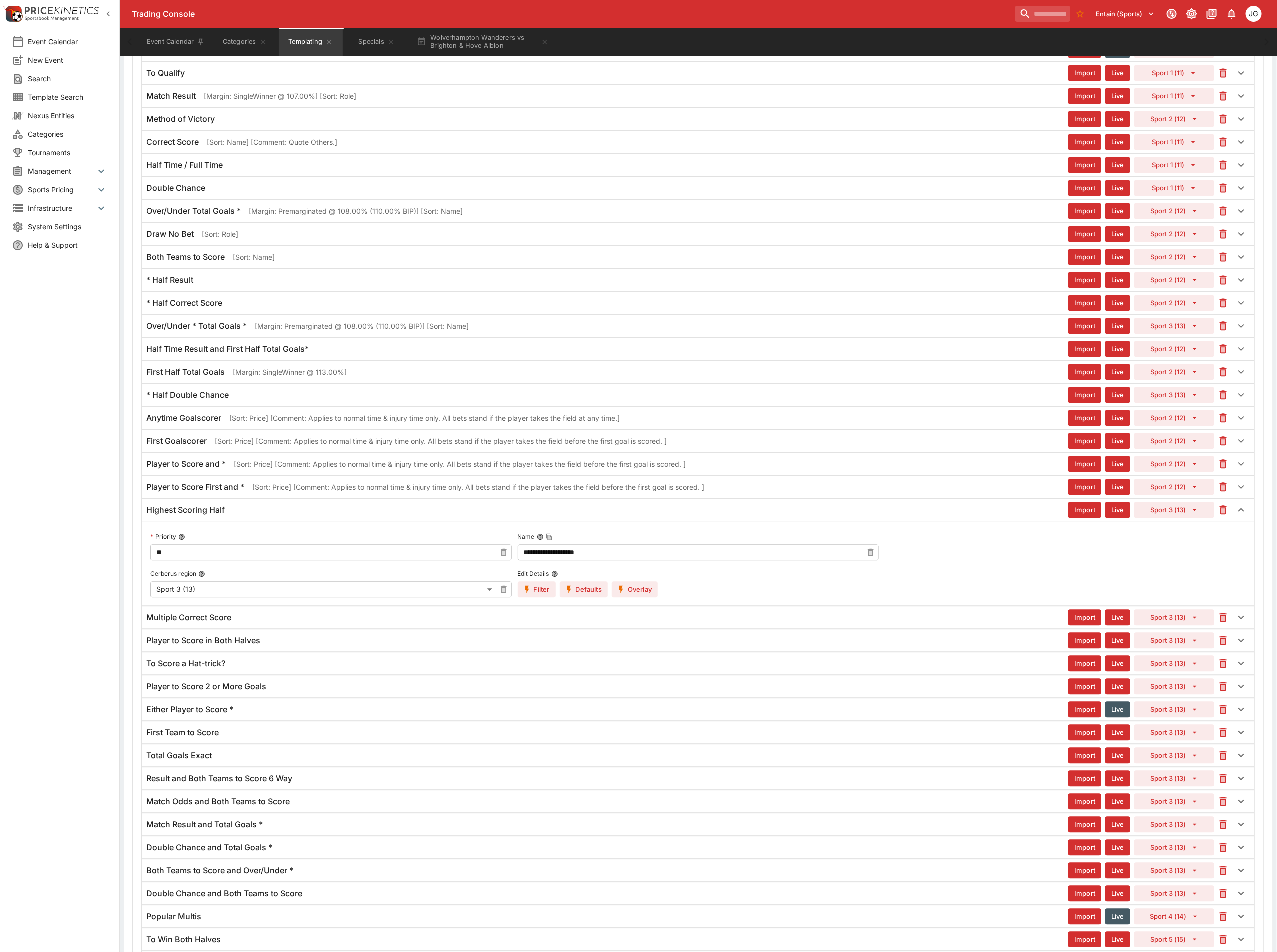
click at [638, 597] on button "Overlay" at bounding box center [634, 588] width 46 height 16
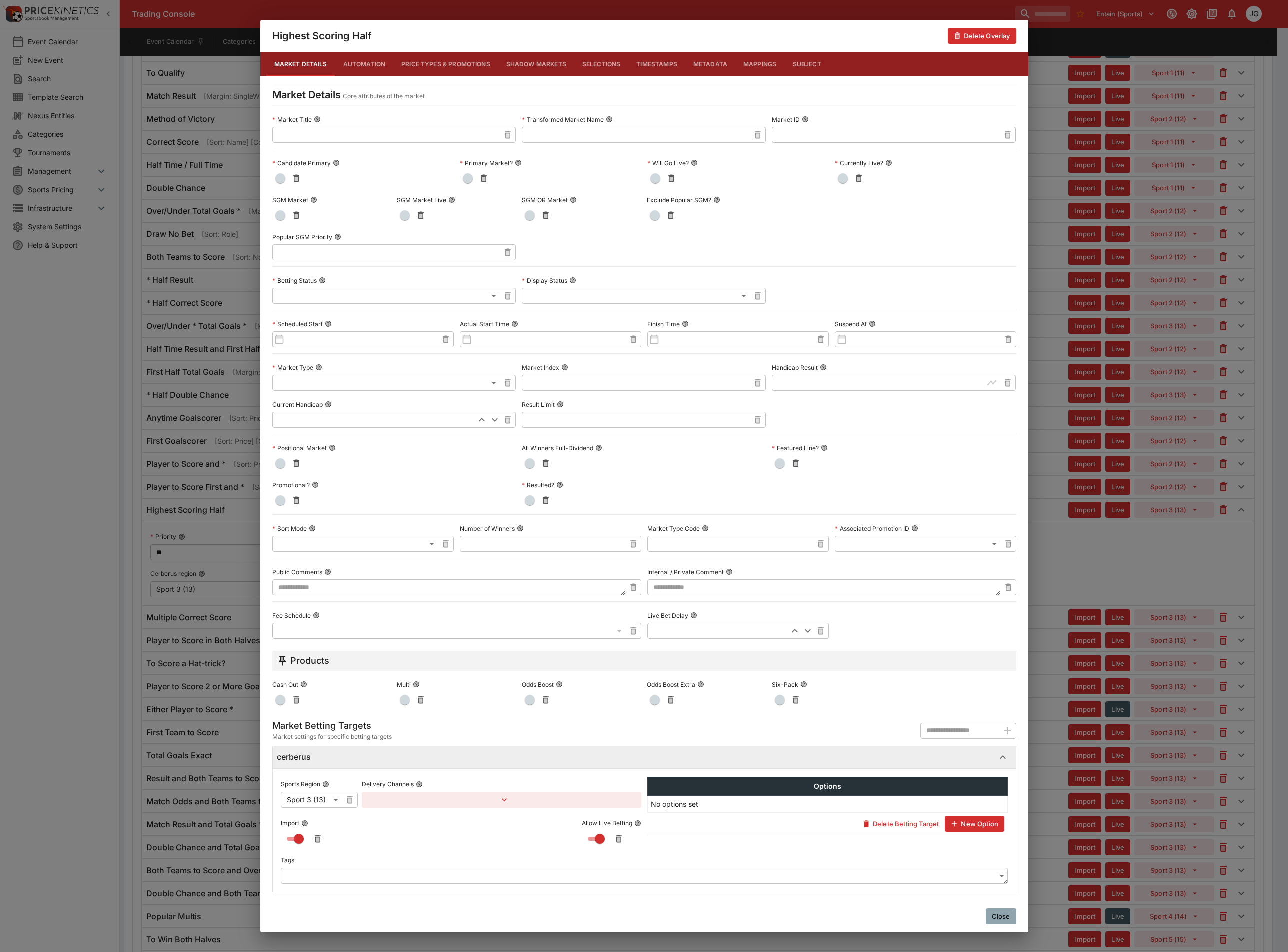
click at [283, 212] on span "button" at bounding box center [280, 215] width 10 height 10
click at [1152, 604] on div "Highest Scoring Half Delete Overlay Market Details Automation Price Types & Pro…" at bounding box center [644, 476] width 1288 height 952
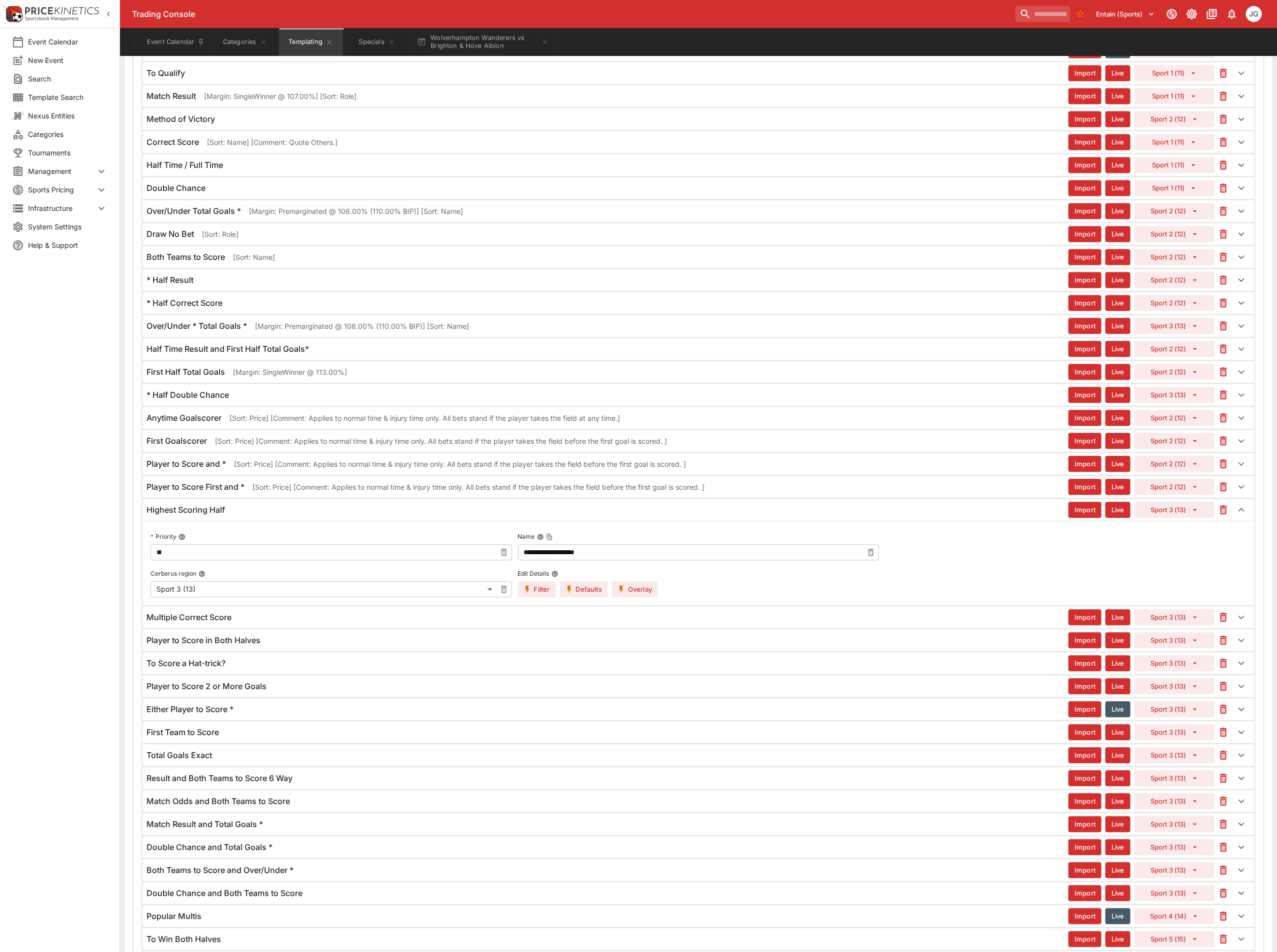
click at [327, 628] on div "Multiple Correct Score Import Live Sport 3 (13)" at bounding box center [698, 617] width 1112 height 22
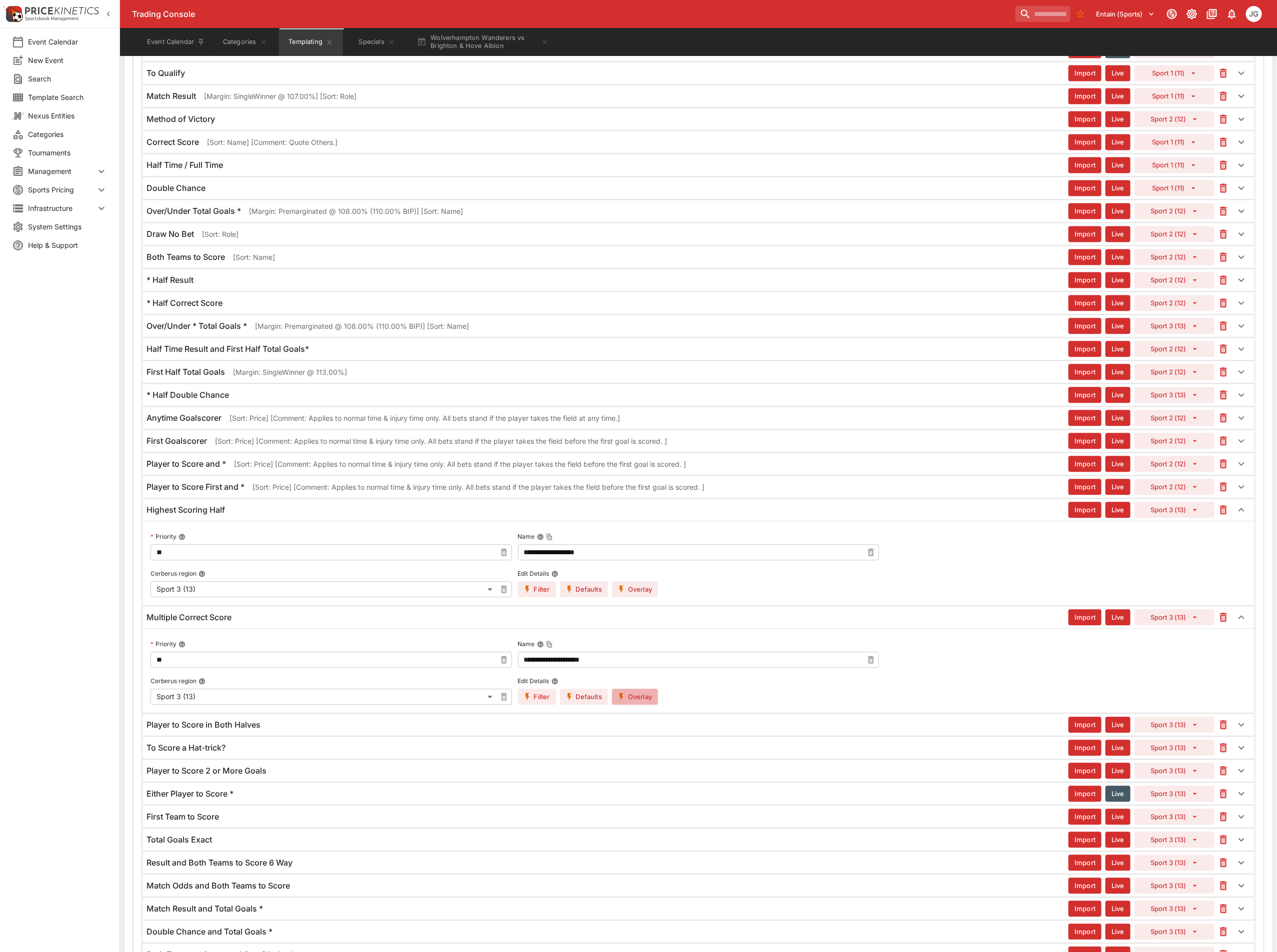
click at [641, 705] on button "Overlay" at bounding box center [634, 696] width 46 height 16
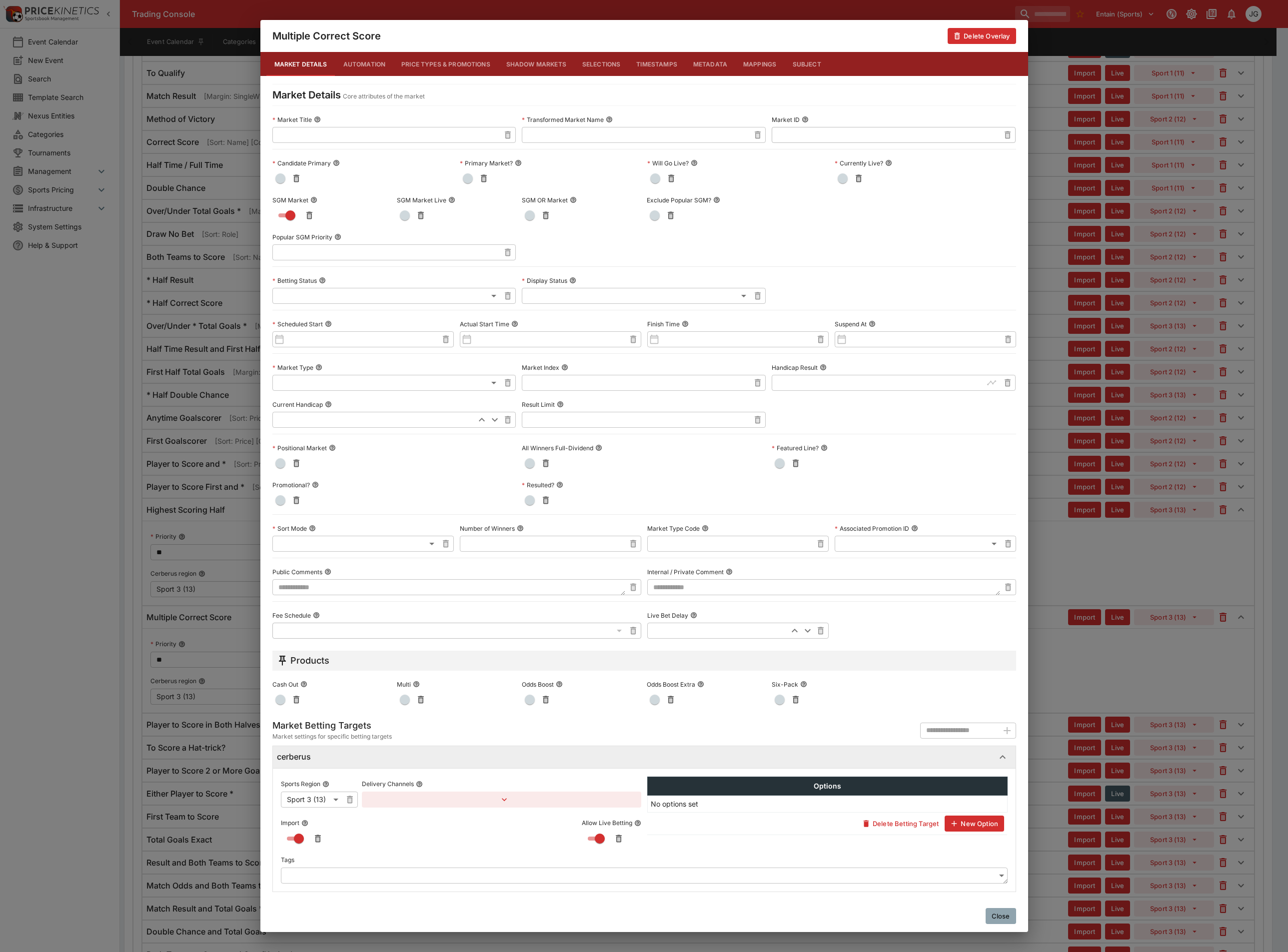
click at [1103, 699] on div "Multiple Correct Score Delete Overlay Market Details Automation Price Types & P…" at bounding box center [644, 476] width 1288 height 952
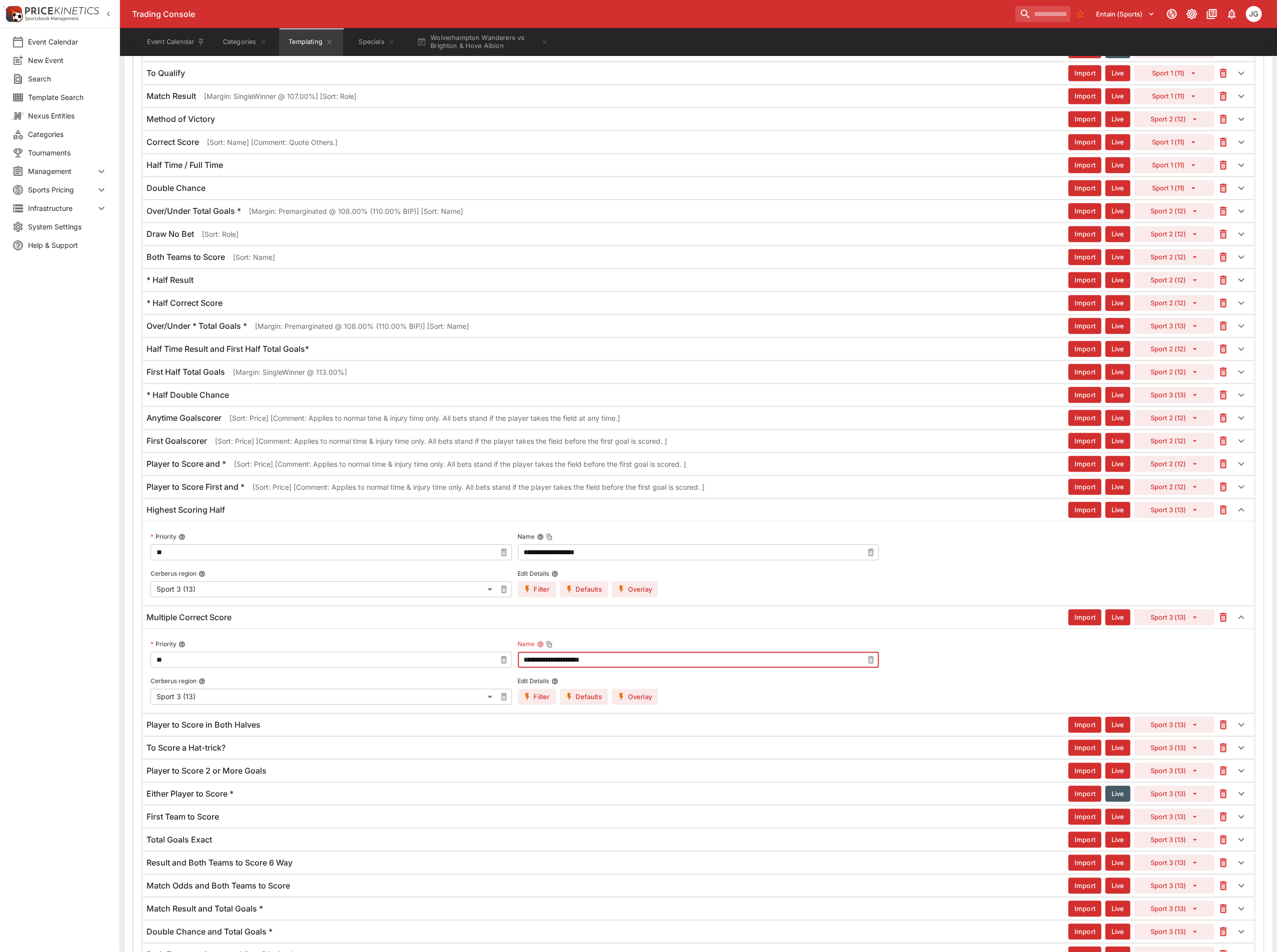
drag, startPoint x: 634, startPoint y: 691, endPoint x: 382, endPoint y: 654, distance: 254.7
click at [382, 654] on div "**********" at bounding box center [698, 659] width 1113 height 107
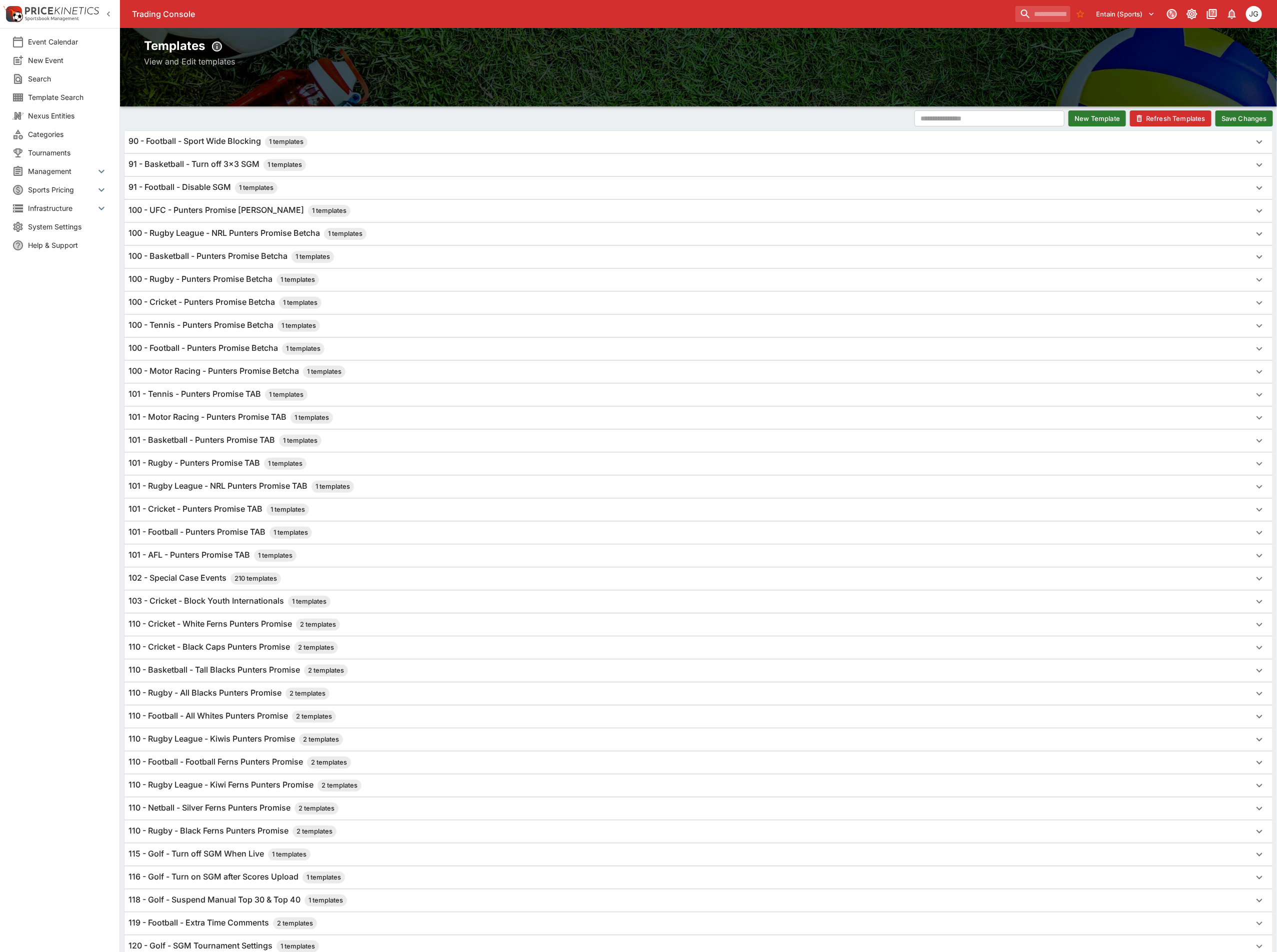
scroll to position [0, 0]
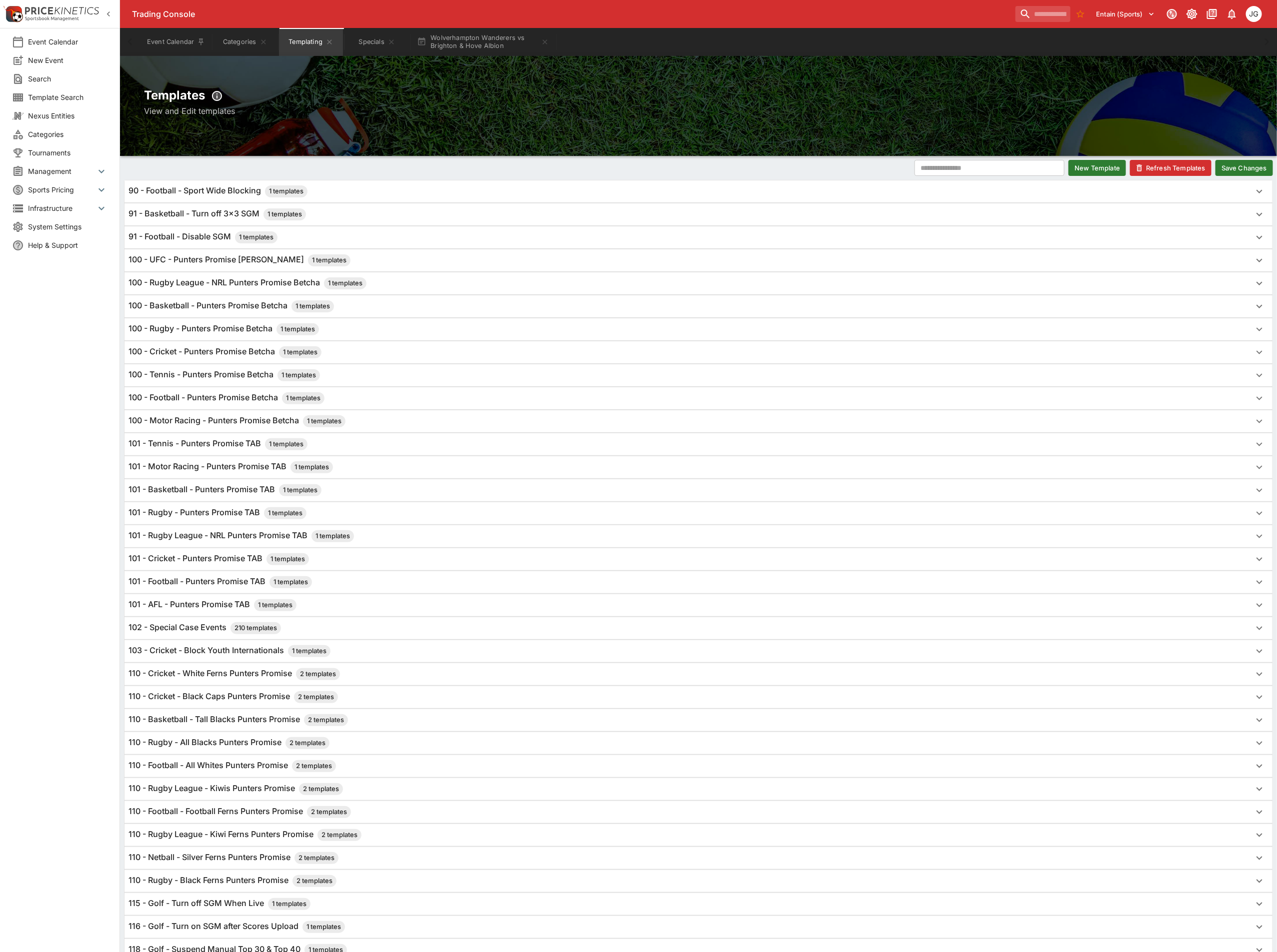
click at [313, 238] on div "91 - Football - Disable SGM 1 templates" at bounding box center [689, 238] width 1122 height 12
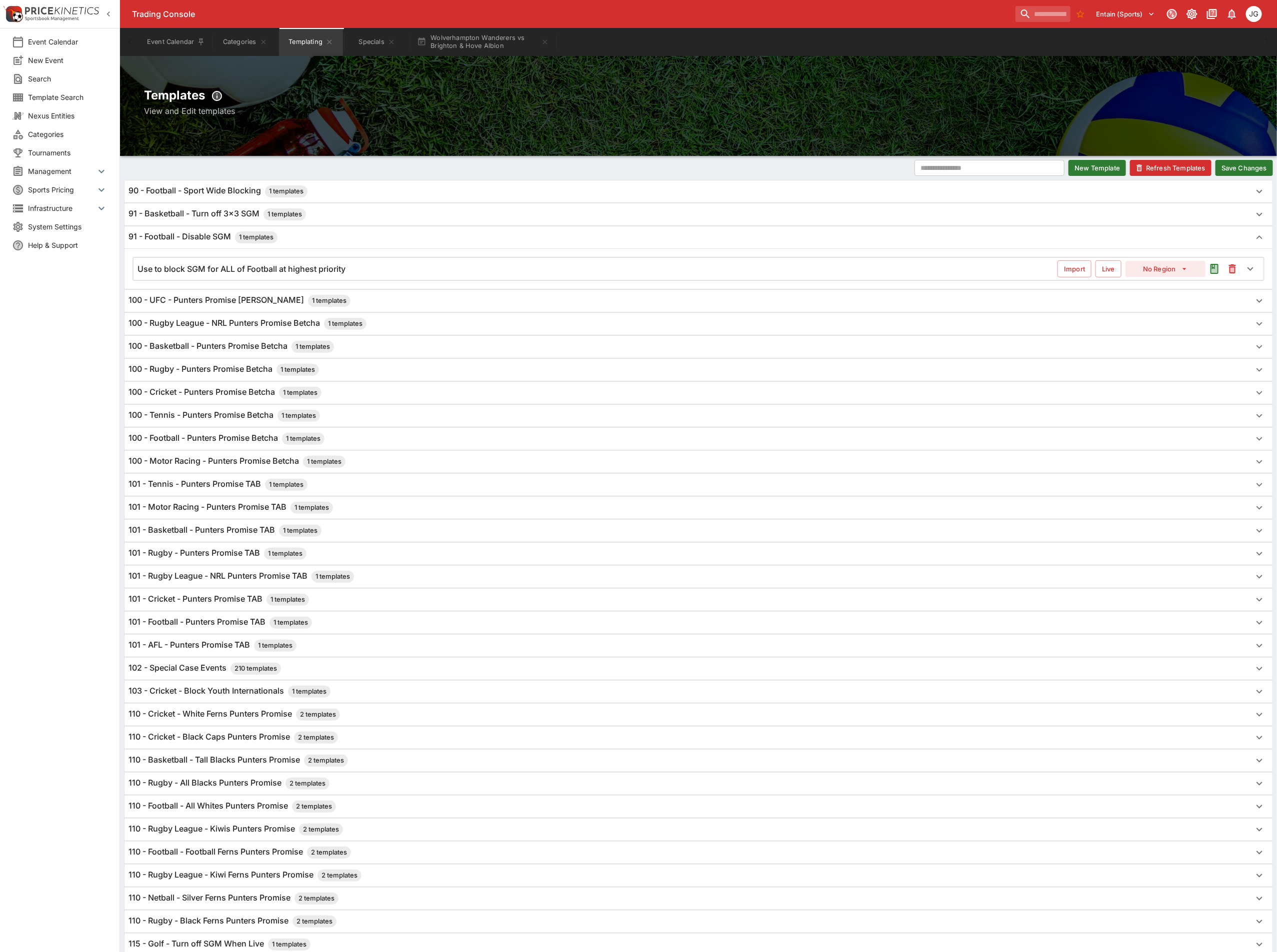
click at [373, 273] on div "Use to block SGM for ALL of Football at highest priority" at bounding box center [597, 269] width 920 height 10
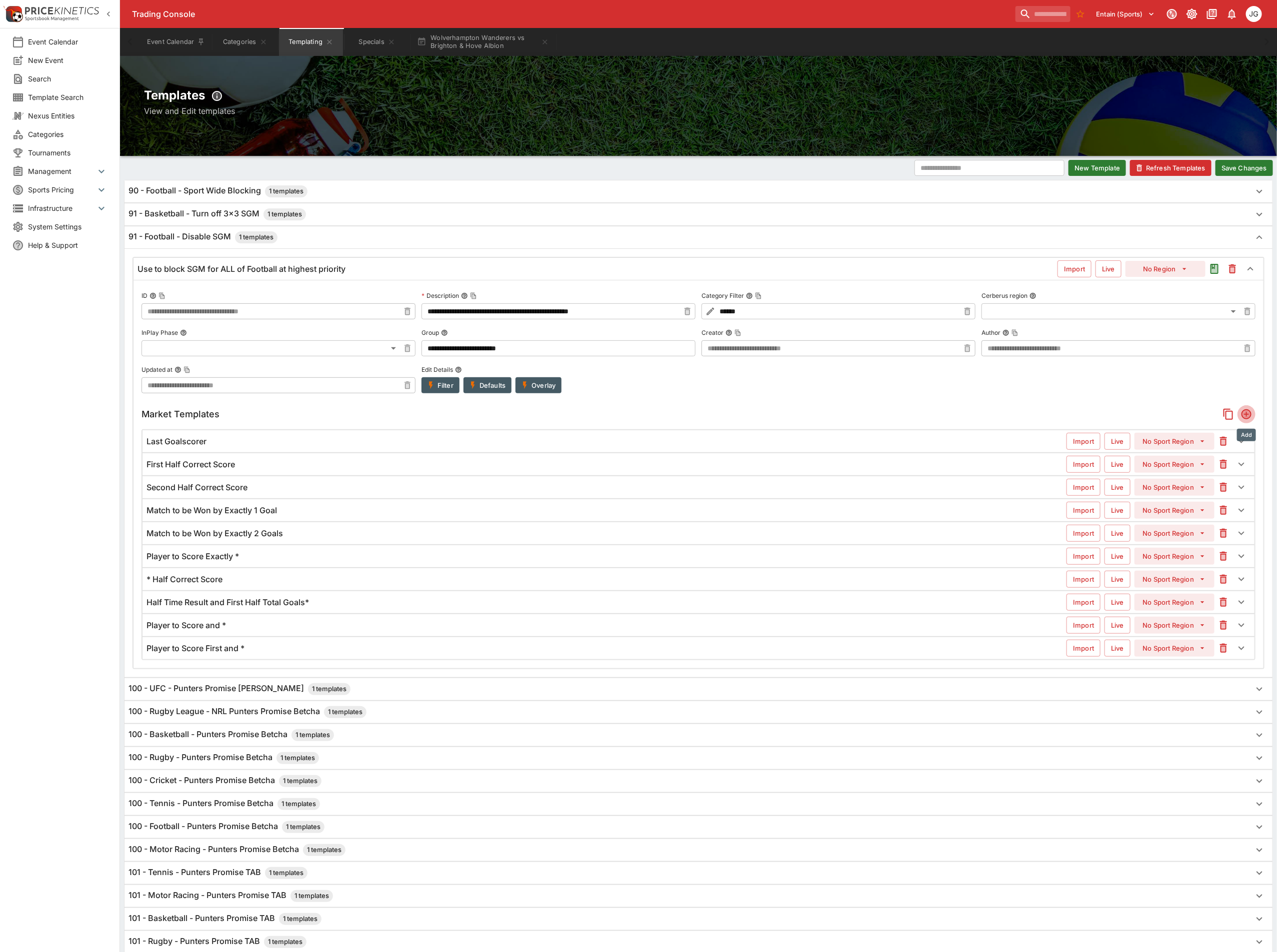
click at [1249, 418] on icon "Add" at bounding box center [1246, 414] width 8 height 8
click at [271, 677] on div "Unnamed New" at bounding box center [598, 671] width 904 height 12
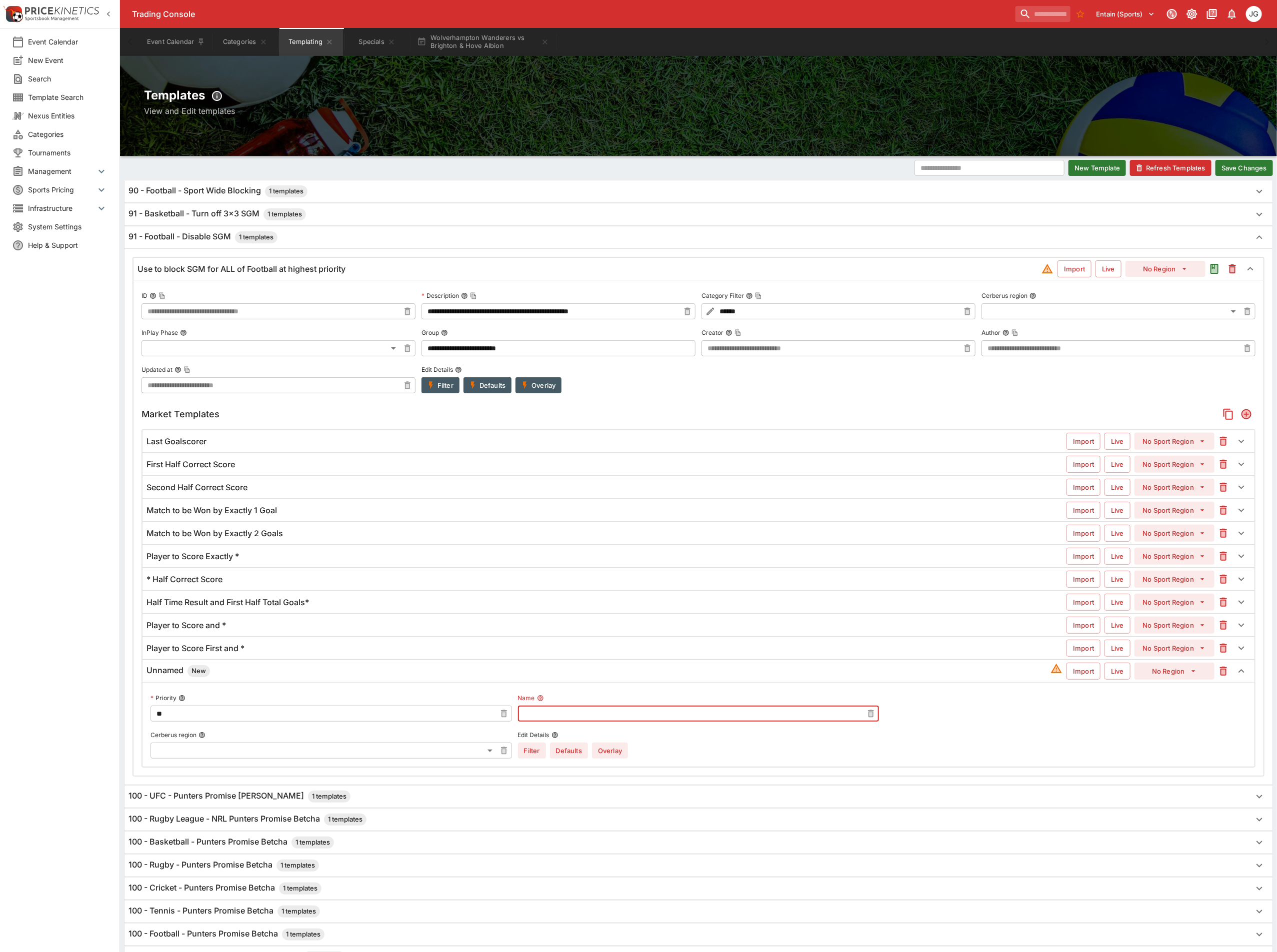
click at [598, 722] on input "text" at bounding box center [691, 713] width 346 height 16
paste input "**********"
type input "**********"
click at [613, 756] on button "Overlay" at bounding box center [610, 750] width 36 height 16
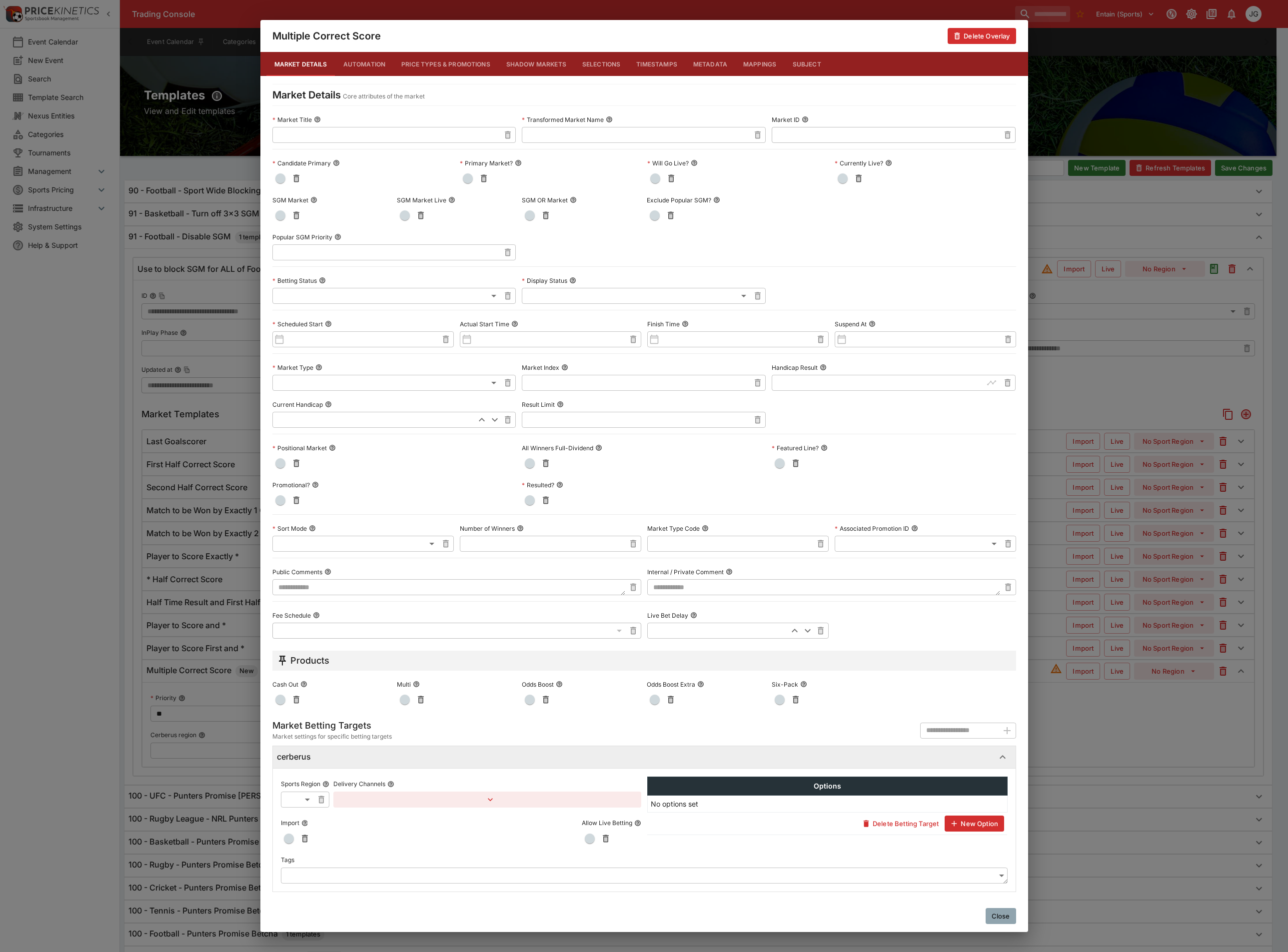
click at [279, 213] on span "button" at bounding box center [280, 215] width 10 height 10
click at [1118, 397] on div "Multiple Correct Score Delete Overlay Market Details Automation Price Types & P…" at bounding box center [644, 476] width 1288 height 952
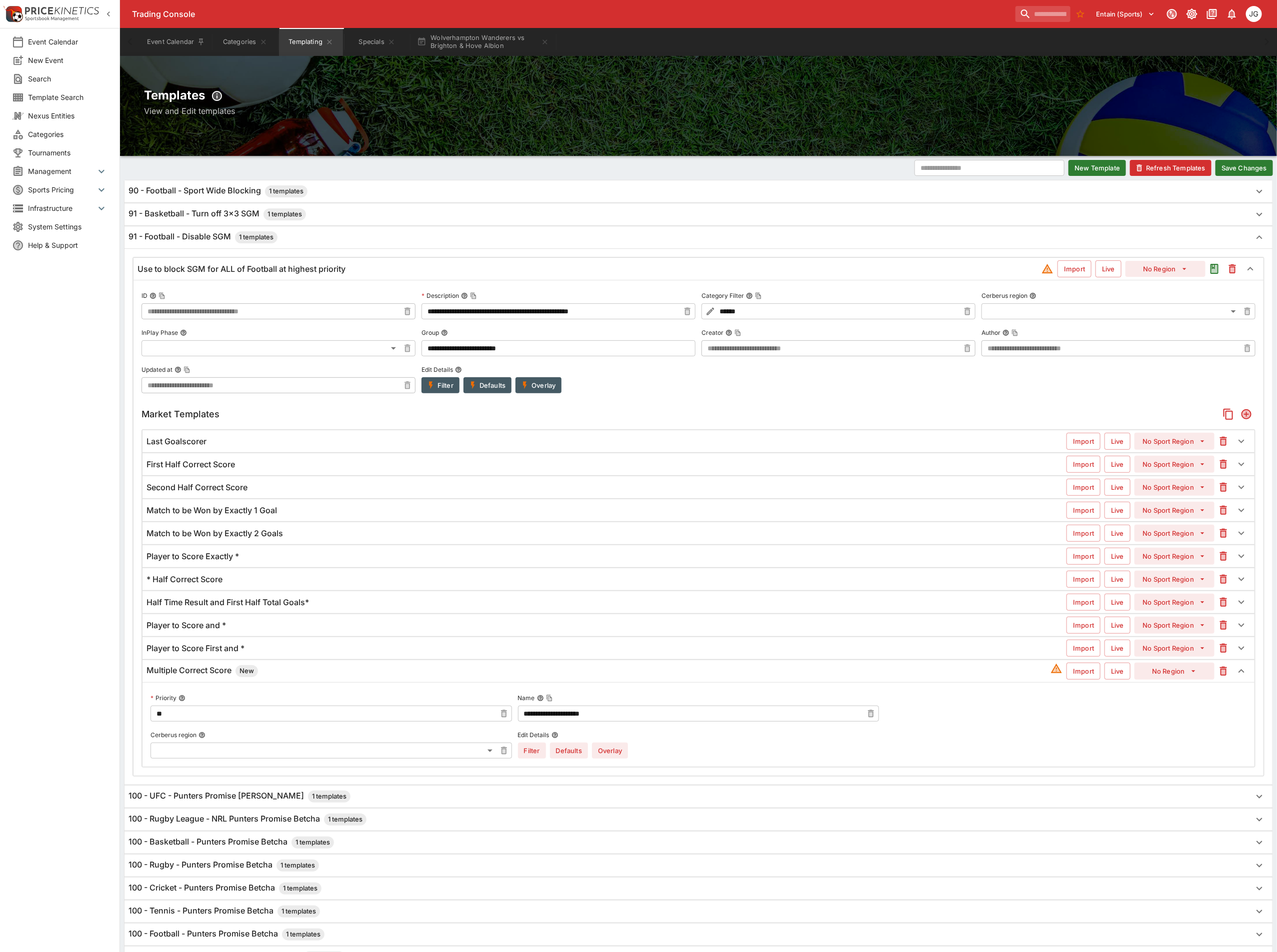
click at [1246, 173] on button "Save Changes" at bounding box center [1244, 167] width 58 height 16
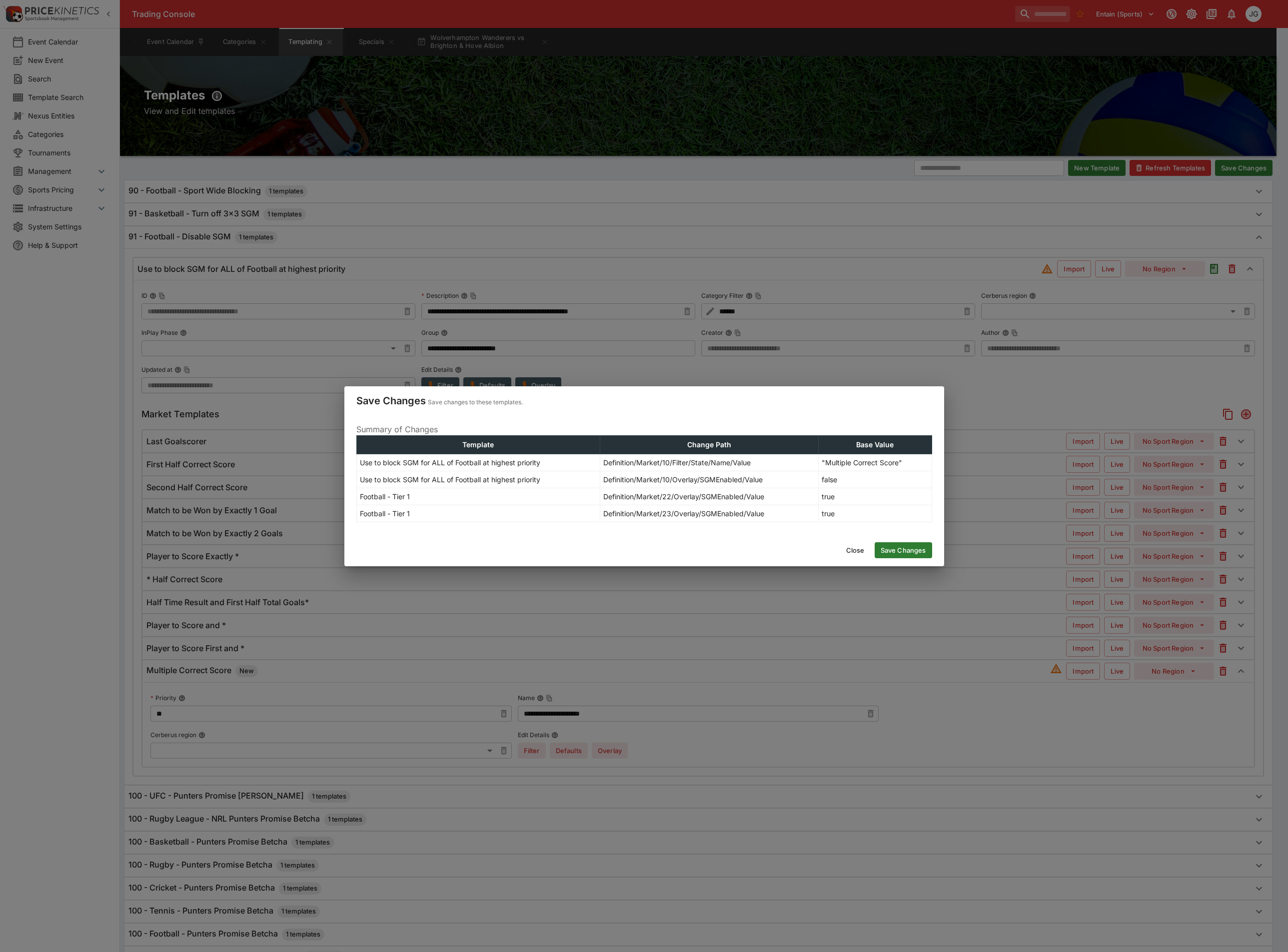
click at [888, 548] on button "Save Changes" at bounding box center [903, 549] width 58 height 16
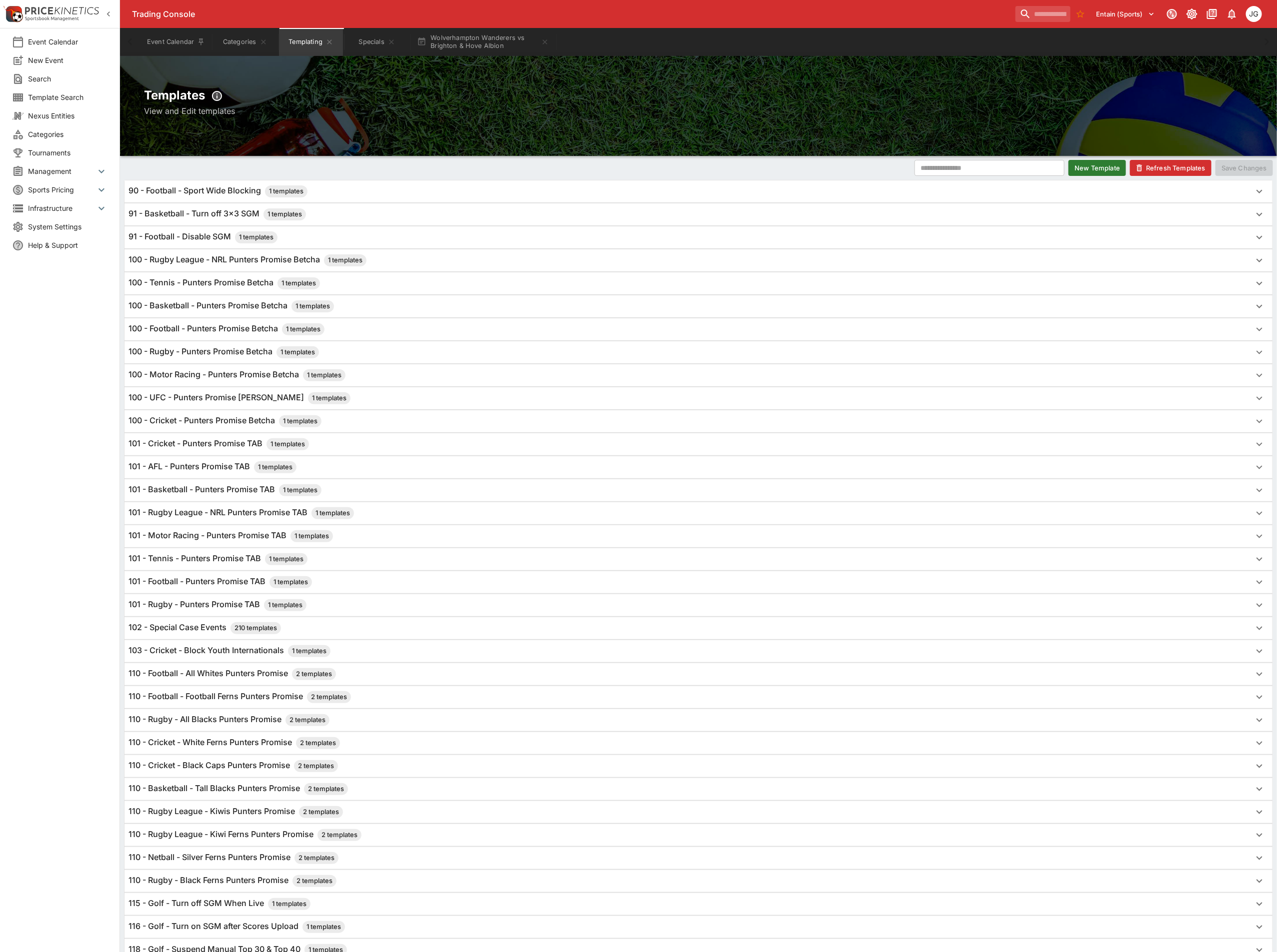
click at [1156, 167] on button "Refresh Templates" at bounding box center [1171, 167] width 82 height 16
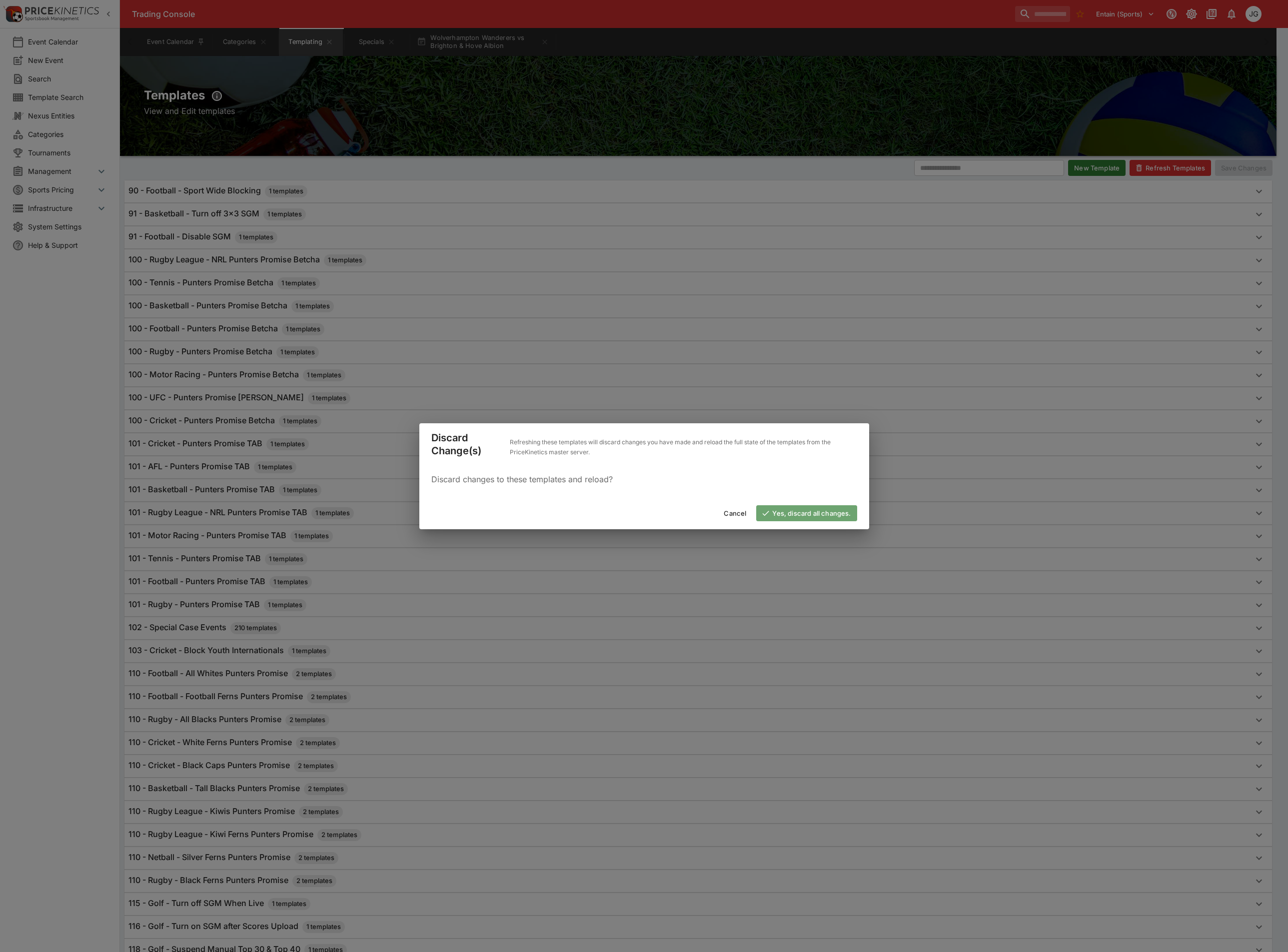
click at [826, 517] on button "Yes, discard all changes." at bounding box center [807, 513] width 100 height 16
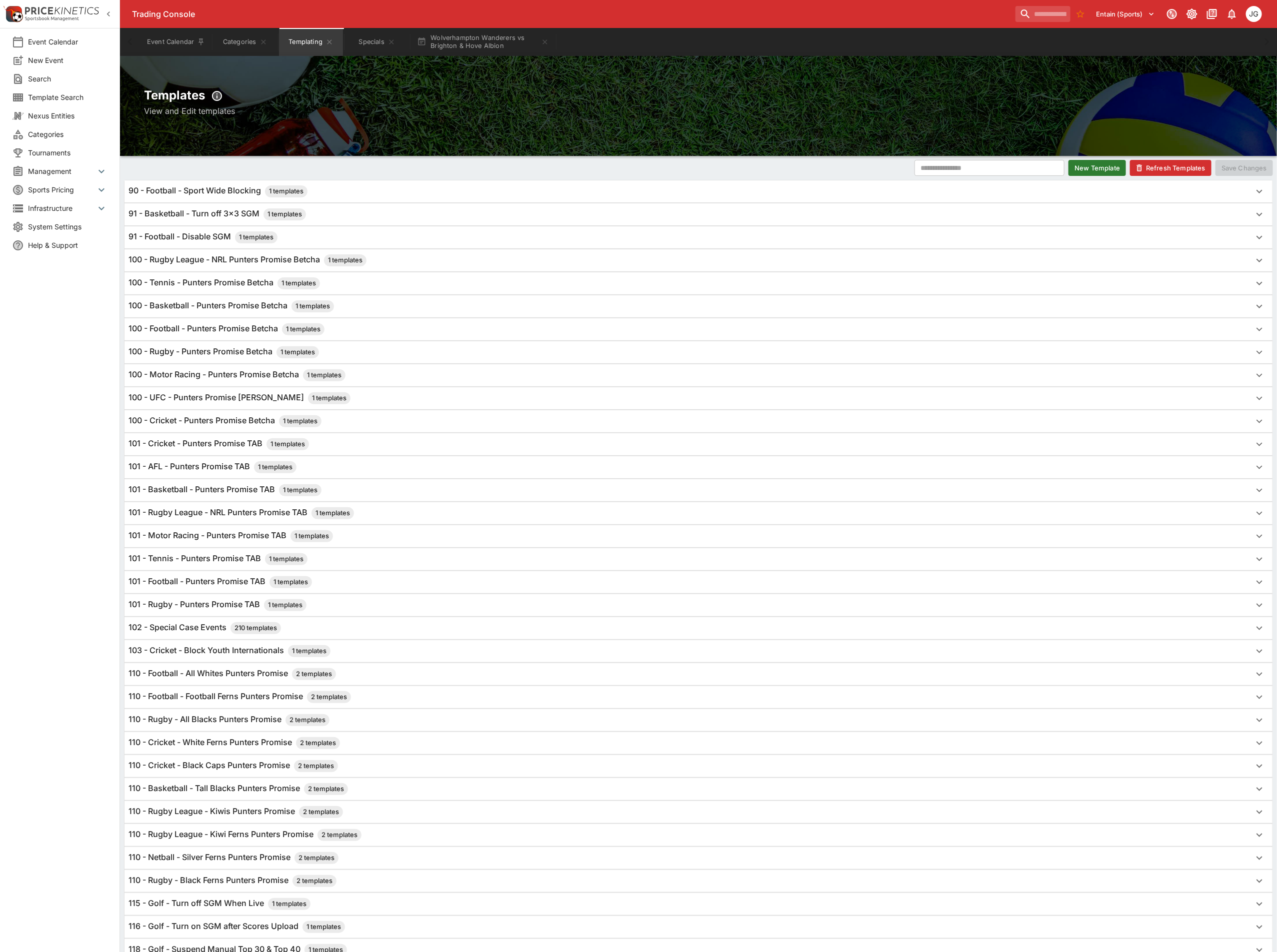
click at [339, 235] on div "91 - Football - Disable SGM 1 templates" at bounding box center [689, 238] width 1122 height 12
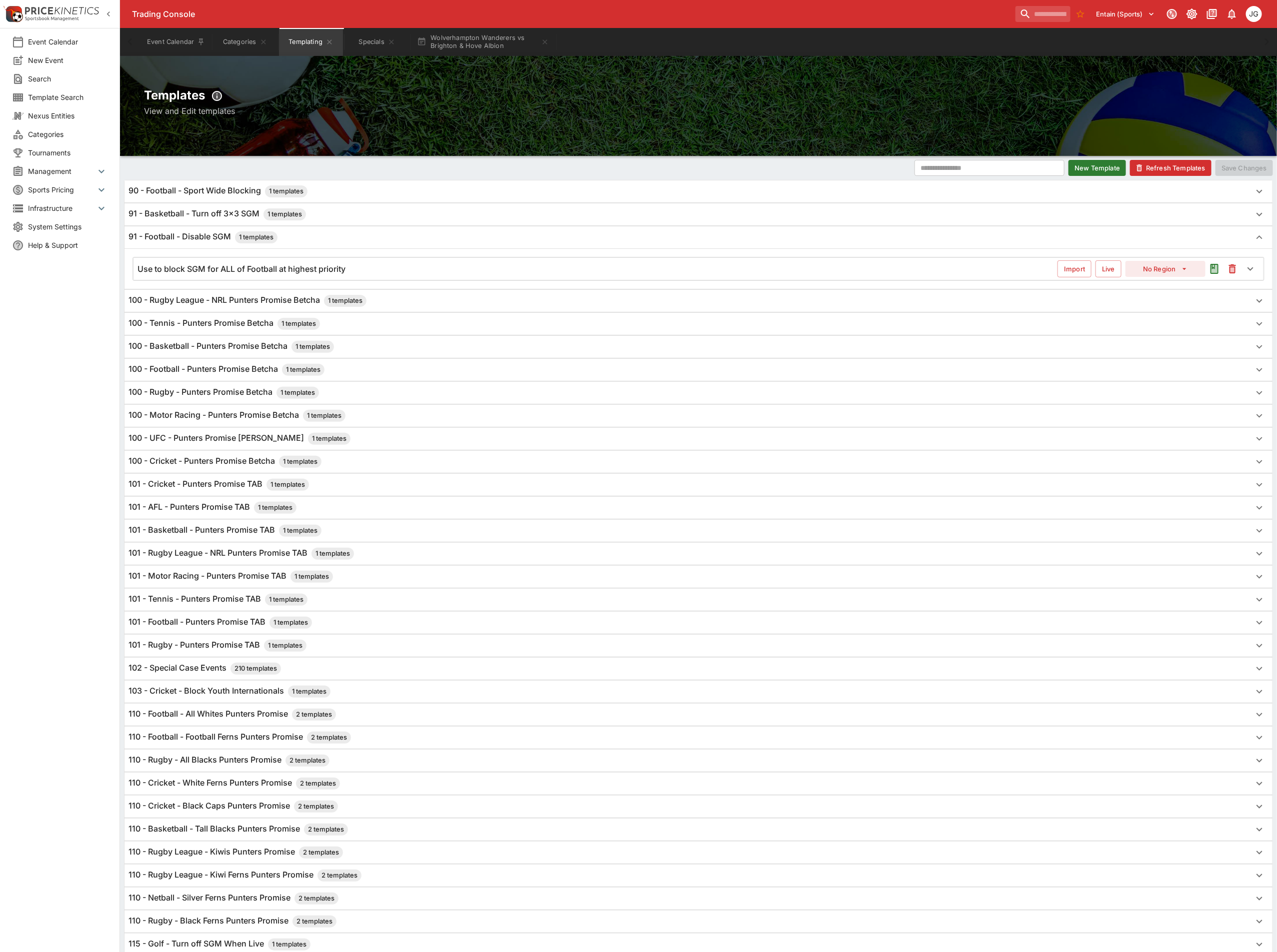
click at [301, 274] on h6 "Use to block SGM for ALL of Football at highest priority" at bounding box center [241, 269] width 208 height 10
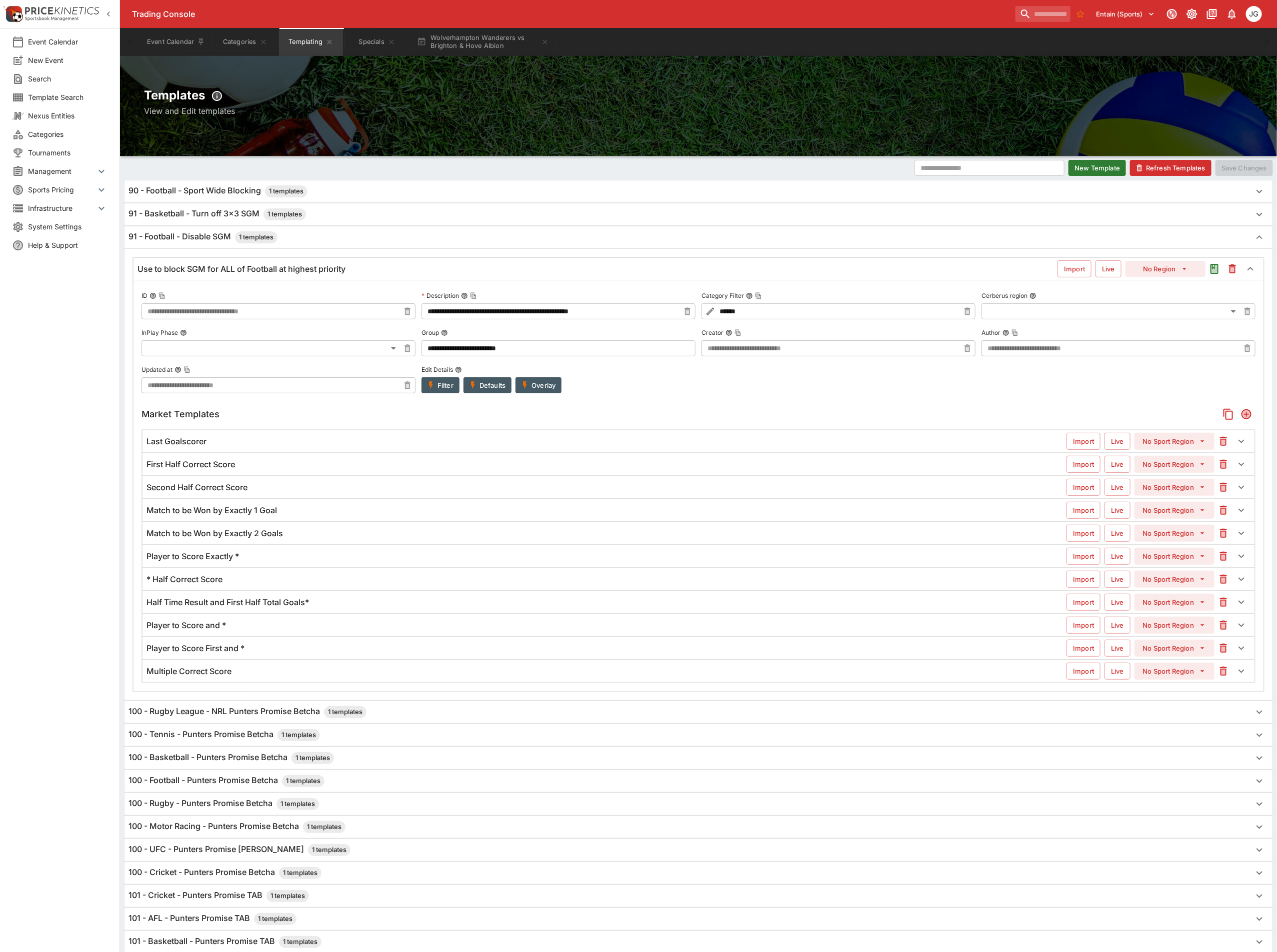
drag, startPoint x: 568, startPoint y: 277, endPoint x: 720, endPoint y: 272, distance: 152.1
click at [568, 277] on div "Use to block SGM for ALL of Football at highest priority Import Live No Region" at bounding box center [698, 268] width 1130 height 22
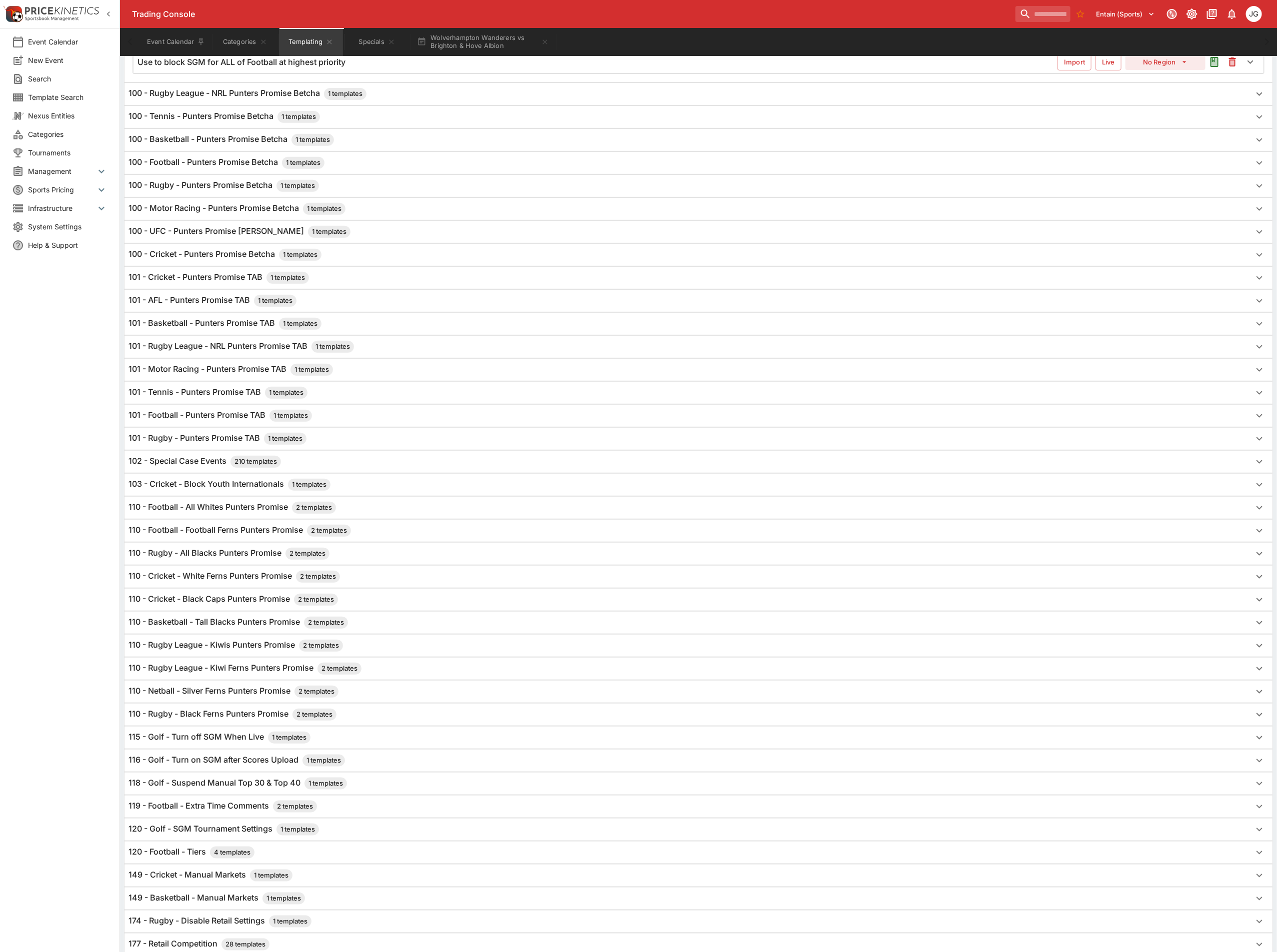
scroll to position [364, 0]
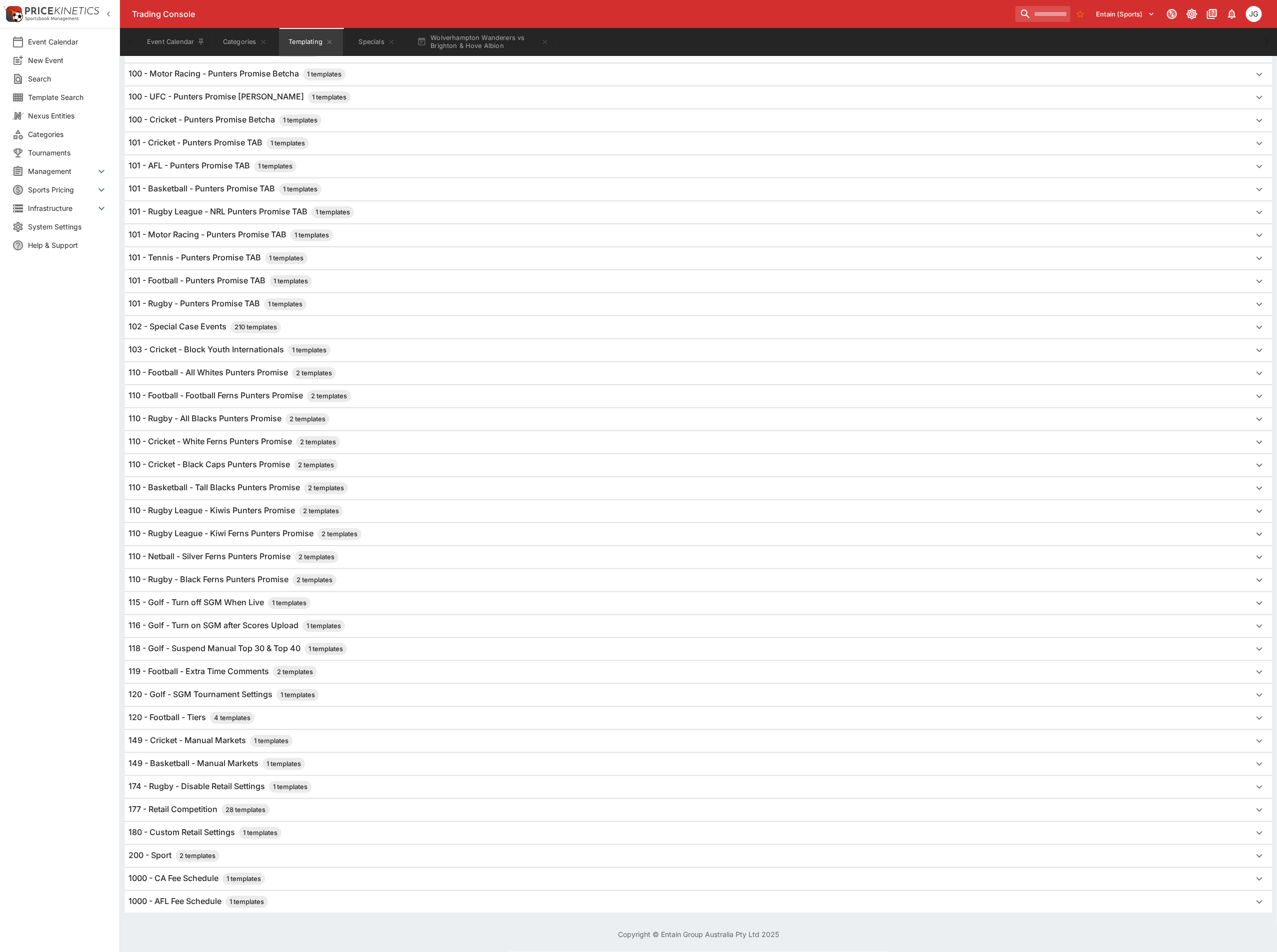
click at [276, 714] on div "120 - Football - Tiers 4 templates" at bounding box center [689, 718] width 1122 height 12
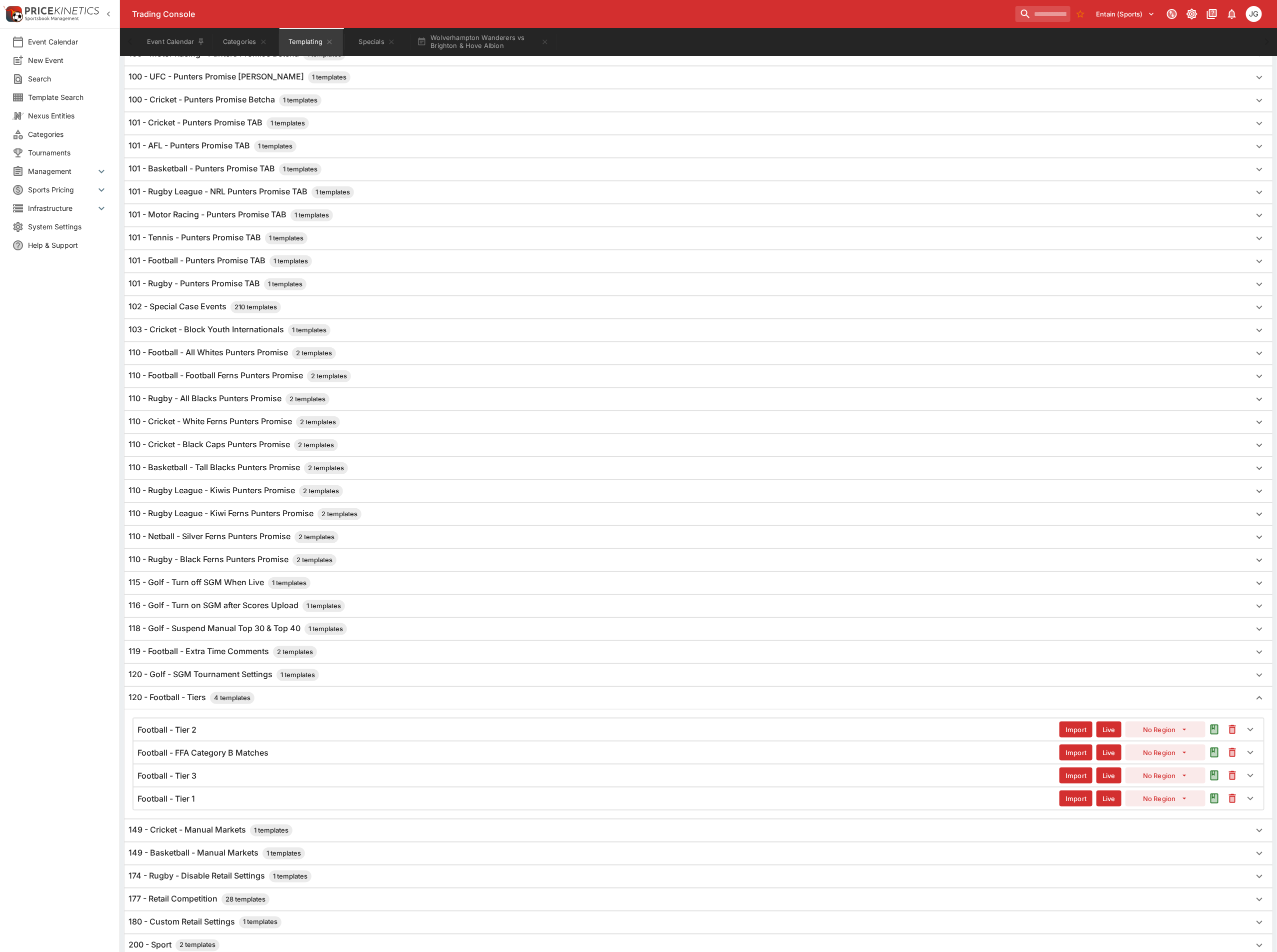
click at [259, 804] on div "Football - Tier 1" at bounding box center [598, 799] width 922 height 10
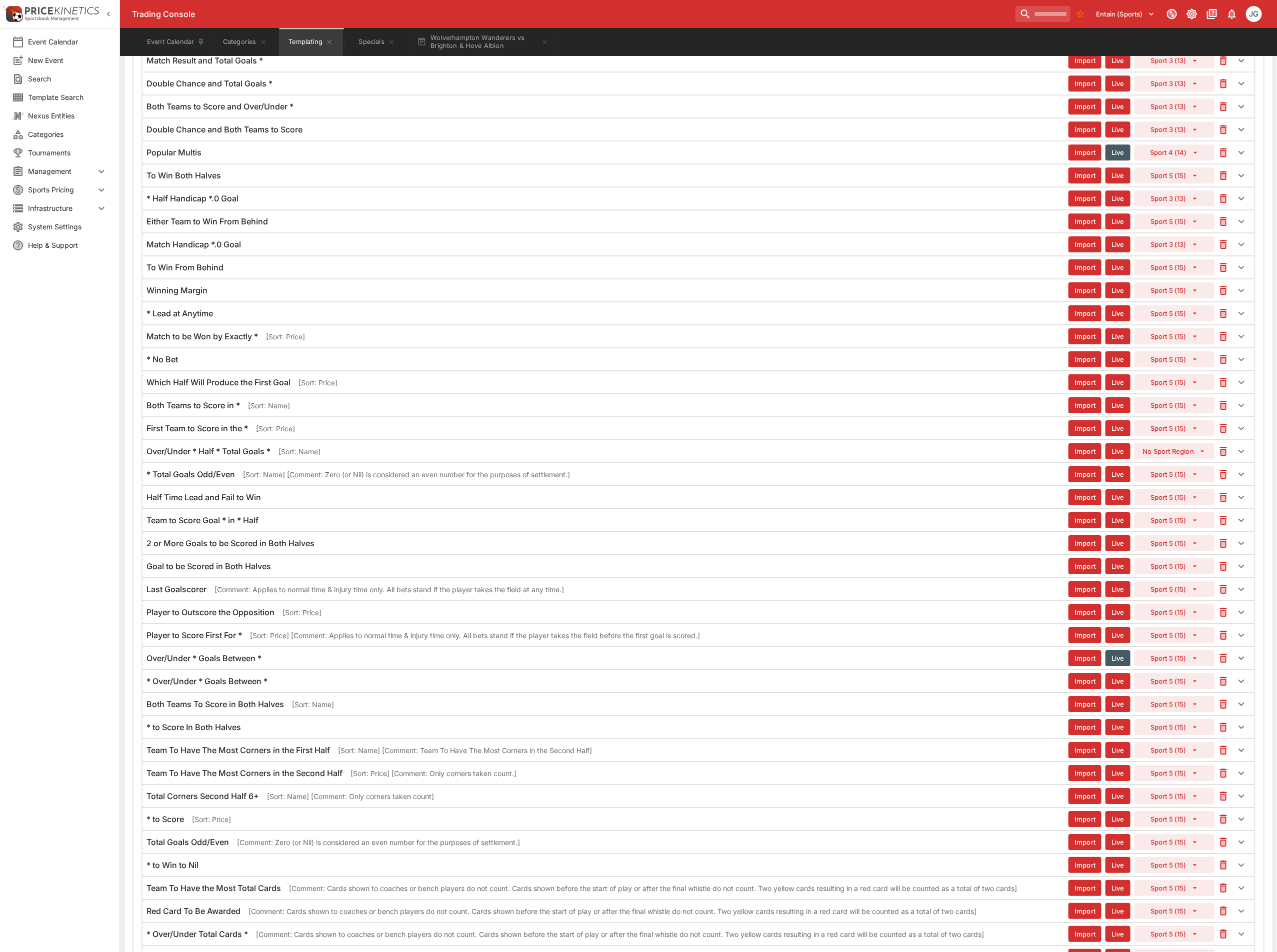
scroll to position [1714, 0]
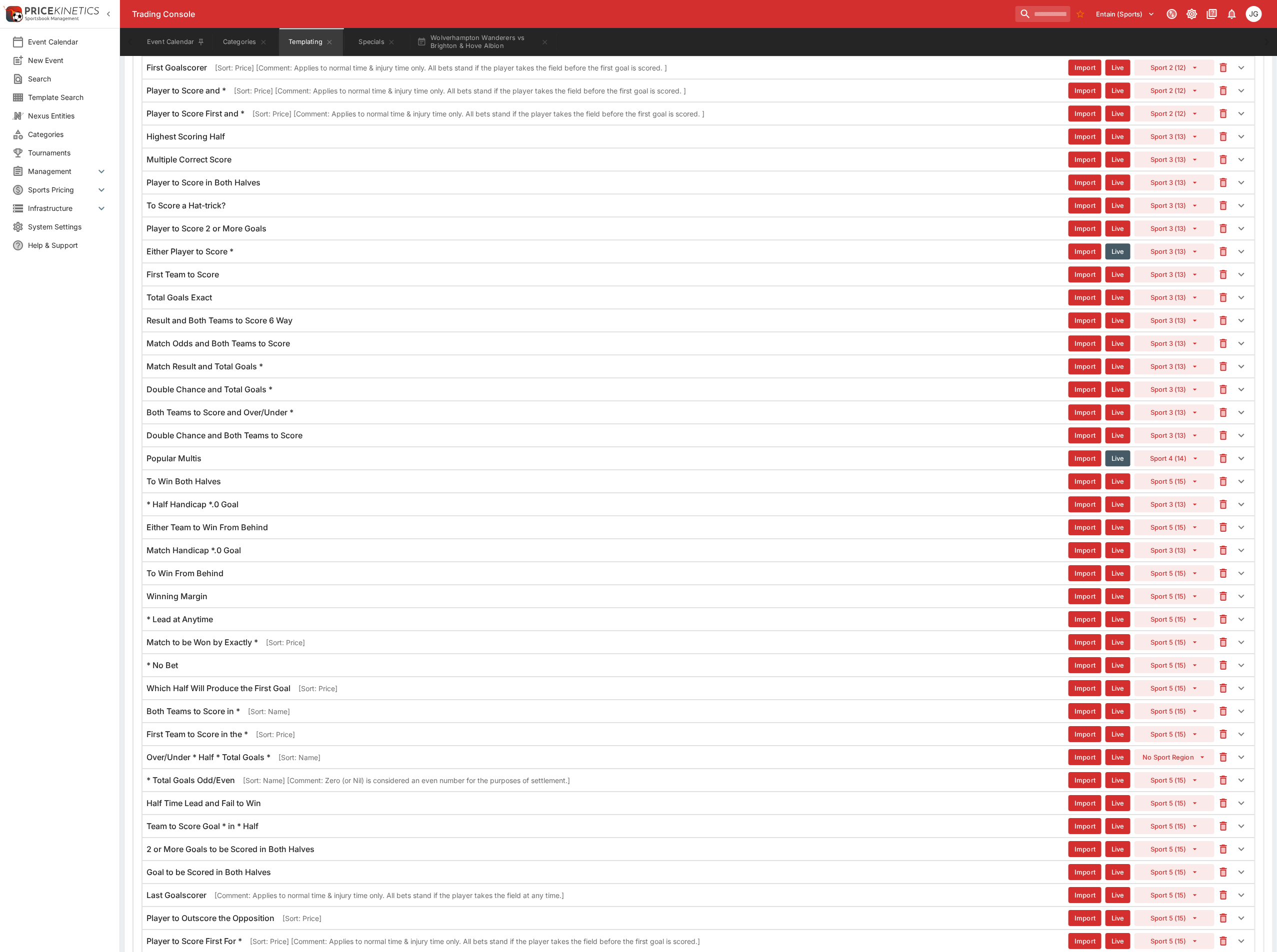
click at [317, 193] on div "Player to Score in Both Halves Import Live Sport 3 (13)" at bounding box center [698, 182] width 1112 height 22
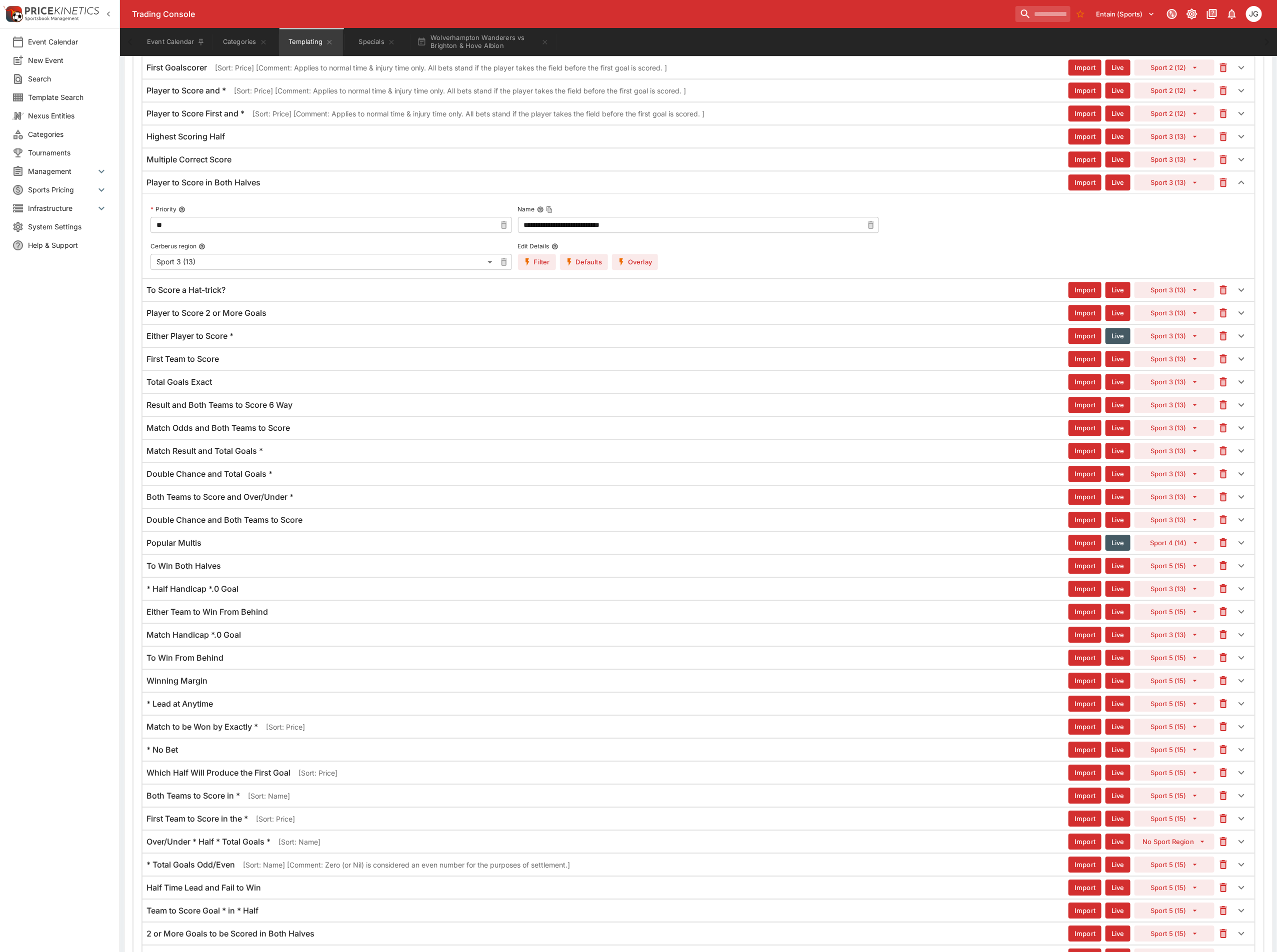
scroll to position [1639, 0]
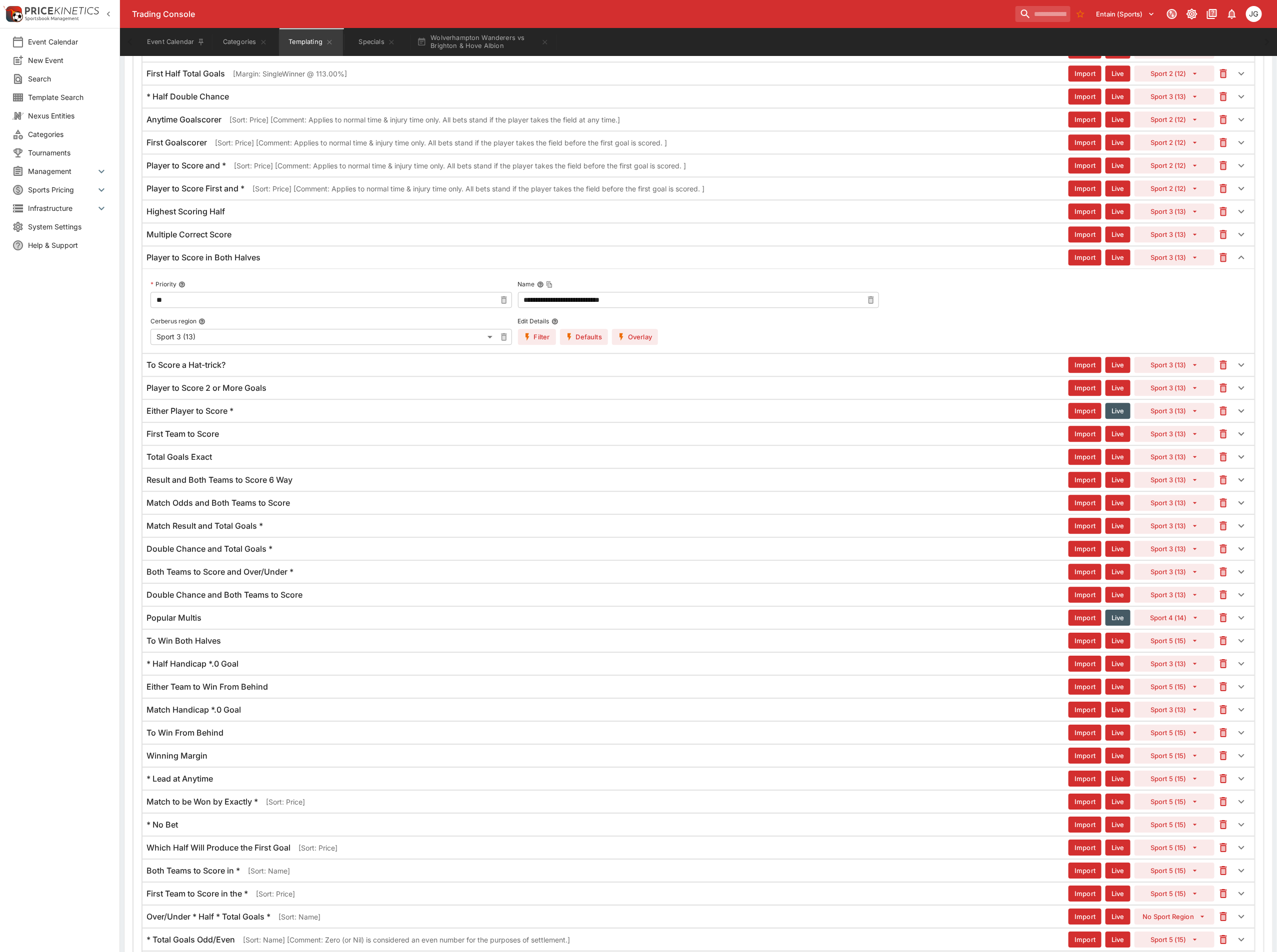
click at [638, 345] on button "Overlay" at bounding box center [634, 337] width 46 height 16
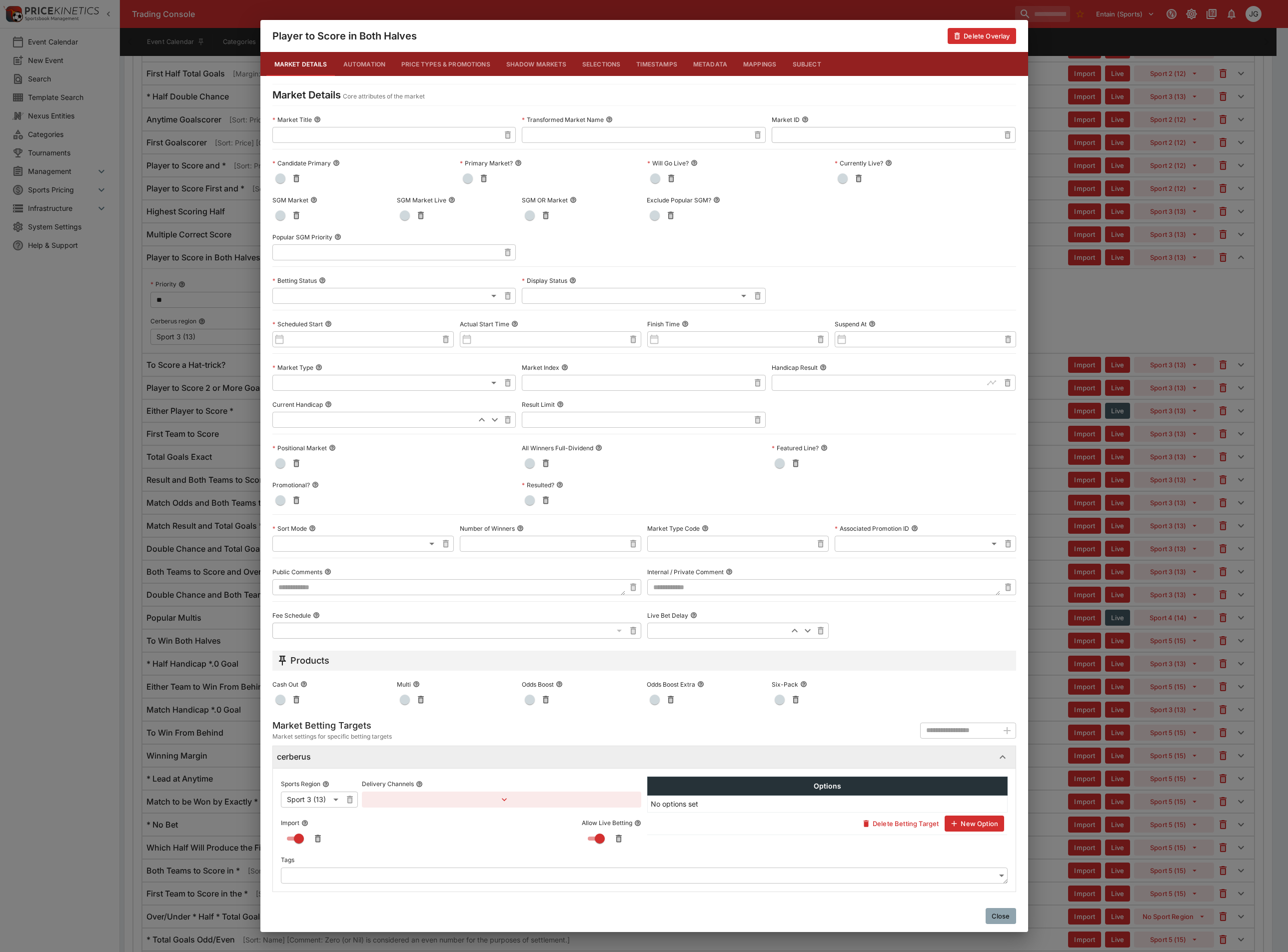
click at [284, 217] on span "button" at bounding box center [280, 215] width 10 height 10
click at [1117, 349] on div "Player to Score in Both Halves Delete Overlay Market Details Automation Price T…" at bounding box center [644, 476] width 1288 height 952
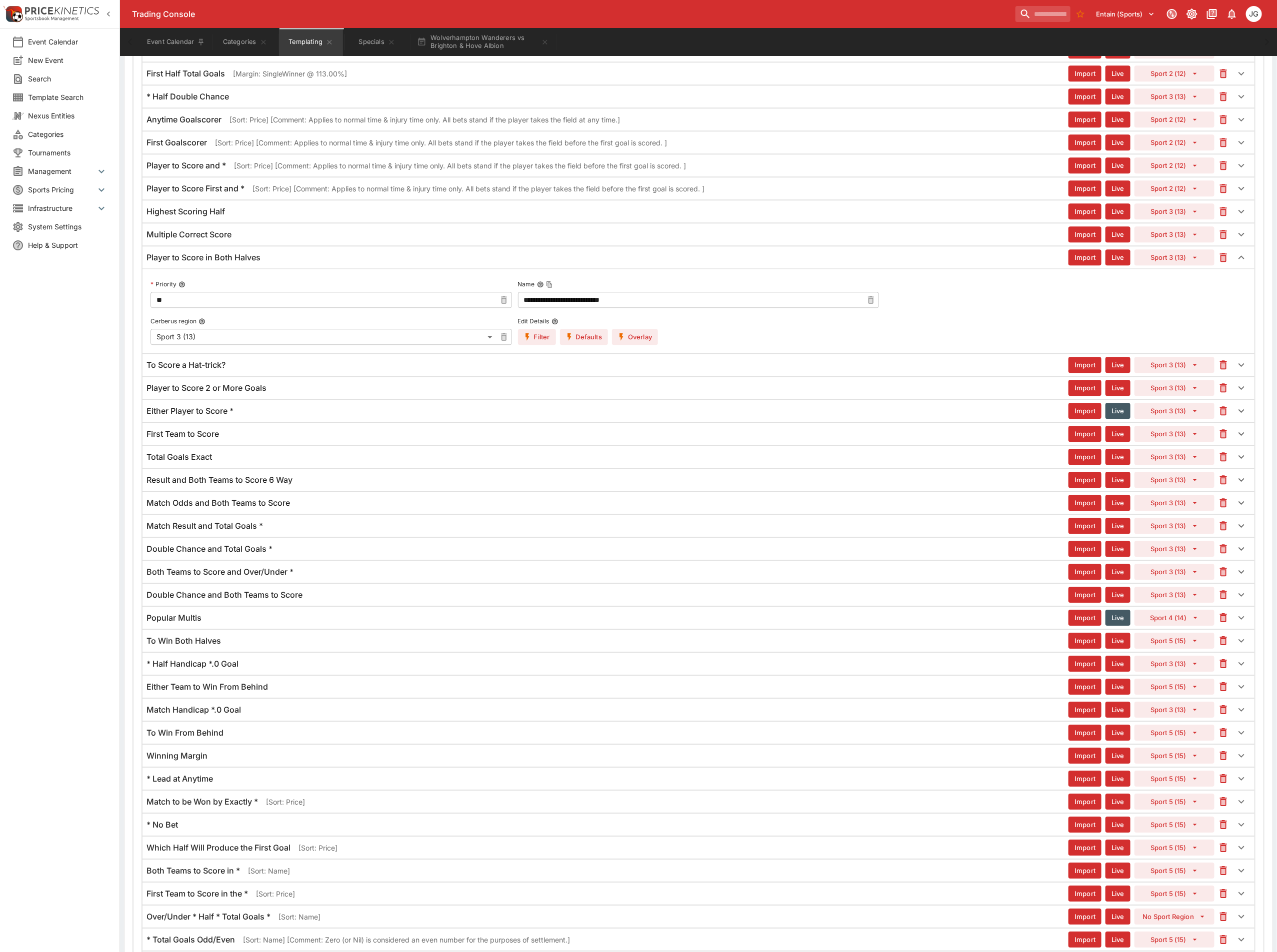
click at [459, 194] on p "[Sort: Price] [Comment: Applies to normal time & injury time only. All bets sta…" at bounding box center [478, 189] width 452 height 10
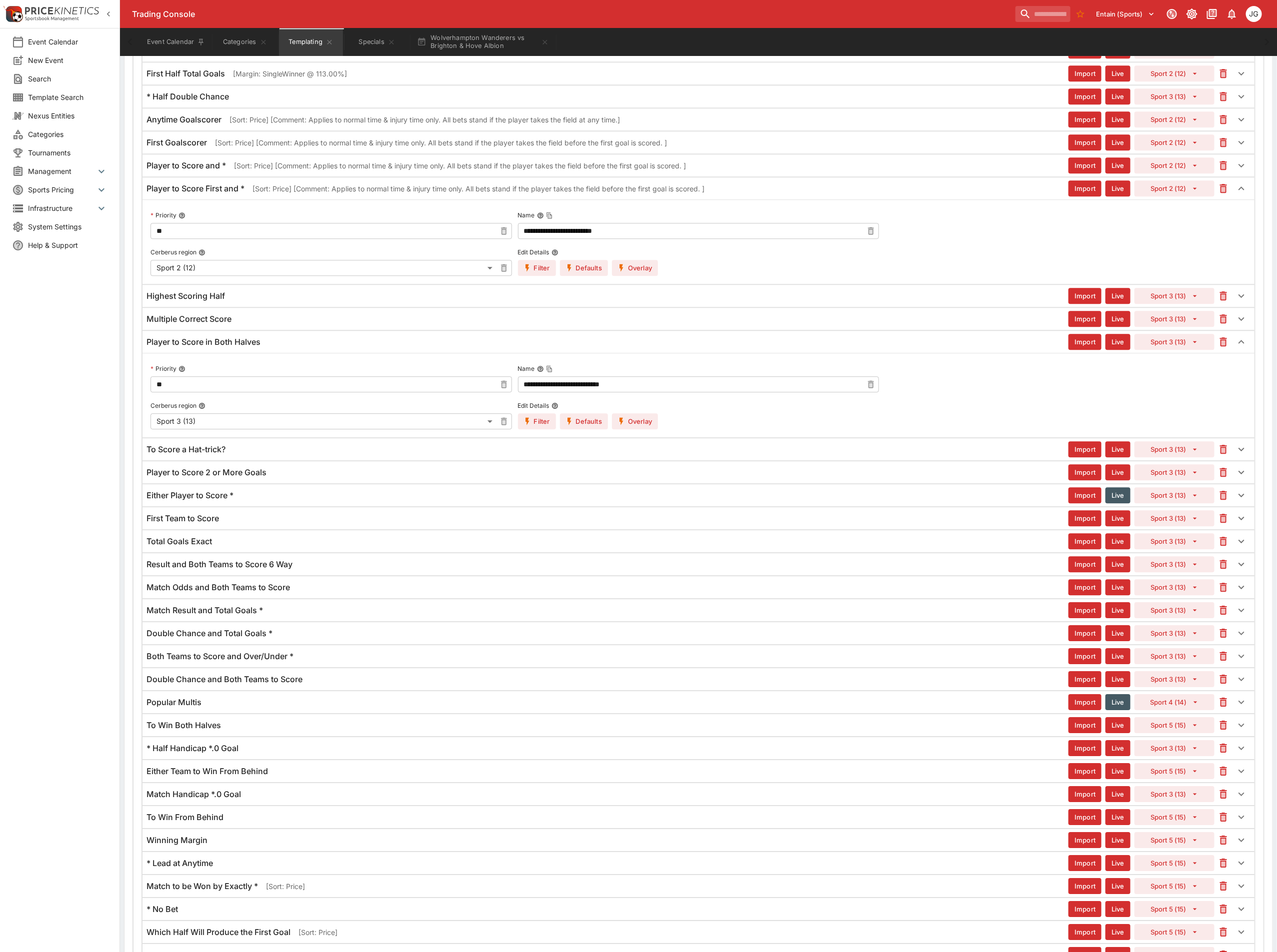
click at [648, 260] on label "Edit Details" at bounding box center [588, 253] width 140 height 15
click at [559, 256] on button "Edit Details" at bounding box center [554, 252] width 7 height 7
click at [648, 276] on button "Overlay" at bounding box center [634, 268] width 46 height 16
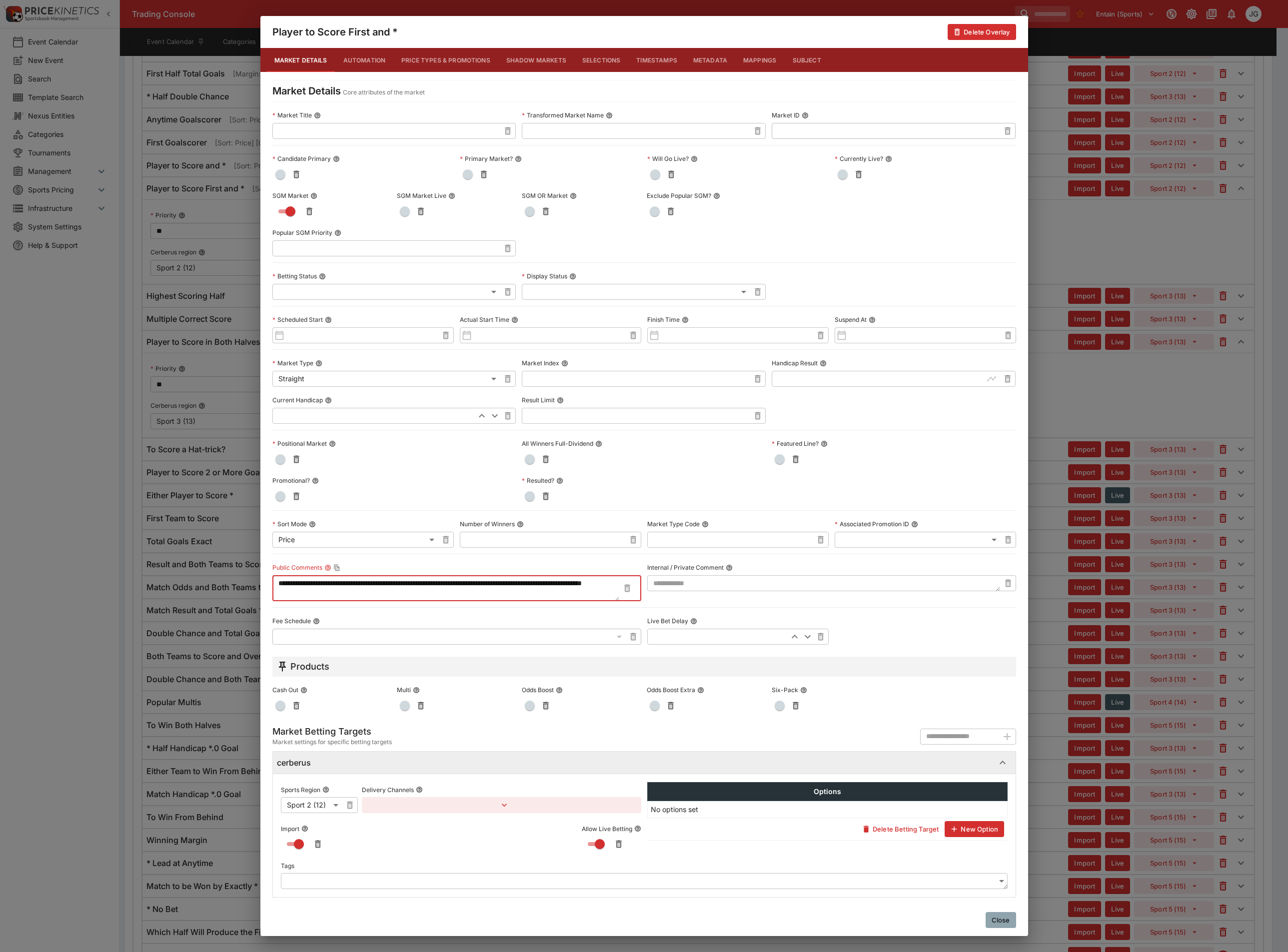
drag, startPoint x: 334, startPoint y: 594, endPoint x: 247, endPoint y: 576, distance: 88.8
click at [247, 576] on div "**********" at bounding box center [644, 476] width 1288 height 952
click at [1094, 449] on div "**********" at bounding box center [644, 476] width 1288 height 952
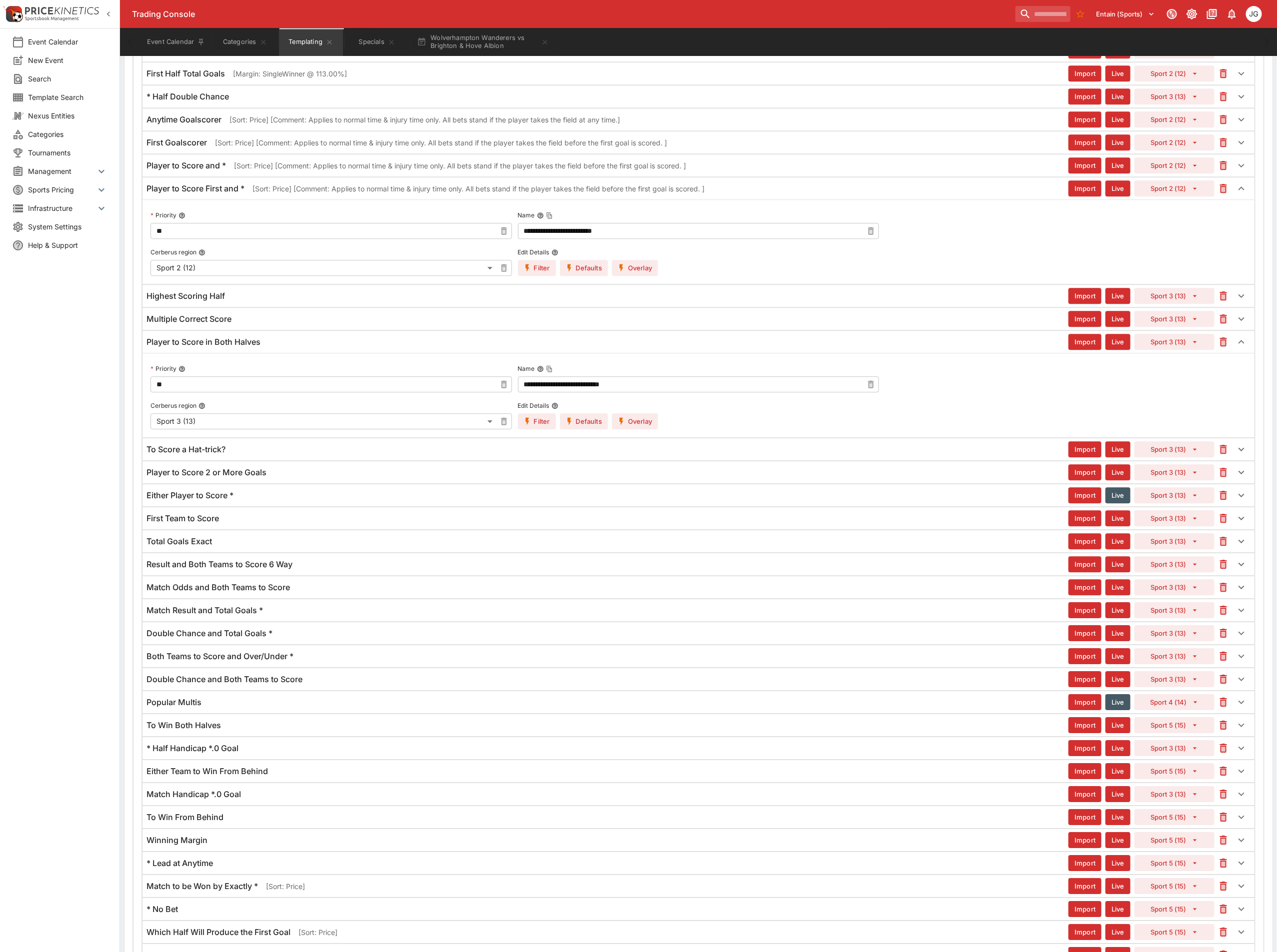
click at [263, 501] on div "Either Player to Score *" at bounding box center [607, 495] width 922 height 10
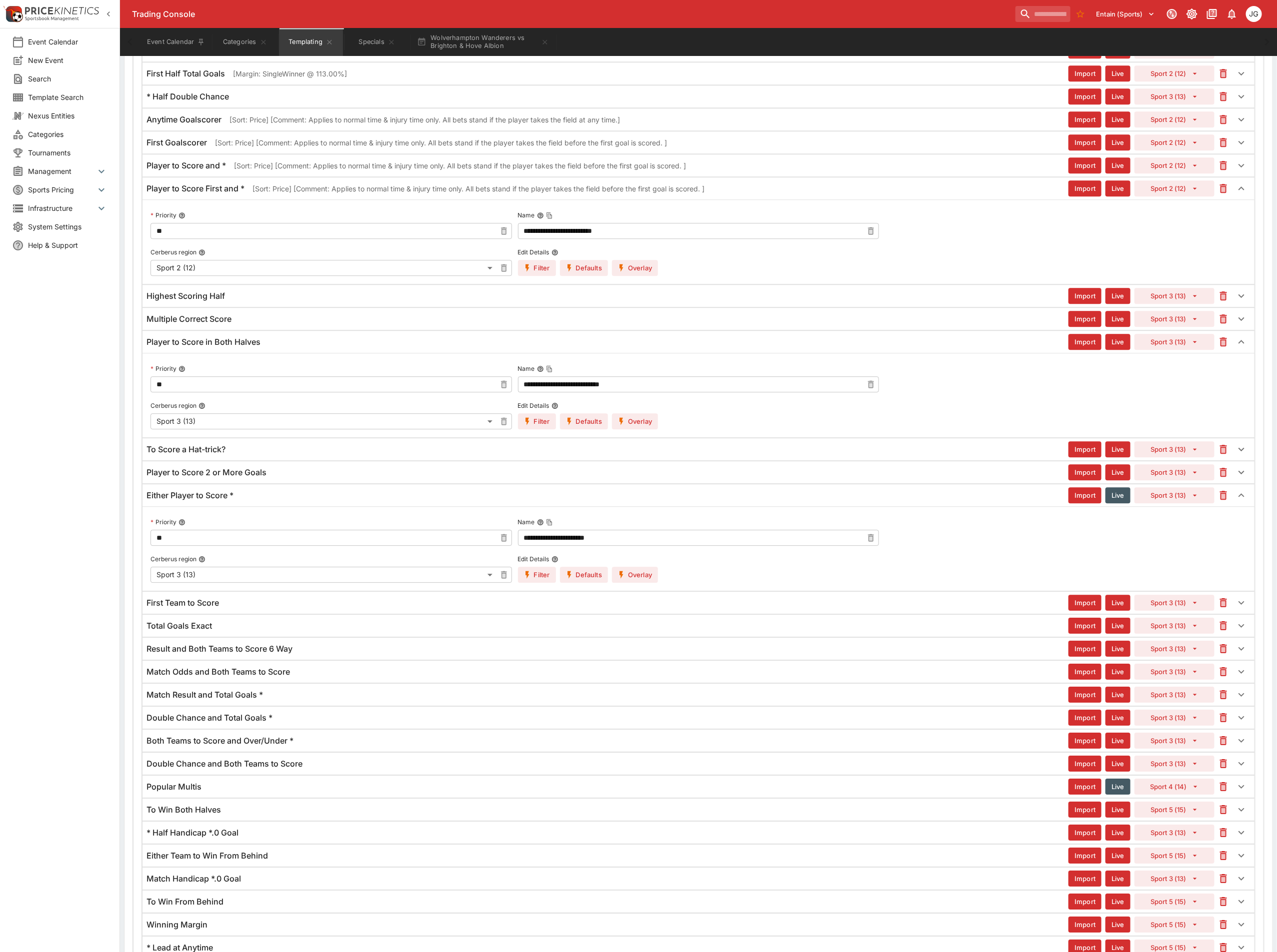
click at [263, 501] on div "Either Player to Score *" at bounding box center [607, 495] width 922 height 10
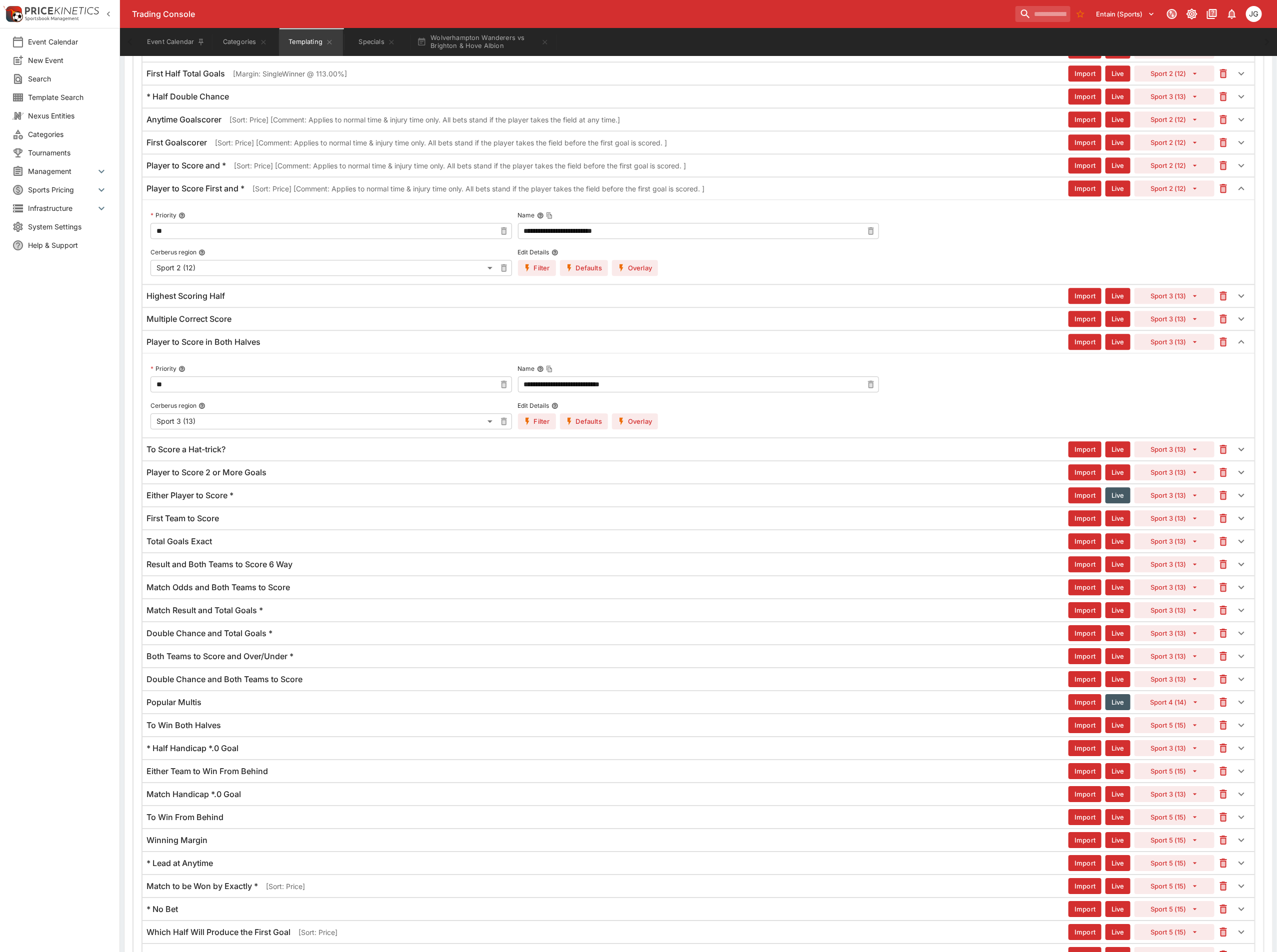
click at [623, 425] on icon "button" at bounding box center [621, 421] width 4 height 7
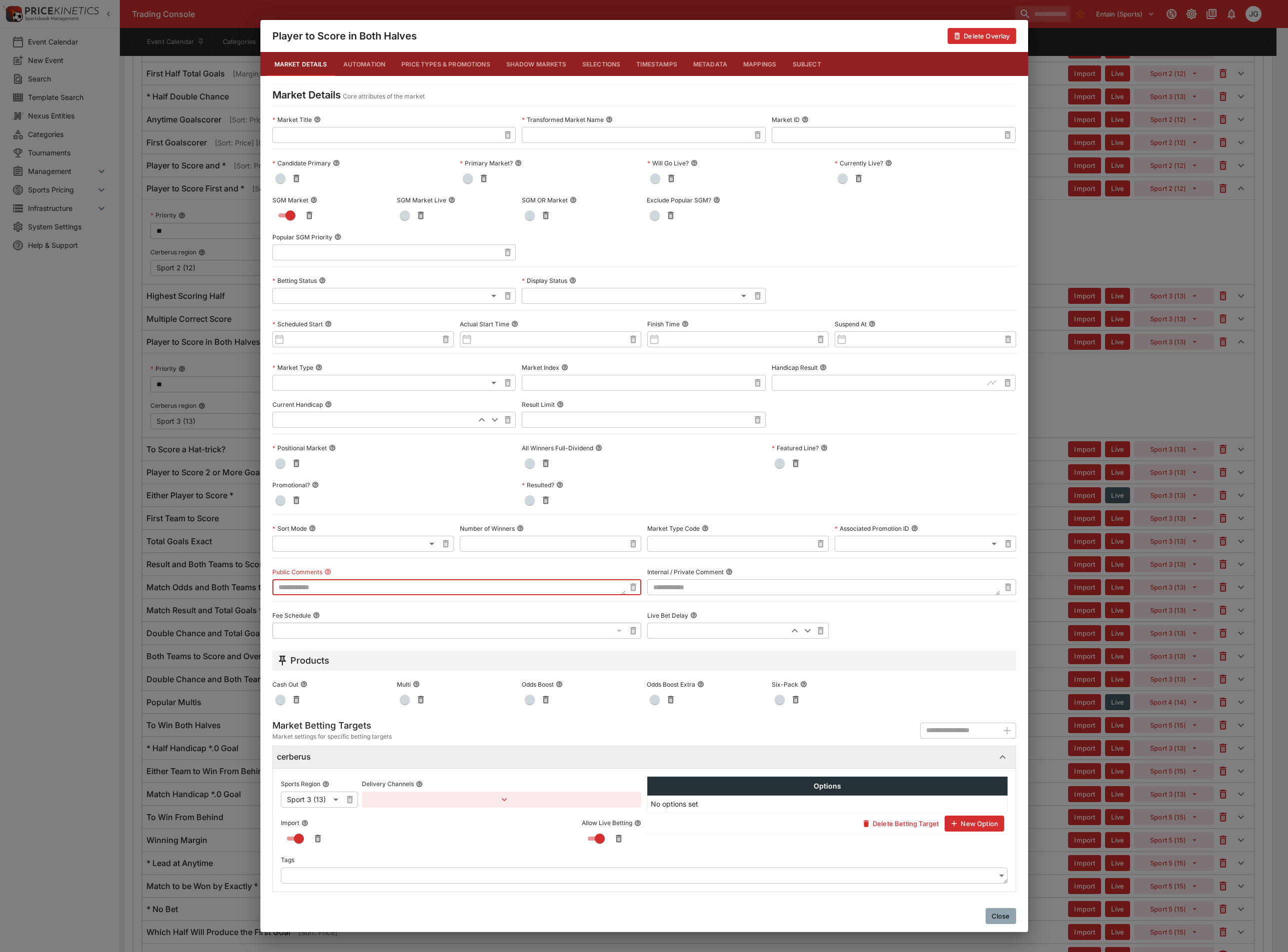
click at [352, 589] on textarea at bounding box center [448, 587] width 353 height 16
paste textarea "**********"
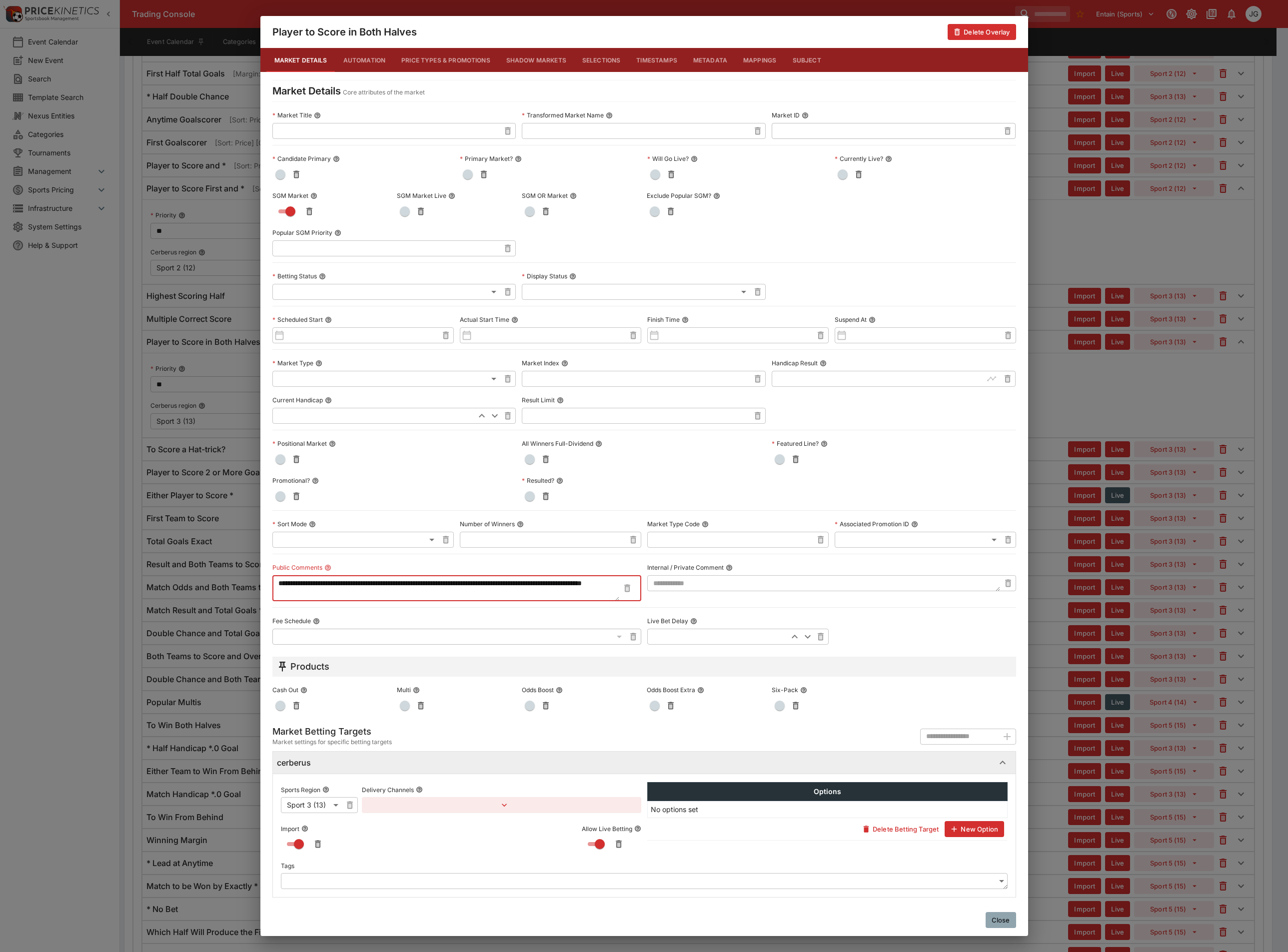
type textarea "**********"
click at [1122, 421] on div "**********" at bounding box center [644, 476] width 1288 height 952
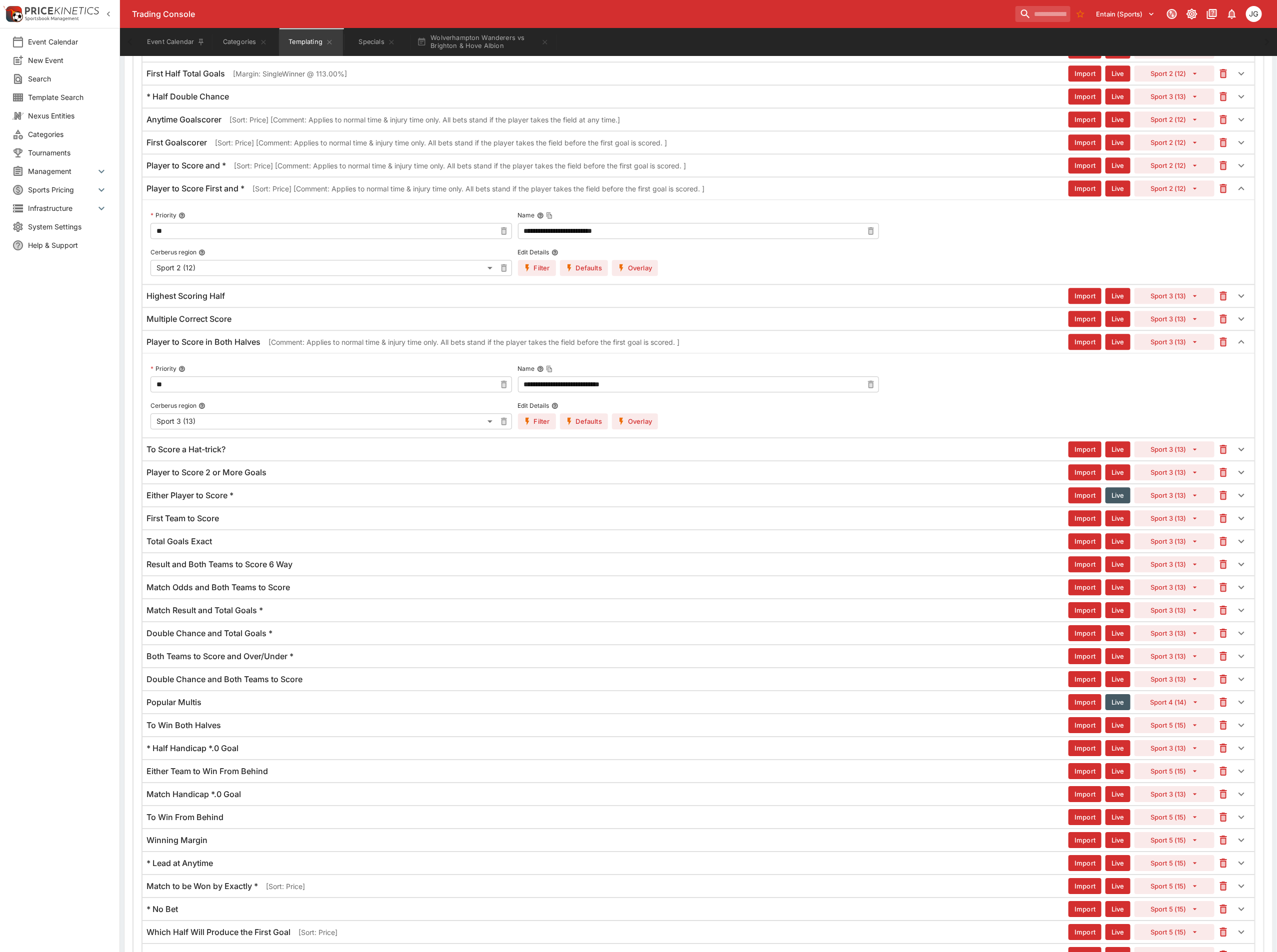
click at [289, 455] on div "To Score a Hat-trick?" at bounding box center [607, 450] width 922 height 10
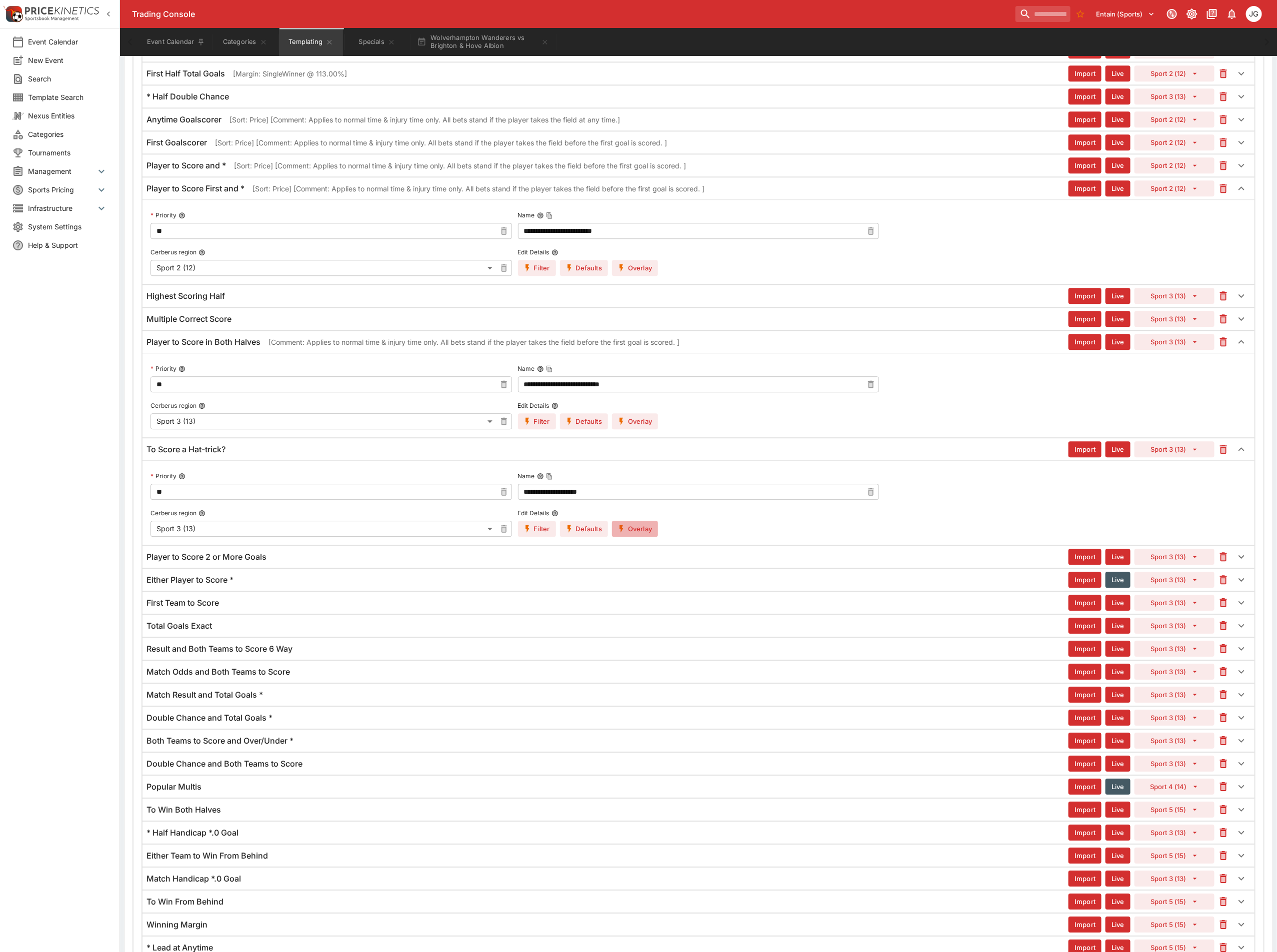
click at [643, 537] on button "Overlay" at bounding box center [634, 528] width 46 height 16
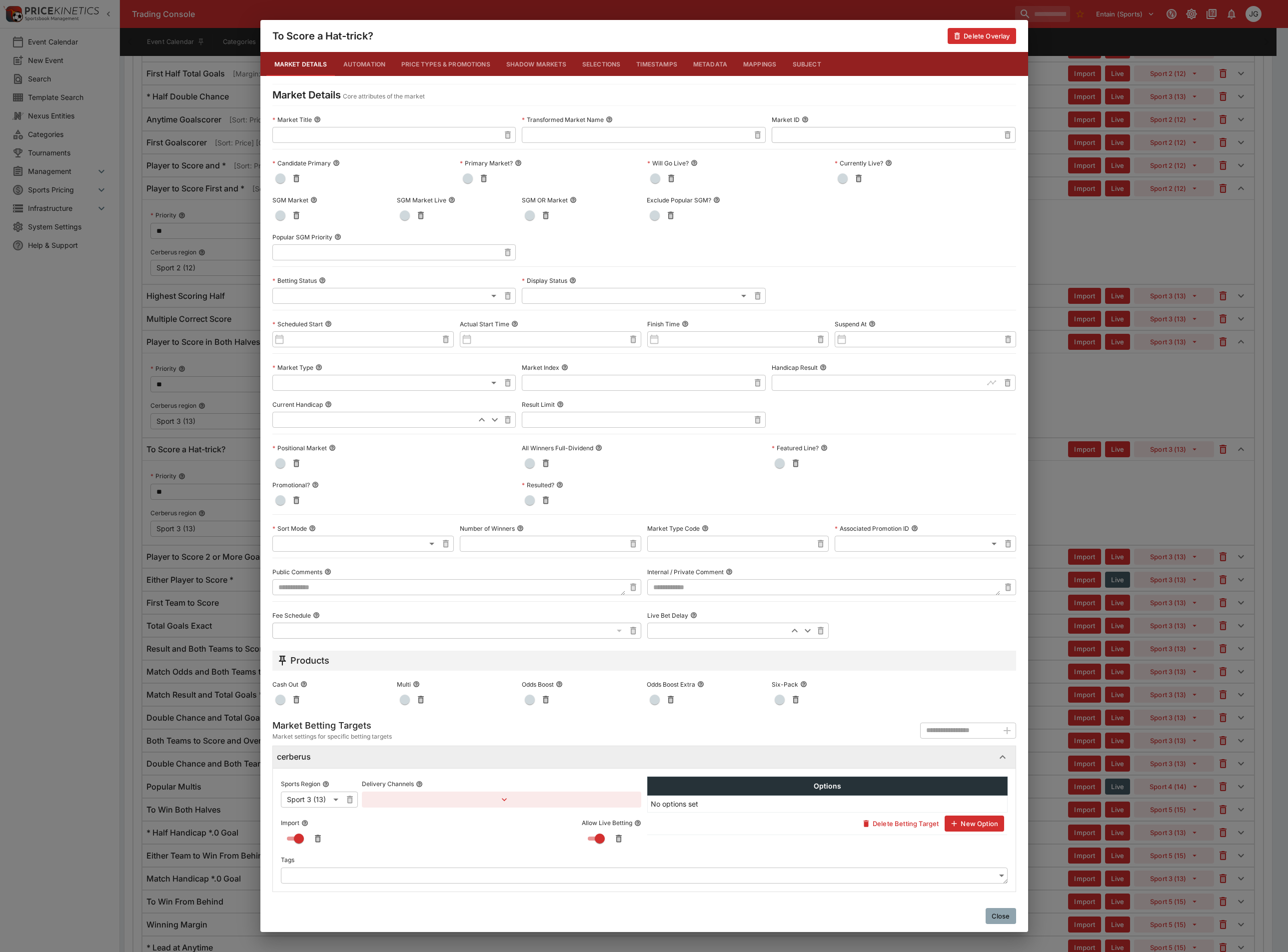
click at [440, 589] on textarea at bounding box center [448, 587] width 353 height 16
paste textarea "**********"
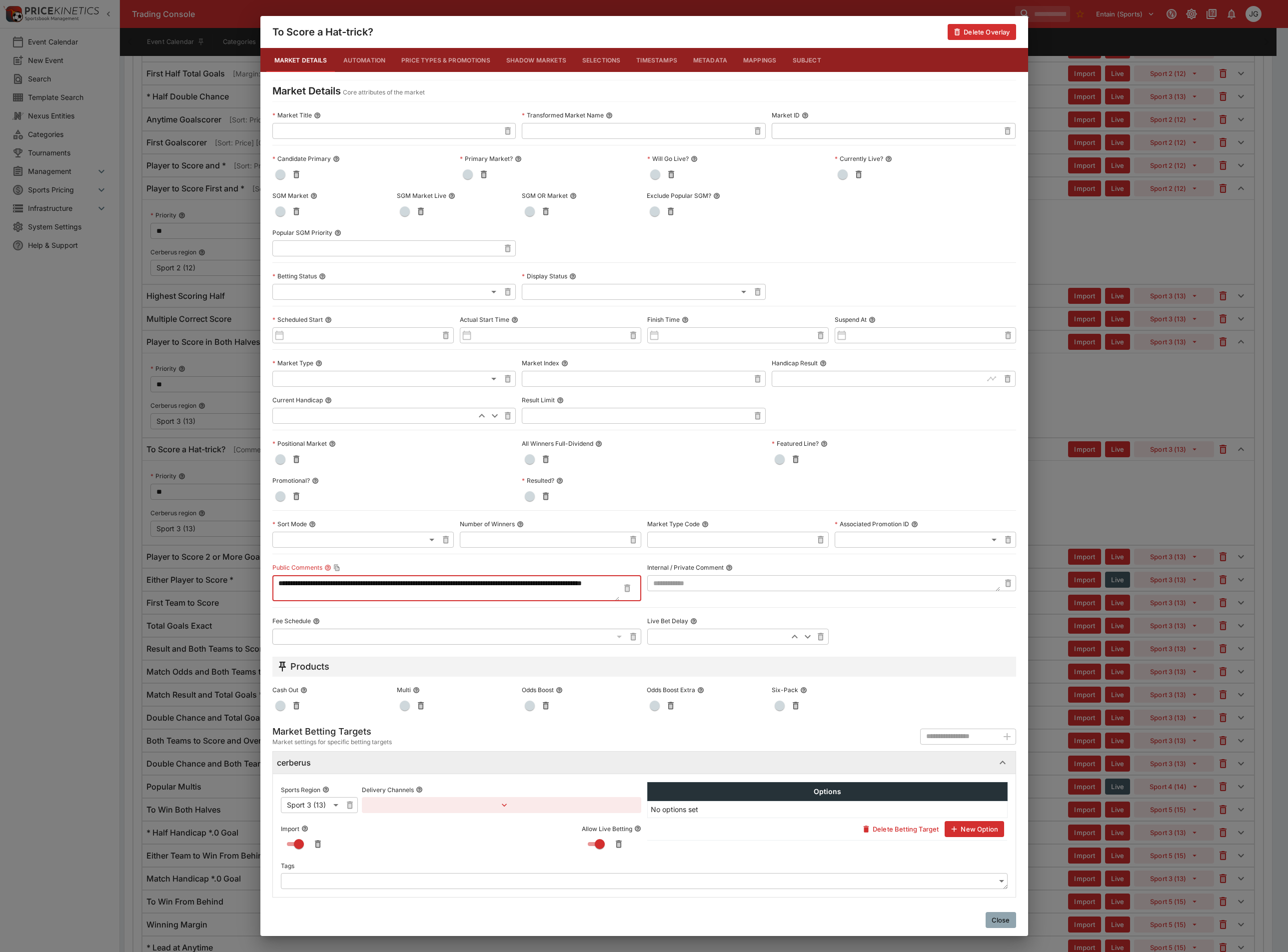
type textarea "**********"
click at [281, 208] on span "button" at bounding box center [280, 211] width 10 height 10
click at [1153, 546] on div "**********" at bounding box center [644, 476] width 1288 height 952
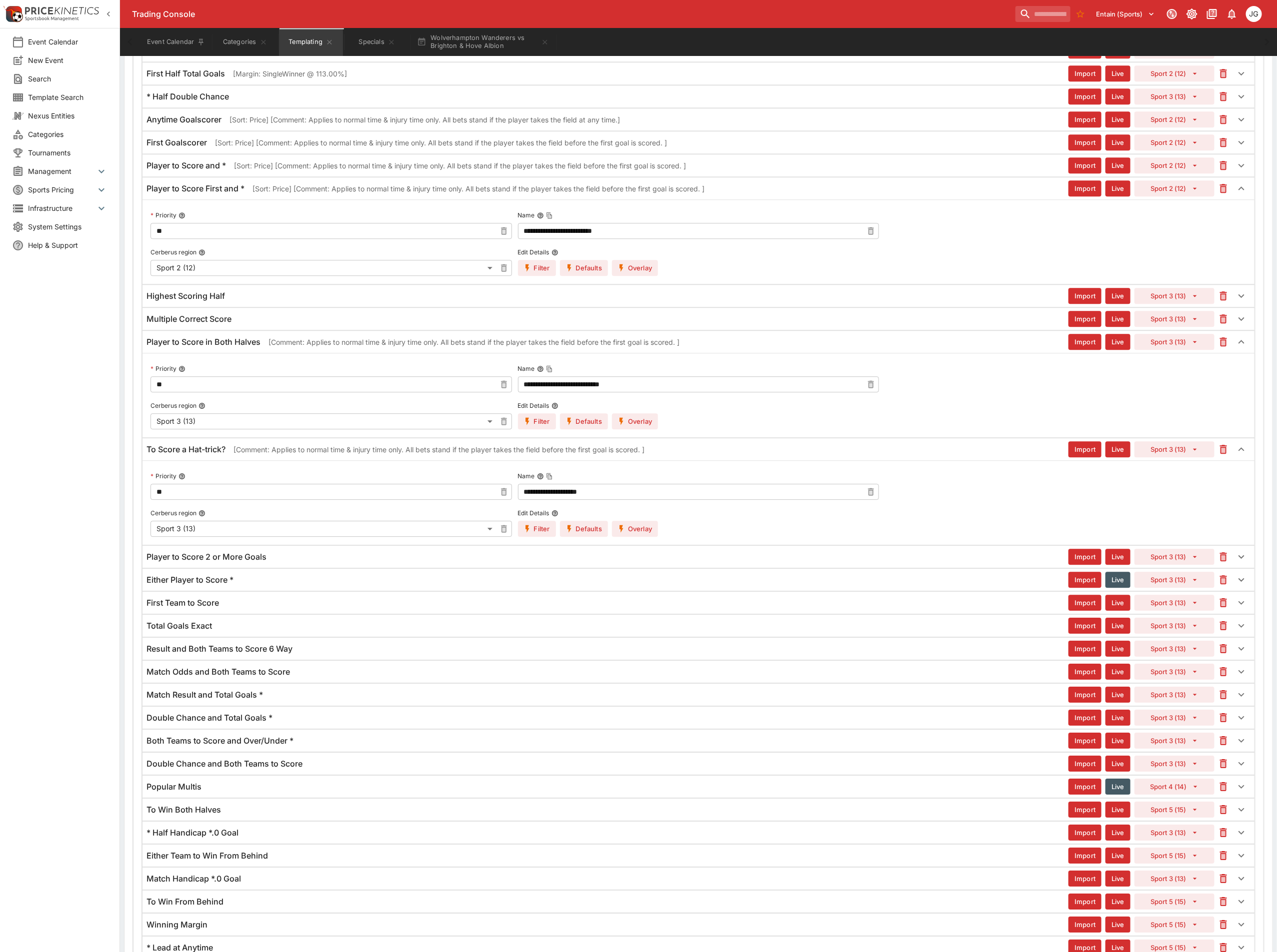
click at [319, 562] on div "Player to Score 2 or More Goals" at bounding box center [607, 557] width 922 height 10
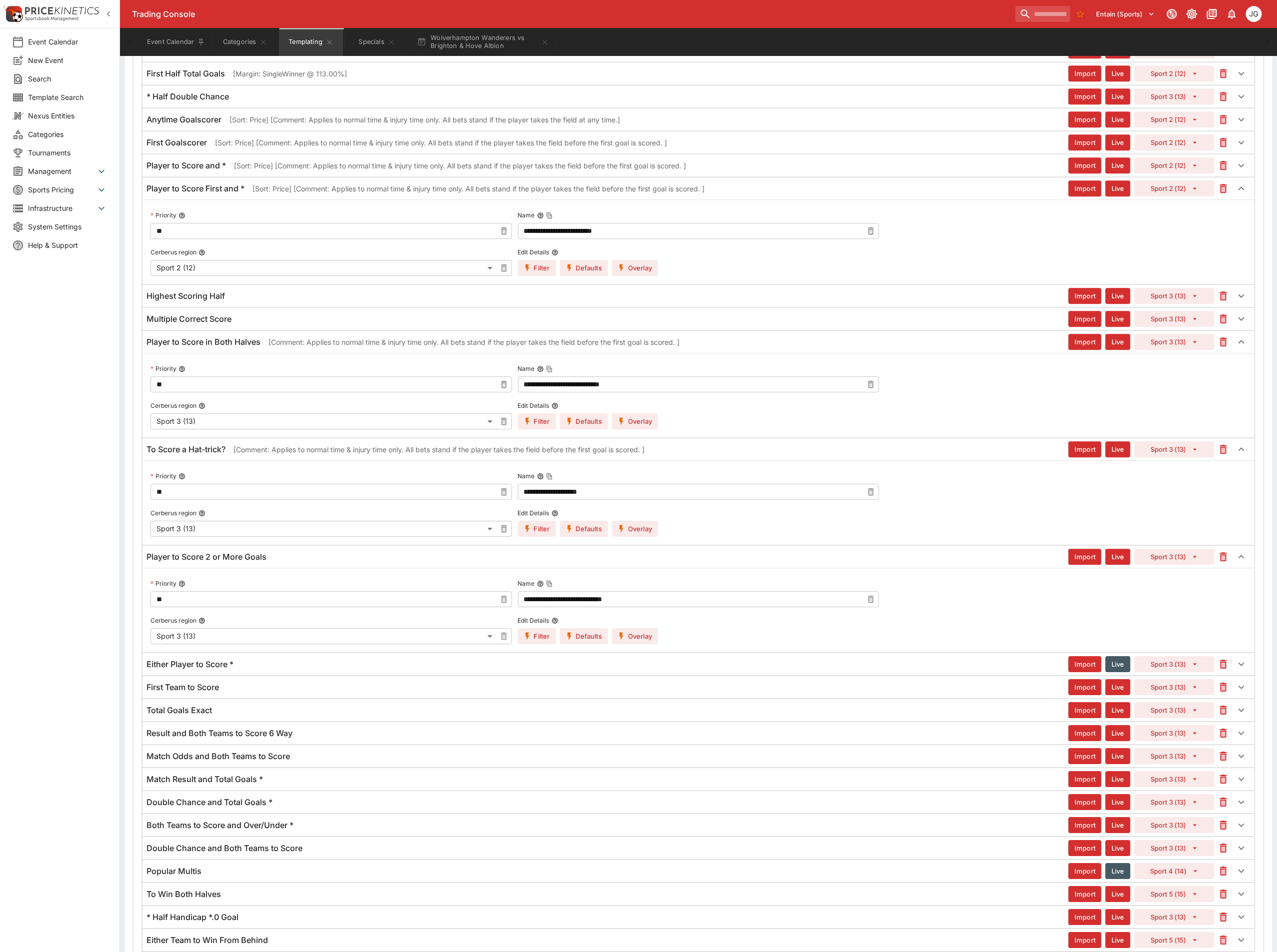
click at [628, 644] on button "Overlay" at bounding box center [634, 636] width 46 height 16
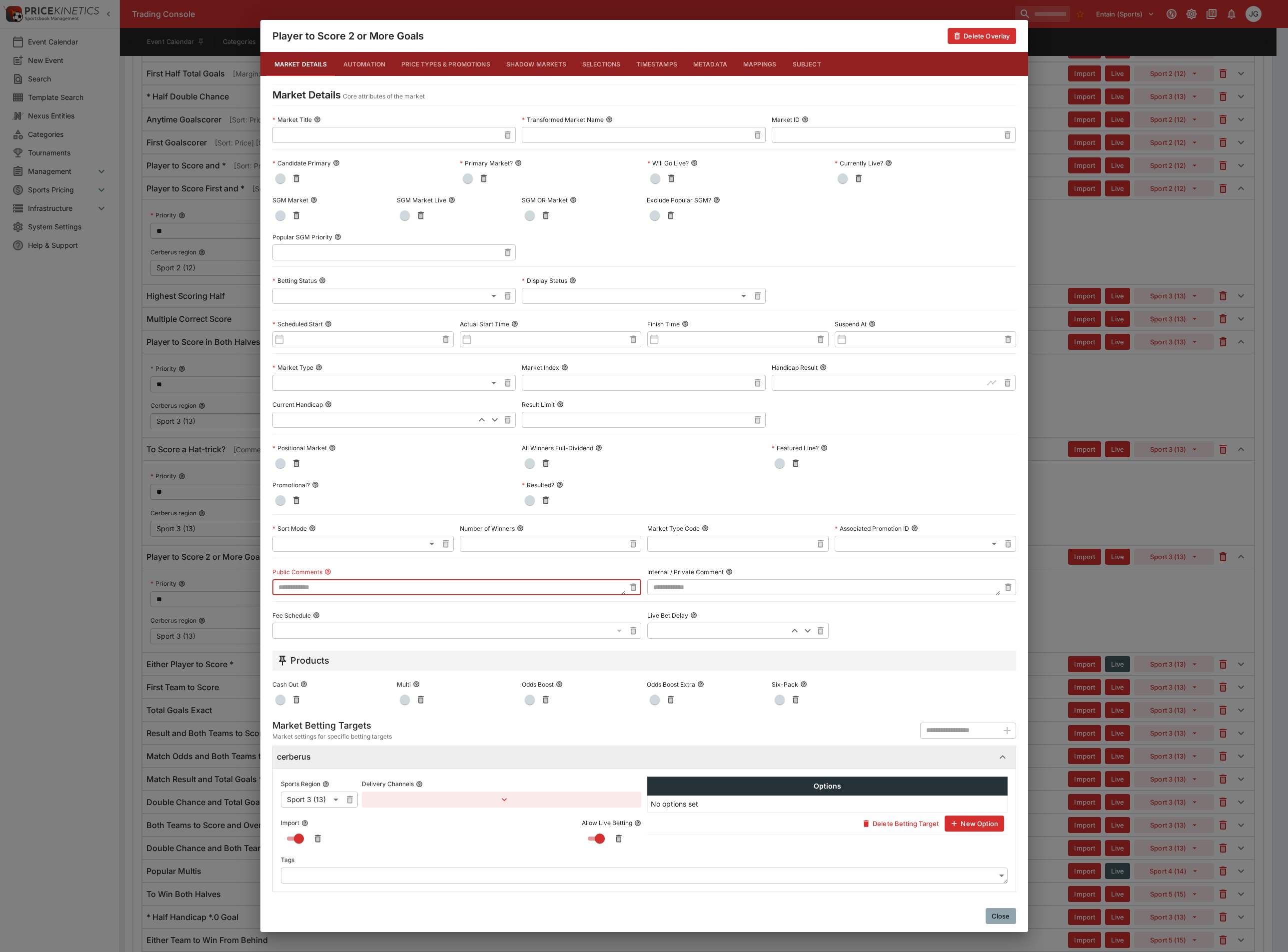
click at [396, 591] on textarea at bounding box center [448, 587] width 353 height 16
paste textarea "**********"
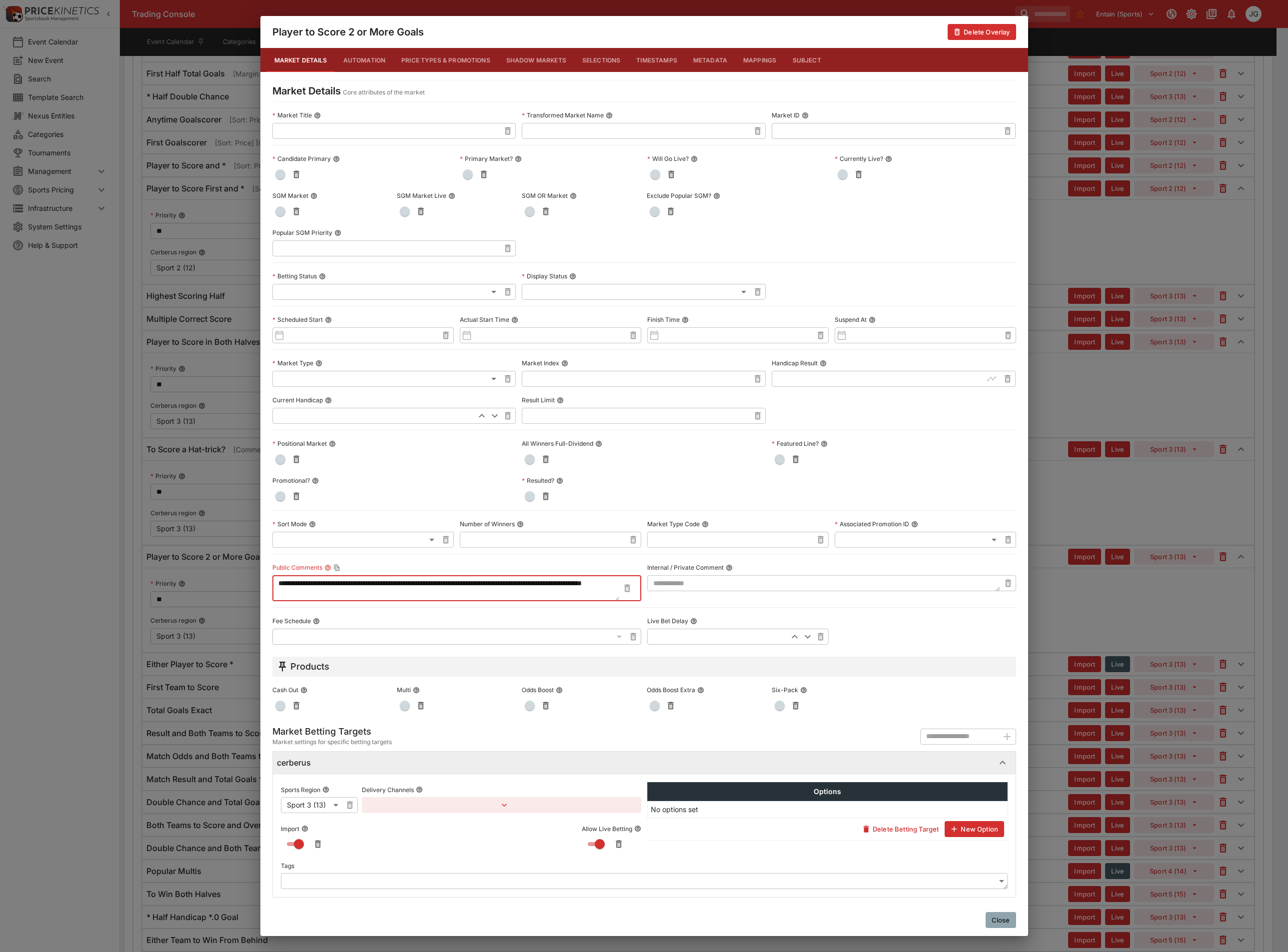
type textarea "**********"
click at [277, 214] on span "button" at bounding box center [280, 211] width 10 height 10
click at [1138, 648] on div "**********" at bounding box center [644, 476] width 1288 height 952
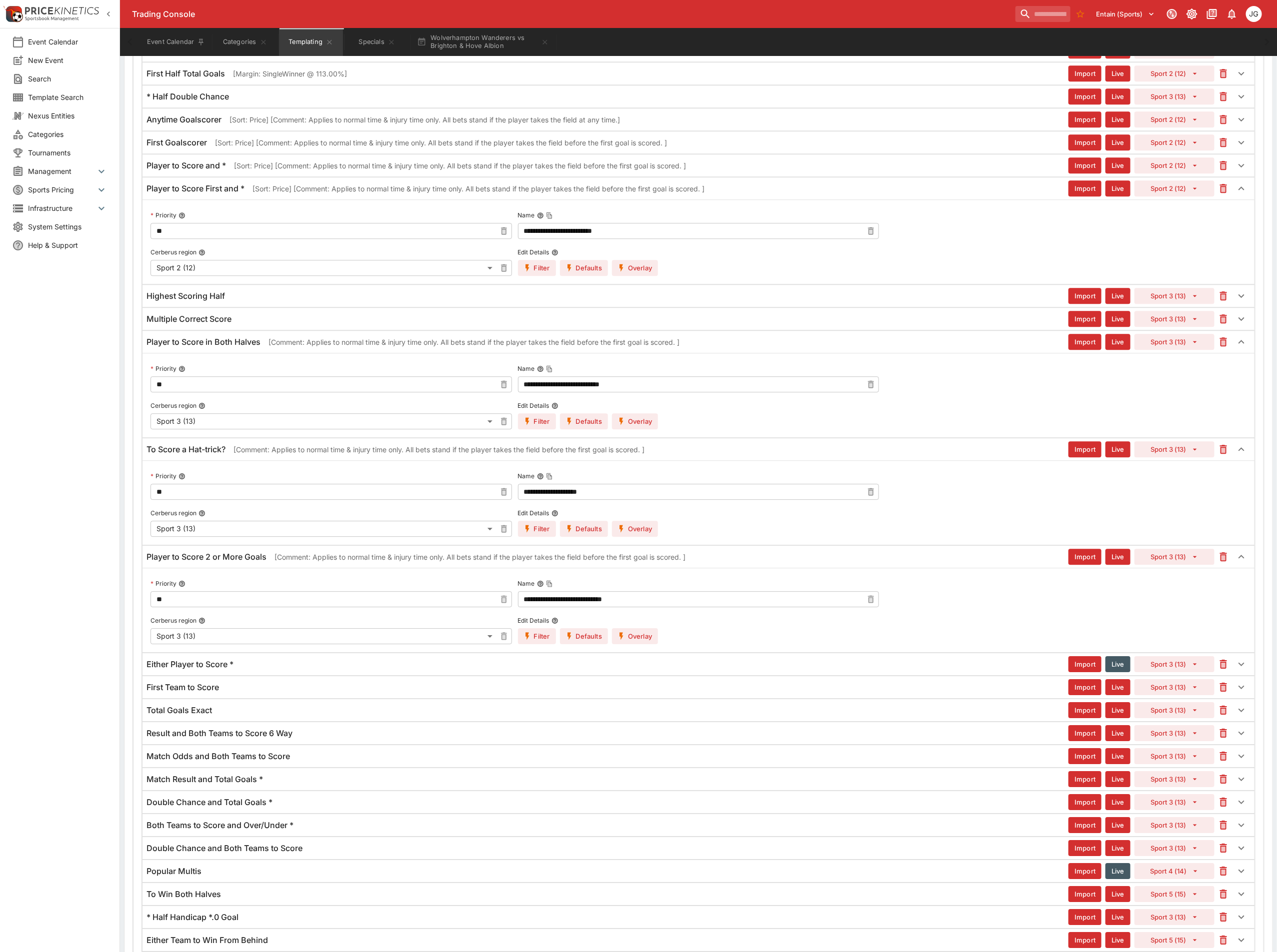
click at [299, 669] on div "Either Player to Score *" at bounding box center [607, 664] width 922 height 10
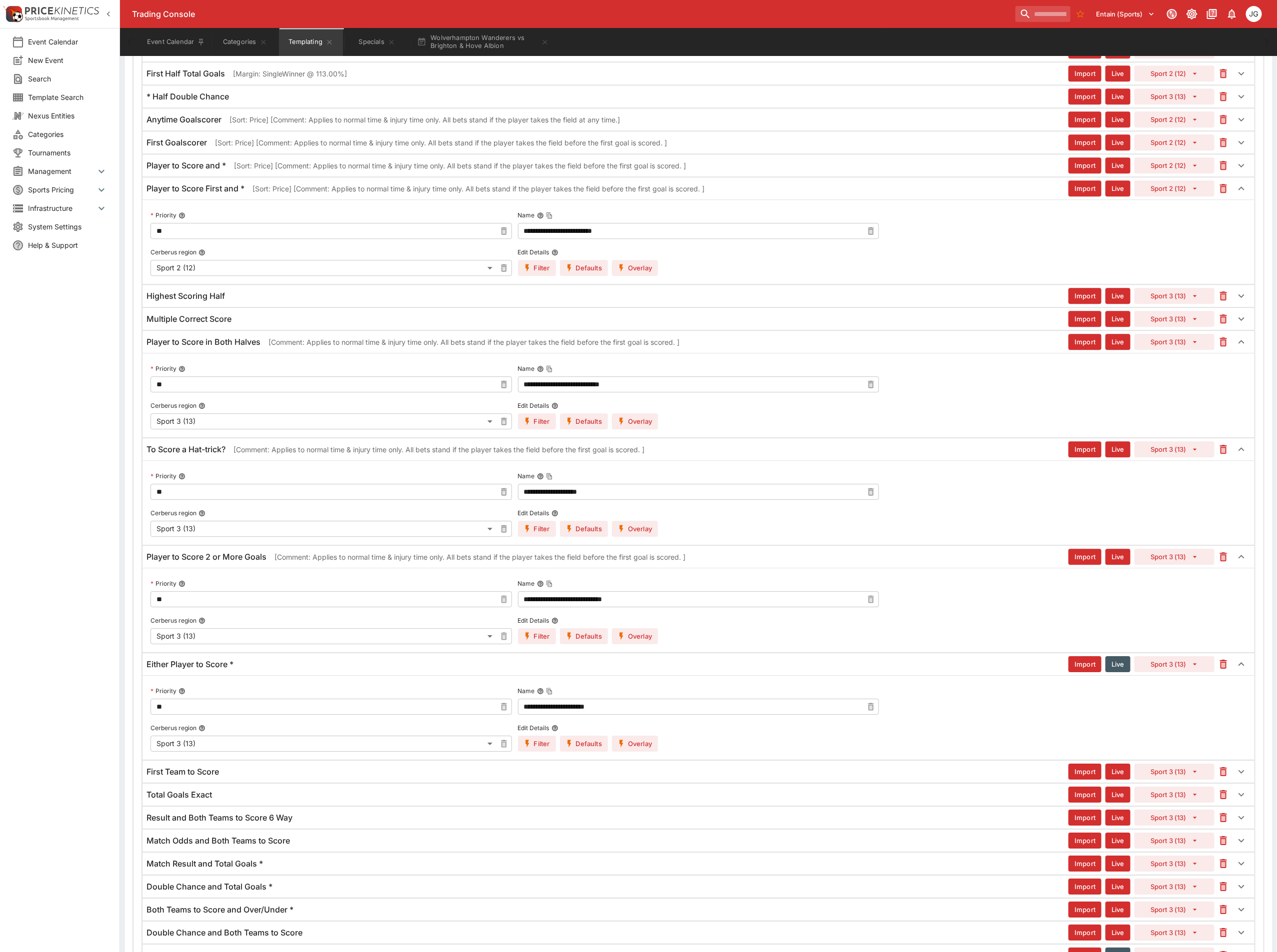
click at [629, 752] on button "Overlay" at bounding box center [634, 743] width 46 height 16
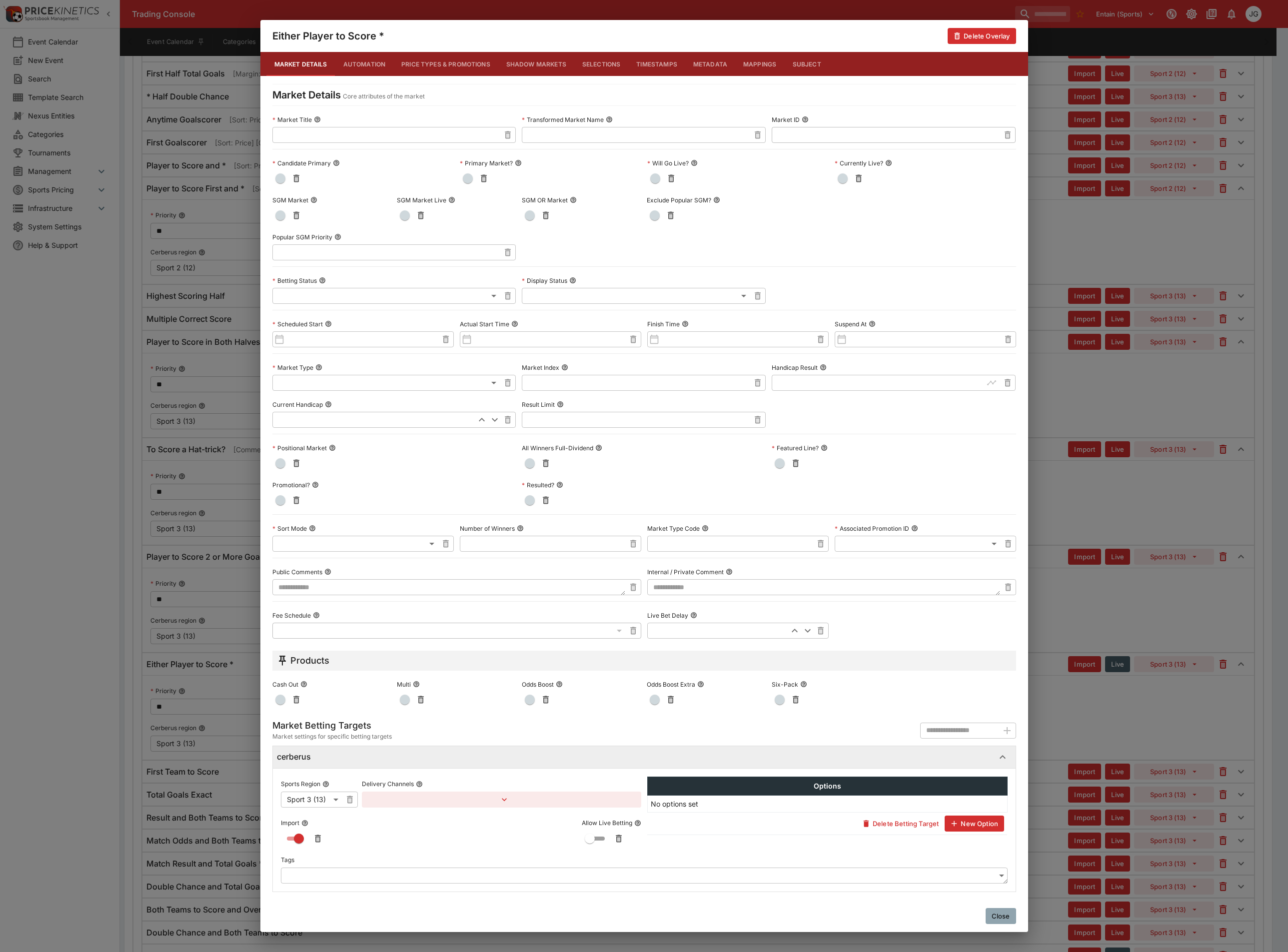
click at [454, 591] on textarea at bounding box center [448, 587] width 353 height 16
paste textarea "**********"
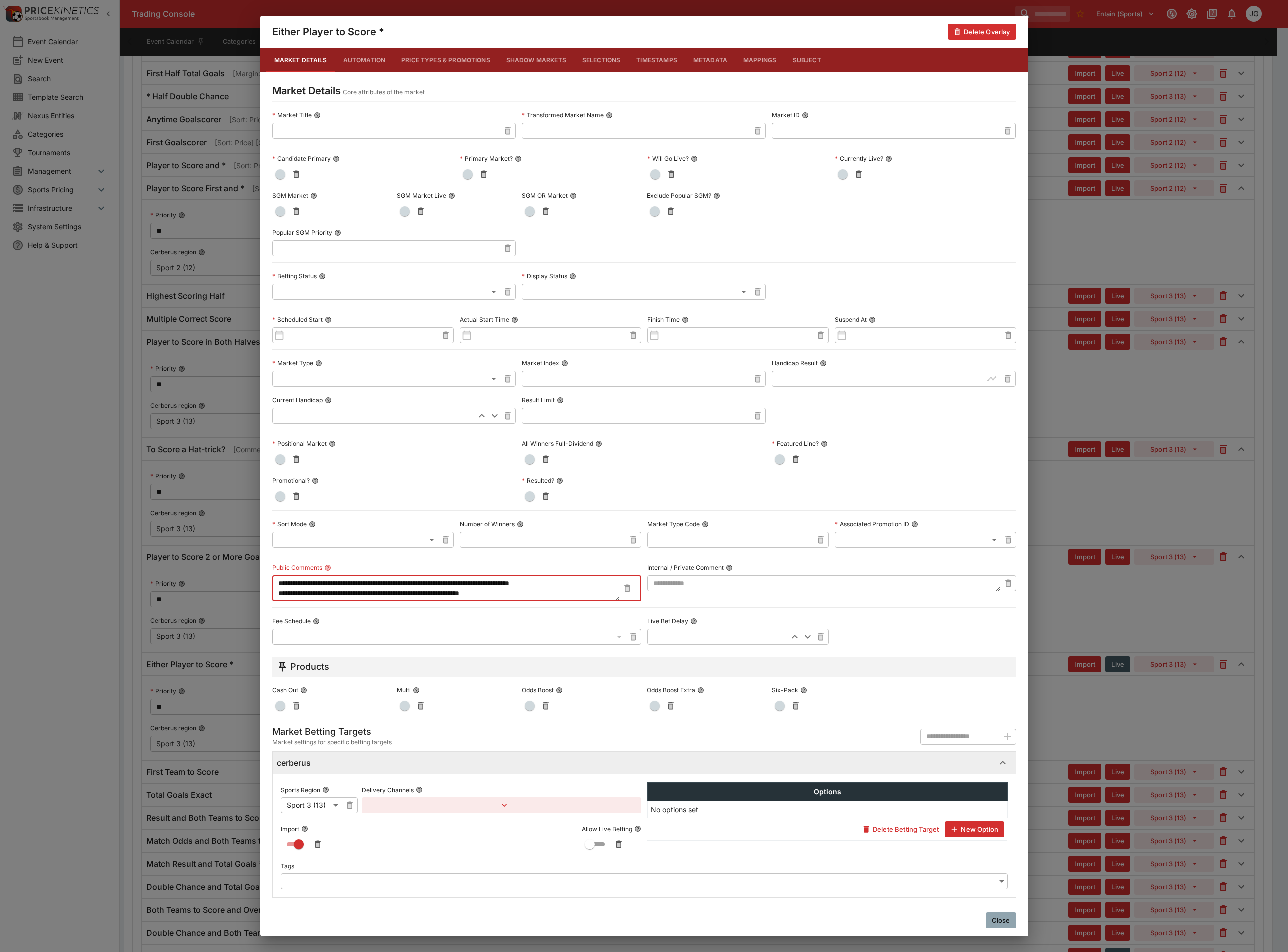
type textarea "**********"
click at [525, 462] on span "button" at bounding box center [529, 459] width 10 height 10
click at [274, 212] on button "button" at bounding box center [280, 211] width 16 height 16
click at [1103, 642] on div "**********" at bounding box center [644, 476] width 1288 height 952
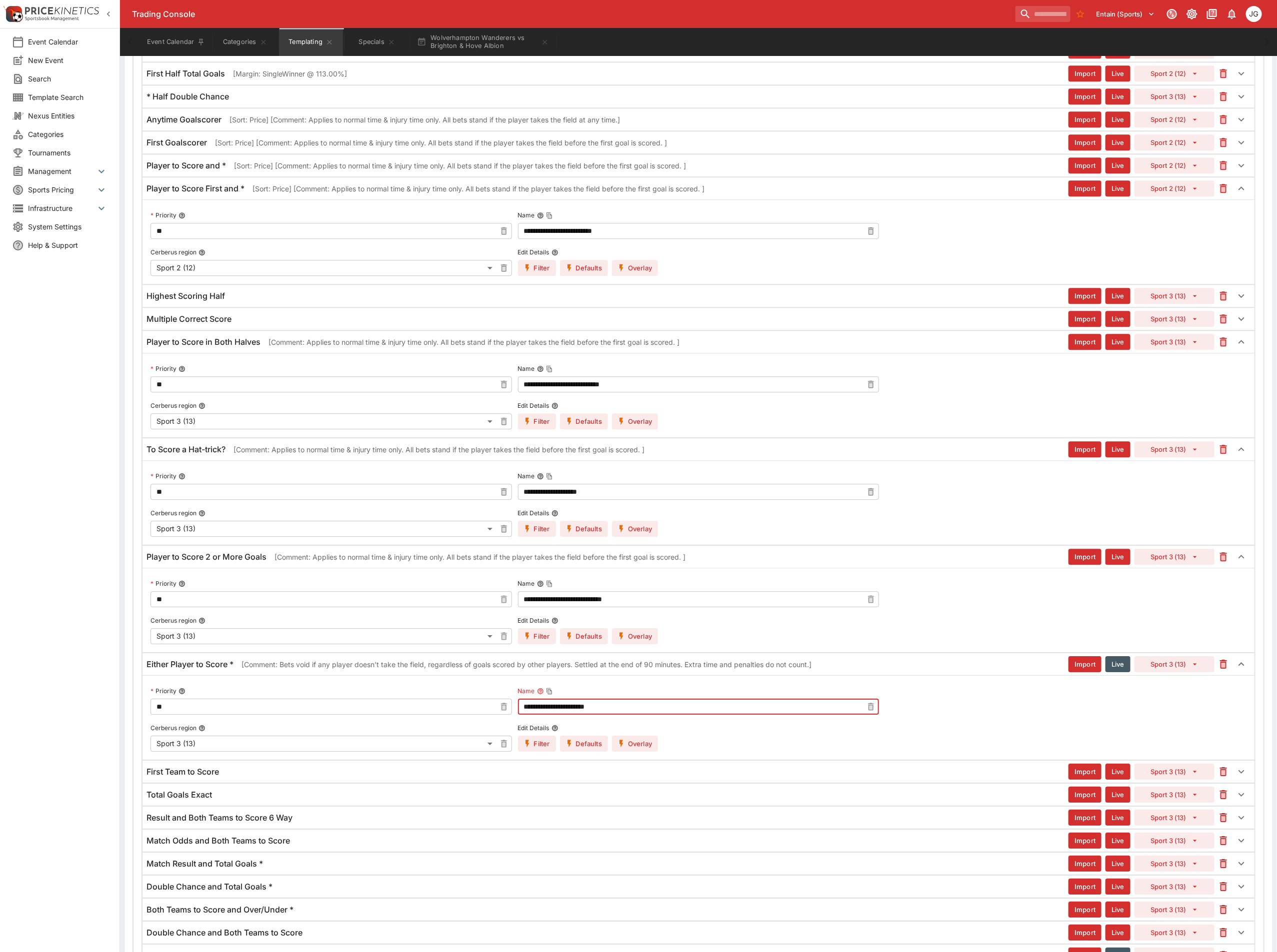
drag, startPoint x: 622, startPoint y: 737, endPoint x: 379, endPoint y: 715, distance: 244.0
click at [379, 715] on div "**********" at bounding box center [698, 717] width 1112 height 85
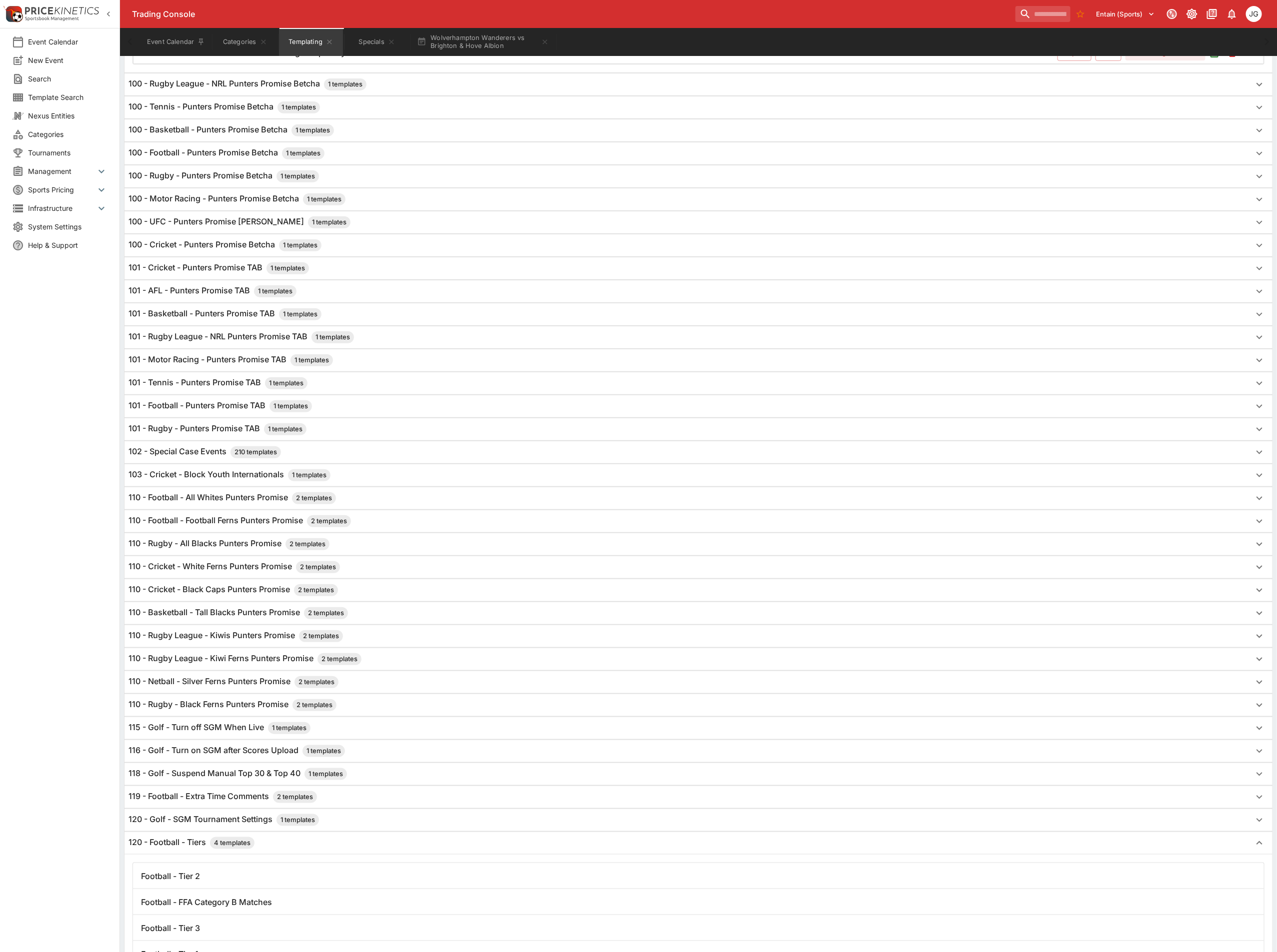
scroll to position [0, 0]
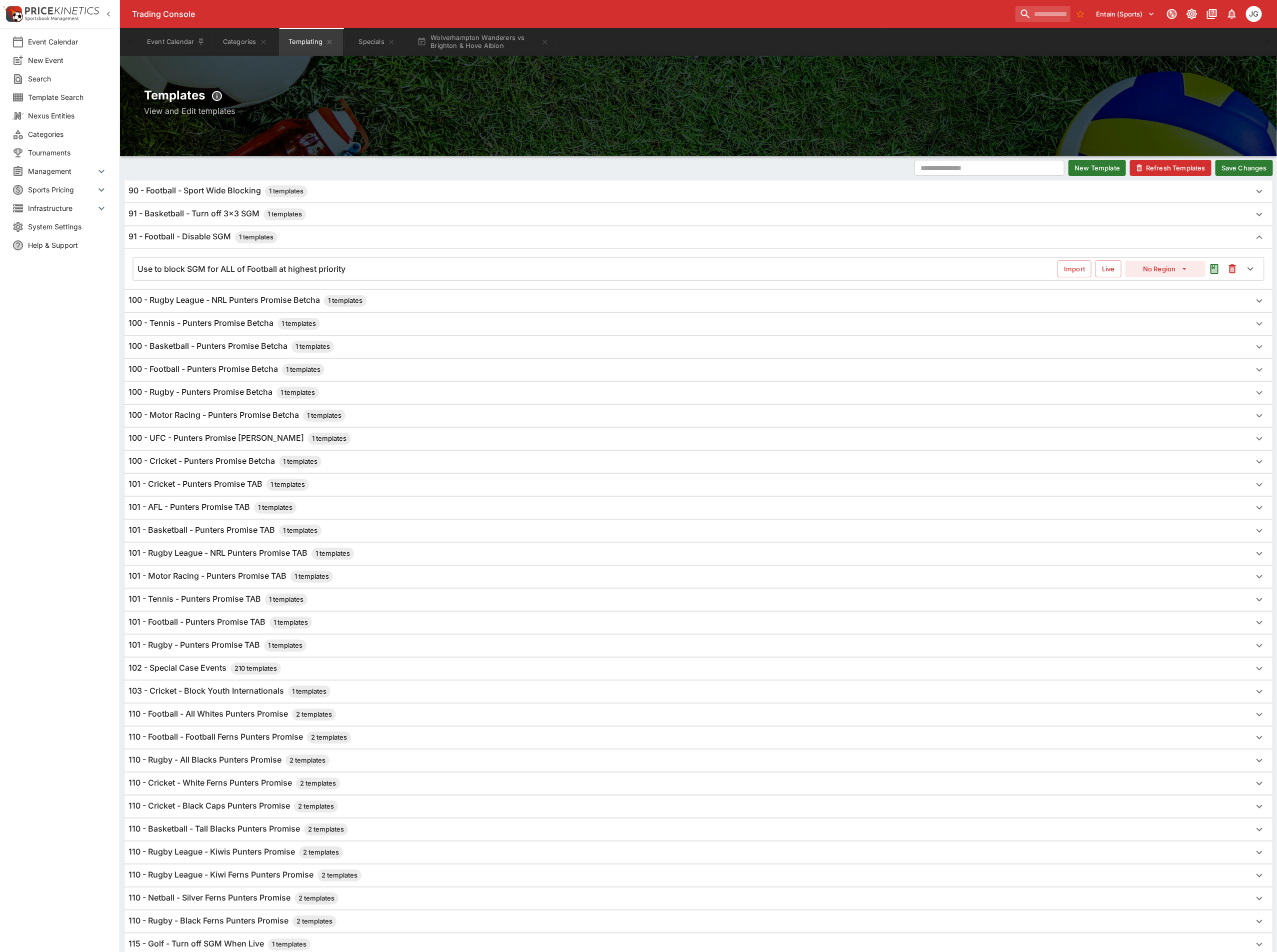
click at [391, 266] on div "Use to block SGM for ALL of Football at highest priority" at bounding box center [597, 269] width 920 height 10
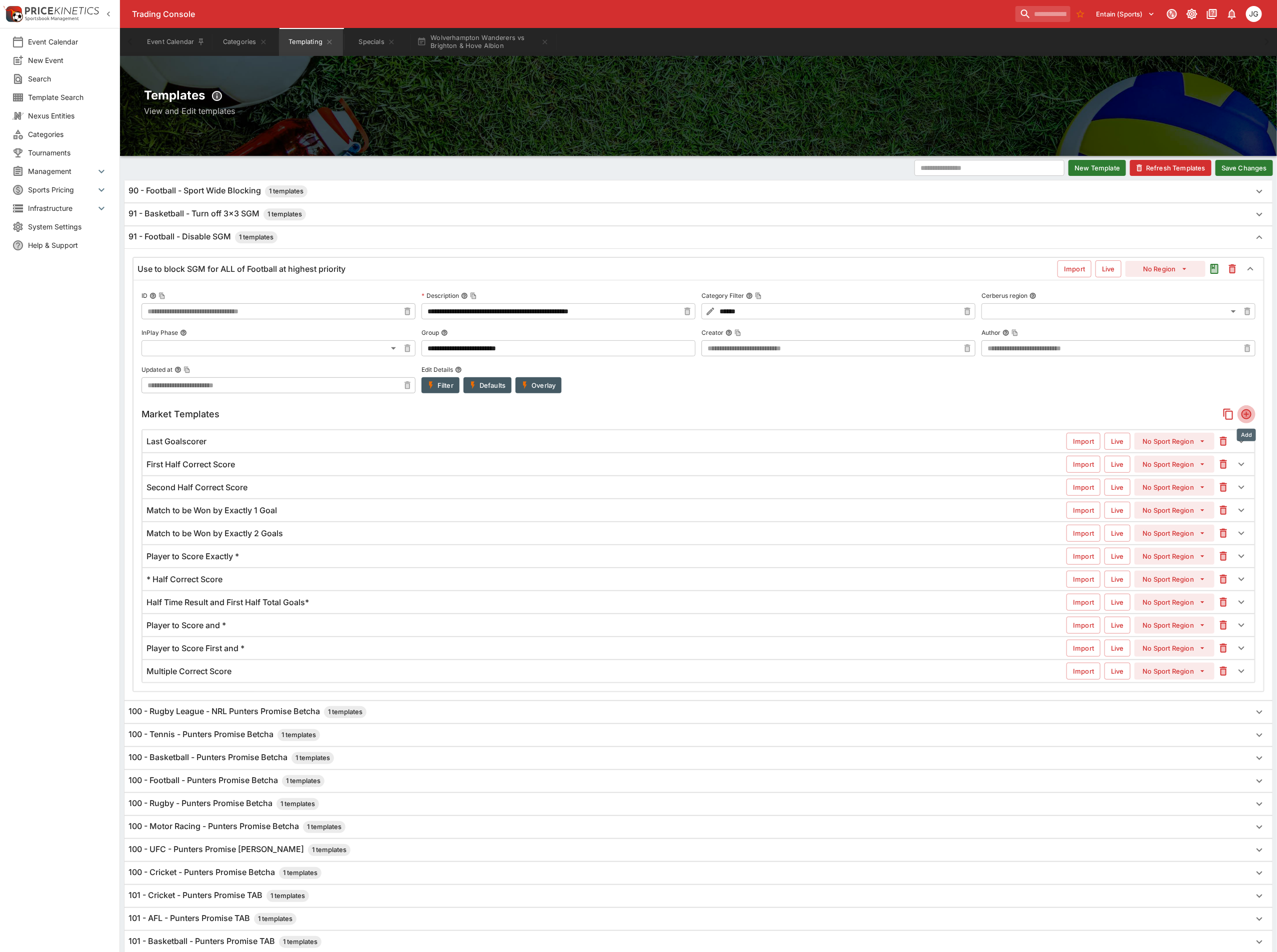
click at [1246, 415] on icon "Add" at bounding box center [1246, 414] width 10 height 10
click at [312, 700] on div "Unnamed New" at bounding box center [598, 694] width 904 height 12
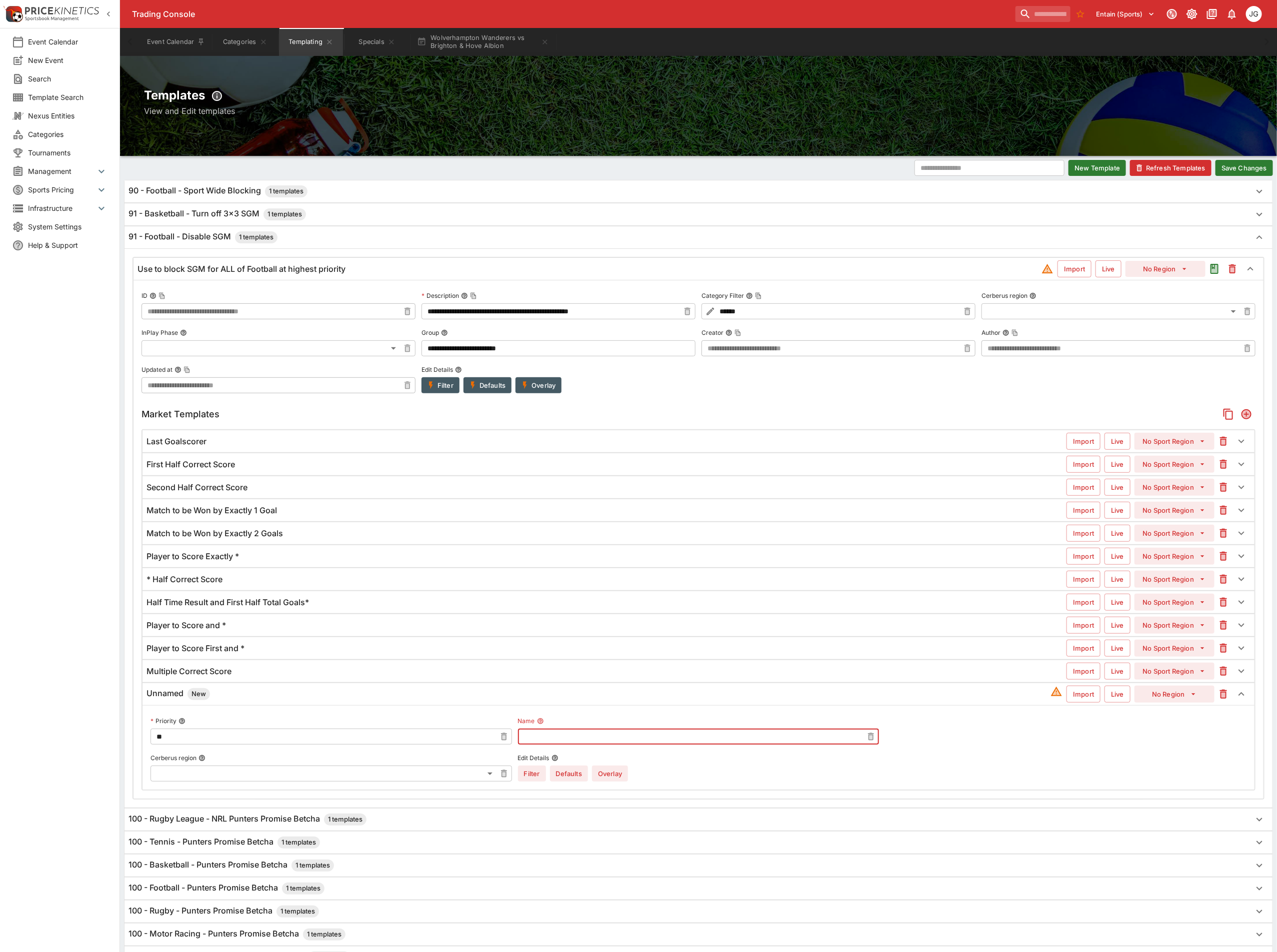
click at [565, 744] on input "text" at bounding box center [691, 736] width 346 height 16
paste input "**********"
type input "**********"
click at [617, 782] on button "Overlay" at bounding box center [610, 773] width 36 height 16
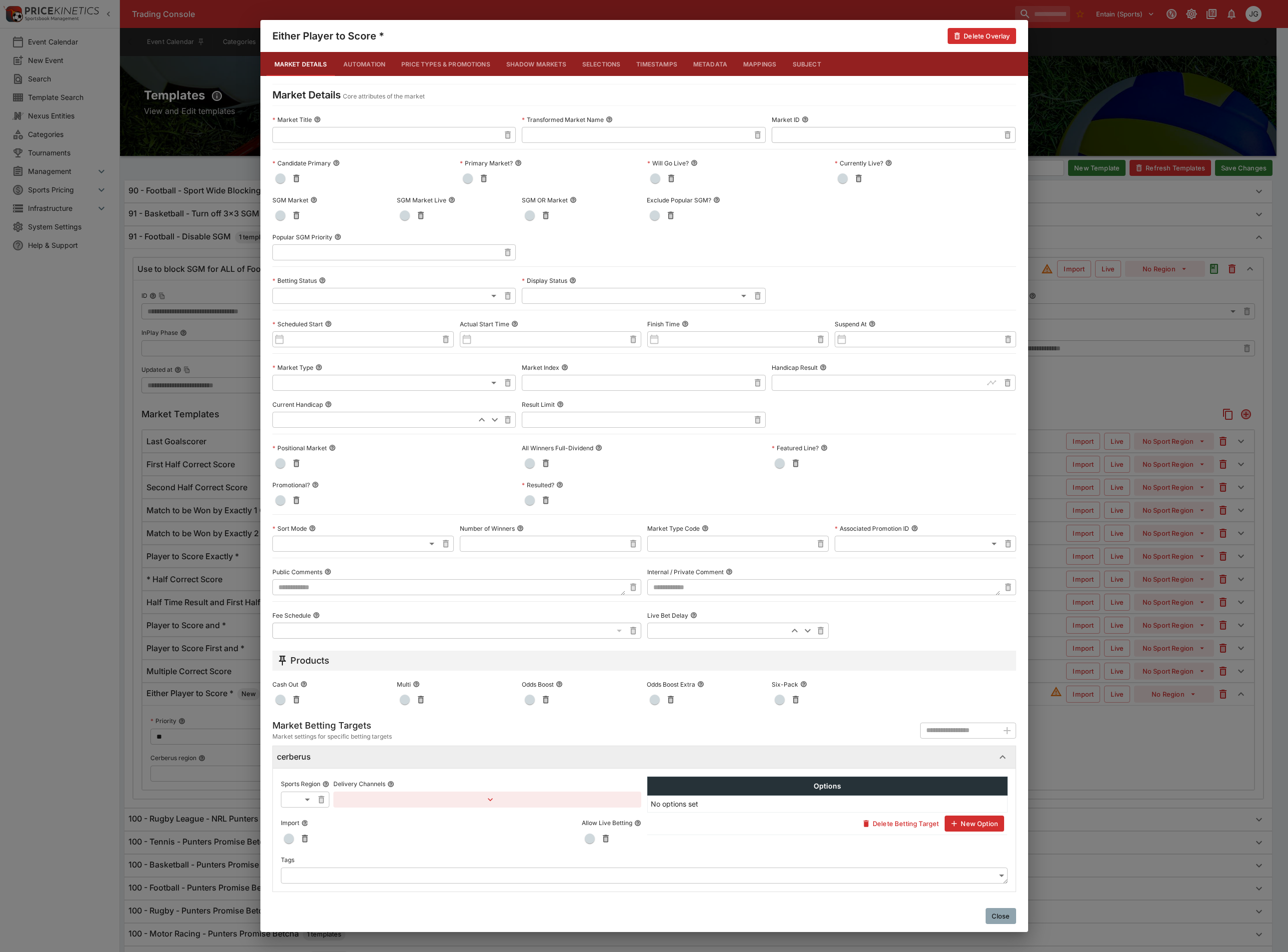
click at [280, 215] on span "button" at bounding box center [280, 215] width 10 height 10
click at [1124, 385] on div "Either Player to Score * Delete Overlay Market Details Automation Price Types &…" at bounding box center [644, 476] width 1288 height 952
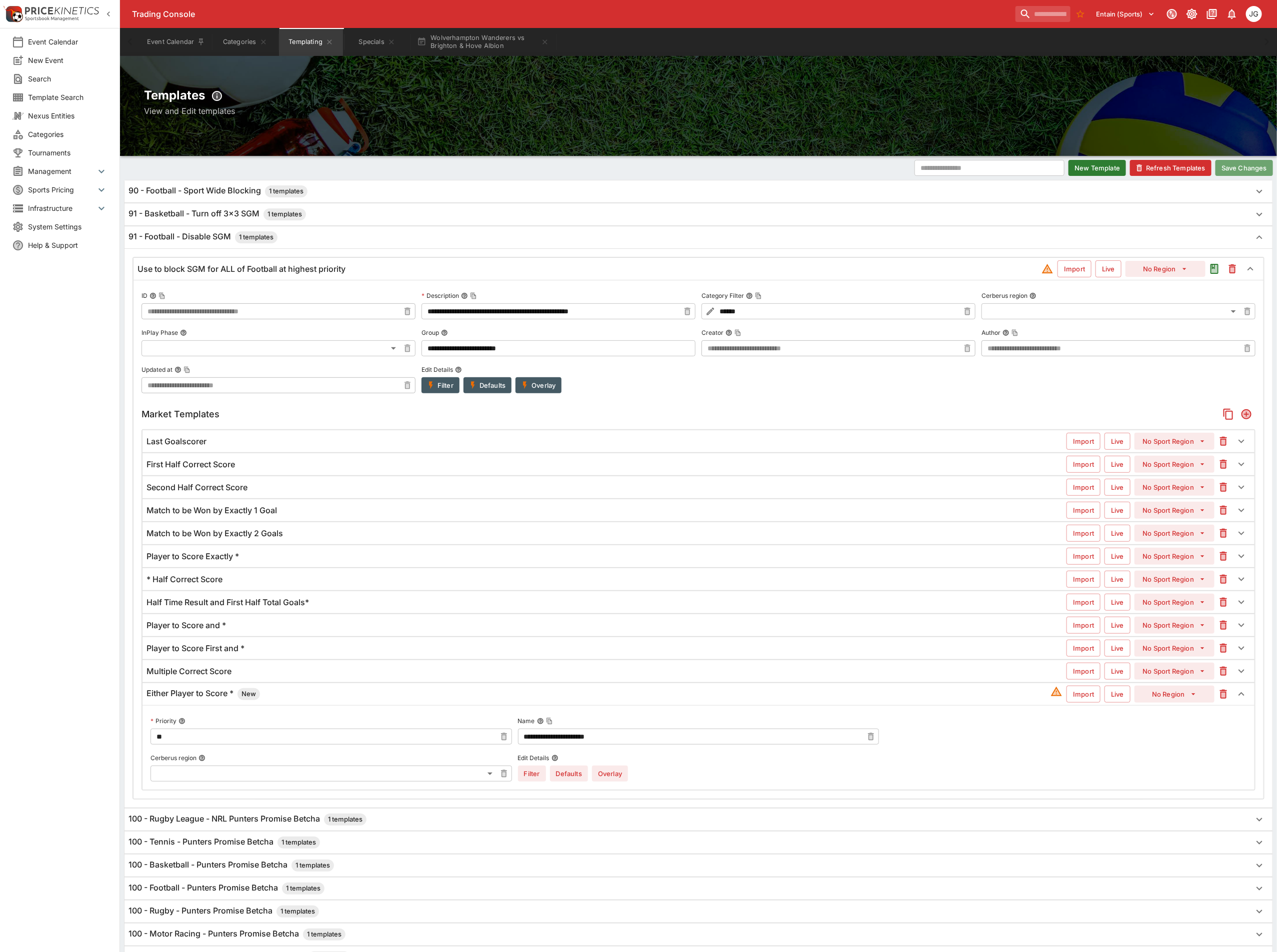
click at [1240, 171] on button "Save Changes" at bounding box center [1244, 167] width 58 height 16
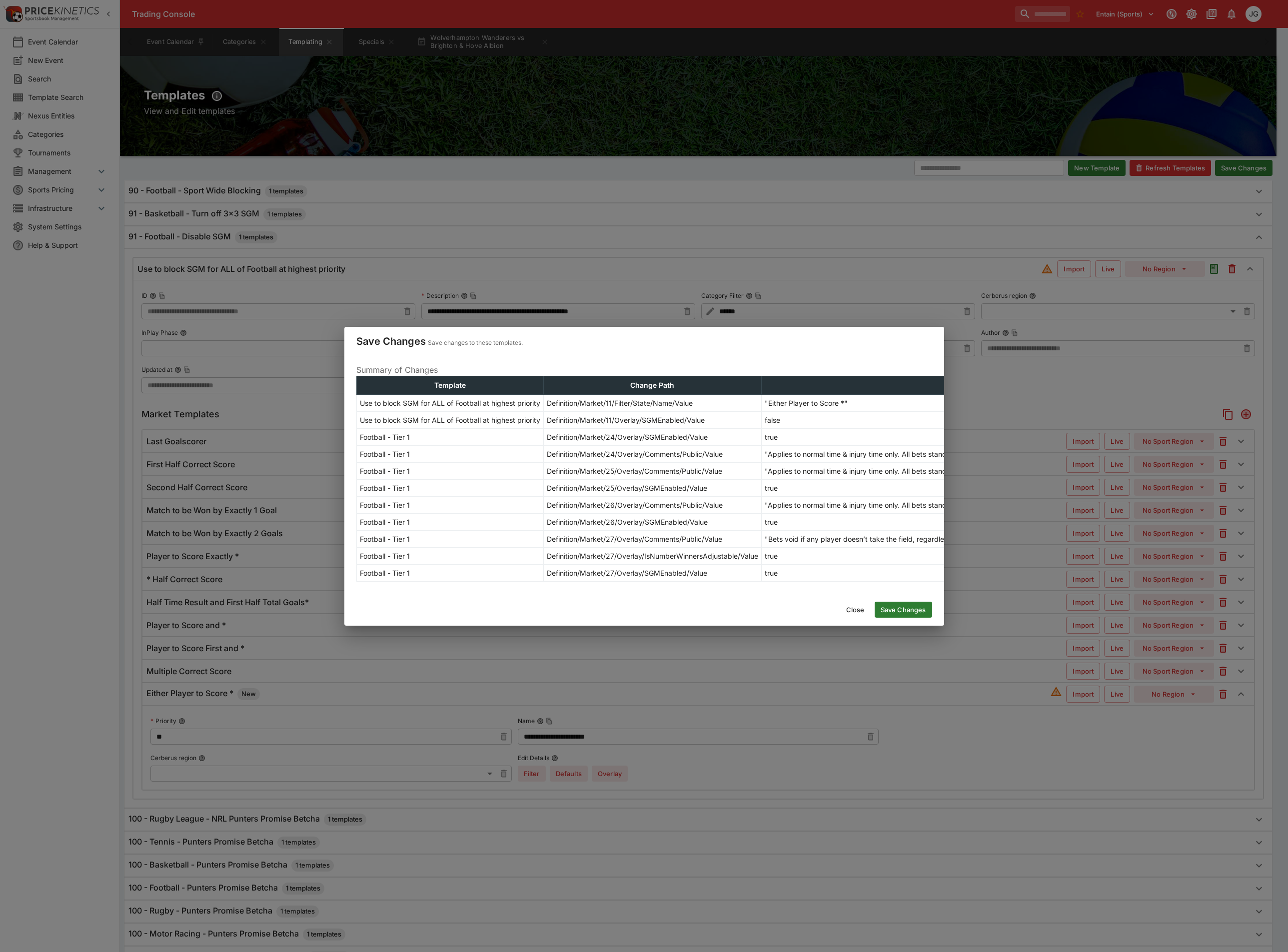
click at [909, 618] on button "Save Changes" at bounding box center [903, 609] width 58 height 16
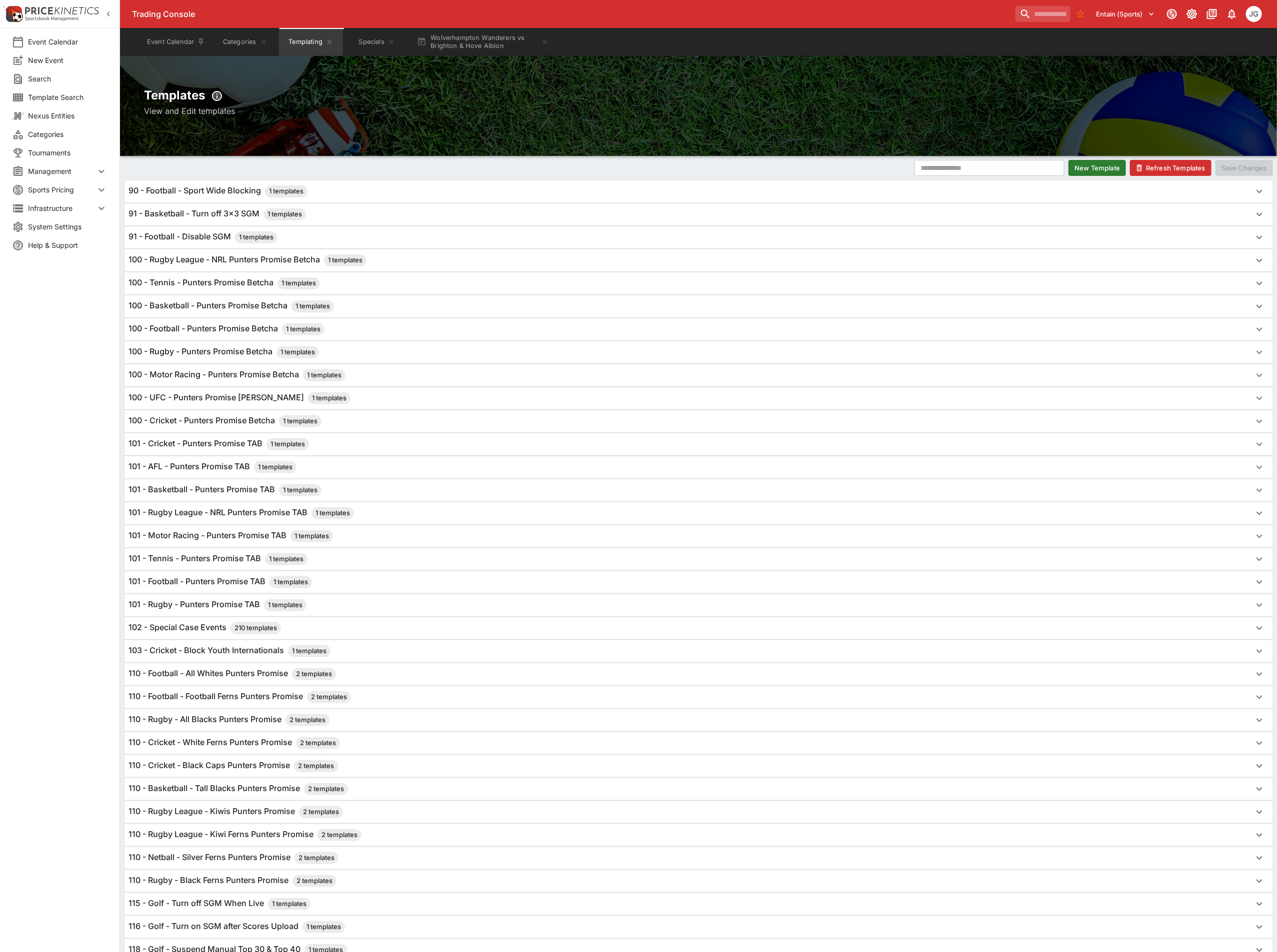
click at [1180, 172] on button "Refresh Templates" at bounding box center [1171, 167] width 82 height 16
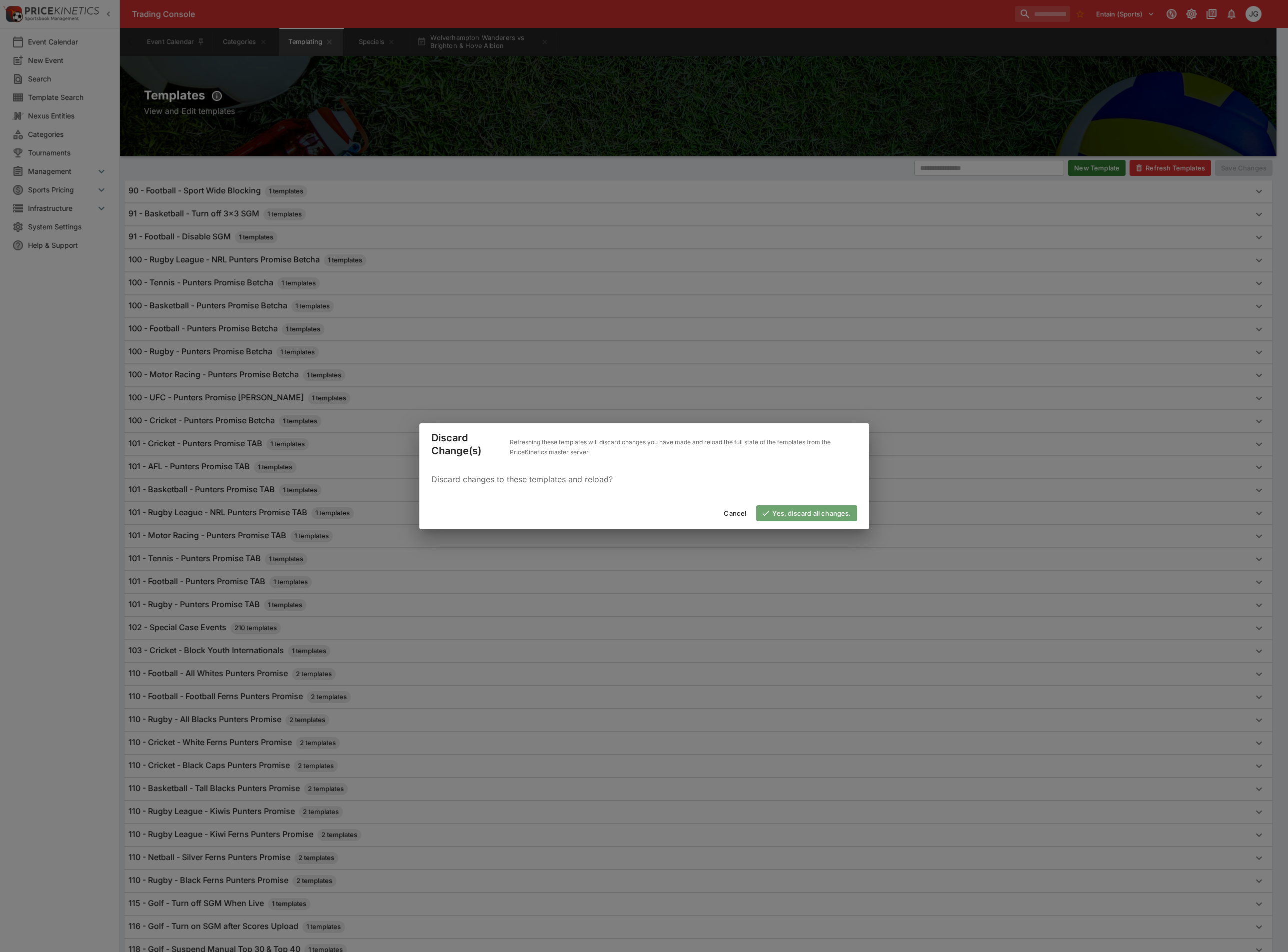
click at [810, 513] on button "Yes, discard all changes." at bounding box center [807, 513] width 100 height 16
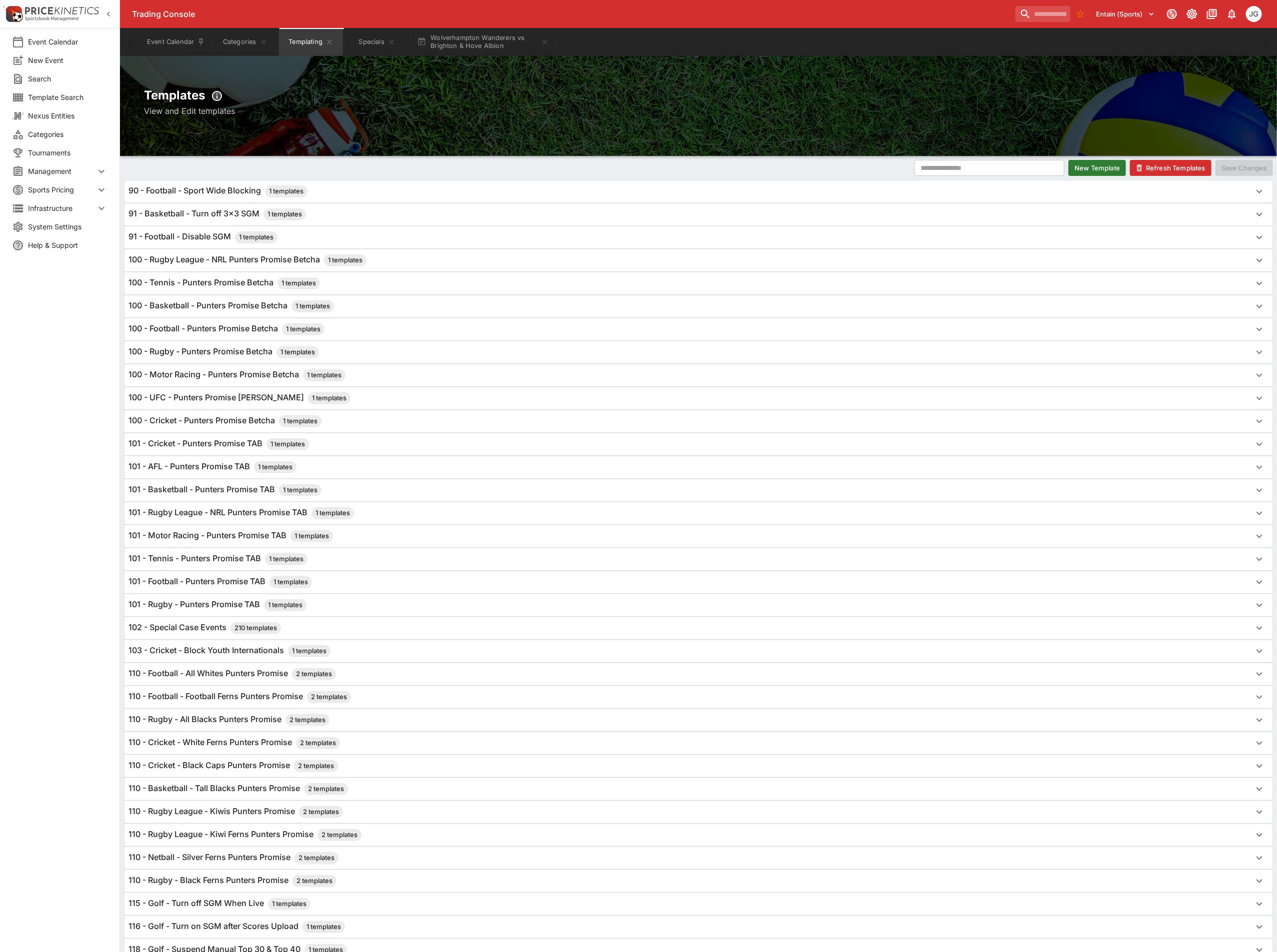
click at [216, 236] on h6 "91 - Football - Disable SGM 1 templates" at bounding box center [202, 238] width 149 height 12
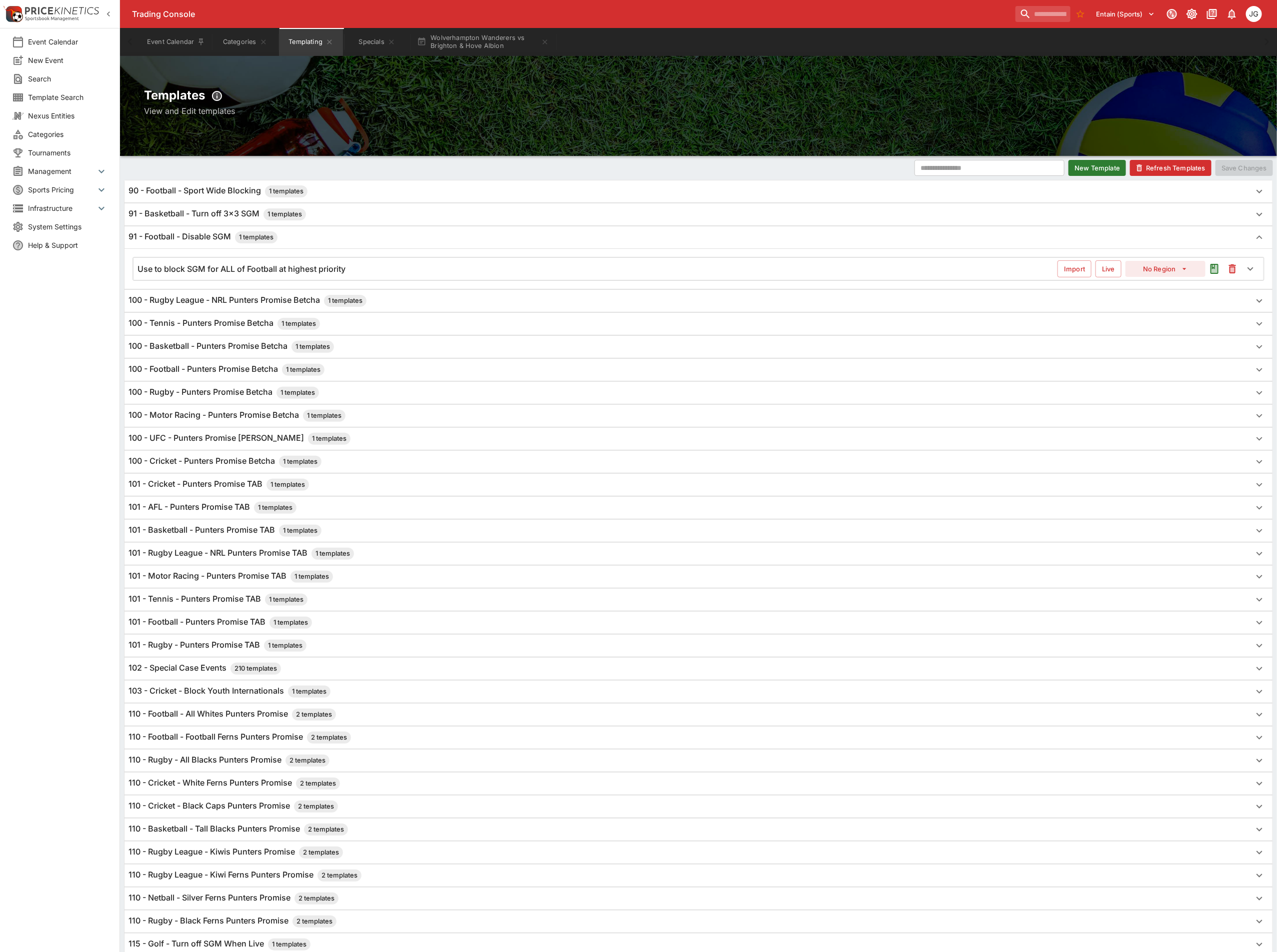
click at [244, 274] on h6 "Use to block SGM for ALL of Football at highest priority" at bounding box center [241, 269] width 208 height 10
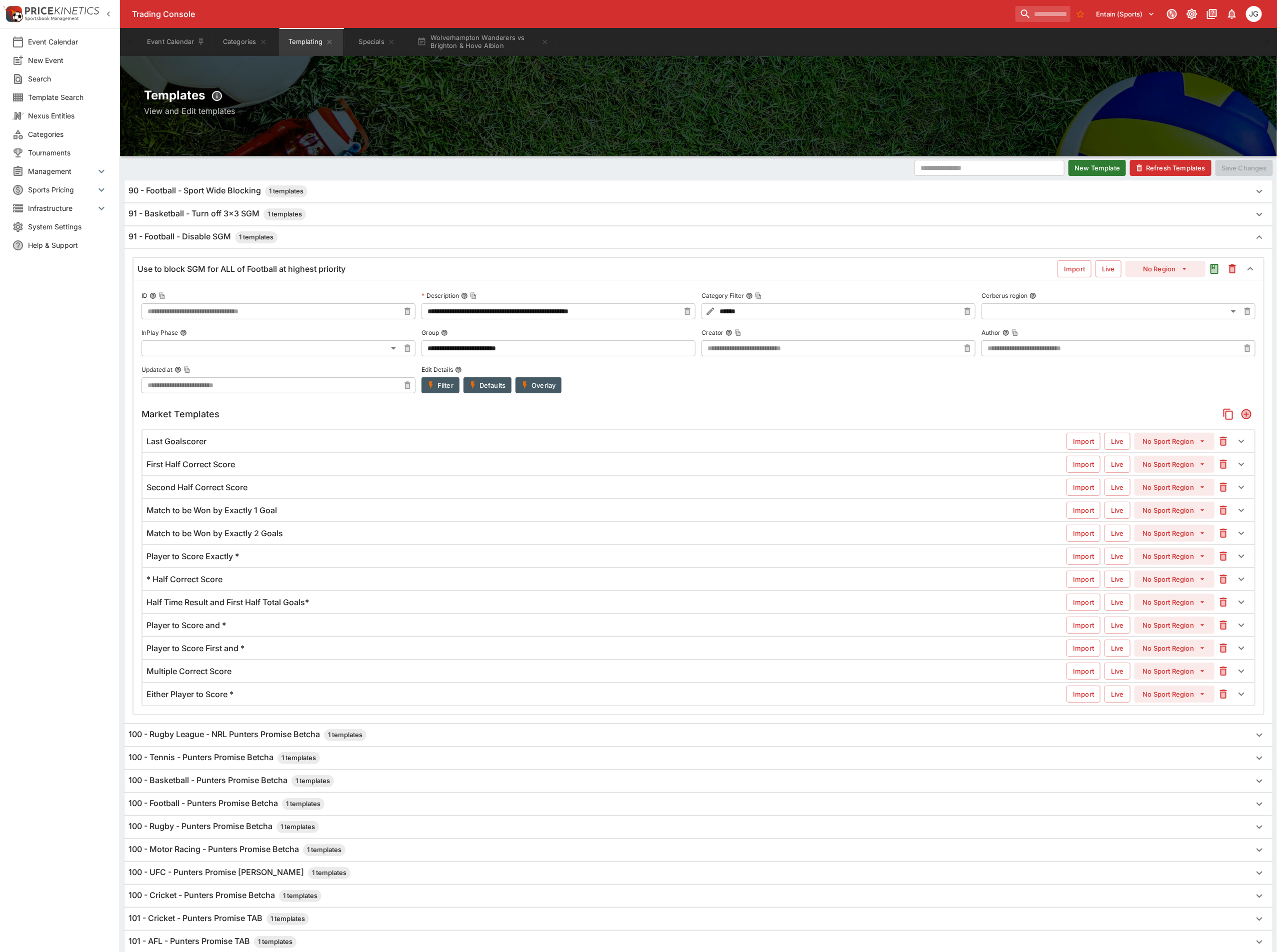
click at [297, 271] on h6 "Use to block SGM for ALL of Football at highest priority" at bounding box center [241, 269] width 208 height 10
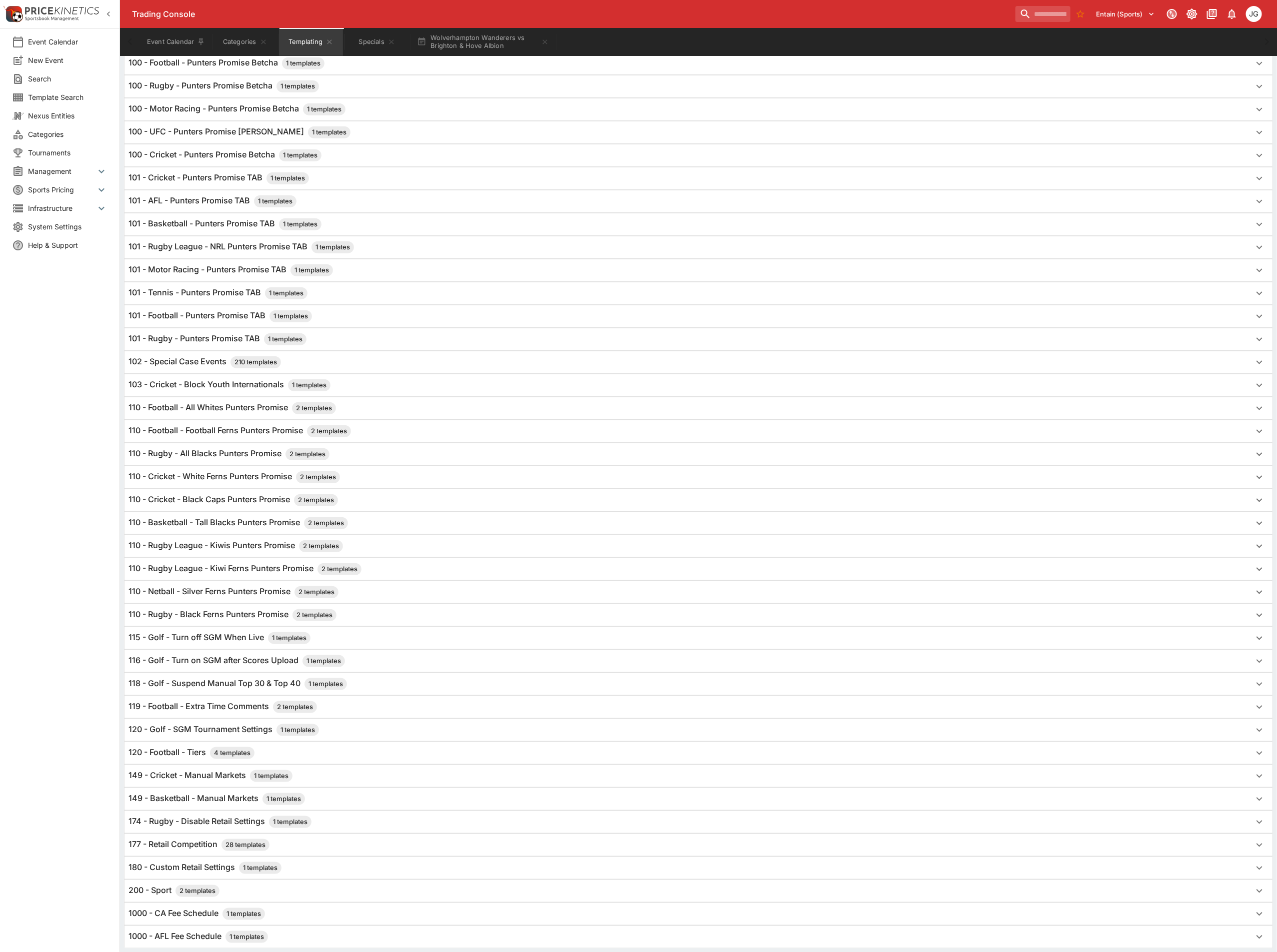
scroll to position [364, 0]
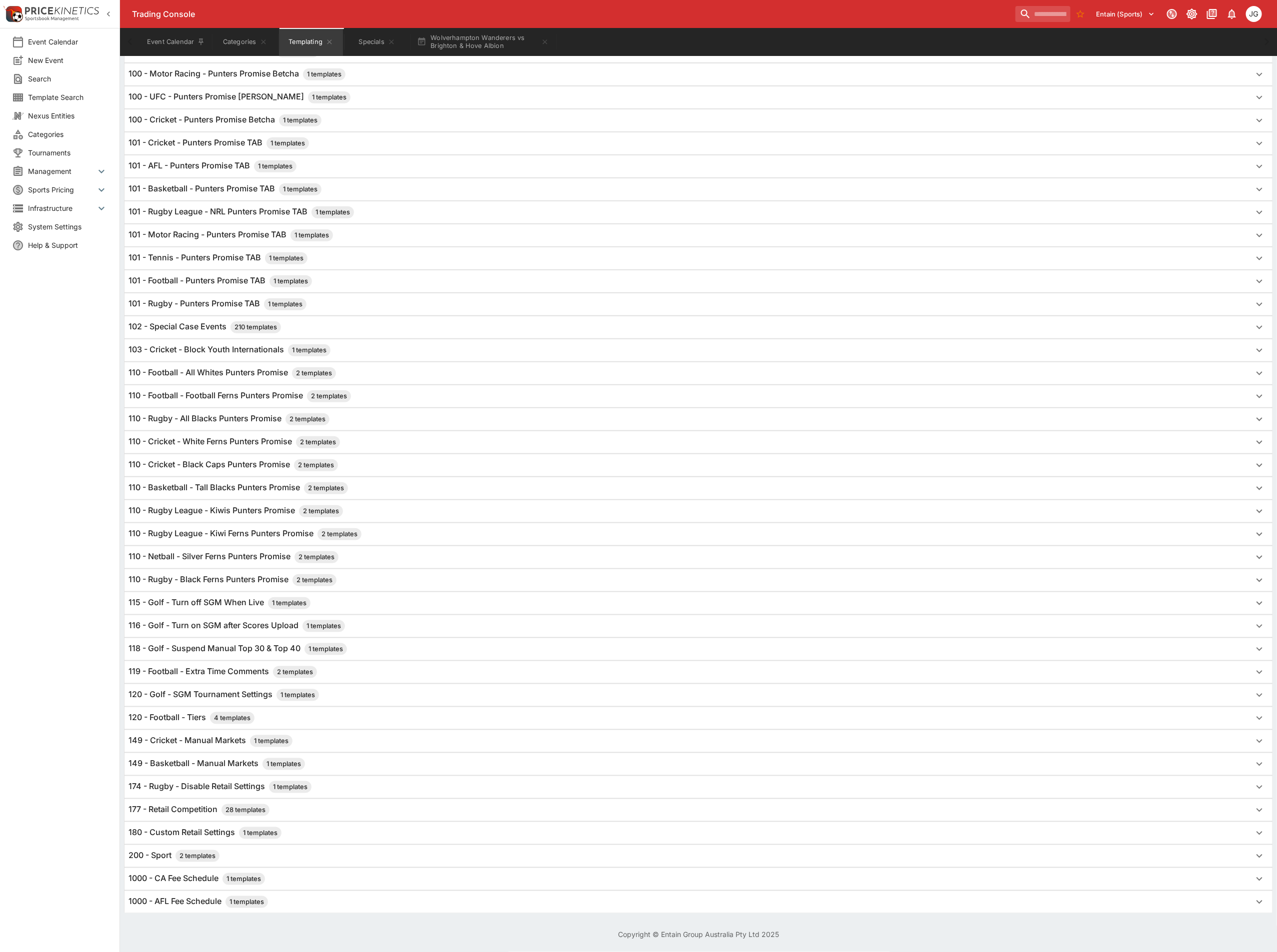
click at [168, 717] on h6 "120 - Football - Tiers 4 templates" at bounding box center [191, 718] width 126 height 12
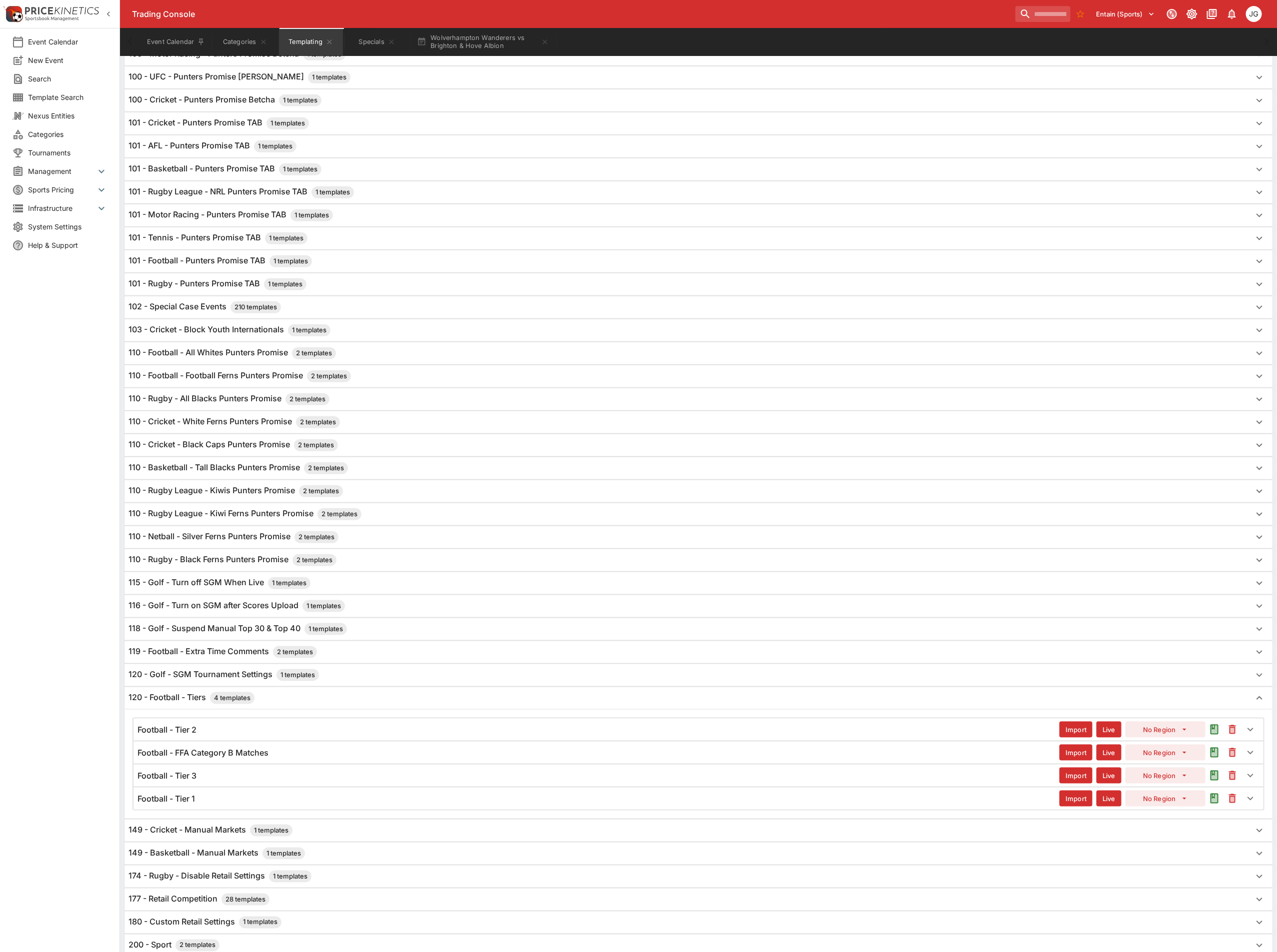
click at [184, 804] on h6 "Football - Tier 1" at bounding box center [166, 799] width 58 height 10
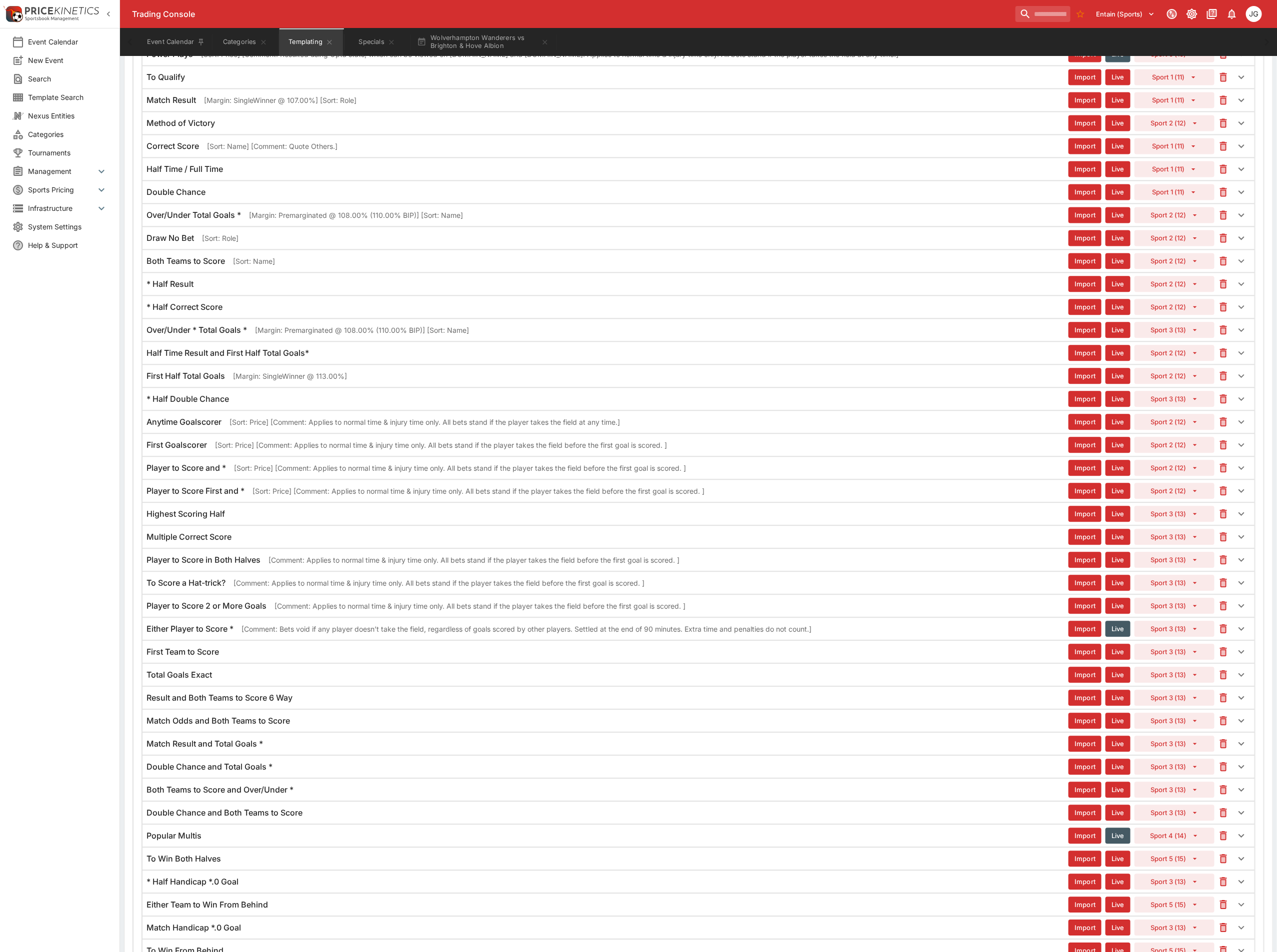
scroll to position [1339, 0]
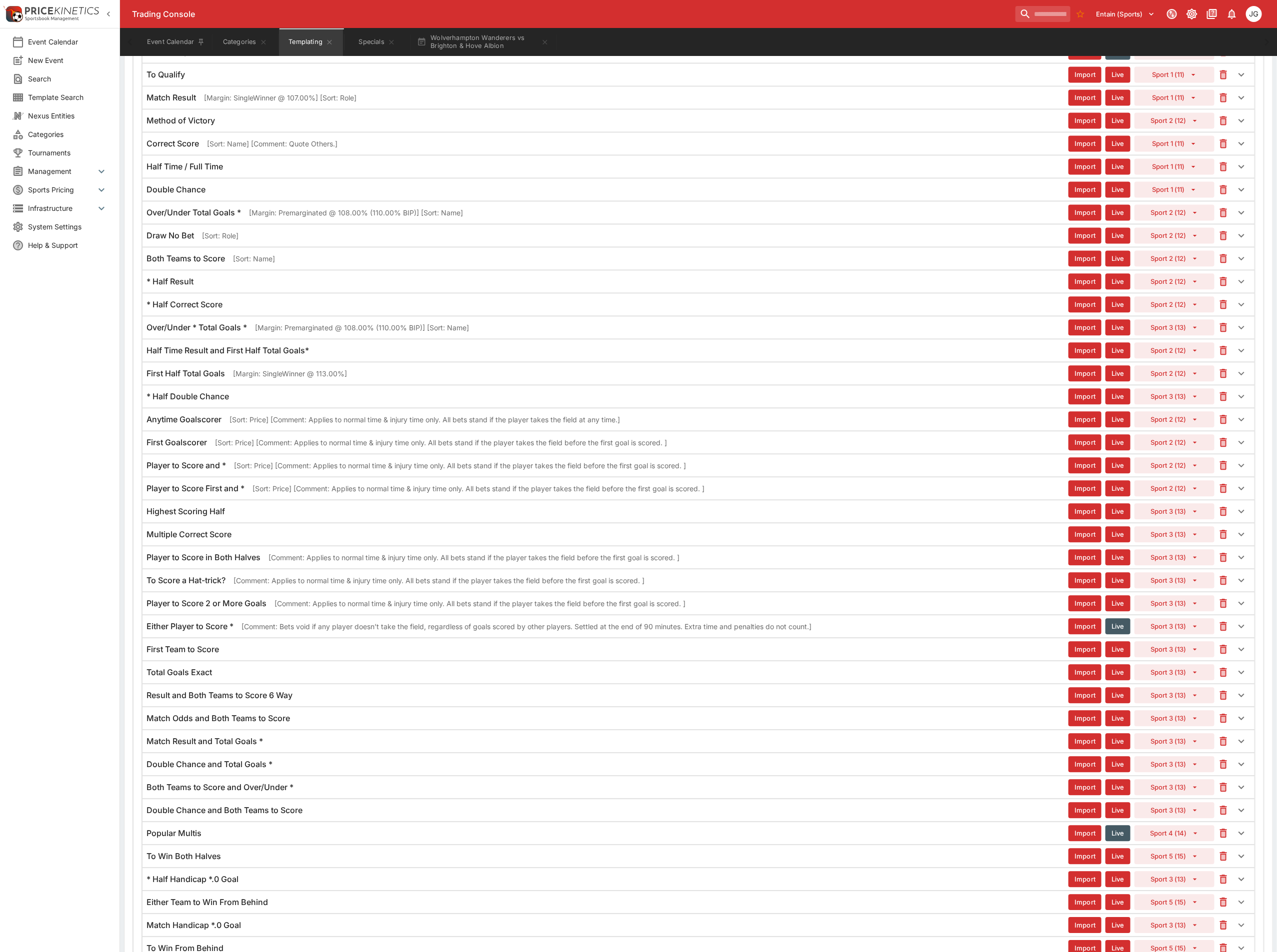
click at [273, 632] on p "[Comment: Bets void if any player doesn’t take the field, regardless of goals s…" at bounding box center [526, 627] width 570 height 10
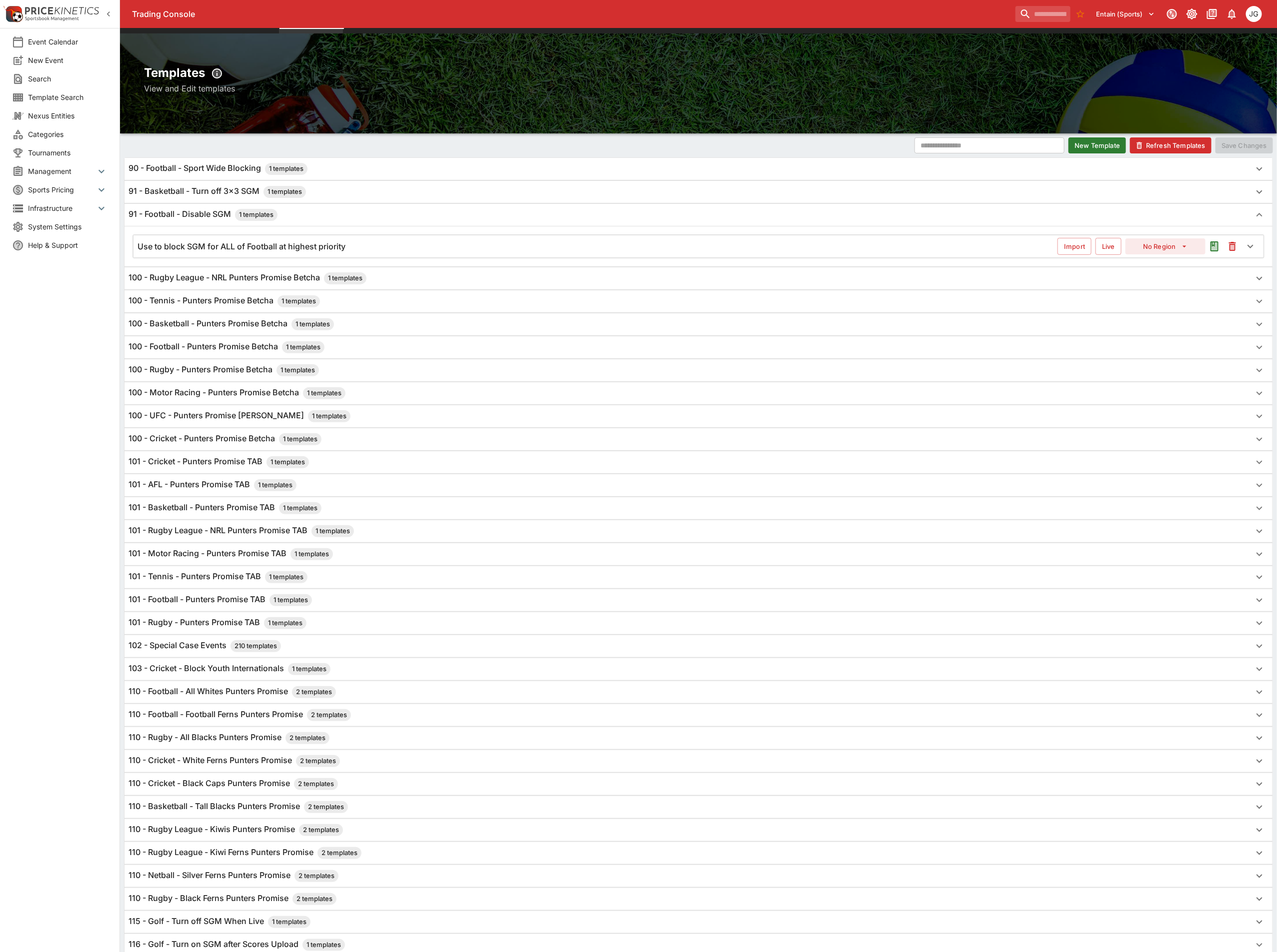
scroll to position [0, 0]
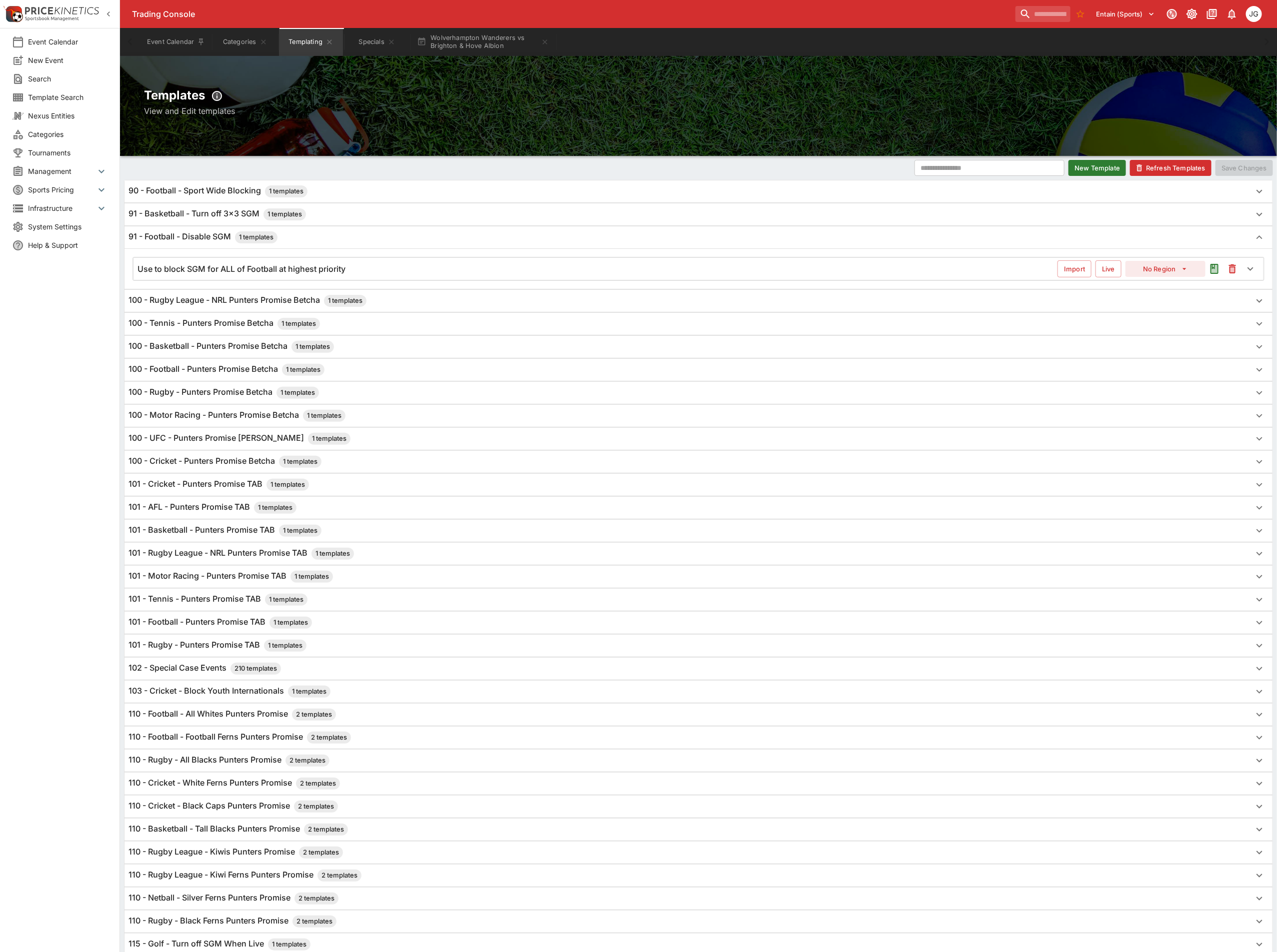
click at [457, 271] on div "Use to block SGM for ALL of Football at highest priority" at bounding box center [597, 269] width 920 height 10
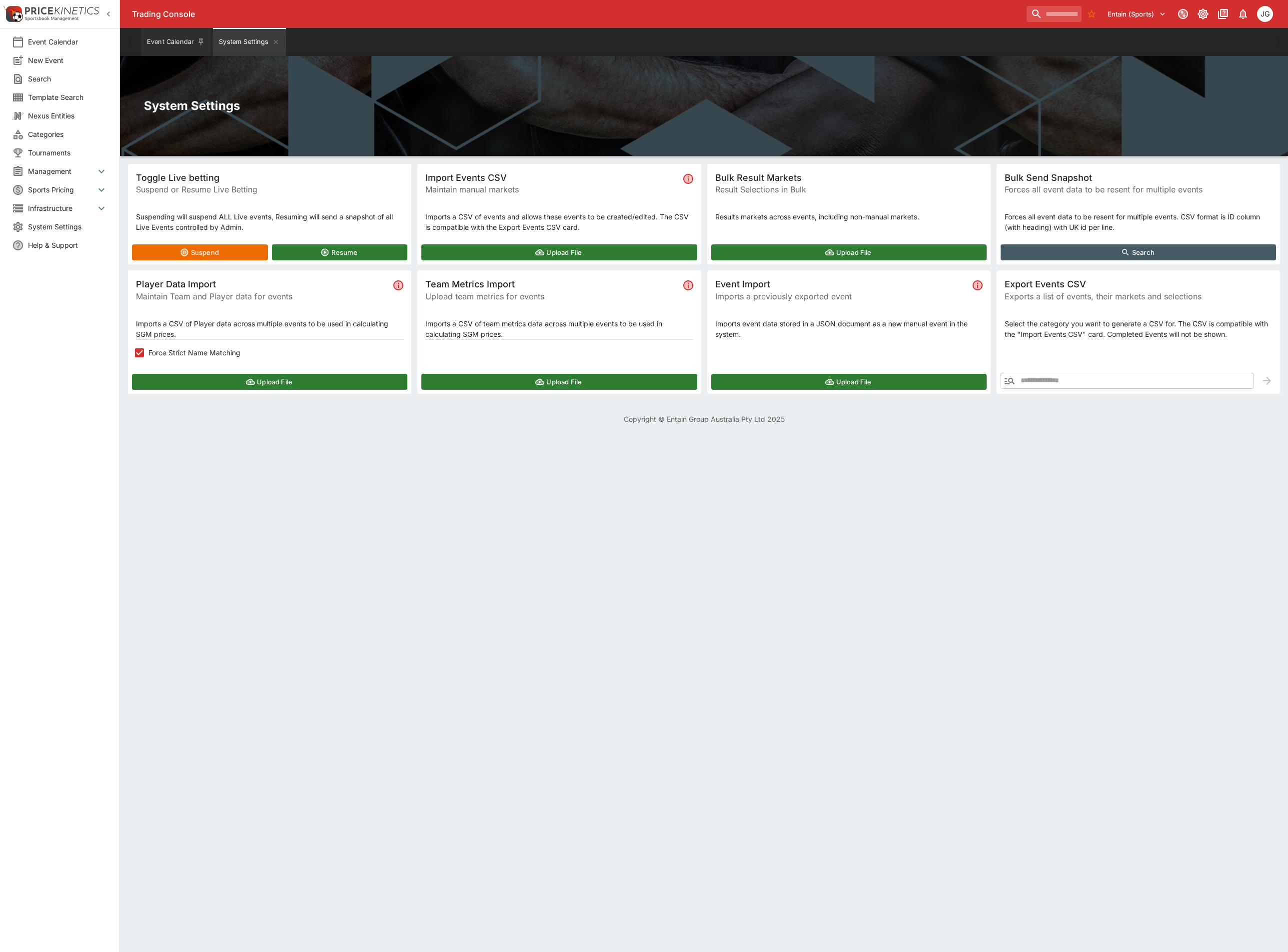
click at [178, 40] on button "Event Calendar" at bounding box center [175, 41] width 70 height 28
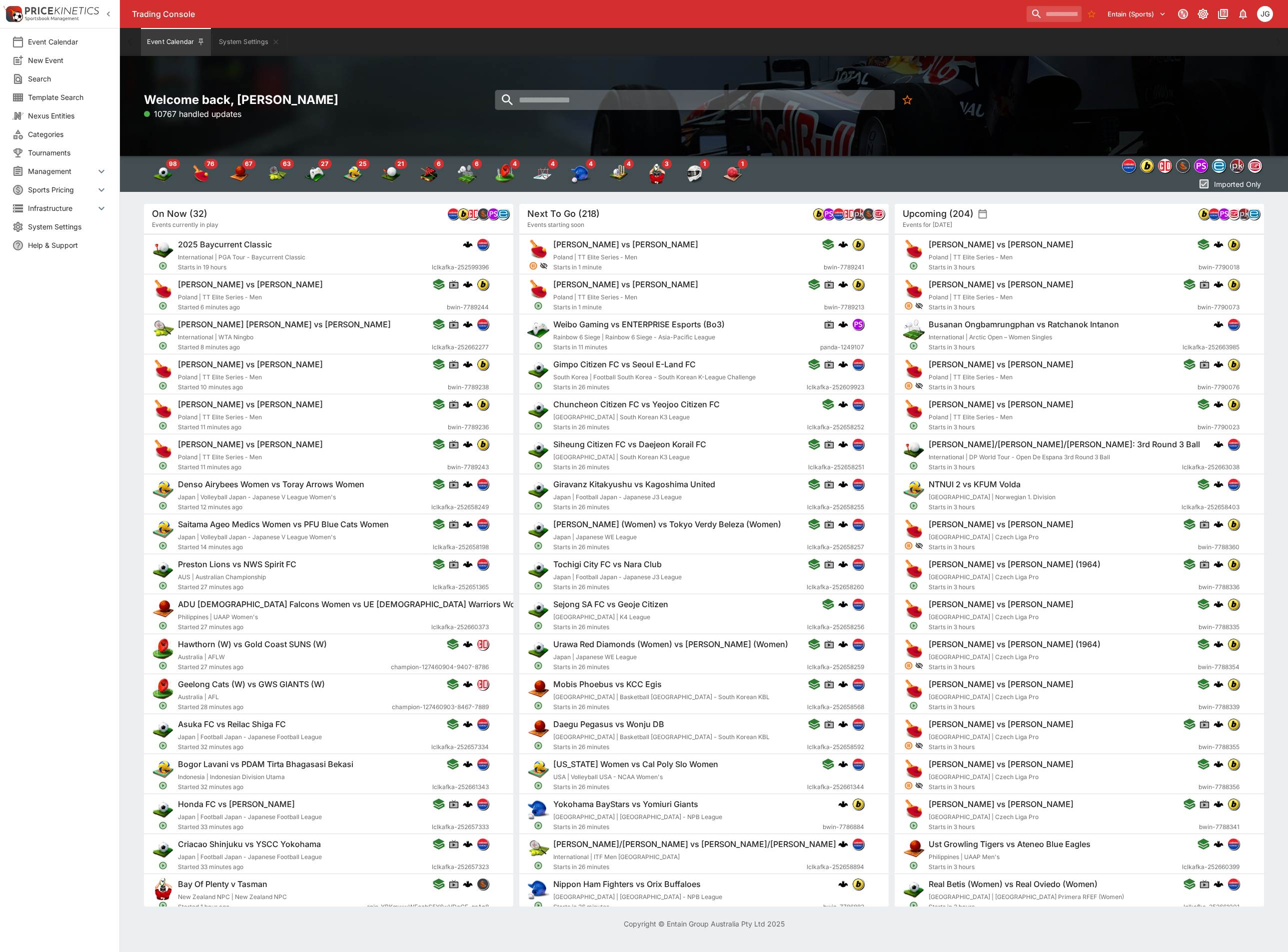
click at [530, 97] on input "search" at bounding box center [695, 100] width 400 height 20
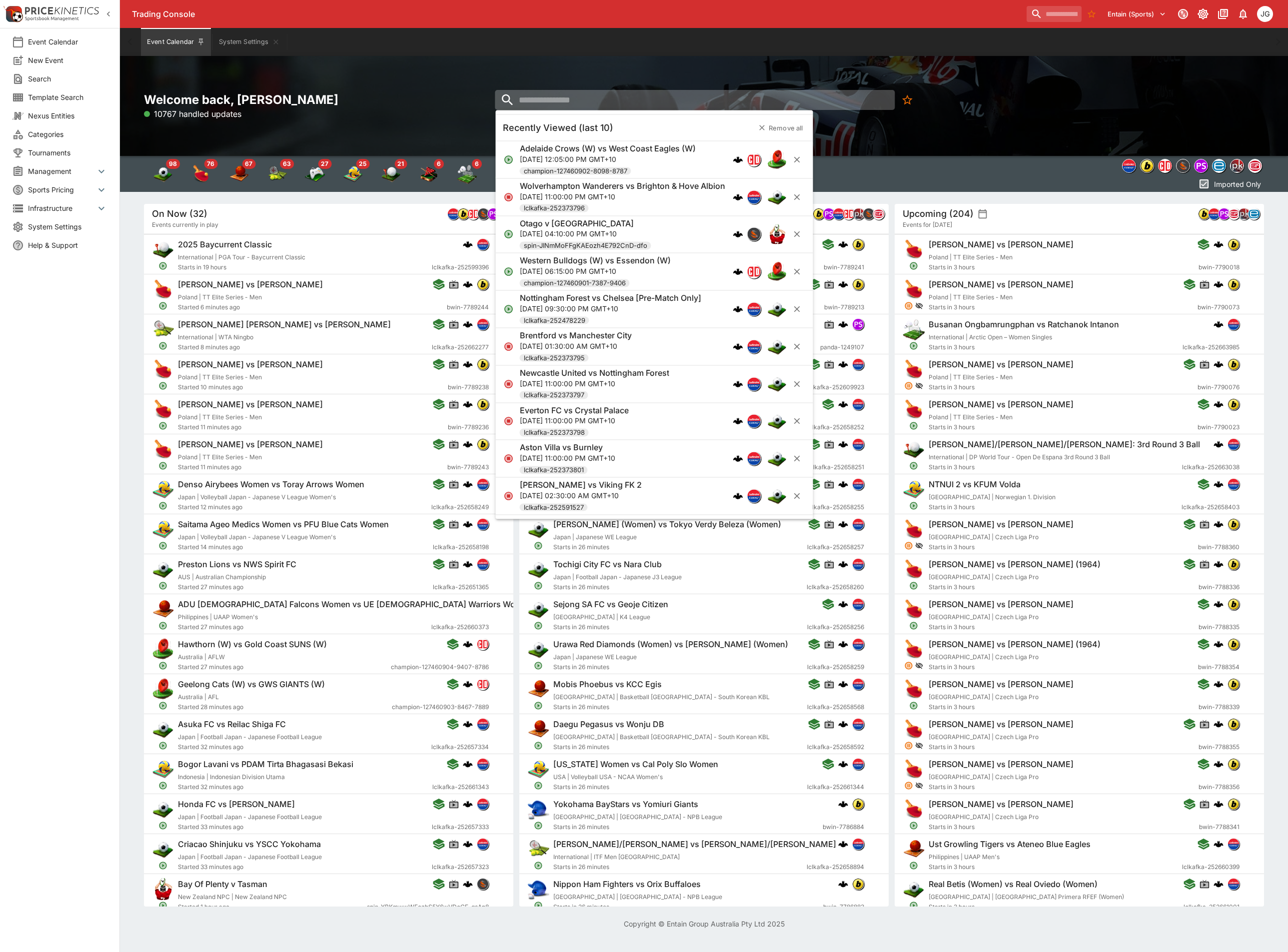
paste input "**********"
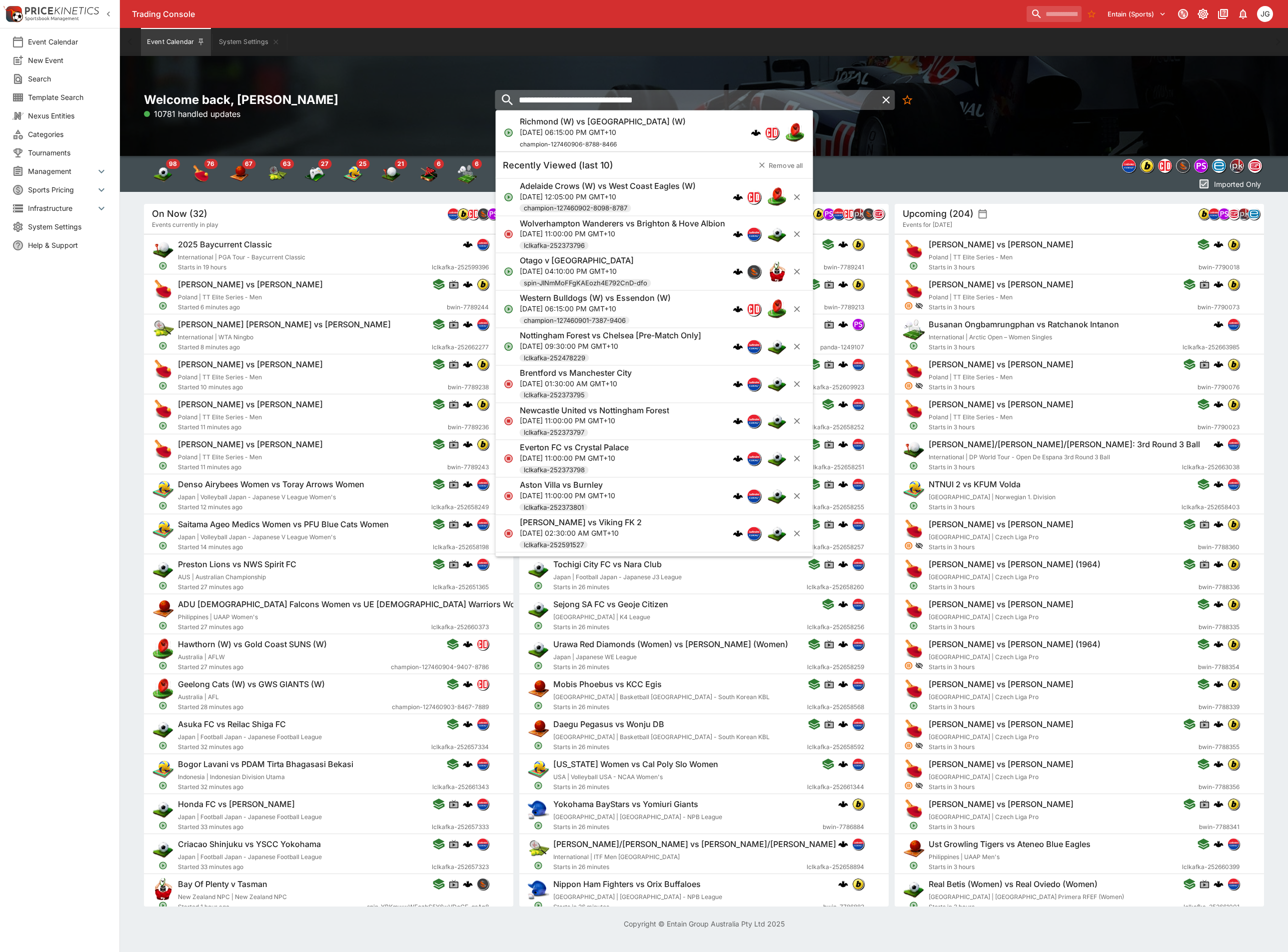
click at [732, 97] on input "**********" at bounding box center [687, 100] width 382 height 20
type input "**********"
click at [708, 124] on div "Richmond (W) vs North Melbourne (W) Sat, Oct 11, 2025, 06:15:00 PM GMT+10 champ…" at bounding box center [649, 133] width 259 height 33
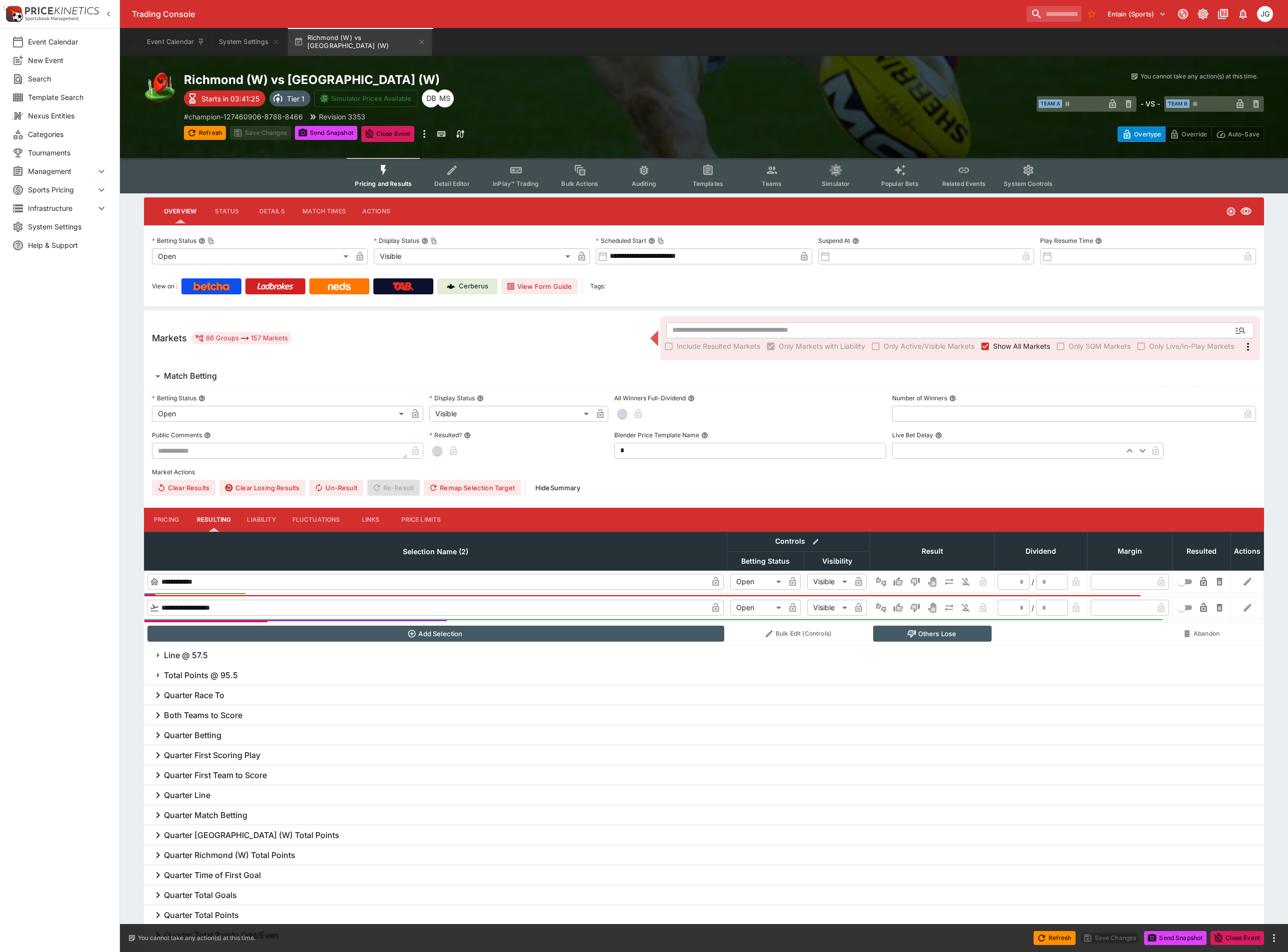
type input "**********"
type input "*******"
type input "**********"
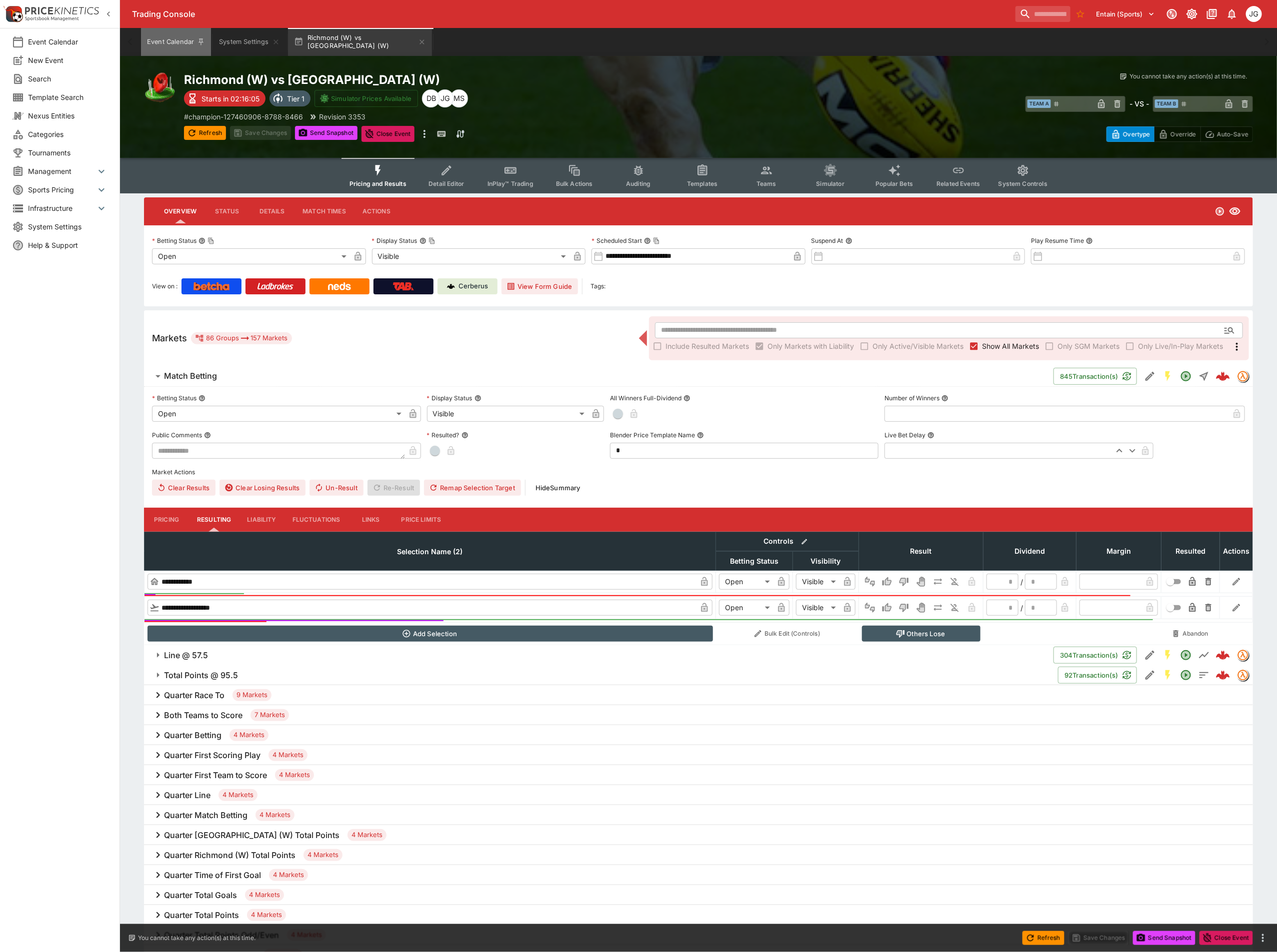
click at [160, 35] on button "Event Calendar" at bounding box center [175, 41] width 70 height 28
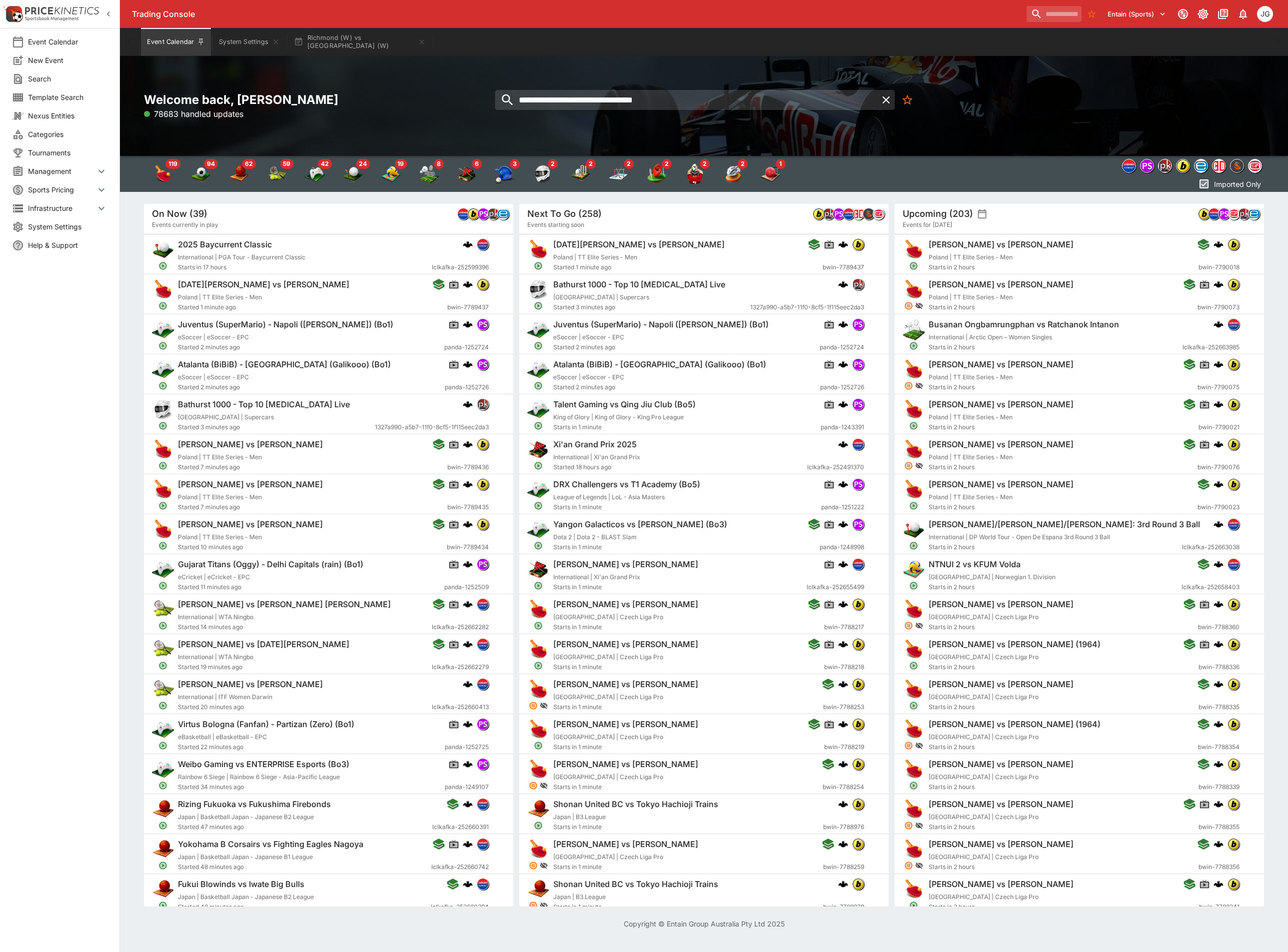
drag, startPoint x: 702, startPoint y: 103, endPoint x: 350, endPoint y: 97, distance: 352.1
click at [350, 97] on div "**********" at bounding box center [704, 106] width 1120 height 28
paste input "search"
click at [665, 98] on input "*******" at bounding box center [687, 100] width 382 height 20
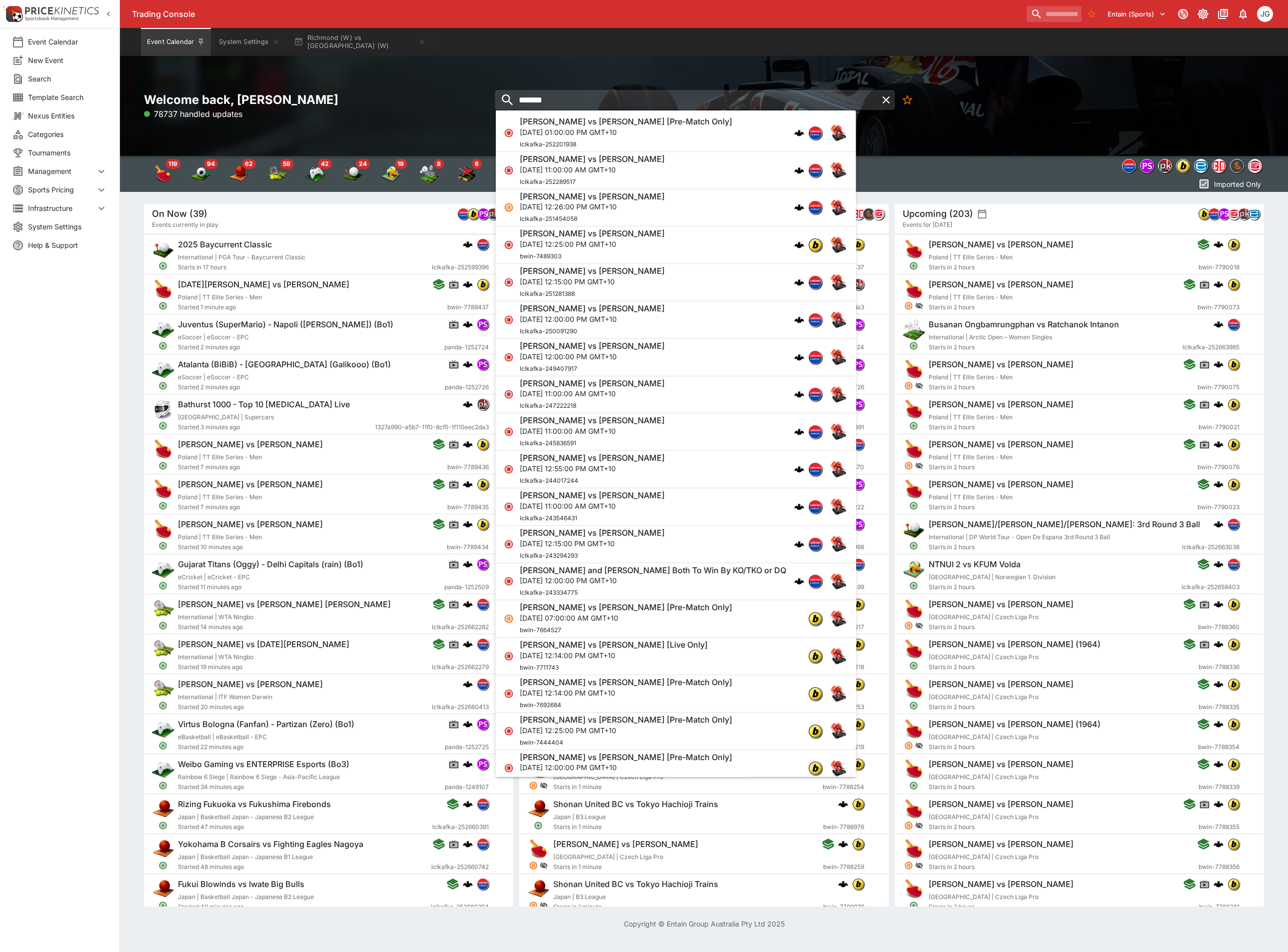
type input "*******"
click at [700, 130] on p "Sun, Oct 26, 2025, 01:00:00 PM GMT+10" at bounding box center [625, 132] width 212 height 10
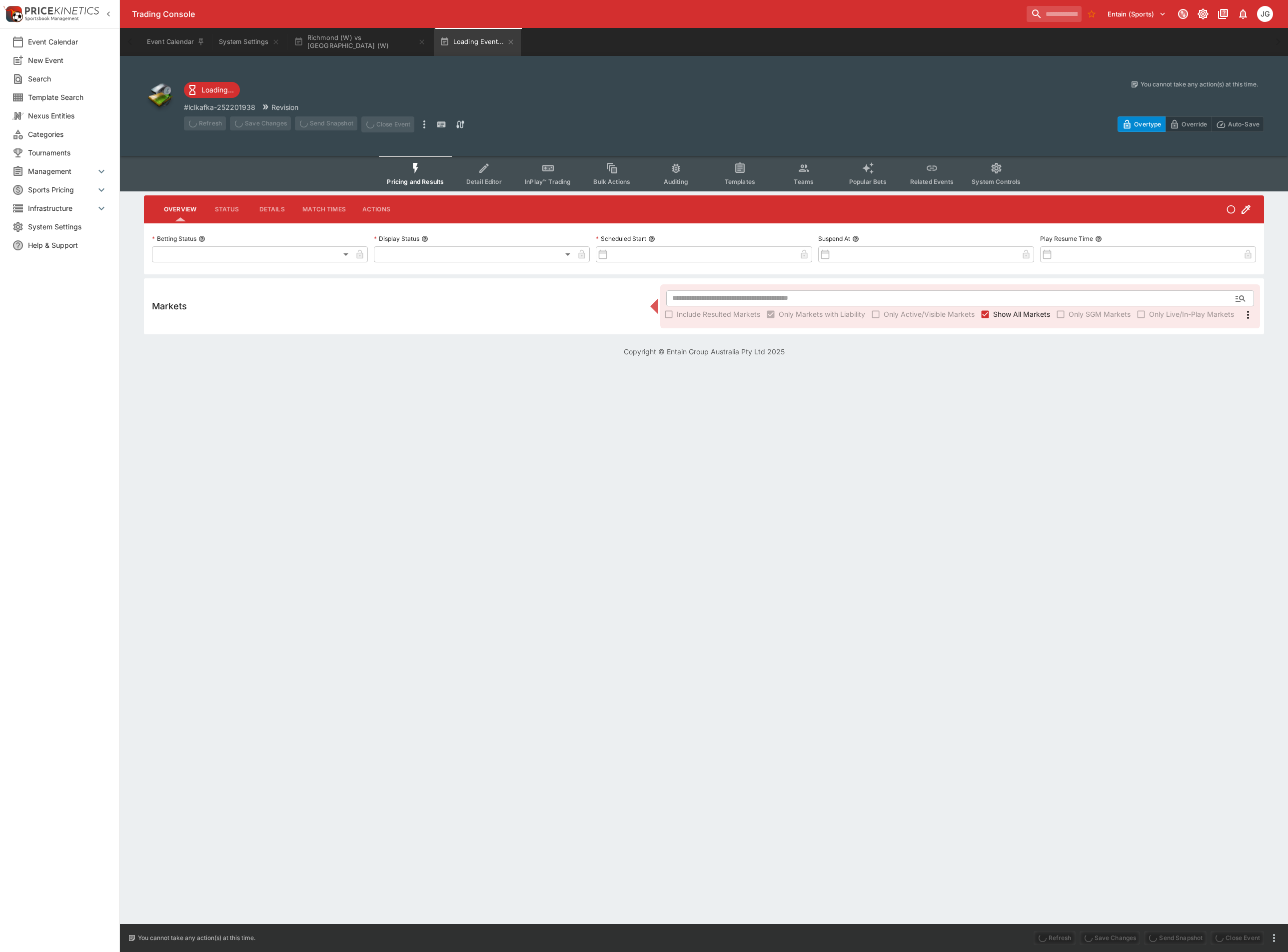
type input "**********"
type input "******"
type input "**********"
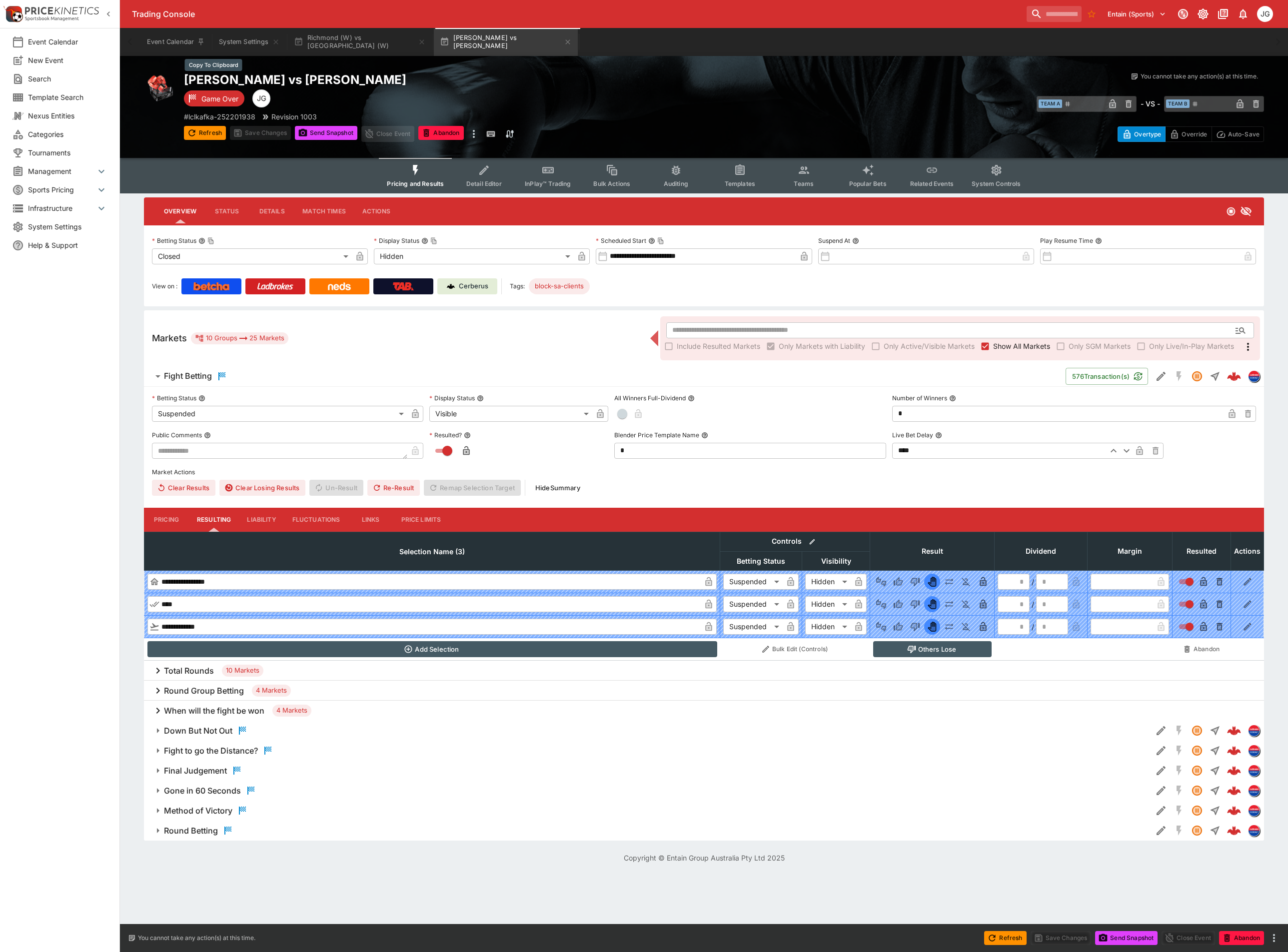
click at [311, 85] on h2 "Sebastian Fundora vs Keith Thurman" at bounding box center [454, 79] width 541 height 16
drag, startPoint x: 572, startPoint y: 43, endPoint x: 904, endPoint y: 6, distance: 334.1
click at [572, 43] on icon "button" at bounding box center [568, 42] width 8 height 8
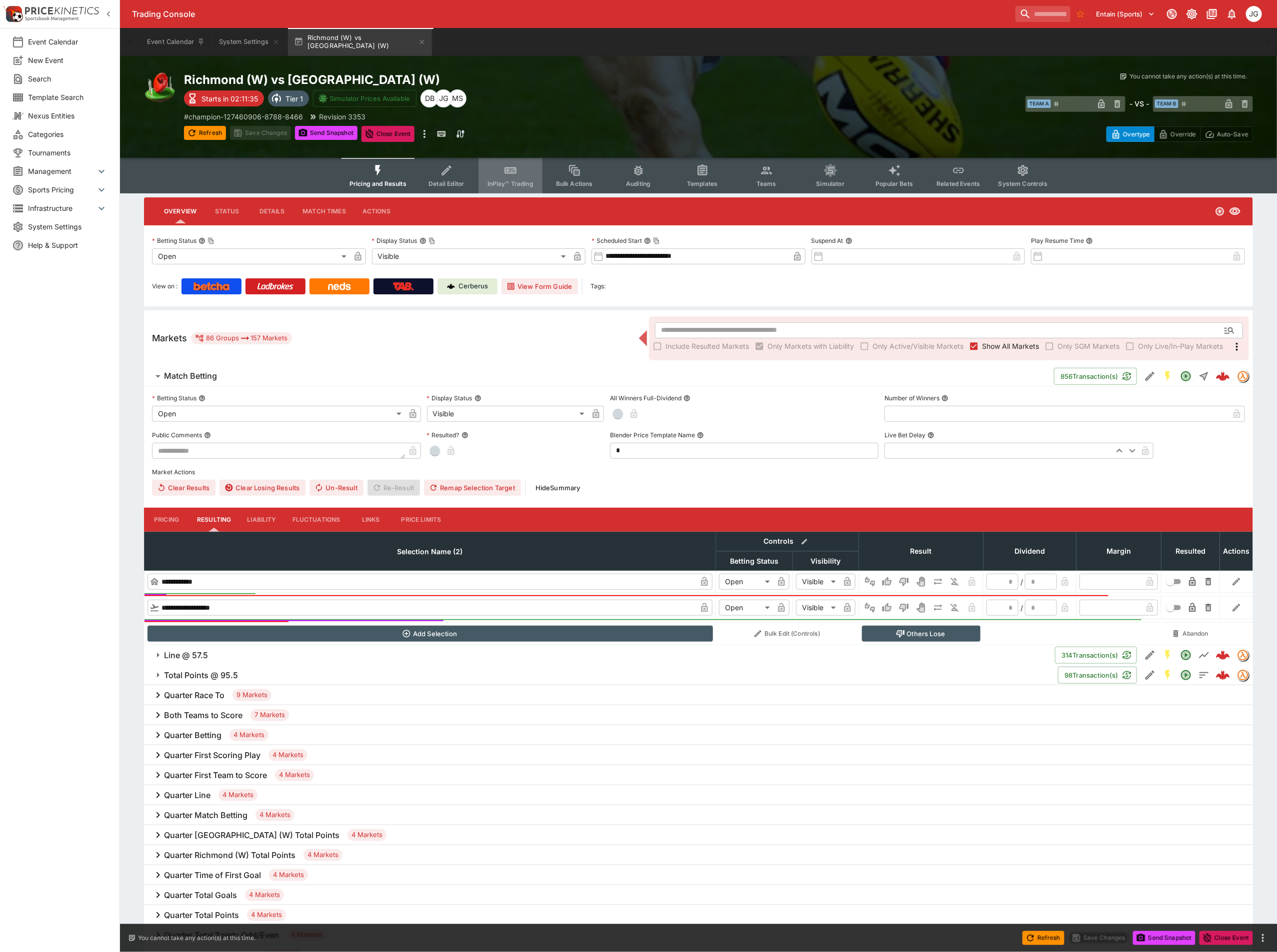
click at [510, 177] on button "InPlay™ Trading" at bounding box center [510, 175] width 64 height 35
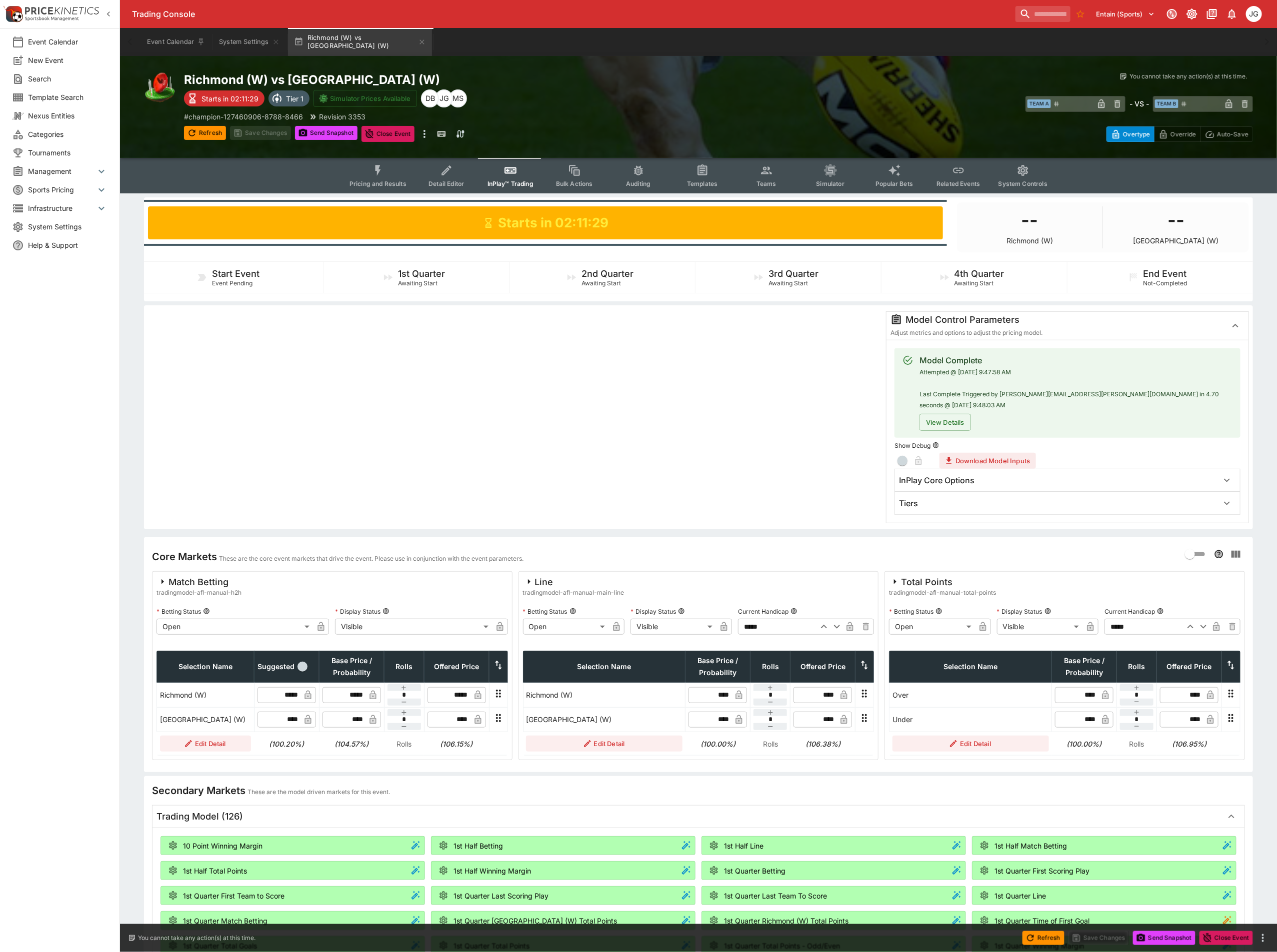
click at [1201, 621] on icon "button" at bounding box center [1204, 627] width 12 height 12
type input "*****"
click at [1132, 622] on input "*****" at bounding box center [1144, 626] width 78 height 16
click at [803, 477] on div at bounding box center [514, 417] width 732 height 212
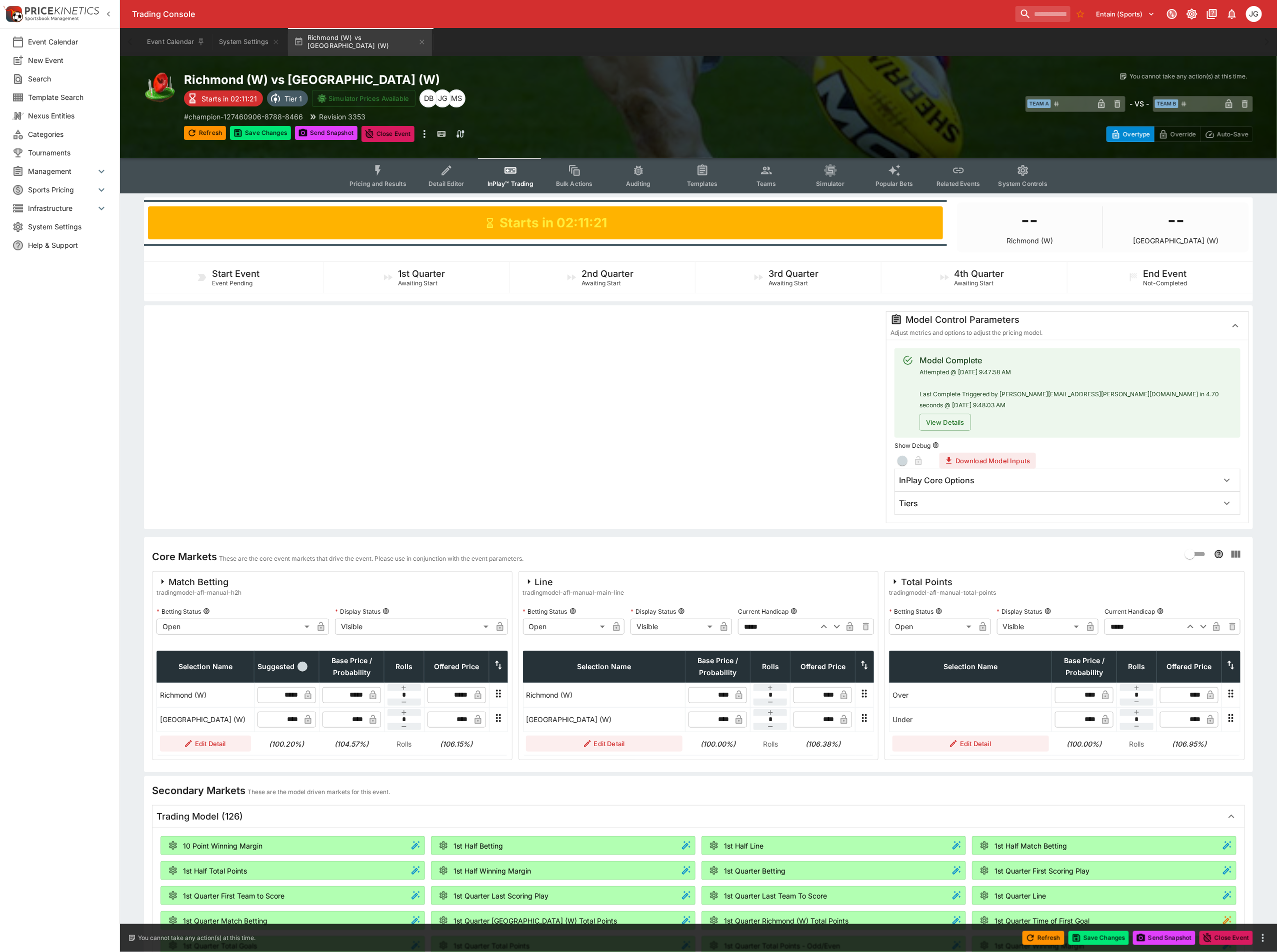
click at [1071, 327] on div "Model Control Parameters Adjust metrics and options to adjust the pricing model." at bounding box center [1058, 326] width 336 height 24
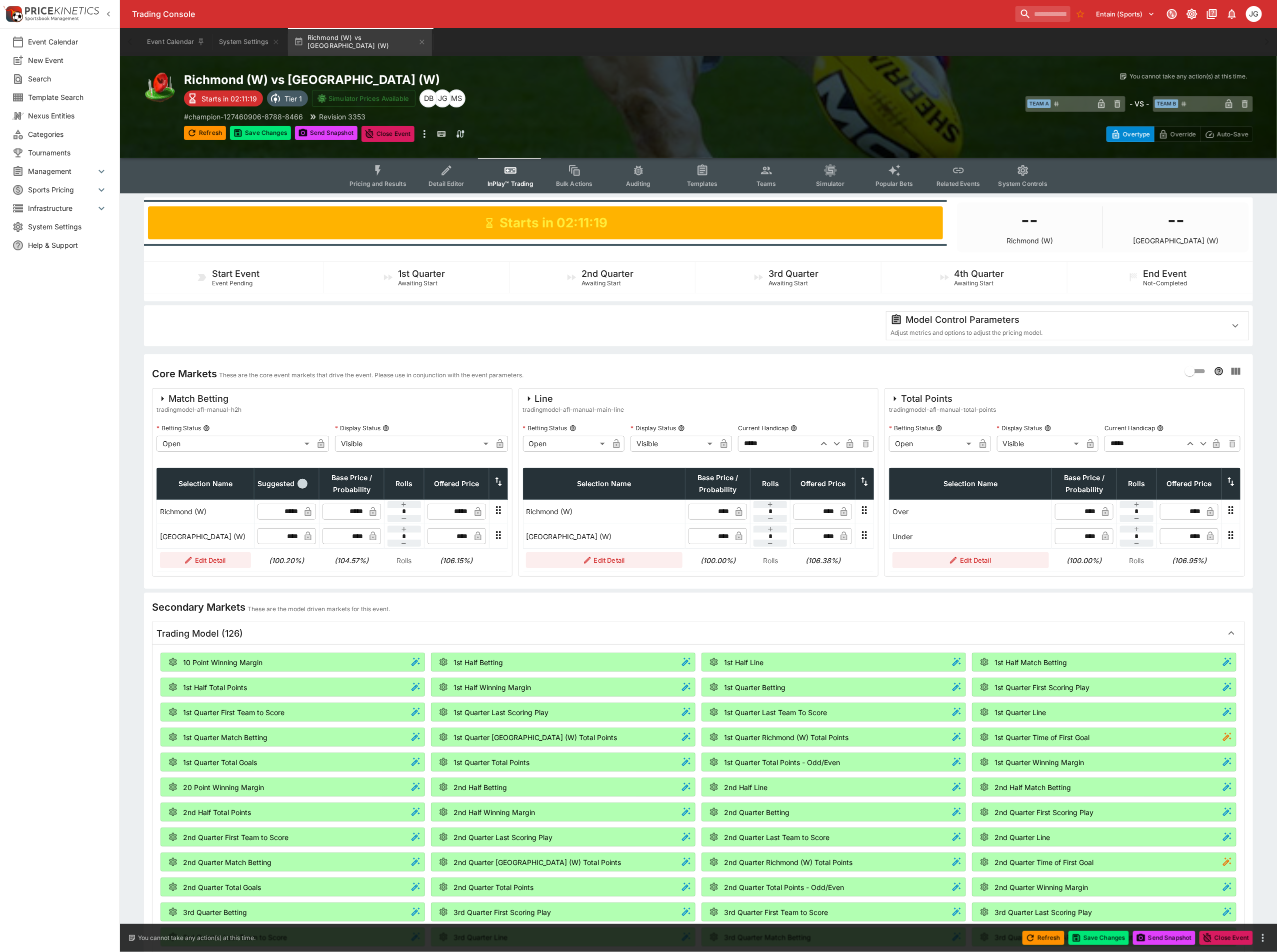
click at [389, 169] on button "Pricing and Results" at bounding box center [377, 175] width 73 height 35
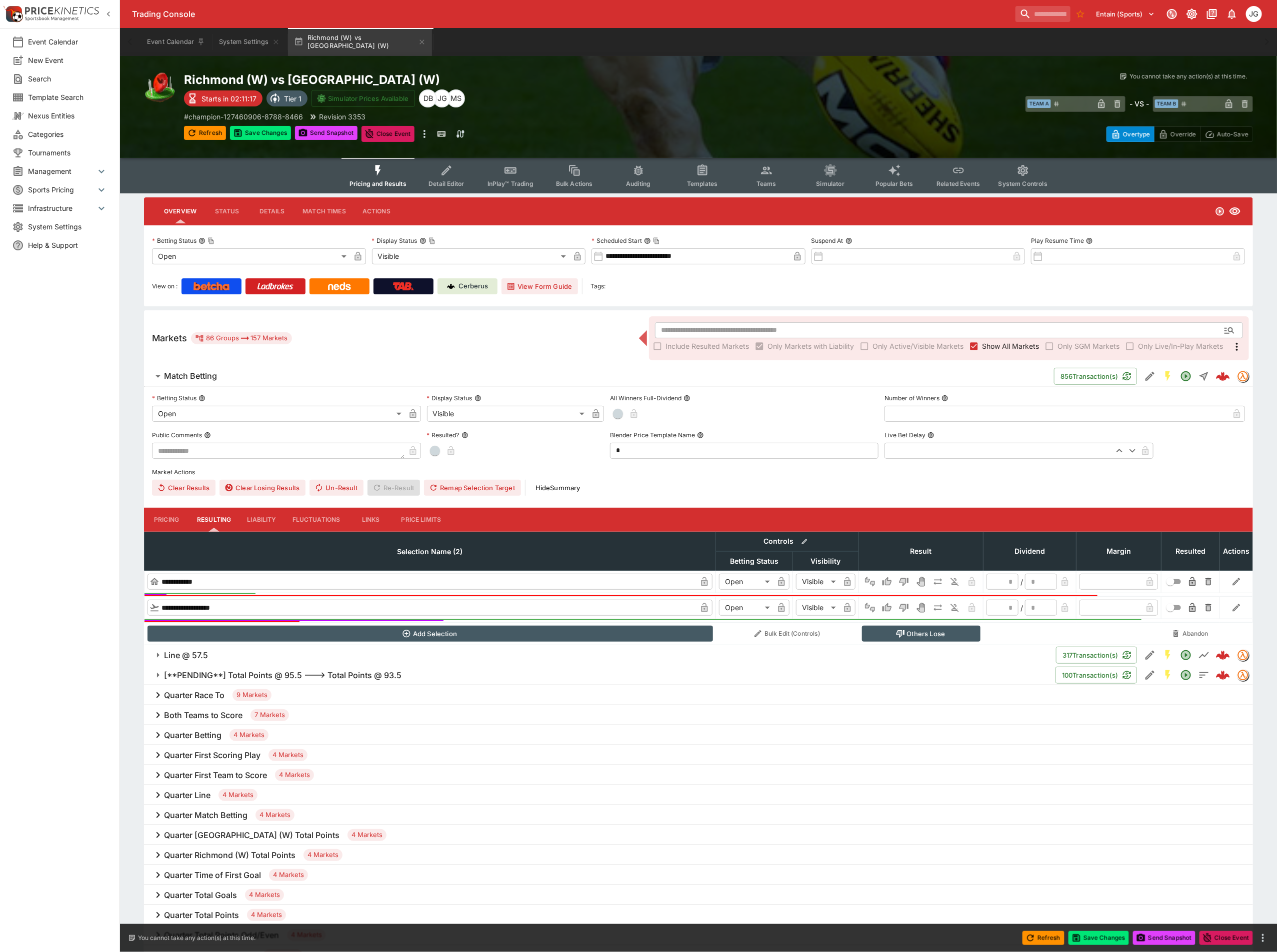
click at [183, 656] on h6 "Line @ 57.5" at bounding box center [186, 655] width 44 height 10
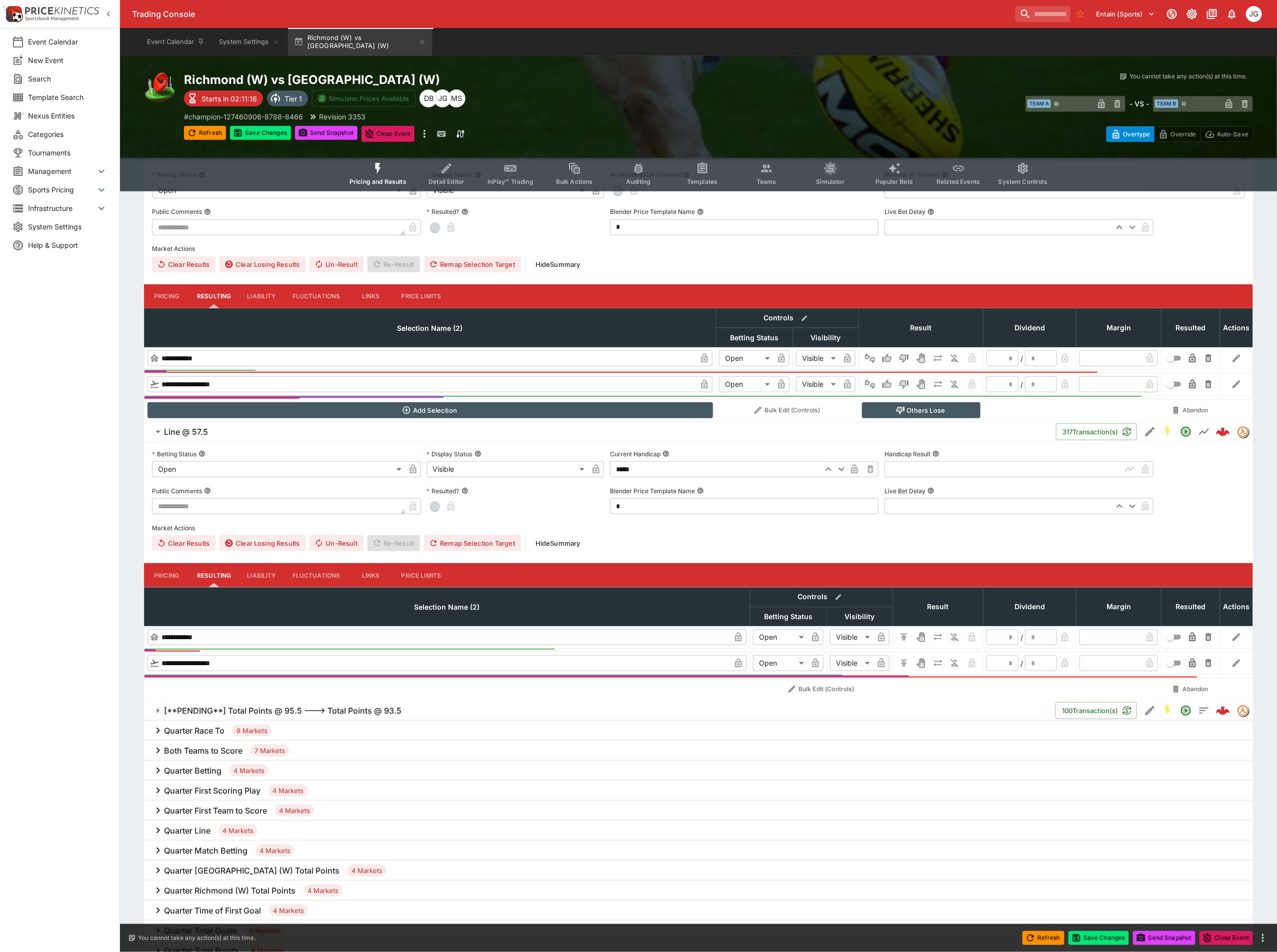
scroll to position [225, 0]
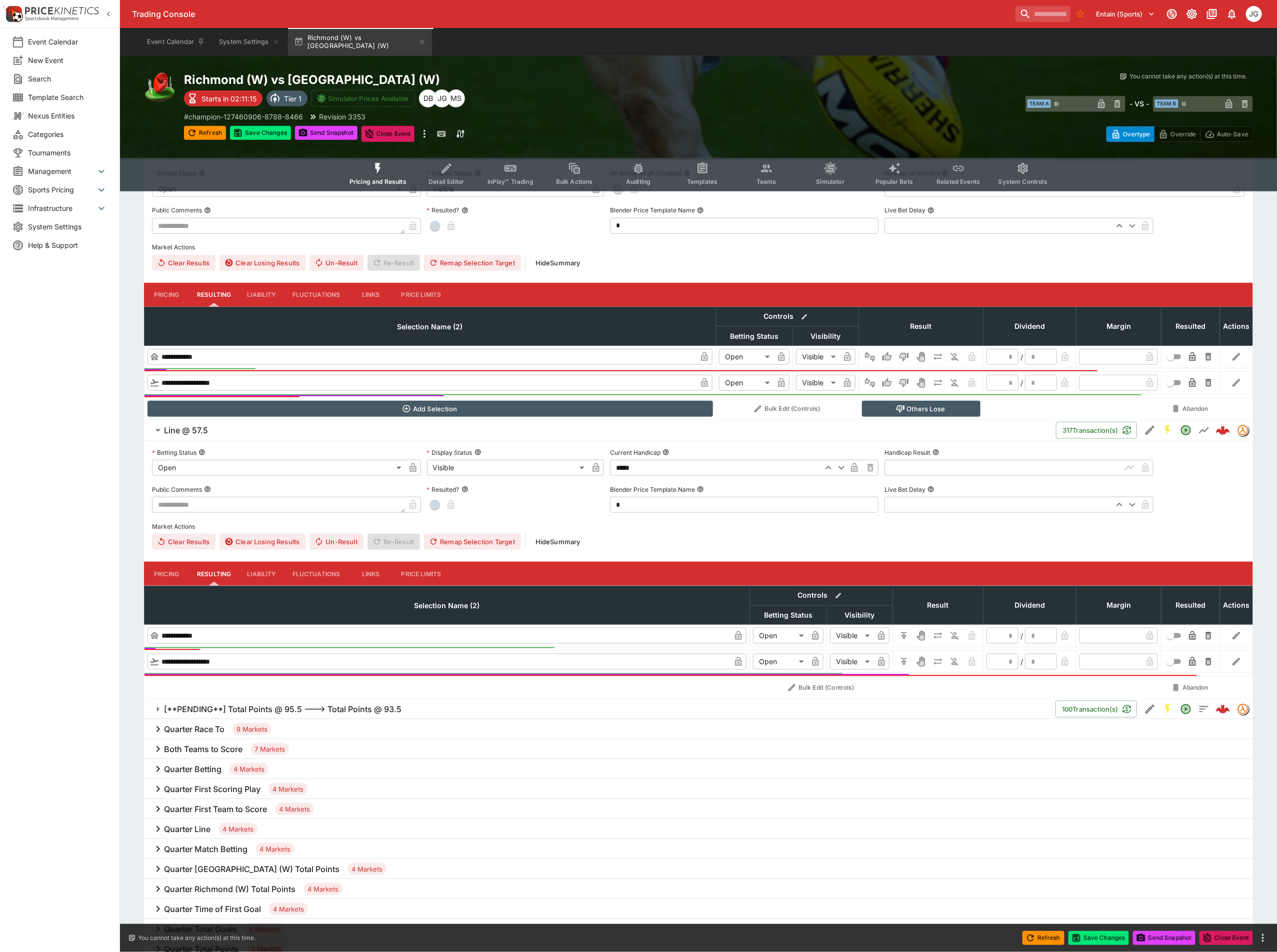
click at [265, 567] on button "Liability" at bounding box center [262, 573] width 45 height 24
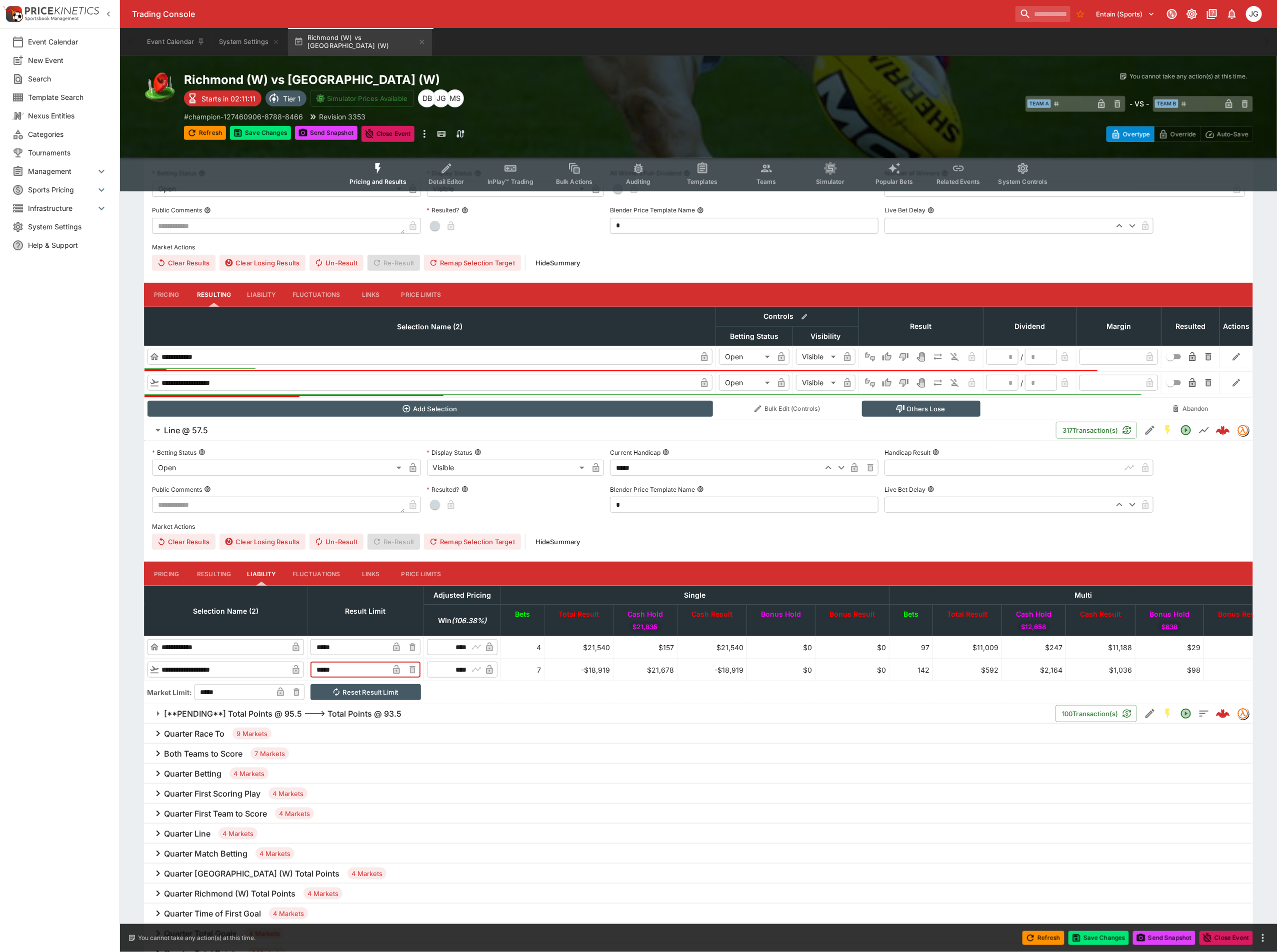
drag, startPoint x: 391, startPoint y: 668, endPoint x: 312, endPoint y: 668, distance: 79.0
click at [312, 668] on tr "**********" at bounding box center [711, 670] width 1133 height 22
type input "******"
click at [1111, 938] on button "Save Changes" at bounding box center [1099, 938] width 61 height 14
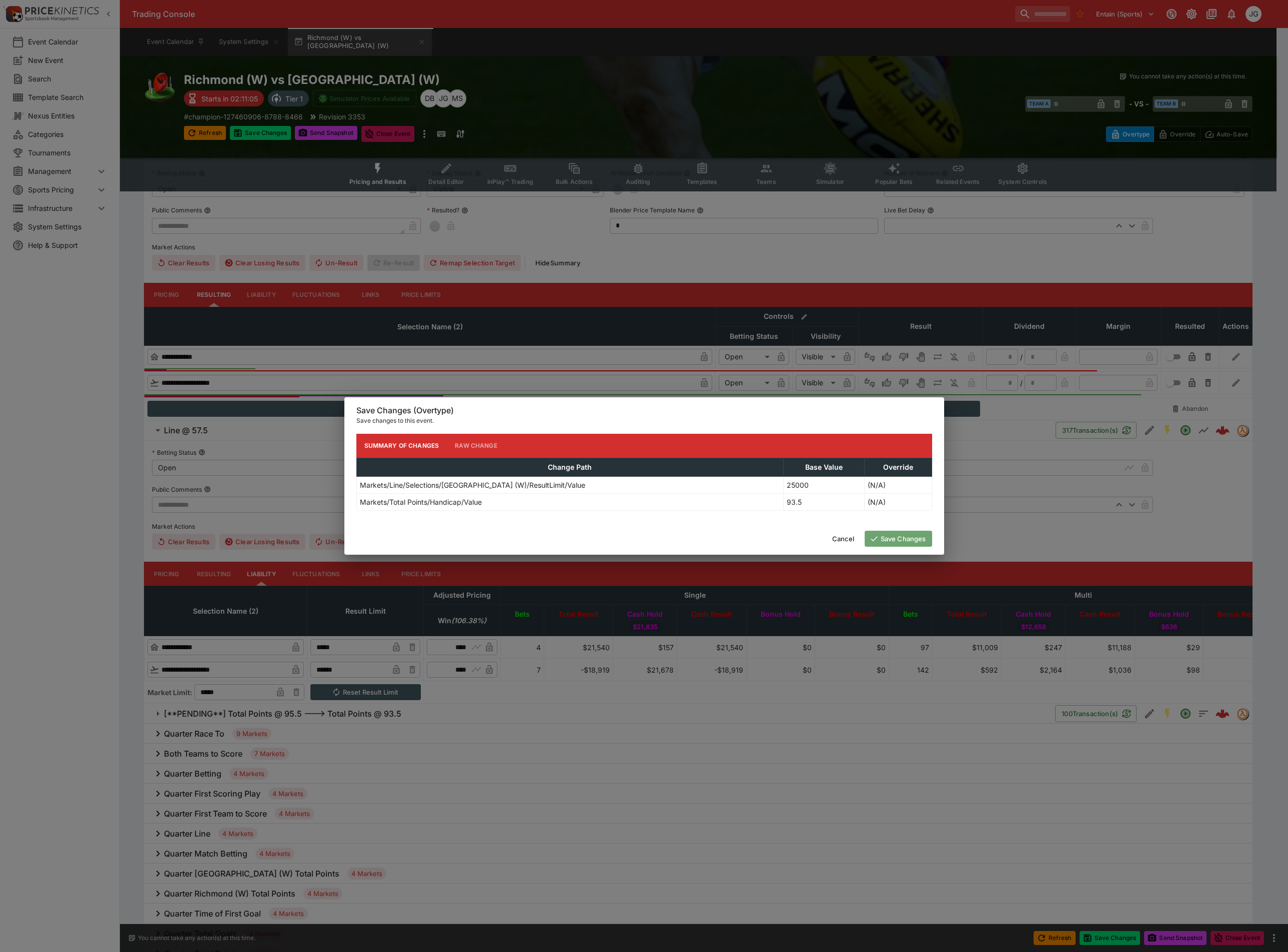
click at [898, 534] on button "Save Changes" at bounding box center [898, 538] width 67 height 16
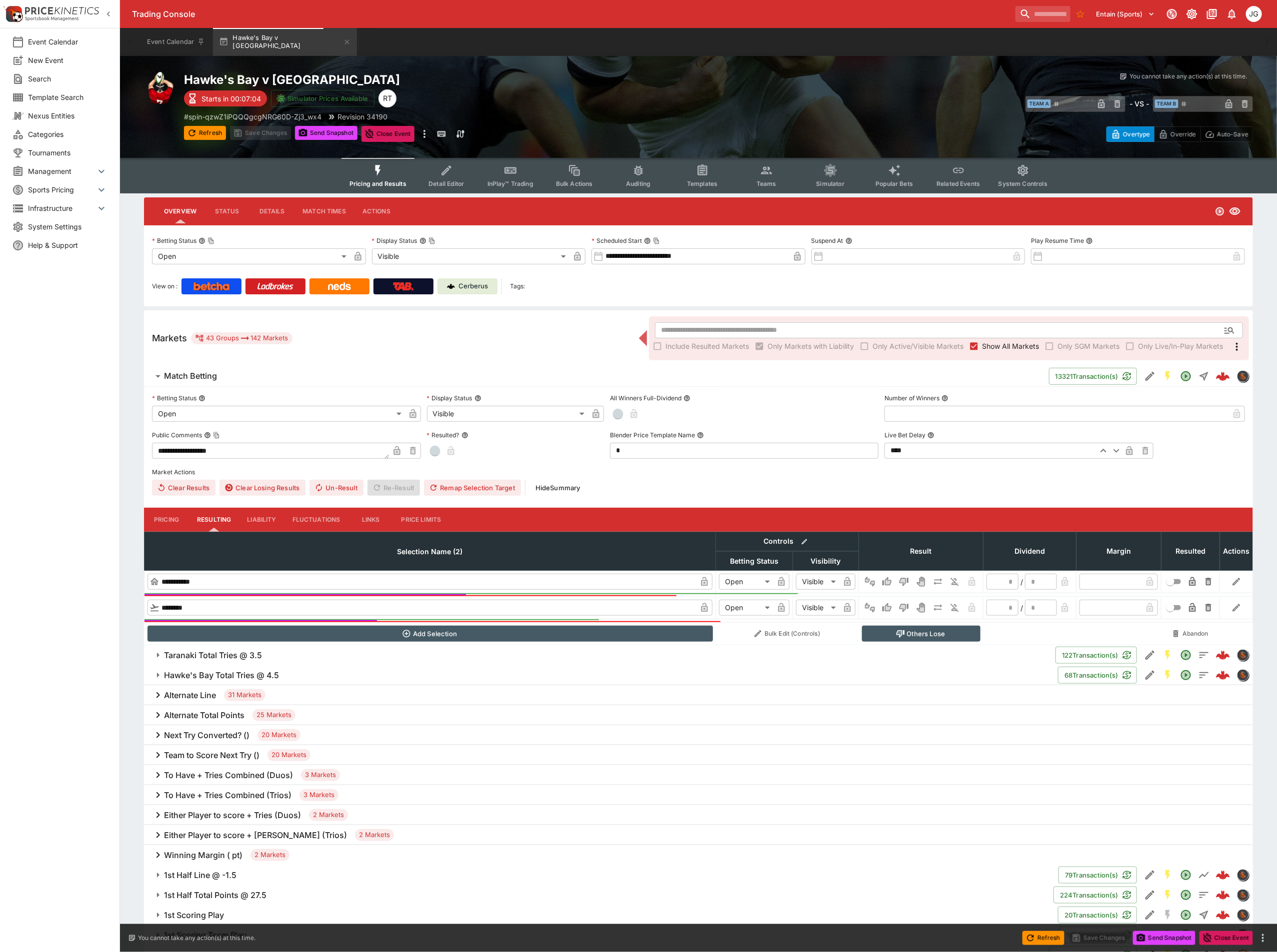
click at [822, 174] on button "Simulator" at bounding box center [830, 175] width 64 height 35
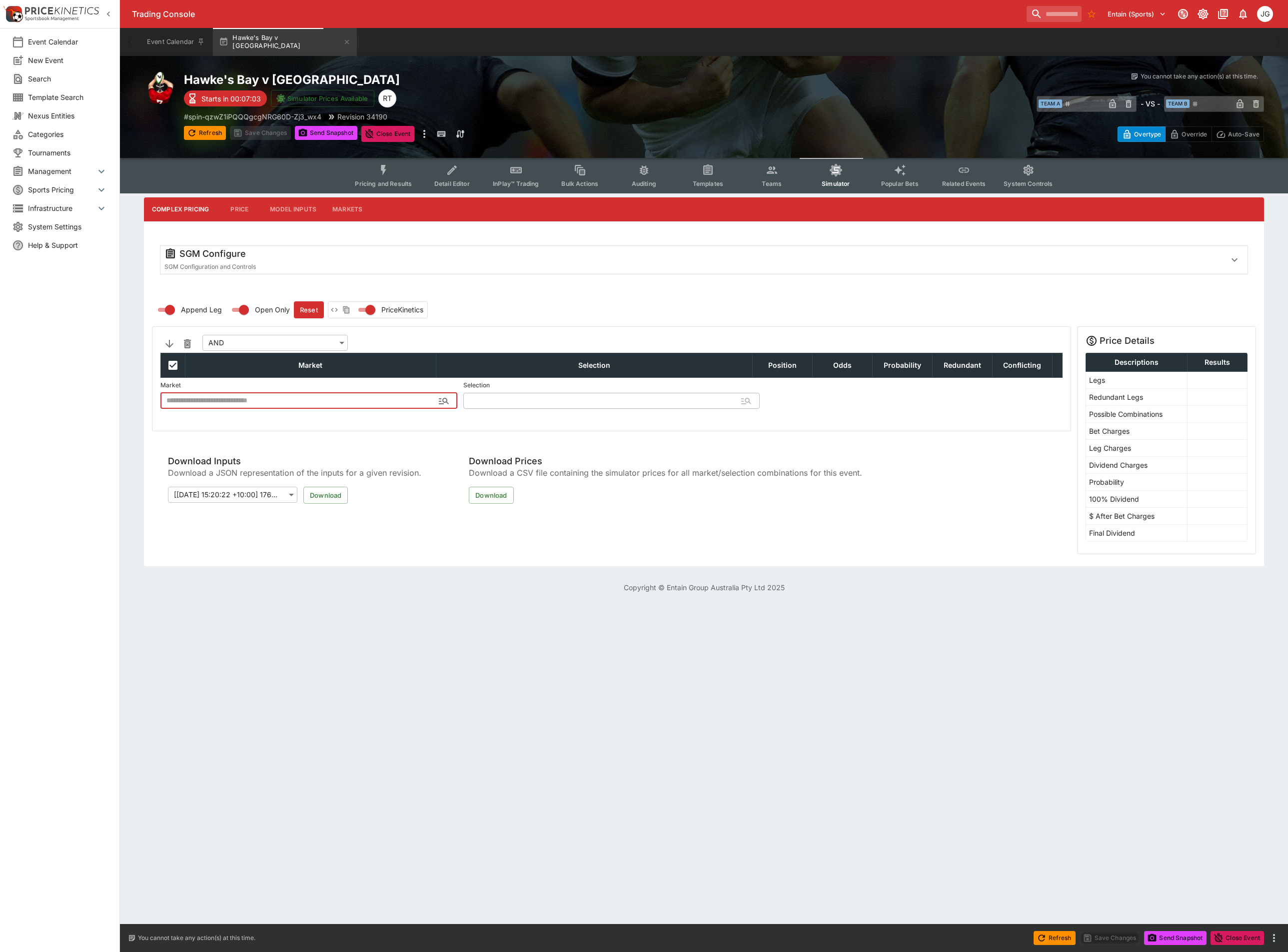
click at [907, 181] on span "Popular Bets" at bounding box center [900, 184] width 37 height 7
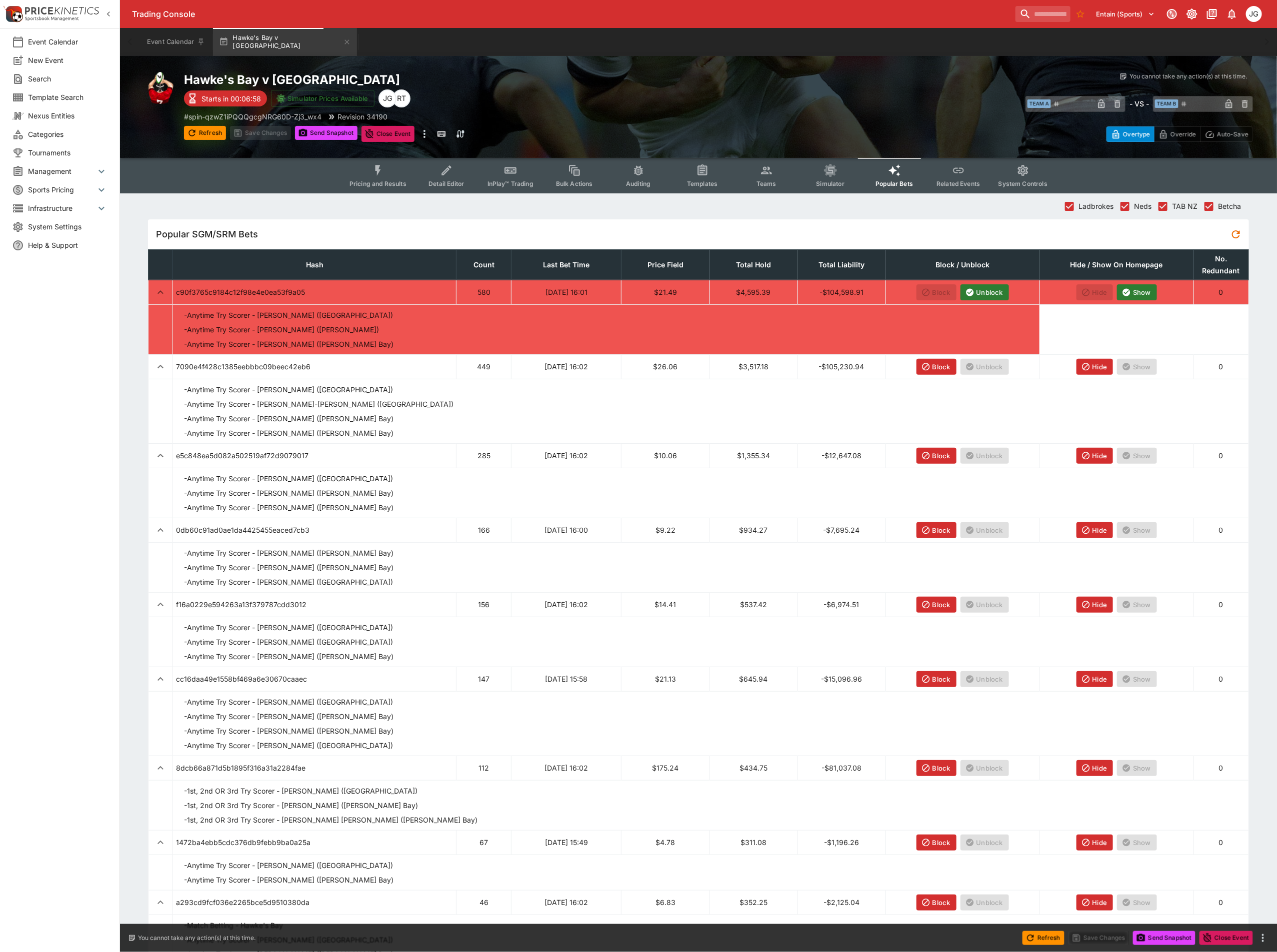
click at [931, 367] on icon "button" at bounding box center [926, 367] width 9 height 9
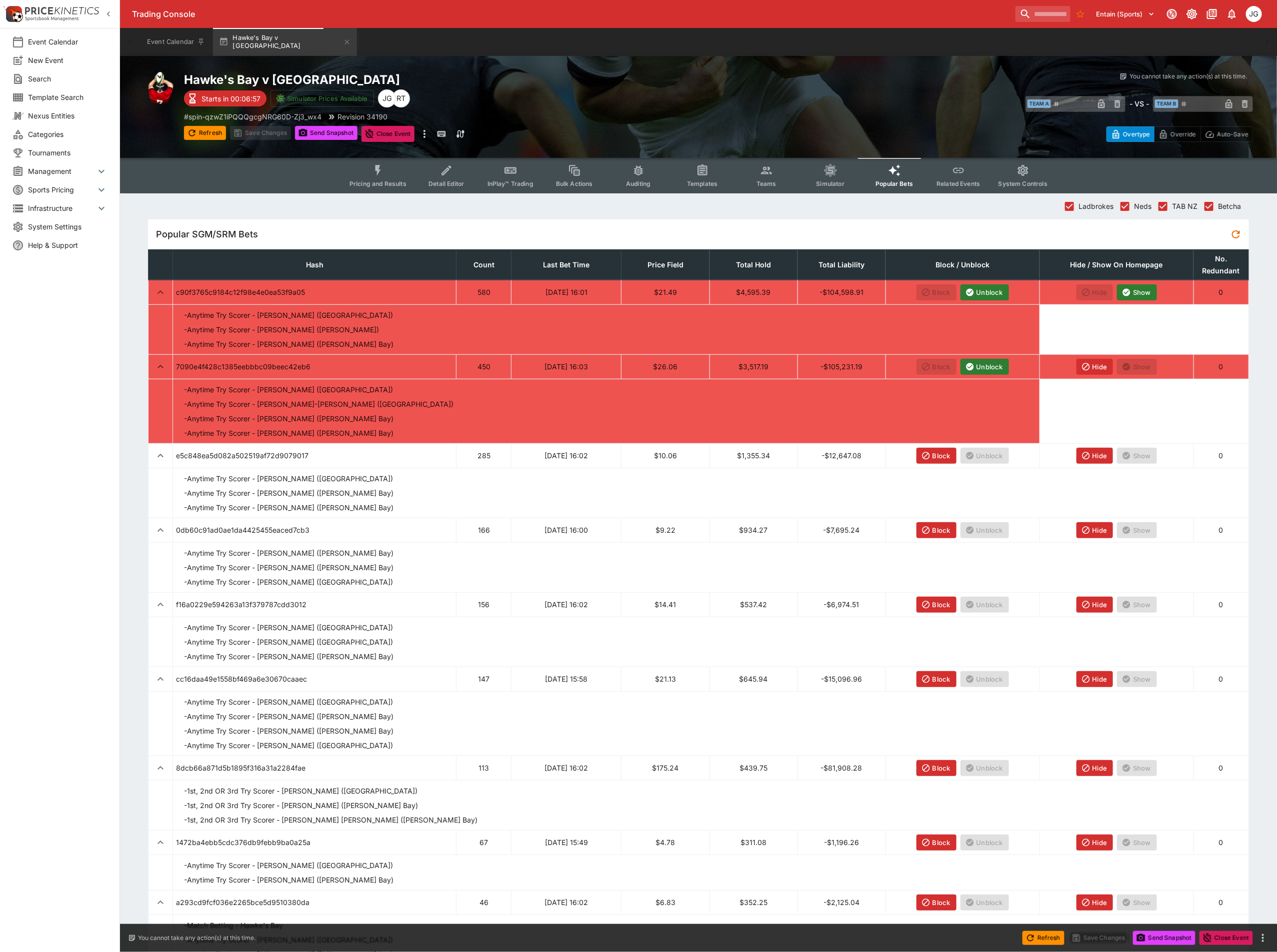
click at [1087, 368] on icon "button" at bounding box center [1086, 367] width 9 height 9
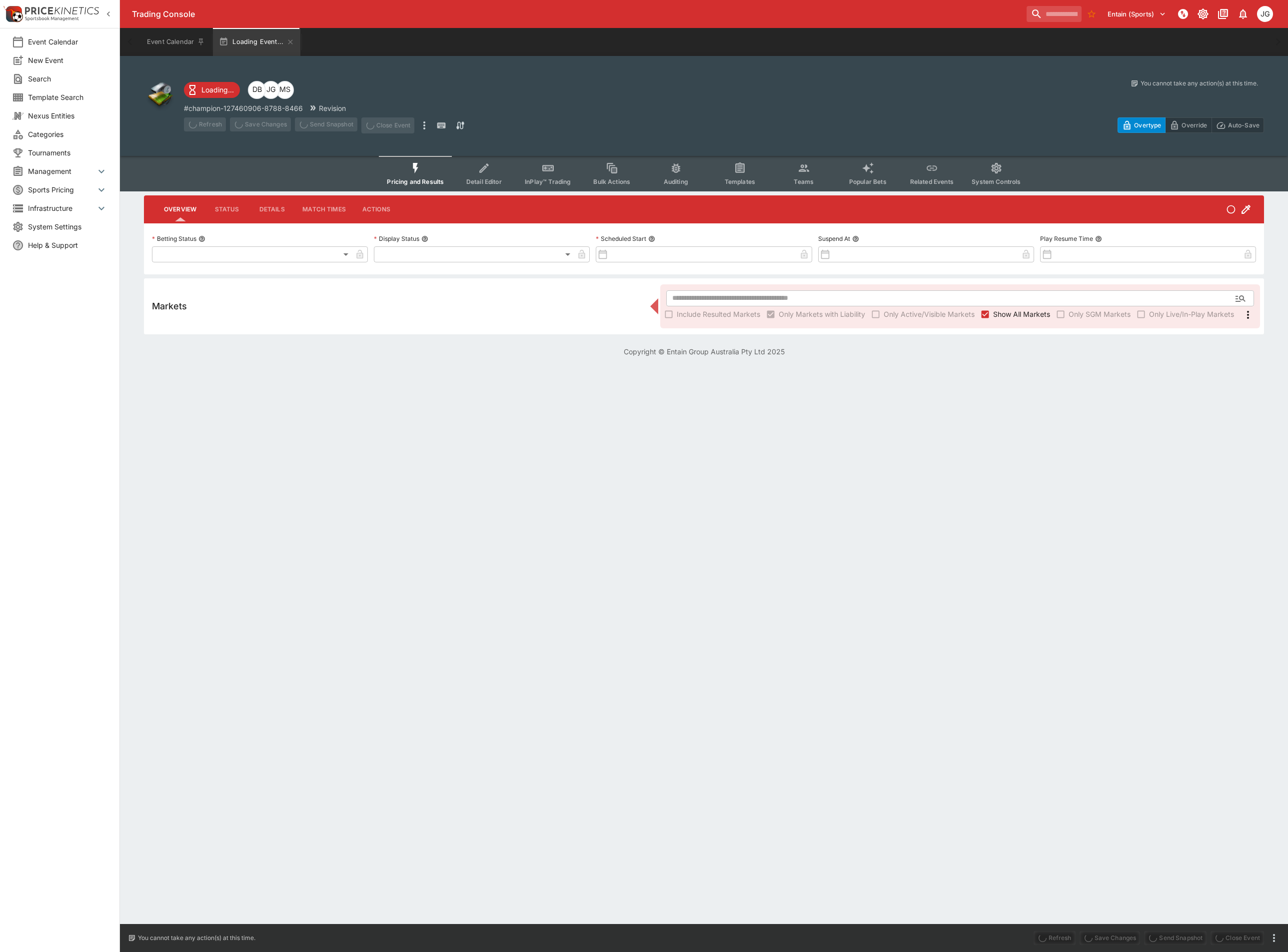
type input "**********"
type input "*******"
type input "**********"
